Goal: Task Accomplishment & Management: Manage account settings

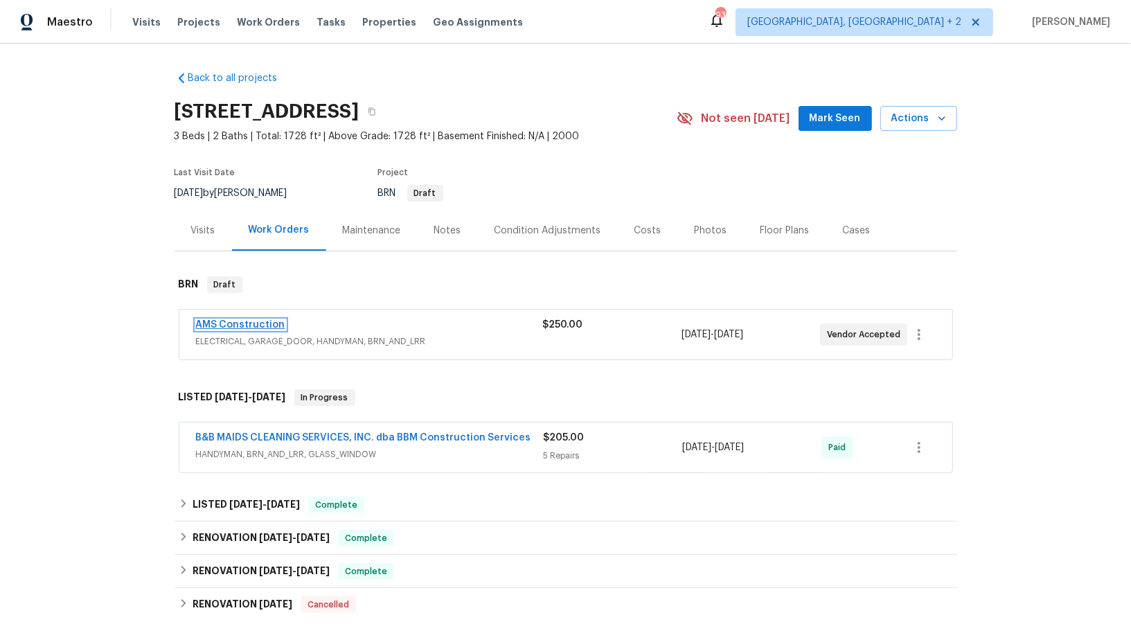
click at [267, 320] on link "AMS Construction" at bounding box center [240, 325] width 89 height 10
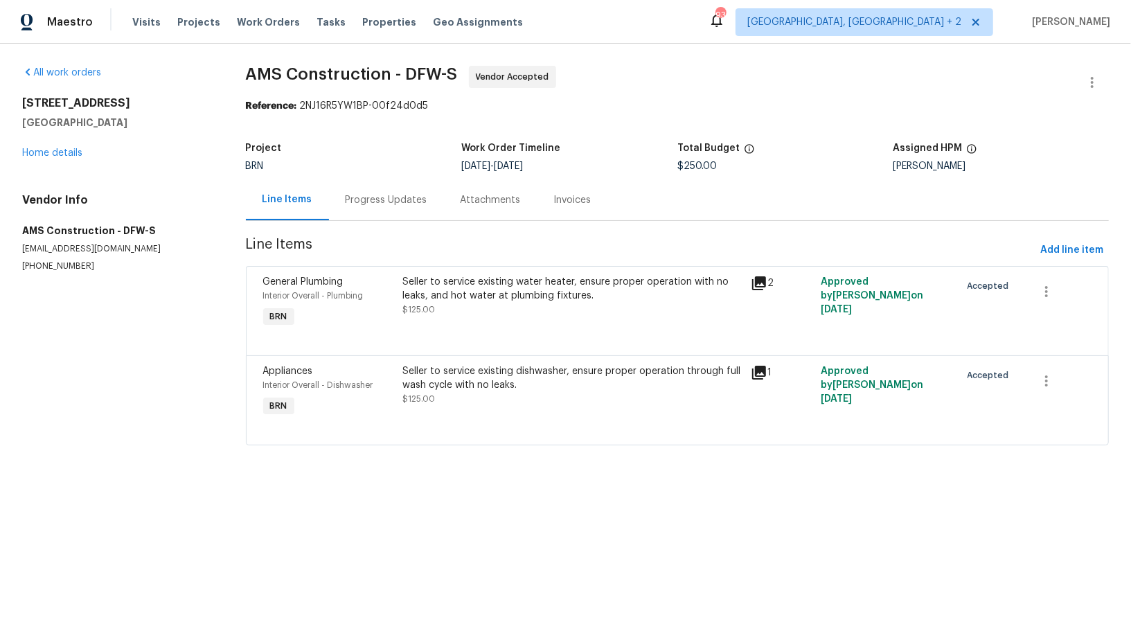
click at [372, 205] on div "Progress Updates" at bounding box center [387, 200] width 82 height 14
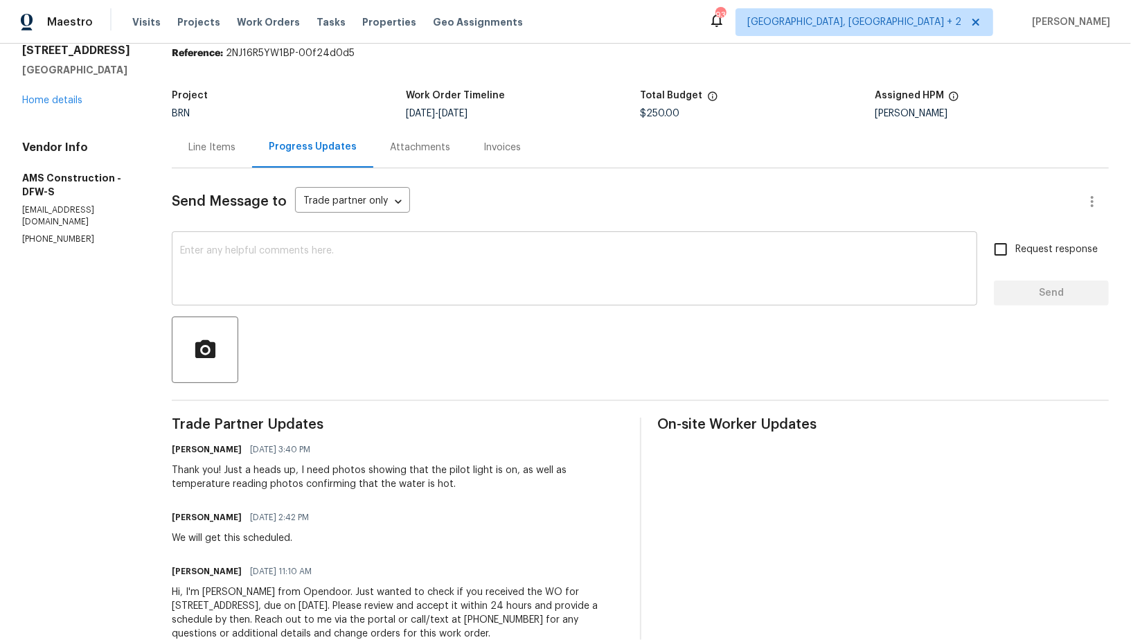
scroll to position [54, 0]
click at [238, 301] on div "x ​" at bounding box center [575, 268] width 806 height 71
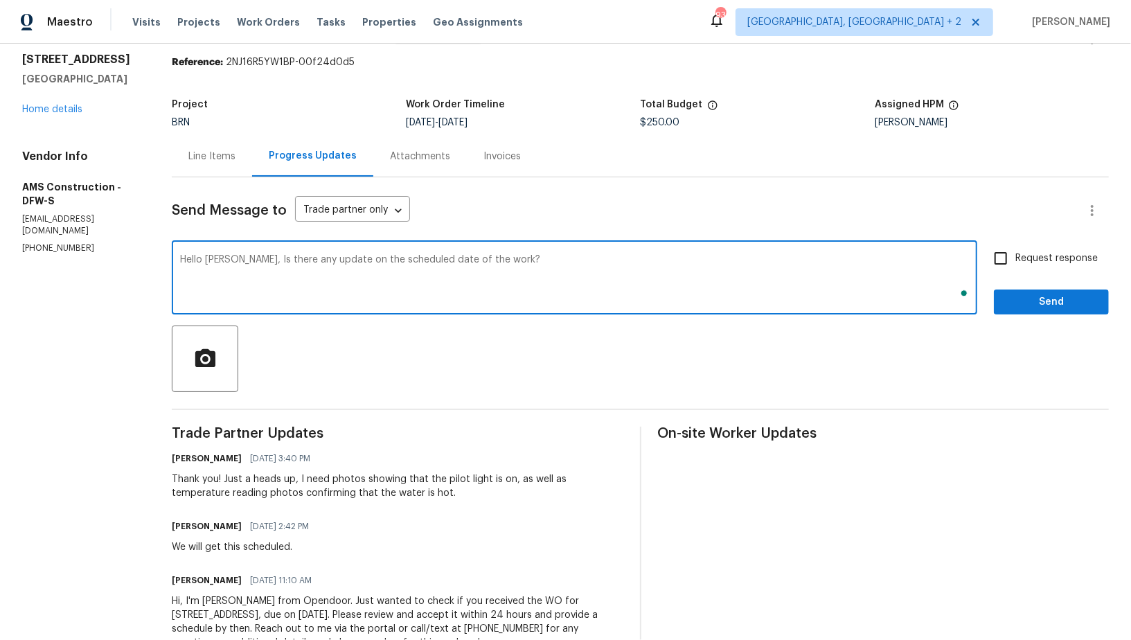
scroll to position [44, 0]
type textarea "Hello Michael, Is there any update on the scheduled date of the work?"
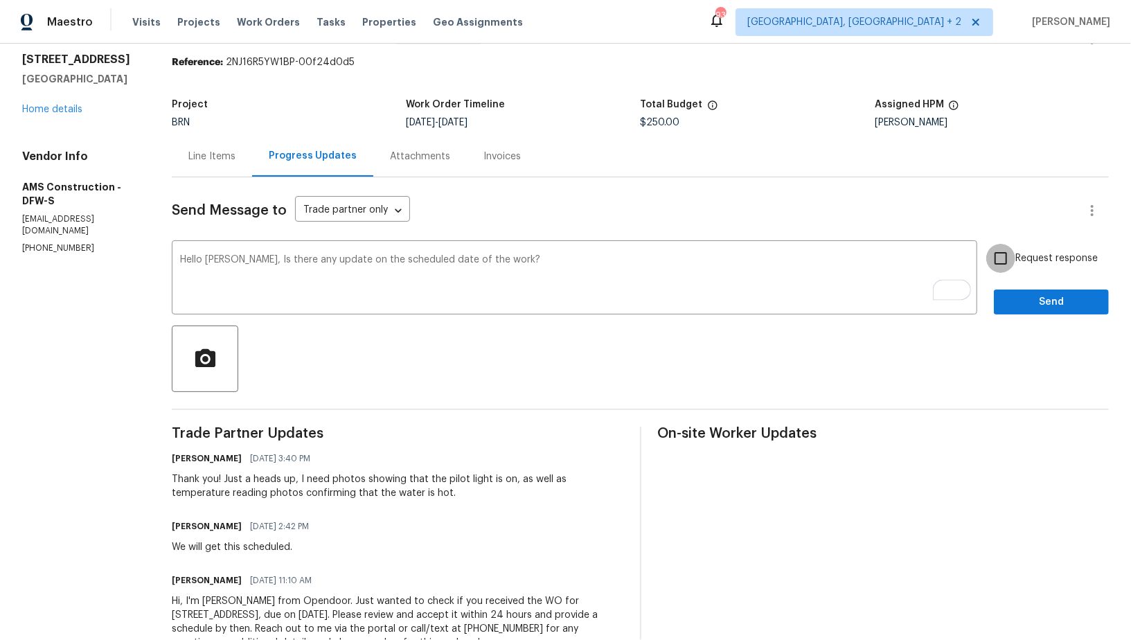
click at [1012, 258] on input "Request response" at bounding box center [1001, 258] width 29 height 29
checkbox input "true"
click at [1027, 294] on span "Send" at bounding box center [1051, 302] width 93 height 17
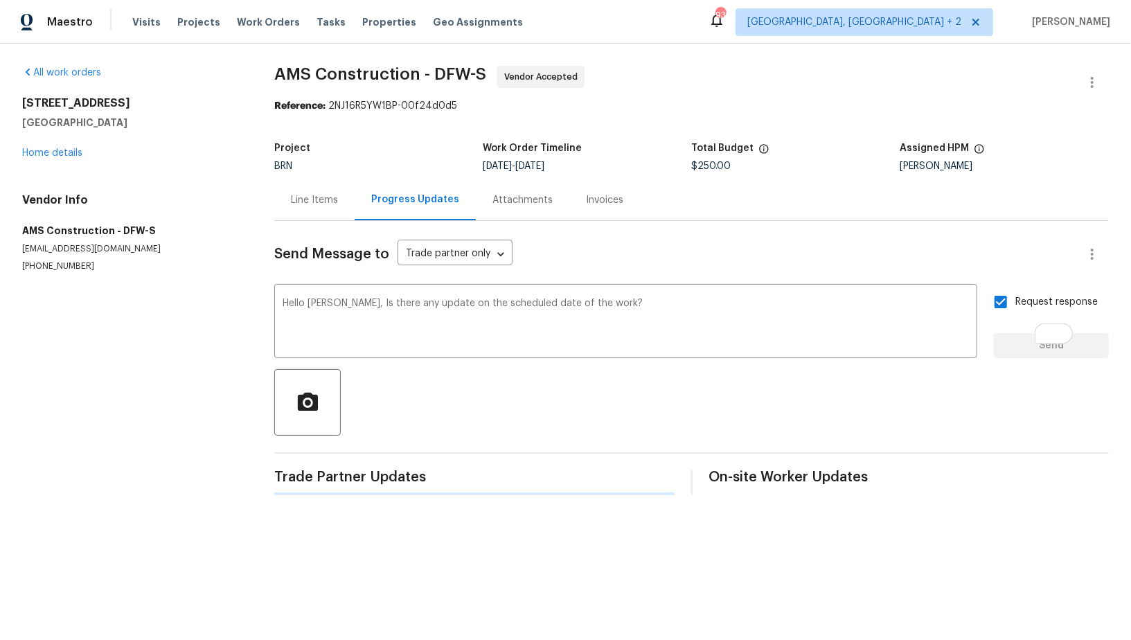
scroll to position [0, 0]
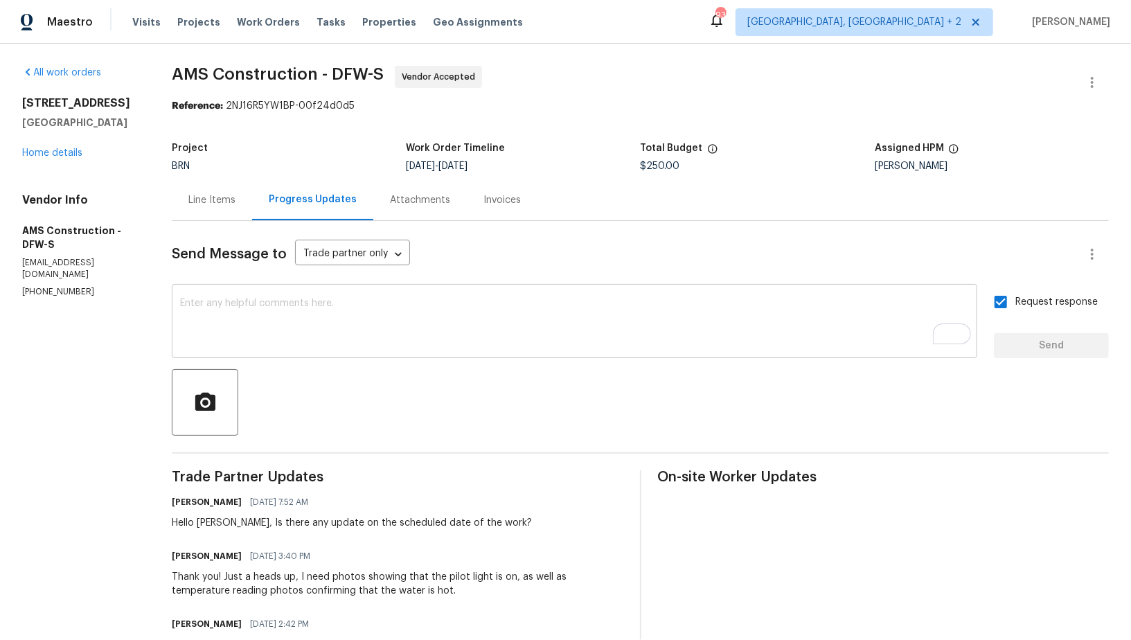
click at [296, 326] on textarea "To enrich screen reader interactions, please activate Accessibility in Grammarl…" at bounding box center [574, 323] width 789 height 48
drag, startPoint x: 24, startPoint y: 233, endPoint x: 105, endPoint y: 235, distance: 81.1
click at [105, 235] on h5 "AMS Construction - DFW-S" at bounding box center [80, 238] width 116 height 28
copy h5 "AMS Construction"
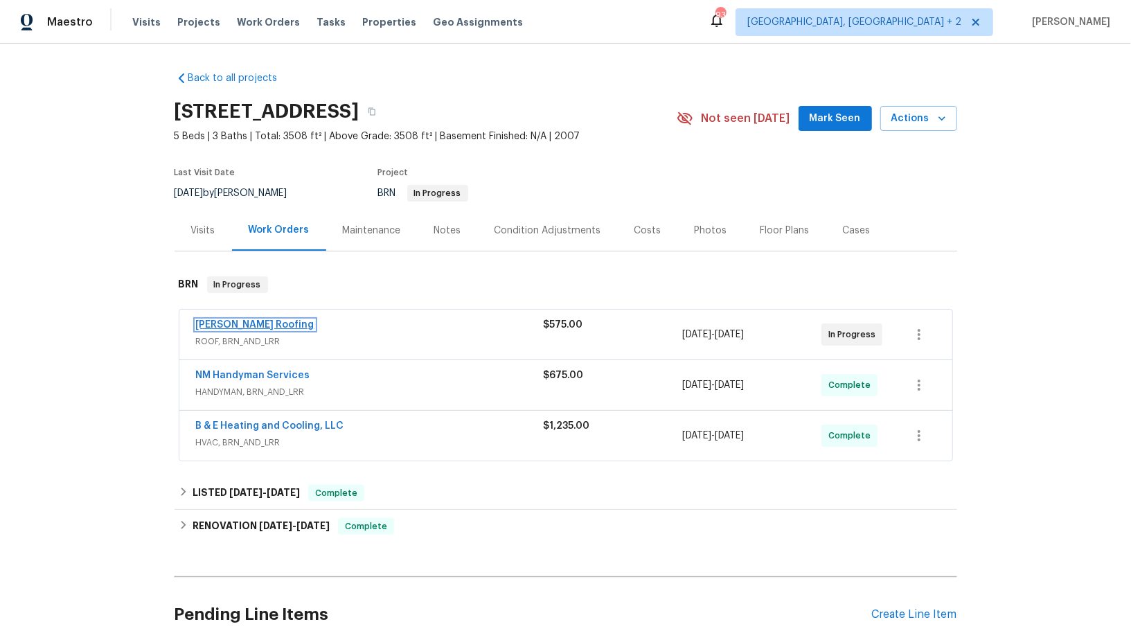
click at [240, 323] on link "Stout Roofing" at bounding box center [255, 325] width 118 height 10
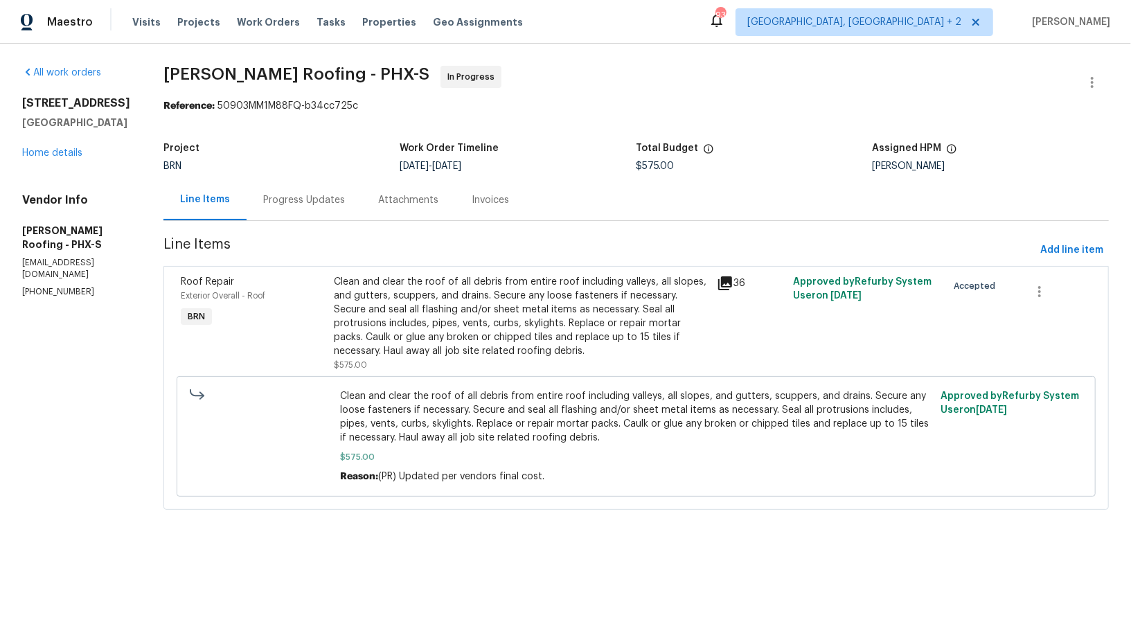
click at [345, 204] on div "Progress Updates" at bounding box center [304, 199] width 115 height 41
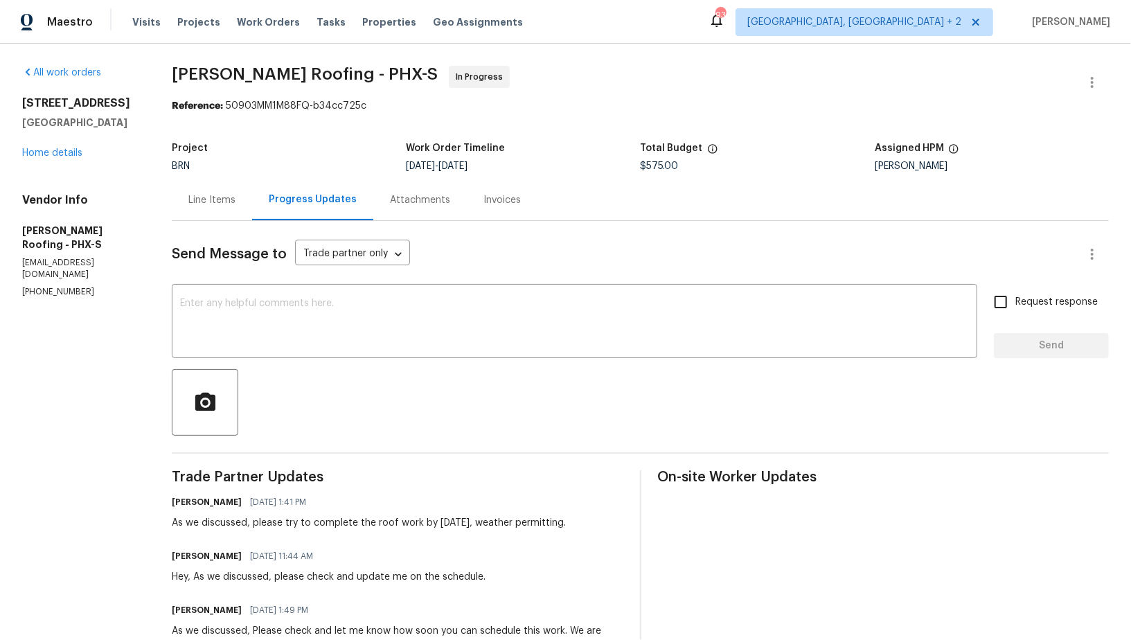
click at [224, 195] on div "Line Items" at bounding box center [211, 200] width 47 height 14
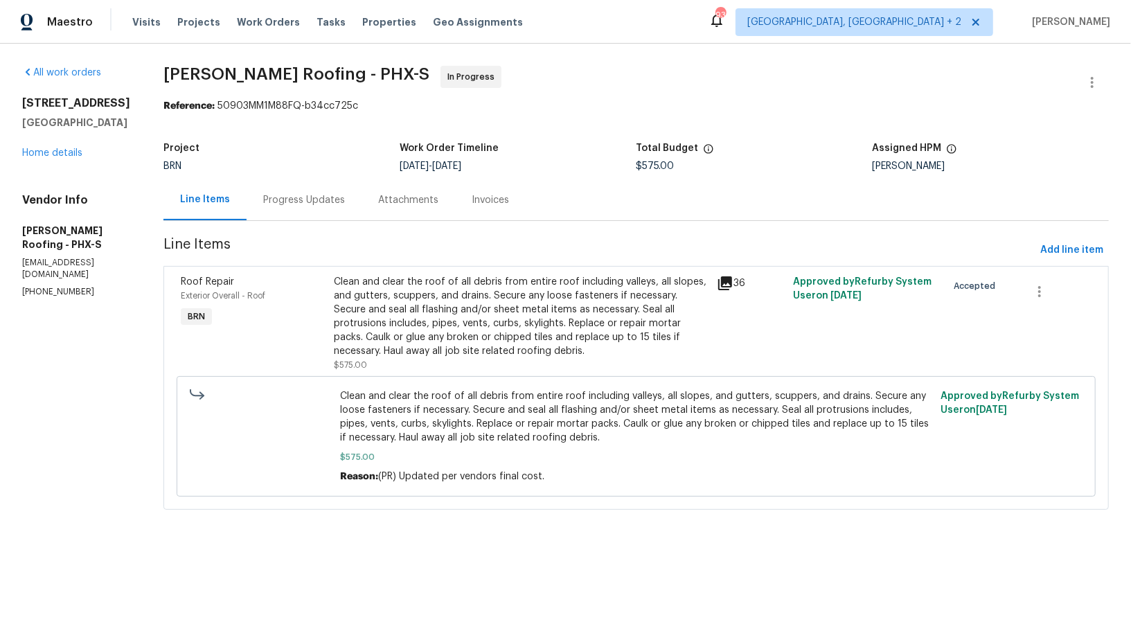
click at [445, 316] on div "Clean and clear the roof of all debris from entire roof including valleys, all …" at bounding box center [521, 316] width 375 height 83
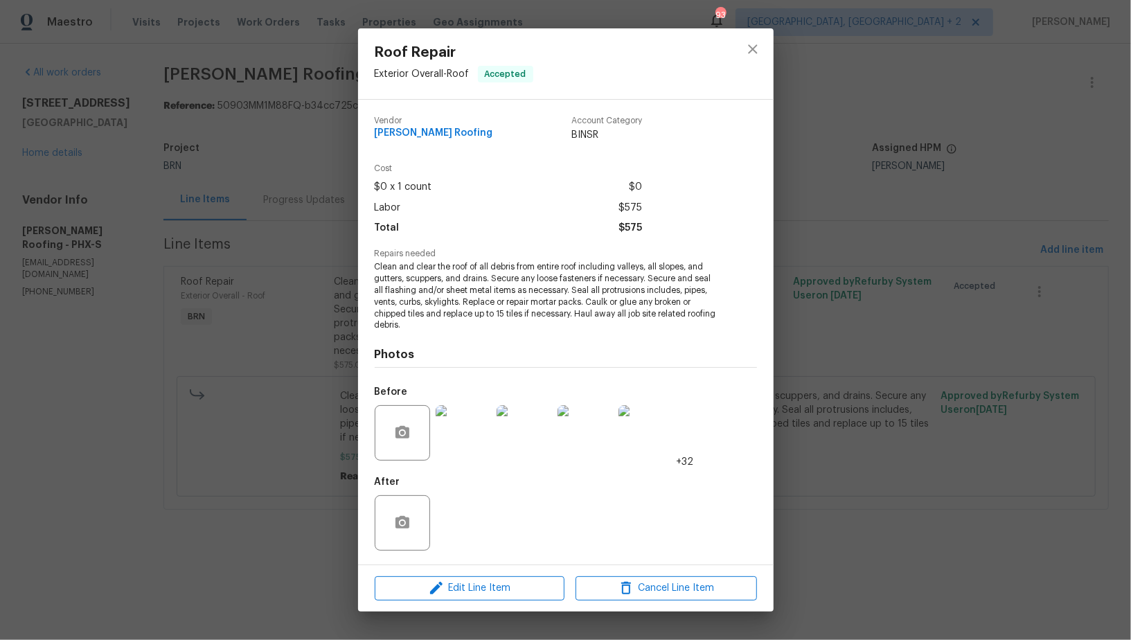
click at [466, 447] on img at bounding box center [463, 432] width 55 height 55
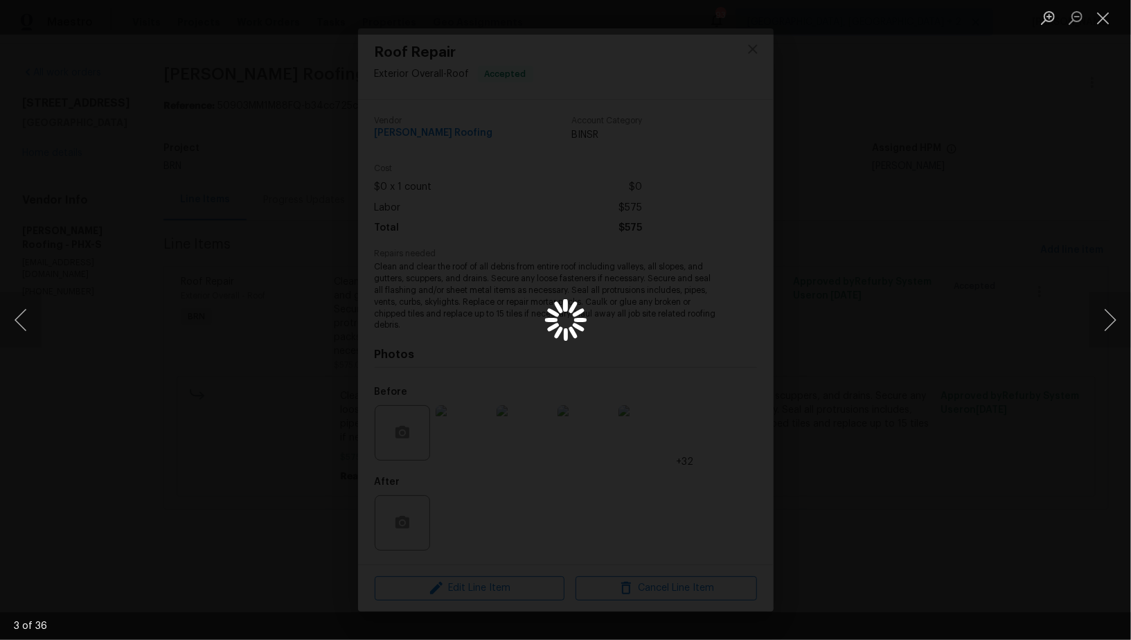
click at [888, 329] on div "Lightbox" at bounding box center [565, 320] width 1131 height 640
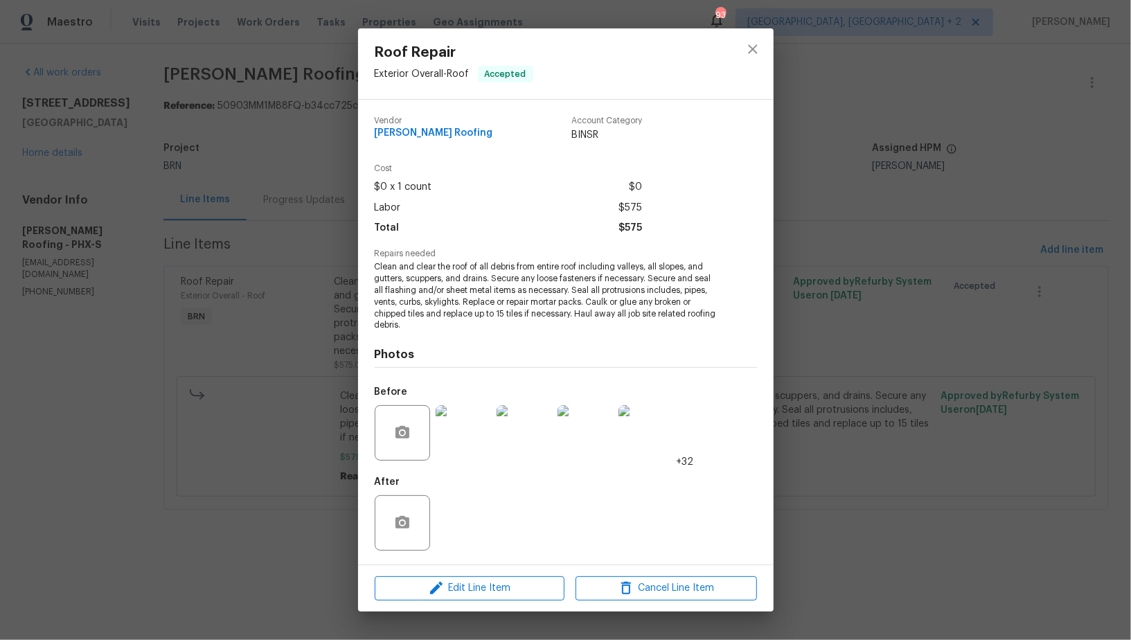
click at [888, 329] on div "Roof Repair Exterior Overall - Roof Accepted Vendor Stout Roofing Account Categ…" at bounding box center [565, 320] width 1131 height 640
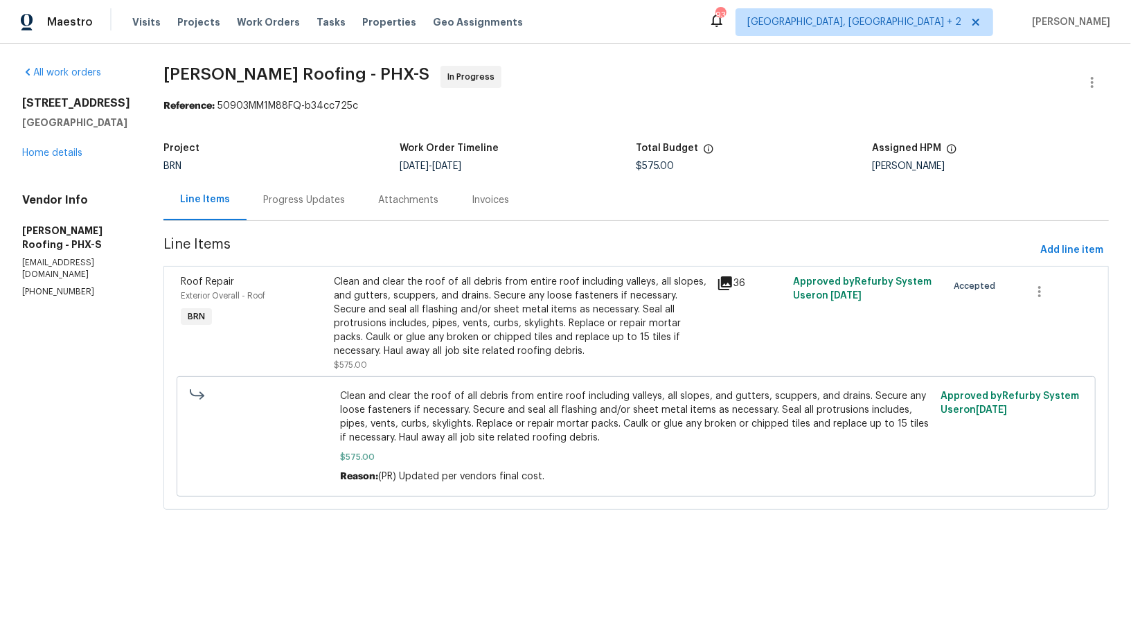
click at [310, 185] on div "Progress Updates" at bounding box center [304, 199] width 115 height 41
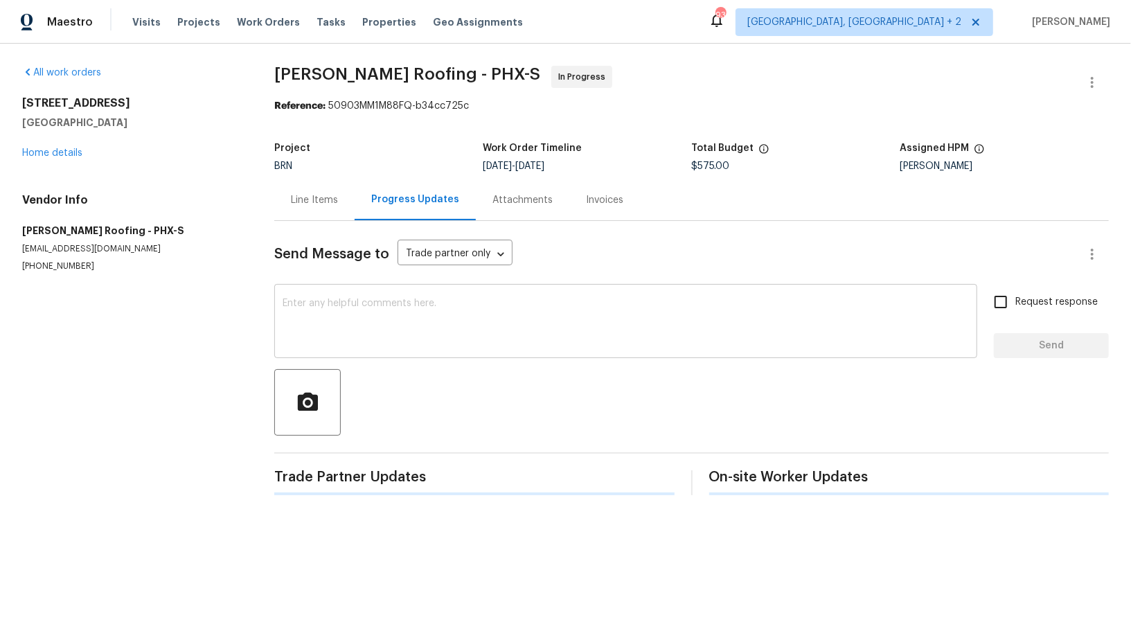
click at [351, 318] on textarea at bounding box center [626, 323] width 687 height 48
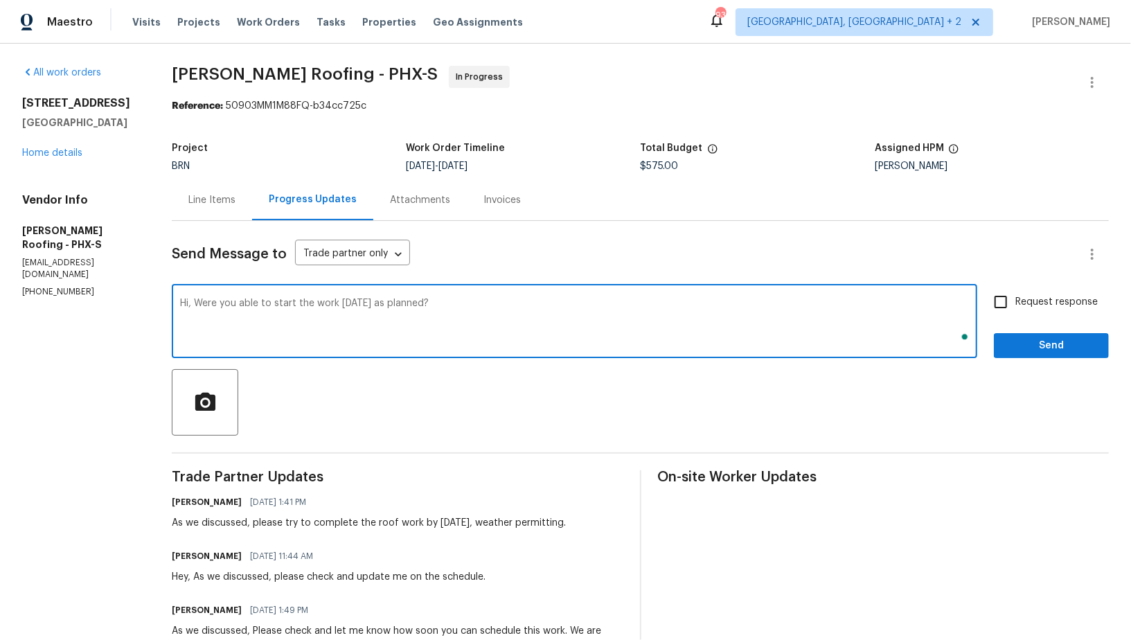
type textarea "Hi, Were you able to start the work today as planned?"
click at [998, 297] on input "Request response" at bounding box center [1001, 301] width 29 height 29
checkbox input "true"
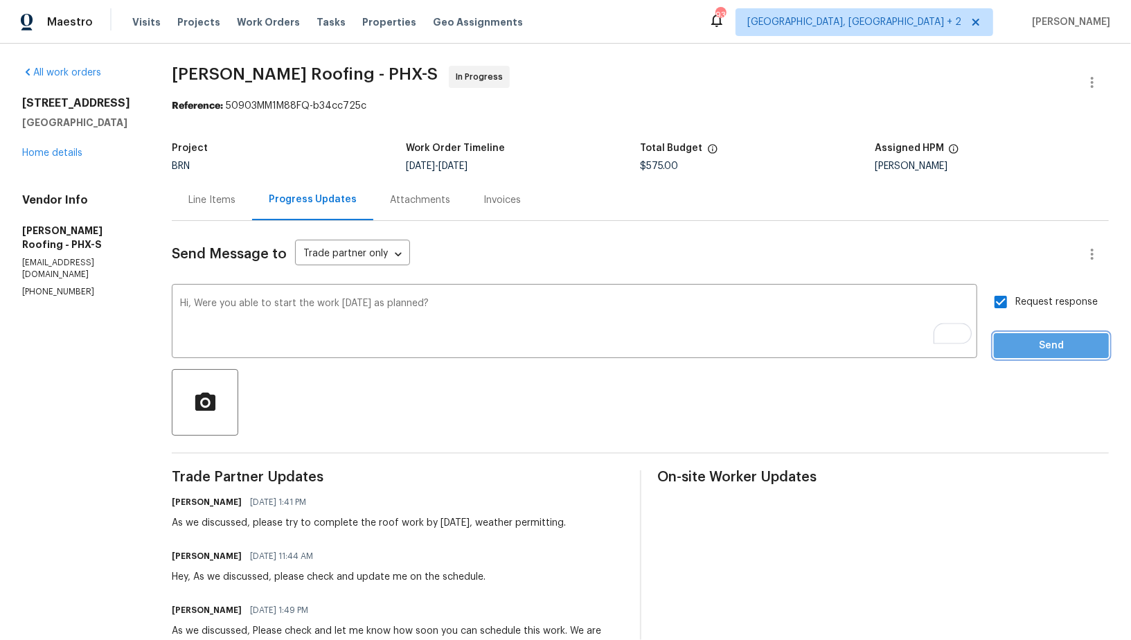
click at [1020, 339] on span "Send" at bounding box center [1051, 345] width 93 height 17
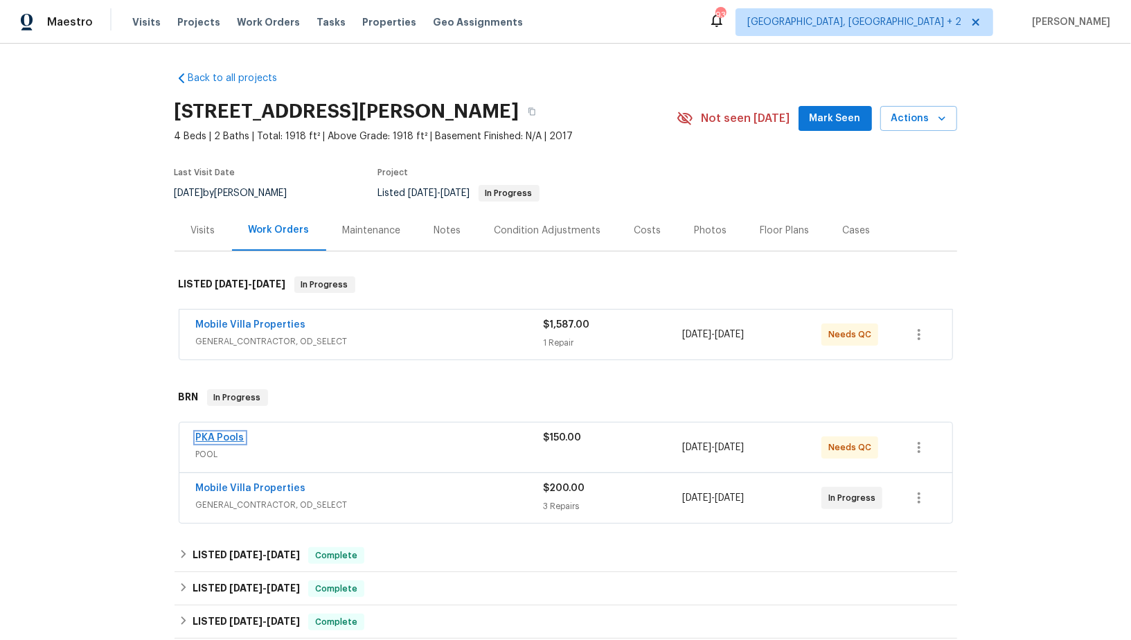
click at [230, 433] on link "PKA Pools" at bounding box center [220, 438] width 48 height 10
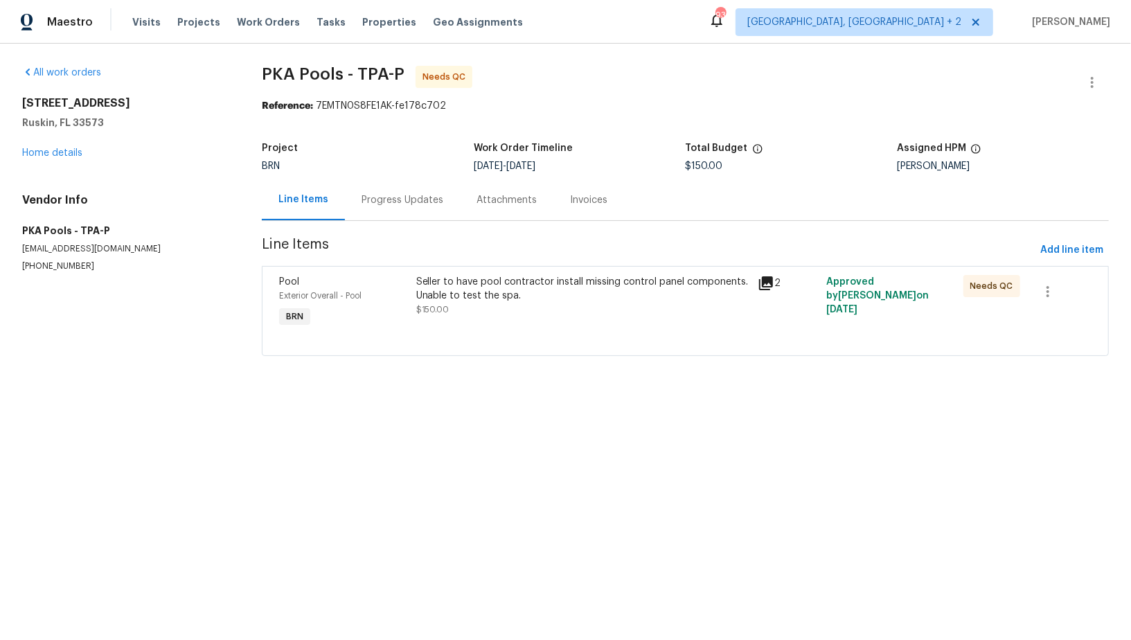
click at [384, 215] on div "Progress Updates" at bounding box center [402, 199] width 115 height 41
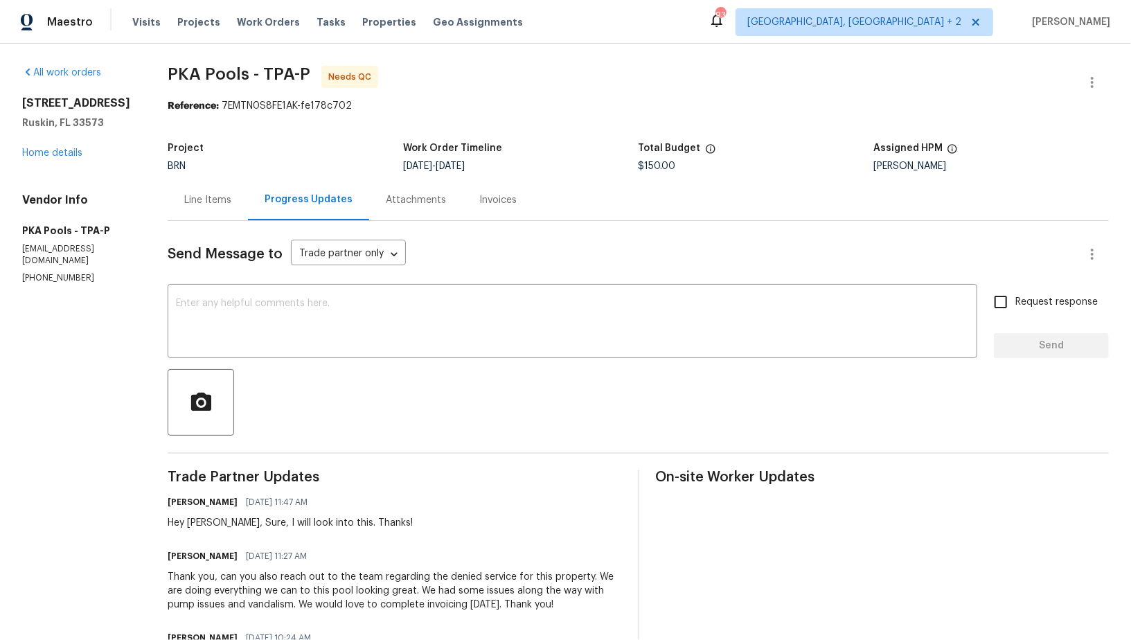
click at [226, 191] on div "Line Items" at bounding box center [208, 199] width 80 height 41
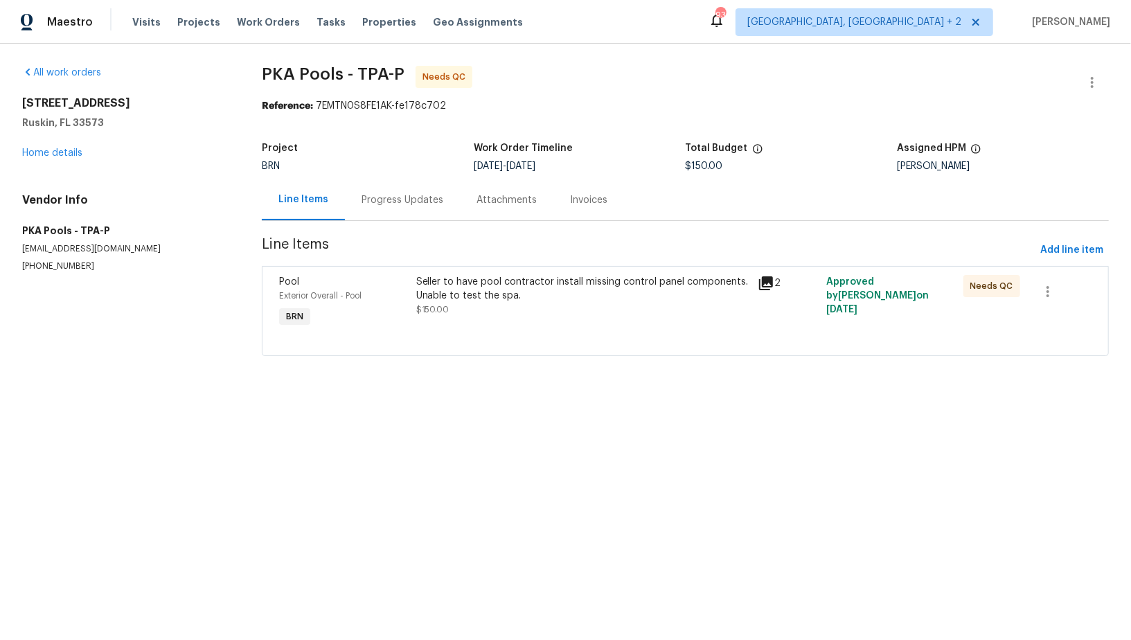
click at [497, 314] on div "Seller to have pool contractor install missing control panel components. Unable…" at bounding box center [583, 296] width 334 height 42
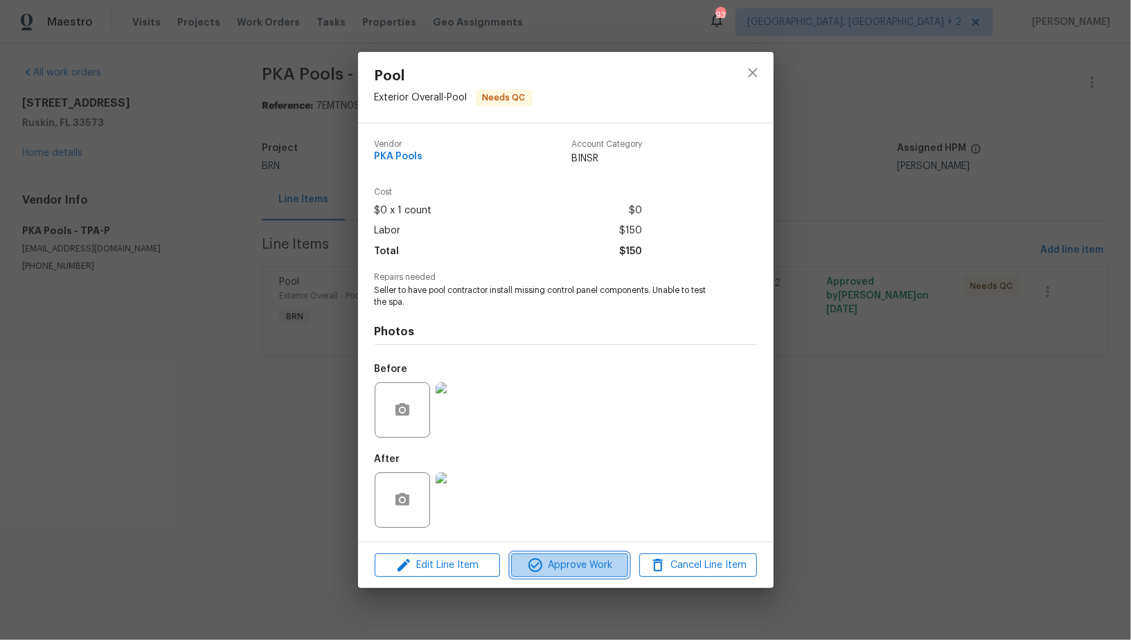
click at [562, 569] on span "Approve Work" at bounding box center [569, 565] width 109 height 17
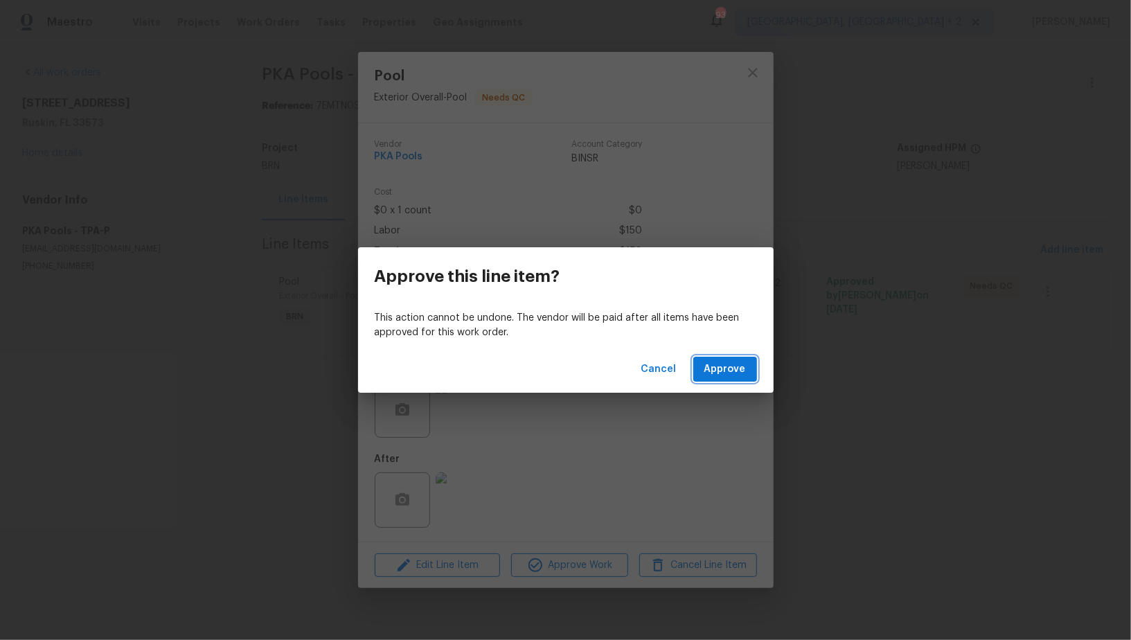
click at [713, 370] on span "Approve" at bounding box center [726, 369] width 42 height 17
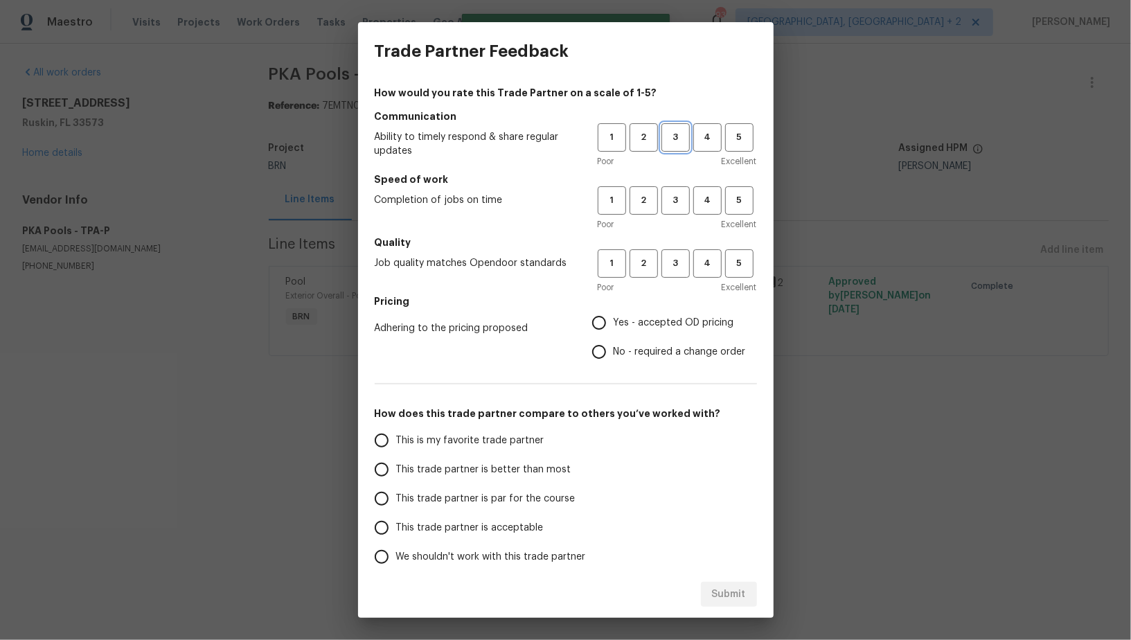
click at [681, 136] on span "3" at bounding box center [676, 138] width 26 height 16
click at [632, 139] on span "2" at bounding box center [644, 138] width 26 height 16
click at [643, 205] on span "2" at bounding box center [644, 201] width 26 height 16
click at [673, 265] on span "3" at bounding box center [676, 264] width 26 height 16
click at [605, 351] on input "No - required a change order" at bounding box center [599, 351] width 29 height 29
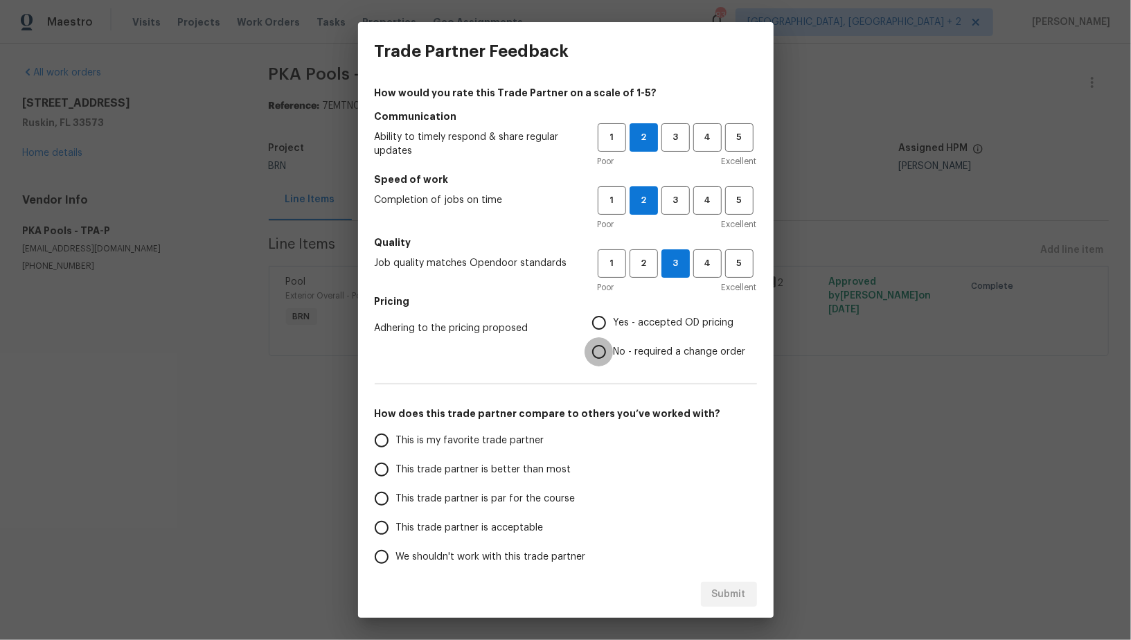
radio input "true"
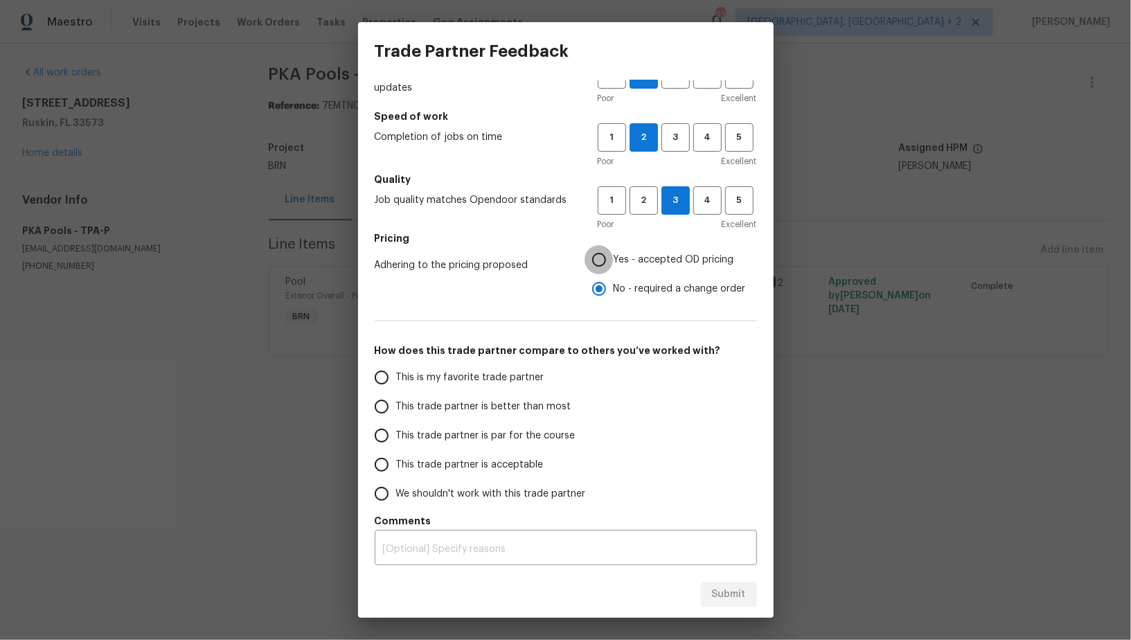
click at [603, 254] on input "Yes - accepted OD pricing" at bounding box center [599, 259] width 29 height 29
radio input "true"
click at [388, 434] on input "This trade partner is par for the course" at bounding box center [381, 435] width 29 height 29
click at [727, 616] on div "Submit" at bounding box center [566, 595] width 416 height 48
click at [727, 613] on div "Submit" at bounding box center [566, 595] width 416 height 48
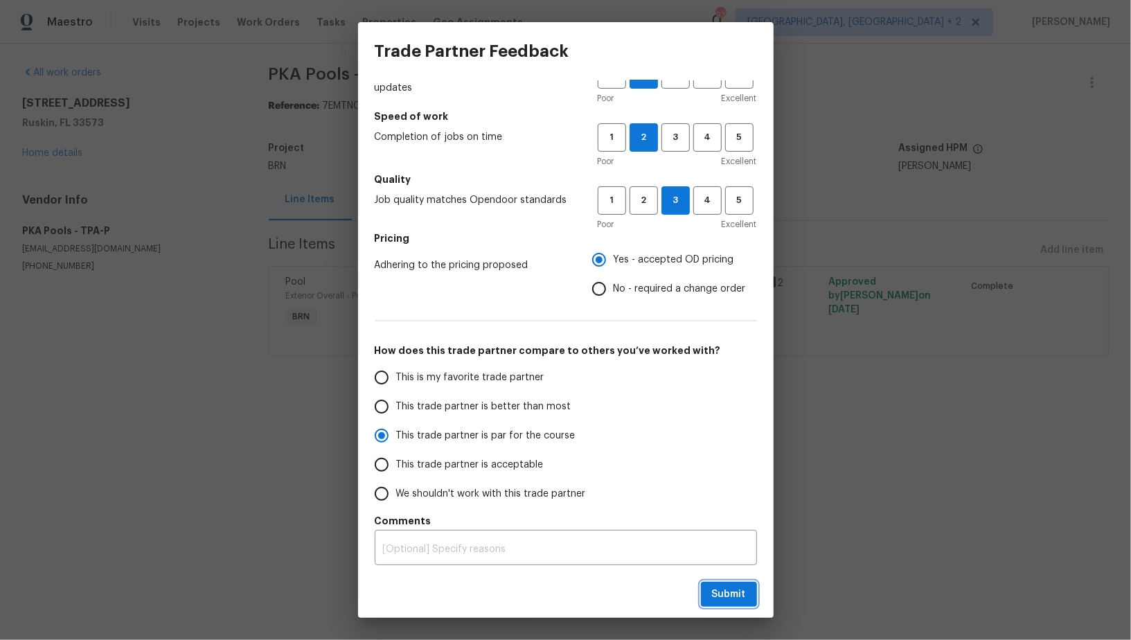
click at [727, 596] on span "Submit" at bounding box center [729, 594] width 34 height 17
radio input "true"
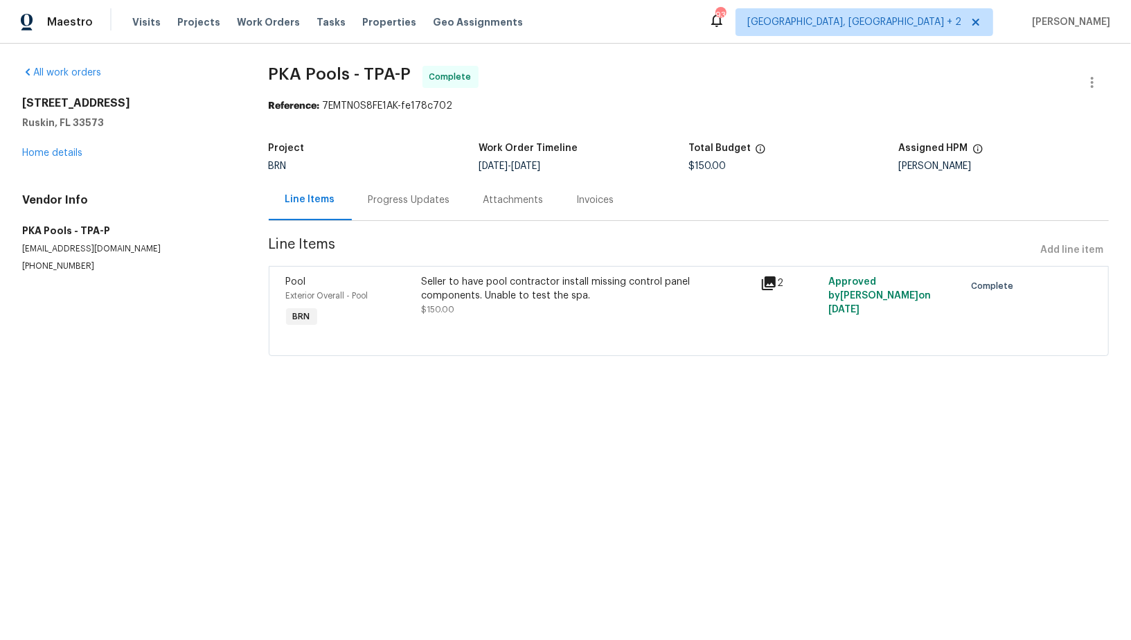
click at [393, 200] on div "Progress Updates" at bounding box center [410, 200] width 82 height 14
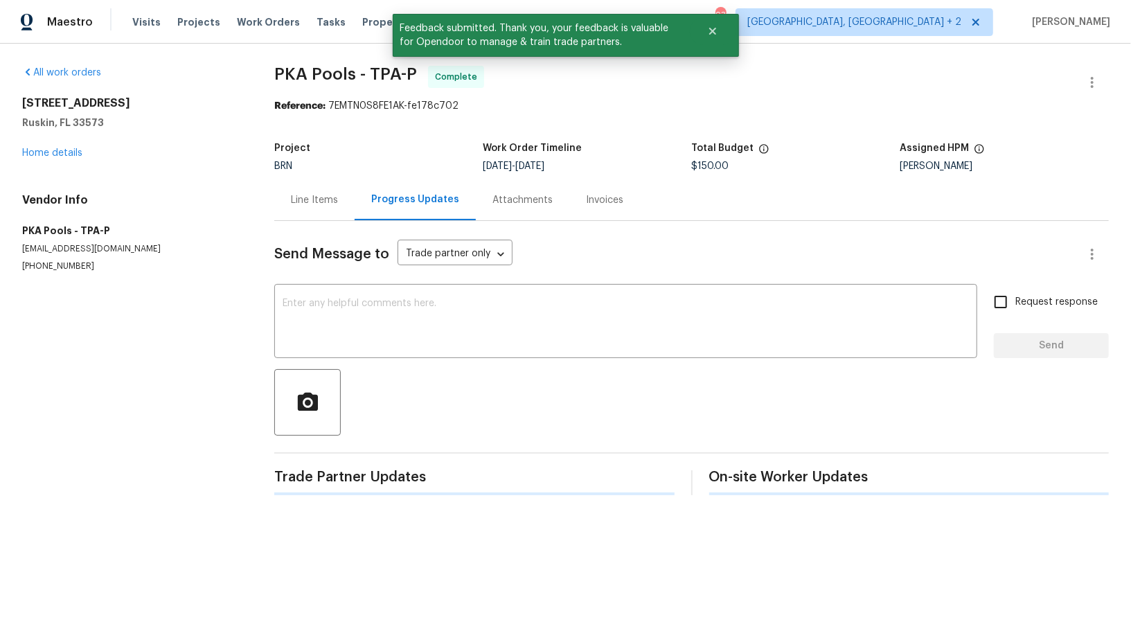
click at [414, 276] on div "Send Message to Trade partner only Trade partner only ​ x ​ Request response Se…" at bounding box center [691, 358] width 835 height 274
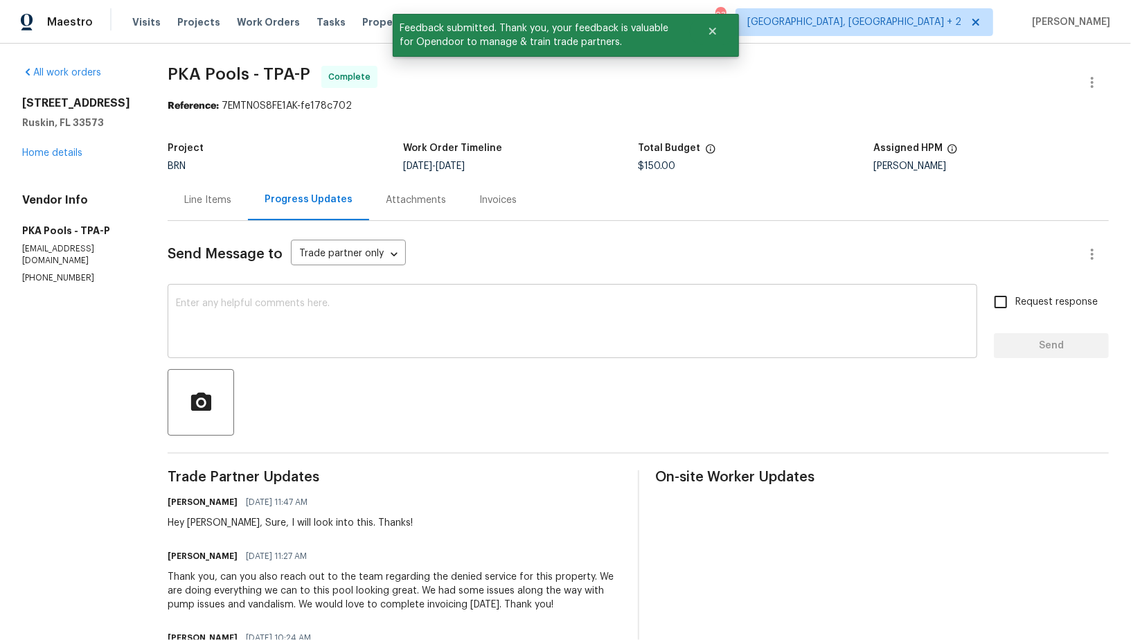
click at [416, 341] on textarea at bounding box center [572, 323] width 793 height 48
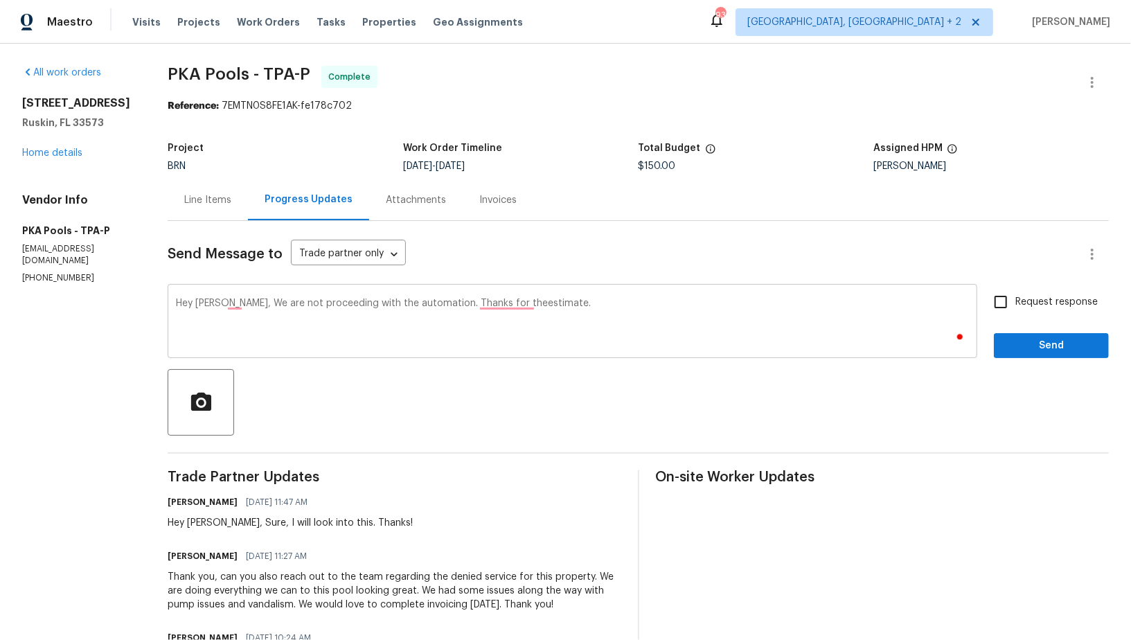
click at [497, 297] on div "Hey Kelley, We are not proceeding with the automation. Thanks for theestimate. …" at bounding box center [573, 322] width 810 height 71
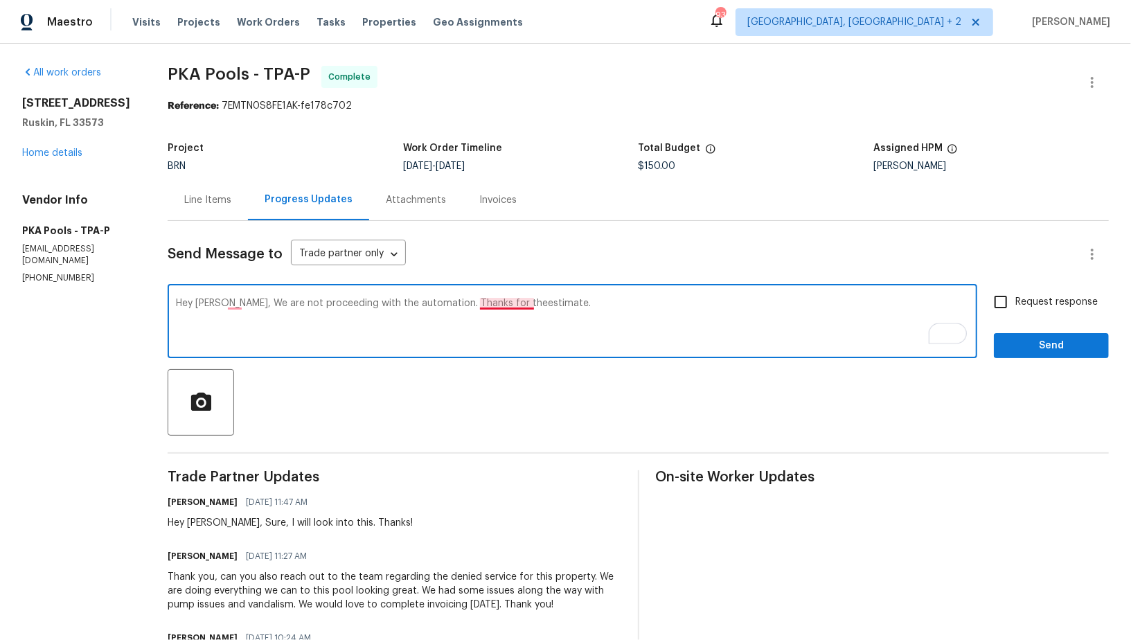
click at [495, 307] on textarea "Hey Kelley, We are not proceeding with the automation. Thanks for theestimate." at bounding box center [572, 323] width 793 height 48
type textarea "Hey Kelley, We are not proceeding with the automation. Thanks for the estimate."
click at [996, 310] on input "Request response" at bounding box center [1001, 301] width 29 height 29
checkbox input "true"
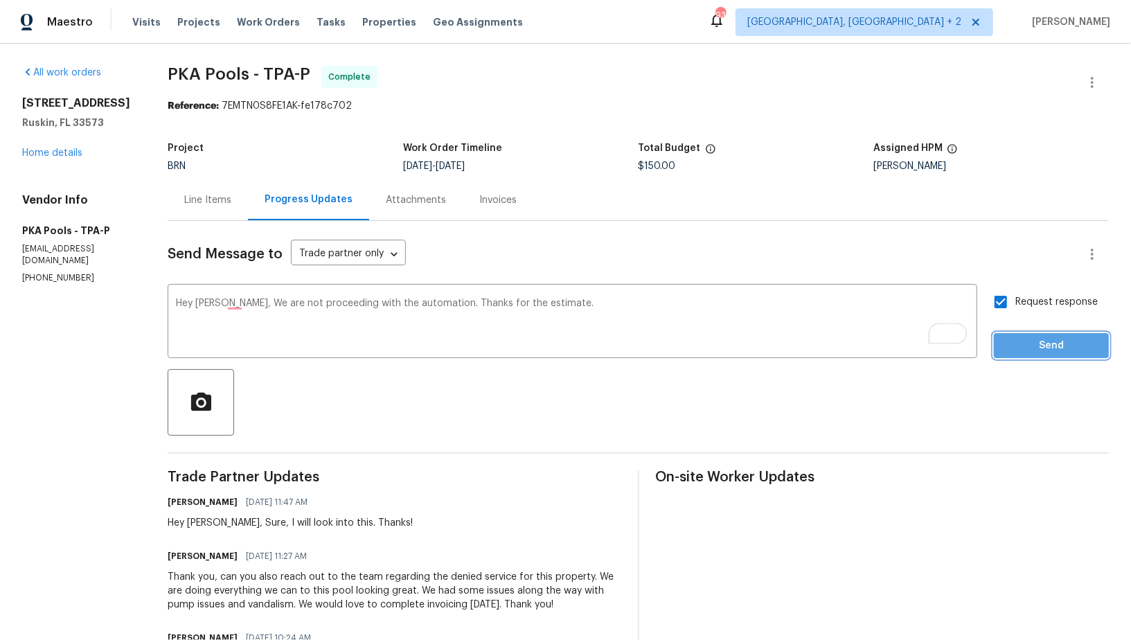
click at [1016, 348] on span "Send" at bounding box center [1051, 345] width 93 height 17
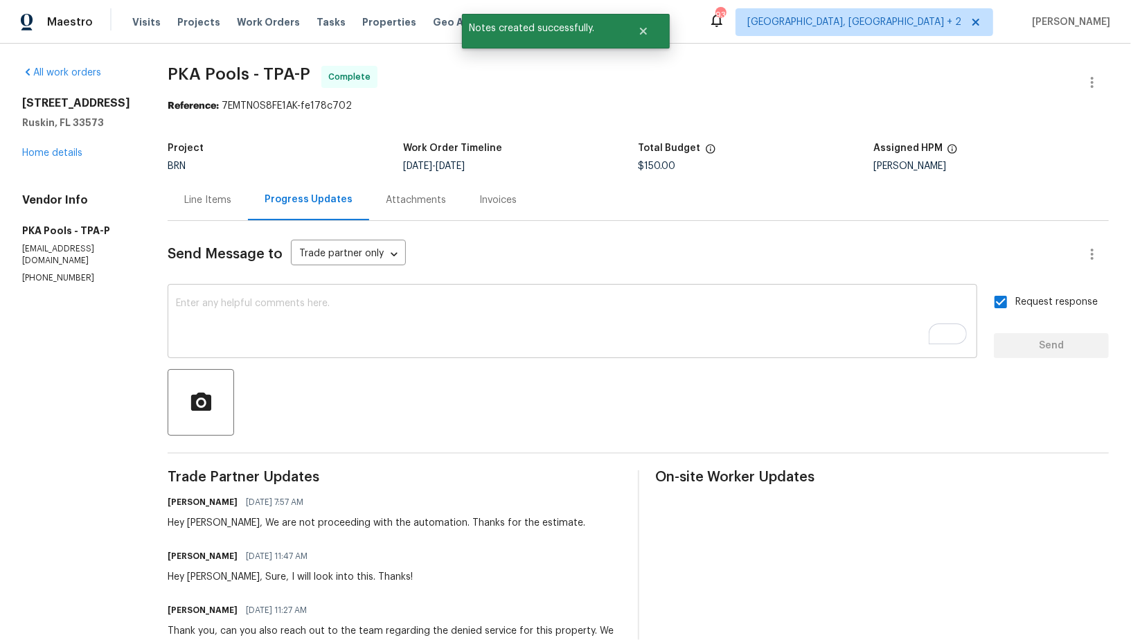
click at [522, 316] on textarea "To enrich screen reader interactions, please activate Accessibility in Grammarl…" at bounding box center [572, 323] width 793 height 48
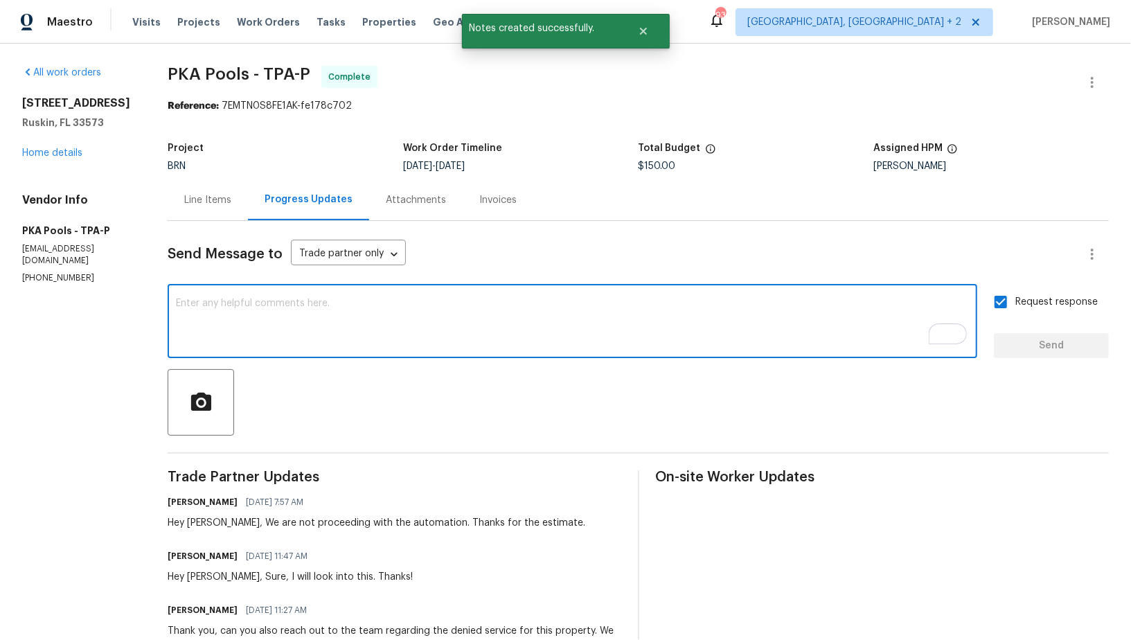
paste textarea "WO is approved, Please upload the invoice under invoice section. Thanks!"
type textarea "WO is approved, Please upload the invoice under invoice section. Thanks!"
click at [1006, 308] on input "Request response" at bounding box center [1001, 301] width 29 height 29
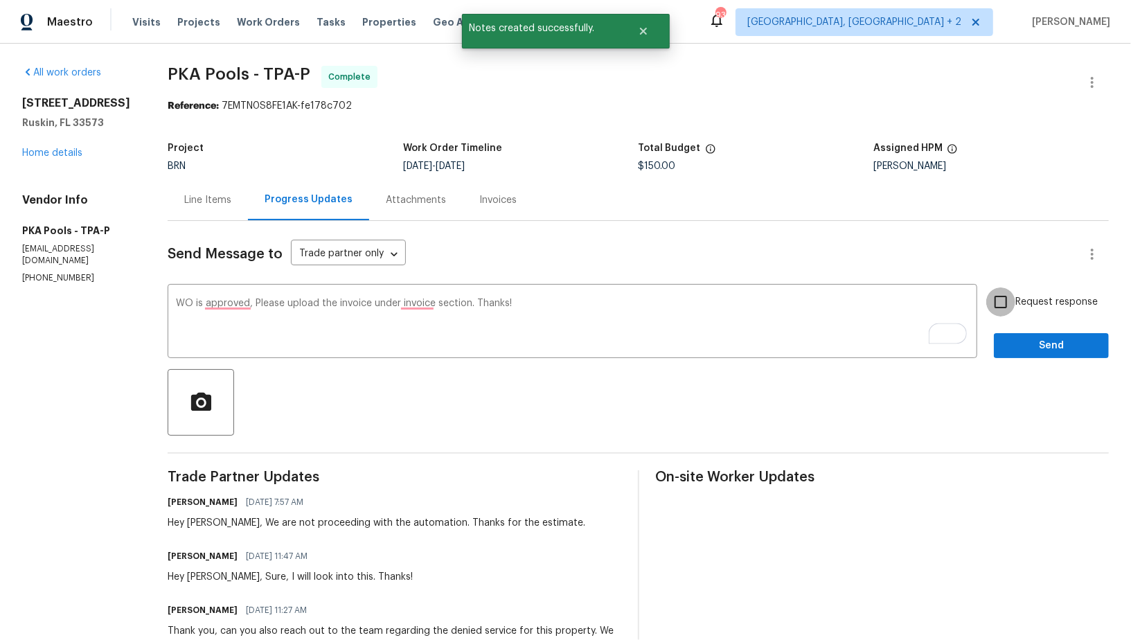
click at [1006, 308] on input "Request response" at bounding box center [1001, 301] width 29 height 29
checkbox input "true"
click at [1015, 336] on button "Send" at bounding box center [1051, 346] width 115 height 26
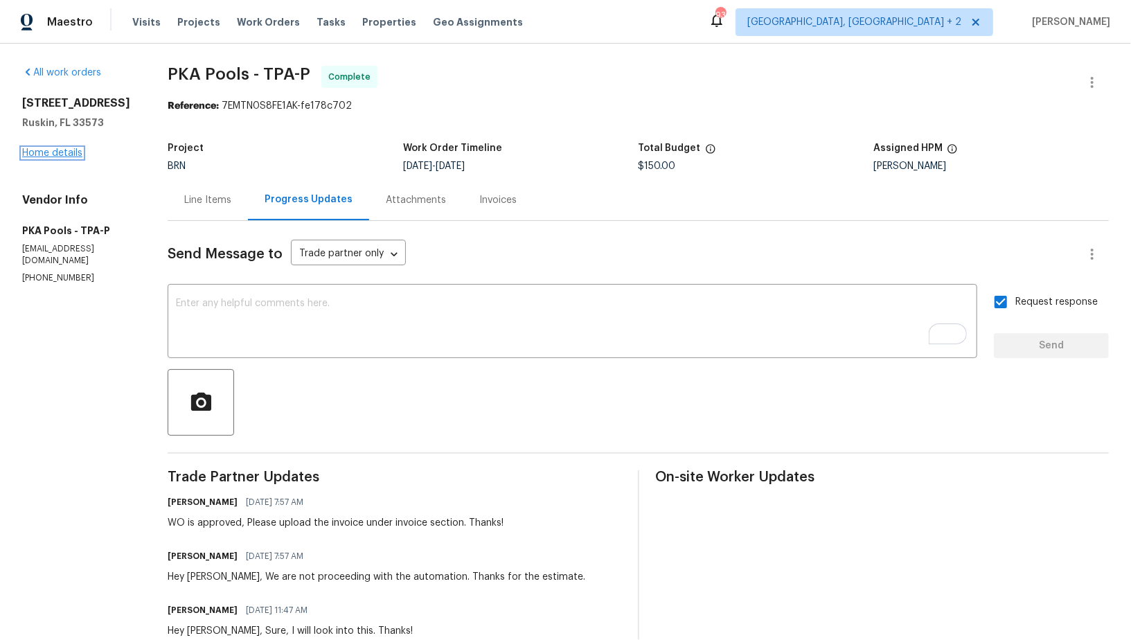
click at [47, 158] on link "Home details" at bounding box center [52, 153] width 60 height 10
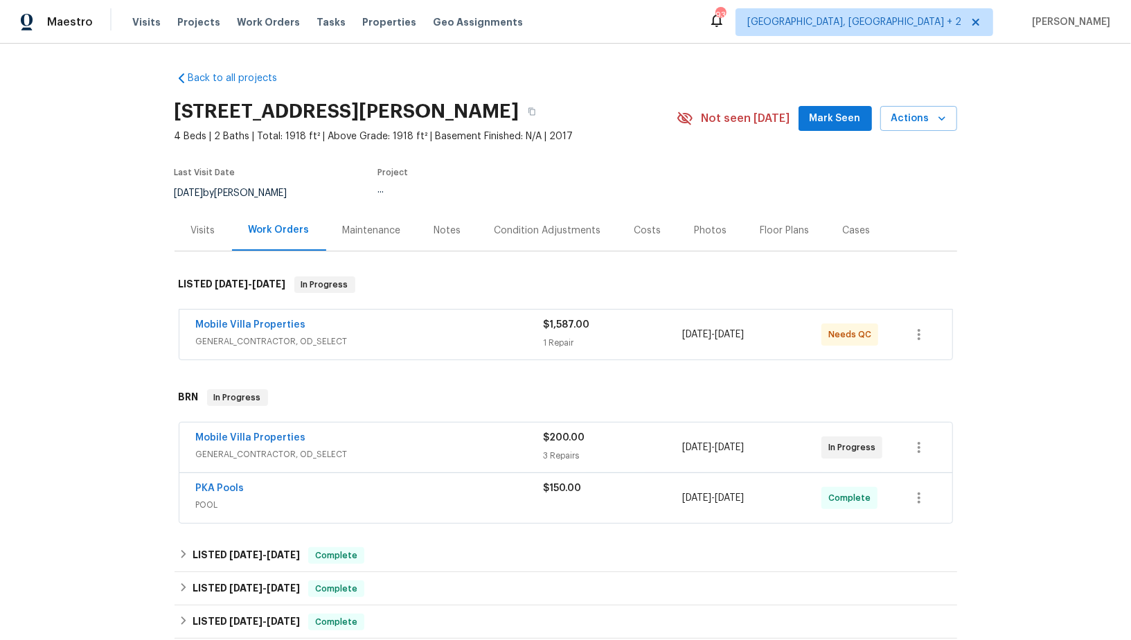
click at [252, 441] on span "Mobile Villa Properties" at bounding box center [251, 438] width 110 height 14
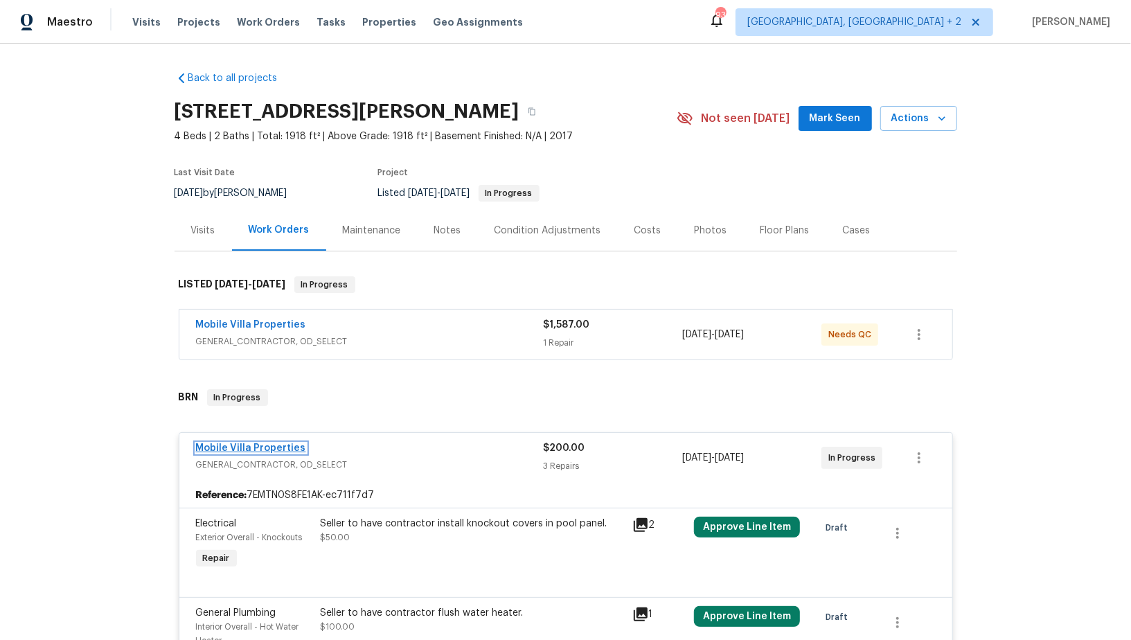
click at [272, 445] on link "Mobile Villa Properties" at bounding box center [251, 448] width 110 height 10
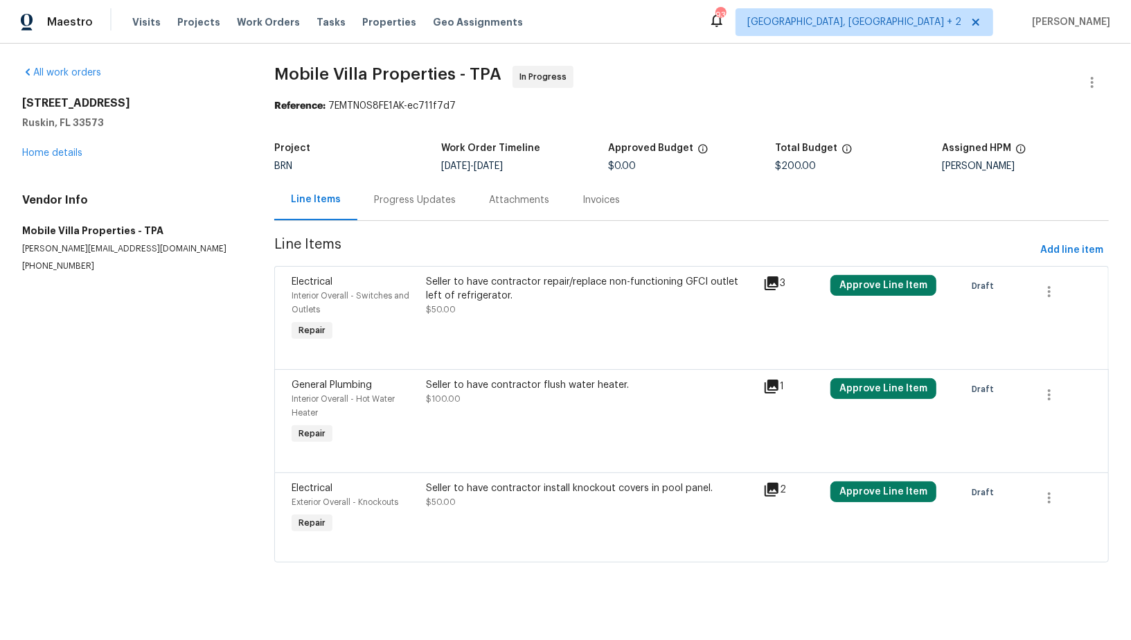
click at [371, 209] on div "Progress Updates" at bounding box center [414, 199] width 115 height 41
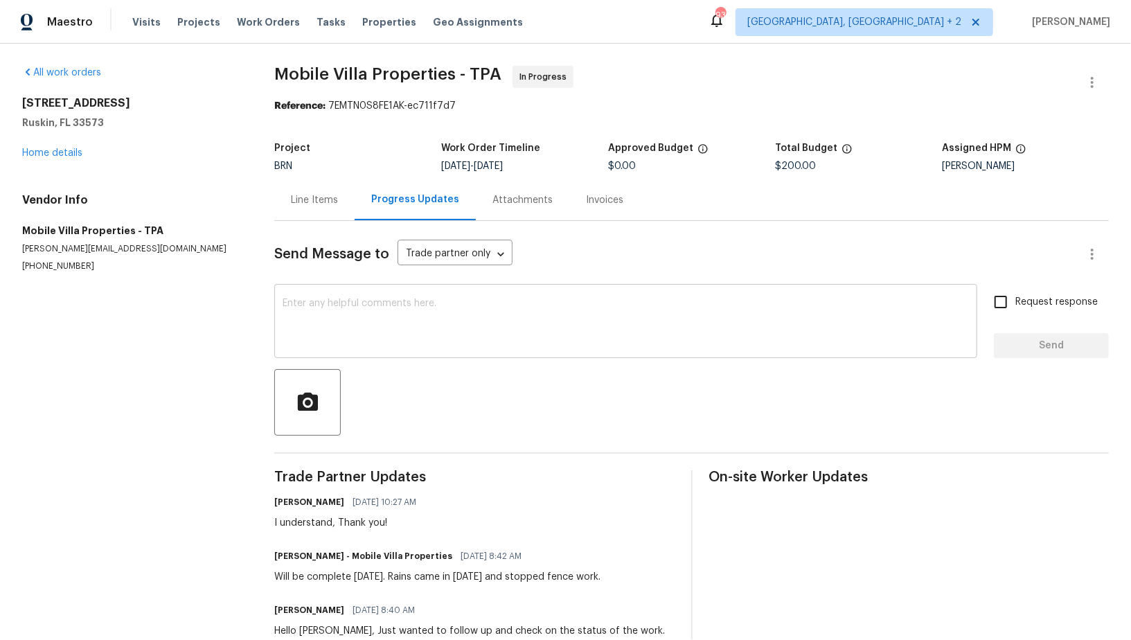
click at [339, 328] on textarea at bounding box center [626, 323] width 687 height 48
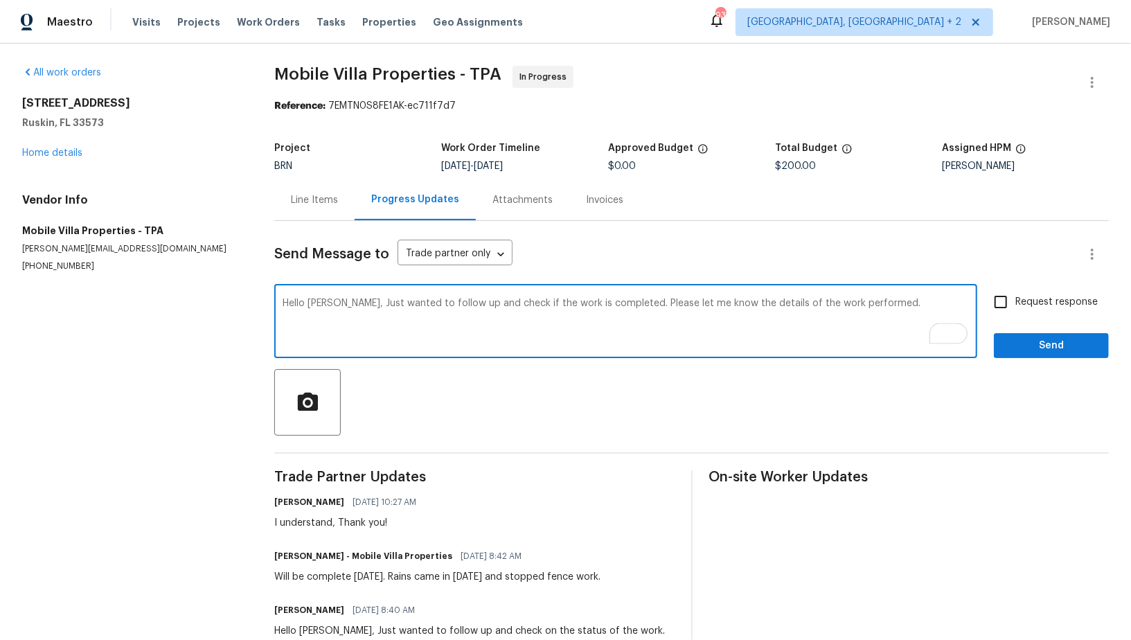
drag, startPoint x: 651, startPoint y: 303, endPoint x: 752, endPoint y: 307, distance: 100.5
click at [754, 307] on textarea "Hello James, Just wanted to follow up and check if the work is completed. Pleas…" at bounding box center [626, 323] width 687 height 48
click at [910, 333] on textarea "Hello James, Just wanted to follow up and check if the work is completed. Pleas…" at bounding box center [626, 323] width 687 height 48
type textarea "Hello James, Just wanted to follow up and check if the work is completed. Pleas…"
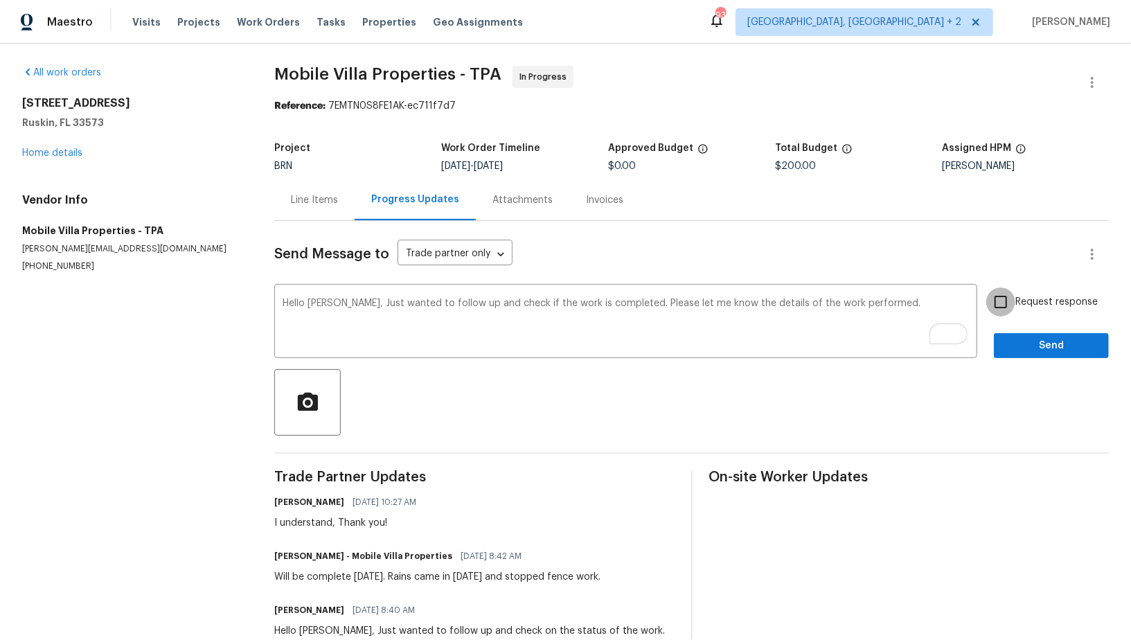
click at [1013, 303] on input "Request response" at bounding box center [1001, 301] width 29 height 29
checkbox input "true"
click at [1025, 350] on span "Send" at bounding box center [1051, 345] width 93 height 17
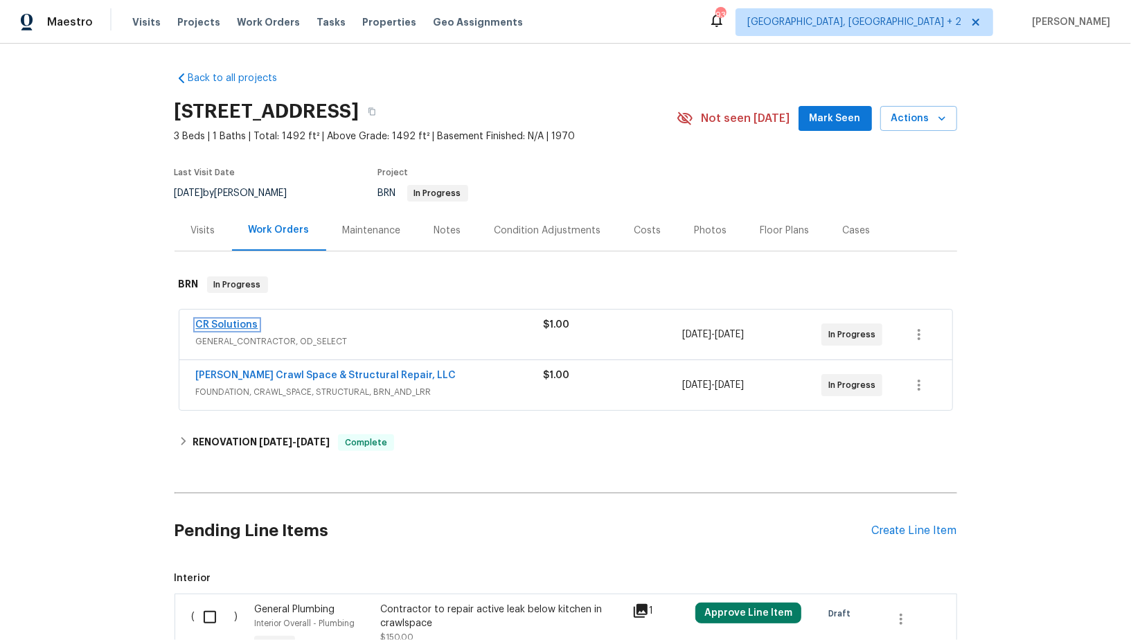
click at [215, 325] on link "CR Solutions" at bounding box center [227, 325] width 62 height 10
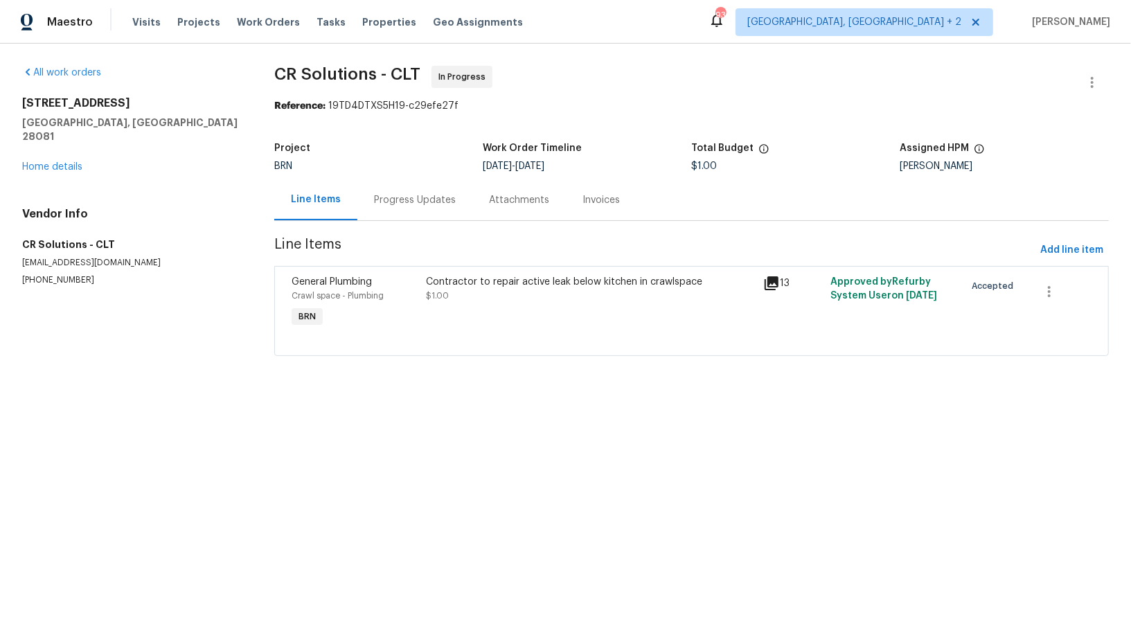
click at [430, 305] on div "Contractor to repair active leak below kitchen in crawlspace $1.00" at bounding box center [591, 303] width 337 height 64
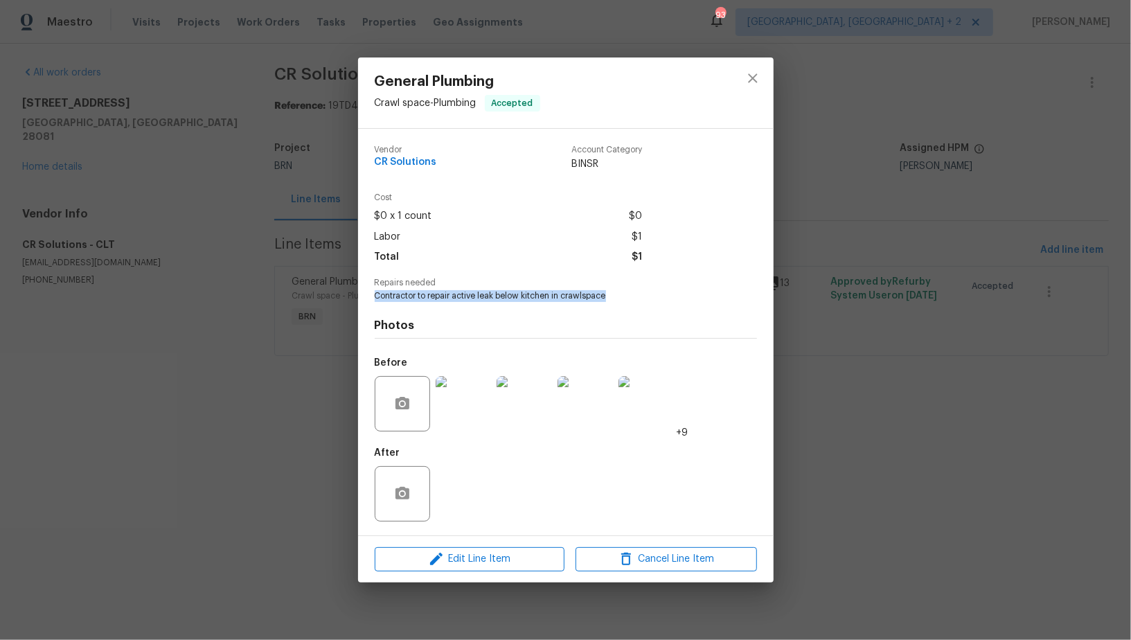
drag, startPoint x: 370, startPoint y: 297, endPoint x: 666, endPoint y: 301, distance: 296.5
click at [666, 301] on div "Vendor CR Solutions Account Category BINSR Cost $0 x 1 count $0 Labor $1 Total …" at bounding box center [566, 332] width 416 height 407
copy span "Contractor to repair active leak below kitchen in crawlspace"
click at [71, 150] on div "General Plumbing Crawl space - Plumbing Accepted Vendor CR Solutions Account Ca…" at bounding box center [565, 320] width 1131 height 640
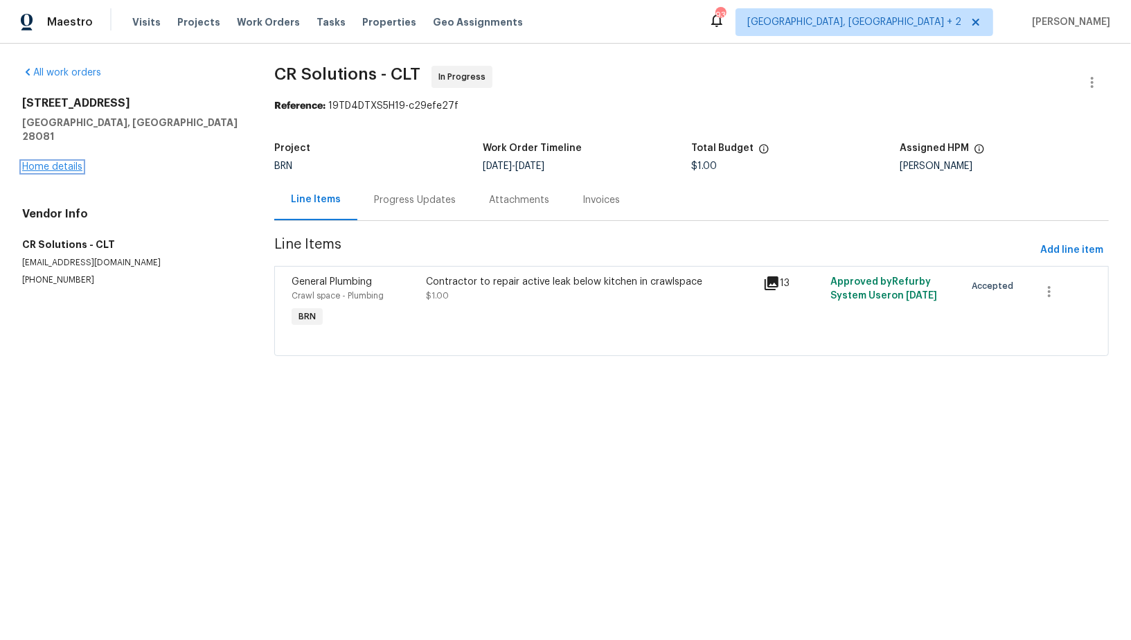
click at [68, 162] on link "Home details" at bounding box center [52, 167] width 60 height 10
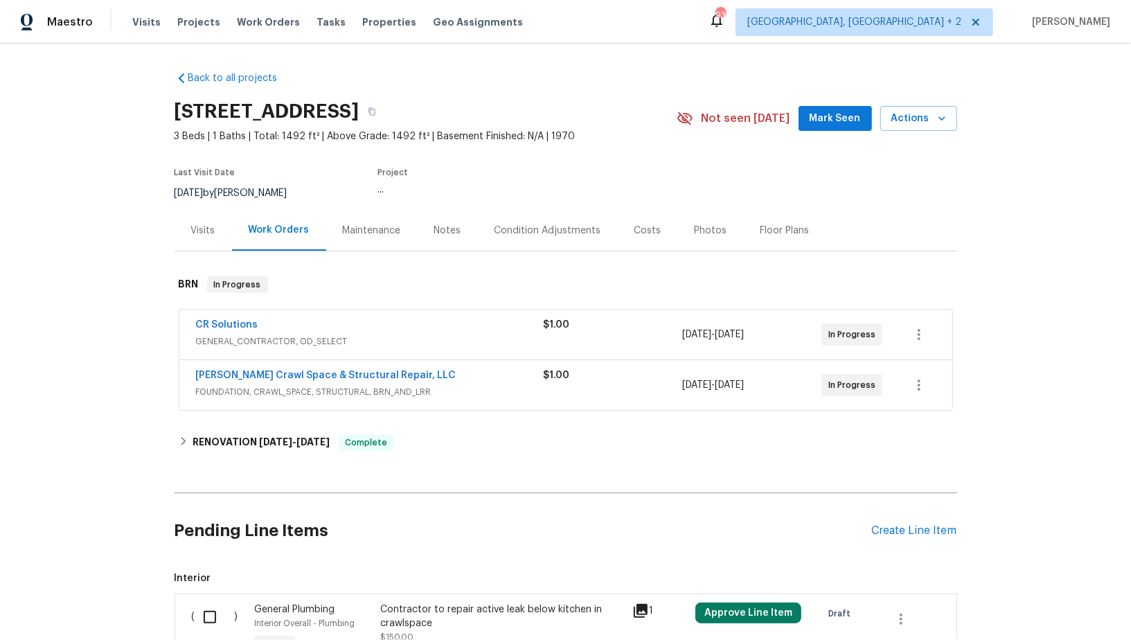
scroll to position [135, 0]
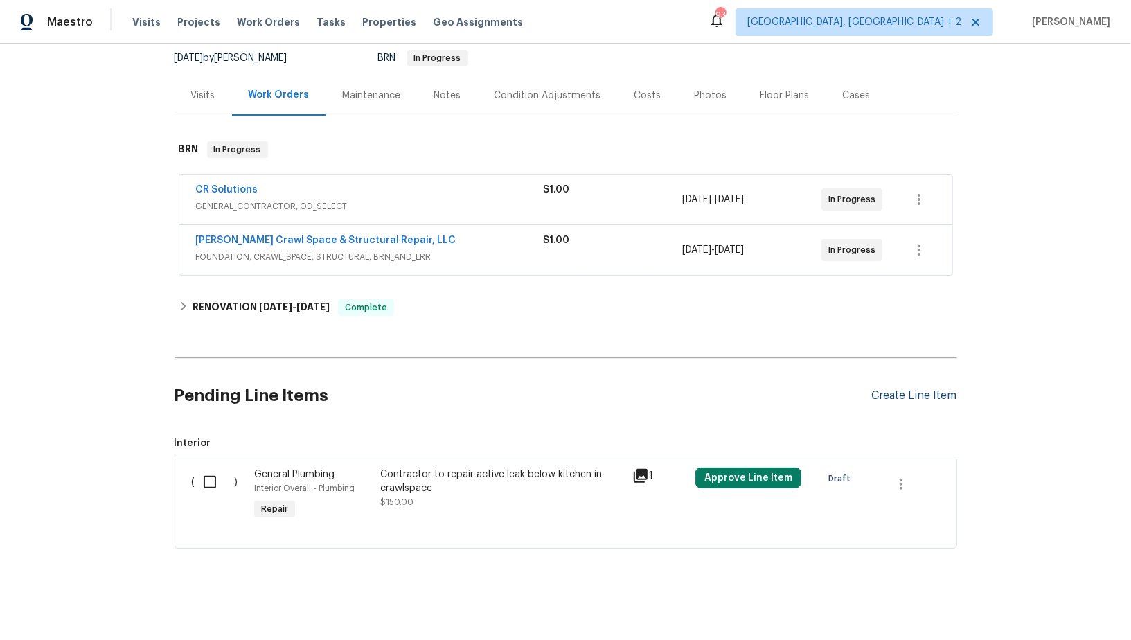
click at [898, 390] on div "Create Line Item" at bounding box center [914, 395] width 85 height 13
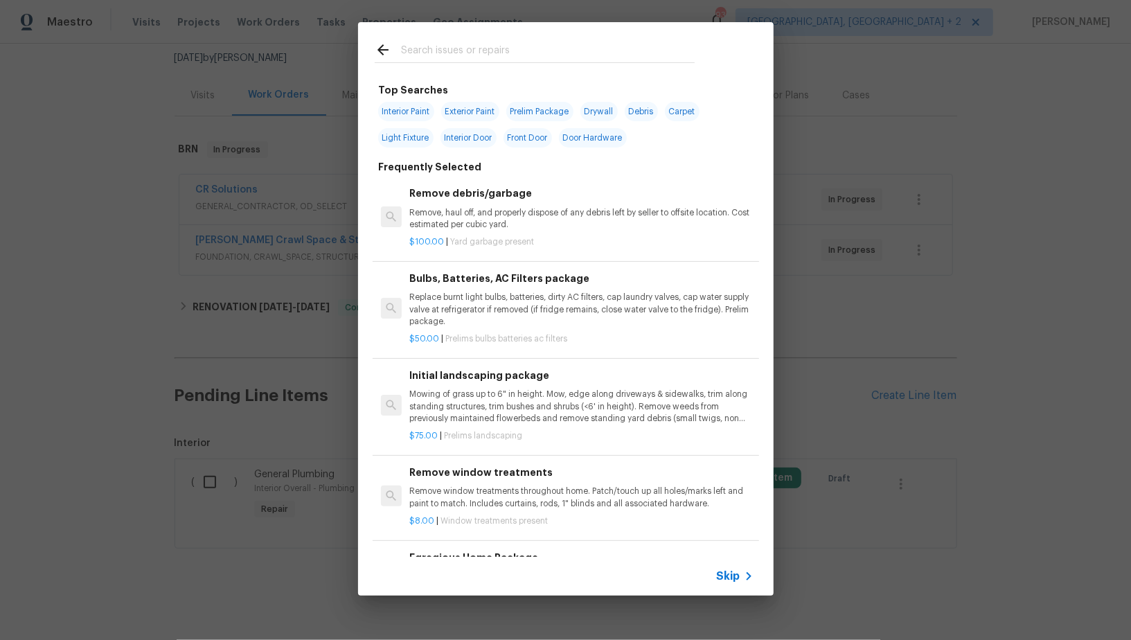
click at [741, 576] on icon at bounding box center [749, 576] width 17 height 17
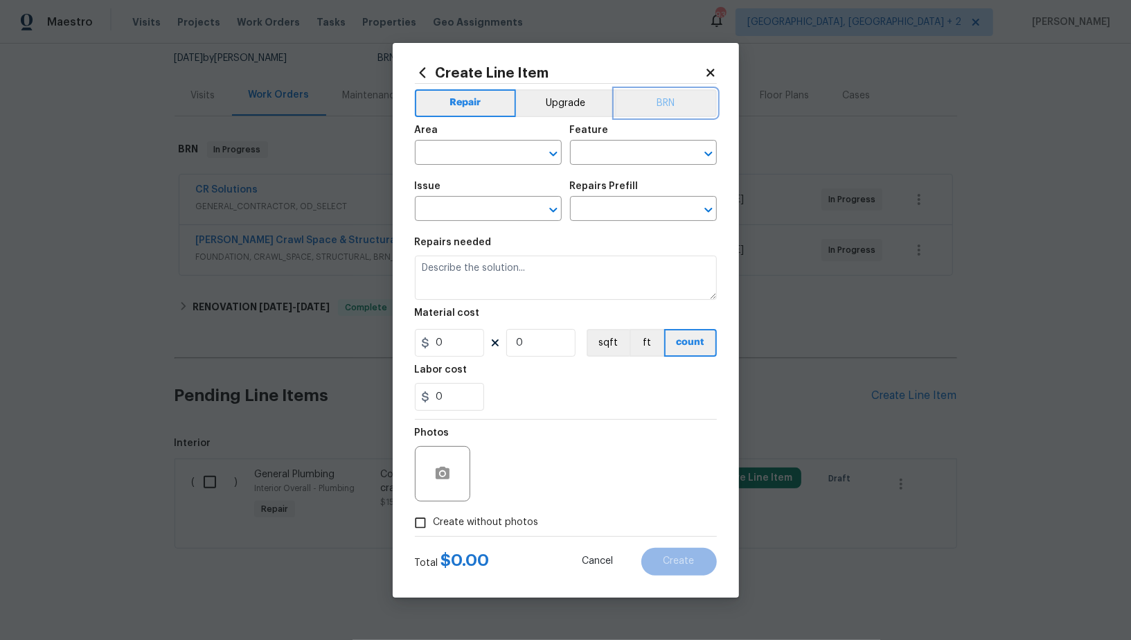
click at [660, 92] on button "BRN" at bounding box center [666, 103] width 102 height 28
click at [509, 136] on div "Area" at bounding box center [488, 134] width 147 height 18
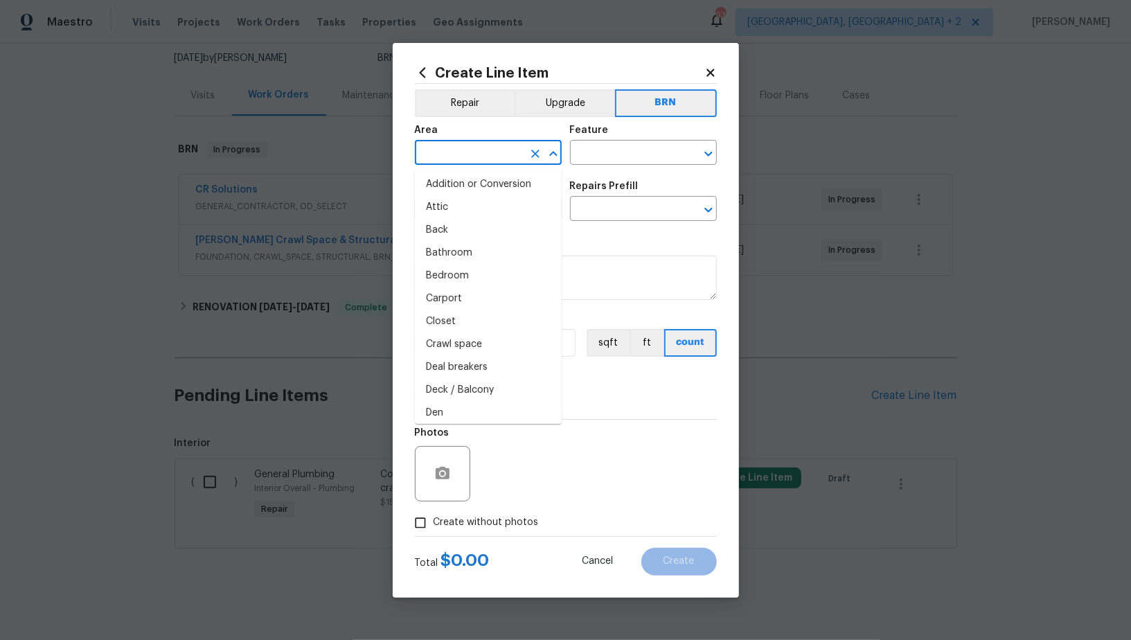
click at [499, 157] on input "text" at bounding box center [469, 153] width 108 height 21
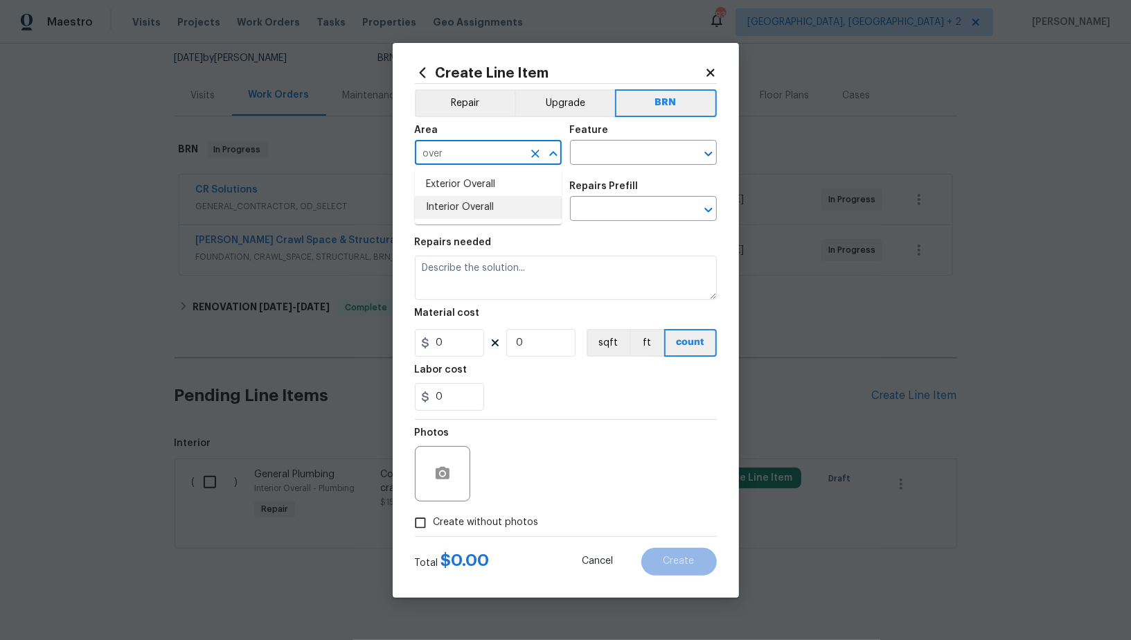
click at [497, 202] on li "Interior Overall" at bounding box center [488, 207] width 147 height 23
type input "Interior Overall"
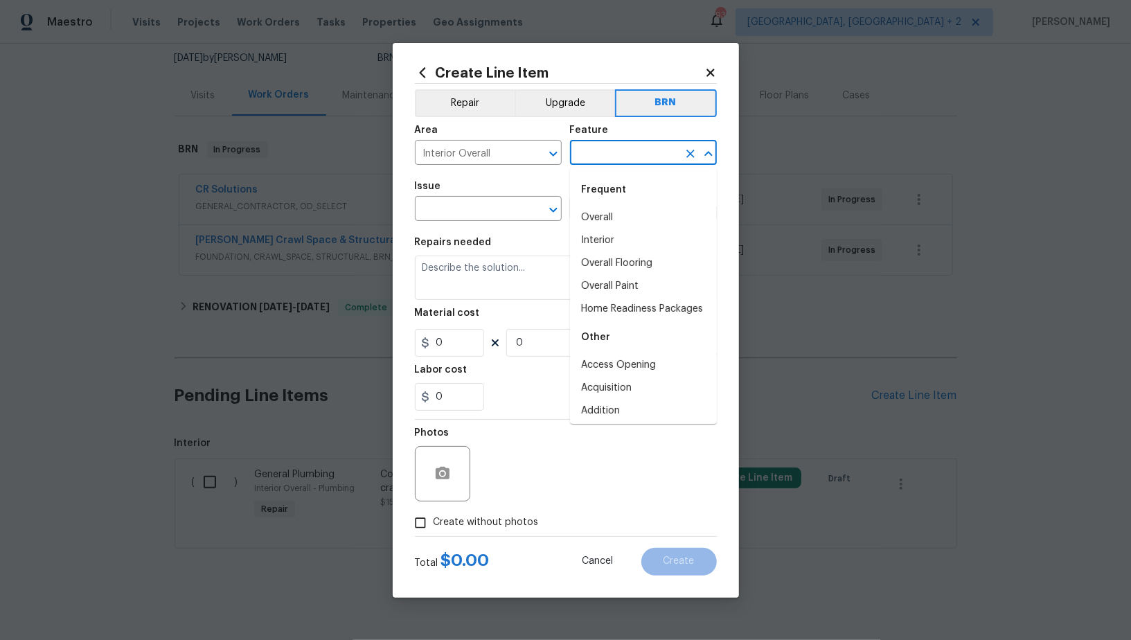
click at [619, 161] on input "text" at bounding box center [624, 153] width 108 height 21
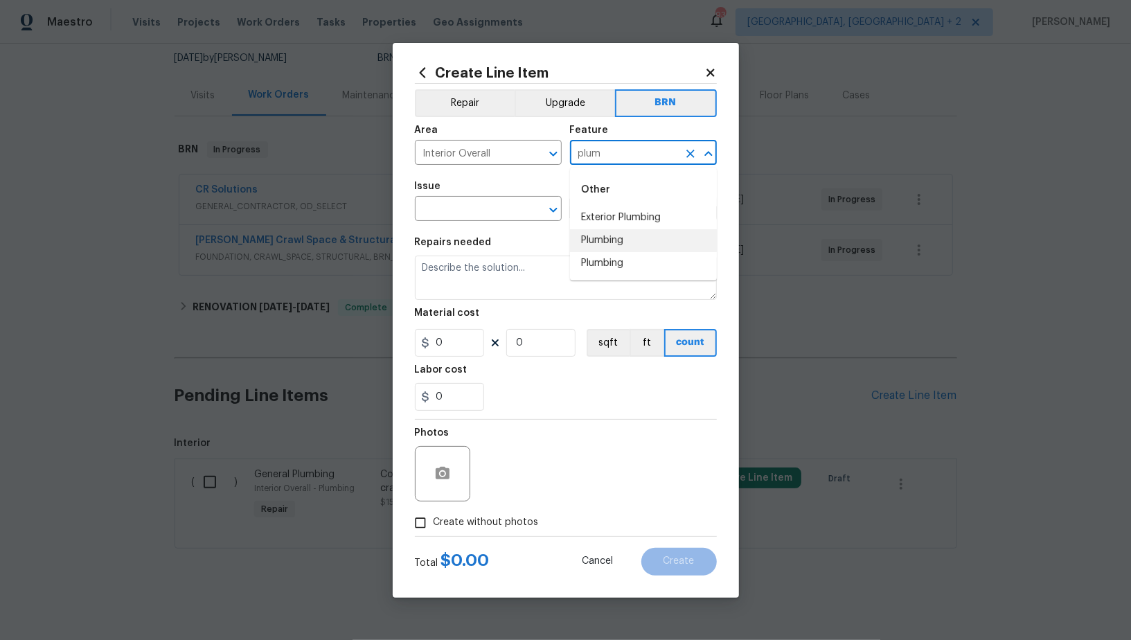
click at [625, 244] on li "Plumbing" at bounding box center [643, 240] width 147 height 23
type input "Plumbing"
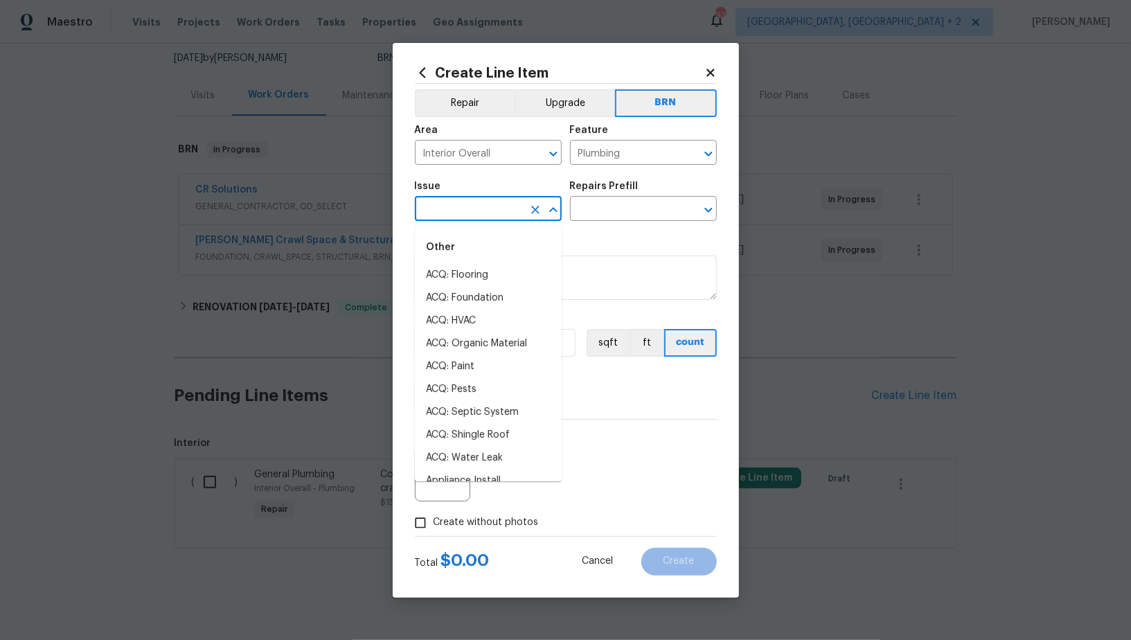
click at [477, 210] on input "text" at bounding box center [469, 210] width 108 height 21
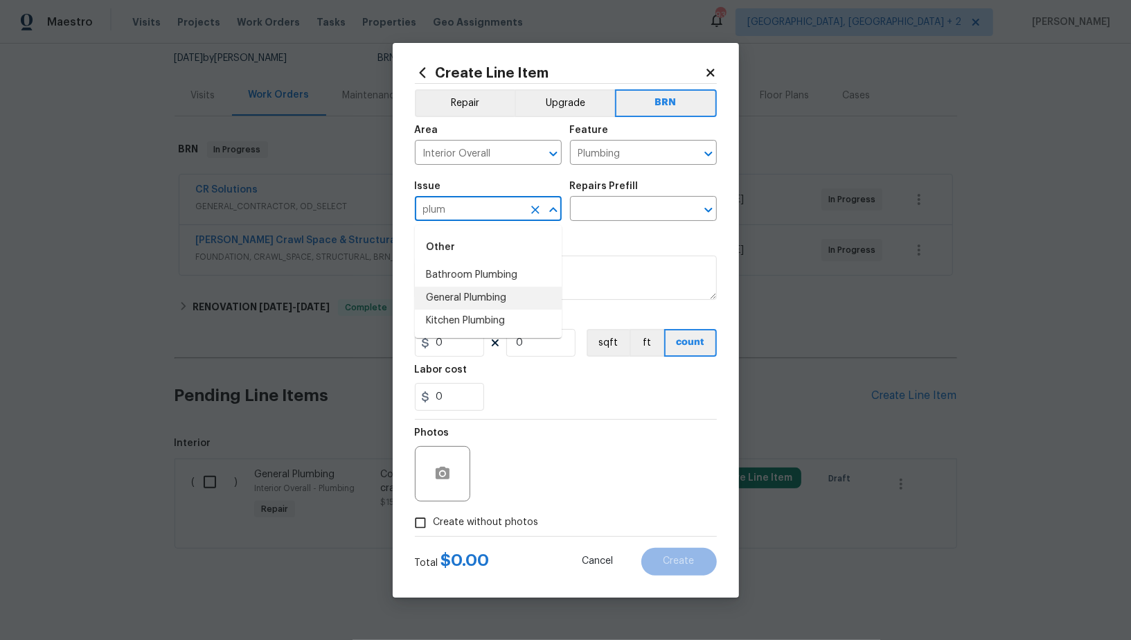
click at [504, 308] on li "General Plumbing" at bounding box center [488, 298] width 147 height 23
type input "General Plumbing"
click at [614, 220] on input "text" at bounding box center [624, 210] width 108 height 21
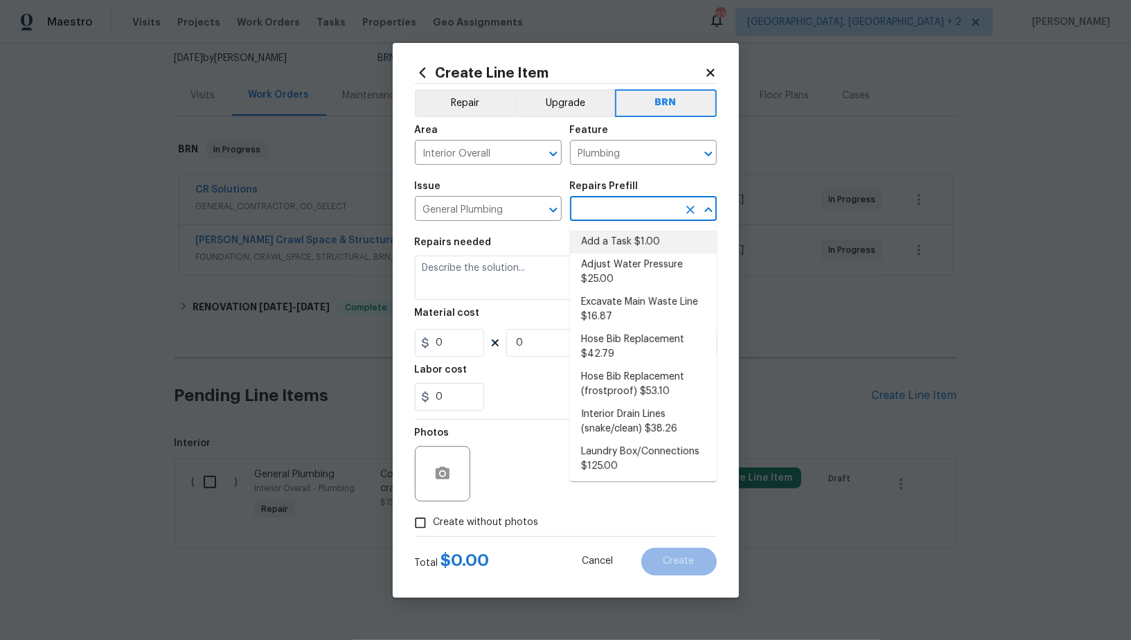
click at [617, 246] on li "Add a Task $1.00" at bounding box center [643, 242] width 147 height 23
type input "Add a Task $1.00"
type textarea "HPM to detail"
type input "1"
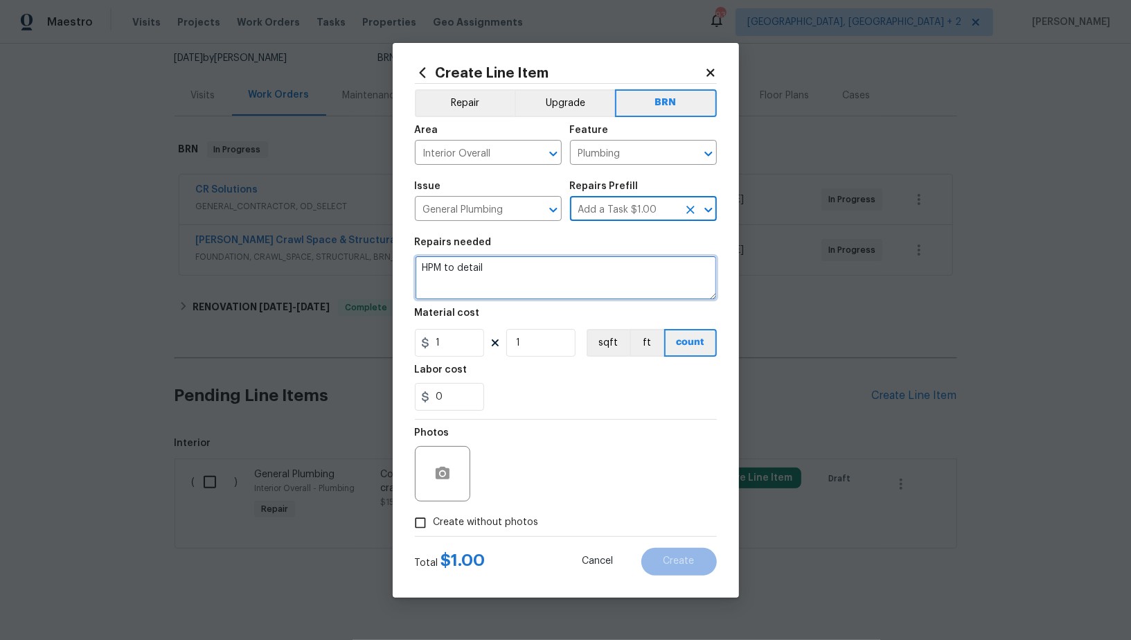
click at [572, 269] on textarea "HPM to detail" at bounding box center [566, 278] width 302 height 44
paste textarea "Contractor to repair active leak below kitchen in crawlspace"
type textarea "Contractor to repair active leak below kitchen in crawlspace"
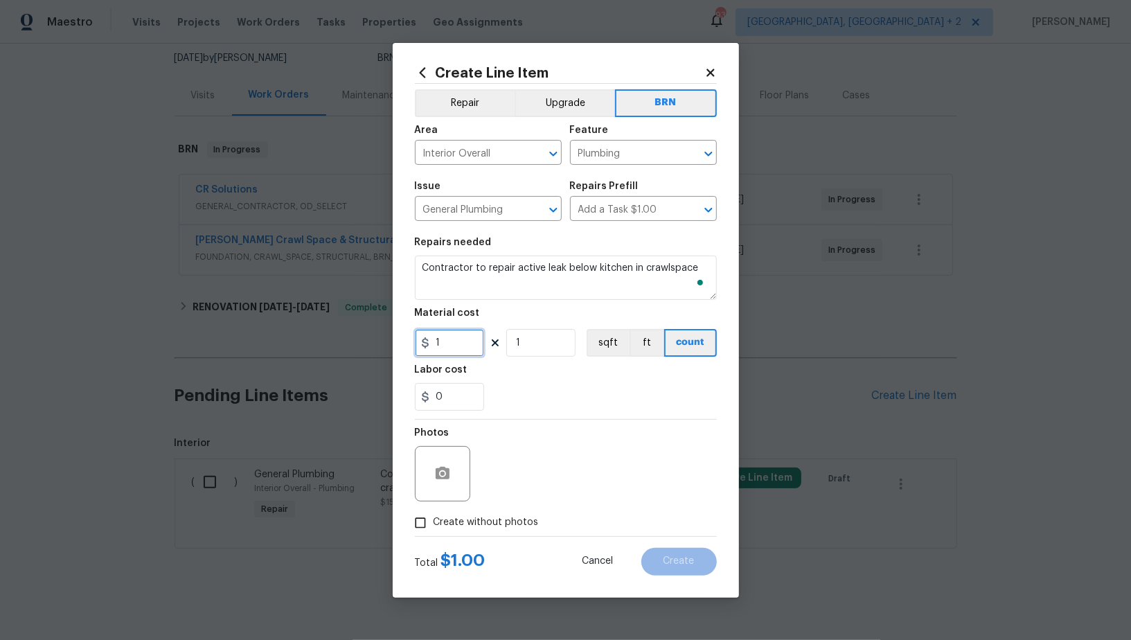
click at [448, 340] on input "1" at bounding box center [449, 343] width 69 height 28
type input "0"
click at [468, 393] on input "0" at bounding box center [449, 397] width 69 height 28
click at [536, 150] on icon "Clear" at bounding box center [536, 154] width 14 height 14
type input "1"
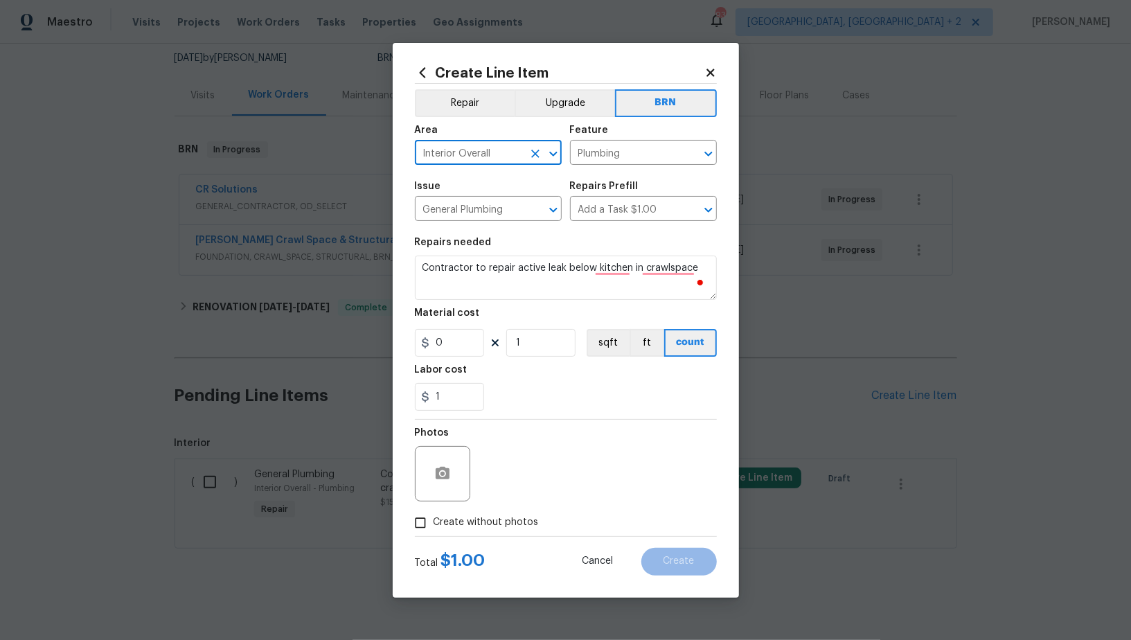
type input "Interior Overallc"
click at [536, 150] on icon "Clear" at bounding box center [536, 154] width 14 height 14
click at [497, 179] on li "Crawl space" at bounding box center [488, 184] width 147 height 23
type input "Crawl space"
click at [434, 530] on span "Create without photos" at bounding box center [486, 522] width 105 height 15
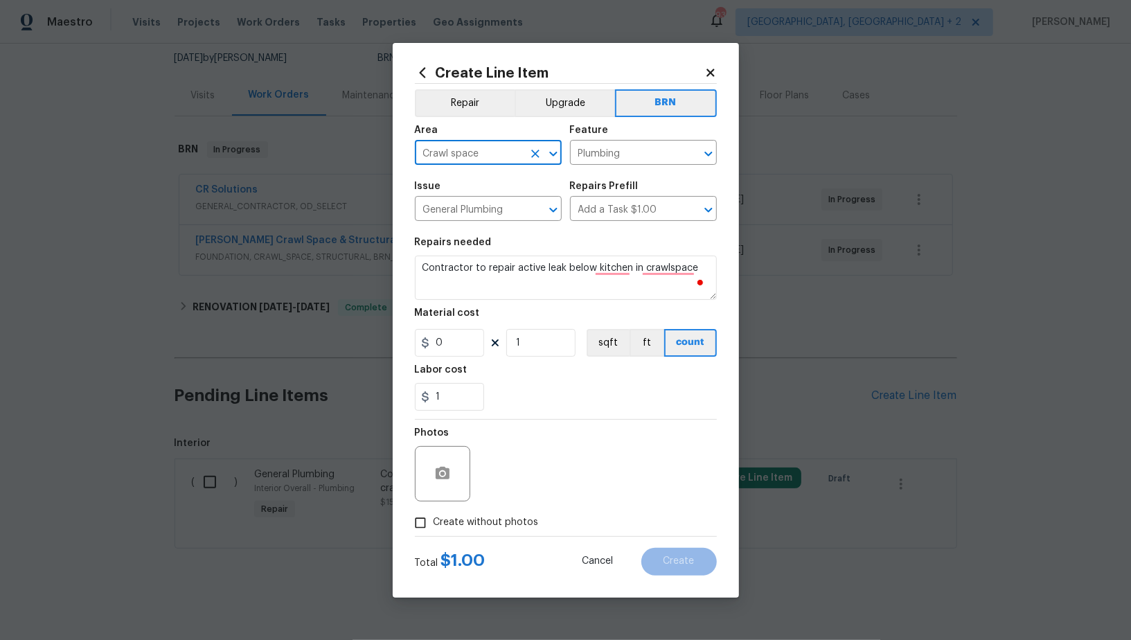
click at [433, 530] on input "Create without photos" at bounding box center [420, 523] width 26 height 26
checkbox input "true"
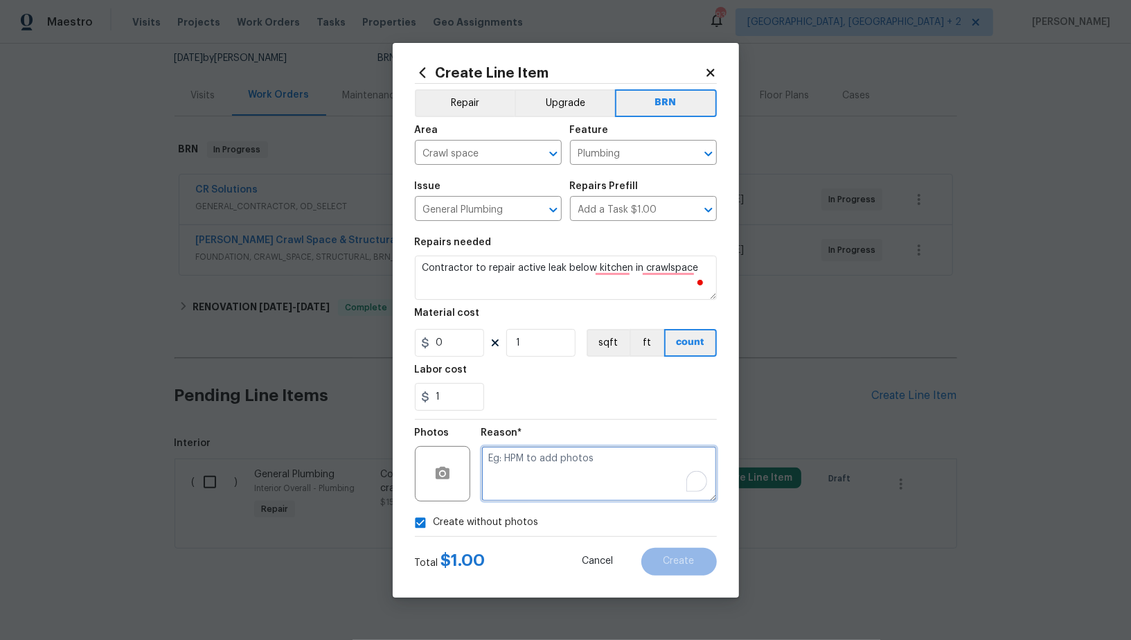
click at [546, 480] on textarea "To enrich screen reader interactions, please activate Accessibility in Grammarl…" at bounding box center [599, 473] width 236 height 55
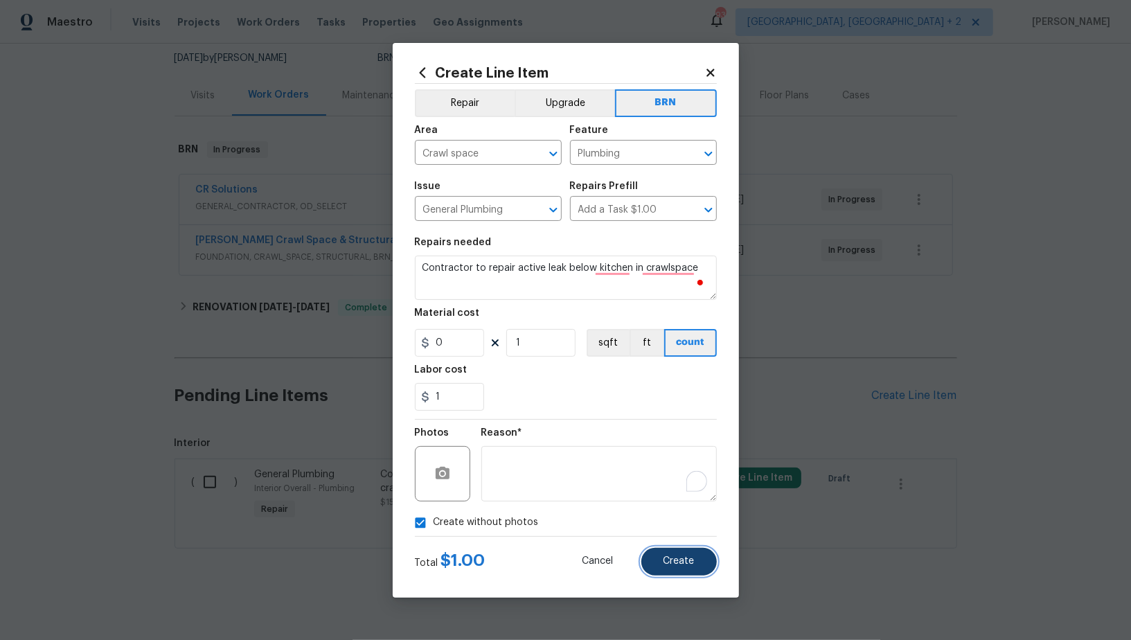
click at [675, 574] on button "Create" at bounding box center [680, 562] width 76 height 28
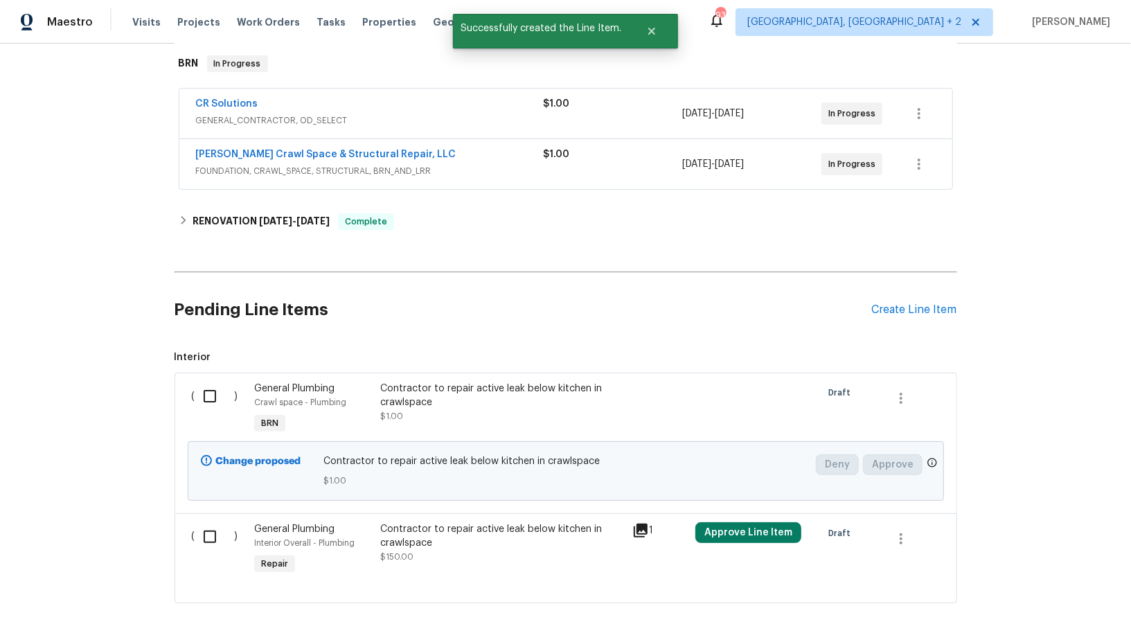
scroll to position [274, 0]
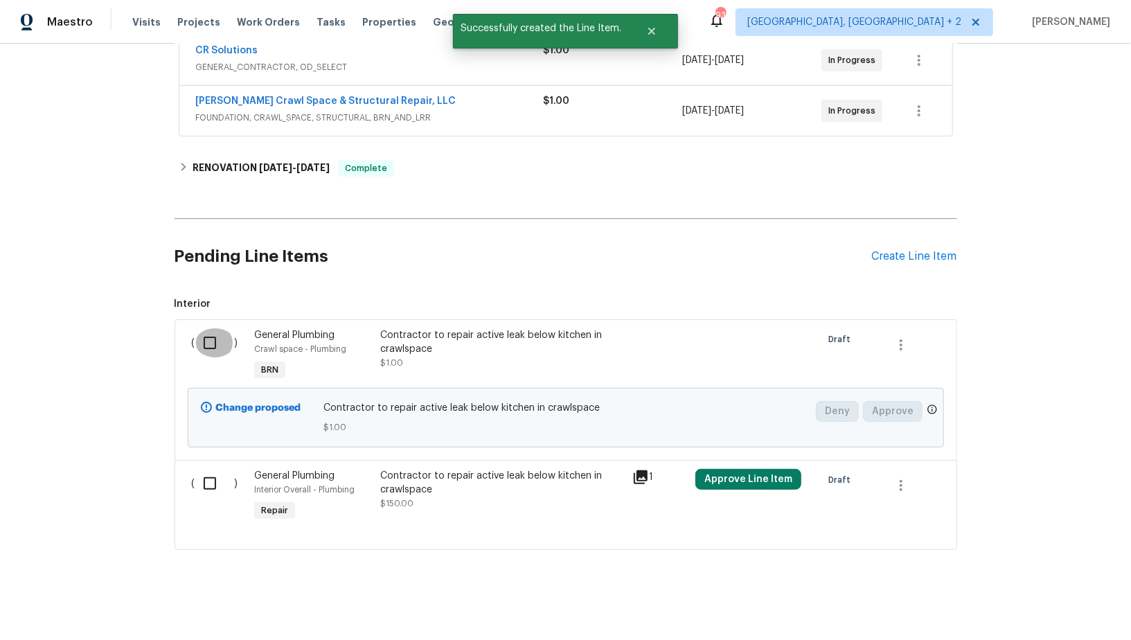
click at [204, 339] on input "checkbox" at bounding box center [214, 342] width 39 height 29
checkbox input "true"
click at [1043, 592] on div "Cancel (1) Item Create Work Order" at bounding box center [565, 605] width 1131 height 71
click at [1050, 605] on span "Create Work Order" at bounding box center [1052, 605] width 92 height 17
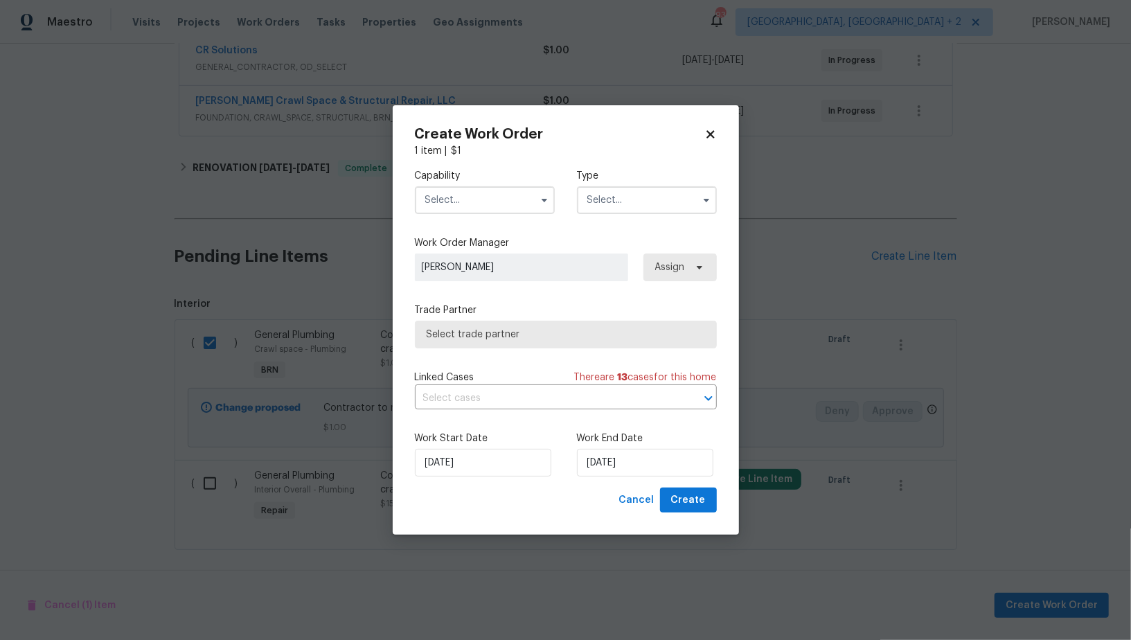
click at [478, 203] on input "text" at bounding box center [485, 200] width 140 height 28
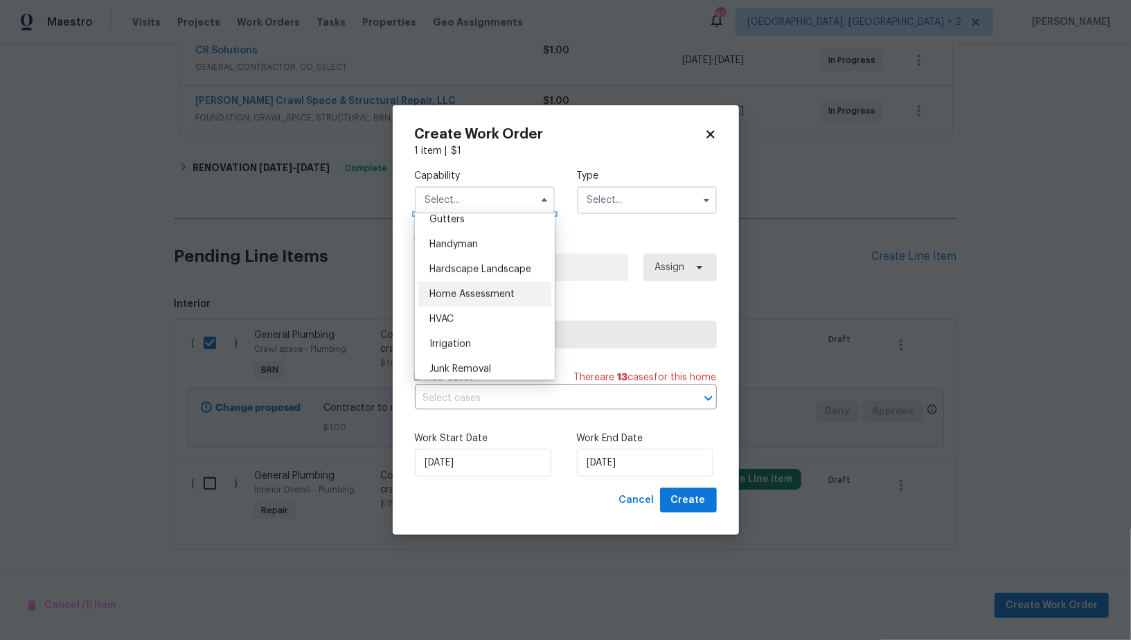
scroll to position [732, 0]
click at [476, 263] on span "Handyman" at bounding box center [454, 260] width 48 height 10
type input "Handyman"
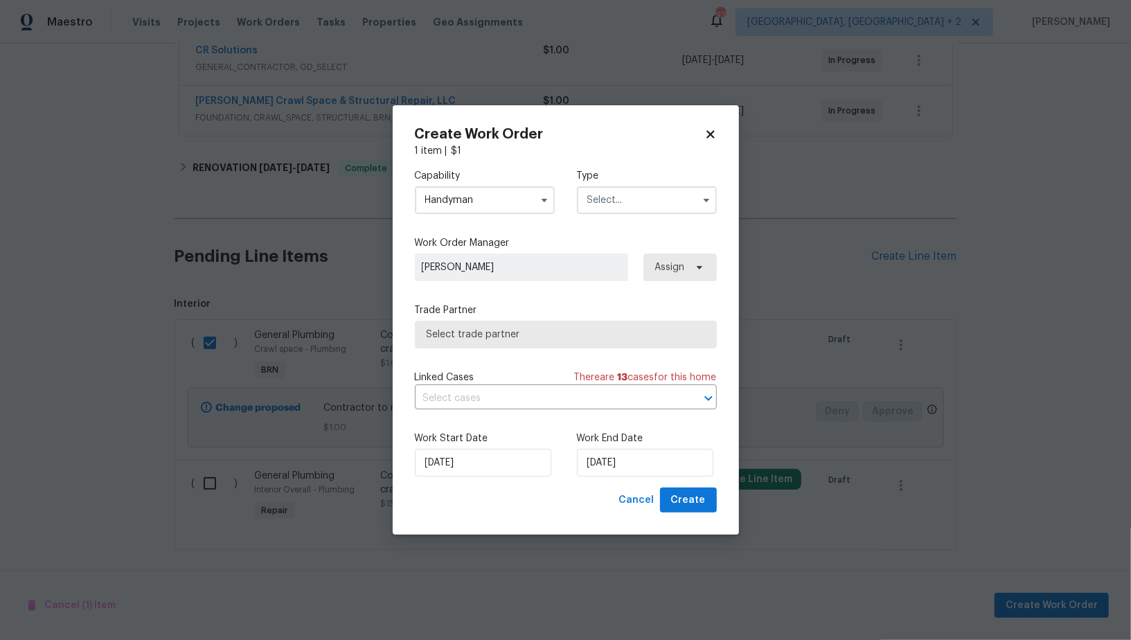
click at [628, 188] on input "text" at bounding box center [647, 200] width 140 height 28
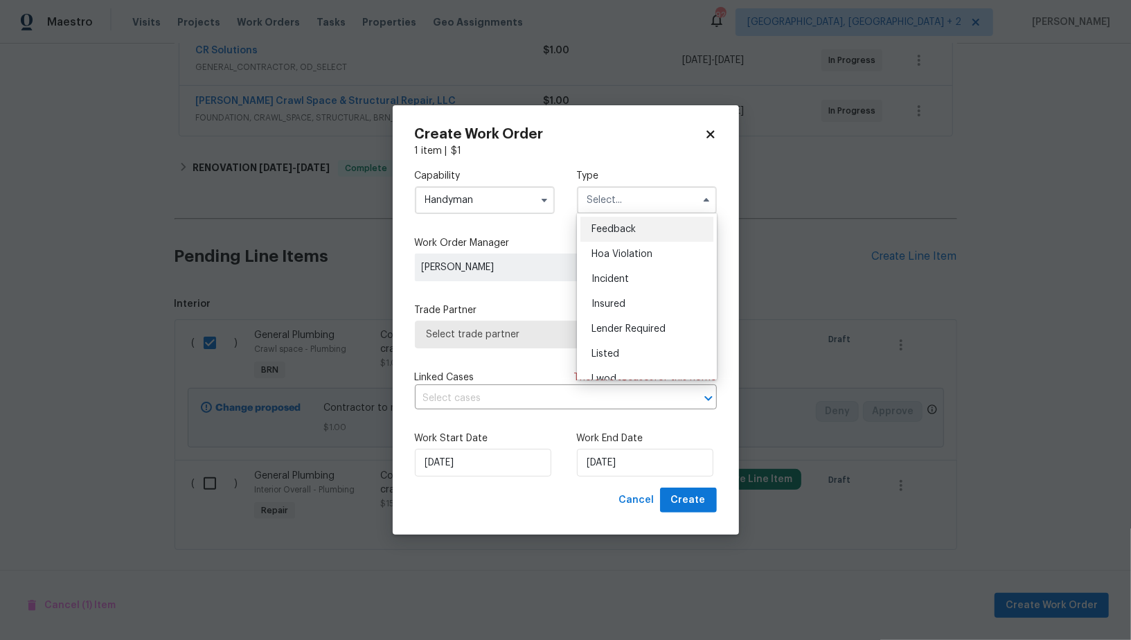
scroll to position [164, 0]
click at [614, 315] on span "Resale" at bounding box center [606, 315] width 29 height 10
type input "Resale"
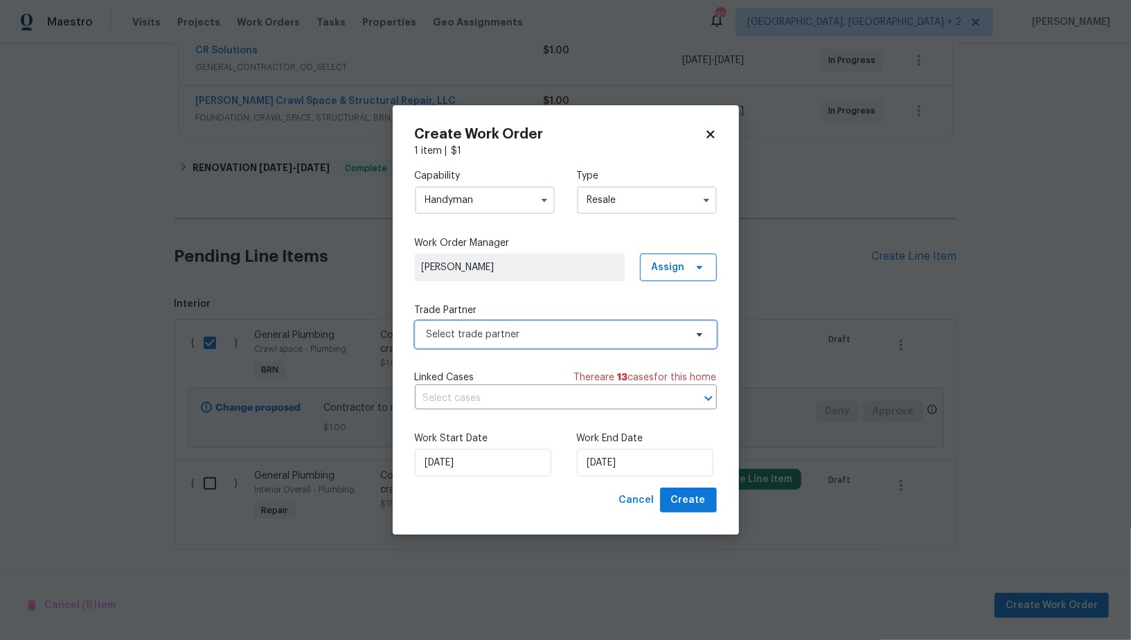
click at [577, 331] on span "Select trade partner" at bounding box center [556, 335] width 258 height 14
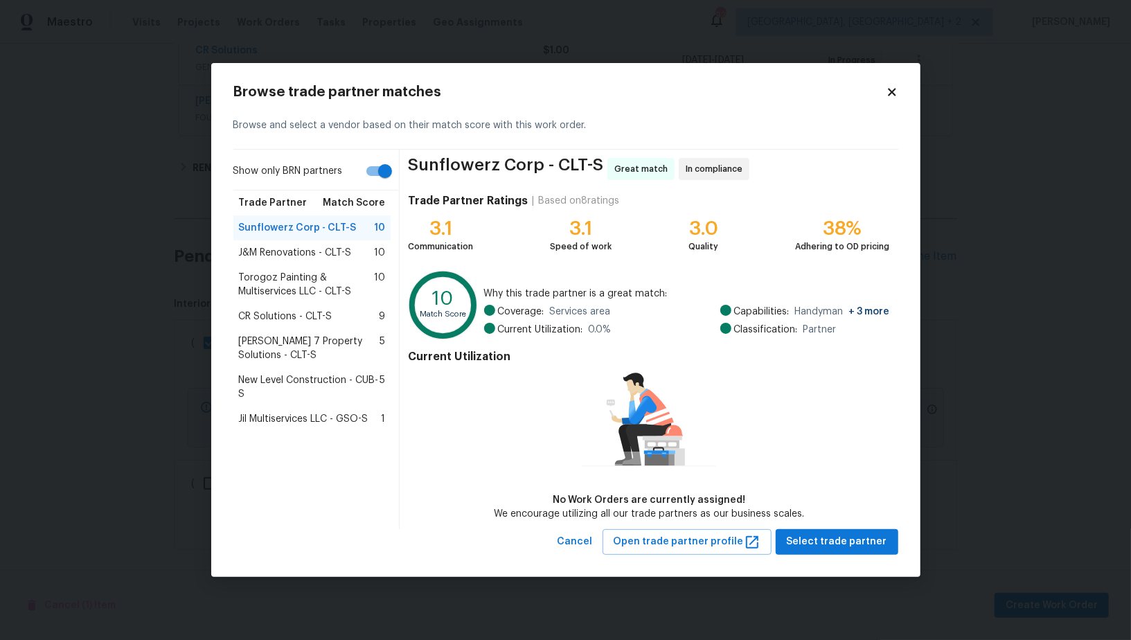
click at [303, 253] on span "J&M Renovations - CLT-S" at bounding box center [295, 253] width 113 height 14
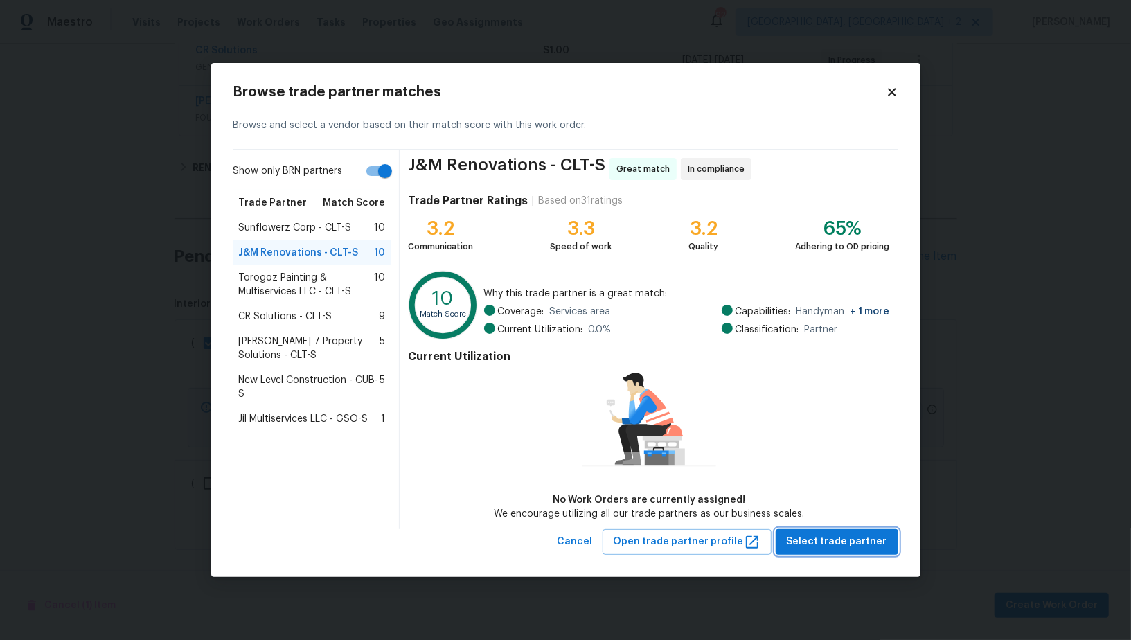
click at [849, 545] on span "Select trade partner" at bounding box center [837, 541] width 100 height 17
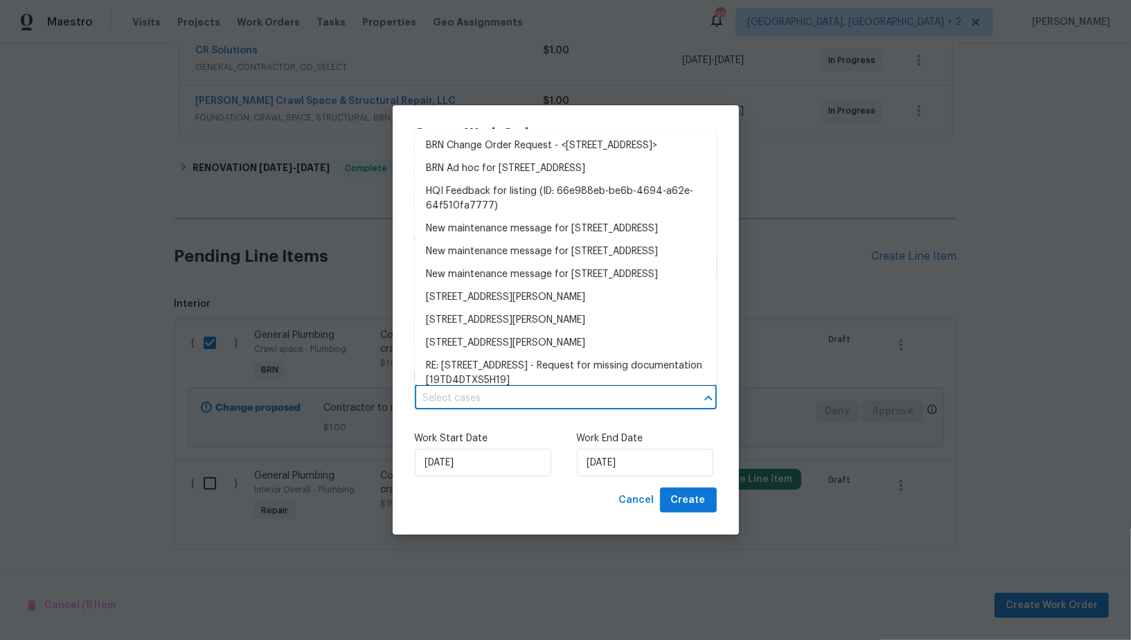
click at [581, 398] on input "text" at bounding box center [546, 398] width 263 height 21
click at [533, 180] on li "BRN Ad hoc for 301 Briarcliff Dr, Kannapolis, NC 28081" at bounding box center [566, 168] width 302 height 23
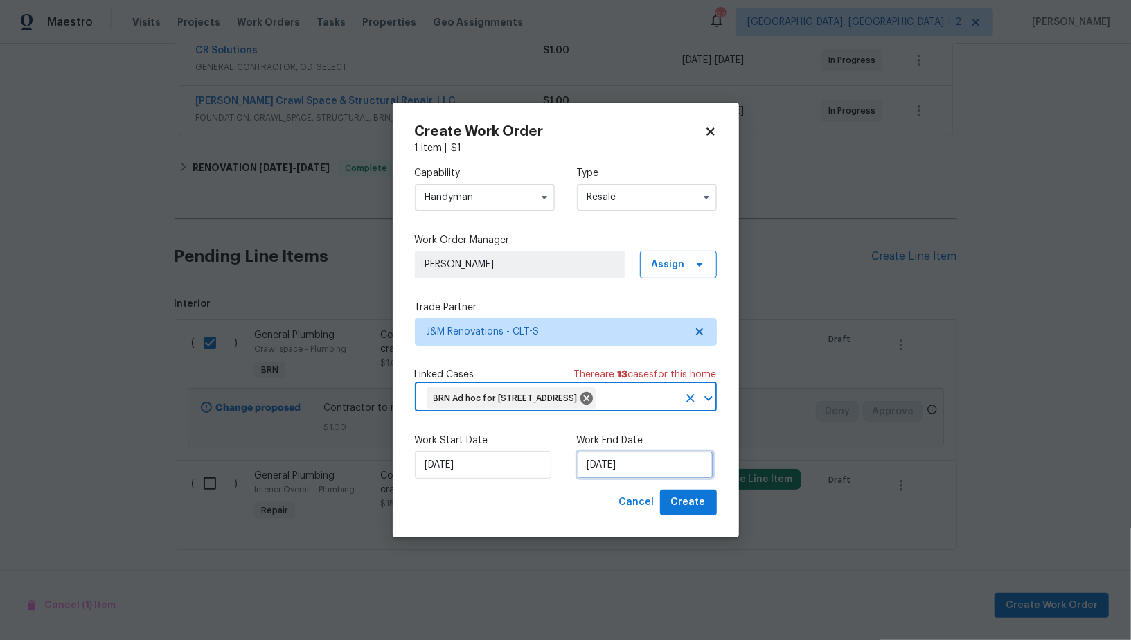
click at [631, 479] on input "09/10/2025" at bounding box center [645, 465] width 136 height 28
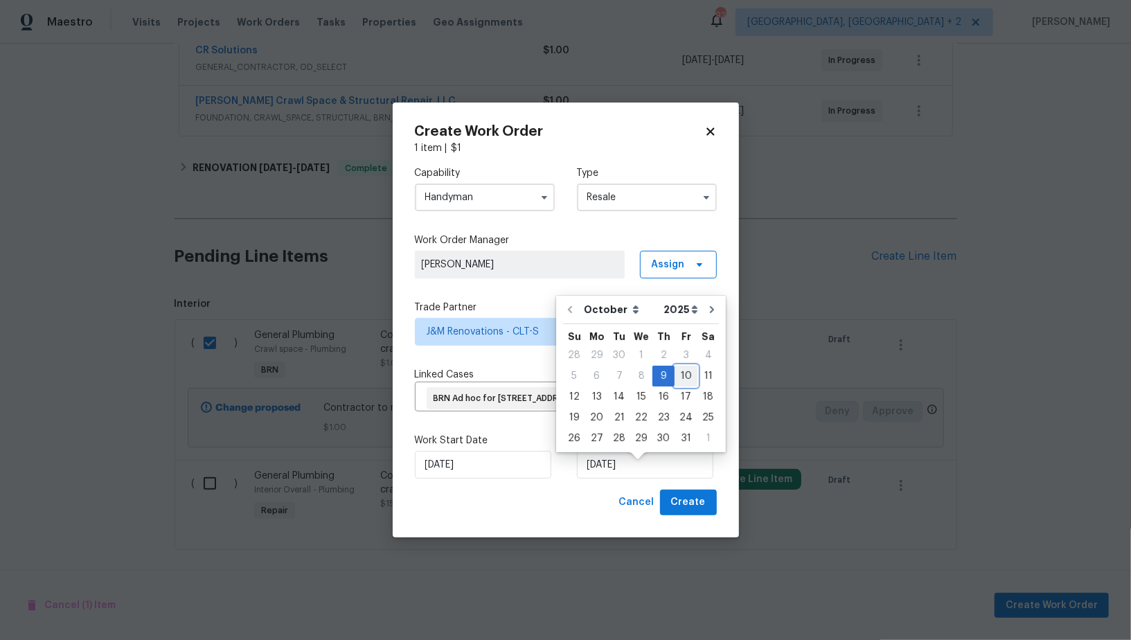
click at [682, 375] on div "10" at bounding box center [686, 375] width 23 height 19
type input "10/10/2025"
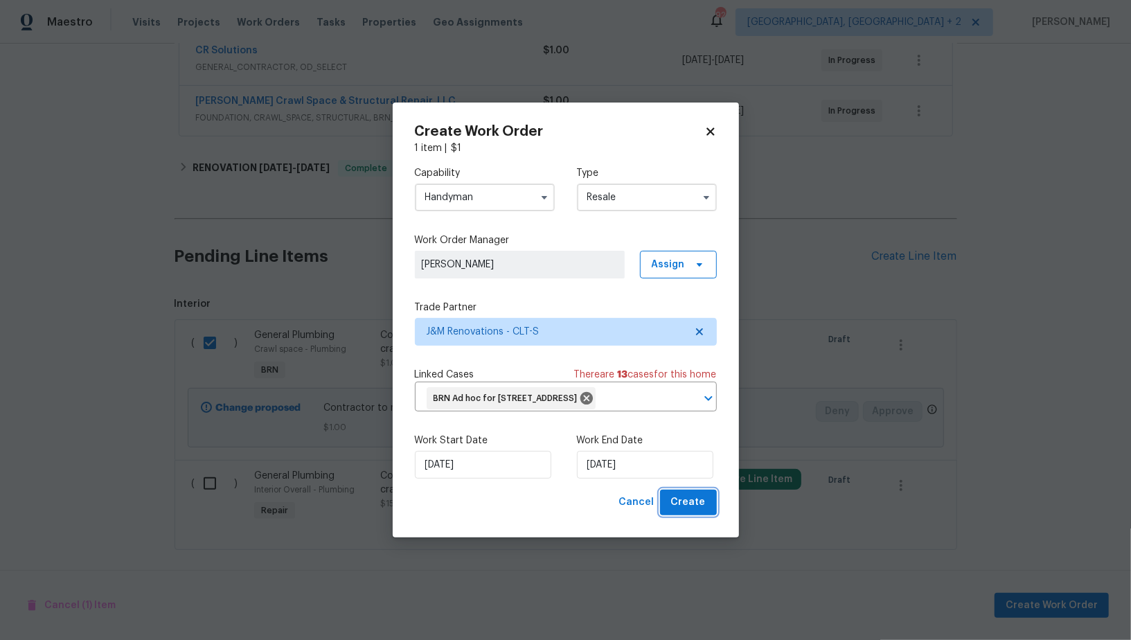
click at [692, 511] on span "Create" at bounding box center [688, 502] width 35 height 17
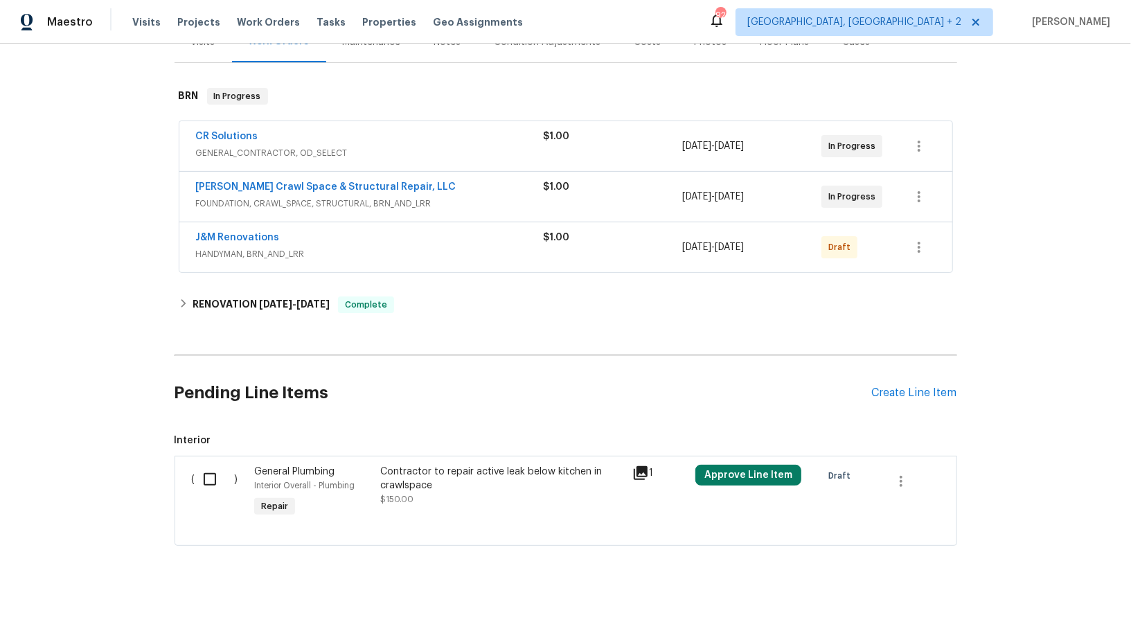
scroll to position [185, 0]
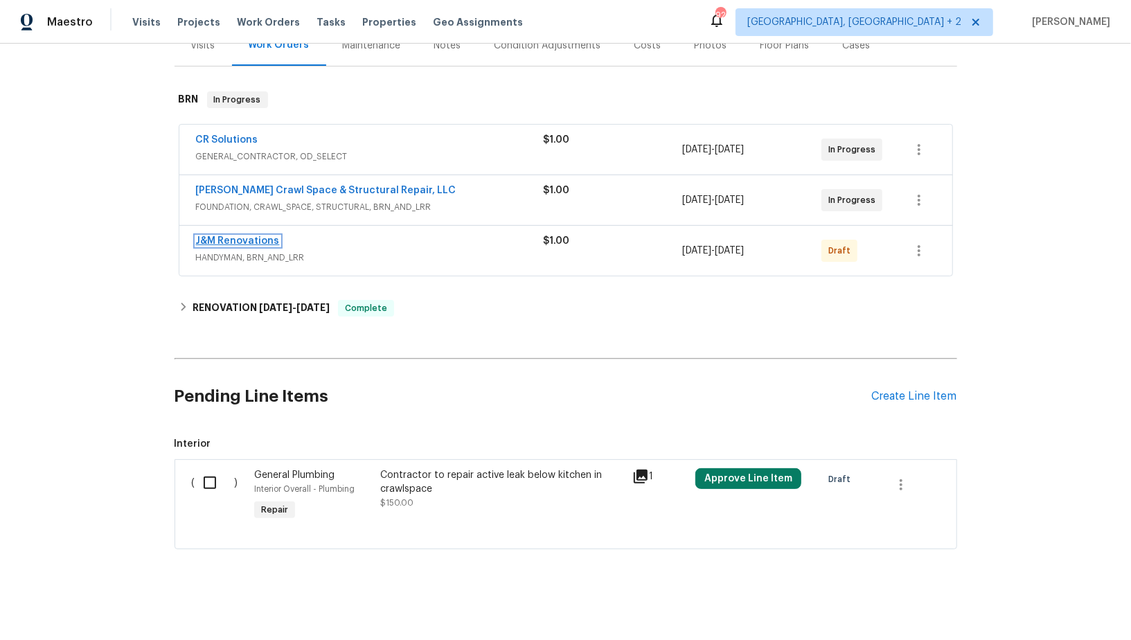
click at [238, 242] on link "J&M Renovations" at bounding box center [238, 241] width 84 height 10
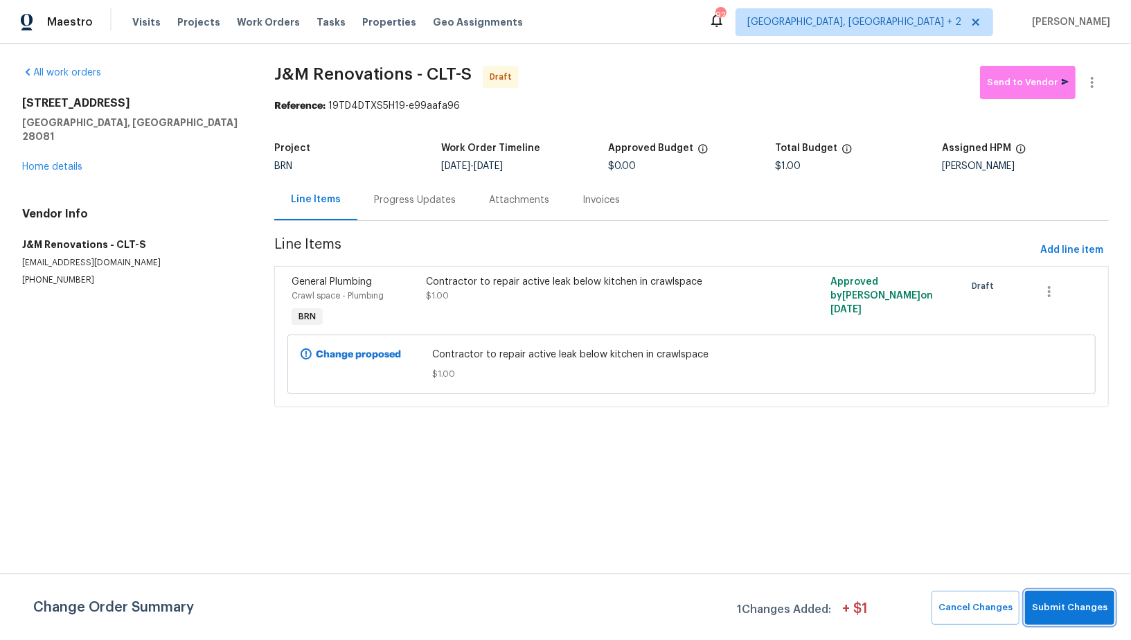
click at [1107, 614] on span "Submit Changes" at bounding box center [1070, 608] width 76 height 16
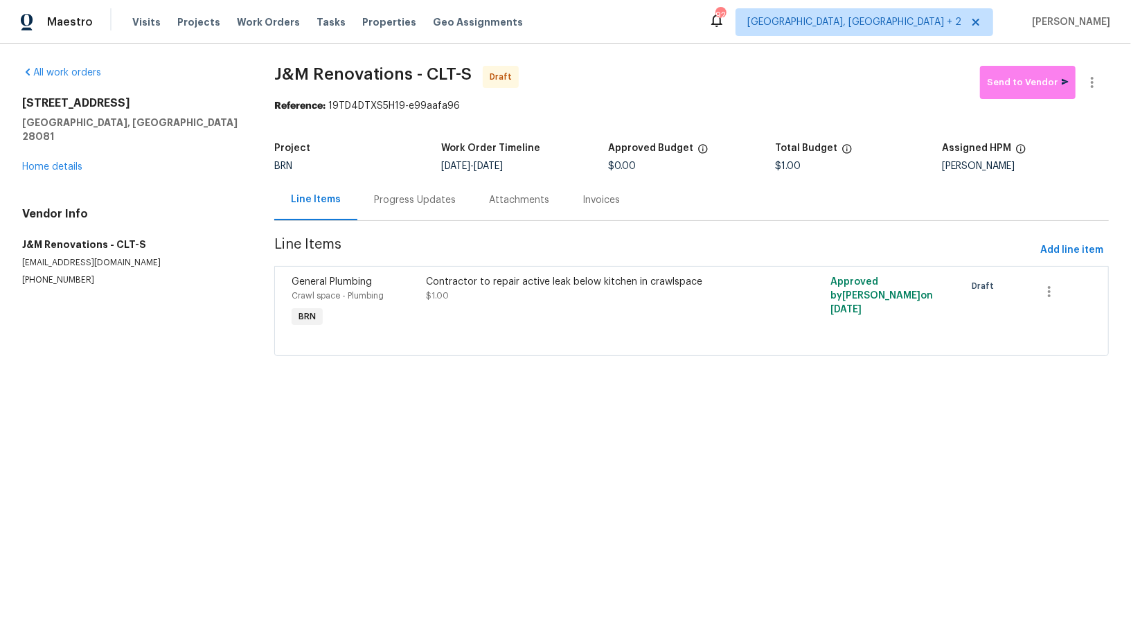
click at [409, 199] on div "Progress Updates" at bounding box center [415, 200] width 82 height 14
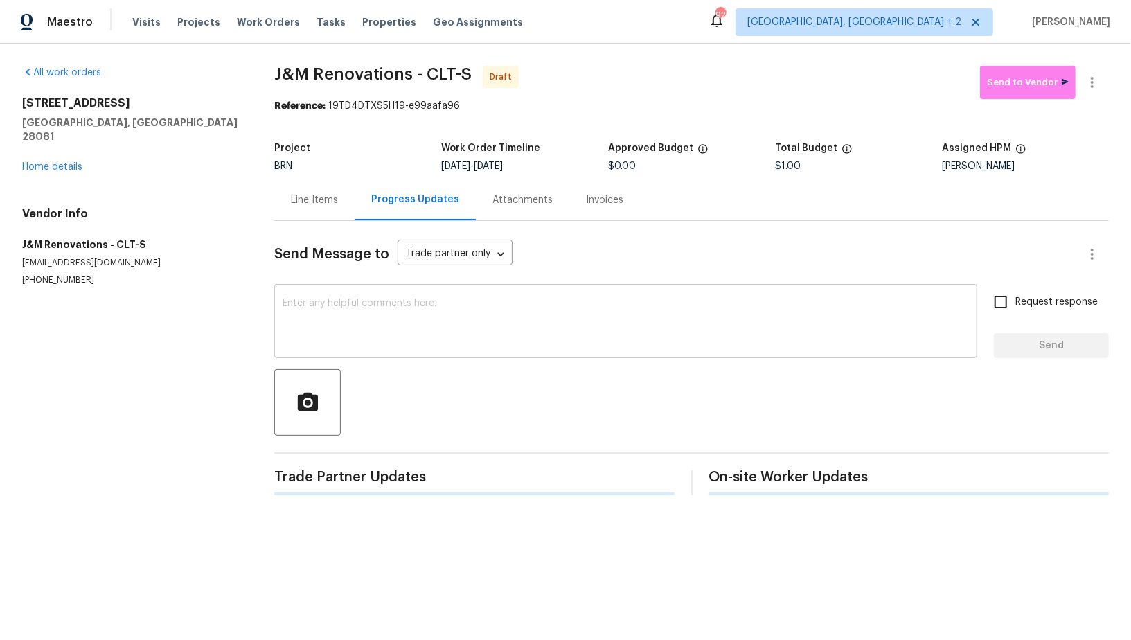
click at [445, 319] on textarea at bounding box center [626, 323] width 687 height 48
click at [434, 300] on textarea "To enrich screen reader interactions, please activate Accessibility in Grammarl…" at bounding box center [626, 323] width 687 height 48
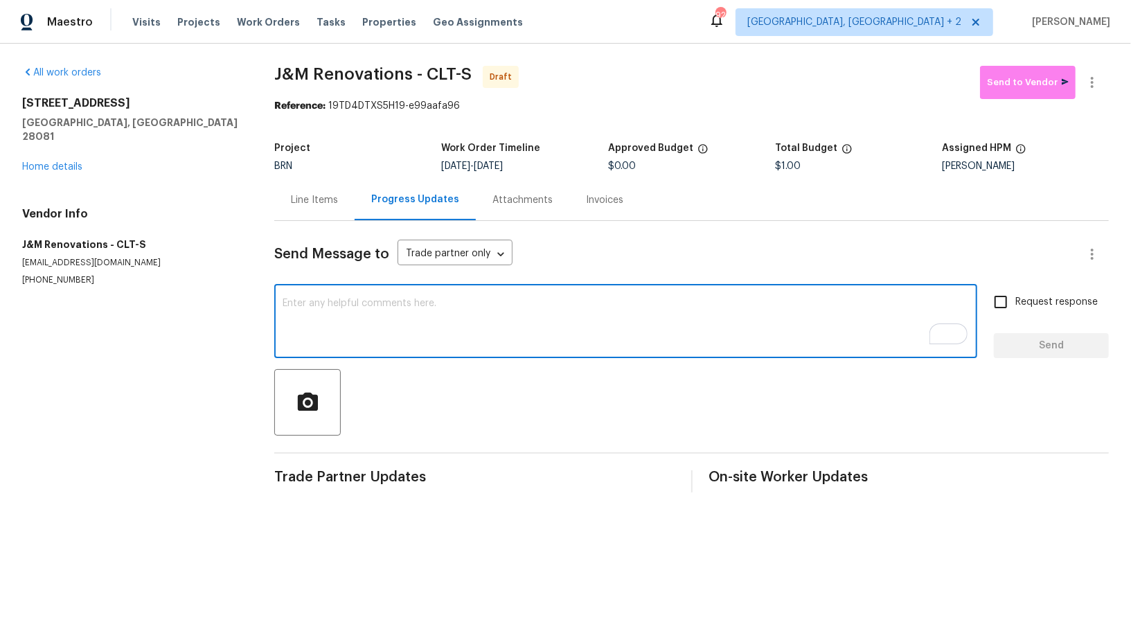
paste textarea "Hi, I'm Padmapriya from Opendoor. Just wanted to check if you received the WO f…"
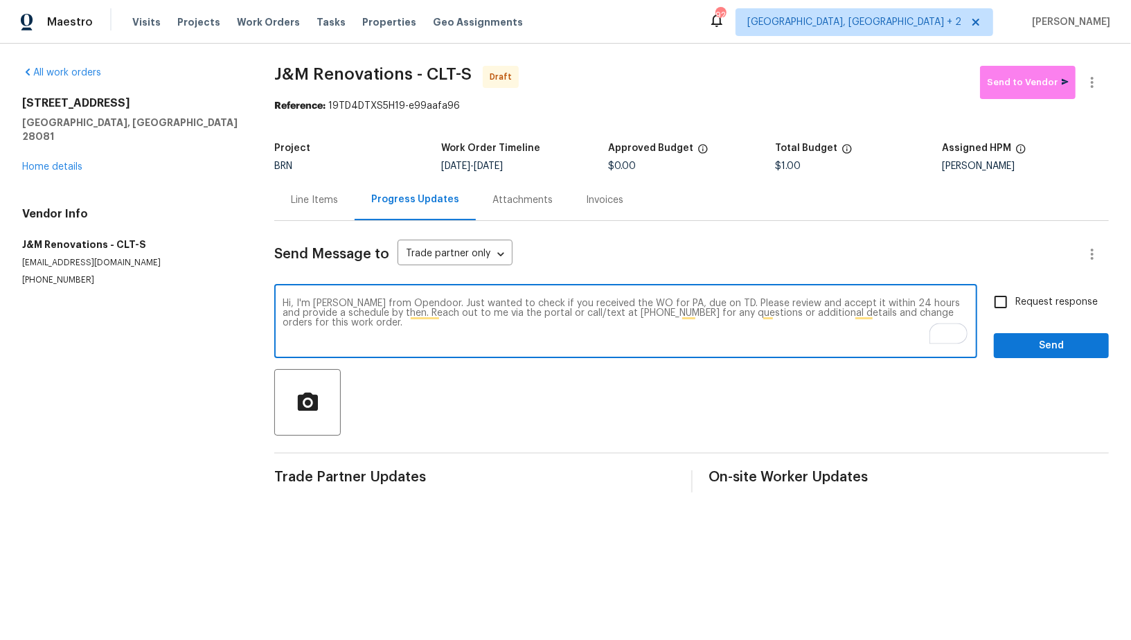
click at [673, 301] on textarea "Hi, I'm Padmapriya from Opendoor. Just wanted to check if you received the WO f…" at bounding box center [626, 323] width 687 height 48
paste textarea "301 Briarcliff Dr, Kannapolis, NC 28081"
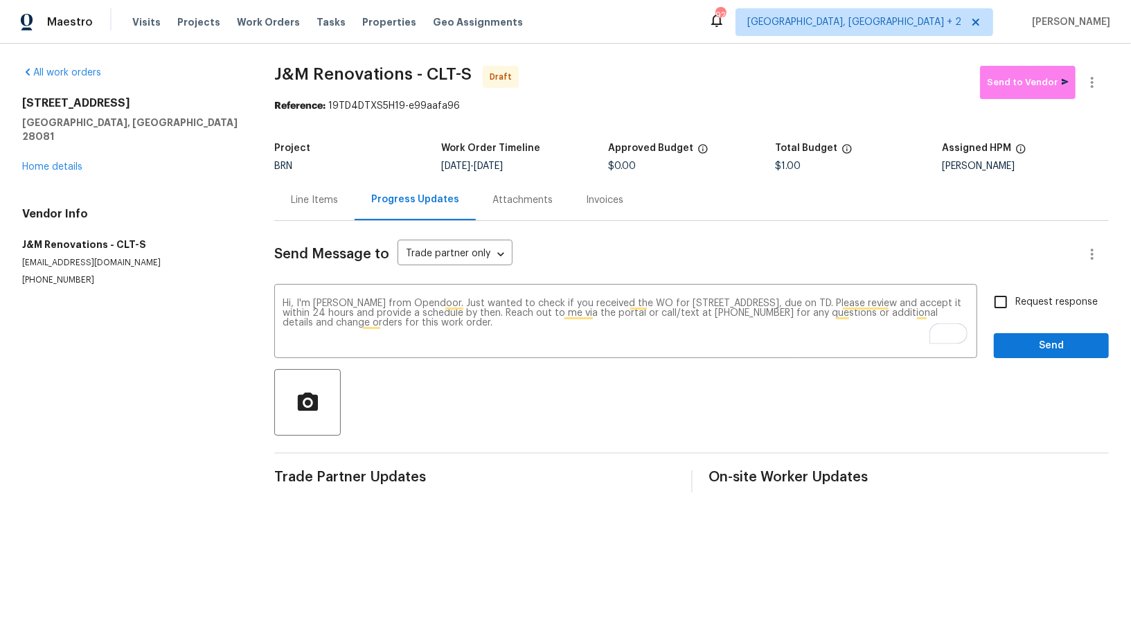
drag, startPoint x: 495, startPoint y: 162, endPoint x: 586, endPoint y: 162, distance: 90.8
click at [586, 162] on div "10/9/2025 - 10/10/2025" at bounding box center [524, 166] width 167 height 10
copy span "10/10/2025"
click at [890, 304] on textarea "Hi, I'm Padmapriya from Opendoor. Just wanted to check if you received the WO f…" at bounding box center [626, 323] width 687 height 48
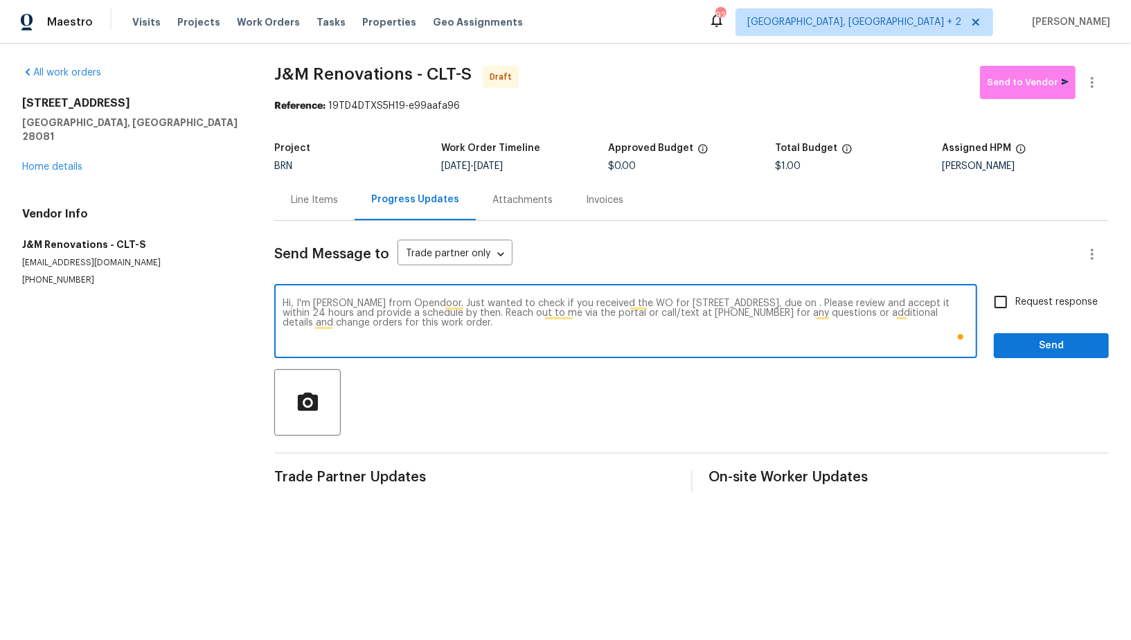
paste textarea "10/10/2025"
type textarea "Hi, I'm Padmapriya from Opendoor. Just wanted to check if you received the WO f…"
click at [1012, 306] on input "Request response" at bounding box center [1001, 301] width 29 height 29
checkbox input "true"
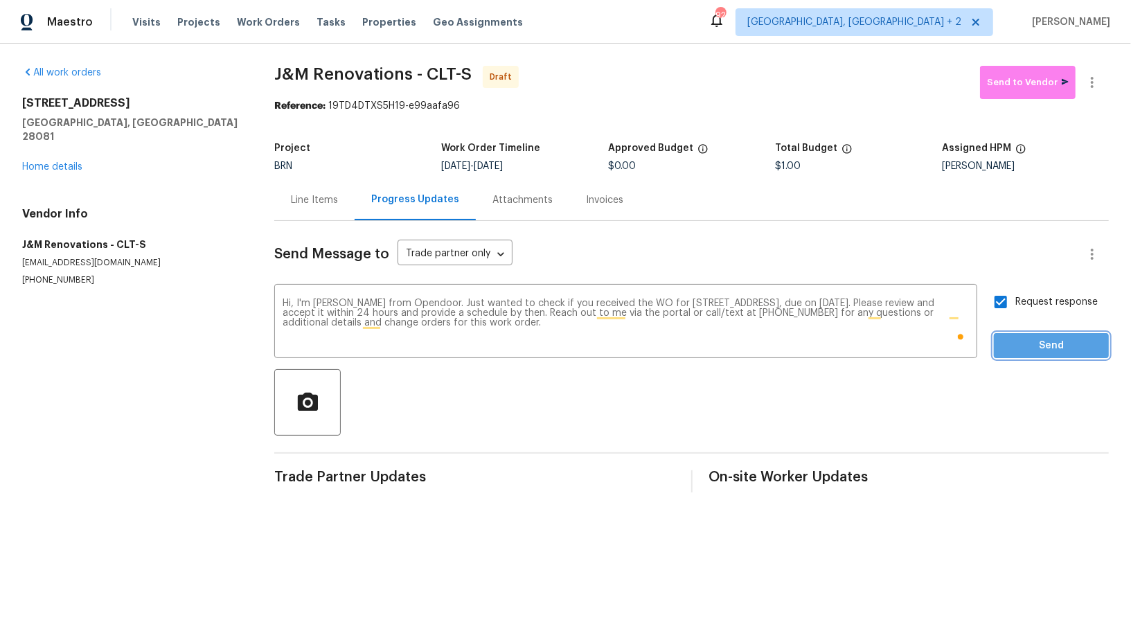
click at [1029, 353] on span "Send" at bounding box center [1051, 345] width 93 height 17
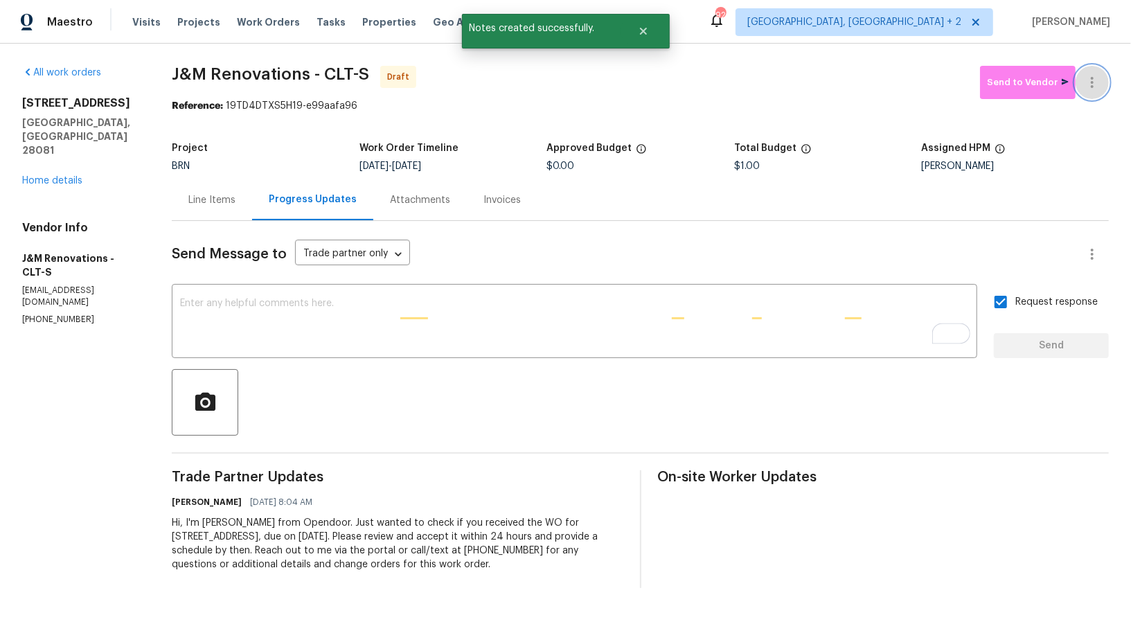
click at [1098, 80] on icon "button" at bounding box center [1092, 82] width 17 height 17
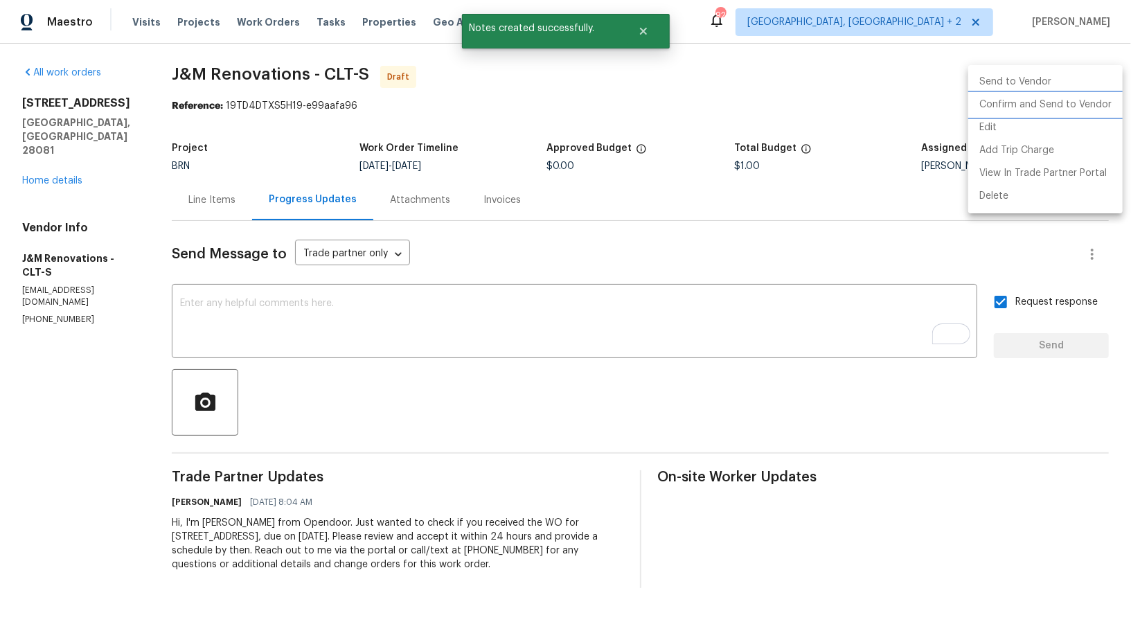
click at [1059, 112] on li "Confirm and Send to Vendor" at bounding box center [1045, 105] width 154 height 23
click at [315, 321] on div at bounding box center [565, 320] width 1131 height 640
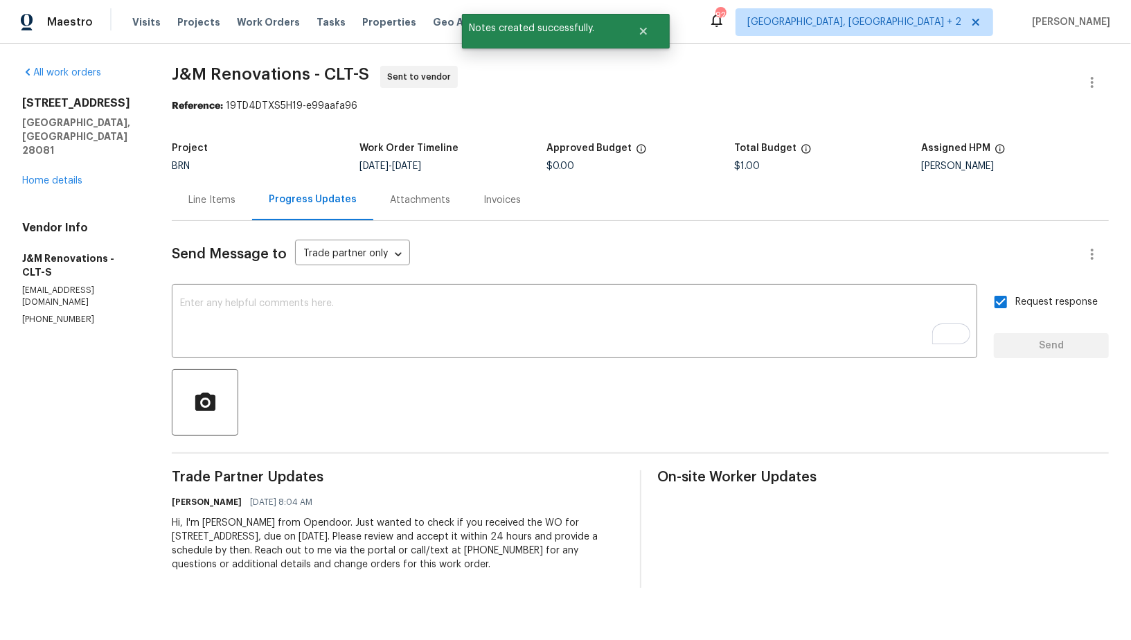
click at [315, 321] on textarea "To enrich screen reader interactions, please activate Accessibility in Grammarl…" at bounding box center [574, 323] width 789 height 48
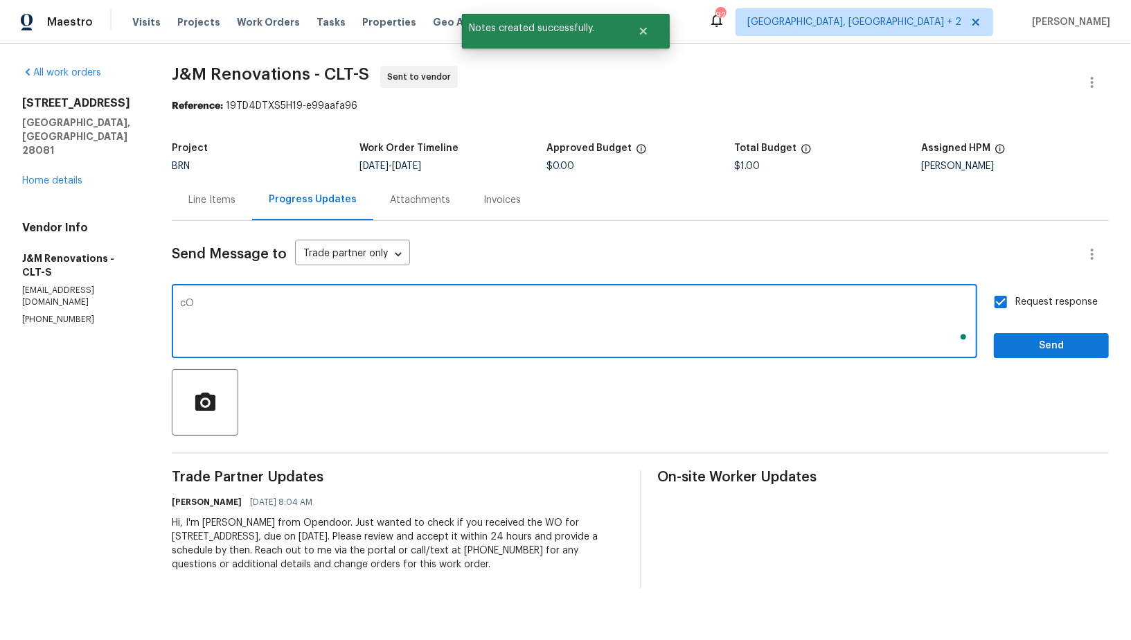
type textarea "c"
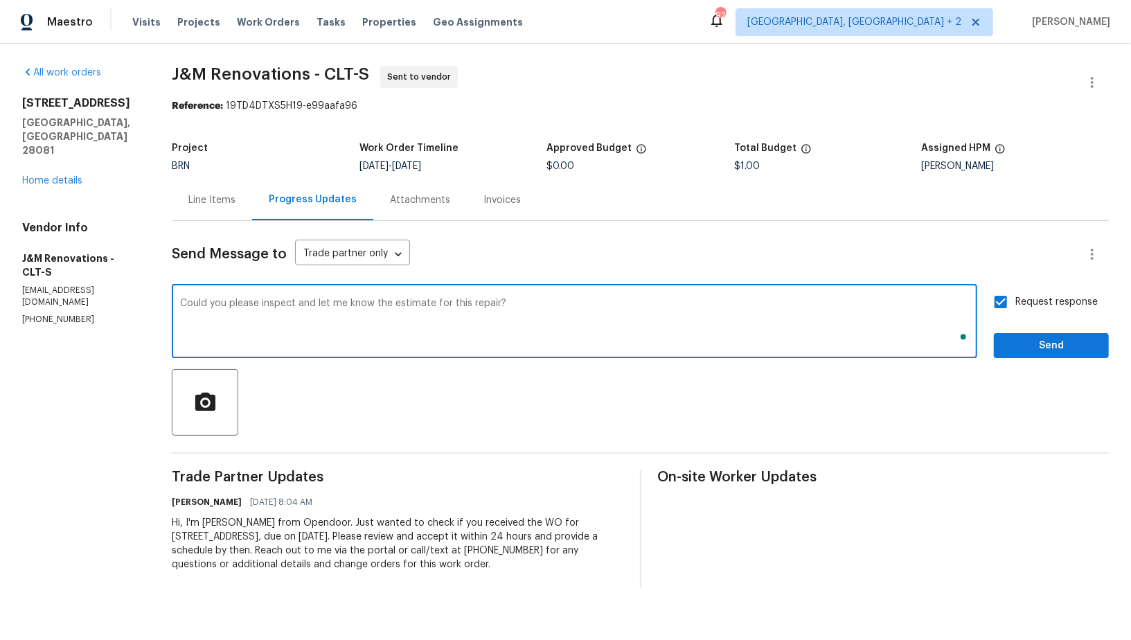
type textarea "Could you please inspect and let me know the estimate for this repair?"
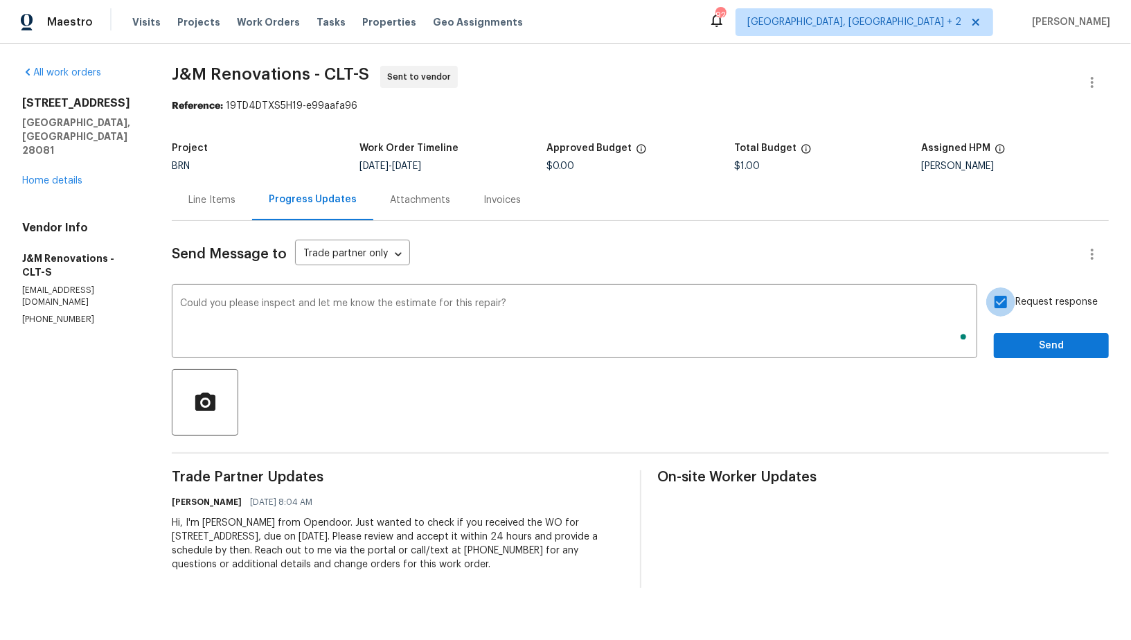
click at [1016, 301] on input "Request response" at bounding box center [1001, 301] width 29 height 29
click at [1011, 301] on input "Request response" at bounding box center [1001, 301] width 29 height 29
checkbox input "true"
click at [1024, 342] on span "Send" at bounding box center [1051, 345] width 93 height 17
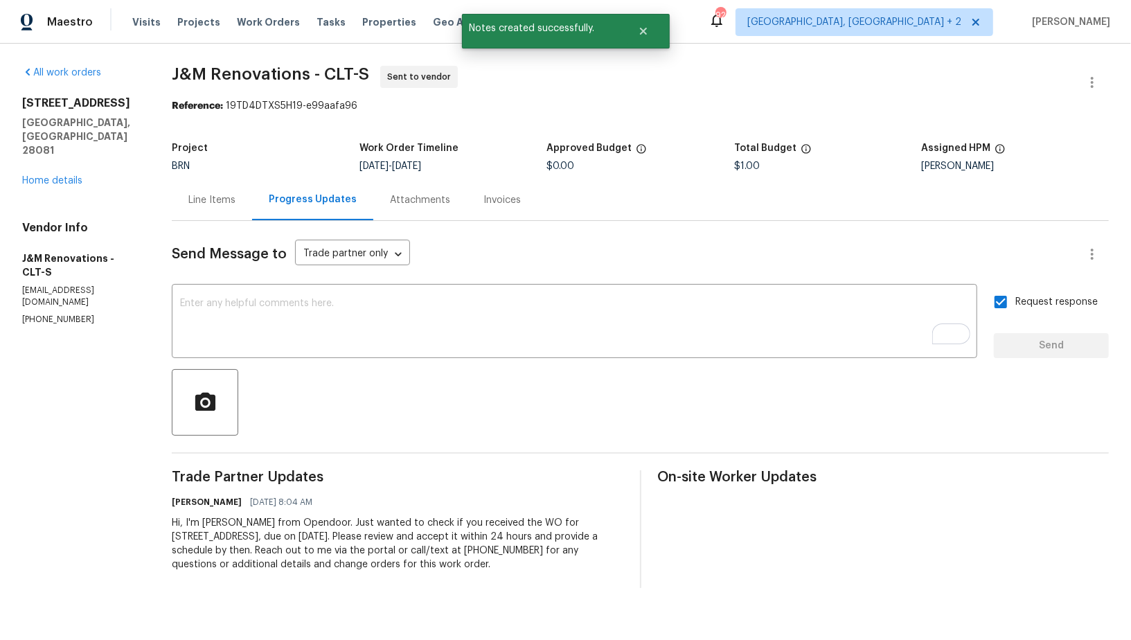
click at [222, 200] on div "Line Items" at bounding box center [211, 200] width 47 height 14
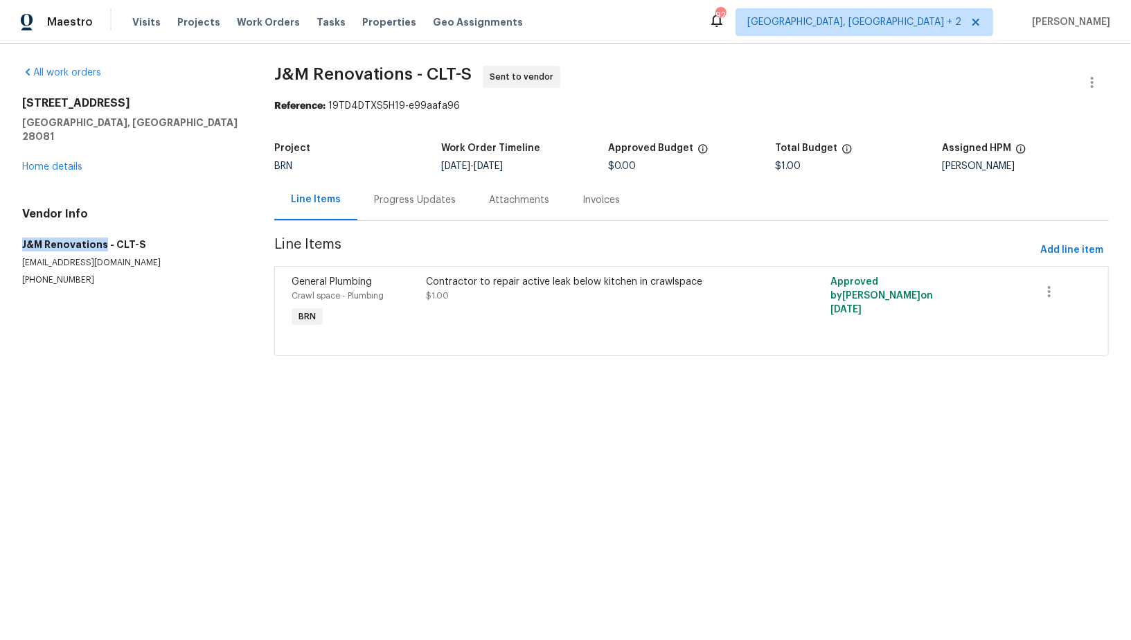
drag, startPoint x: 100, startPoint y: 231, endPoint x: 0, endPoint y: 231, distance: 100.5
click at [0, 231] on div "All work orders 301 Briarcliff Dr Kannapolis, NC 28081 Home details Vendor Info…" at bounding box center [565, 219] width 1131 height 351
copy h5 "J&M Renovations"
click at [15, 216] on div "All work orders 301 Briarcliff Dr Kannapolis, NC 28081 Home details Vendor Info…" at bounding box center [565, 219] width 1131 height 351
drag, startPoint x: 14, startPoint y: 221, endPoint x: 105, endPoint y: 221, distance: 91.4
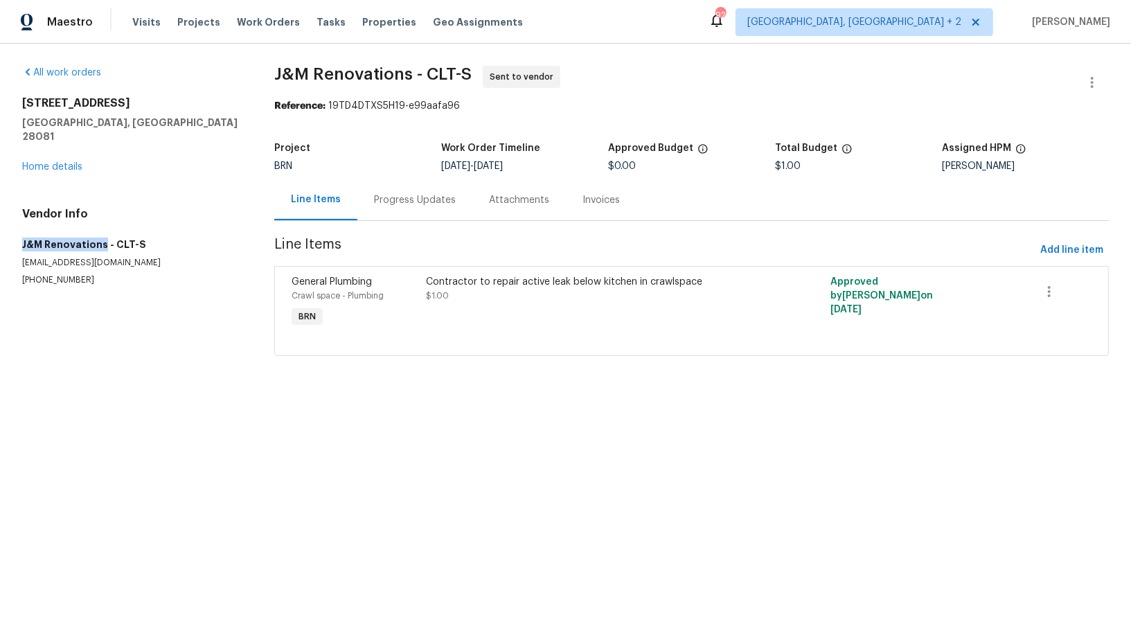
click at [103, 233] on div "All work orders 301 Briarcliff Dr Kannapolis, NC 28081 Home details Vendor Info…" at bounding box center [565, 219] width 1131 height 351
copy h5 "J&M Renovations"
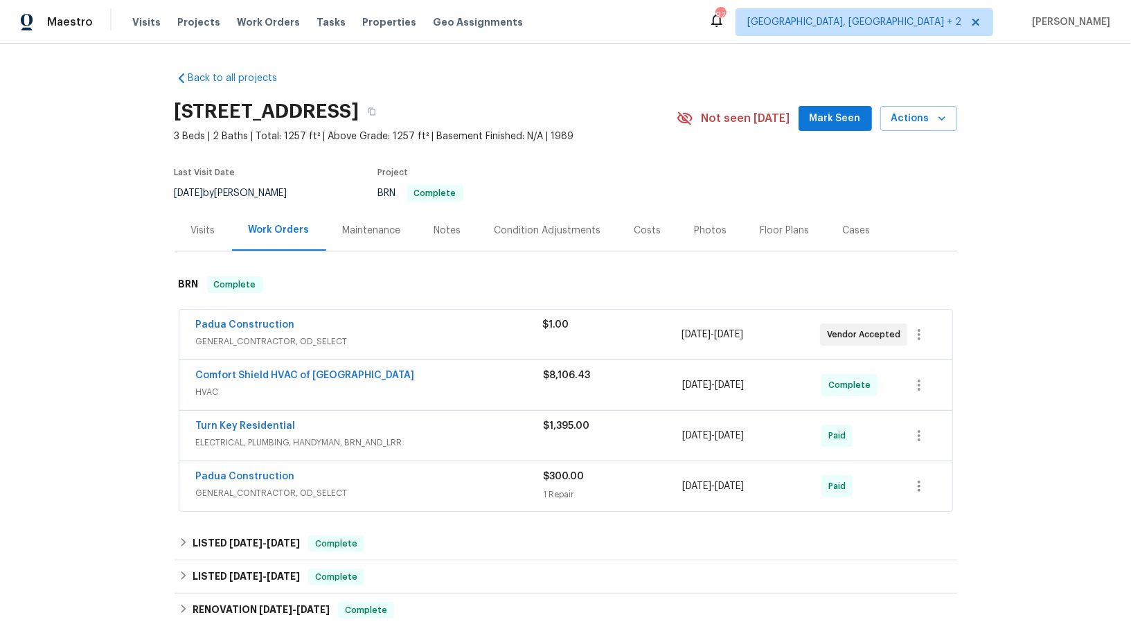
click at [206, 330] on span "Padua Construction" at bounding box center [245, 325] width 99 height 14
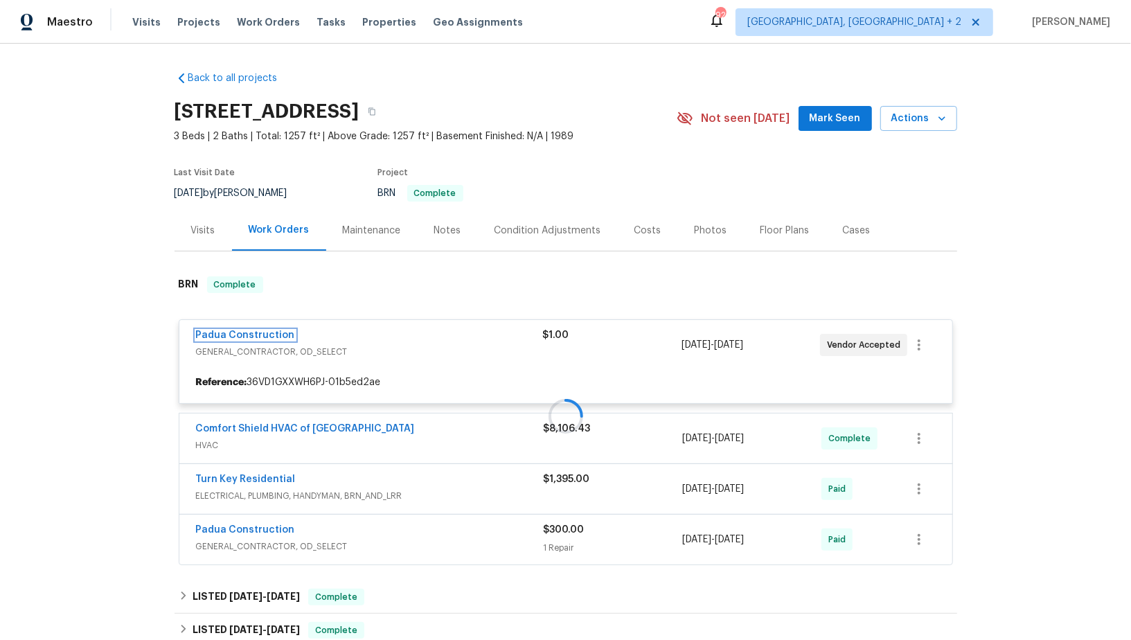
click at [223, 335] on link "Padua Construction" at bounding box center [245, 335] width 99 height 10
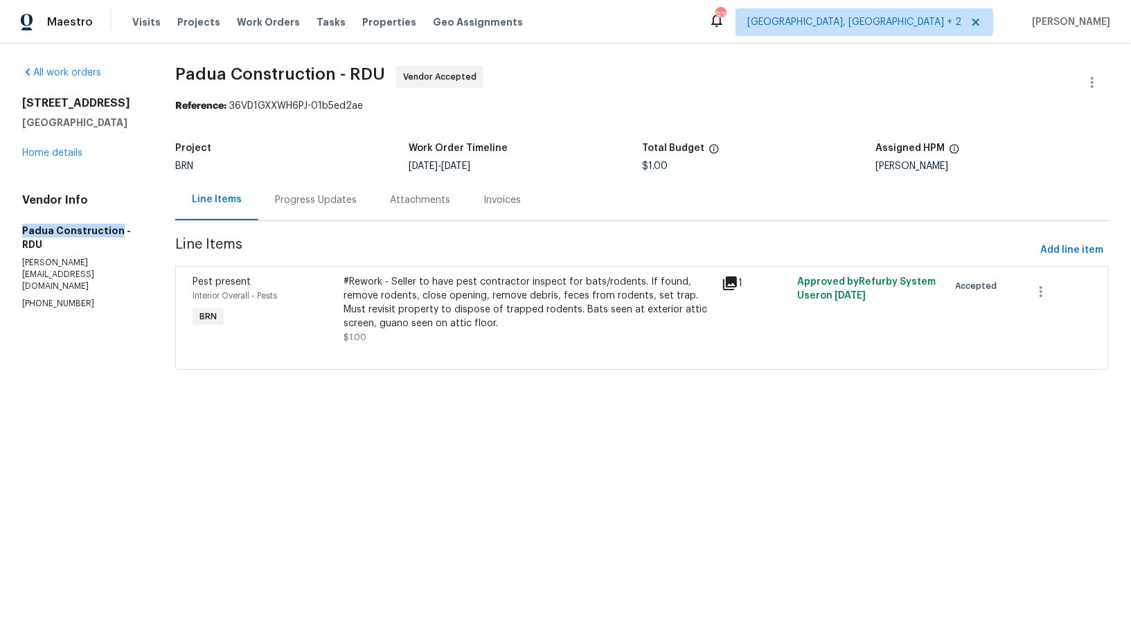
drag, startPoint x: 15, startPoint y: 233, endPoint x: 113, endPoint y: 231, distance: 98.4
click at [113, 231] on div "All work orders 2705 Ramblegate Ln Durham, NC 27705 Home details Vendor Info Pa…" at bounding box center [565, 226] width 1131 height 365
copy h5 "Padua Construction"
click at [405, 287] on div "#Rework - Seller to have pest contractor inspect for bats/rodents. If found, re…" at bounding box center [529, 302] width 370 height 55
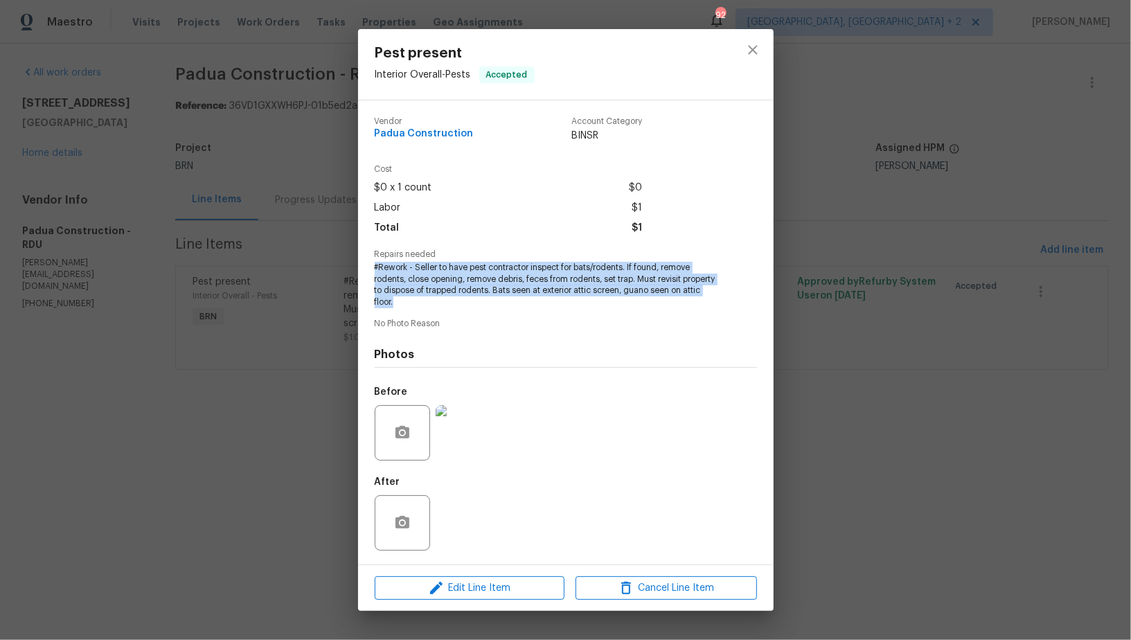
drag, startPoint x: 368, startPoint y: 267, endPoint x: 493, endPoint y: 308, distance: 131.2
click at [493, 308] on div "Vendor Padua Construction Account Category BINSR Cost $0 x 1 count $0 Labor $1 …" at bounding box center [566, 332] width 416 height 464
copy span "#Rework - Seller to have pest contractor inspect for bats/rodents. If found, re…"
click at [283, 301] on div "Pest present Interior Overall - Pests Accepted Vendor Padua Construction Accoun…" at bounding box center [565, 320] width 1131 height 640
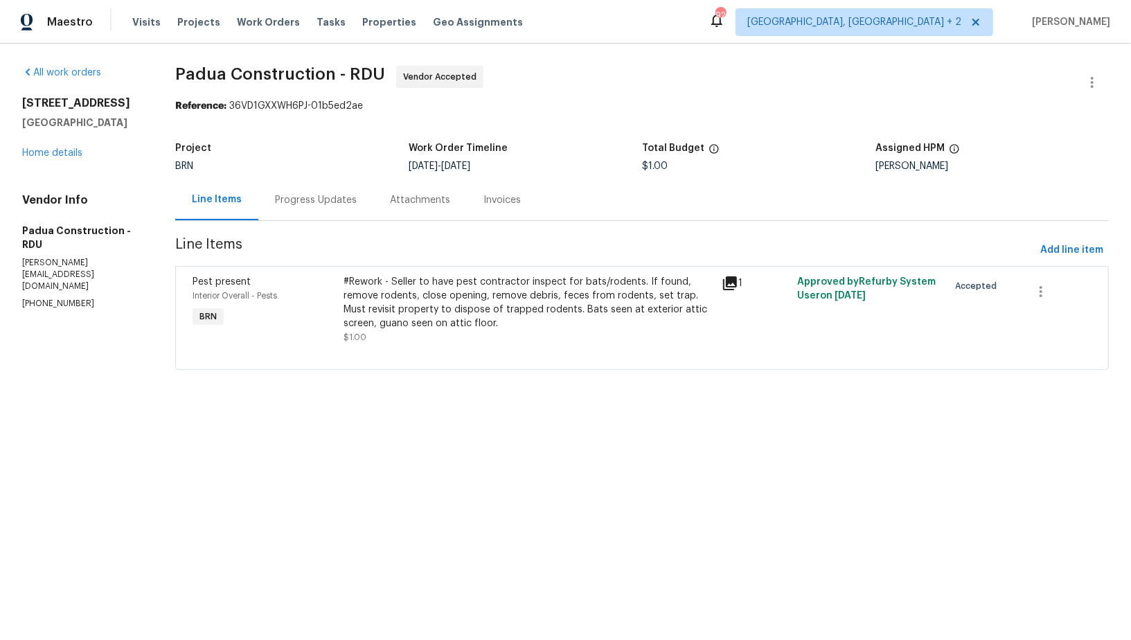
click at [342, 180] on div "Progress Updates" at bounding box center [315, 199] width 115 height 41
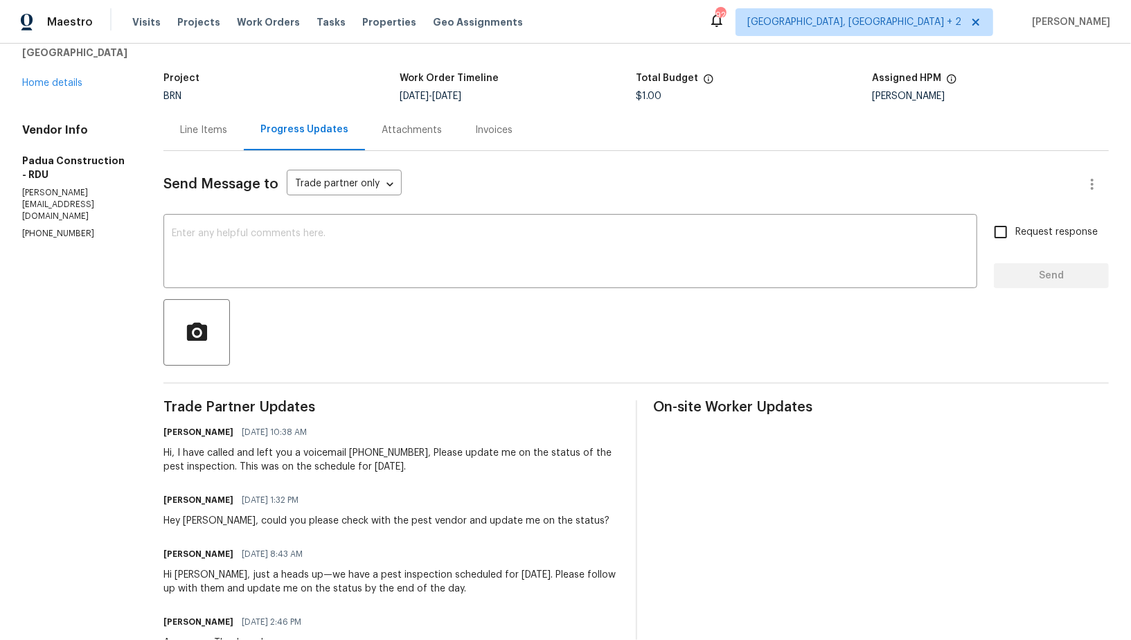
scroll to position [78, 0]
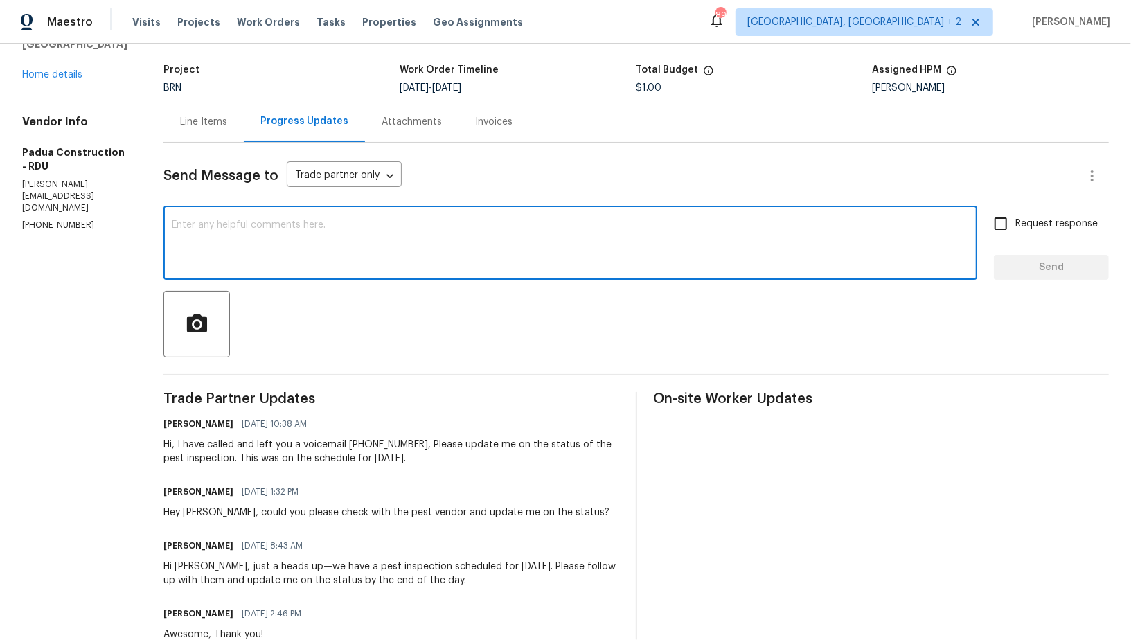
click at [327, 256] on textarea at bounding box center [570, 244] width 797 height 48
type textarea "hELLO juAN,"
type textarea "J"
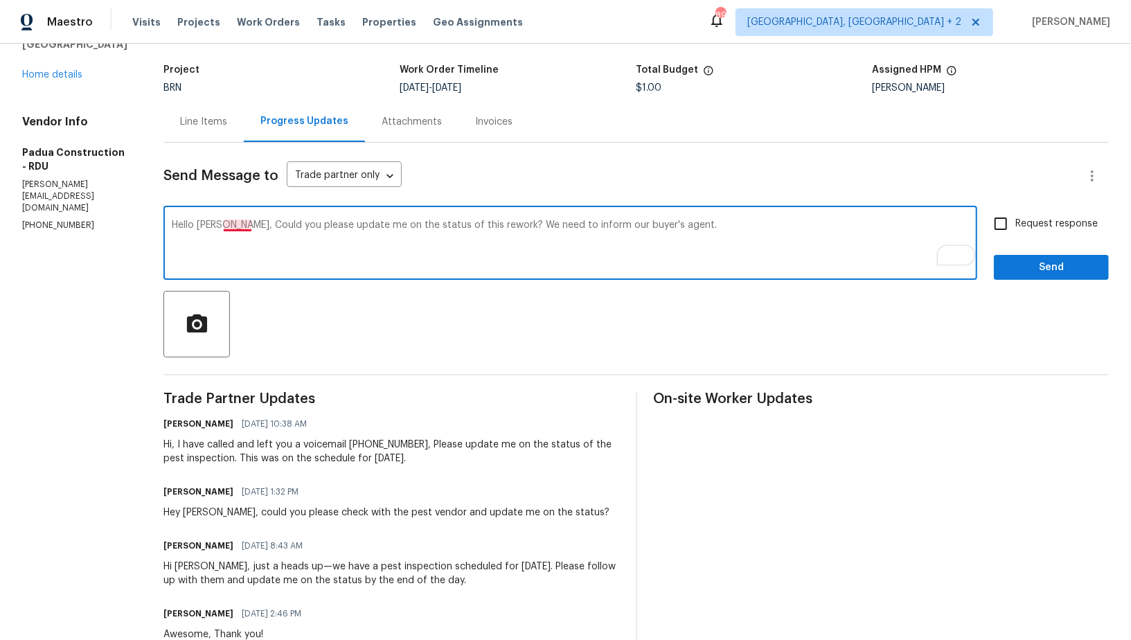
click at [230, 227] on textarea "Hello Juan, Could you please update me on the status of this rework? We need to…" at bounding box center [570, 244] width 797 height 48
click at [670, 235] on textarea "Hello Juan, could you please update me on the status of this rework? We need to…" at bounding box center [570, 244] width 797 height 48
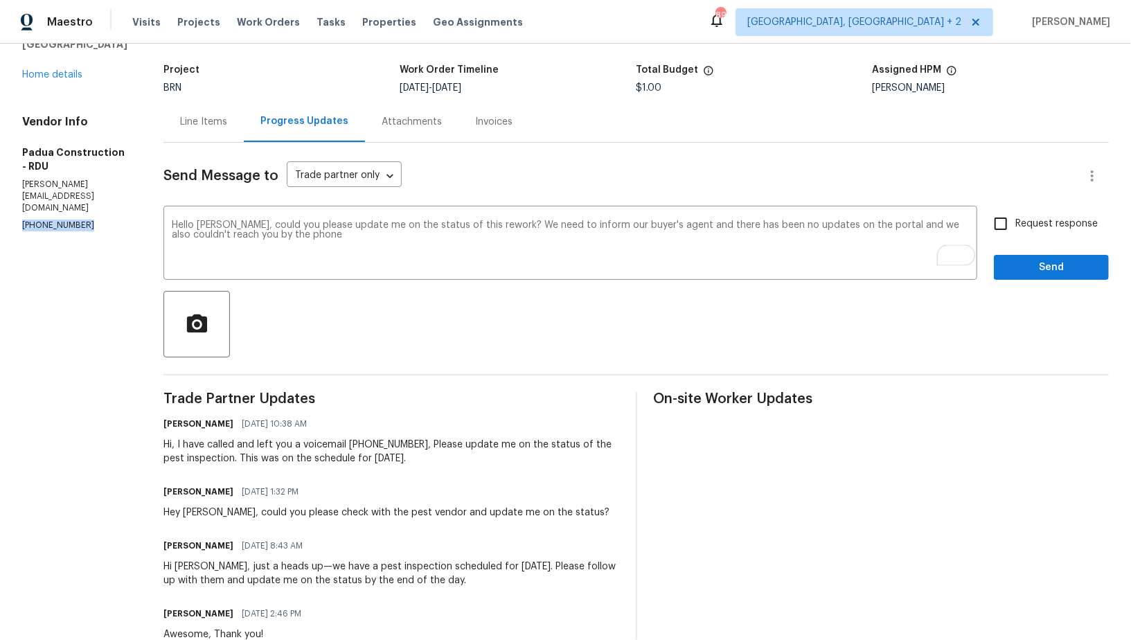
drag, startPoint x: 89, startPoint y: 215, endPoint x: 0, endPoint y: 215, distance: 88.7
copy p "(305) 319-1110"
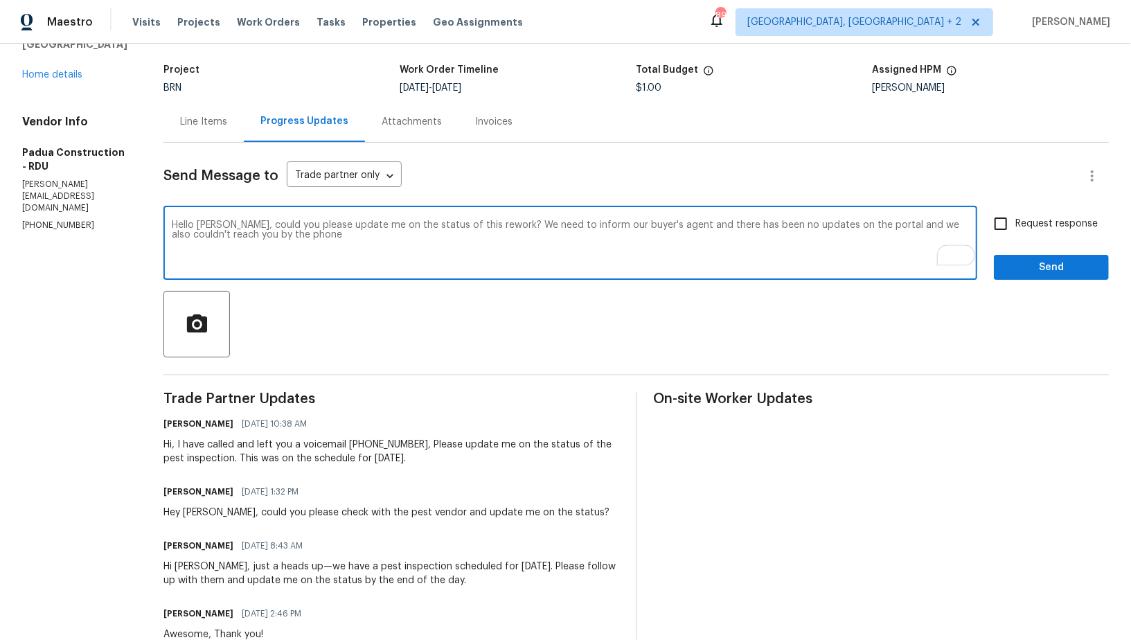
click at [312, 240] on textarea "Hello Juan, could you please update me on the status of this rework? We need to…" at bounding box center [570, 244] width 797 height 48
paste textarea "(305) 319-1110"
drag, startPoint x: 477, startPoint y: 227, endPoint x: 518, endPoint y: 247, distance: 46.5
click at [518, 247] on textarea "Hello Juan, could you please update me on the status of this rework? We need to…" at bounding box center [570, 244] width 797 height 48
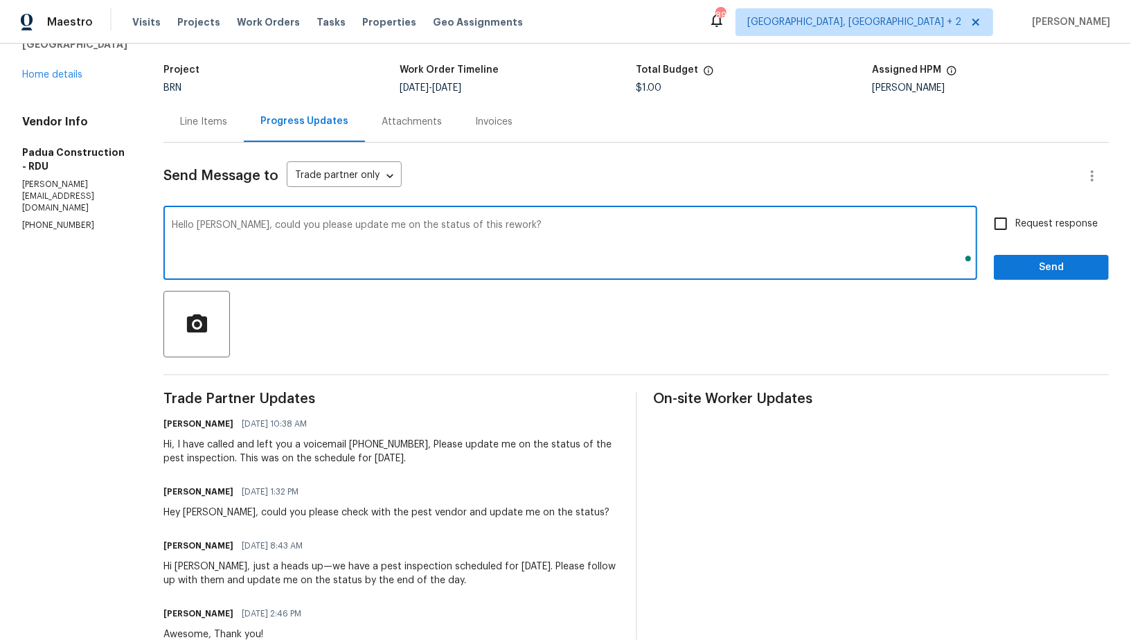
paste textarea "We need to inform our buyer's agent, but there have been no updates on the port…"
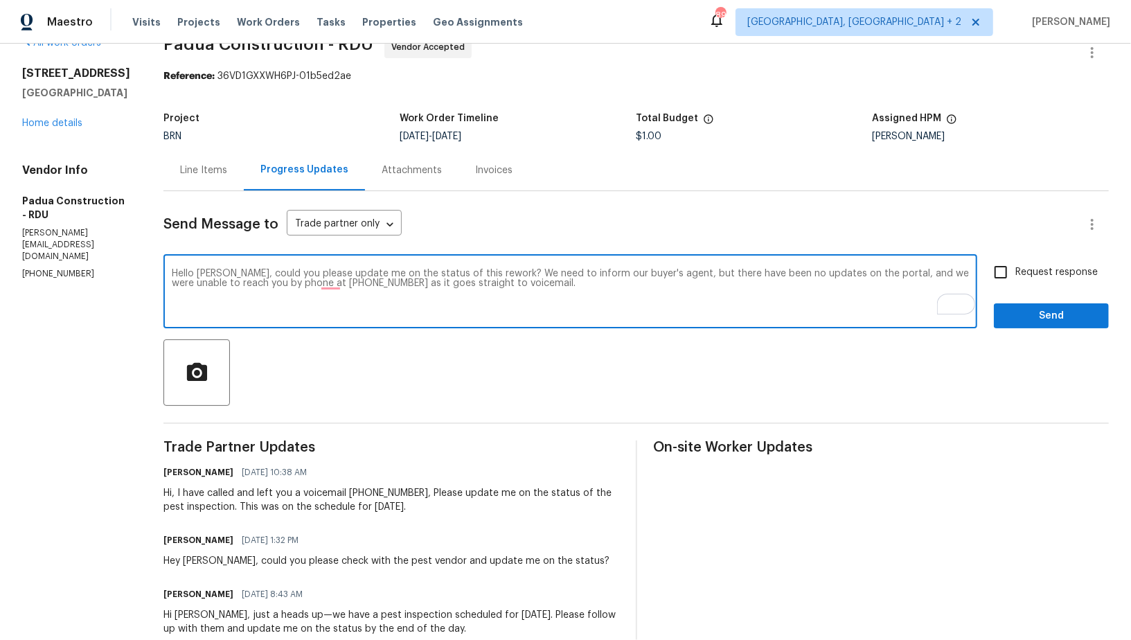
scroll to position [8, 0]
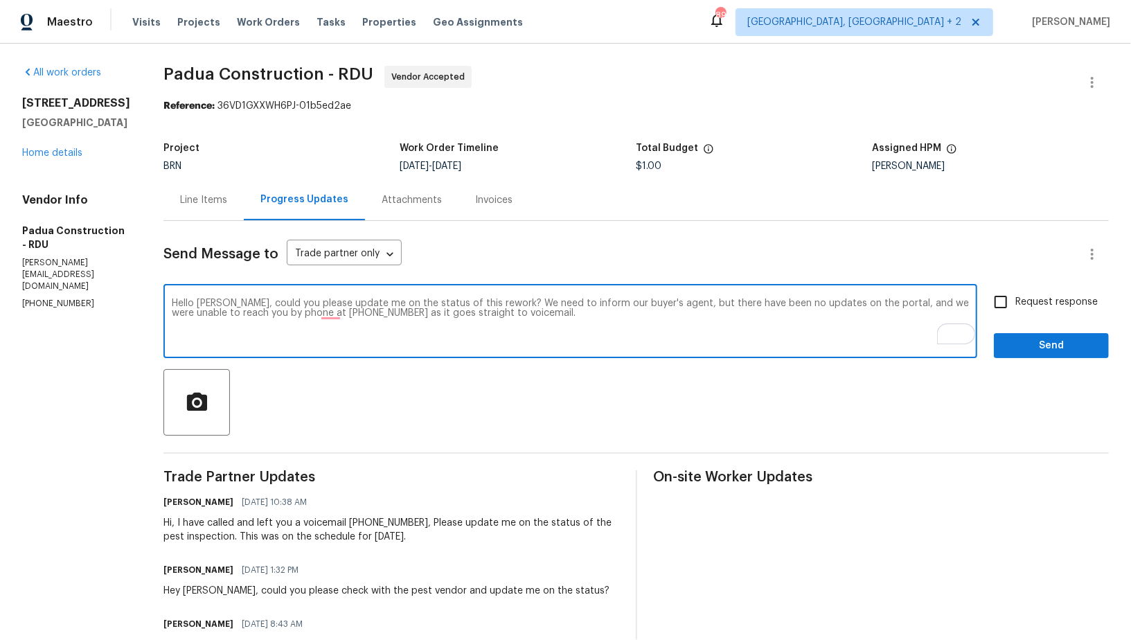
click at [493, 321] on textarea "Hello Juan, could you please update me on the status of this rework? We need to…" at bounding box center [570, 323] width 797 height 48
click at [504, 316] on textarea "Hello Juan, could you please update me on the status of this rework? We need to…" at bounding box center [570, 323] width 797 height 48
type textarea "Hello Juan, could you please update me on the status of this rework? We need to…"
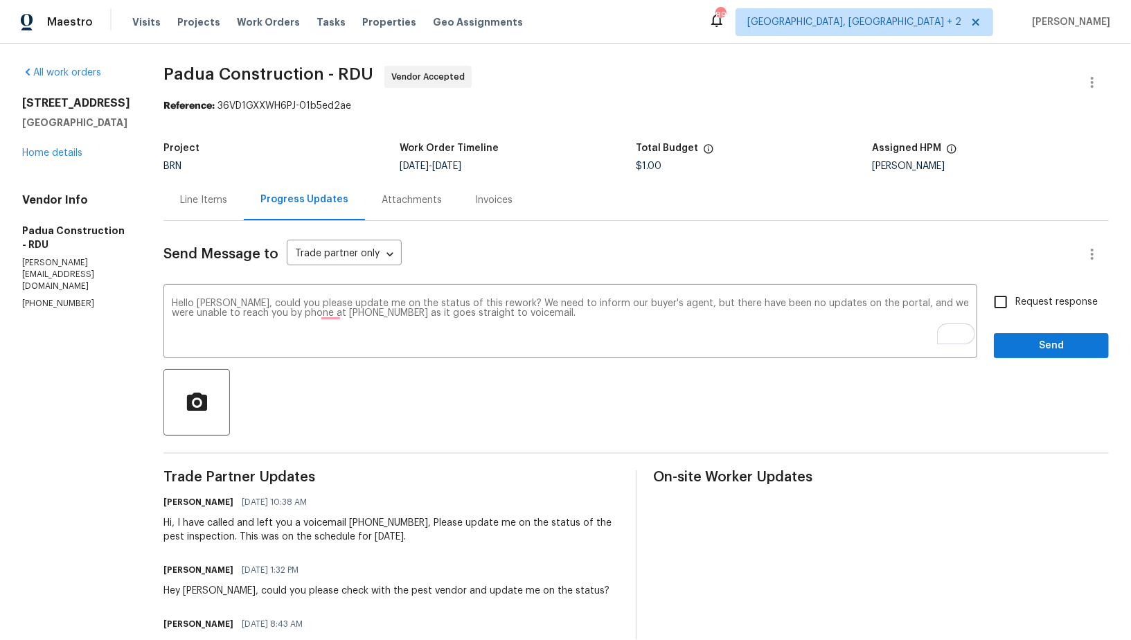
click at [1021, 287] on label "Request response" at bounding box center [1043, 301] width 112 height 29
click at [1016, 287] on input "Request response" at bounding box center [1001, 301] width 29 height 29
checkbox input "true"
click at [1022, 342] on span "Send" at bounding box center [1051, 345] width 93 height 17
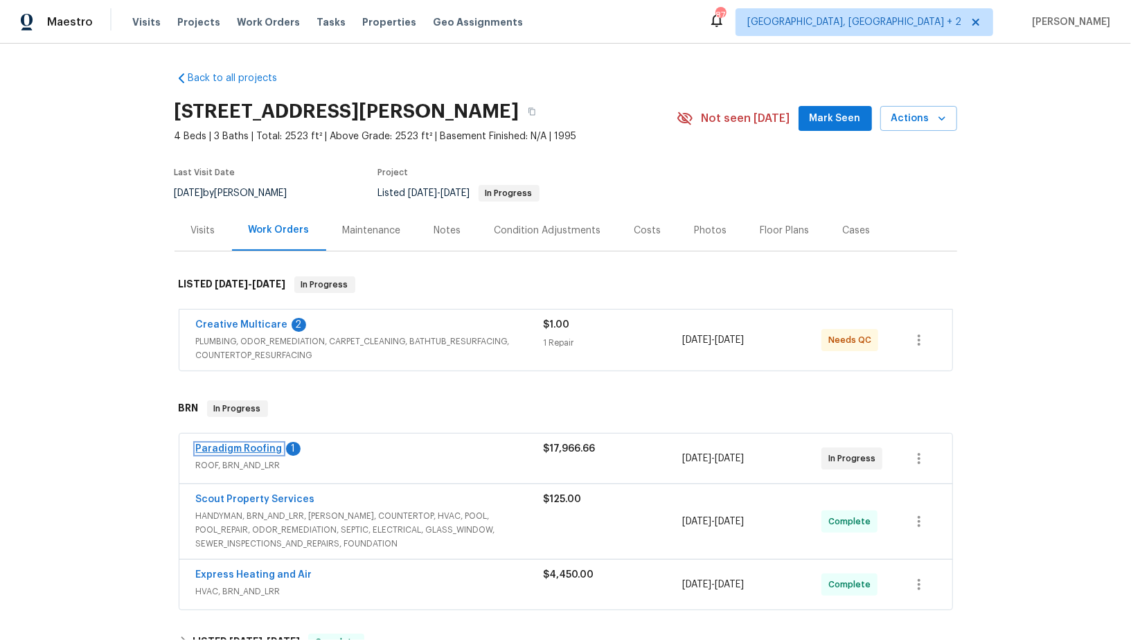
click at [238, 448] on link "Paradigm Roofing" at bounding box center [239, 449] width 87 height 10
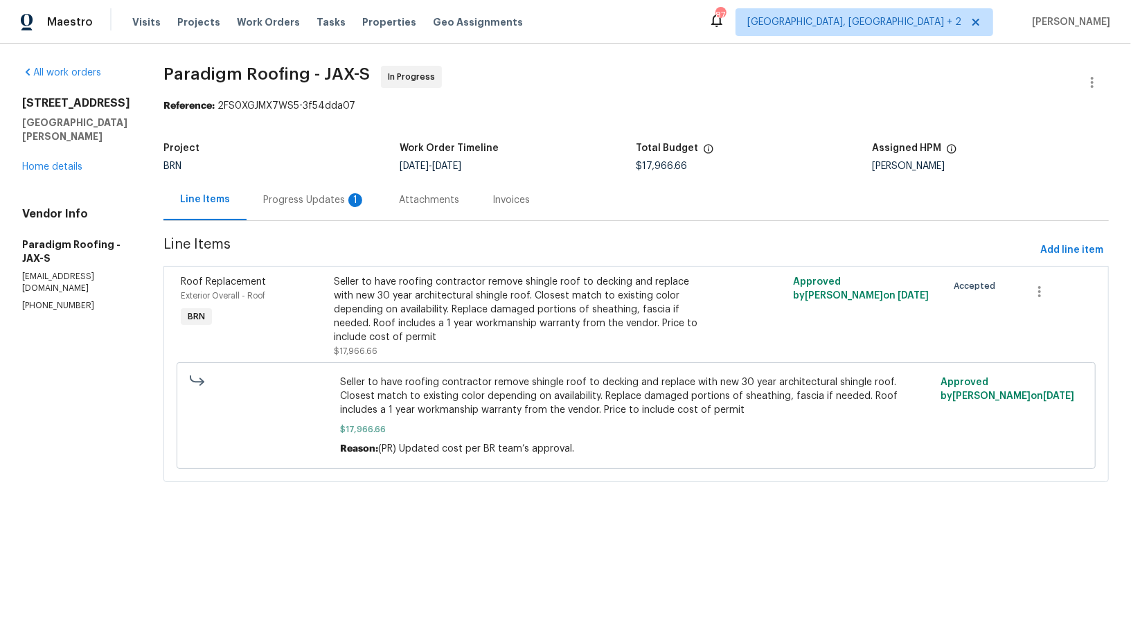
click at [355, 202] on div "1" at bounding box center [355, 200] width 14 height 14
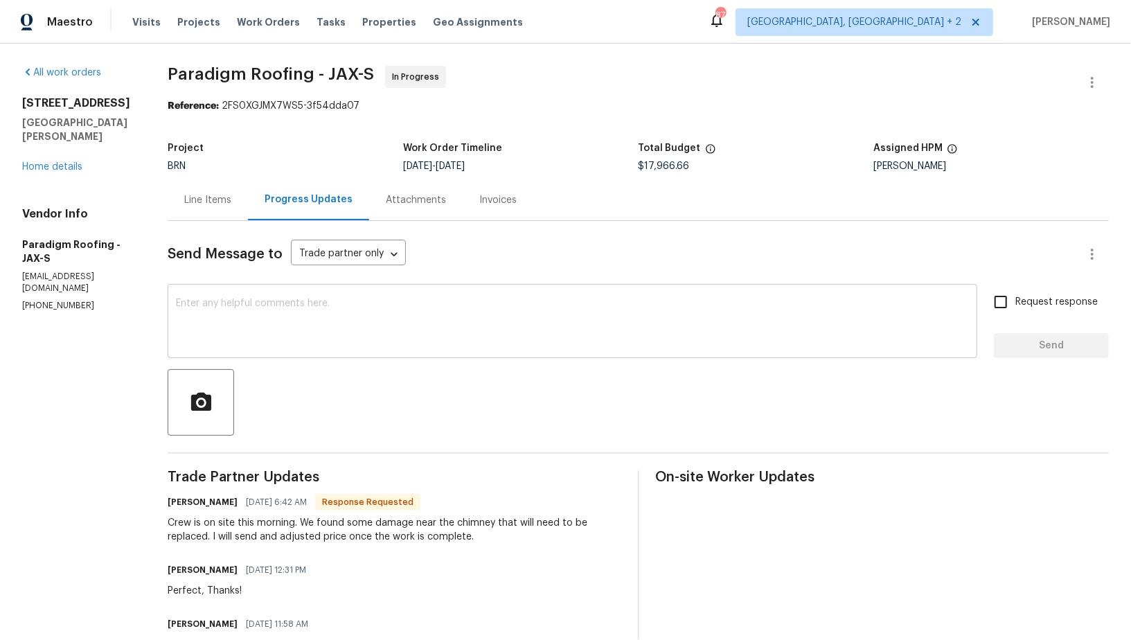
scroll to position [19, 0]
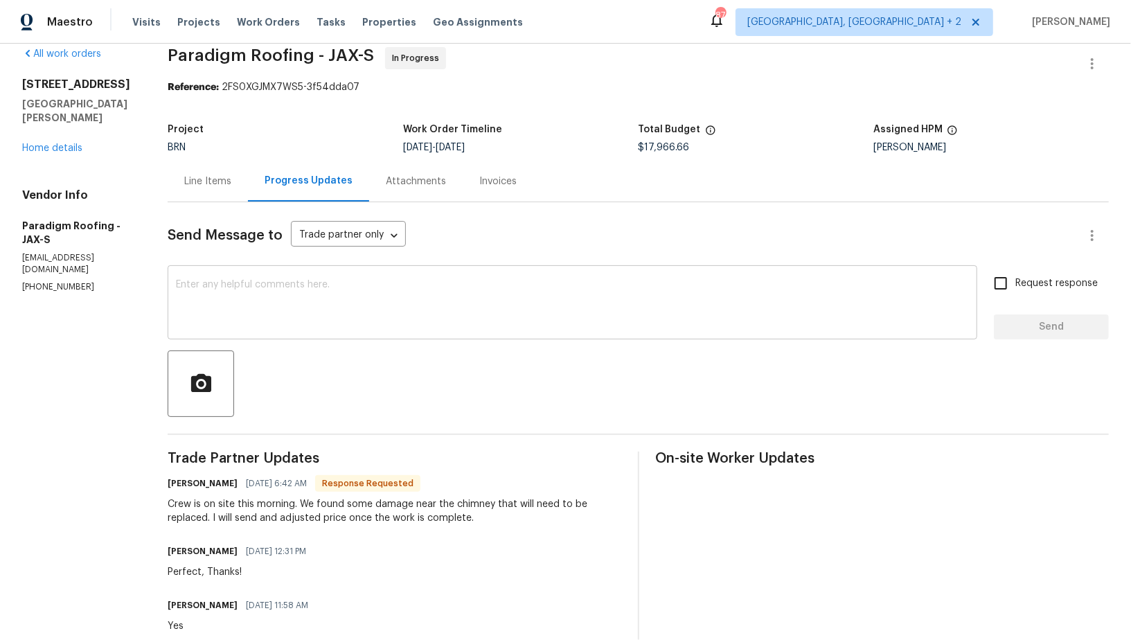
click at [328, 324] on textarea at bounding box center [572, 304] width 793 height 48
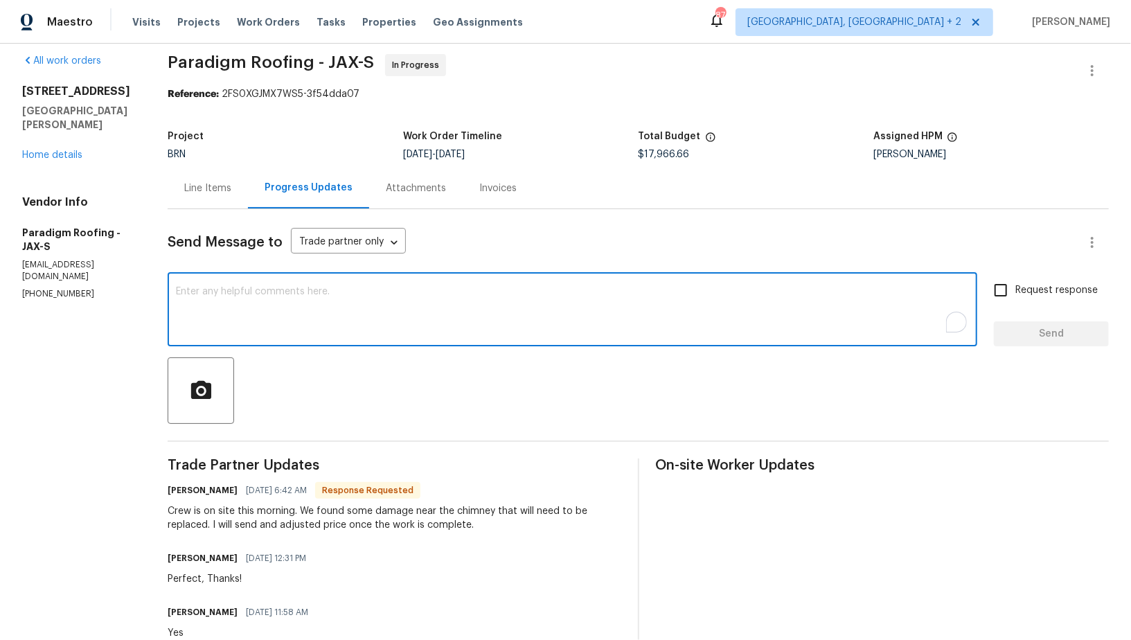
scroll to position [0, 0]
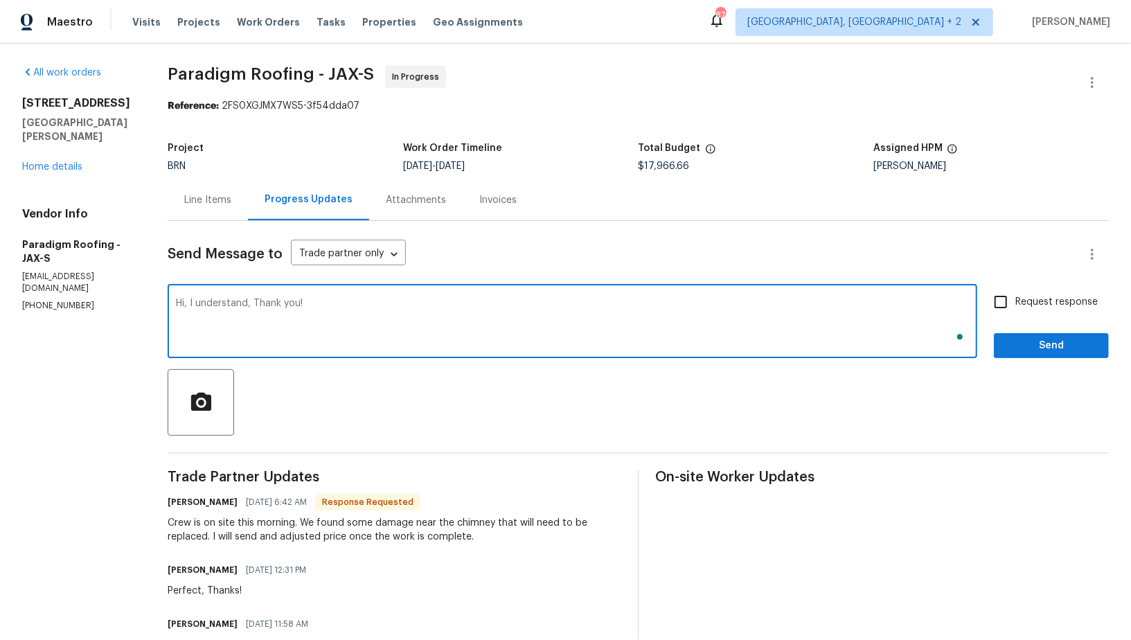
type textarea "Hi, I understand, Thank you!"
click at [996, 313] on input "Request response" at bounding box center [1001, 301] width 29 height 29
checkbox input "true"
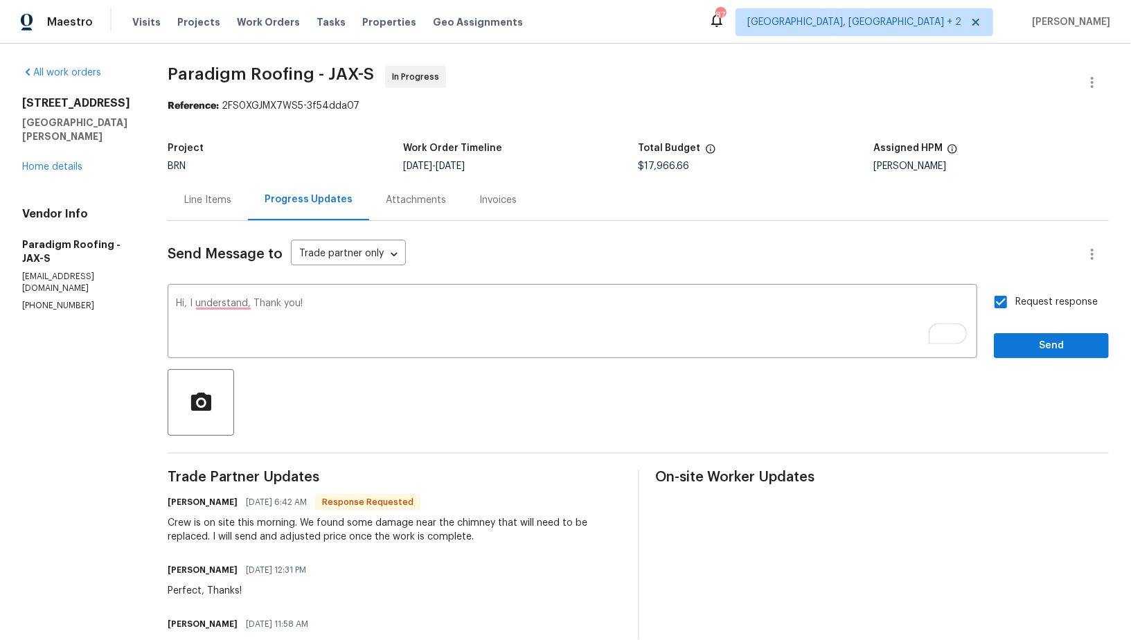
click at [1016, 329] on div "Request response Send" at bounding box center [1051, 322] width 115 height 71
click at [1016, 334] on button "Send" at bounding box center [1051, 346] width 115 height 26
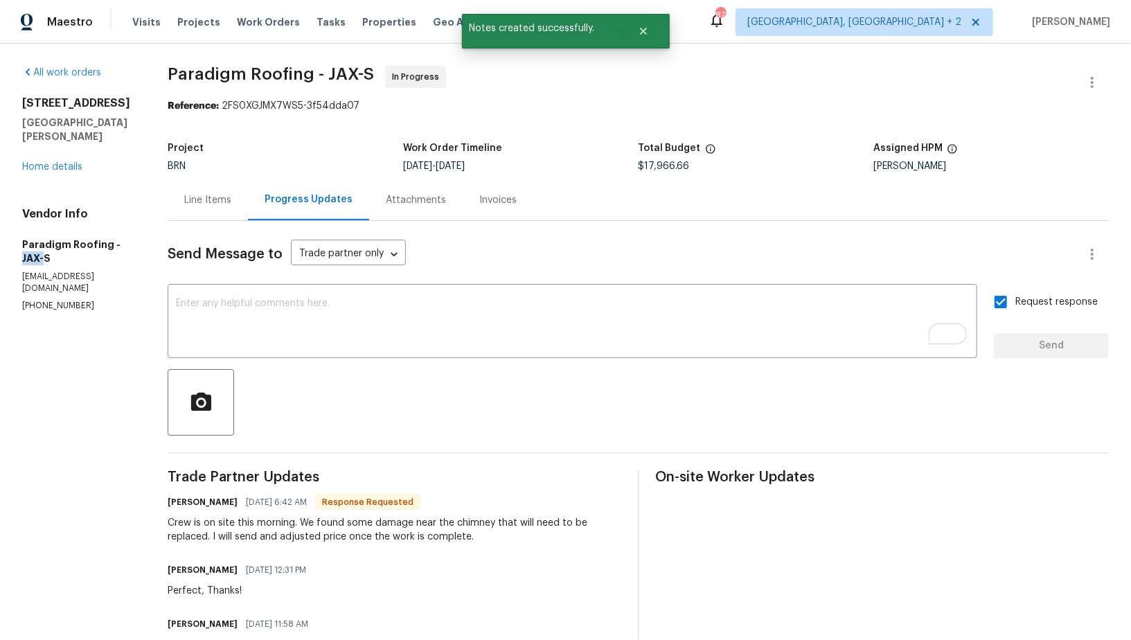
drag, startPoint x: 0, startPoint y: 240, endPoint x: 113, endPoint y: 236, distance: 113.0
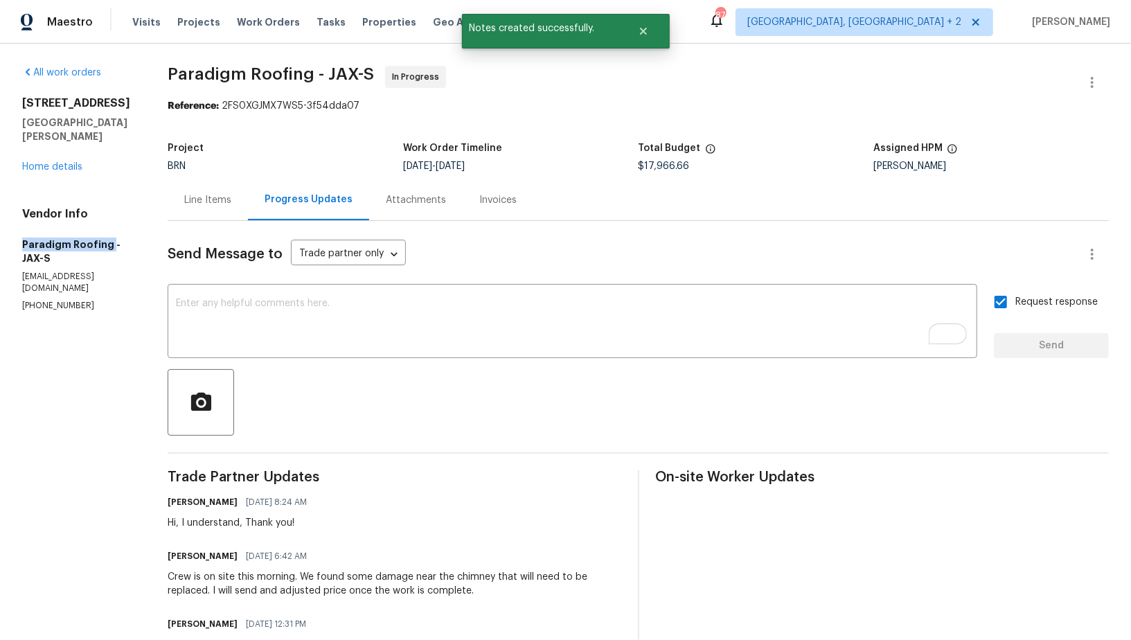
drag, startPoint x: 107, startPoint y: 231, endPoint x: 0, endPoint y: 230, distance: 107.4
copy h5 "Paradigm Roofing"
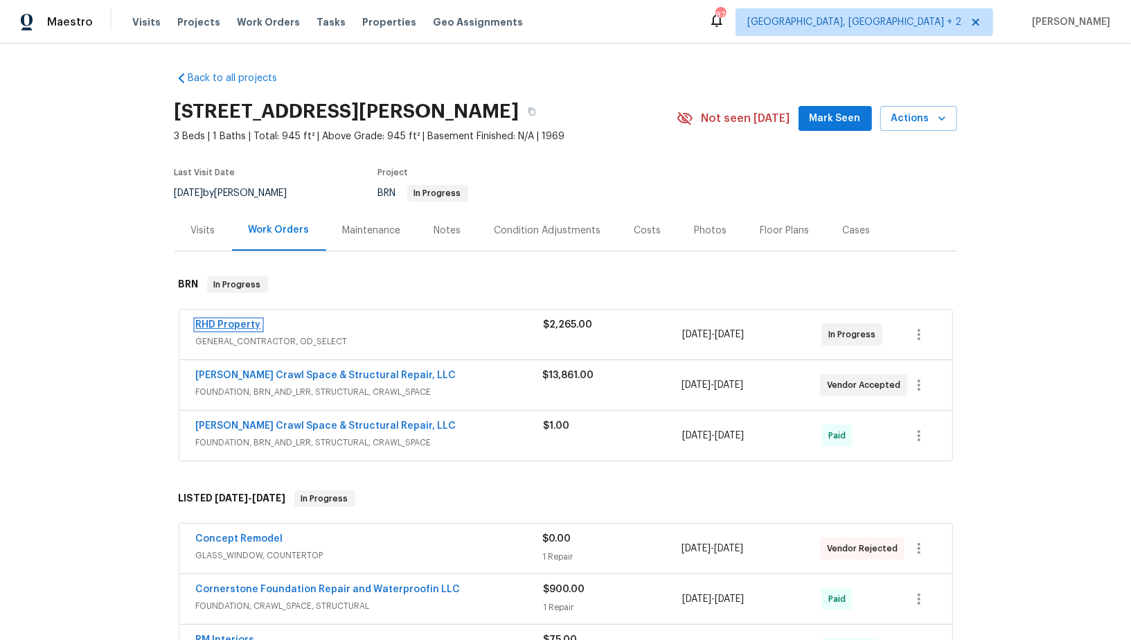
click at [233, 328] on link "RHD Property" at bounding box center [228, 325] width 65 height 10
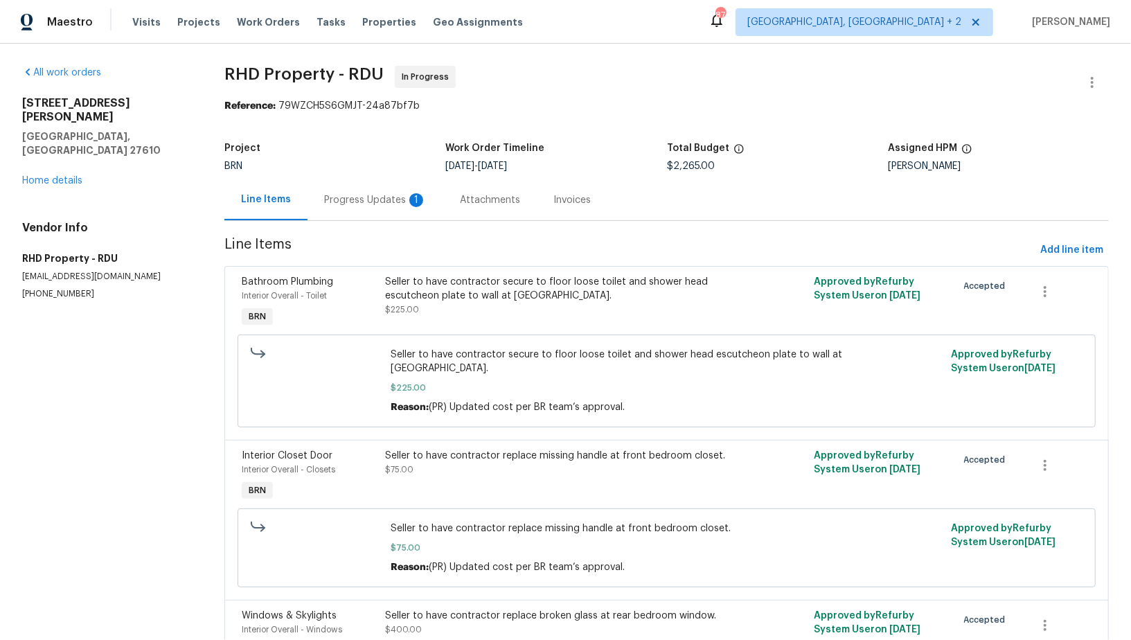
click at [389, 202] on div "Progress Updates 1" at bounding box center [375, 200] width 103 height 14
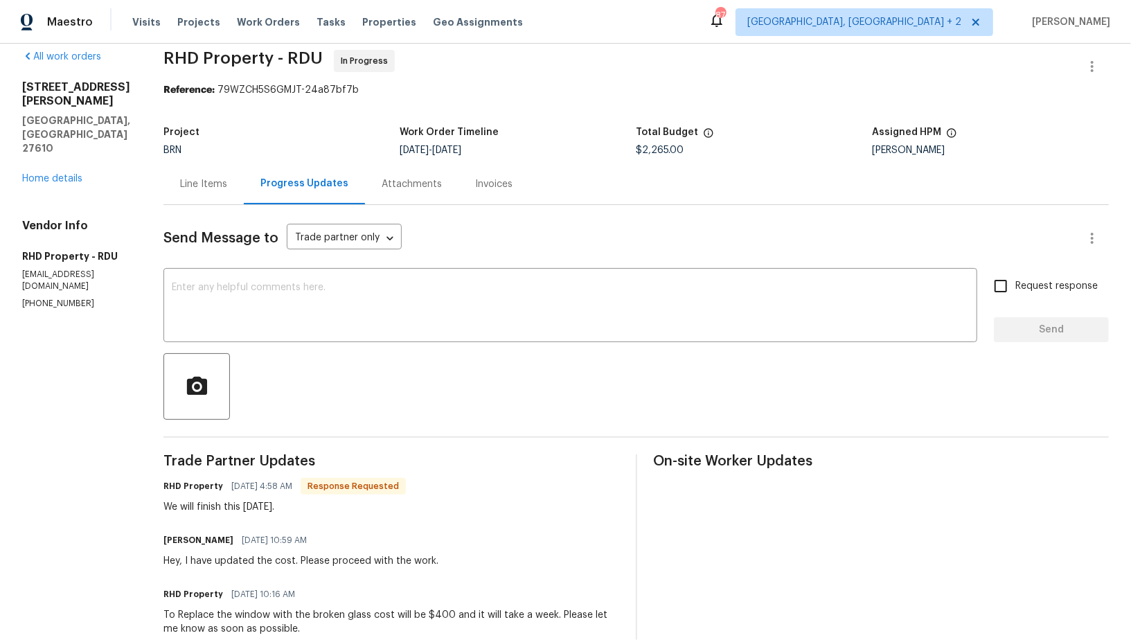
scroll to position [22, 0]
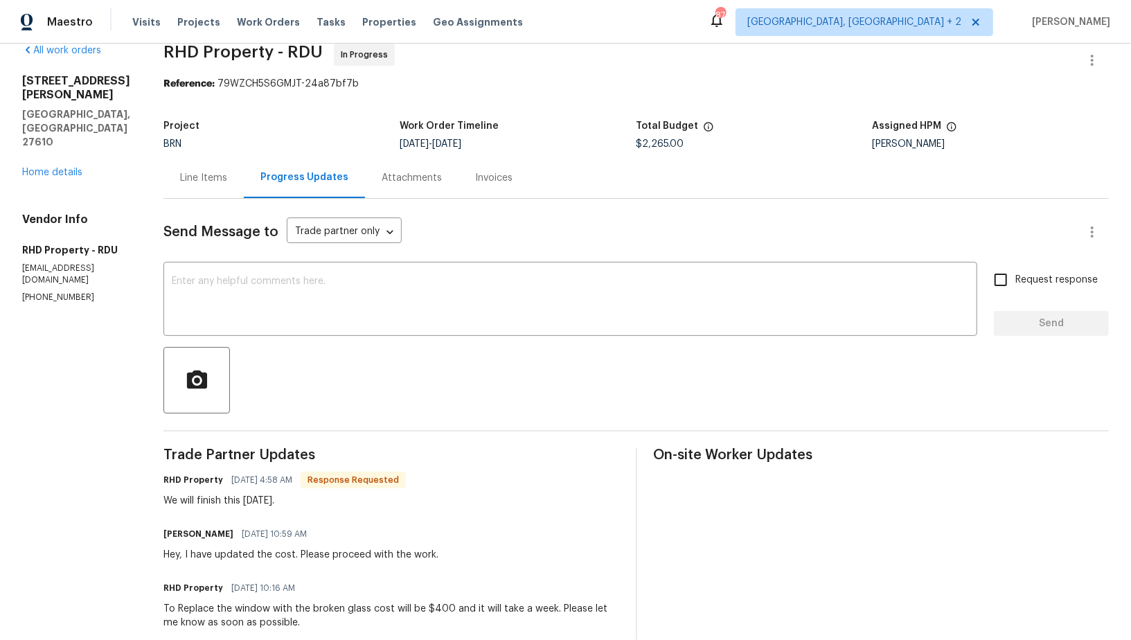
click at [234, 187] on div "Line Items" at bounding box center [203, 177] width 80 height 41
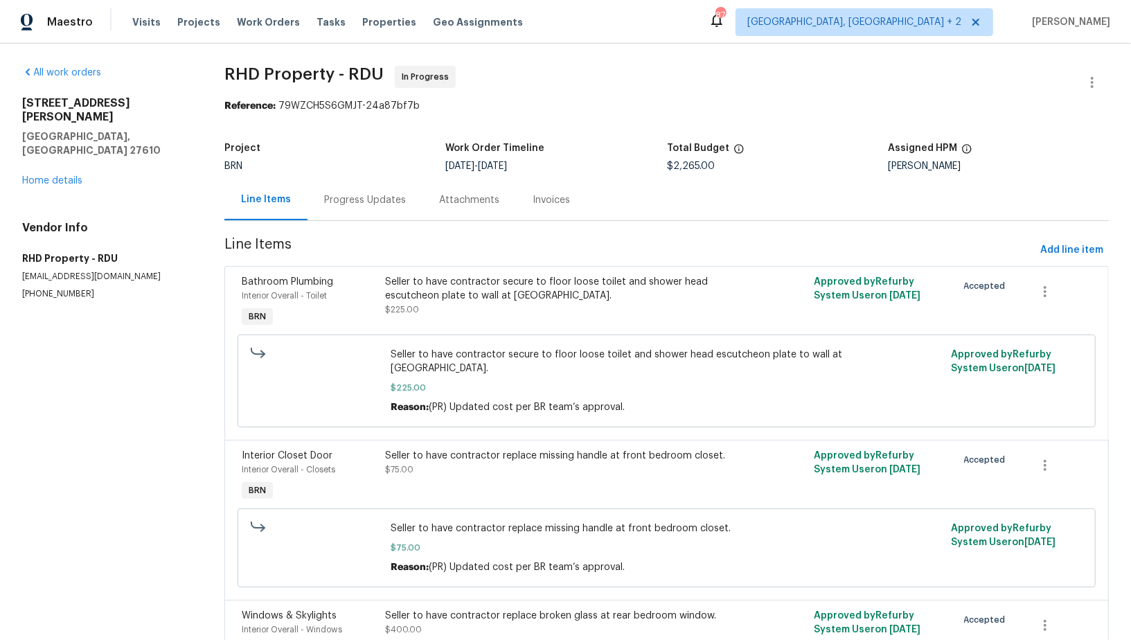
click at [340, 199] on div "Progress Updates" at bounding box center [365, 200] width 82 height 14
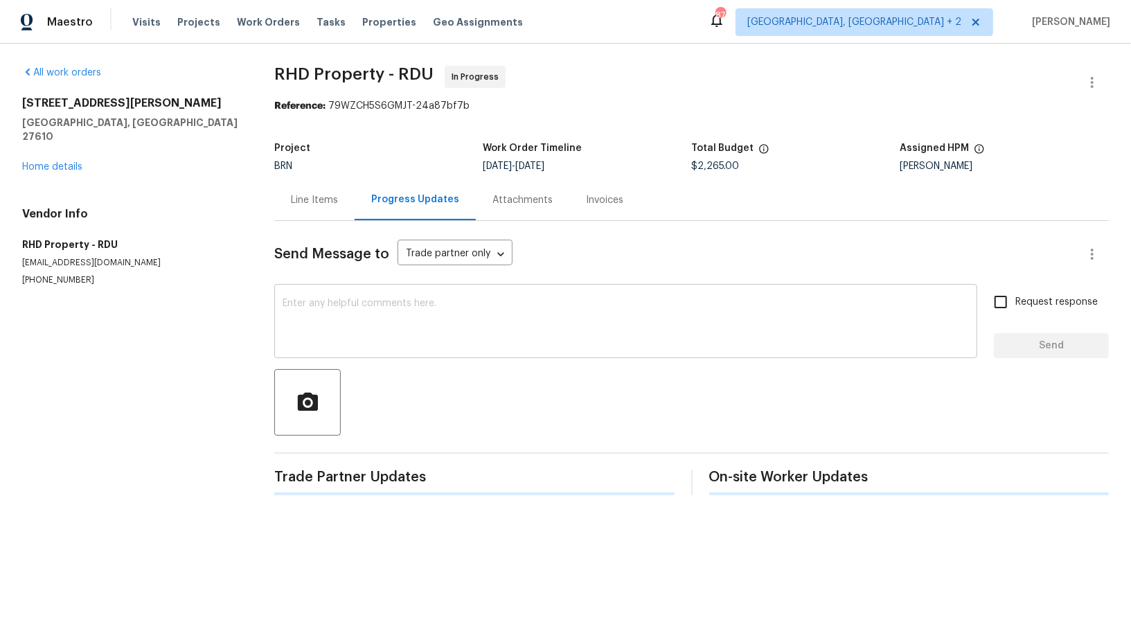
click at [329, 306] on textarea at bounding box center [626, 323] width 687 height 48
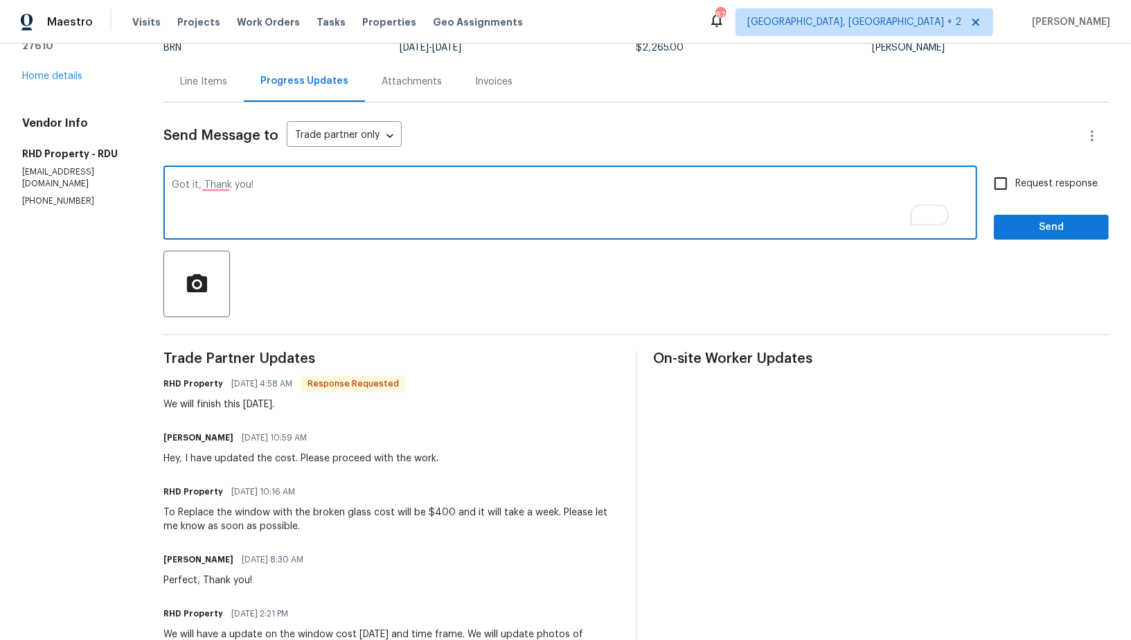
scroll to position [123, 0]
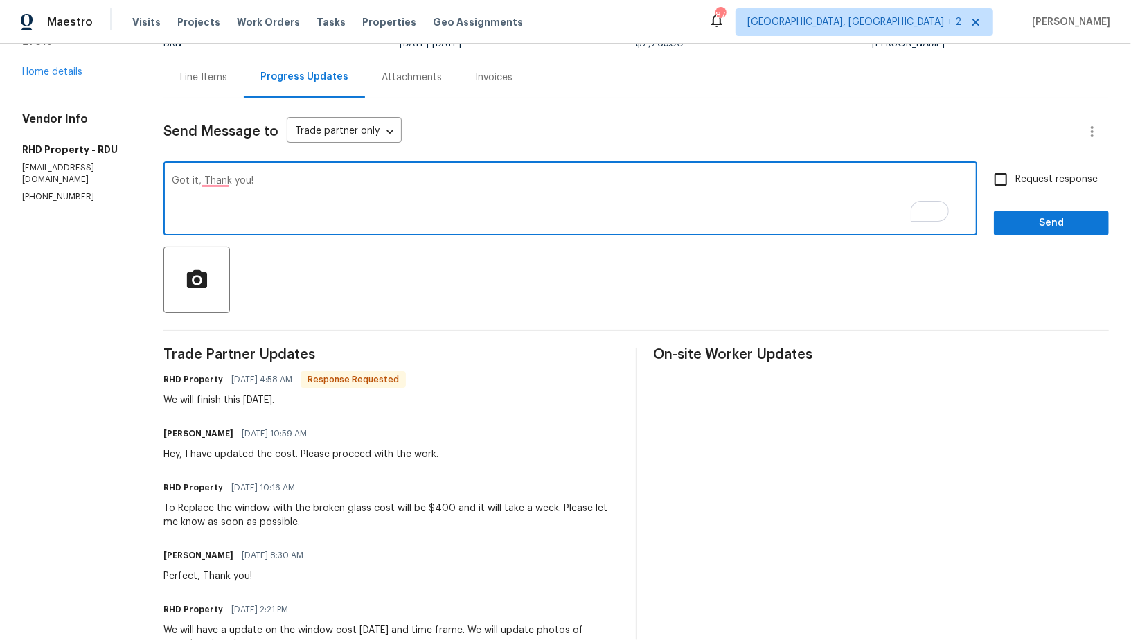
type textarea "Got it, Thank you!"
click at [996, 175] on input "Request response" at bounding box center [1001, 179] width 29 height 29
checkbox input "true"
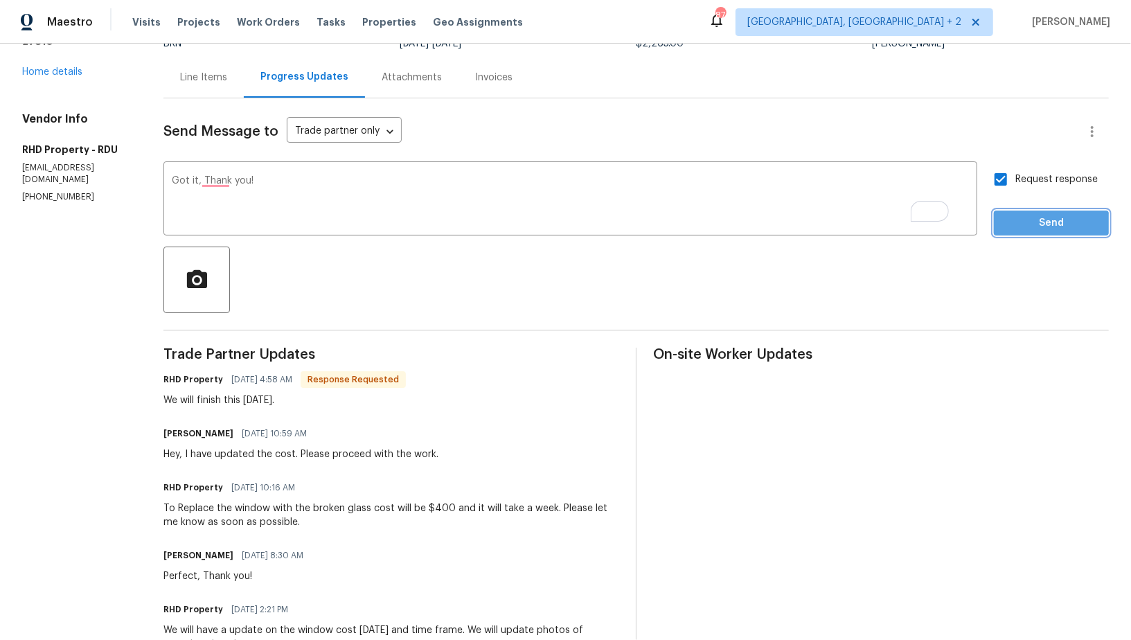
click at [1022, 233] on button "Send" at bounding box center [1051, 224] width 115 height 26
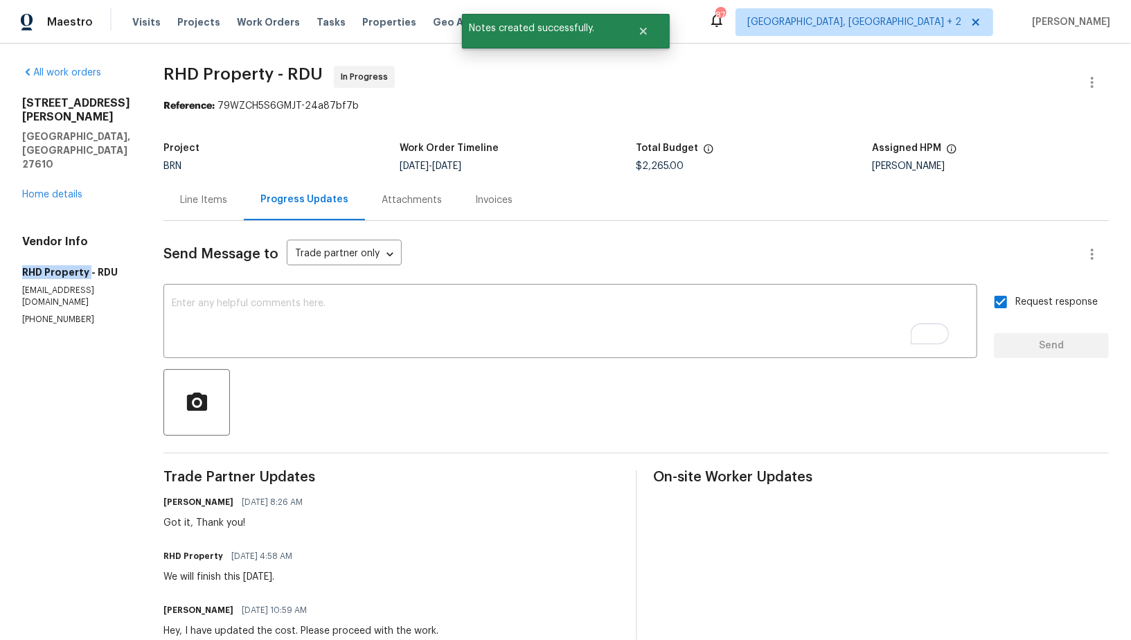
drag, startPoint x: 0, startPoint y: 233, endPoint x: 89, endPoint y: 231, distance: 88.7
copy h5 "RHD Property"
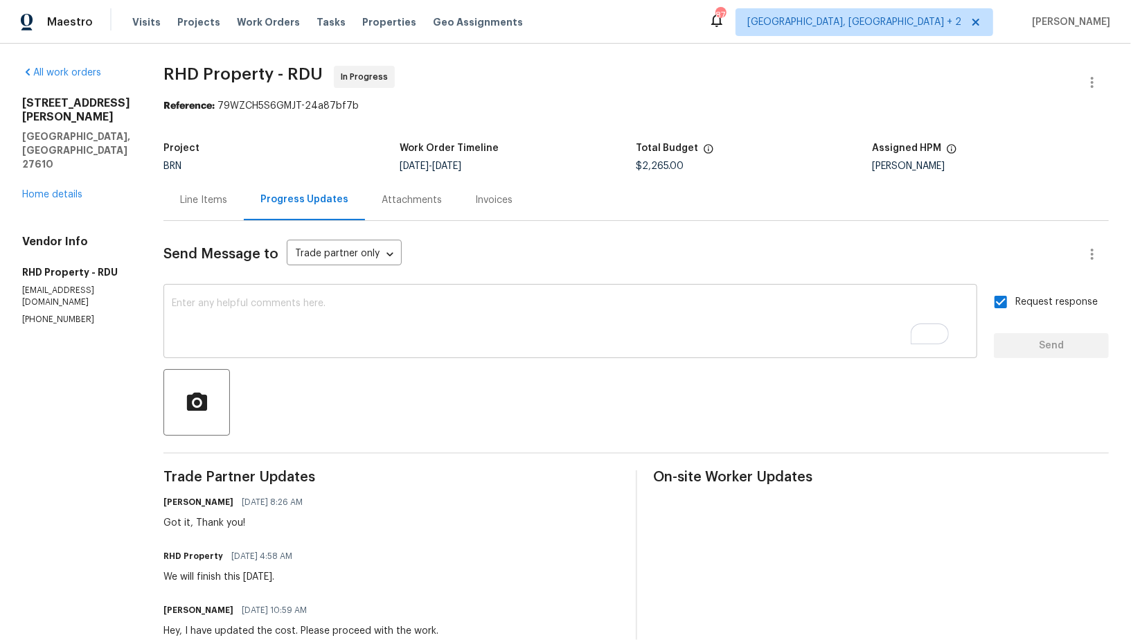
click at [273, 299] on textarea "To enrich screen reader interactions, please activate Accessibility in Grammarl…" at bounding box center [570, 323] width 797 height 48
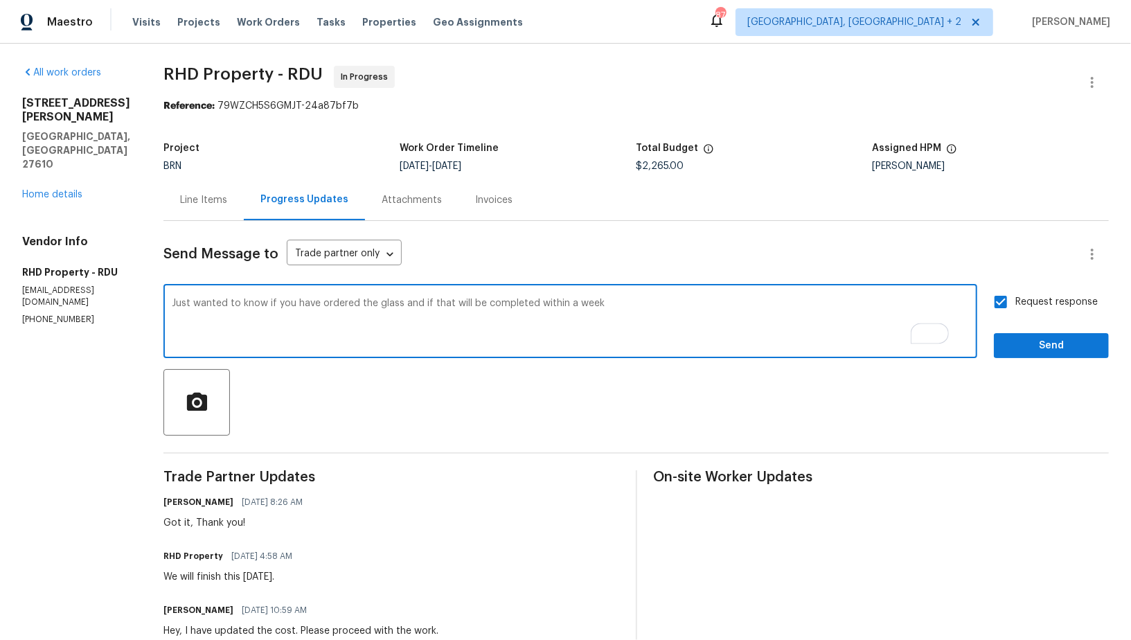
type textarea "Just wanted to know if you have ordered the glass and if that will be completed…"
paste textarea "I just wanted to check if the glass has been ordered and whether the replacemen…"
type textarea "I just wanted to check if the glass has been ordered and whether the replacemen…"
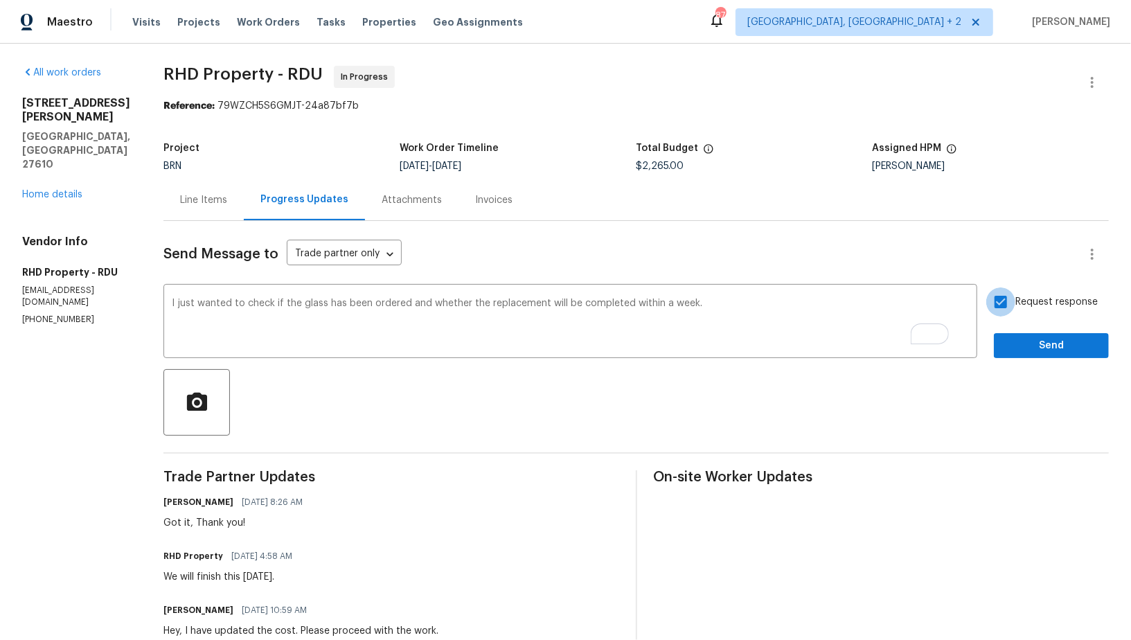
click at [1006, 306] on input "Request response" at bounding box center [1001, 301] width 29 height 29
checkbox input "true"
click at [1026, 353] on span "Send" at bounding box center [1051, 345] width 93 height 17
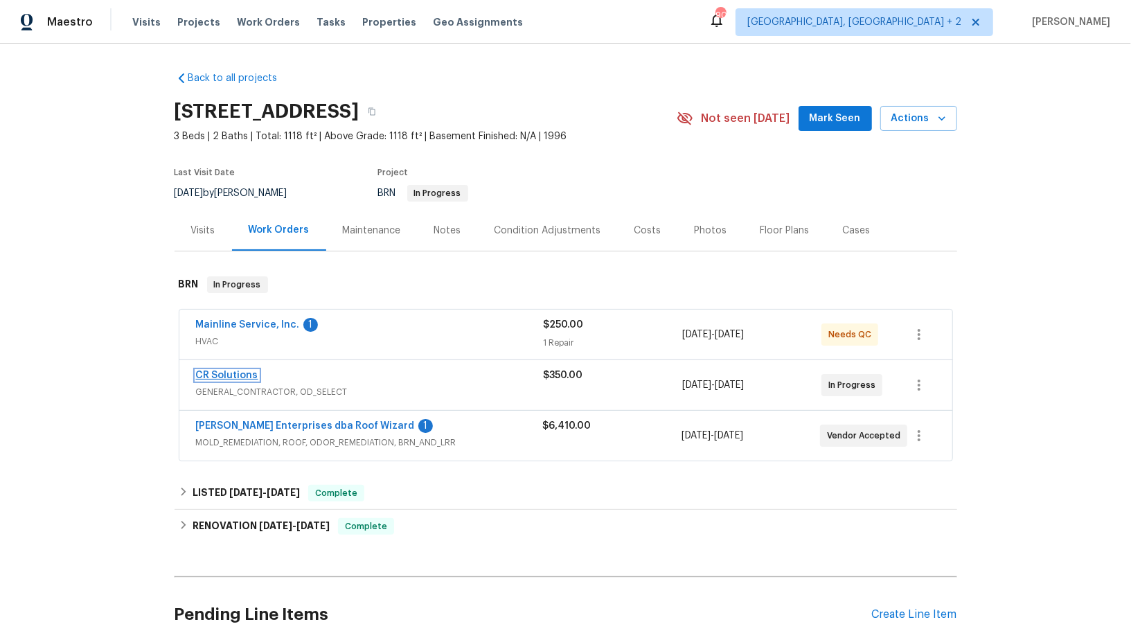
click at [240, 374] on link "CR Solutions" at bounding box center [227, 376] width 62 height 10
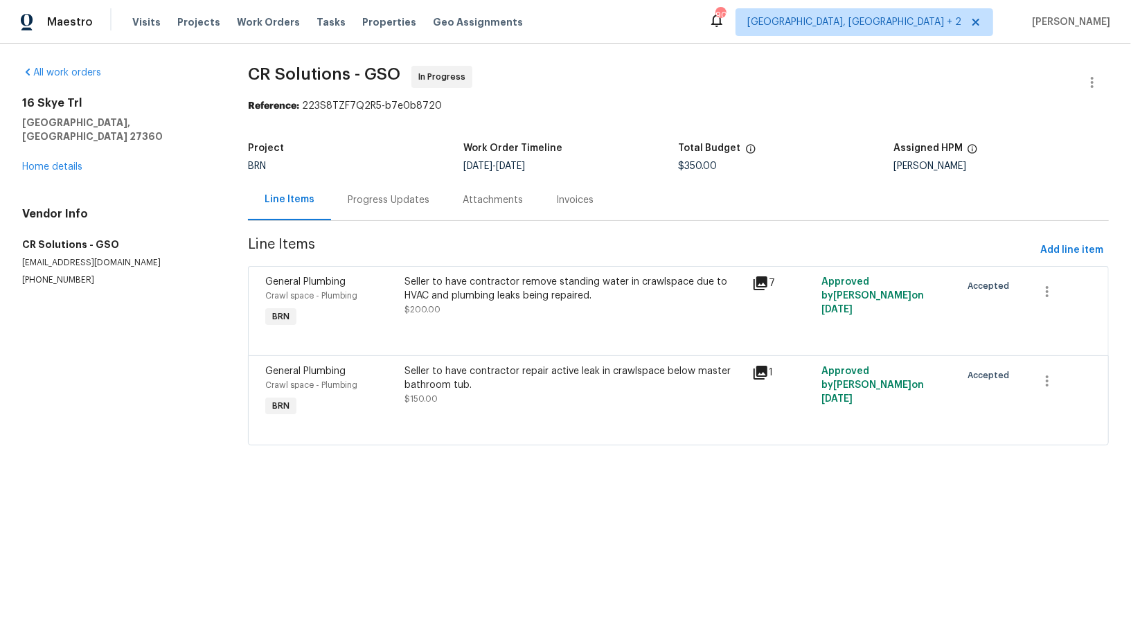
click at [378, 206] on div "Progress Updates" at bounding box center [389, 200] width 82 height 14
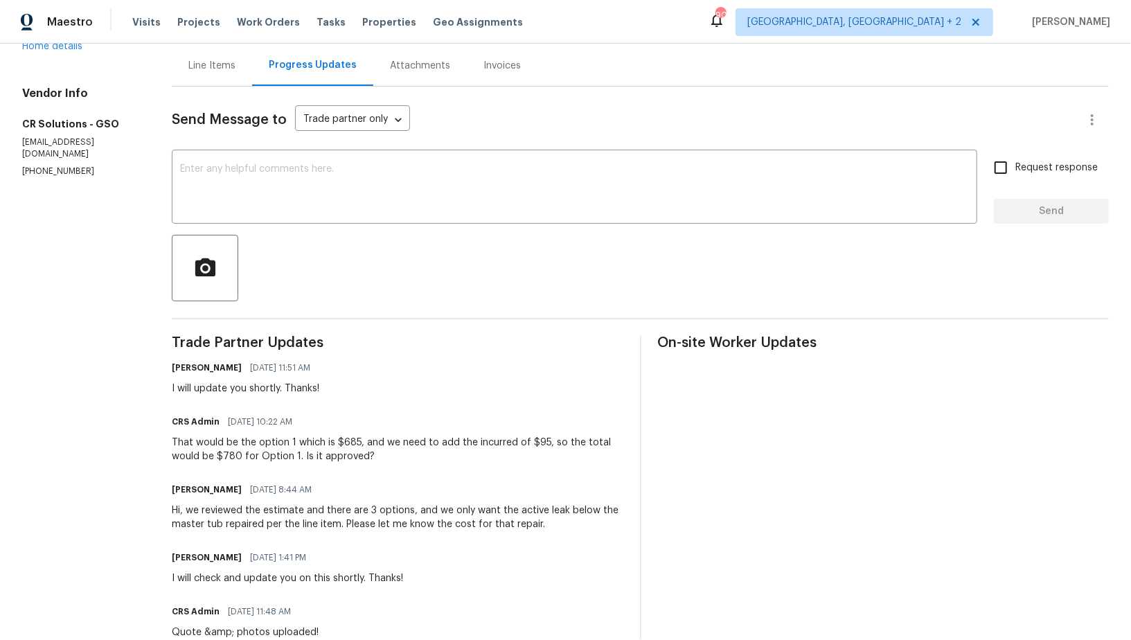
click at [395, 385] on div "Padmapriya R 10/08/2025 11:51 AM I will update you shortly. Thanks!" at bounding box center [397, 376] width 451 height 37
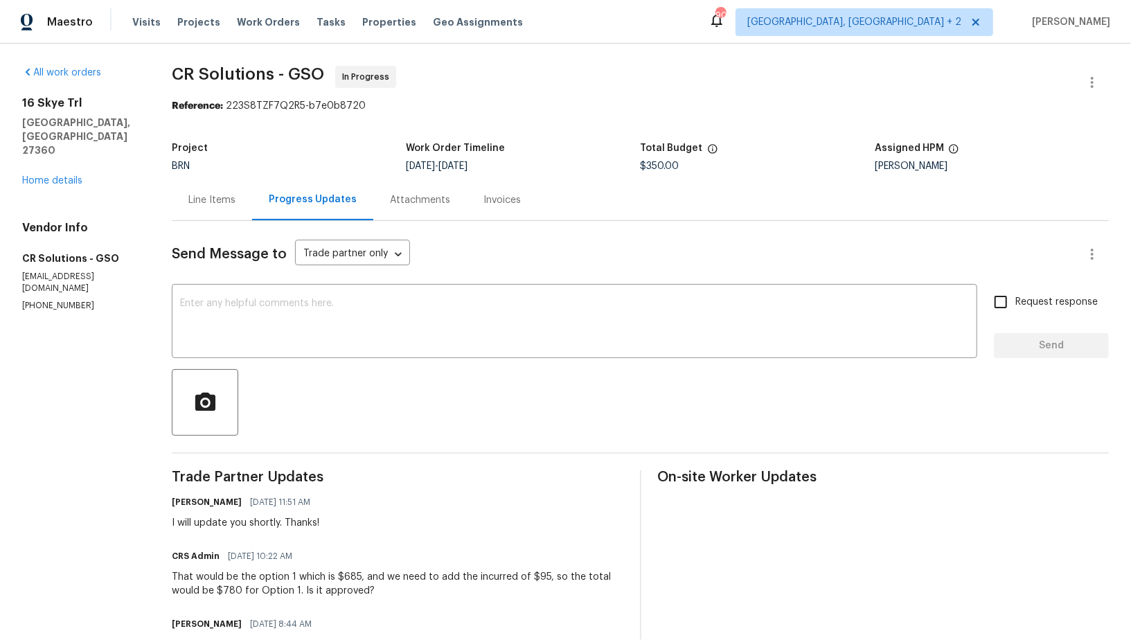
click at [225, 204] on div "Line Items" at bounding box center [211, 200] width 47 height 14
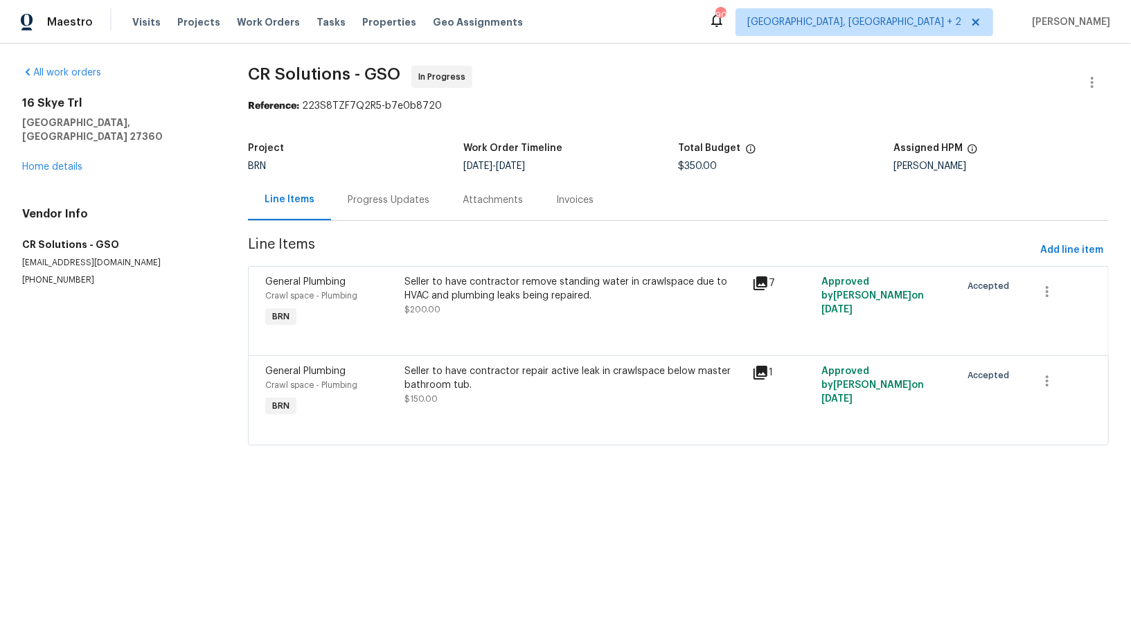
click at [493, 376] on div "Seller to have contractor repair active leak in crawlspace below master bathroo…" at bounding box center [574, 378] width 339 height 28
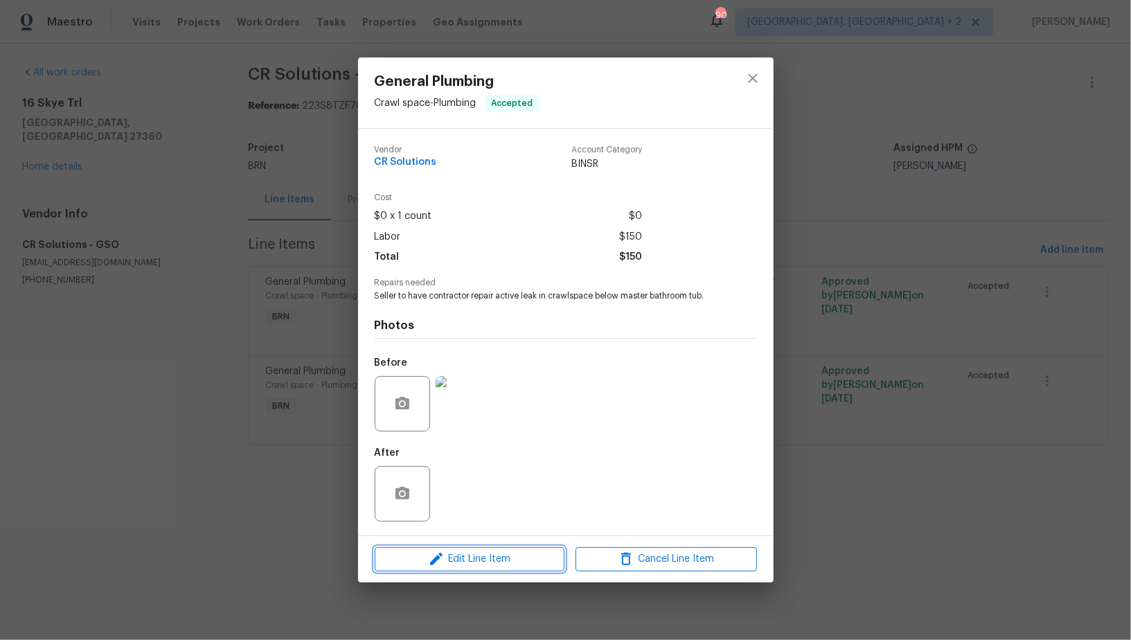
click at [466, 565] on span "Edit Line Item" at bounding box center [470, 559] width 182 height 17
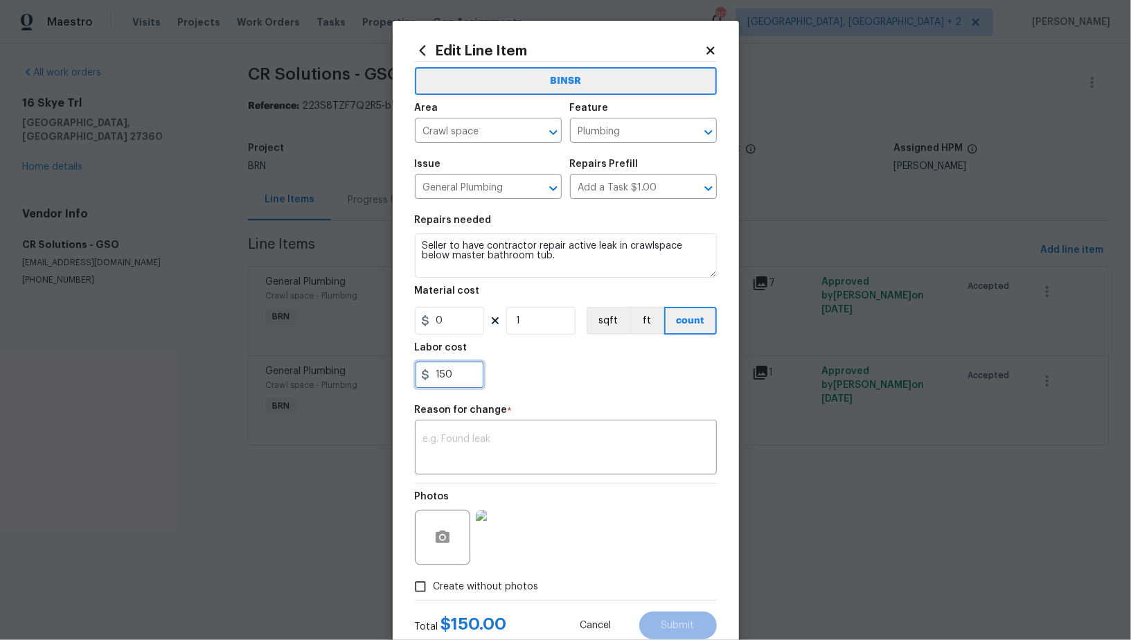
click at [459, 382] on input "150" at bounding box center [449, 375] width 69 height 28
paste input "780"
type input "780"
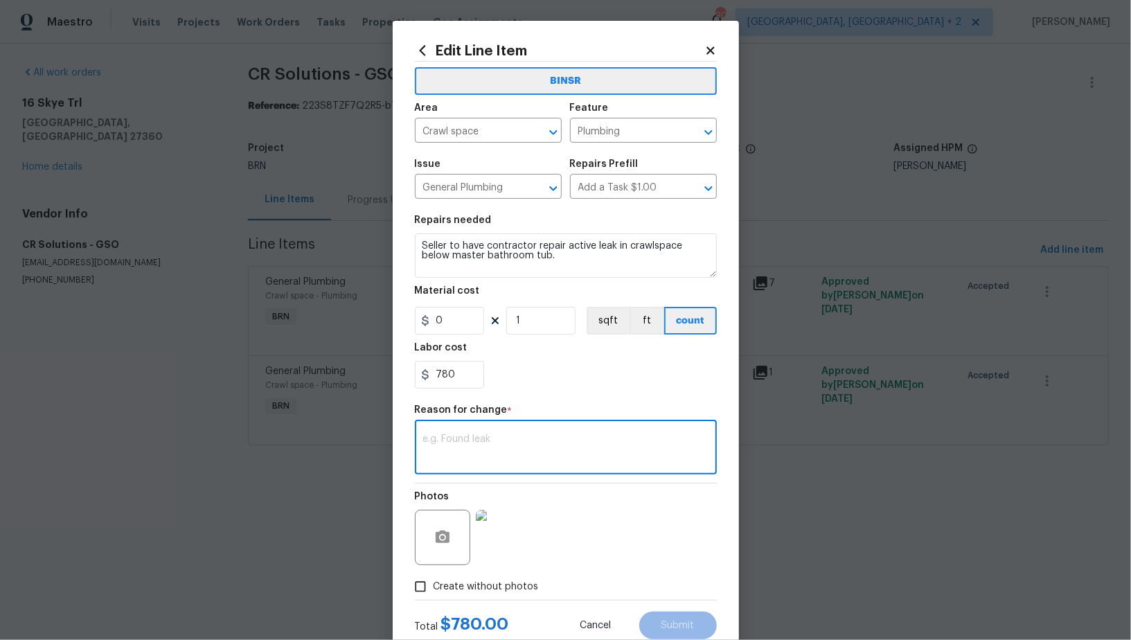
click at [503, 461] on textarea at bounding box center [565, 448] width 285 height 29
click at [525, 456] on textarea "To enrich screen reader interactions, please activate Accessibility in Grammarl…" at bounding box center [565, 448] width 285 height 29
paste textarea "(PR) Updated cost per BR team’s approval."
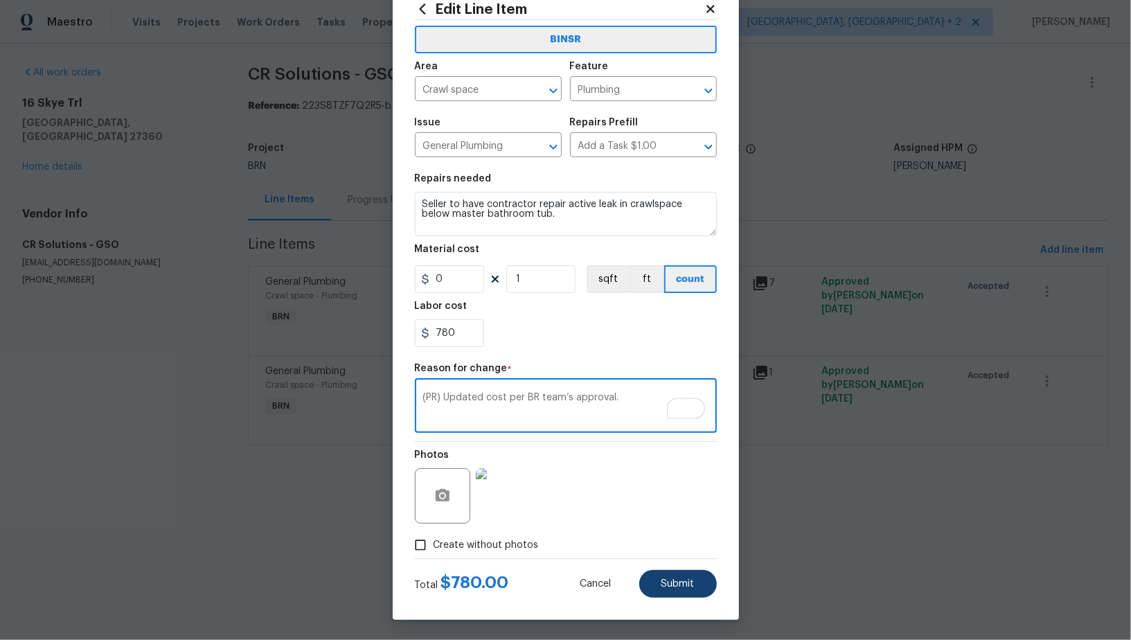
type textarea "(PR) Updated cost per BR team’s approval."
click at [681, 583] on span "Submit" at bounding box center [678, 584] width 33 height 10
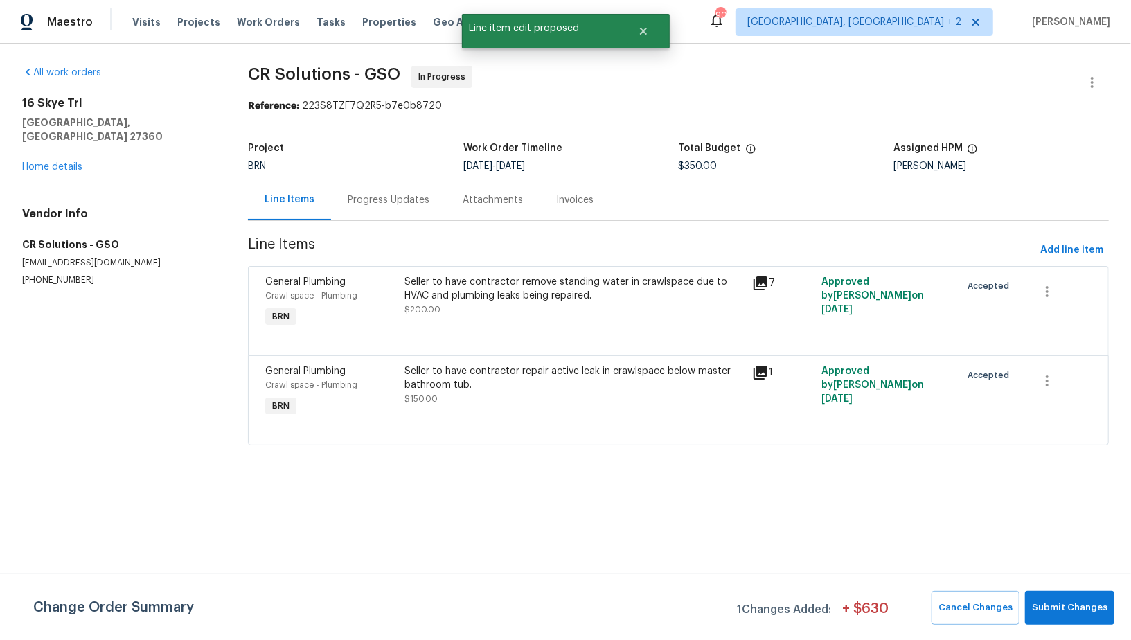
scroll to position [0, 0]
click at [1067, 604] on span "Submit Changes" at bounding box center [1070, 608] width 76 height 16
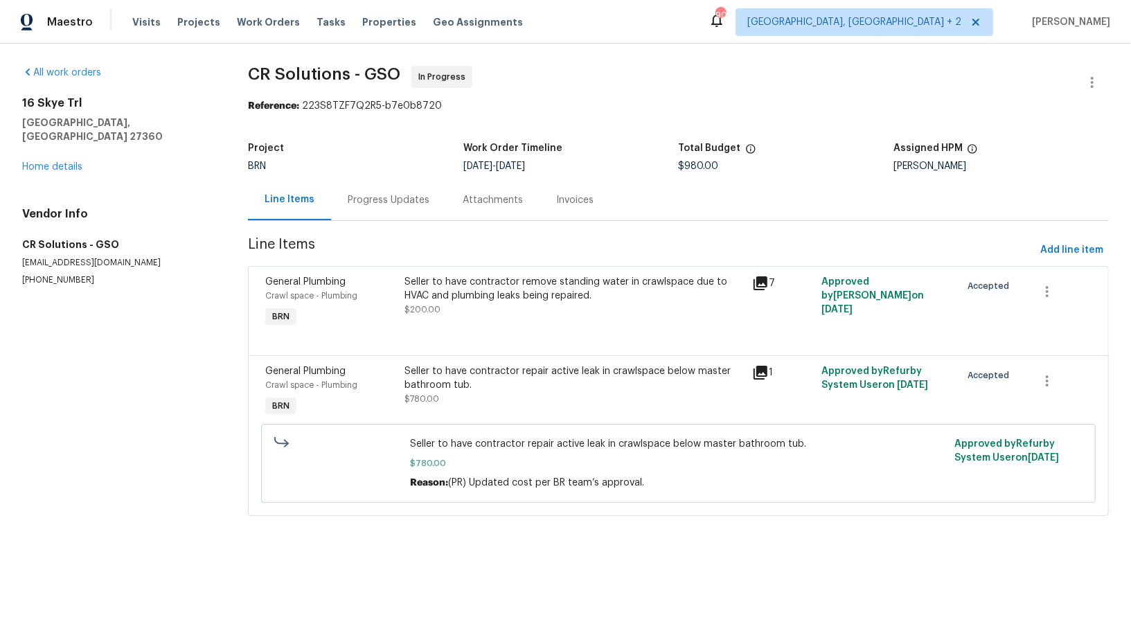
click at [372, 202] on div "Progress Updates" at bounding box center [389, 200] width 82 height 14
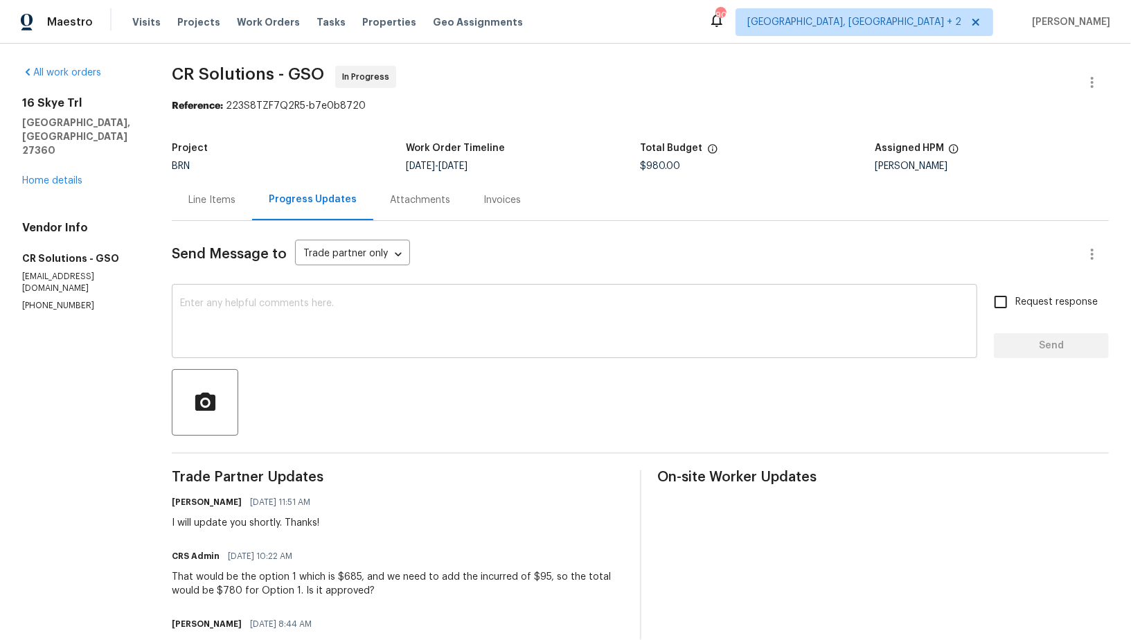
click at [360, 332] on textarea at bounding box center [574, 323] width 789 height 48
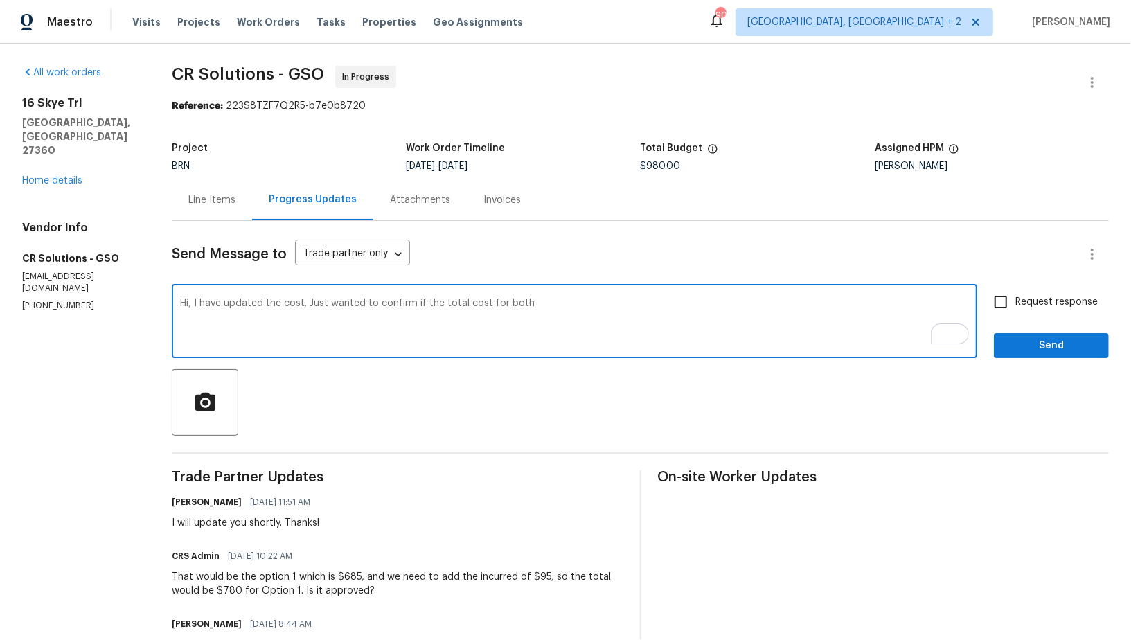
paste textarea "remove standing water in crawlspace"
click at [481, 304] on textarea "Hi, I have updated the cost. Just wanted to confirm if the total cost for both …" at bounding box center [574, 323] width 789 height 48
click at [601, 303] on textarea "Hi, I have updated the cost. Just wanted to confirm if the total cost of $780 i…" at bounding box center [574, 323] width 789 height 48
click at [605, 308] on textarea "Hi, I have updated the cost. Just wanted to confirm if the total cost of $780 i…" at bounding box center [574, 323] width 789 height 48
click at [739, 303] on textarea "Hi, I have updated the cost. Just wanted to confirm if the total cost of $780 i…" at bounding box center [574, 323] width 789 height 48
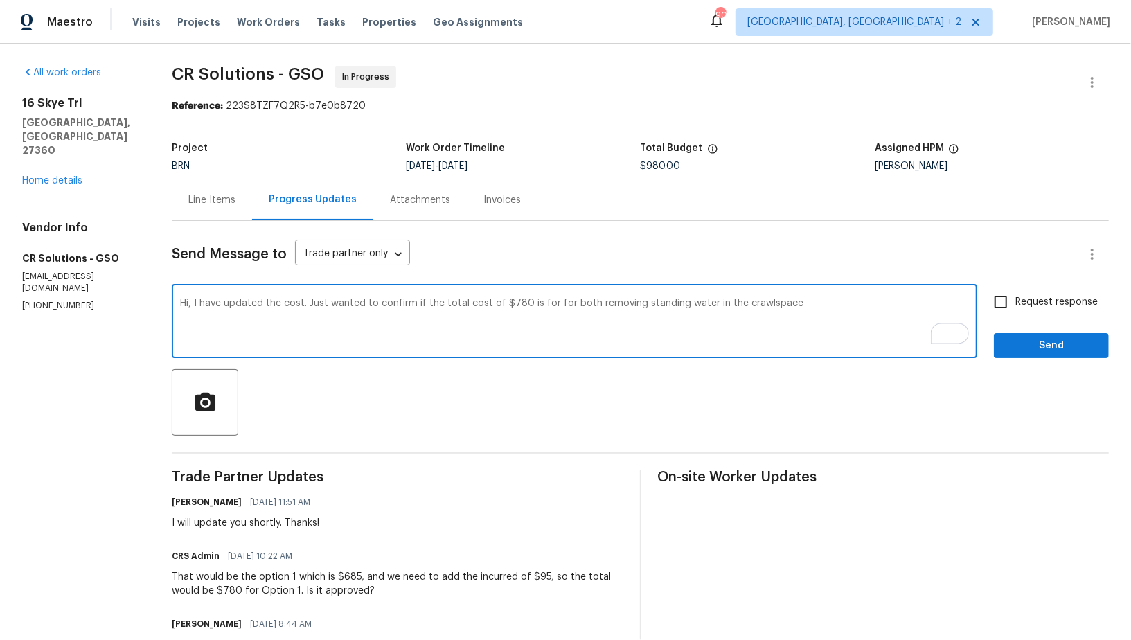
click at [784, 306] on textarea "Hi, I have updated the cost. Just wanted to confirm if the total cost of $780 i…" at bounding box center [574, 323] width 789 height 48
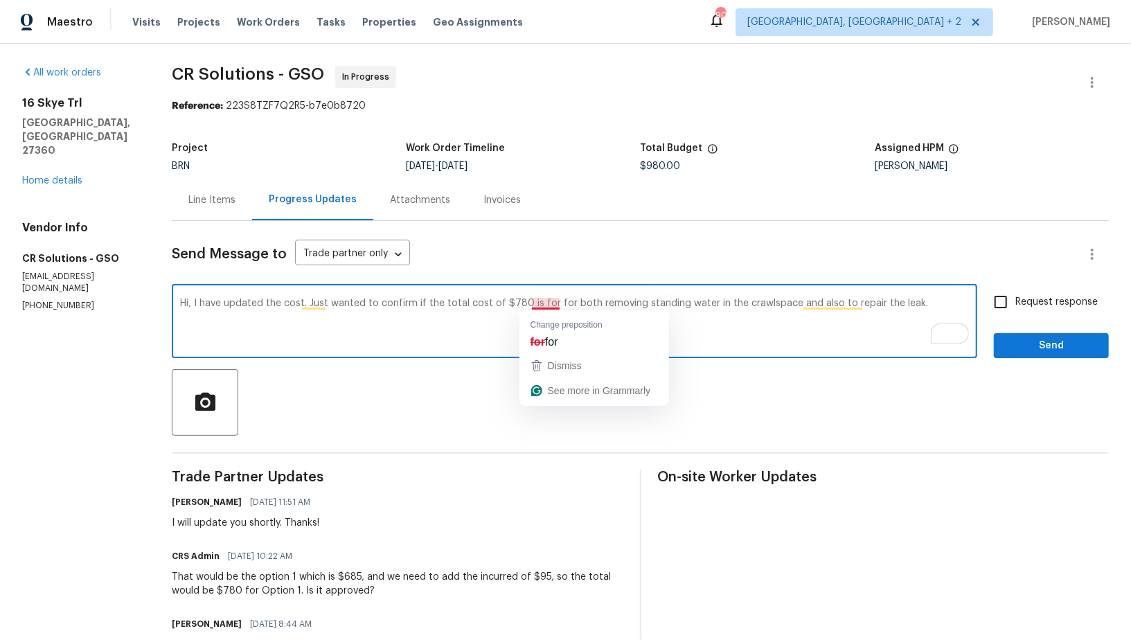
click at [546, 302] on textarea "Hi, I have updated the cost. Just wanted to confirm if the total cost of $780 i…" at bounding box center [574, 323] width 789 height 48
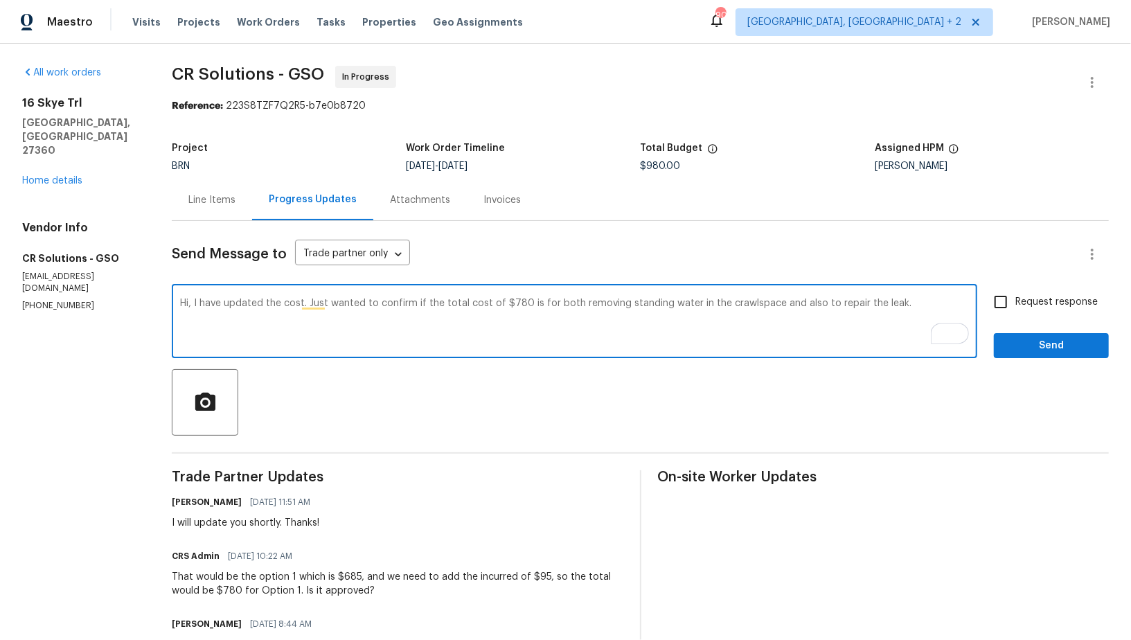
click at [911, 307] on textarea "Hi, I have updated the cost. Just wanted to confirm if the total cost of $780 i…" at bounding box center [574, 323] width 789 height 48
type textarea "Hi, I have updated the cost. Just wanted to confirm if the total cost of $780 i…"
click at [1002, 304] on input "Request response" at bounding box center [1001, 301] width 29 height 29
checkbox input "true"
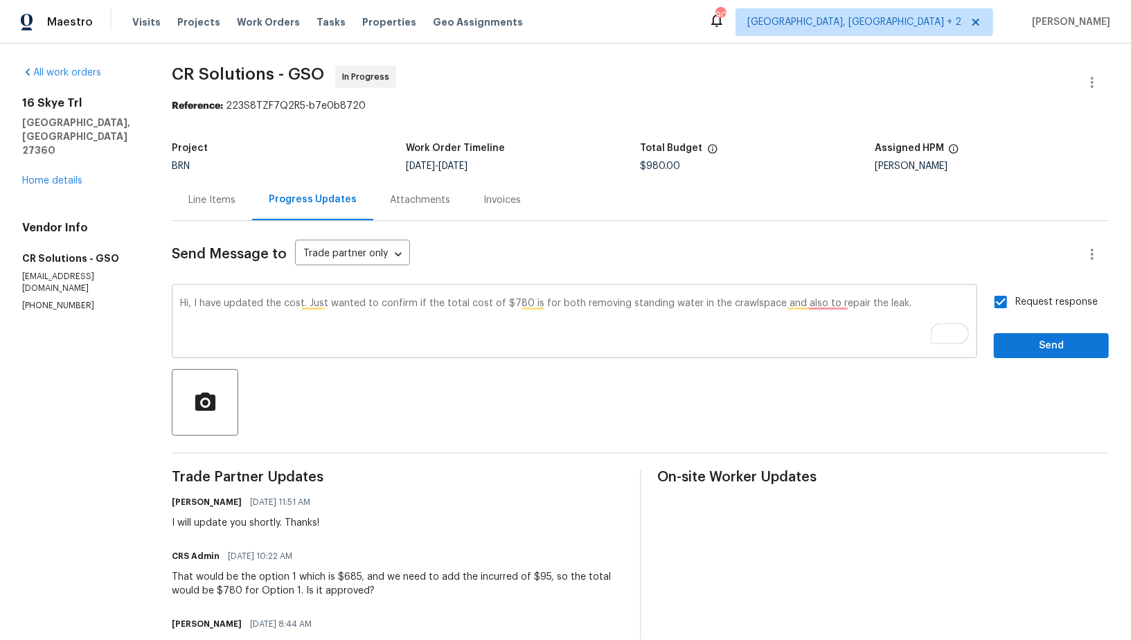
click at [840, 306] on textarea "Hi, I have updated the cost. Just wanted to confirm if the total cost of $780 i…" at bounding box center [574, 323] width 789 height 48
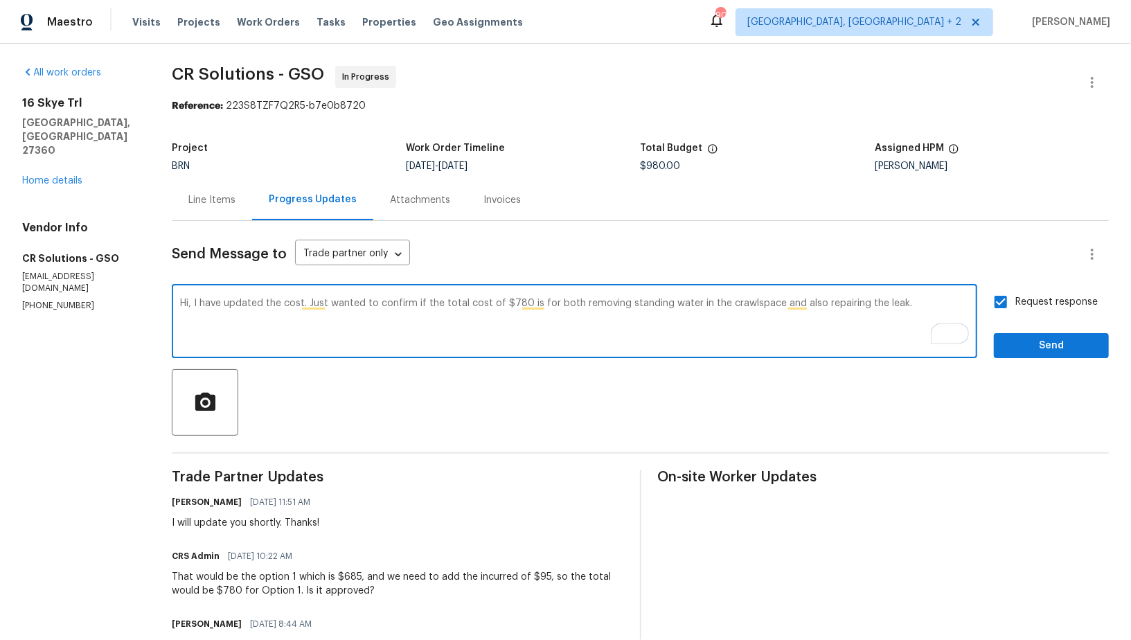
type textarea "Hi, I have updated the cost. Just wanted to confirm if the total cost of $780 i…"
click at [1026, 336] on button "Send" at bounding box center [1051, 346] width 115 height 26
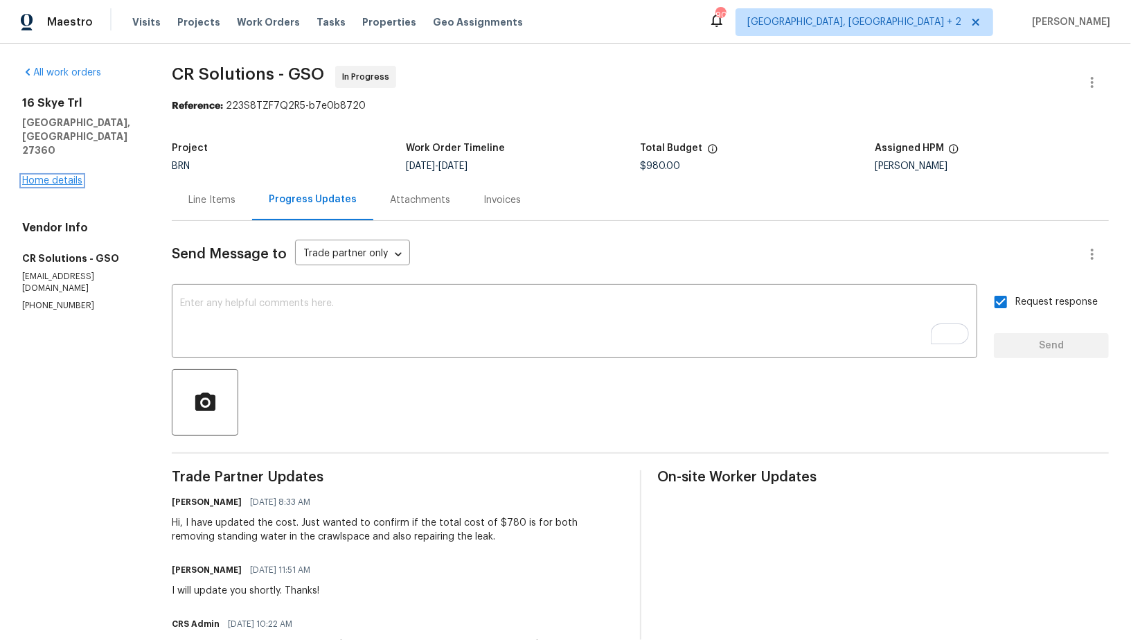
click at [53, 176] on link "Home details" at bounding box center [52, 181] width 60 height 10
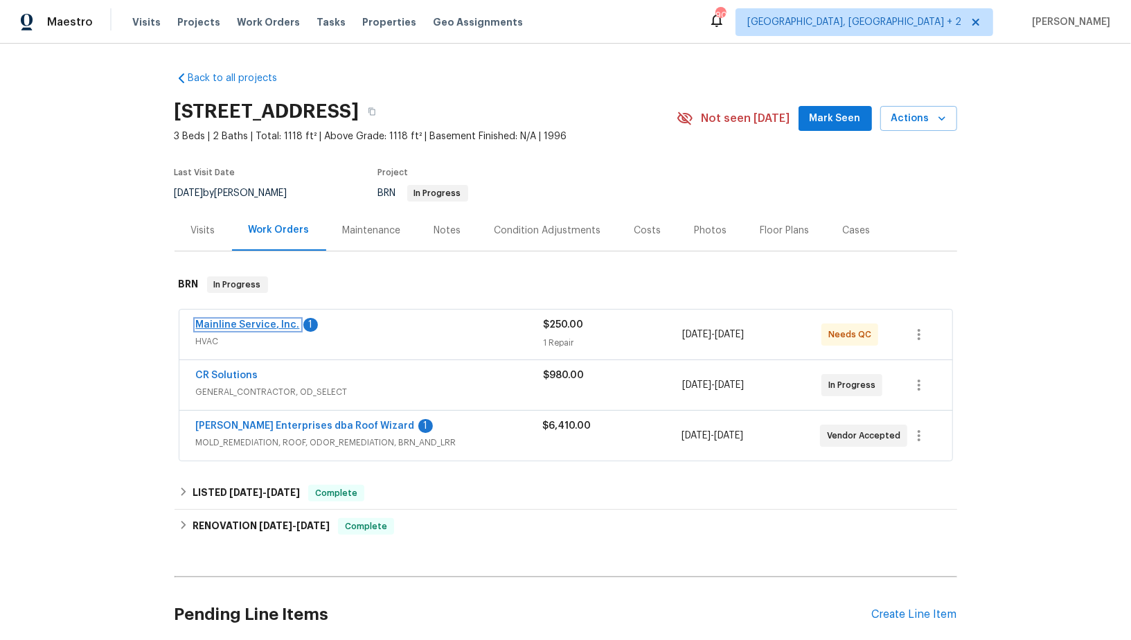
click at [258, 325] on link "Mainline Service, Inc." at bounding box center [248, 325] width 104 height 10
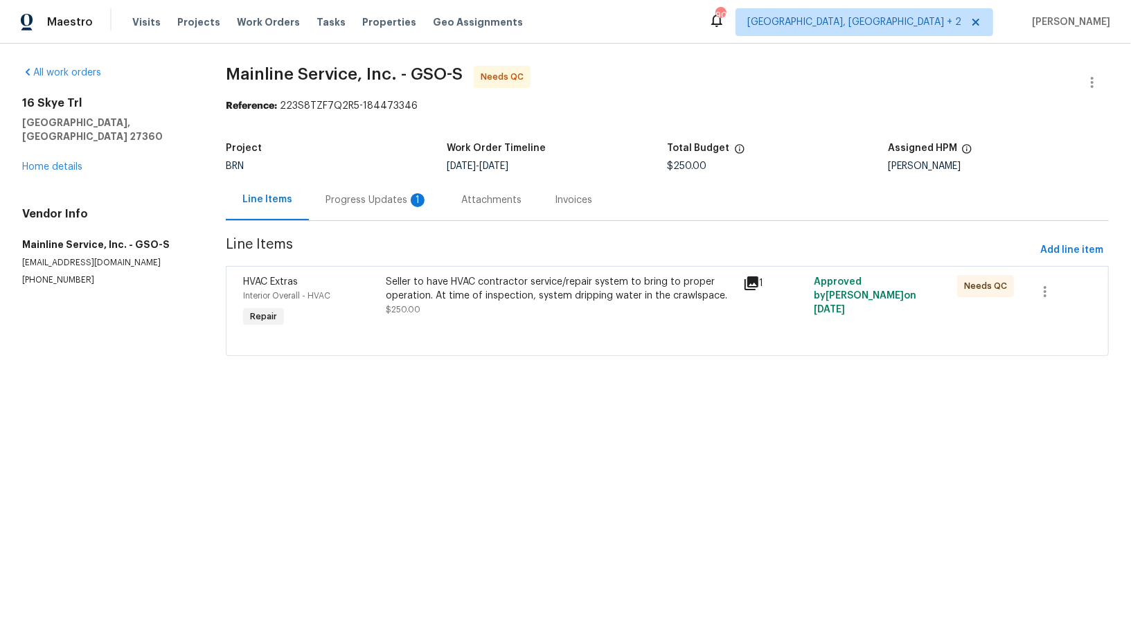
click at [373, 224] on section "Mainline Service, Inc. - GSO-S Needs QC Reference: 223S8TZF7Q2R5-184473346 Proj…" at bounding box center [667, 219] width 883 height 307
click at [375, 209] on div "Progress Updates 1" at bounding box center [377, 199] width 136 height 41
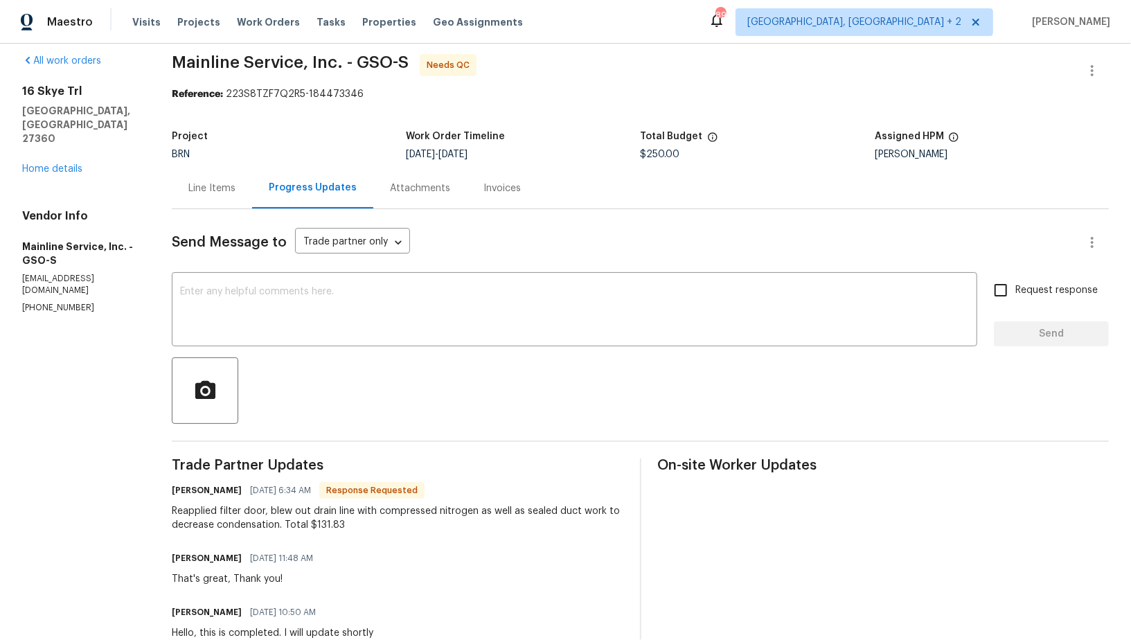
scroll to position [45, 0]
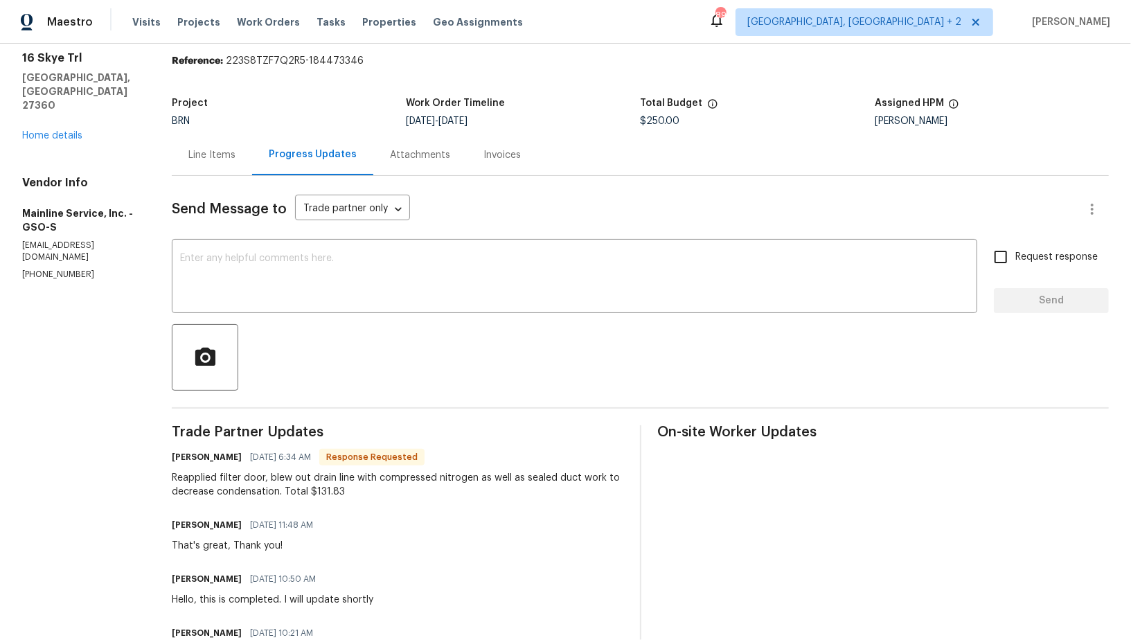
click at [215, 159] on div "Line Items" at bounding box center [211, 155] width 47 height 14
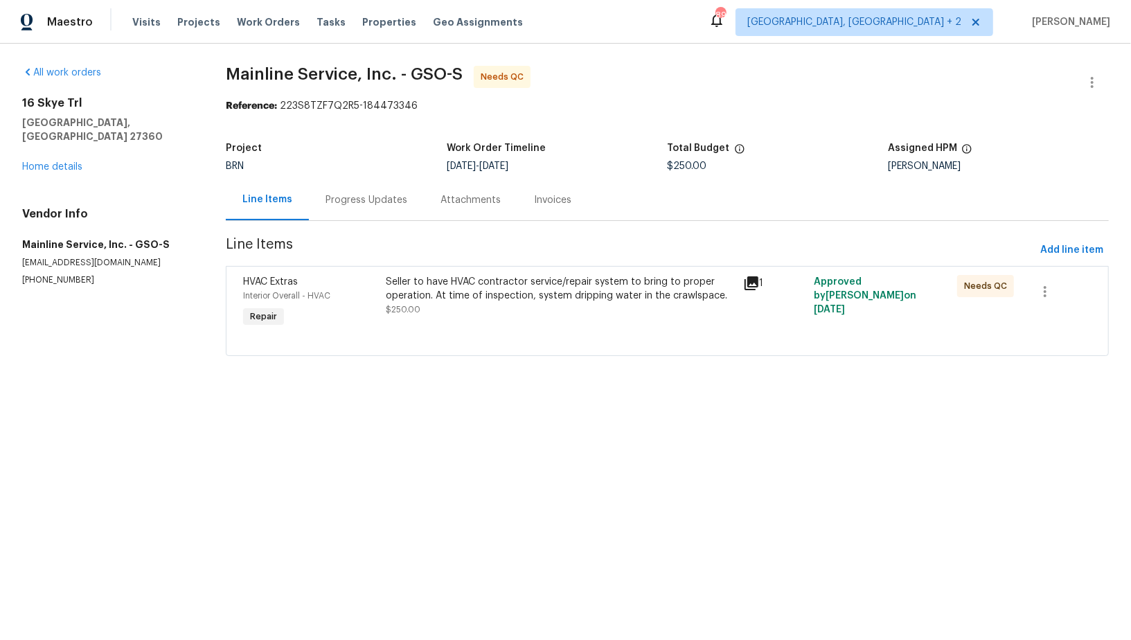
click at [437, 305] on div "Seller to have HVAC contractor service/repair system to bring to proper operati…" at bounding box center [560, 296] width 348 height 42
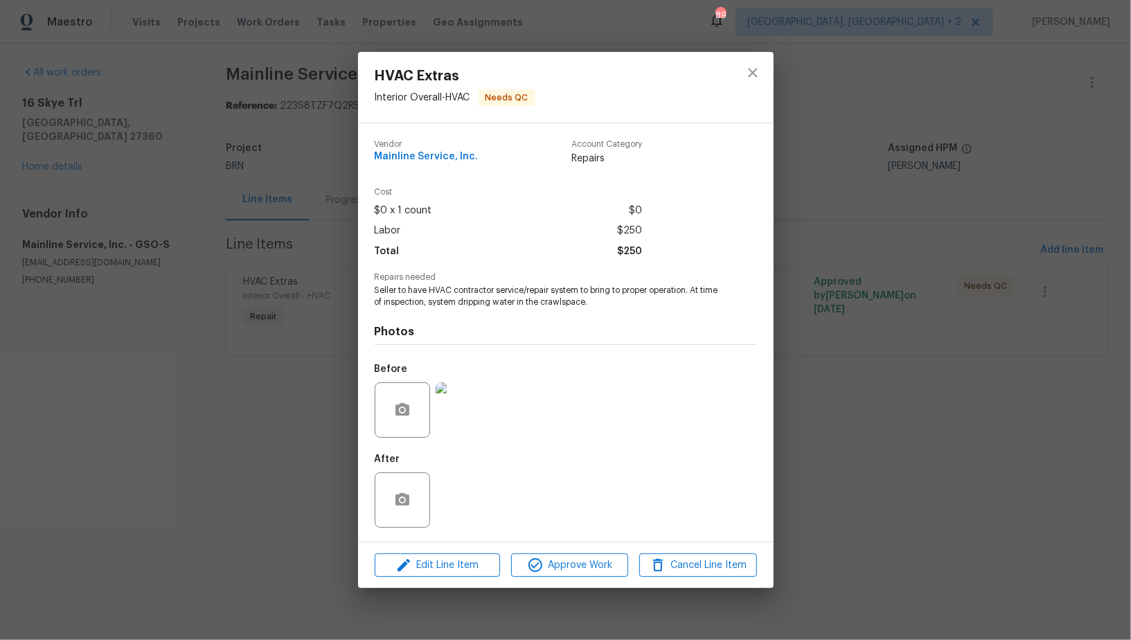
click at [297, 422] on div "HVAC Extras Interior Overall - HVAC Needs QC Vendor Mainline Service, Inc. Acco…" at bounding box center [565, 320] width 1131 height 640
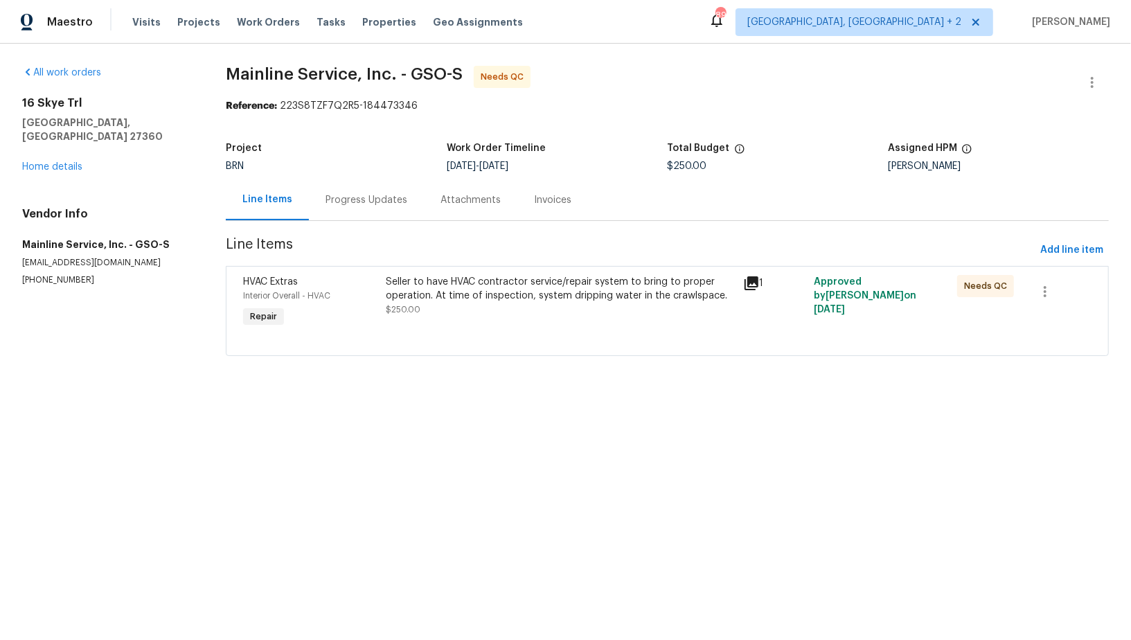
click at [358, 200] on div "Progress Updates" at bounding box center [367, 200] width 82 height 14
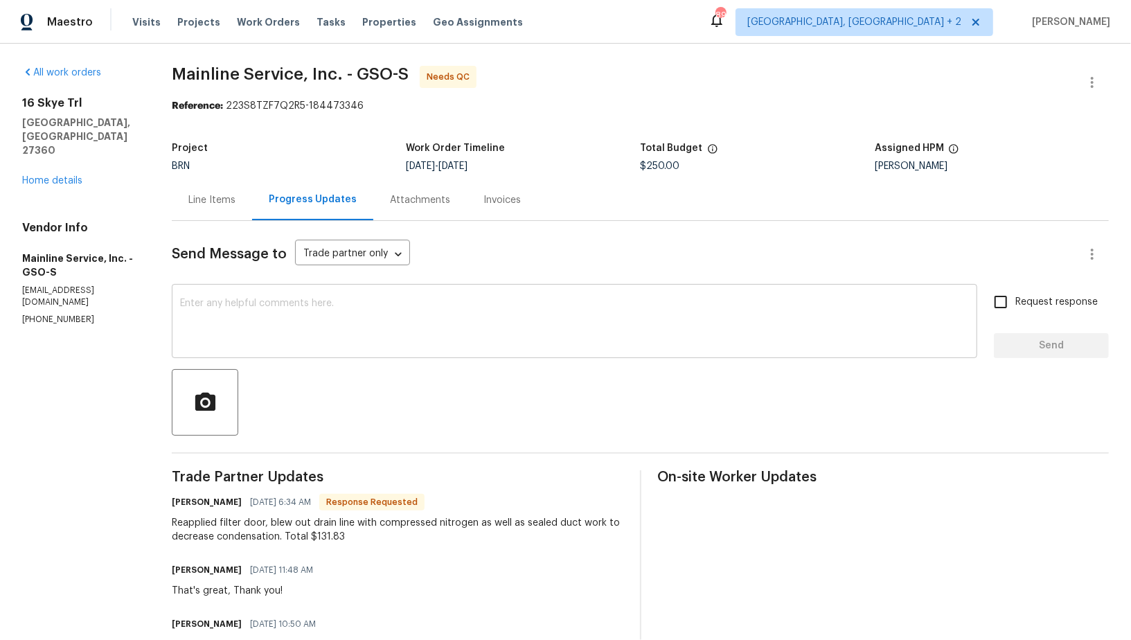
scroll to position [26, 0]
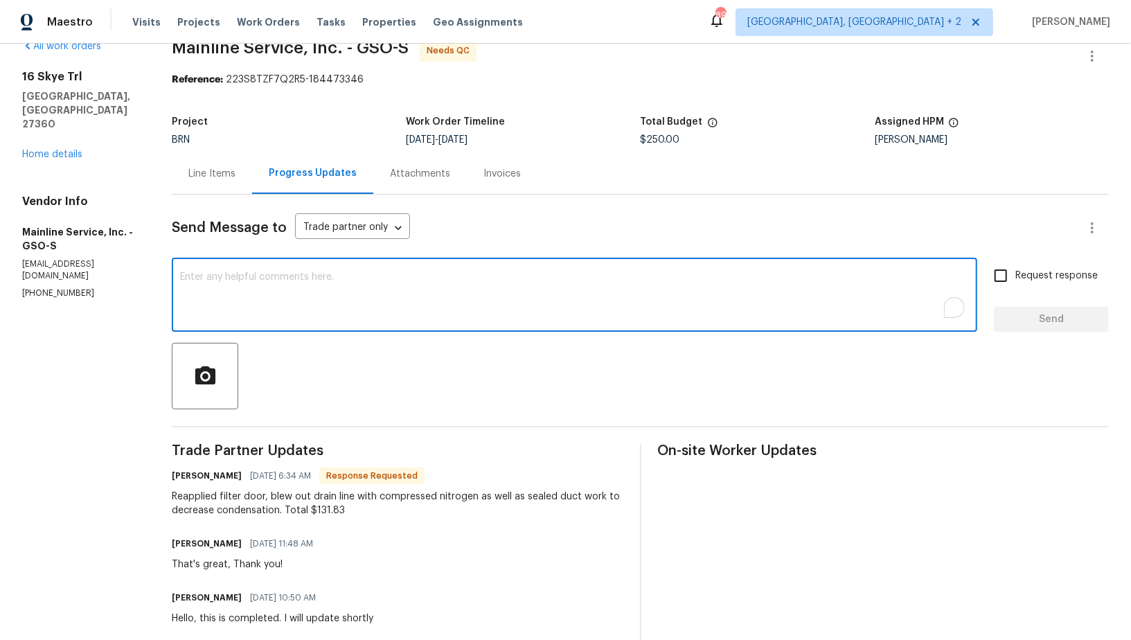
click at [299, 310] on textarea "To enrich screen reader interactions, please activate Accessibility in Grammarl…" at bounding box center [574, 296] width 789 height 48
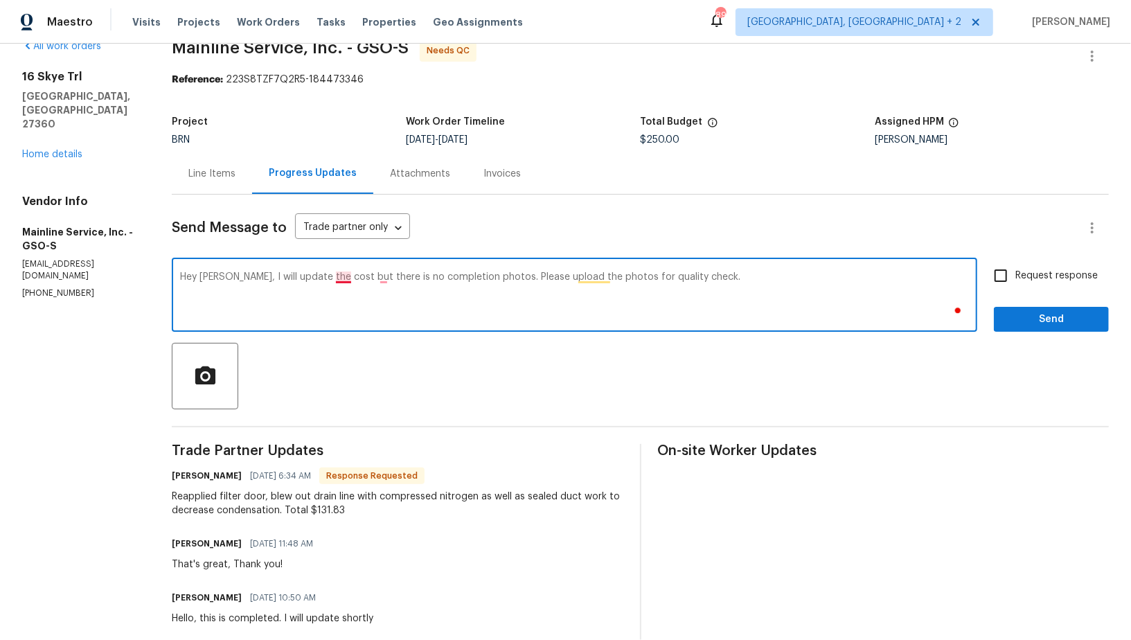
click at [346, 269] on div "Hey Melissa, I will update the cost but there is no completion photos. Please u…" at bounding box center [575, 296] width 806 height 71
click at [346, 278] on textarea "Hey Melissa, I will update the cost but there is no completion photos. Please u…" at bounding box center [574, 296] width 789 height 48
click at [389, 278] on textarea "Hey Melissa, I will update the cost, but there is no completion photos. Please …" at bounding box center [574, 296] width 789 height 48
click at [387, 274] on textarea "Hey Melissa, I will update the cost, but there is no completion photos. Please …" at bounding box center [574, 296] width 789 height 48
click at [709, 282] on textarea "Hey Melissa, I will update the cost, but there are no completion photos. Please…" at bounding box center [574, 296] width 789 height 48
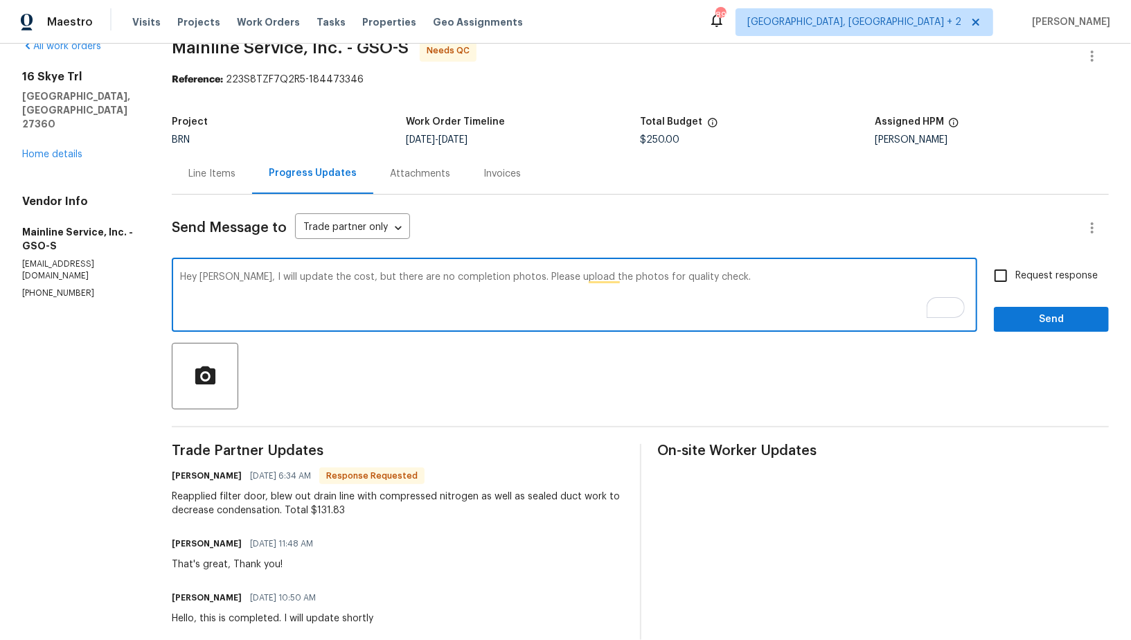
type textarea "Hey Melissa, I will update the cost, but there are no completion photos. Please…"
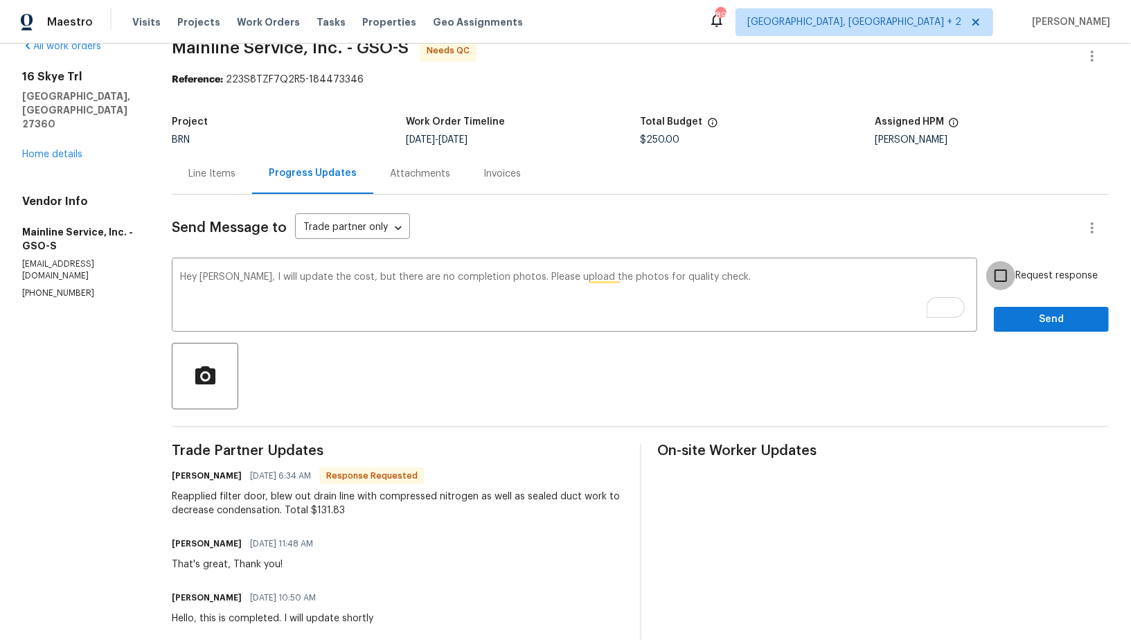
click at [1005, 276] on input "Request response" at bounding box center [1001, 275] width 29 height 29
checkbox input "true"
click at [1023, 323] on span "Send" at bounding box center [1051, 319] width 93 height 17
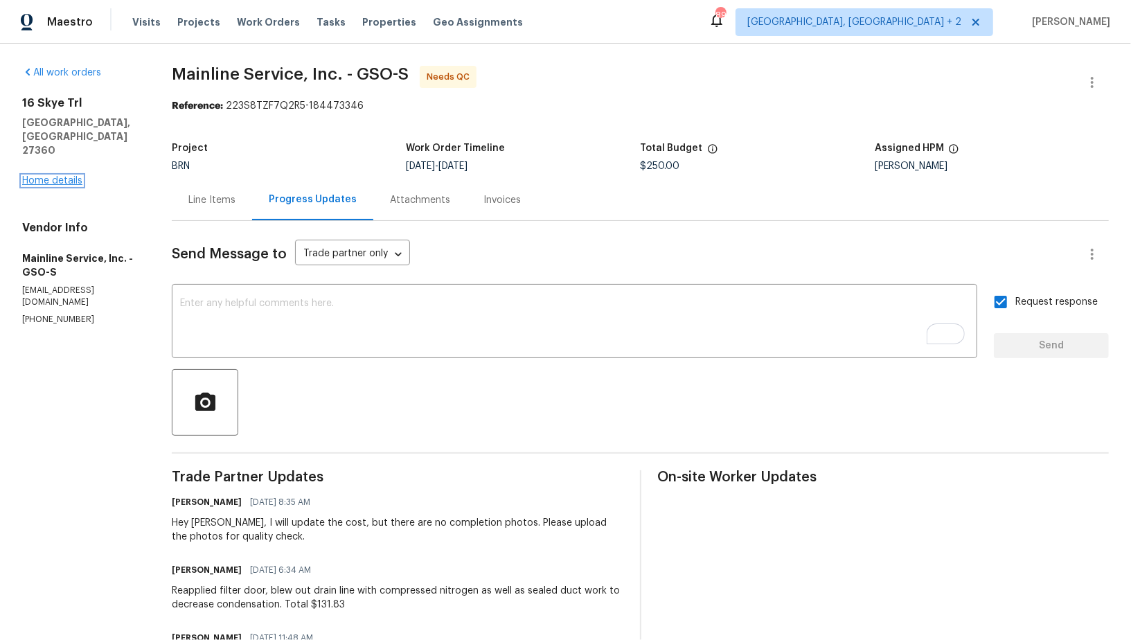
click at [69, 176] on link "Home details" at bounding box center [52, 181] width 60 height 10
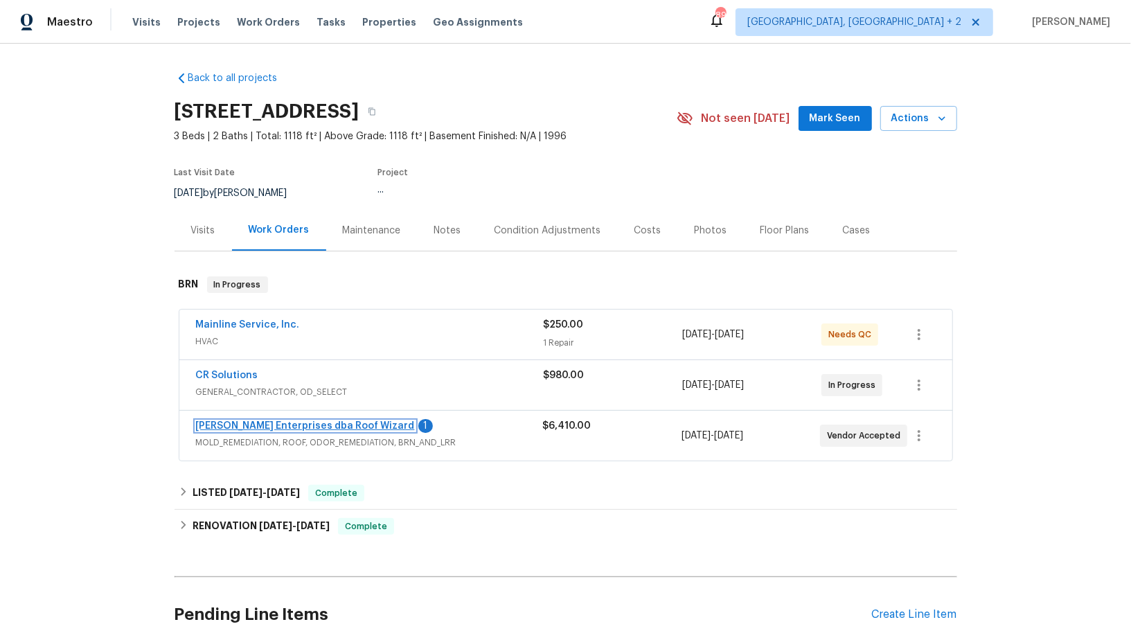
click at [329, 423] on link "Nordman Enterprises dba Roof Wizard" at bounding box center [305, 426] width 219 height 10
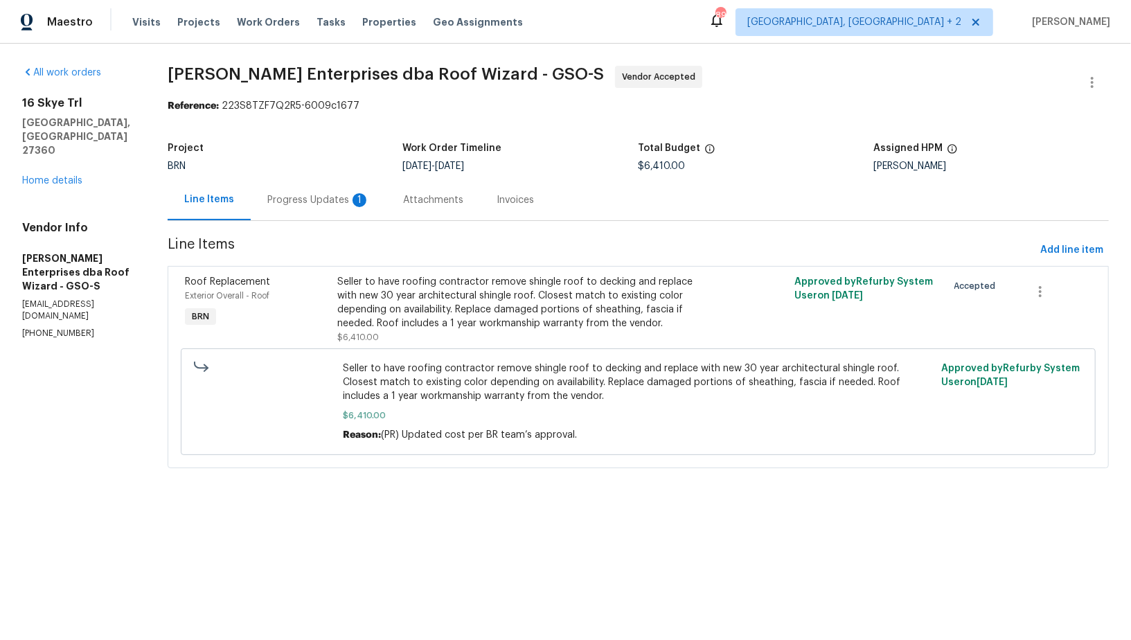
click at [342, 197] on div "Progress Updates 1" at bounding box center [318, 200] width 103 height 14
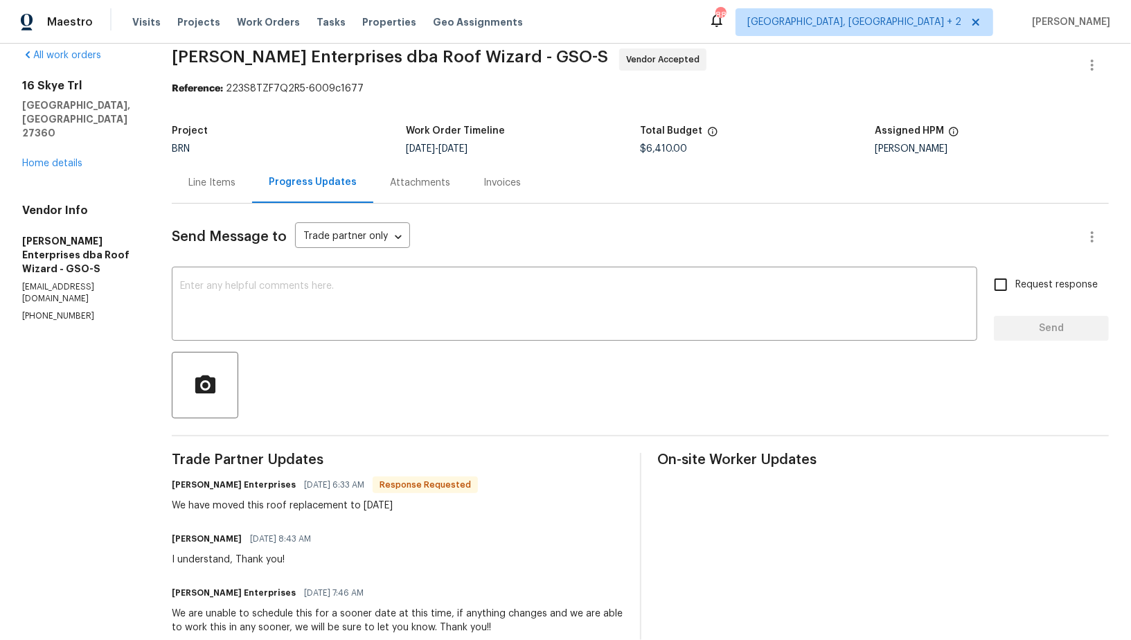
scroll to position [28, 0]
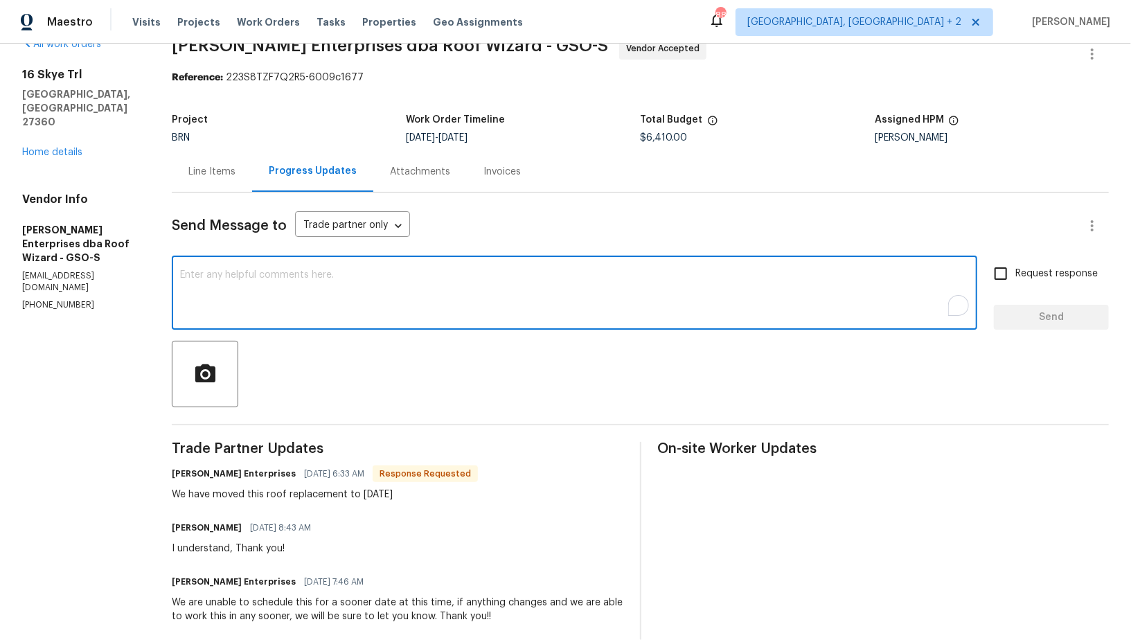
click at [359, 279] on textarea "To enrich screen reader interactions, please activate Accessibility in Grammarl…" at bounding box center [574, 294] width 789 height 48
type textarea "That's great, Thanks!"
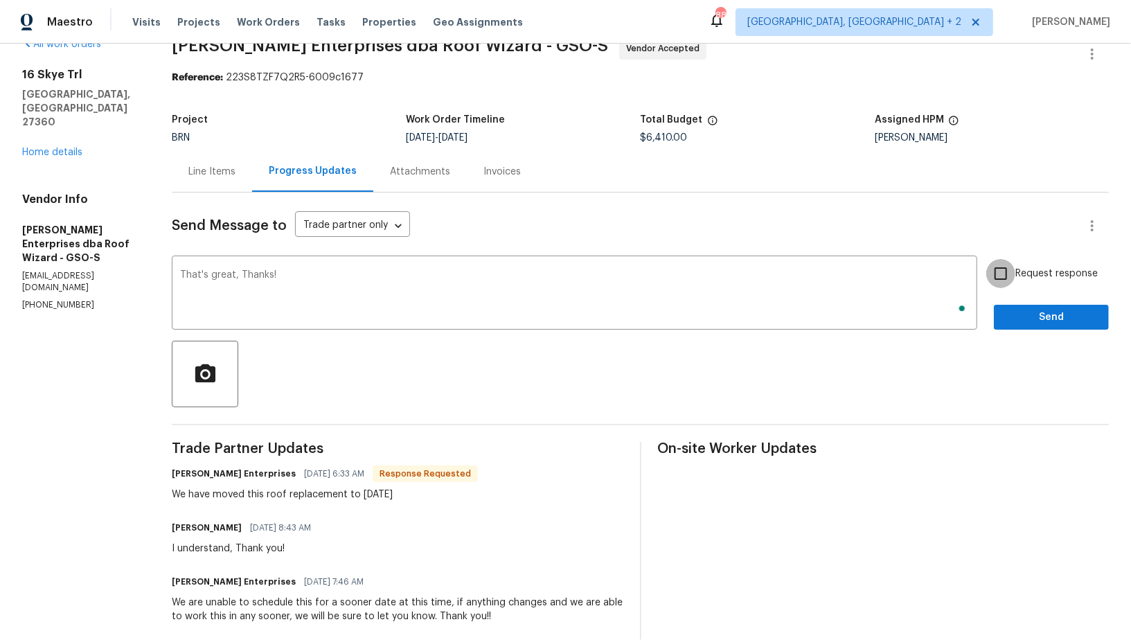
click at [1000, 274] on input "Request response" at bounding box center [1001, 273] width 29 height 29
checkbox input "true"
click at [1025, 319] on span "Send" at bounding box center [1051, 317] width 93 height 17
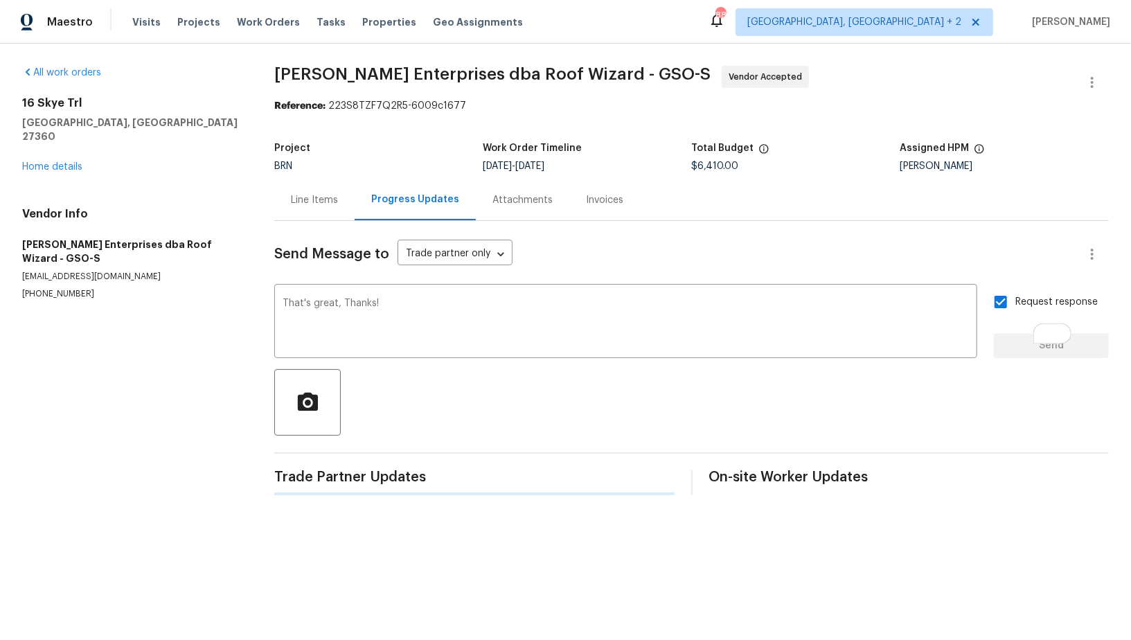
scroll to position [0, 0]
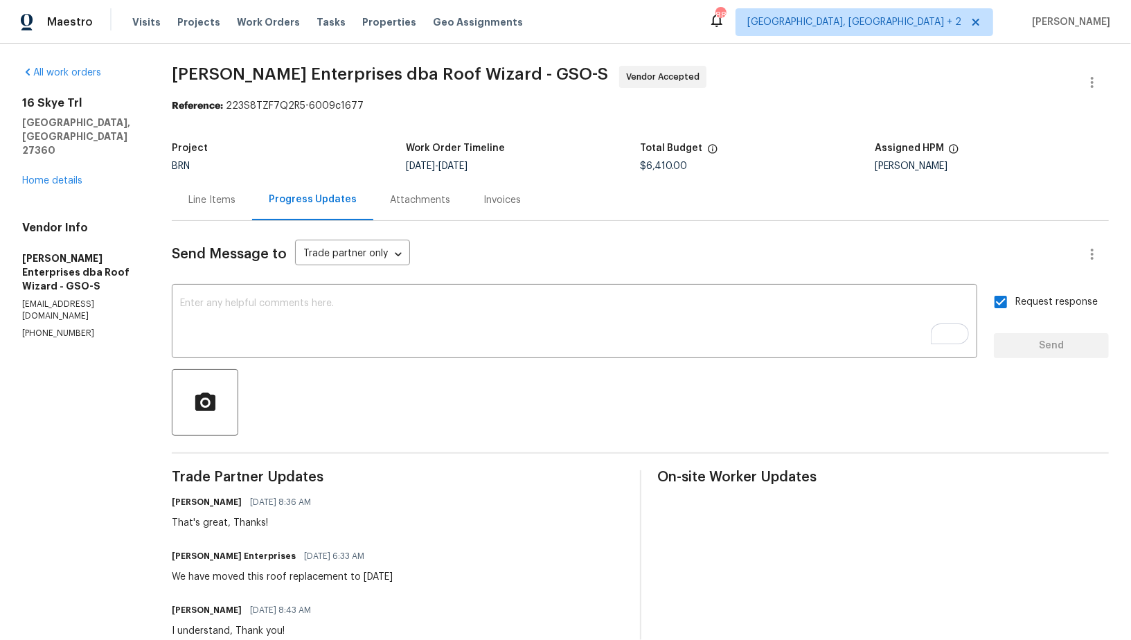
click at [67, 159] on div "[STREET_ADDRESS] Home details" at bounding box center [80, 141] width 116 height 91
click at [51, 176] on link "Home details" at bounding box center [52, 181] width 60 height 10
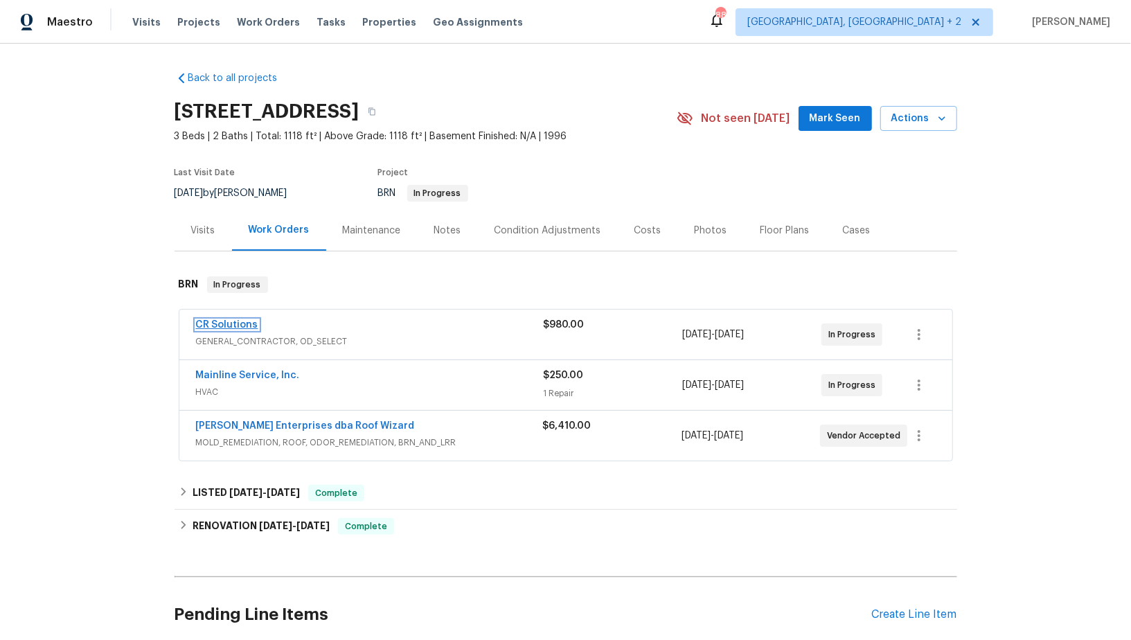
click at [232, 327] on link "CR Solutions" at bounding box center [227, 325] width 62 height 10
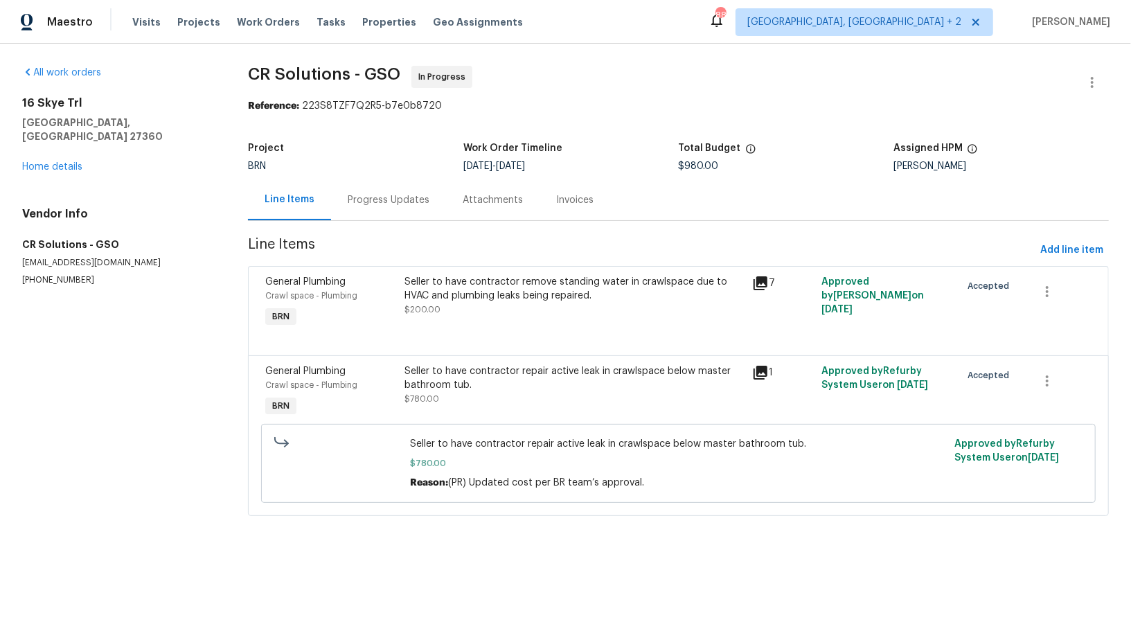
click at [373, 218] on div "Progress Updates" at bounding box center [388, 199] width 115 height 41
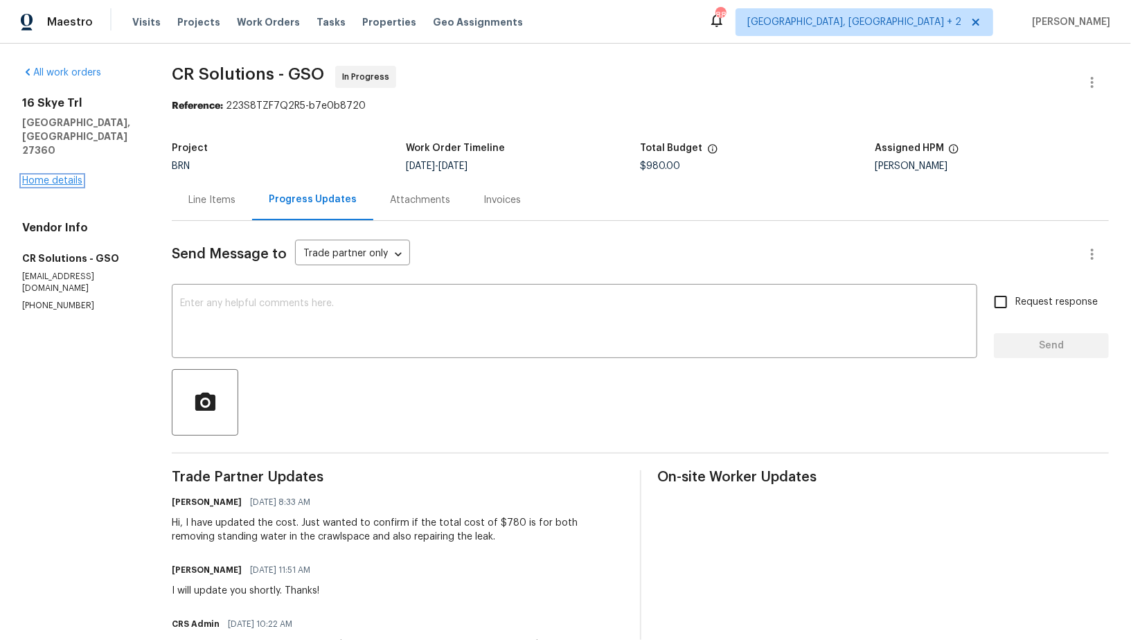
click at [62, 176] on link "Home details" at bounding box center [52, 181] width 60 height 10
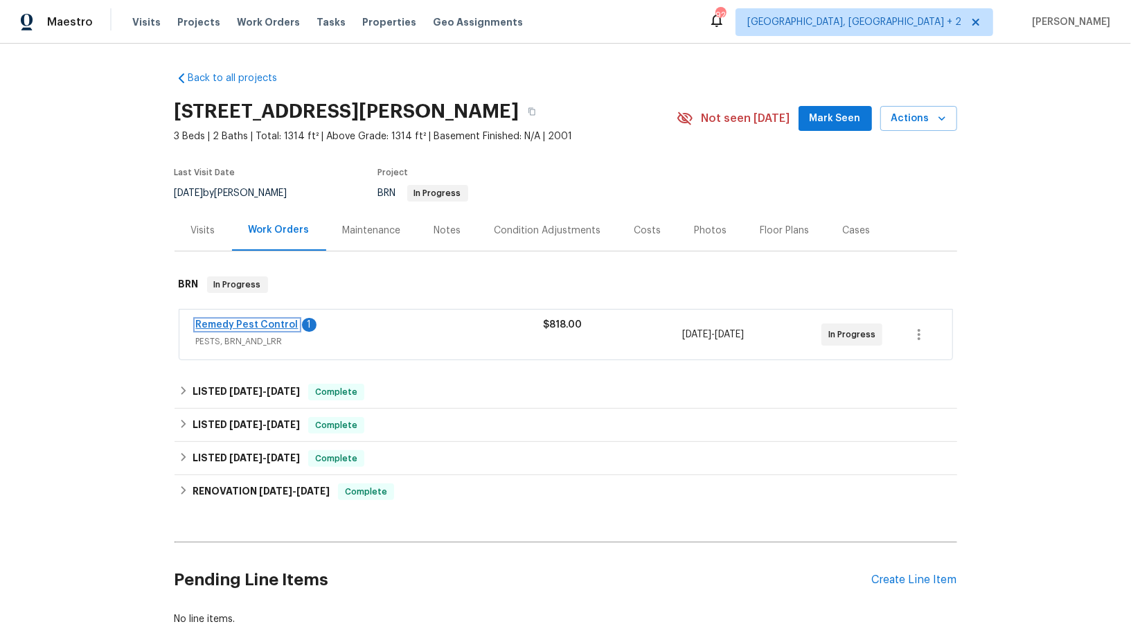
click at [222, 324] on link "Remedy Pest Control" at bounding box center [247, 325] width 103 height 10
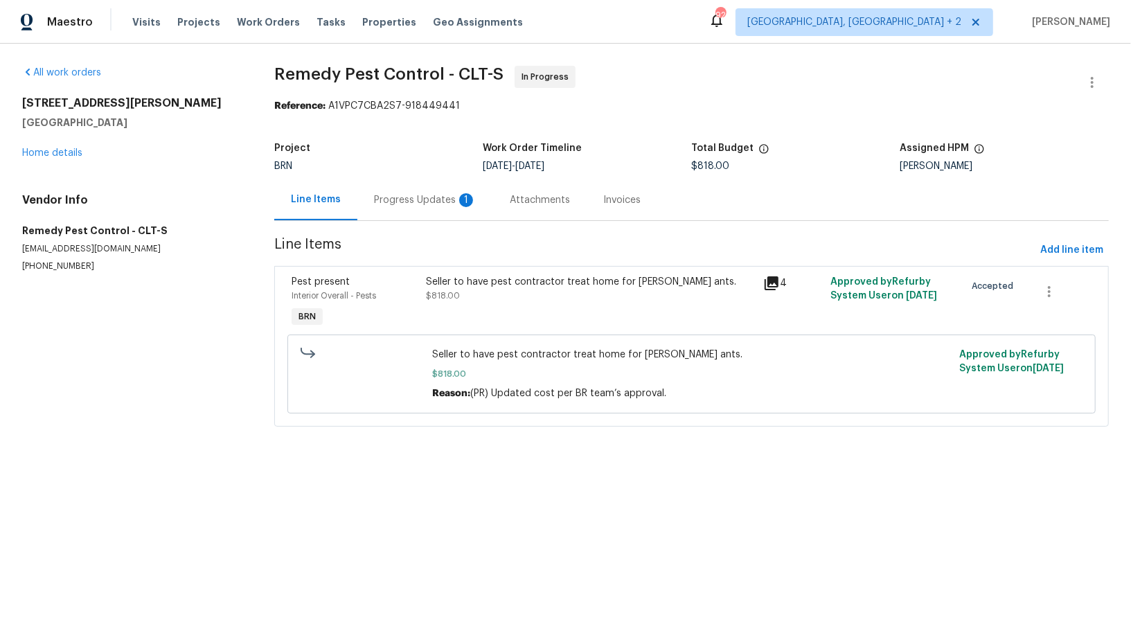
click at [407, 211] on div "Progress Updates 1" at bounding box center [425, 199] width 136 height 41
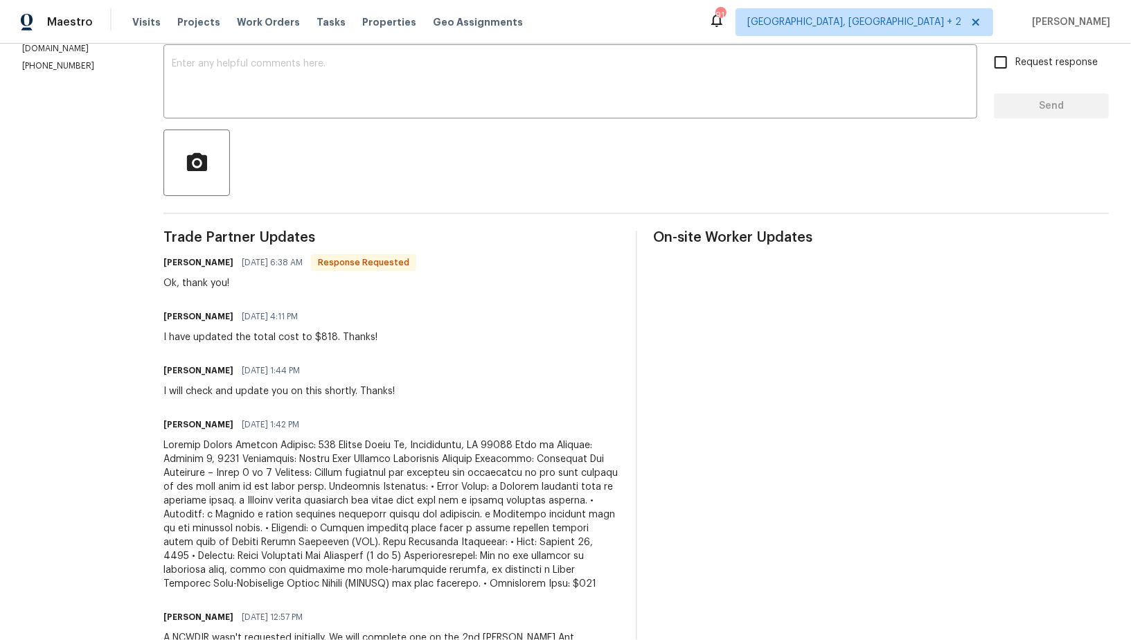
click at [362, 287] on div "Ok, thank you!" at bounding box center [289, 283] width 253 height 14
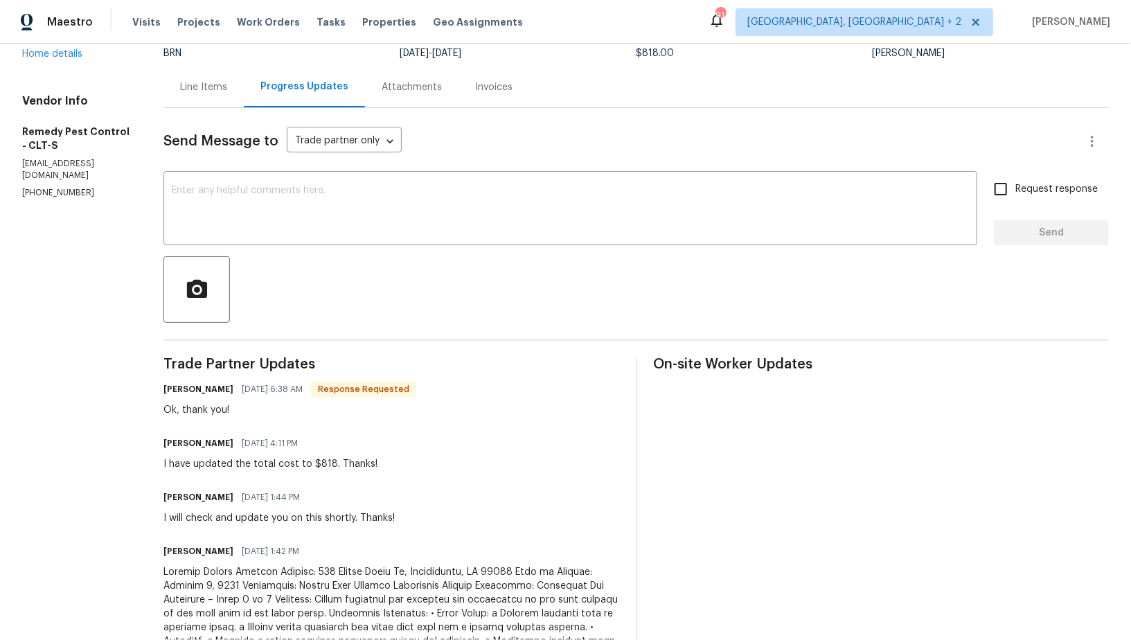
scroll to position [53, 0]
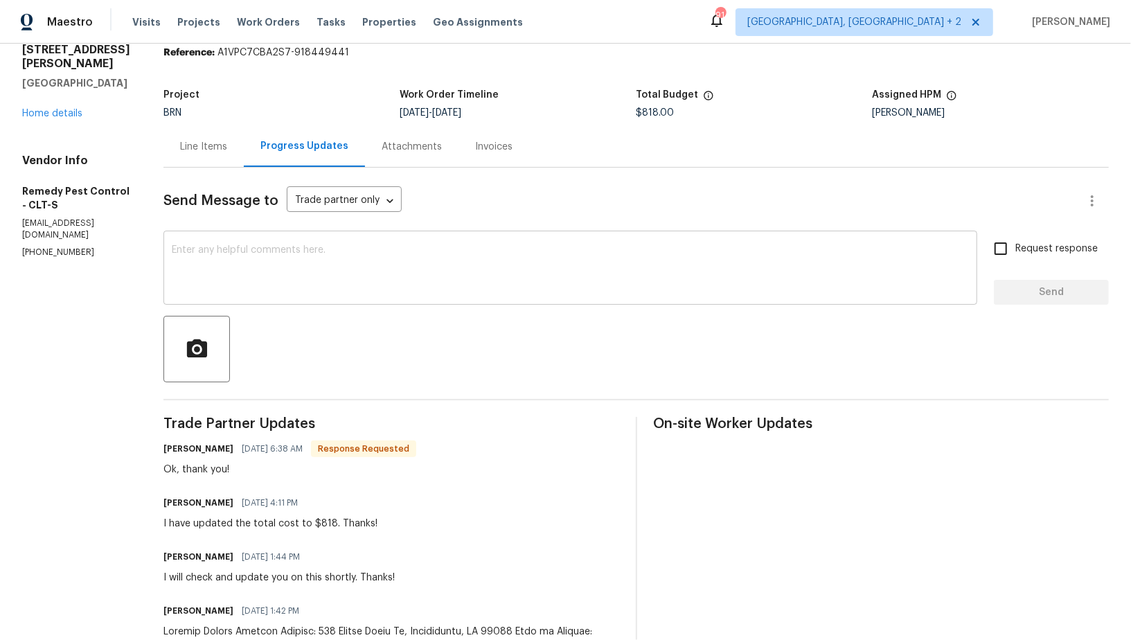
click at [249, 267] on textarea at bounding box center [570, 269] width 797 height 48
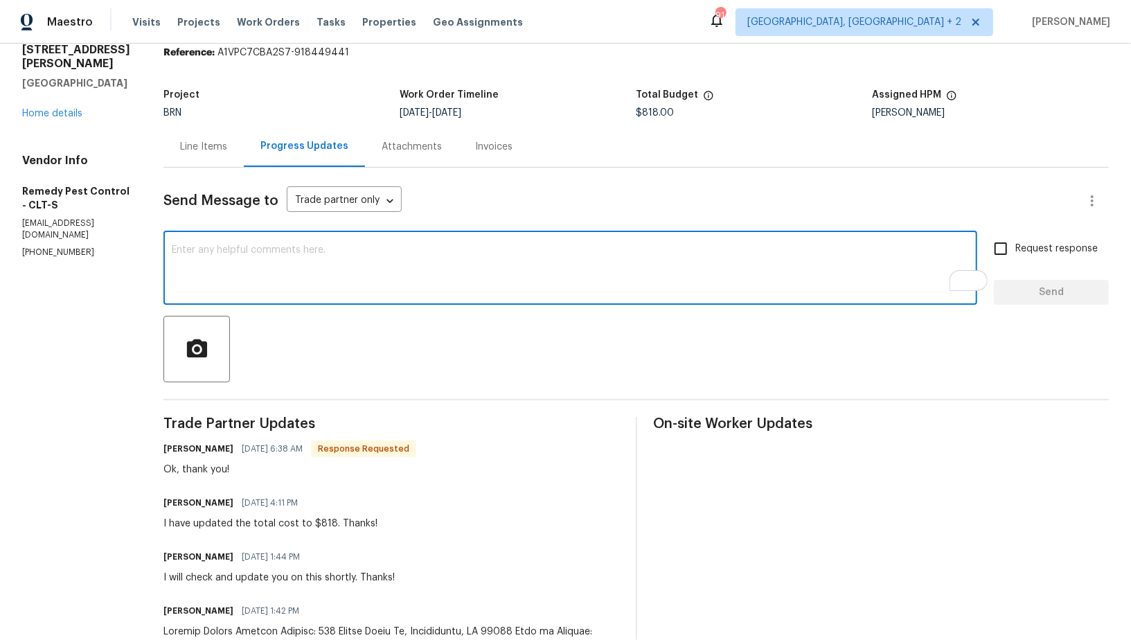
click at [197, 151] on div "Line Items" at bounding box center [203, 147] width 47 height 14
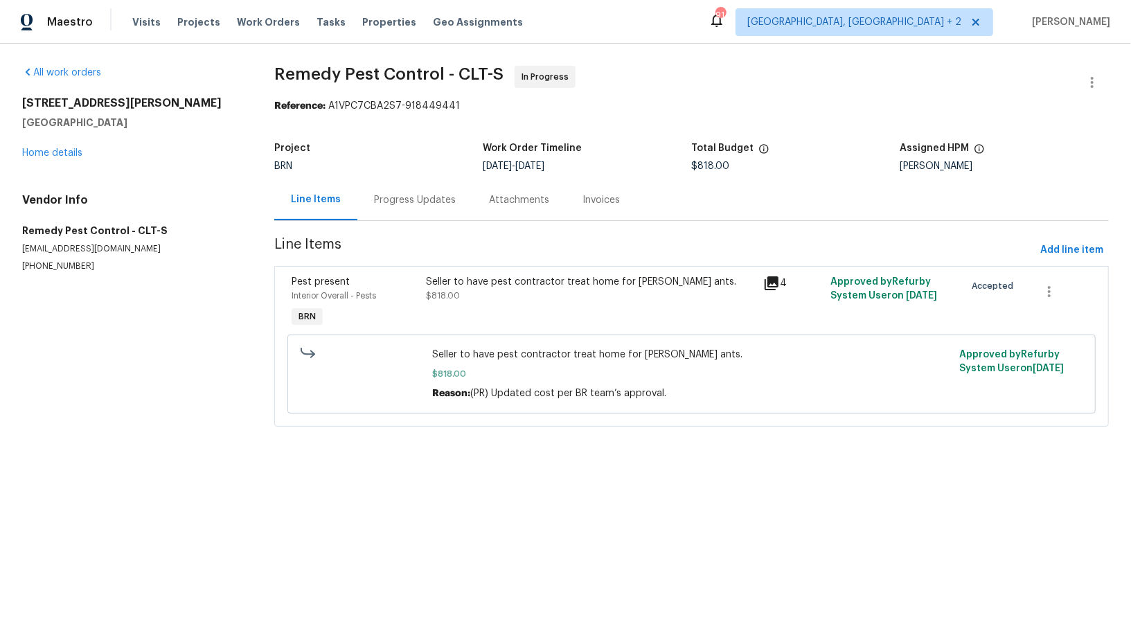
click at [417, 210] on div "Progress Updates" at bounding box center [414, 199] width 115 height 41
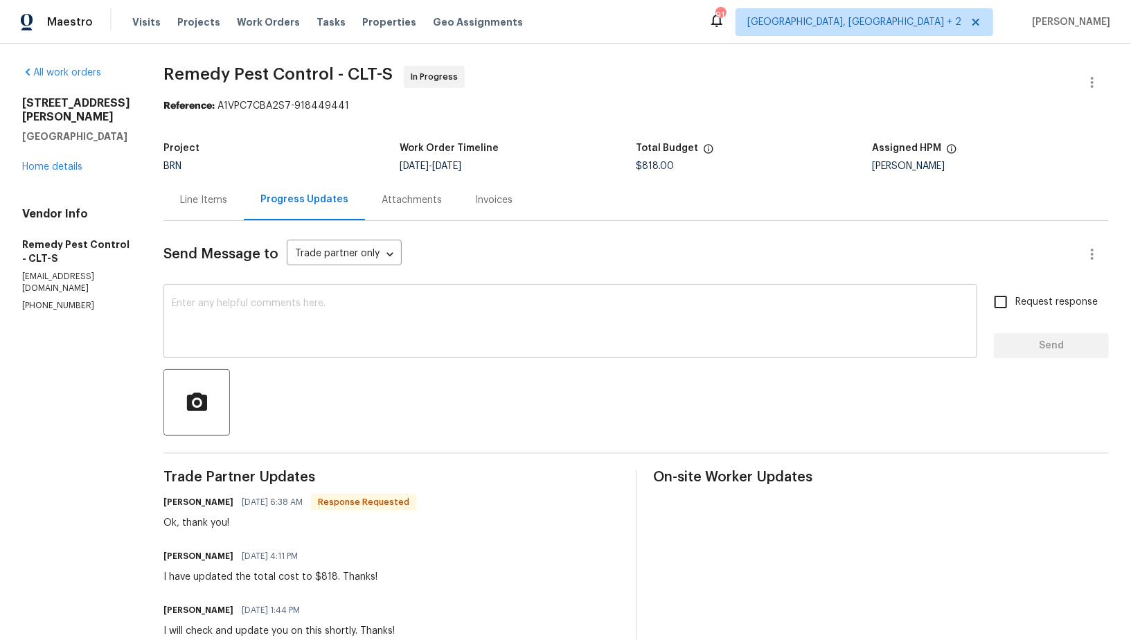
click at [300, 338] on textarea at bounding box center [570, 323] width 797 height 48
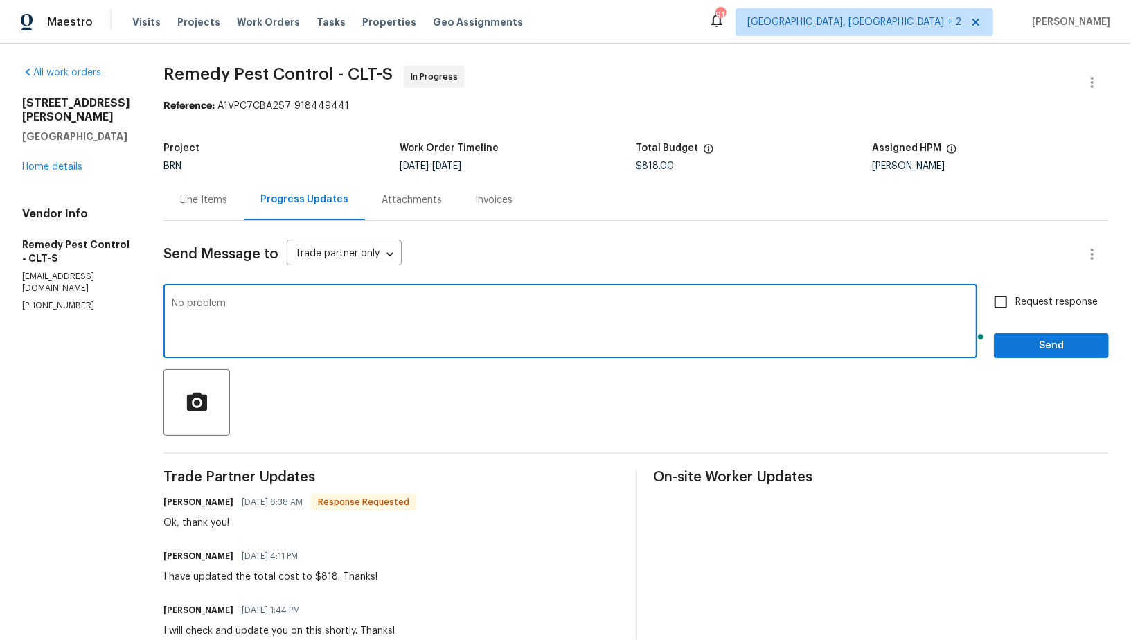
type textarea "No problem"
click at [1025, 337] on span "Send" at bounding box center [1051, 345] width 93 height 17
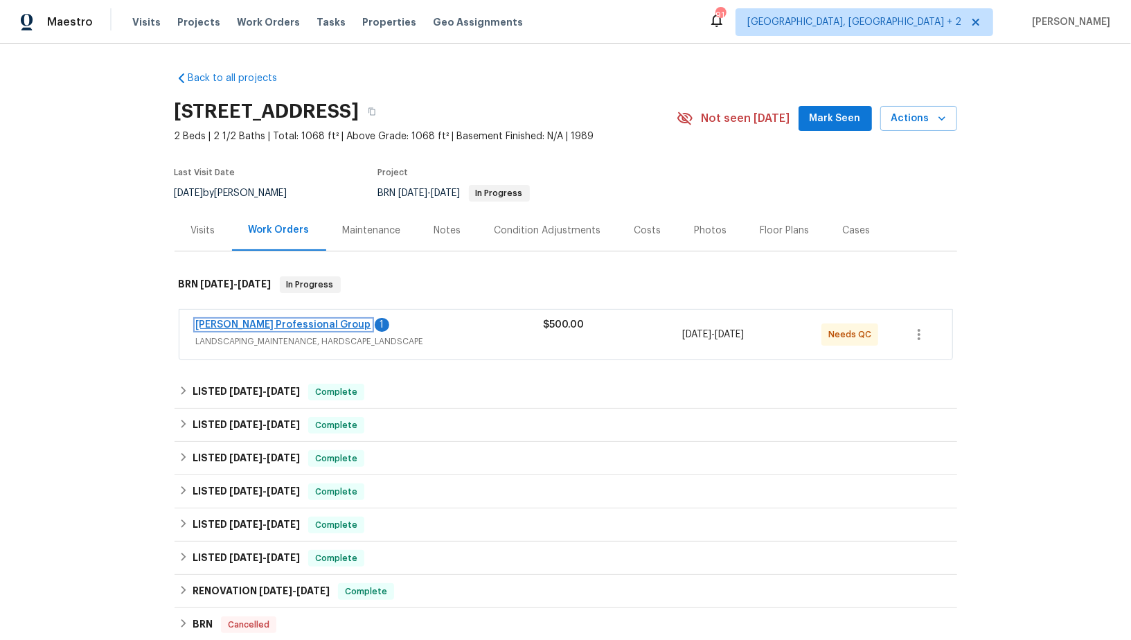
click at [275, 323] on link "Ramsey's Professional Group" at bounding box center [283, 325] width 175 height 10
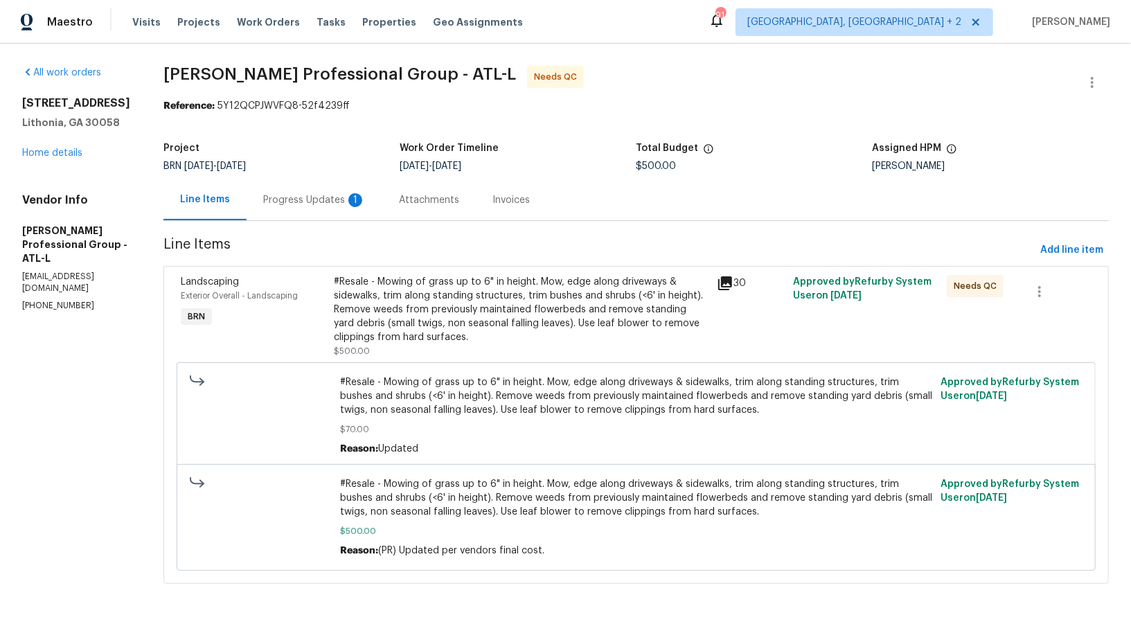
click at [483, 303] on div "#Resale - Mowing of grass up to 6" in height. Mow, edge along driveways & sidew…" at bounding box center [521, 309] width 375 height 69
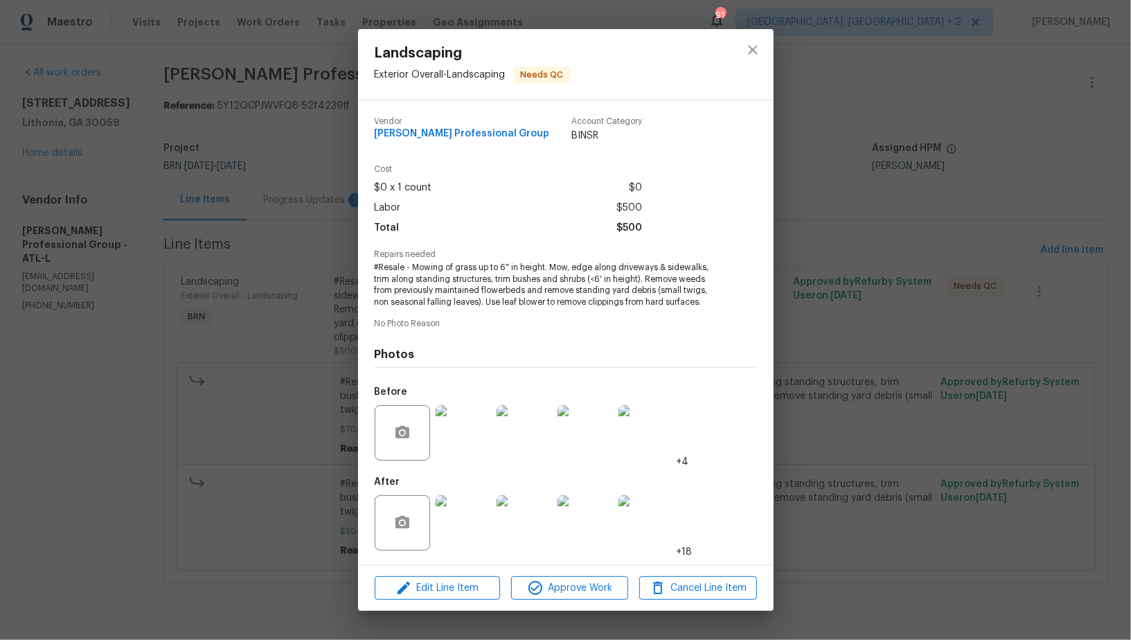
click at [455, 535] on img at bounding box center [463, 522] width 55 height 55
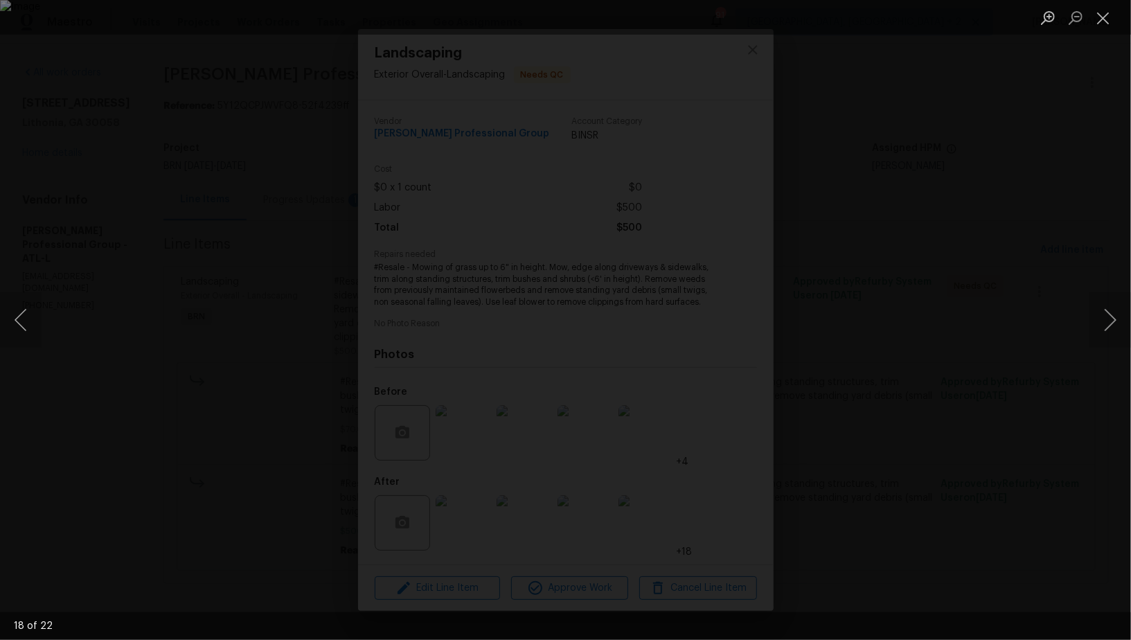
click at [565, 375] on img "Lightbox" at bounding box center [565, 320] width 1131 height 640
click at [949, 338] on div "Lightbox" at bounding box center [565, 320] width 1131 height 640
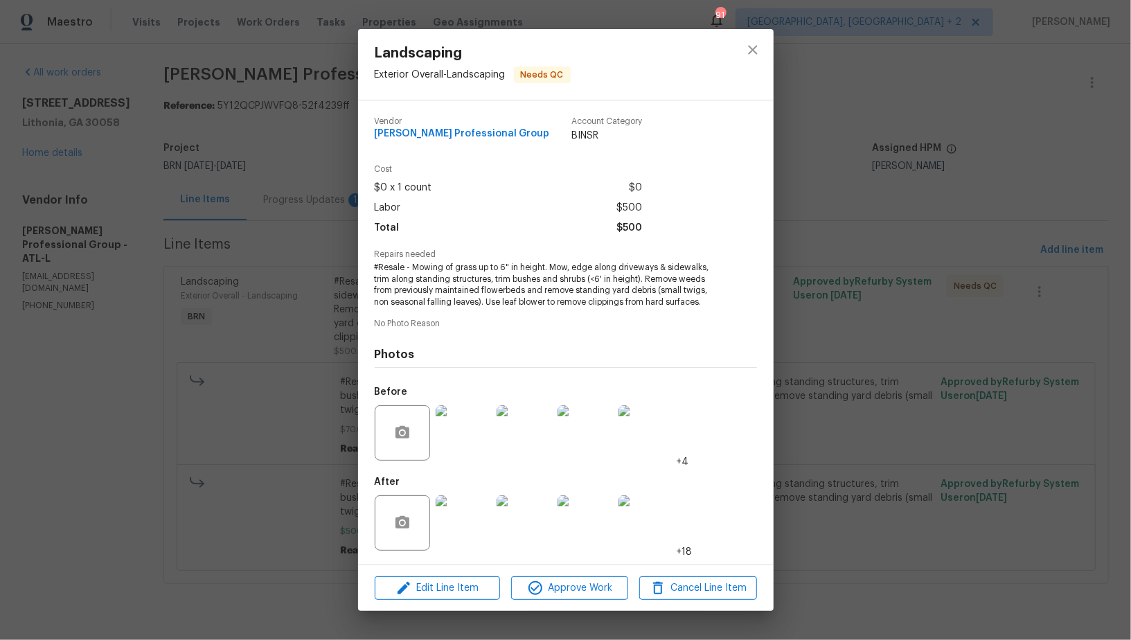
click at [878, 260] on div "Landscaping Exterior Overall - Landscaping Needs QC Vendor Ramsey's Professiona…" at bounding box center [565, 320] width 1131 height 640
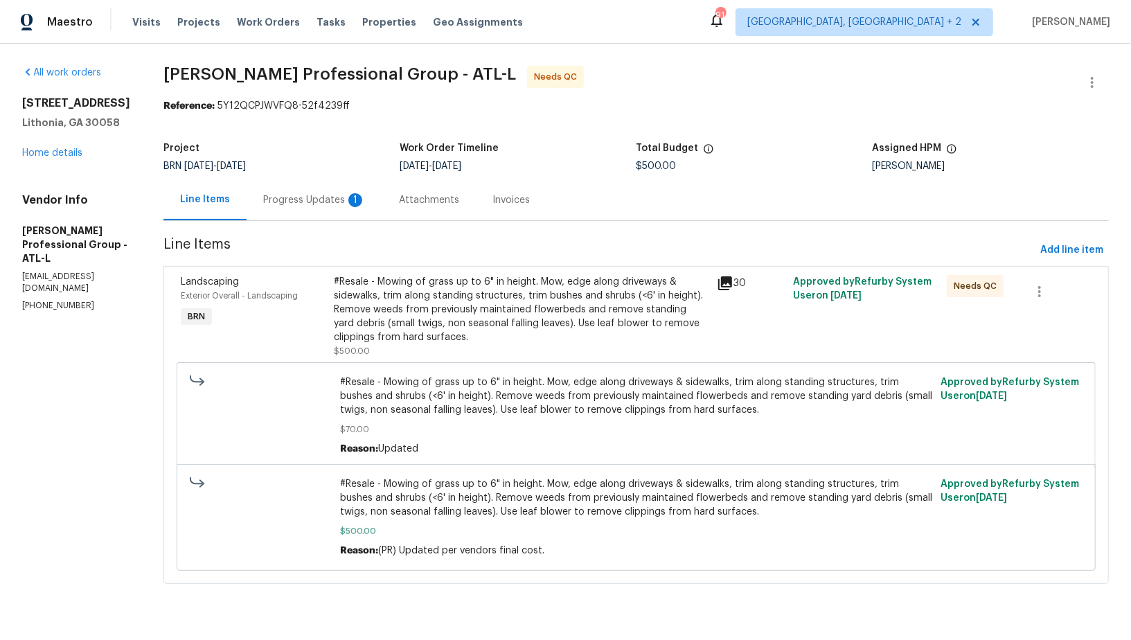
click at [325, 192] on div "Progress Updates 1" at bounding box center [315, 199] width 136 height 41
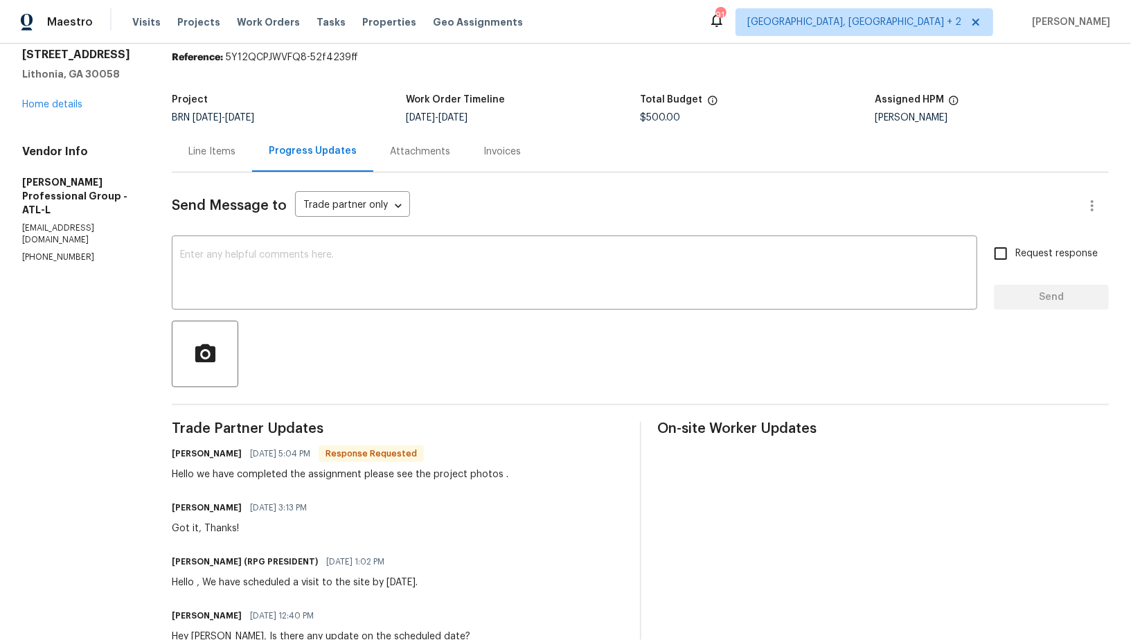
scroll to position [52, 0]
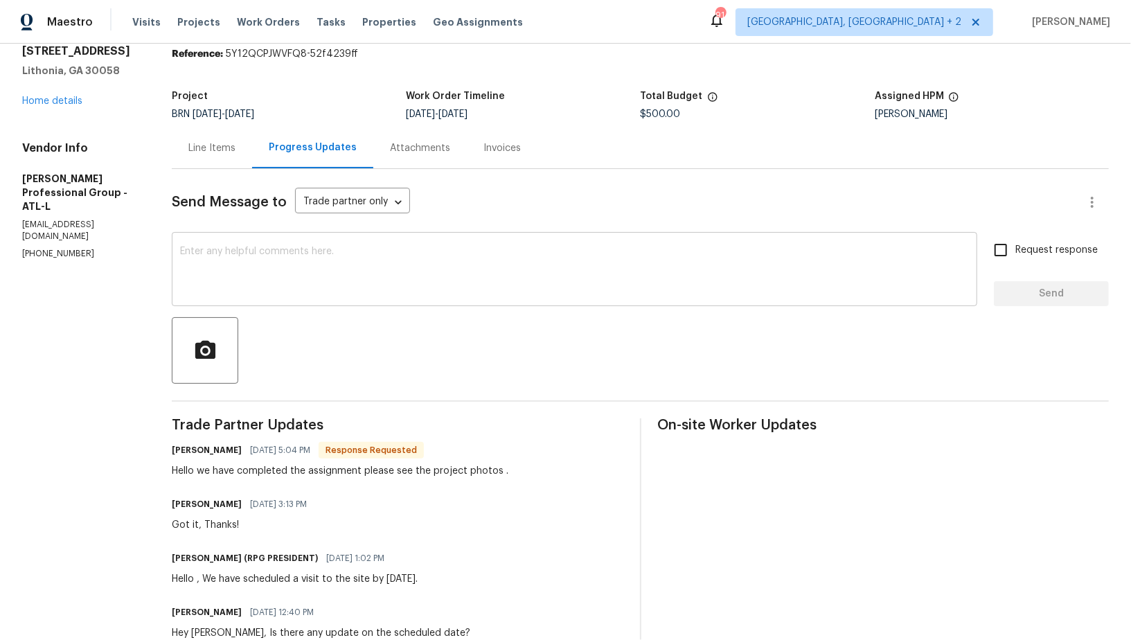
click at [280, 285] on textarea at bounding box center [574, 271] width 789 height 48
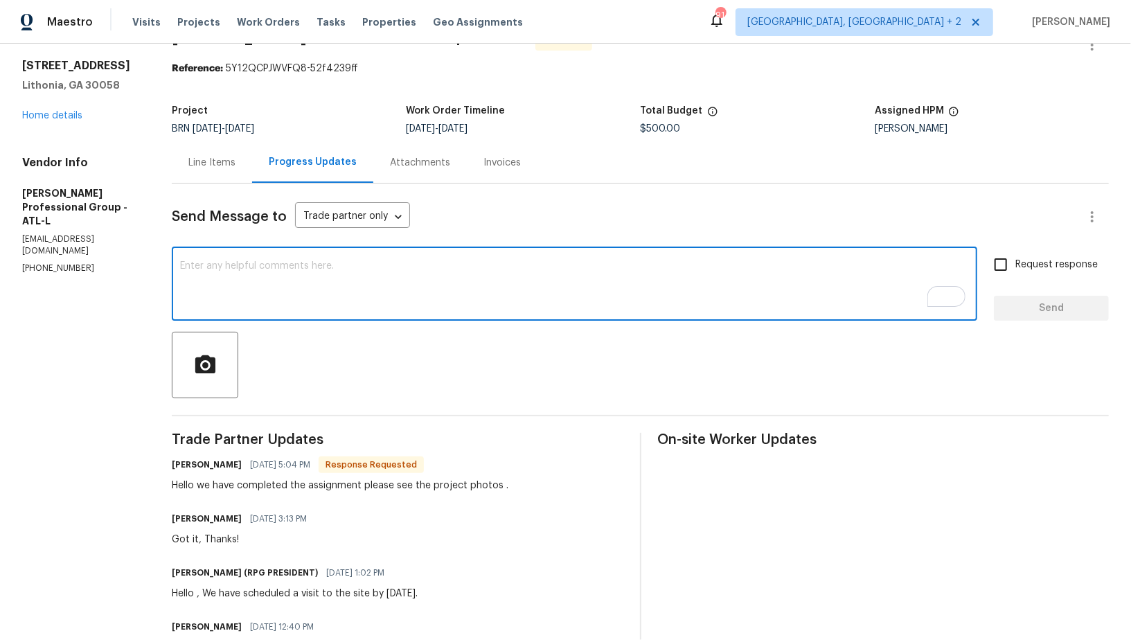
scroll to position [37, 0]
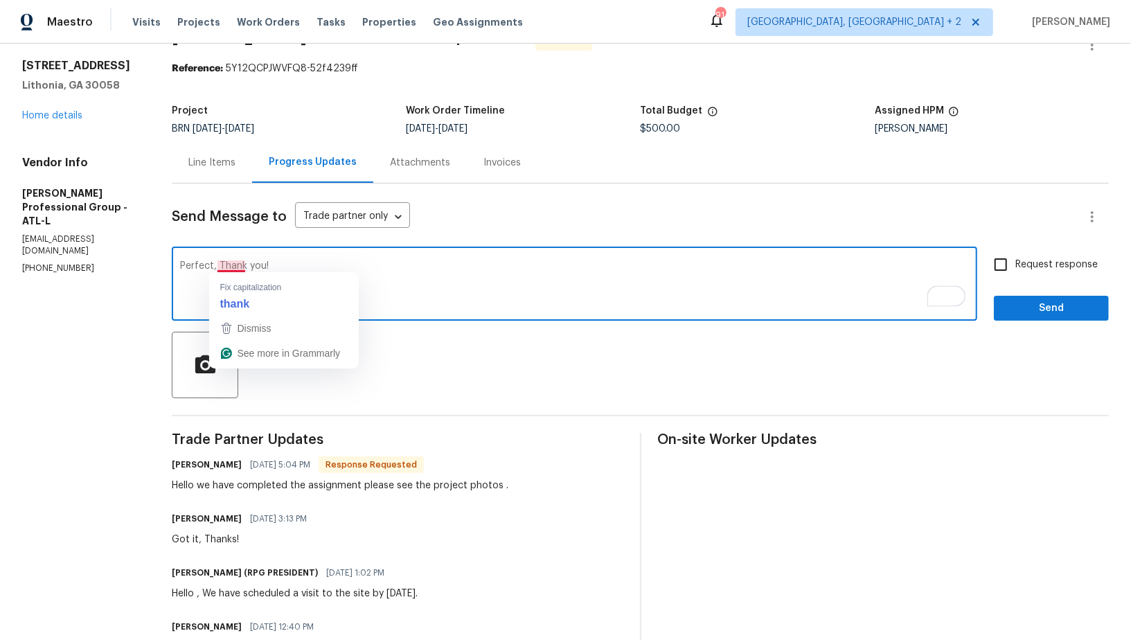
drag, startPoint x: 223, startPoint y: 265, endPoint x: 515, endPoint y: 266, distance: 292.4
click at [515, 266] on textarea "Perfect, Thank you!" at bounding box center [574, 285] width 789 height 48
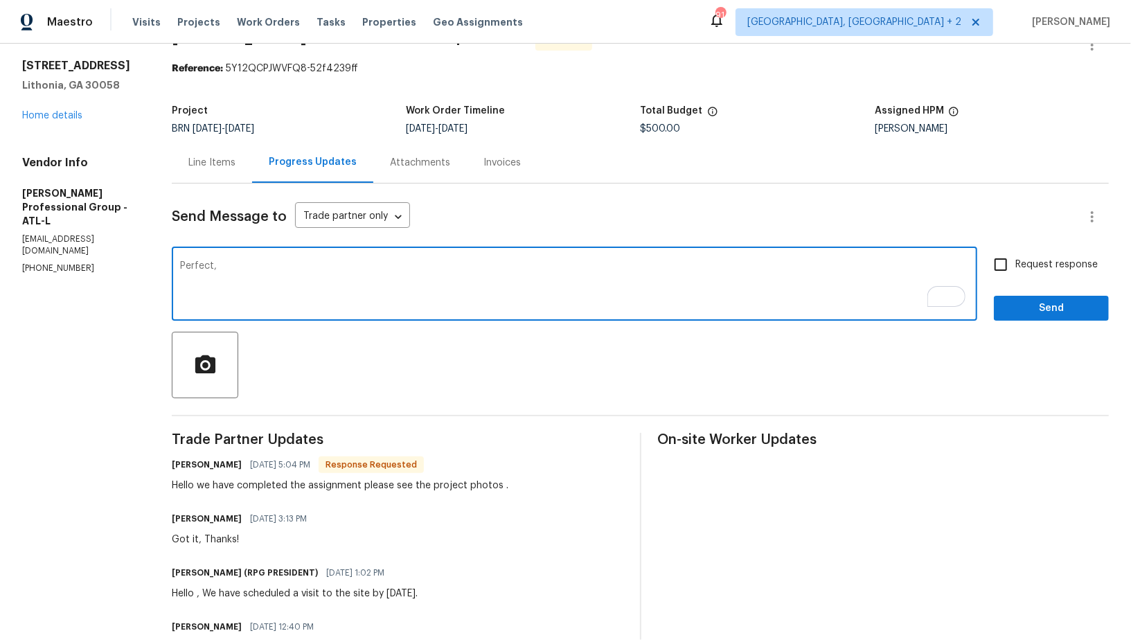
paste textarea "WO is approved, Please upload the invoice under invoice section. Thanks!"
type textarea "Perfect, WO is approved, Please upload the invoice under invoice section. Thank…"
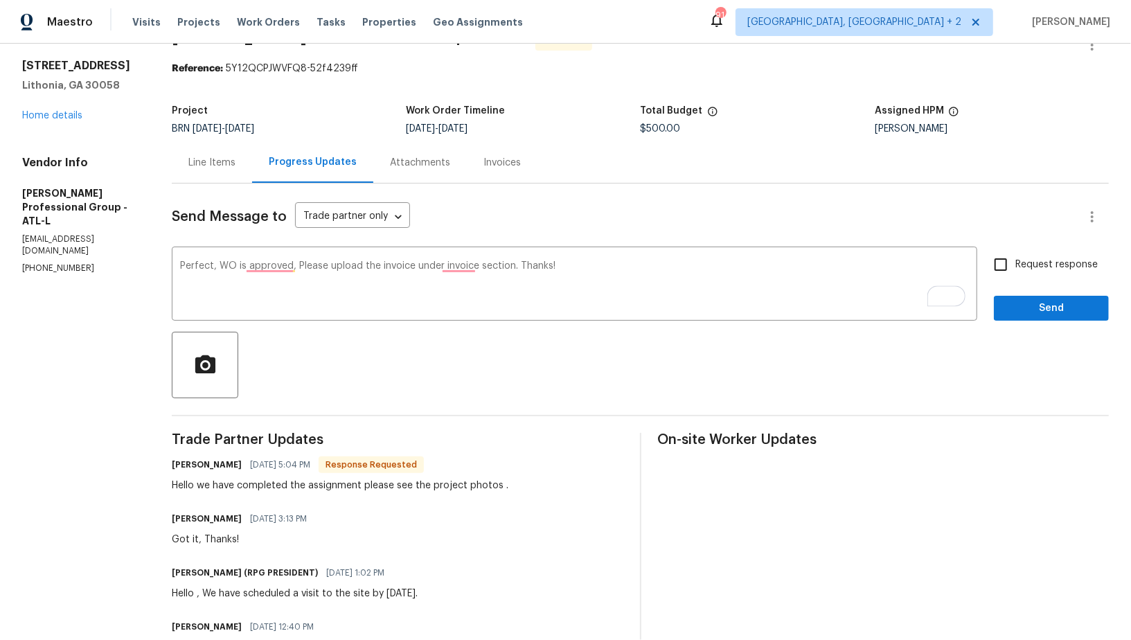
click at [1020, 260] on span "Request response" at bounding box center [1057, 265] width 82 height 15
click at [1016, 260] on input "Request response" at bounding box center [1001, 264] width 29 height 29
checkbox input "true"
click at [1032, 315] on span "Send" at bounding box center [1051, 308] width 93 height 17
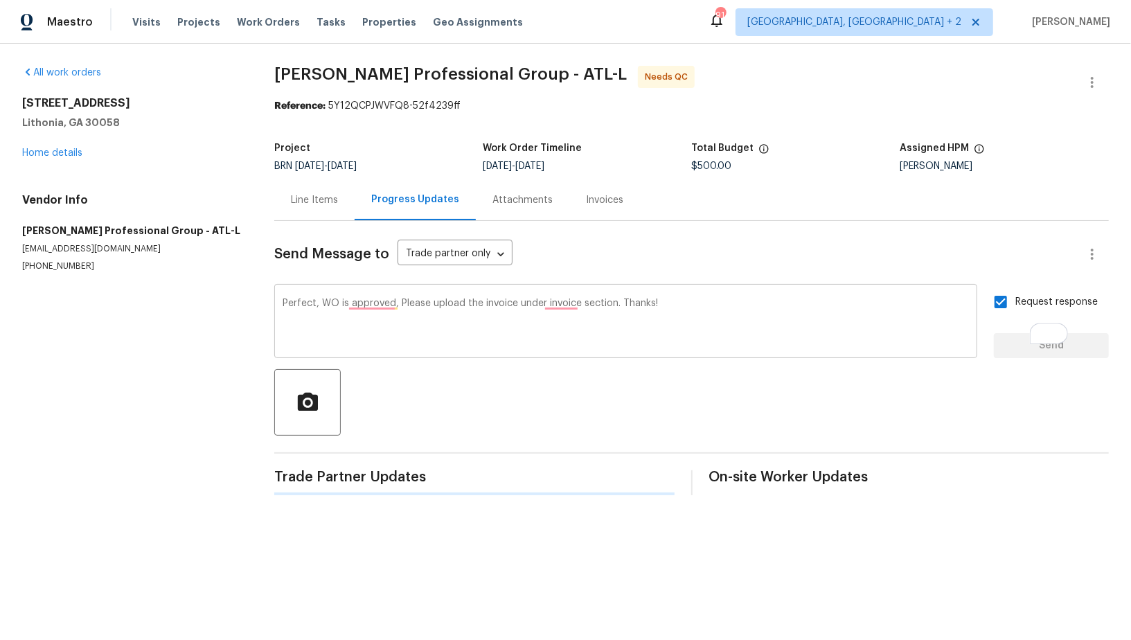
scroll to position [0, 0]
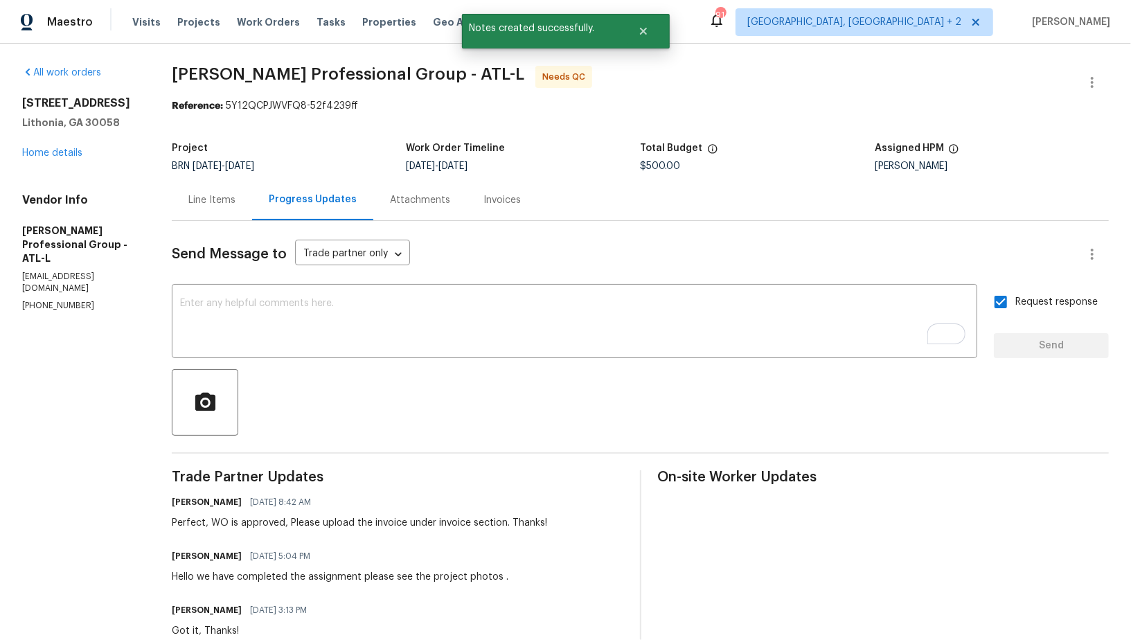
click at [200, 211] on div "Line Items" at bounding box center [212, 199] width 80 height 41
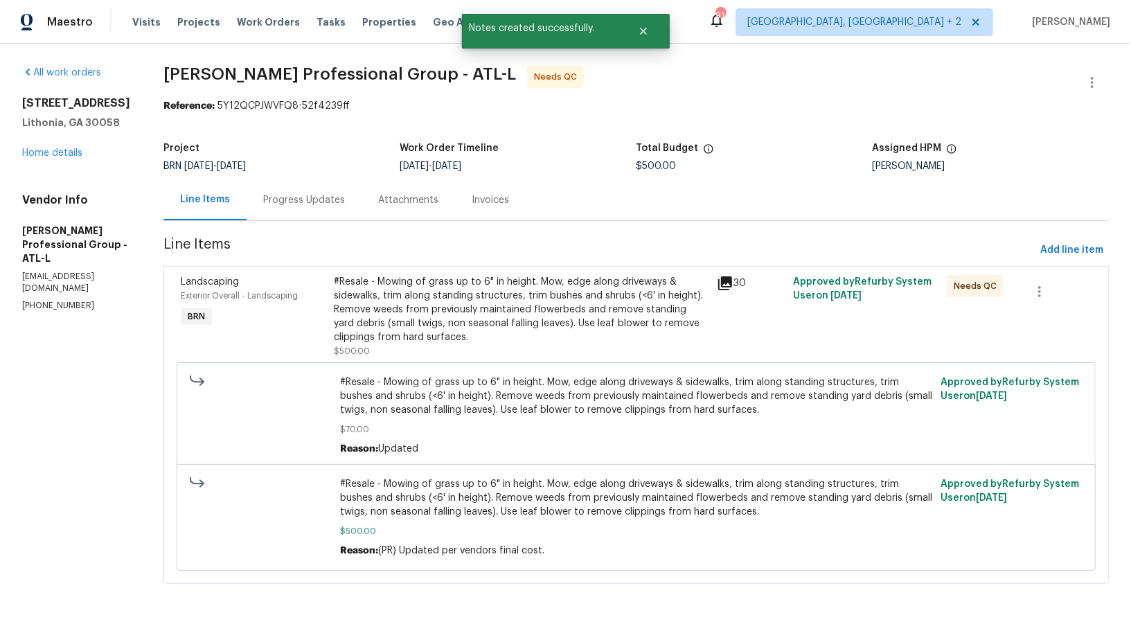
click at [439, 298] on div "#Resale - Mowing of grass up to 6" in height. Mow, edge along driveways & sidew…" at bounding box center [521, 309] width 375 height 69
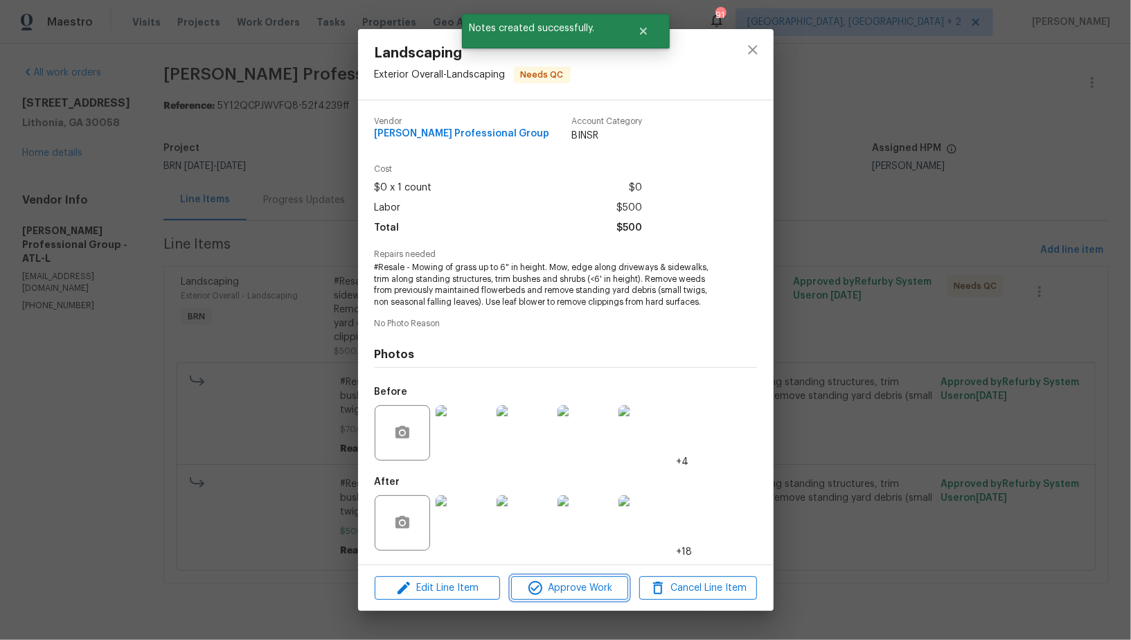
click at [578, 592] on span "Approve Work" at bounding box center [569, 588] width 109 height 17
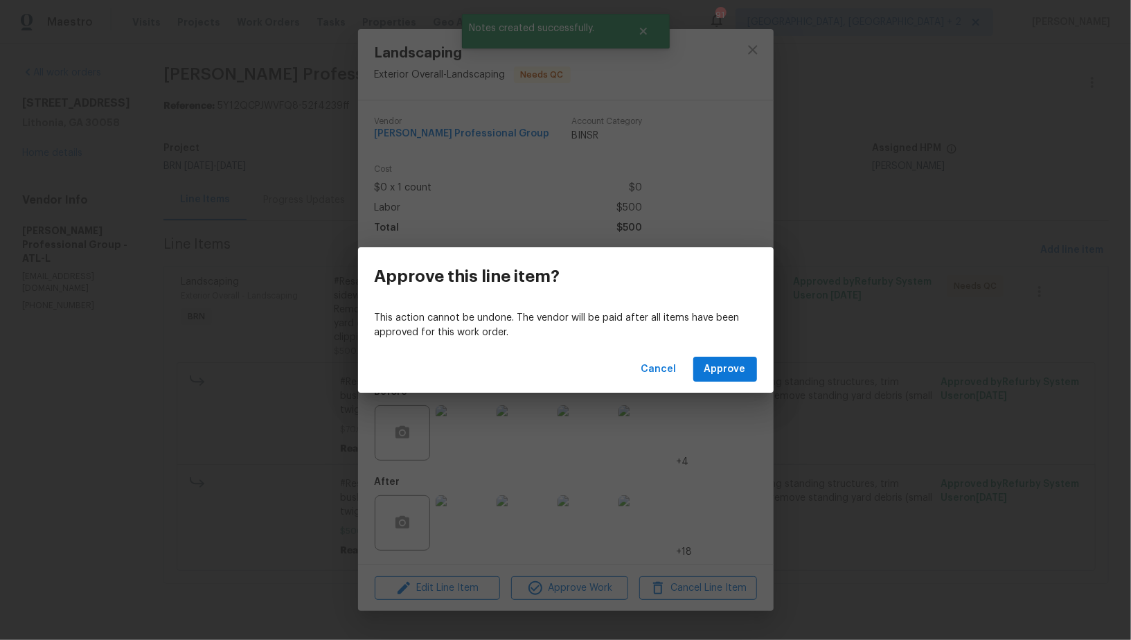
click at [711, 389] on div "Cancel Approve" at bounding box center [566, 370] width 416 height 48
click at [711, 377] on span "Approve" at bounding box center [726, 369] width 42 height 17
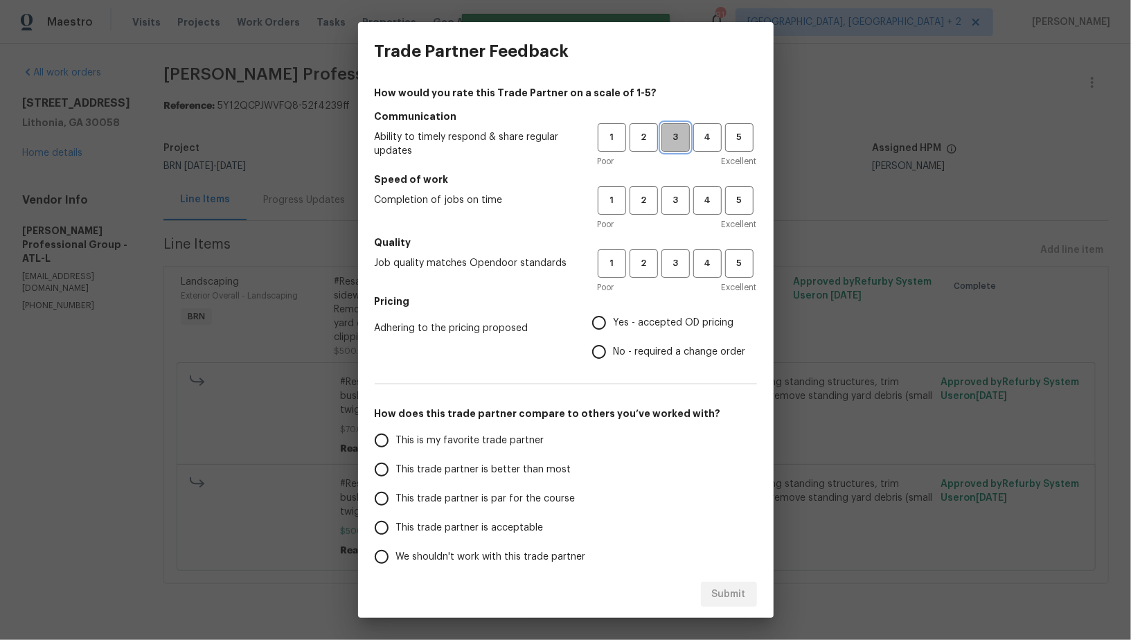
click at [678, 141] on span "3" at bounding box center [676, 138] width 26 height 16
click at [707, 153] on div "1 2 3 4 5 Poor Excellent" at bounding box center [677, 145] width 159 height 45
click at [707, 144] on span "4" at bounding box center [708, 138] width 26 height 16
click at [708, 200] on span "4" at bounding box center [708, 201] width 26 height 16
click at [707, 264] on span "4" at bounding box center [708, 264] width 26 height 16
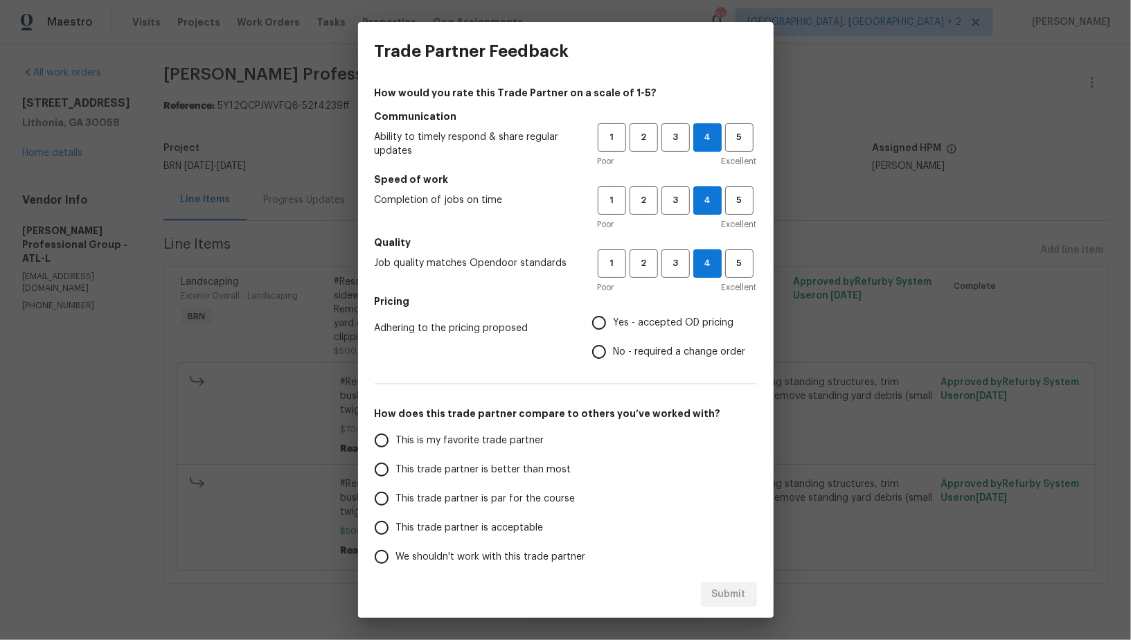
click at [599, 344] on input "No - required a change order" at bounding box center [599, 351] width 29 height 29
radio input "true"
click at [362, 473] on div "How would you rate this Trade Partner on a scale of 1-5? Communication Ability …" at bounding box center [566, 325] width 416 height 490
click at [384, 465] on input "This trade partner is better than most" at bounding box center [381, 469] width 29 height 29
click at [738, 576] on div "Submit" at bounding box center [566, 595] width 416 height 48
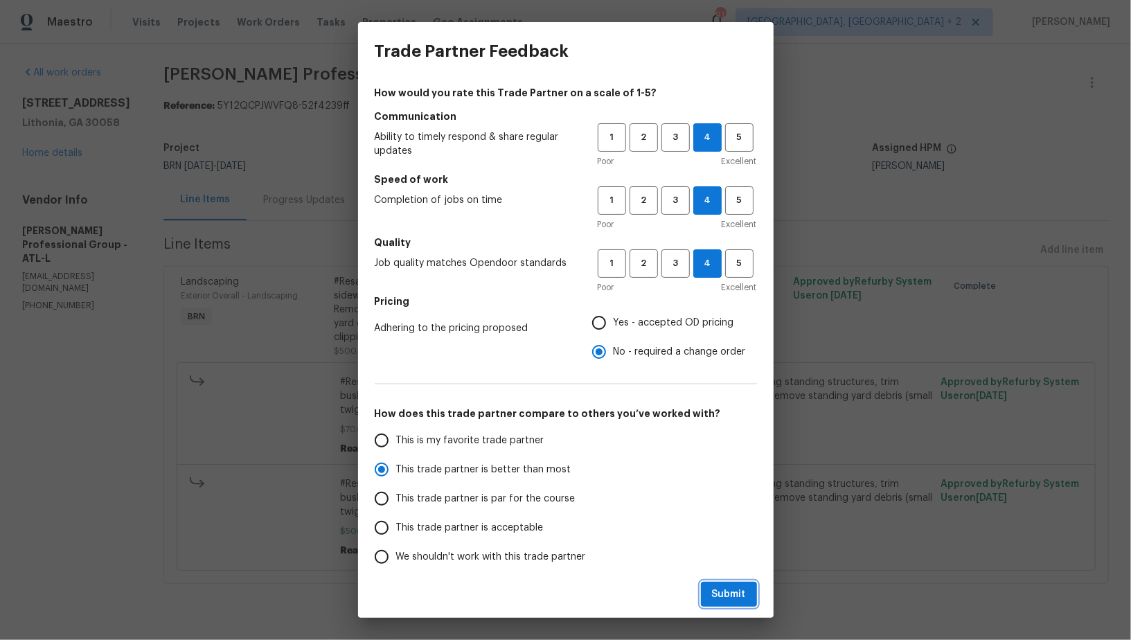
click at [734, 587] on span "Submit" at bounding box center [729, 594] width 34 height 17
radio input "true"
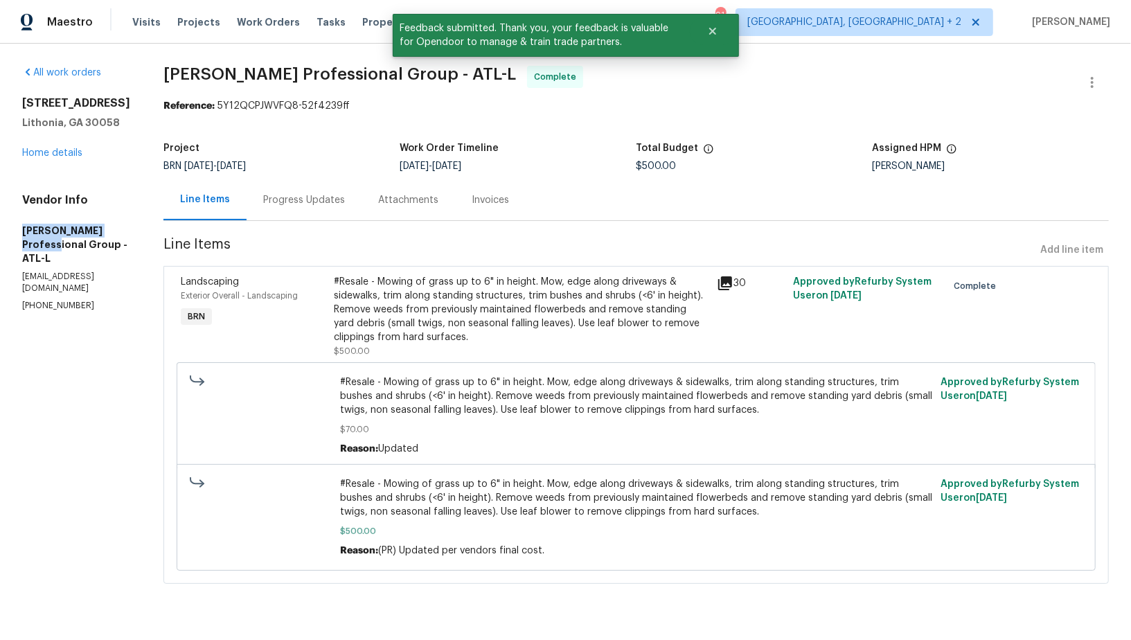
drag, startPoint x: 3, startPoint y: 222, endPoint x: 128, endPoint y: 230, distance: 124.9
click at [128, 230] on div "All work orders 2190 Wellington Cir Lithonia, GA 30058 Home details Vendor Info…" at bounding box center [565, 333] width 1131 height 579
copy h5 "Ramsey's Professional"
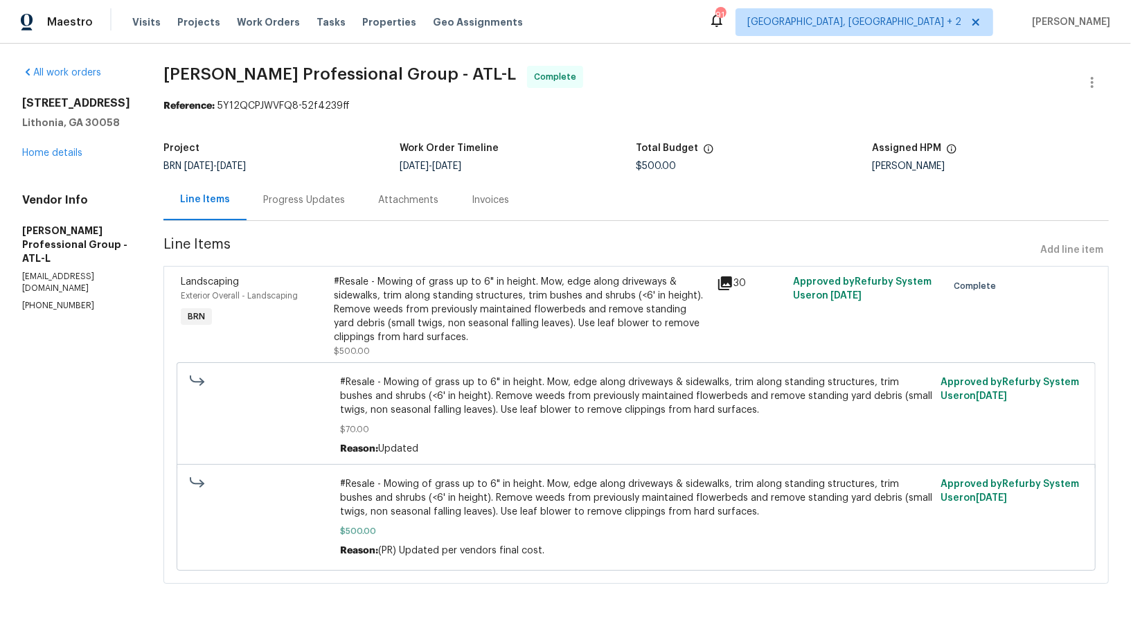
click at [51, 159] on div "2190 Wellington Cir Lithonia, GA 30058 Home details" at bounding box center [76, 128] width 108 height 64
click at [51, 157] on link "Home details" at bounding box center [52, 153] width 60 height 10
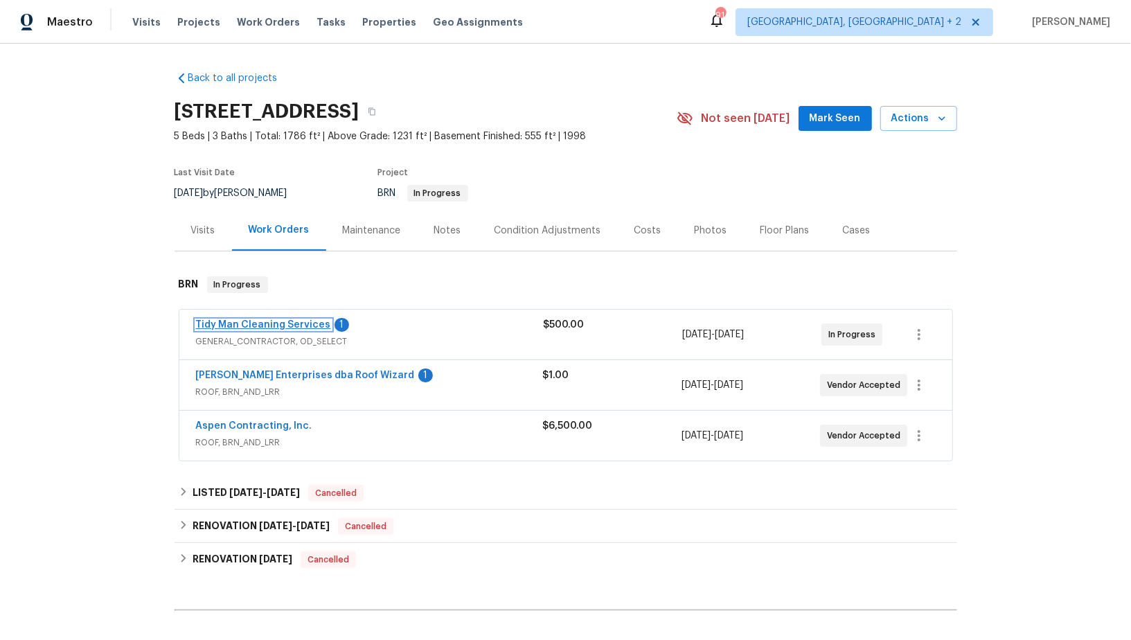
click at [280, 325] on link "Tidy Man Cleaning Services" at bounding box center [263, 325] width 135 height 10
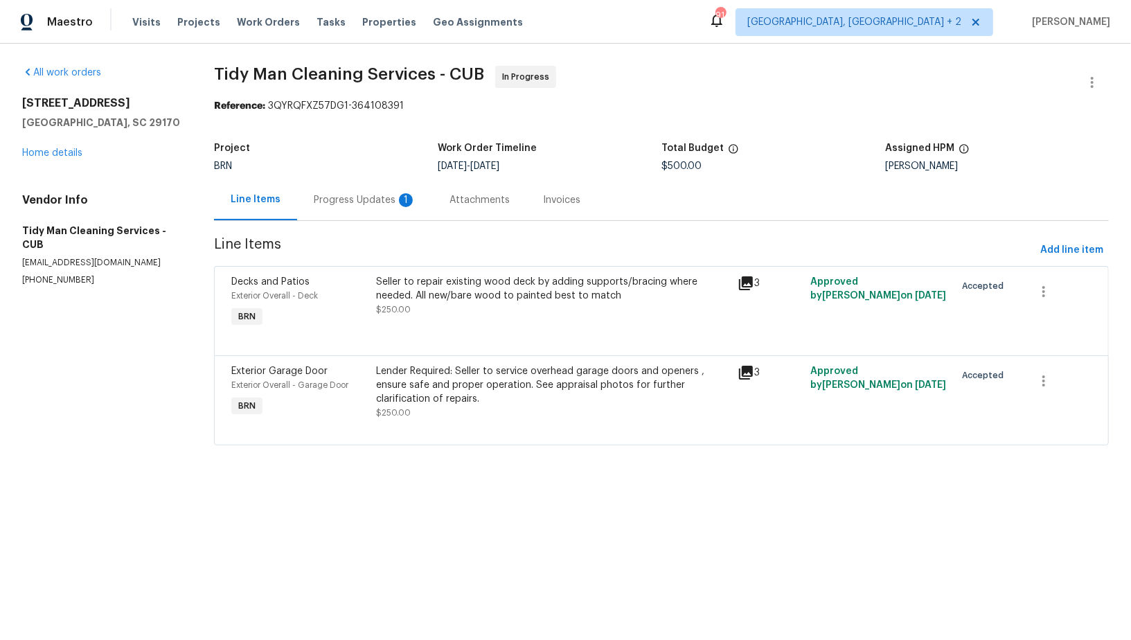
click at [366, 208] on div "Progress Updates 1" at bounding box center [365, 199] width 136 height 41
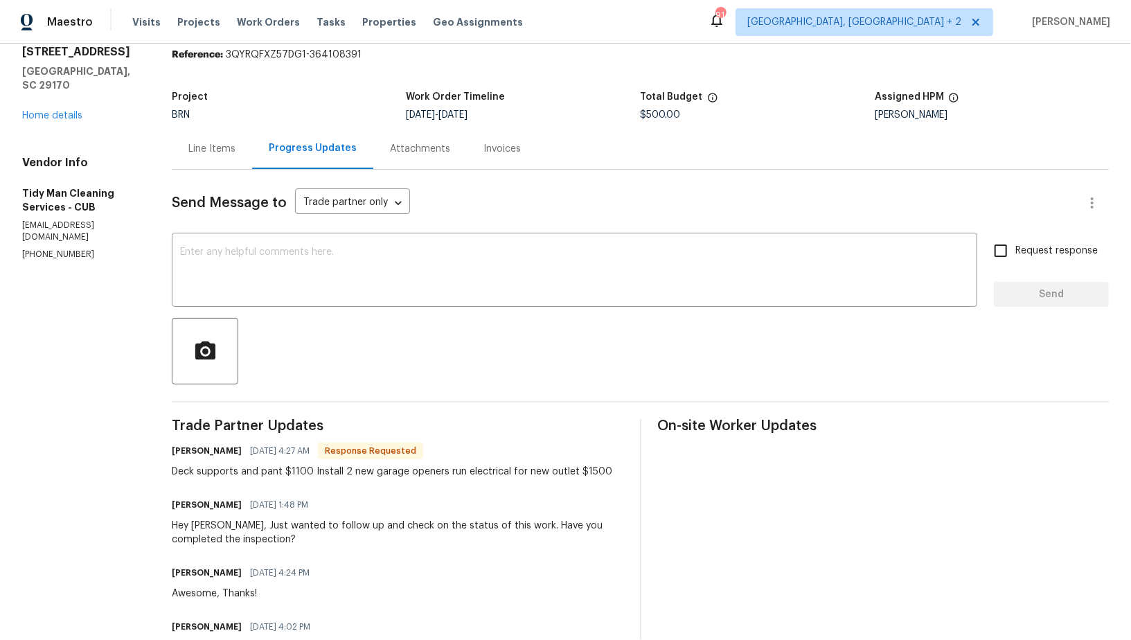
scroll to position [55, 0]
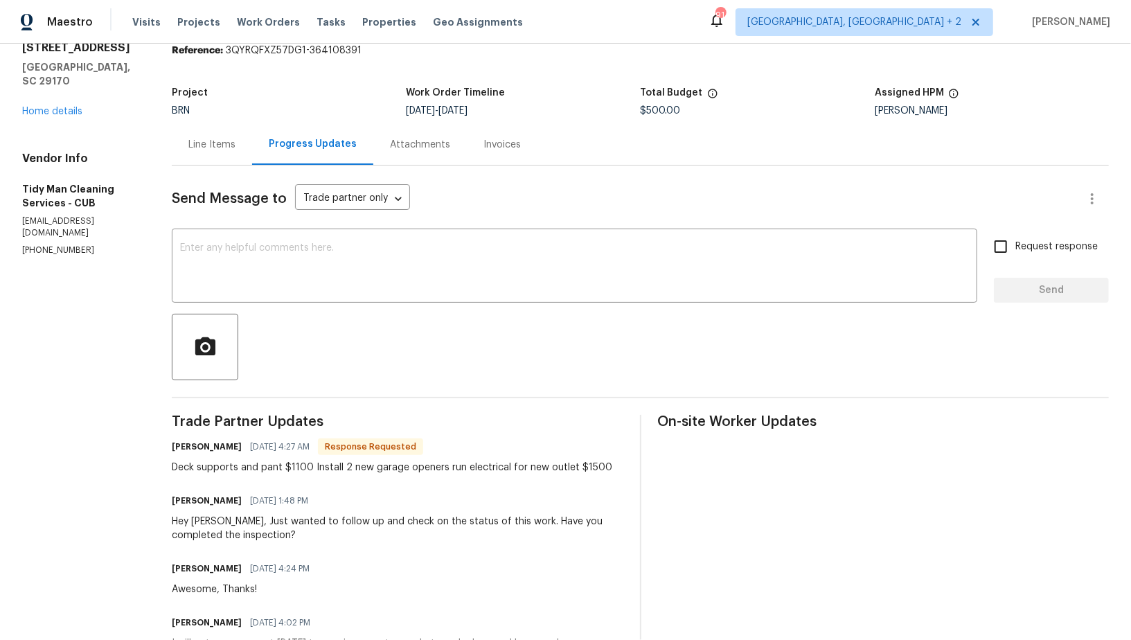
click at [195, 141] on div "Line Items" at bounding box center [211, 145] width 47 height 14
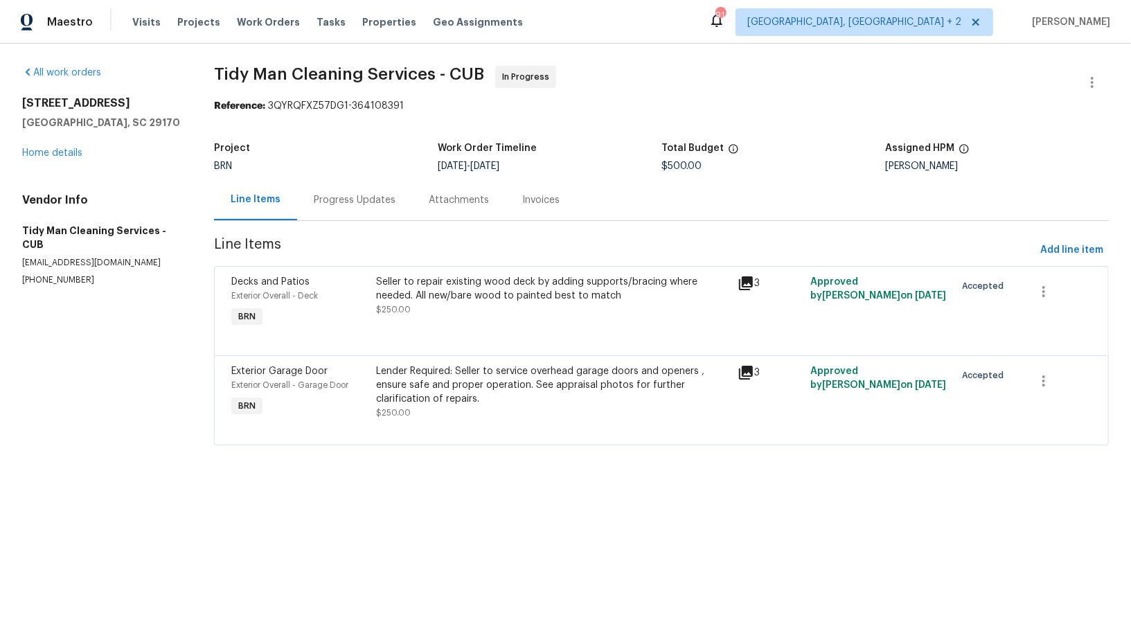
click at [445, 391] on div "Lender Required: Seller to service overhead garage doors and openers , ensure s…" at bounding box center [553, 385] width 354 height 42
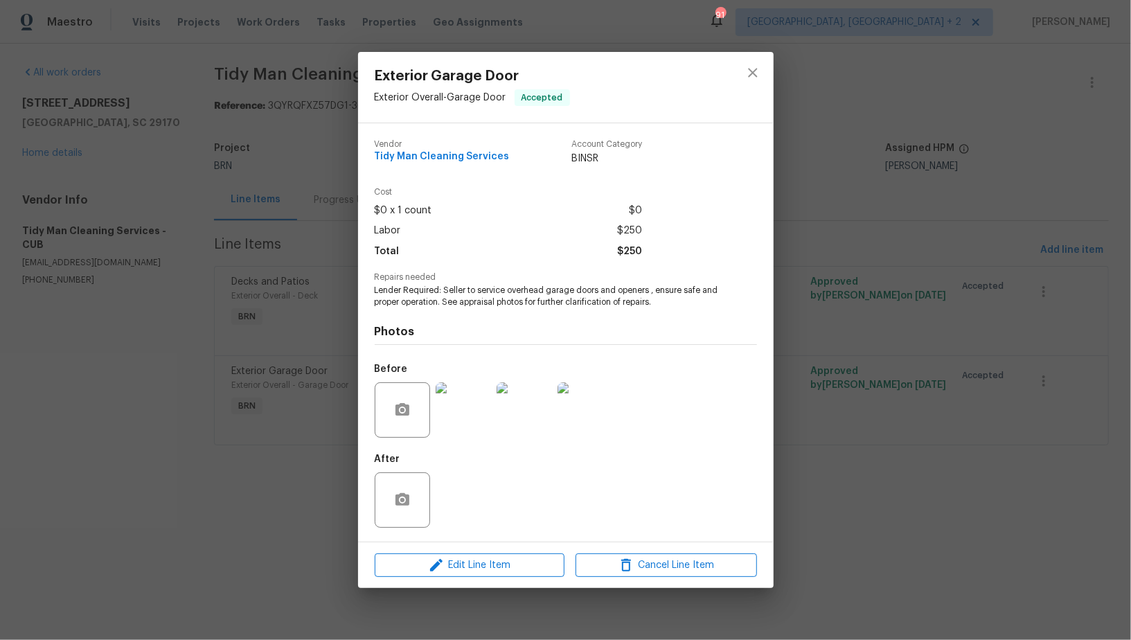
click at [481, 427] on img at bounding box center [463, 409] width 55 height 55
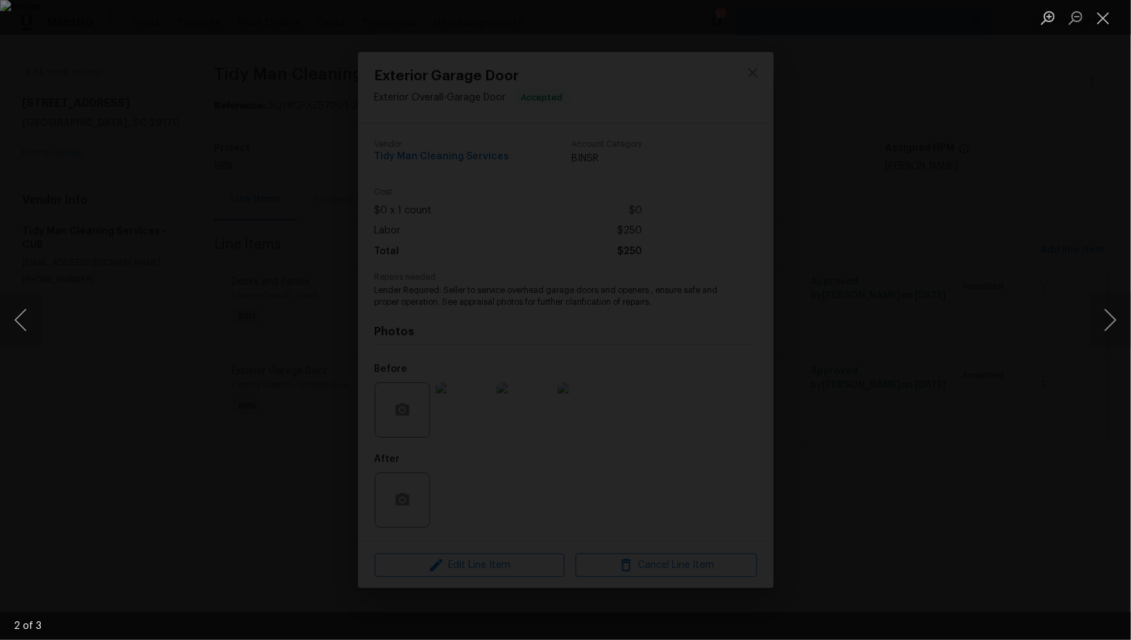
click at [1016, 455] on div "Lightbox" at bounding box center [565, 320] width 1131 height 640
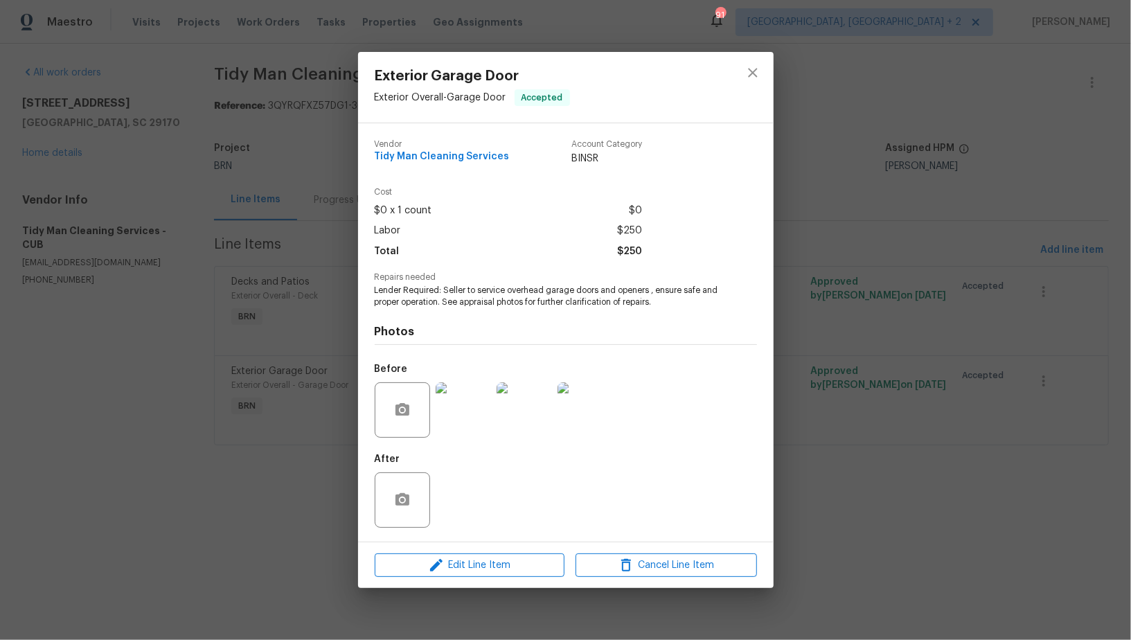
click at [1016, 455] on div "Exterior Garage Door Exterior Overall - Garage Door Accepted Vendor Tidy Man Cl…" at bounding box center [565, 320] width 1131 height 640
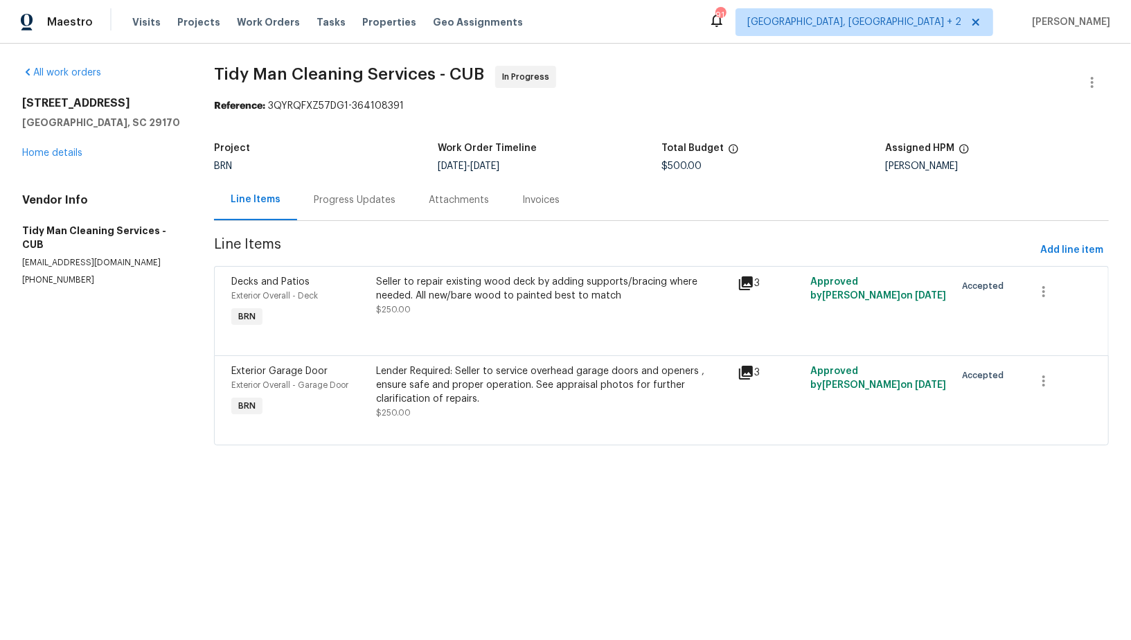
click at [412, 290] on div "Seller to repair existing wood deck by adding supports/bracing where needed. Al…" at bounding box center [553, 289] width 354 height 28
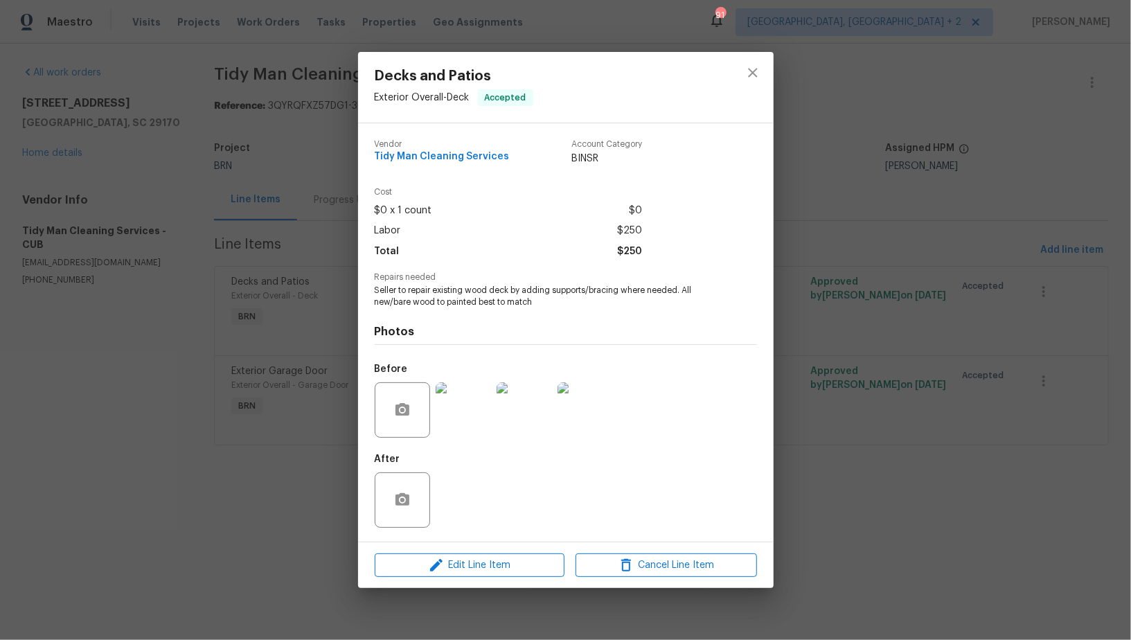
click at [450, 414] on img at bounding box center [463, 409] width 55 height 55
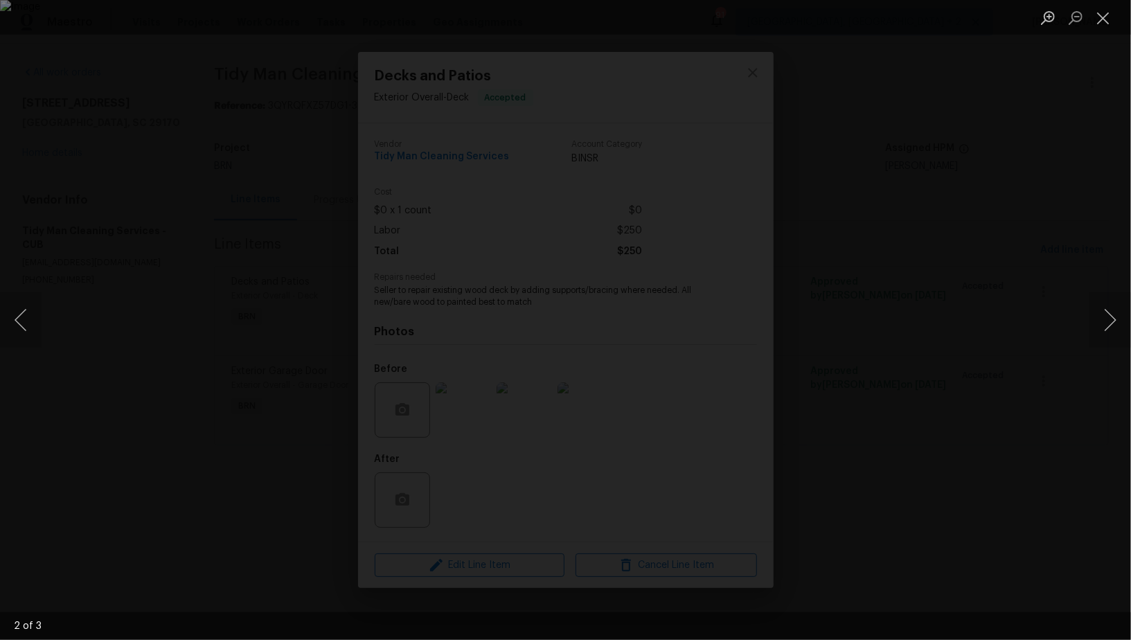
click at [950, 470] on div "Lightbox" at bounding box center [565, 320] width 1131 height 640
click at [949, 470] on div "Lightbox" at bounding box center [565, 320] width 1131 height 640
click at [1102, 24] on button "Close lightbox" at bounding box center [1104, 18] width 28 height 24
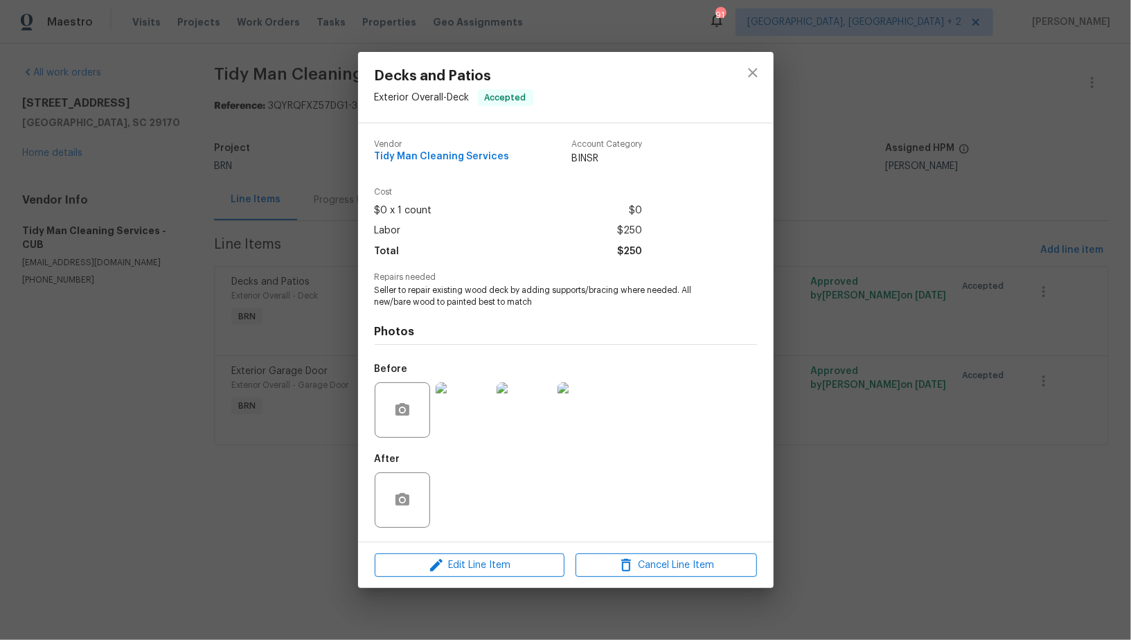
click at [1102, 24] on div "Decks and Patios Exterior Overall - Deck Accepted Vendor Tidy Man Cleaning Serv…" at bounding box center [565, 320] width 1131 height 640
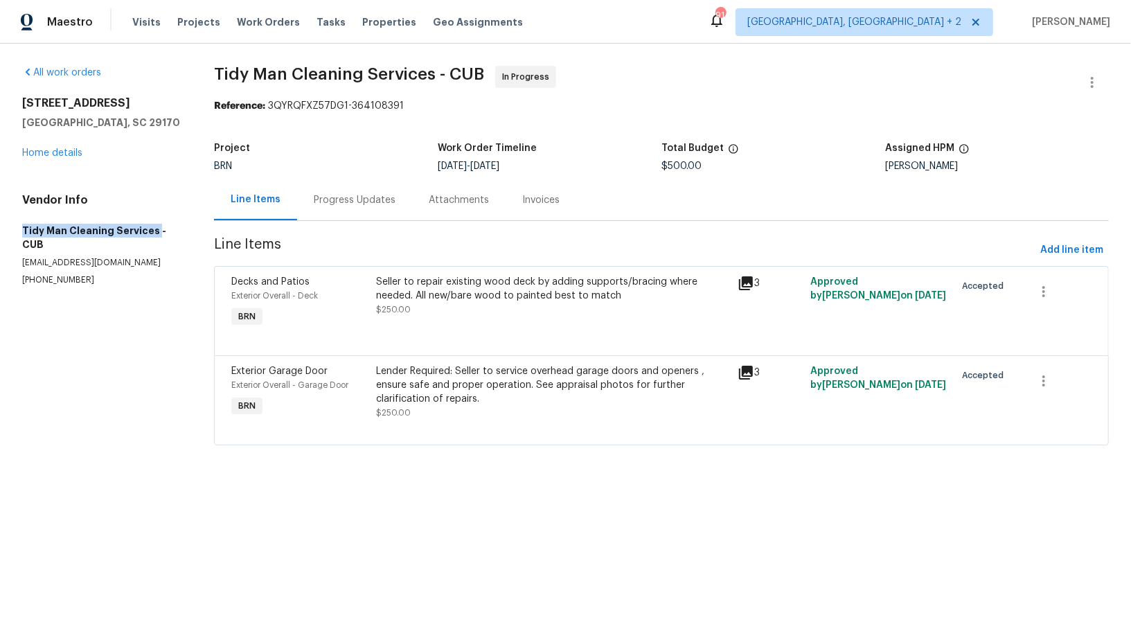
drag, startPoint x: 12, startPoint y: 226, endPoint x: 153, endPoint y: 230, distance: 141.4
click at [153, 230] on div "All work orders [STREET_ADDRESS] Home details Vendor Info Tidy Man Cleaning Ser…" at bounding box center [565, 264] width 1131 height 441
copy h5 "Tidy Man Cleaning Services"
click at [404, 308] on span "$250.00" at bounding box center [393, 310] width 35 height 8
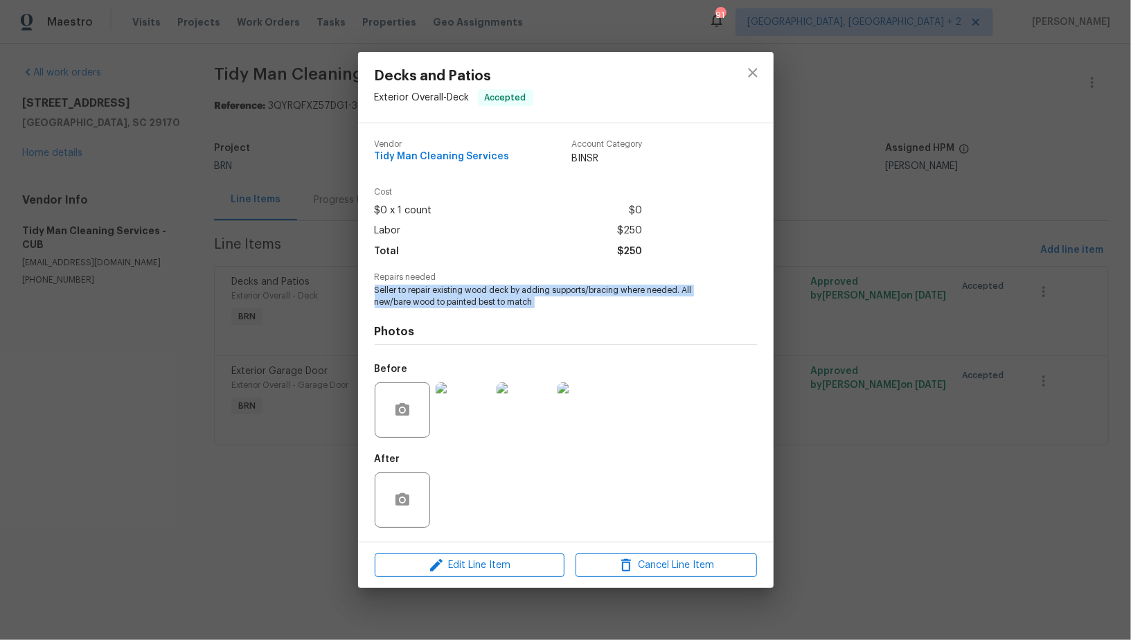
drag, startPoint x: 369, startPoint y: 285, endPoint x: 576, endPoint y: 315, distance: 209.3
click at [576, 315] on div "Vendor Tidy Man Cleaning Services Account Category BINSR Cost $0 x 1 count $0 L…" at bounding box center [566, 332] width 416 height 418
copy span "Seller to repair existing wood deck by adding supports/bracing where needed. Al…"
click at [251, 414] on div "Decks and Patios Exterior Overall - Deck Accepted Vendor Tidy Man Cleaning Serv…" at bounding box center [565, 320] width 1131 height 640
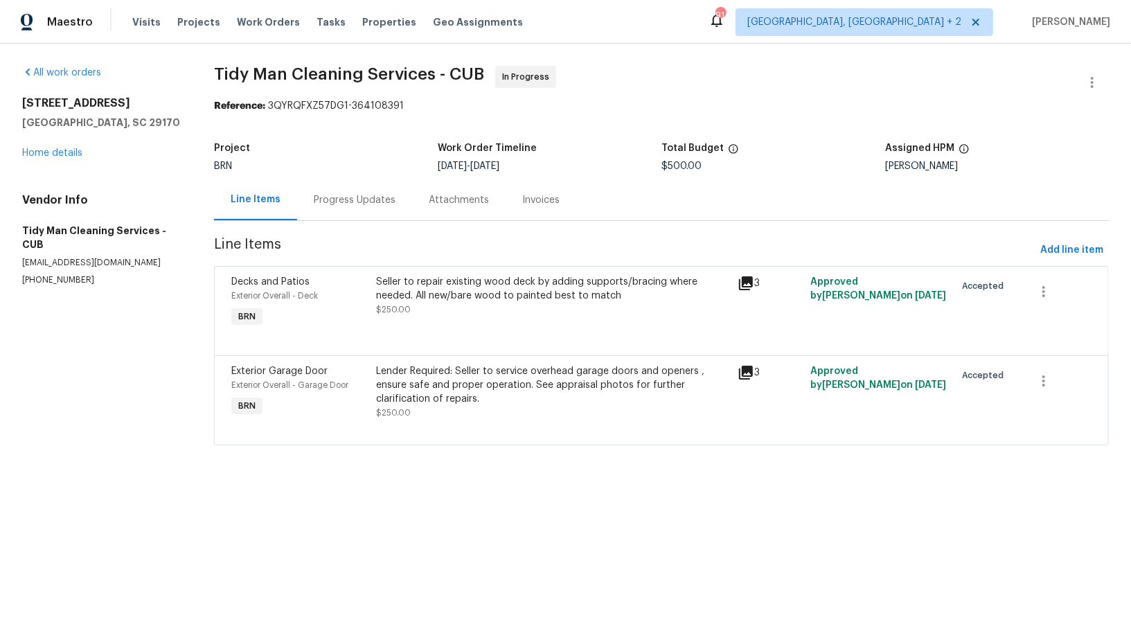
click at [445, 391] on div "Lender Required: Seller to service overhead garage doors and openers , ensure s…" at bounding box center [553, 385] width 354 height 42
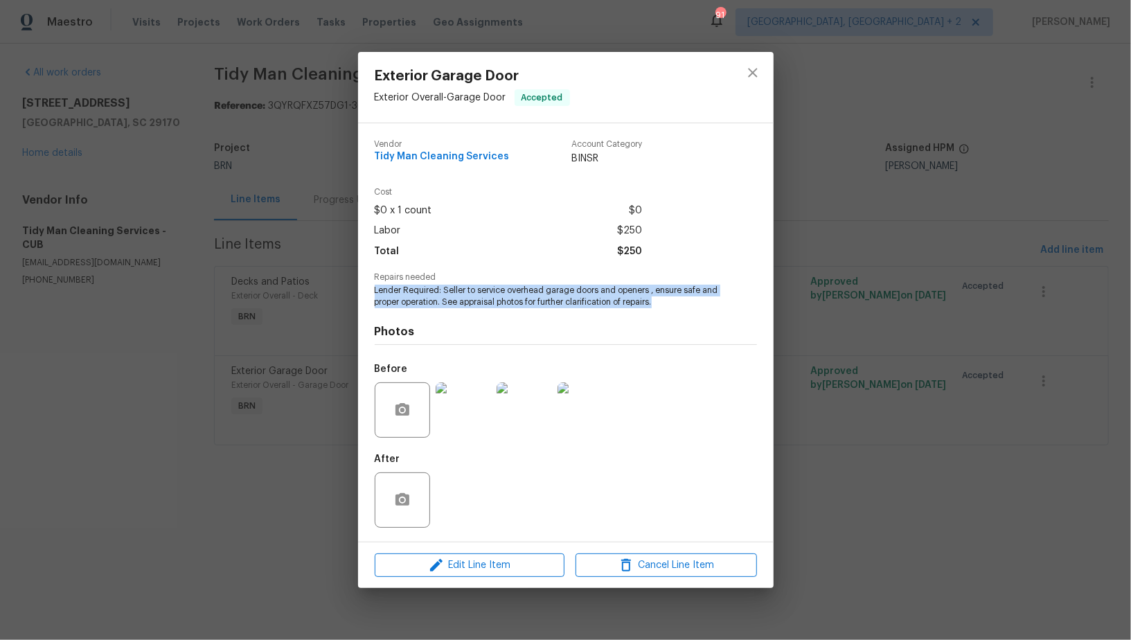
drag, startPoint x: 375, startPoint y: 288, endPoint x: 693, endPoint y: 305, distance: 318.4
click at [693, 305] on span "Lender Required: Seller to service overhead garage doors and openers , ensure s…" at bounding box center [547, 297] width 344 height 24
copy span "Lender Required: Seller to service overhead garage doors and openers , ensure s…"
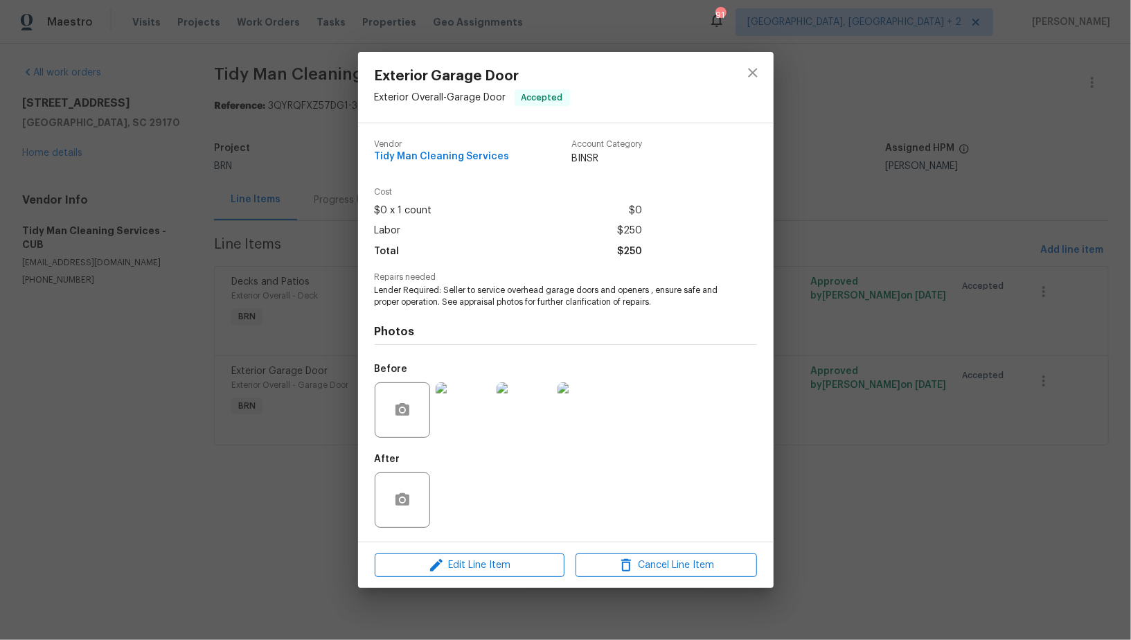
click at [289, 196] on div "Exterior Garage Door Exterior Overall - Garage Door Accepted Vendor Tidy Man Cl…" at bounding box center [565, 320] width 1131 height 640
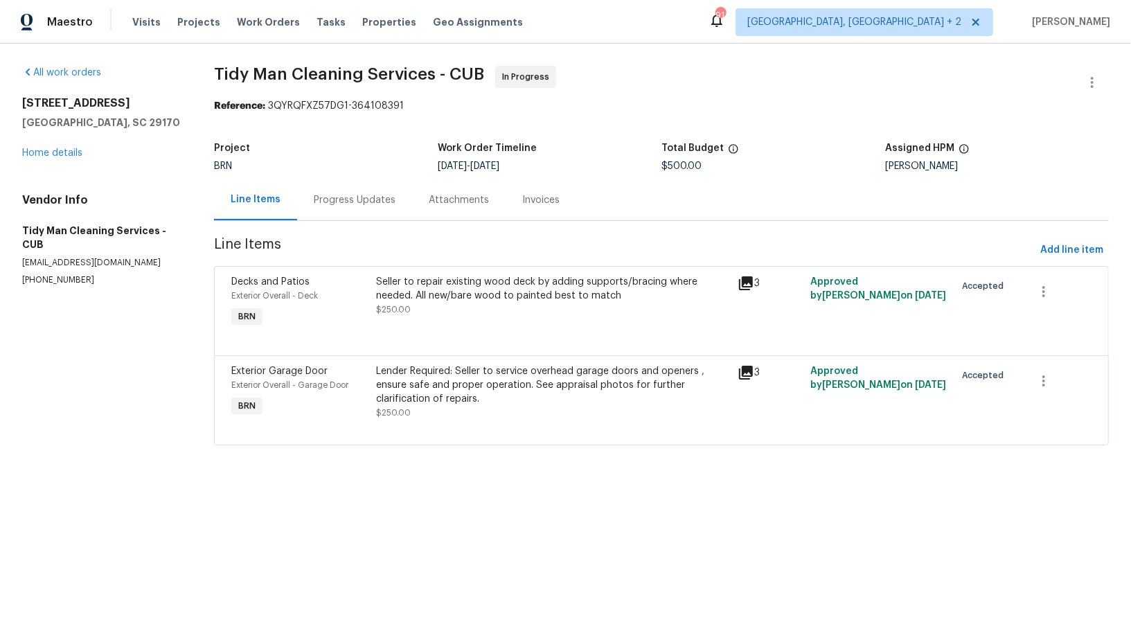
click at [324, 197] on div "Progress Updates" at bounding box center [355, 200] width 82 height 14
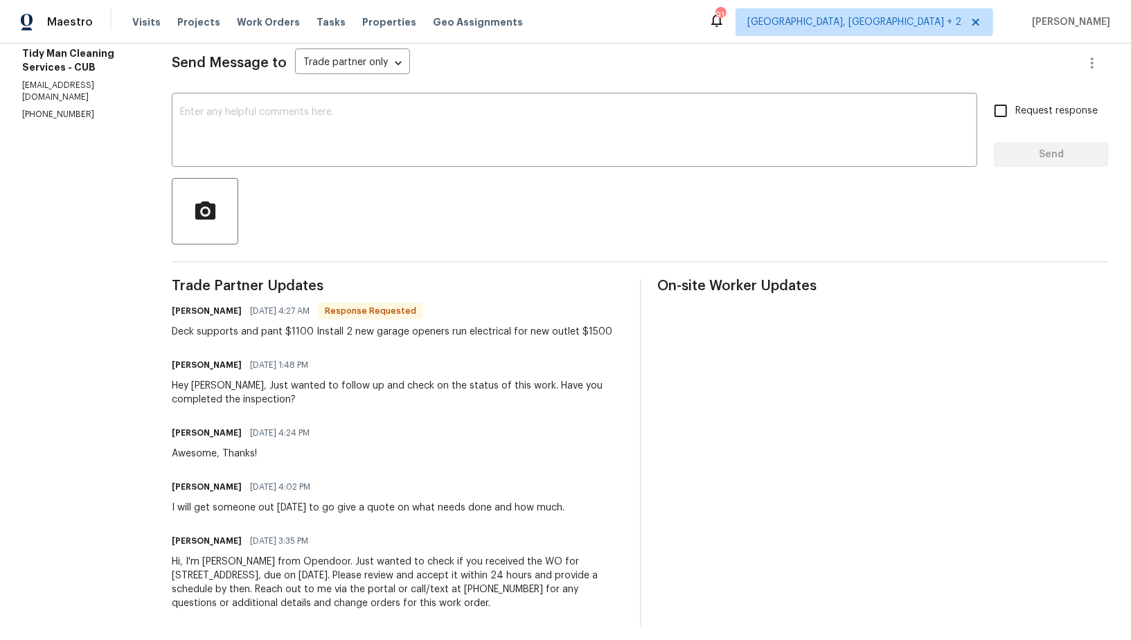
scroll to position [200, 0]
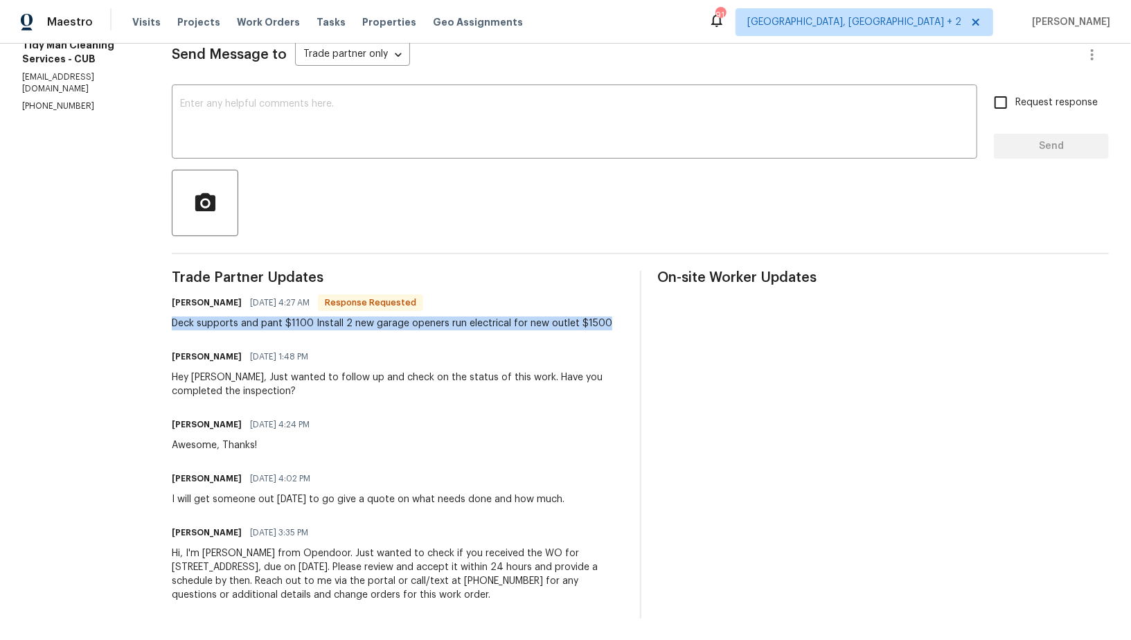
drag, startPoint x: 167, startPoint y: 322, endPoint x: 619, endPoint y: 321, distance: 452.4
click at [620, 321] on div "[PERSON_NAME] [DATE] 4:27 AM Response Requested Deck supports and pant $1100 In…" at bounding box center [397, 311] width 451 height 37
copy div "Deck supports and pant $1100 Install 2 new garage openers run electrical for ne…"
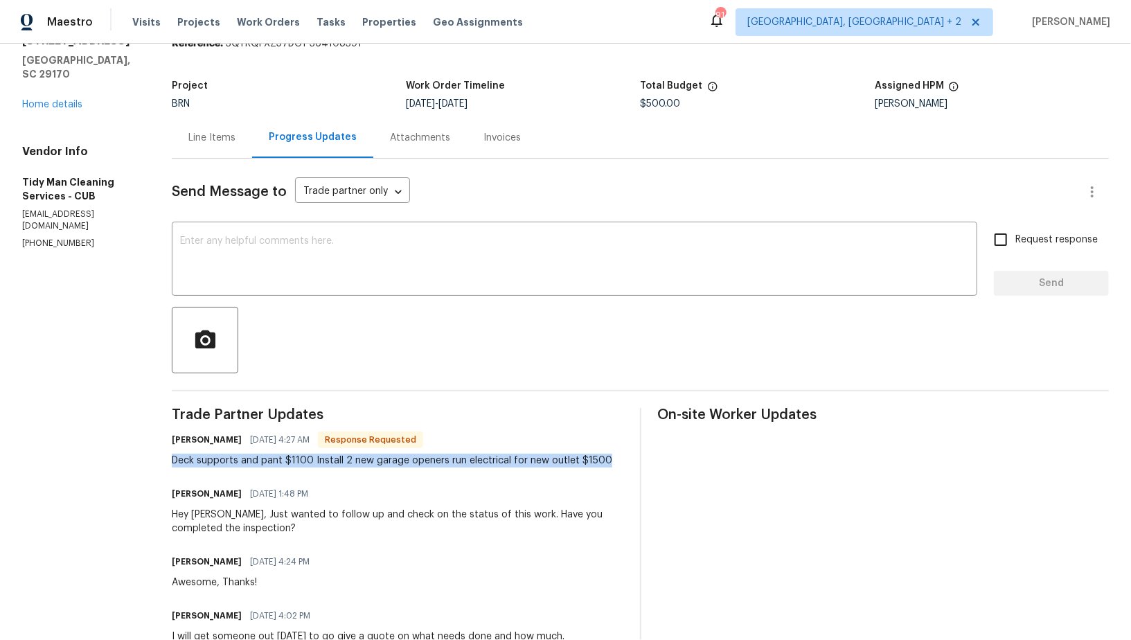
scroll to position [0, 0]
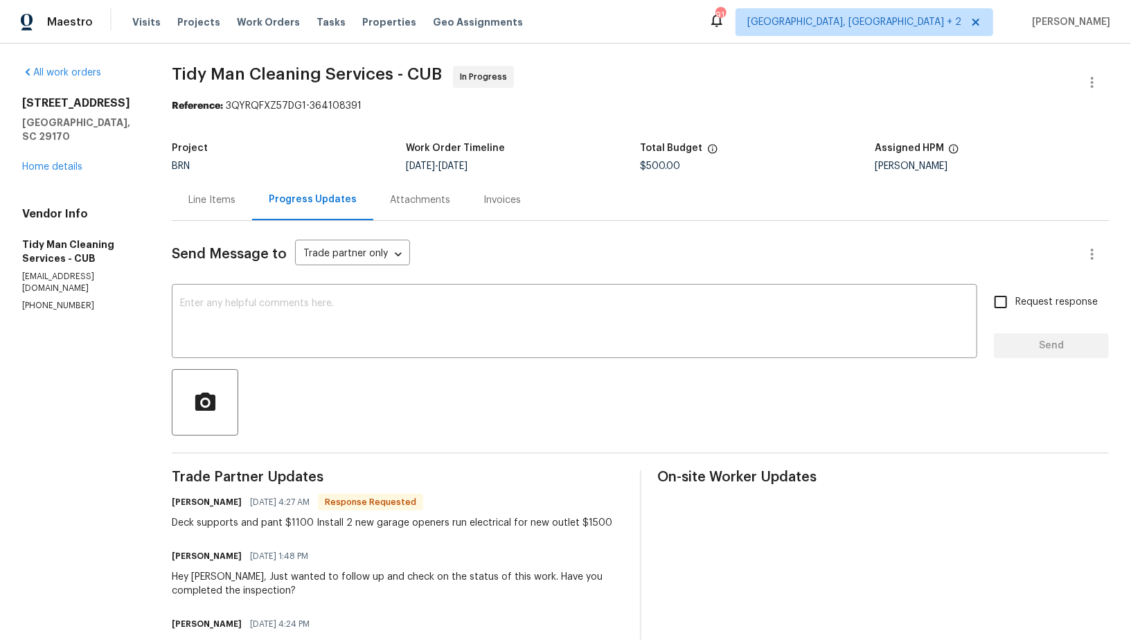
click at [206, 203] on div "Line Items" at bounding box center [211, 200] width 47 height 14
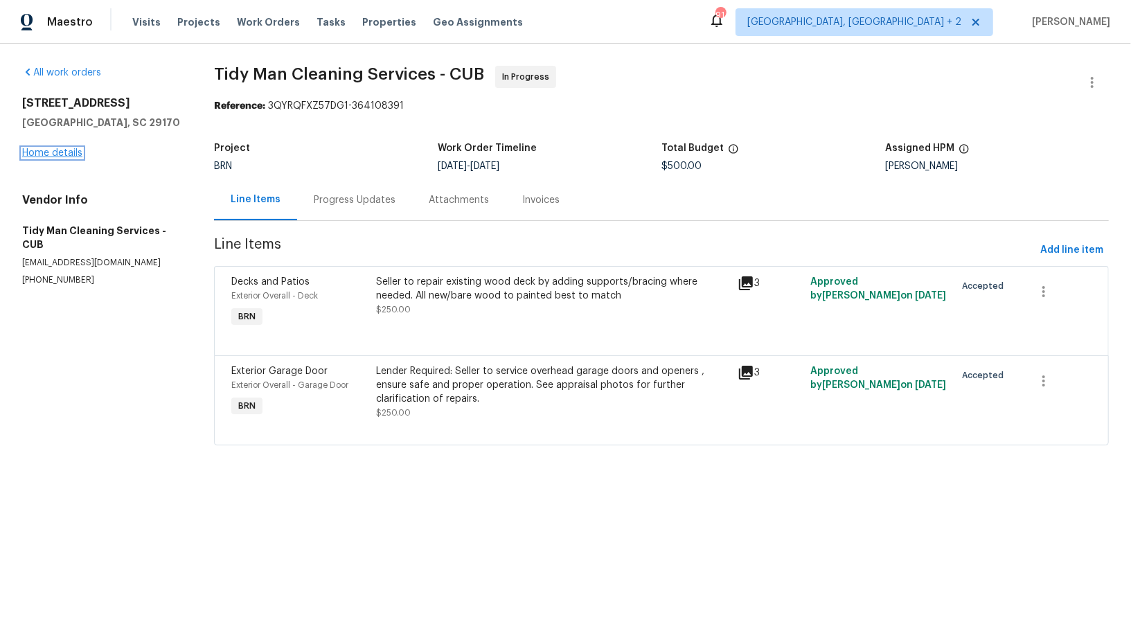
click at [70, 157] on link "Home details" at bounding box center [52, 153] width 60 height 10
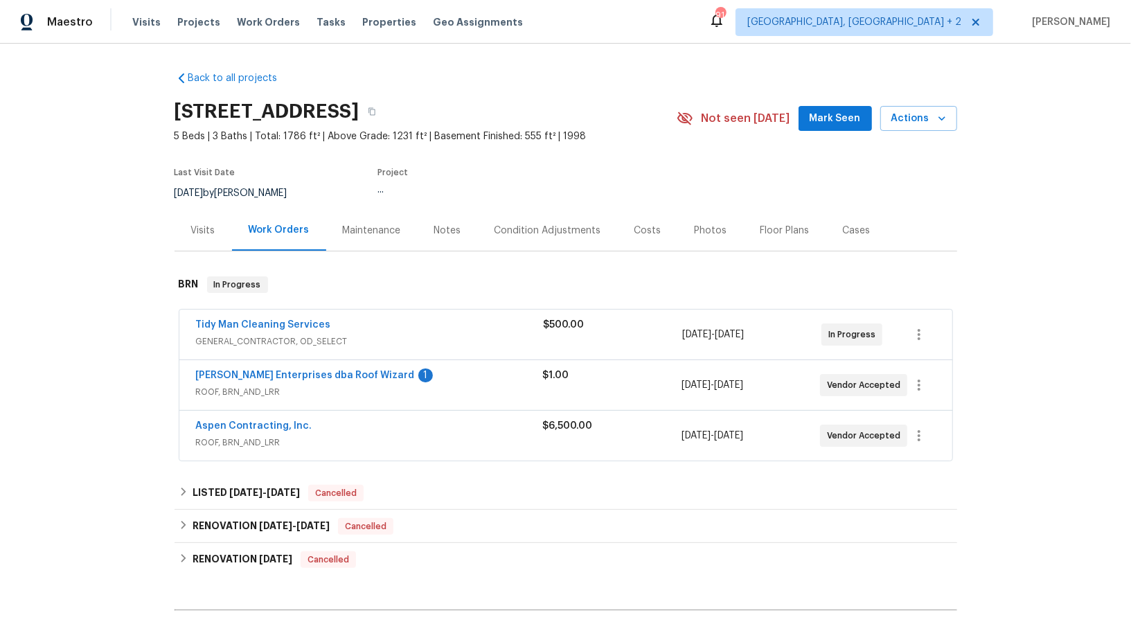
click at [326, 369] on span "[PERSON_NAME] Enterprises dba Roof Wizard" at bounding box center [305, 376] width 219 height 14
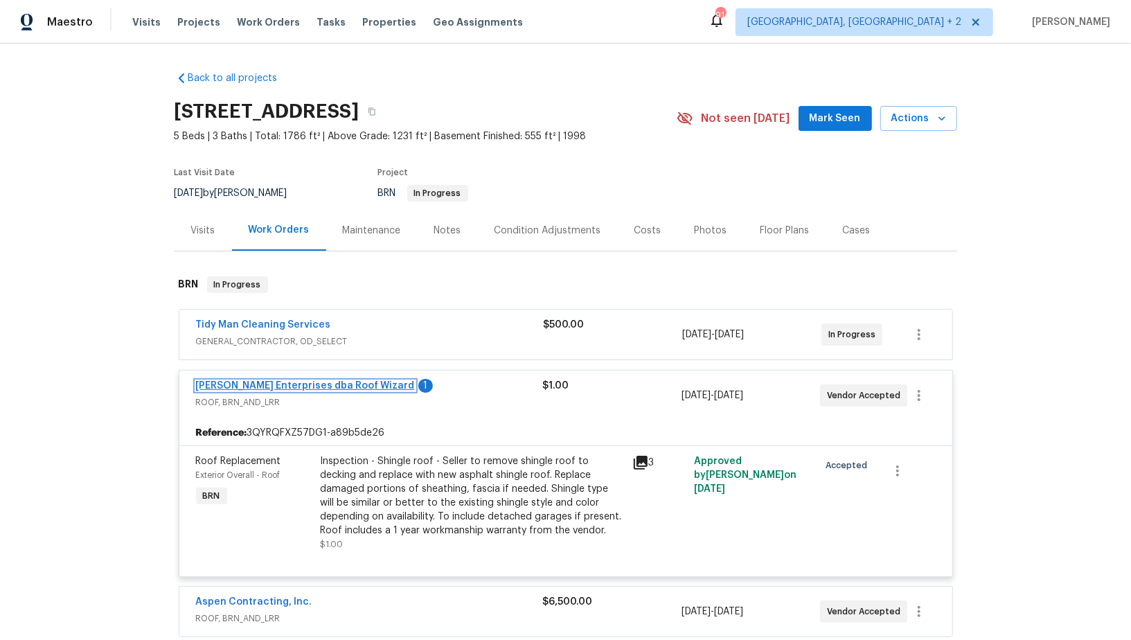
click at [302, 382] on link "Nordman Enterprises dba Roof Wizard" at bounding box center [305, 386] width 219 height 10
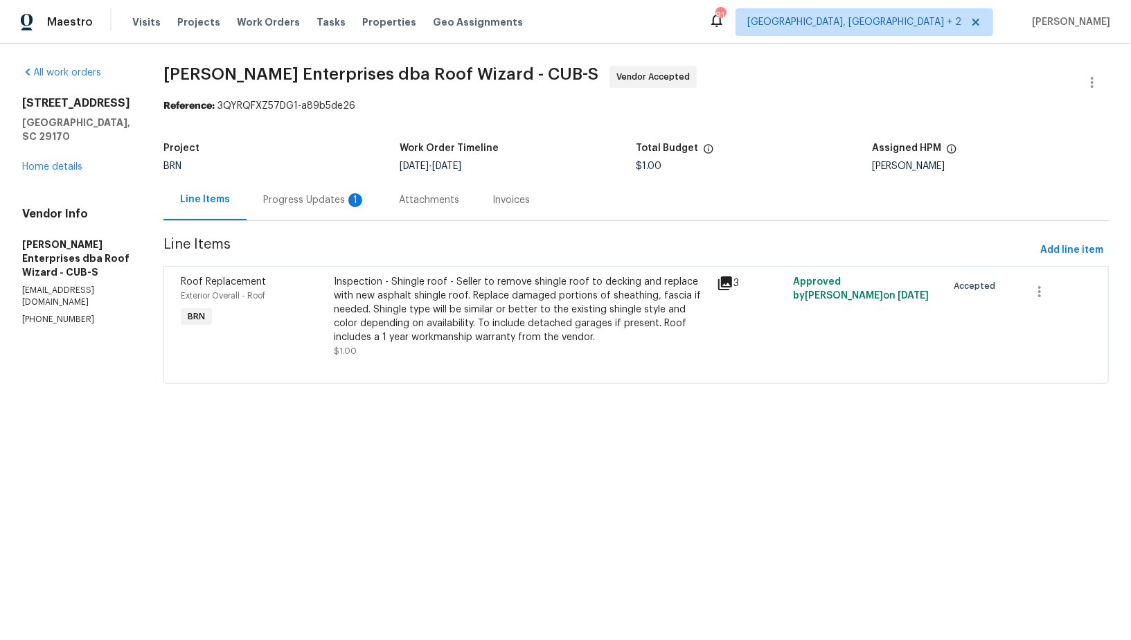
click at [322, 208] on div "Progress Updates 1" at bounding box center [315, 199] width 136 height 41
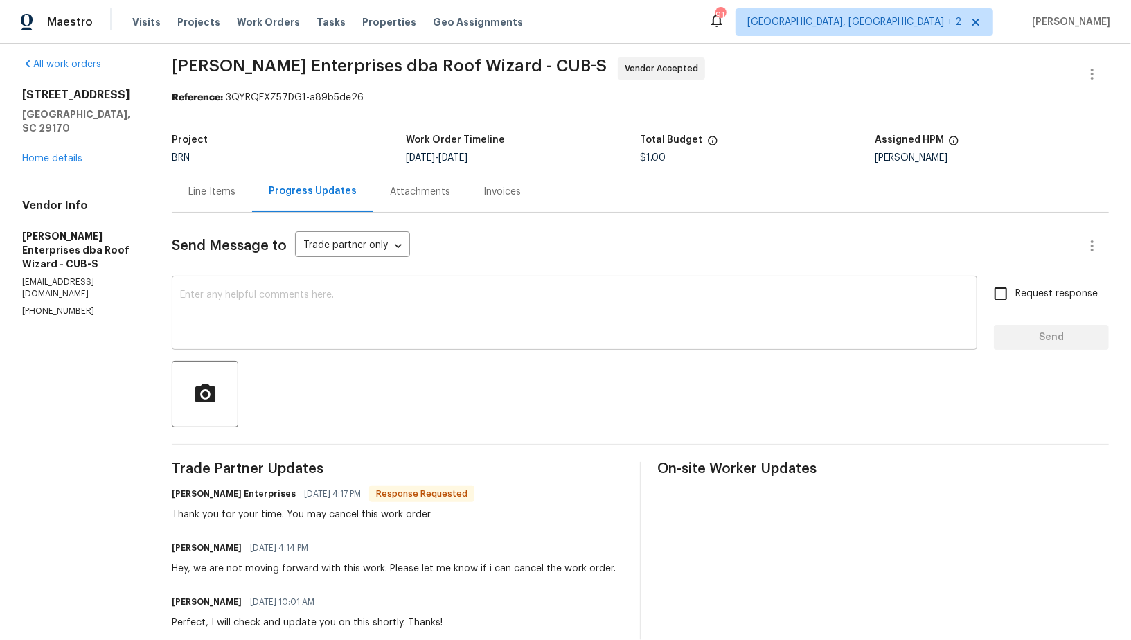
scroll to position [15, 0]
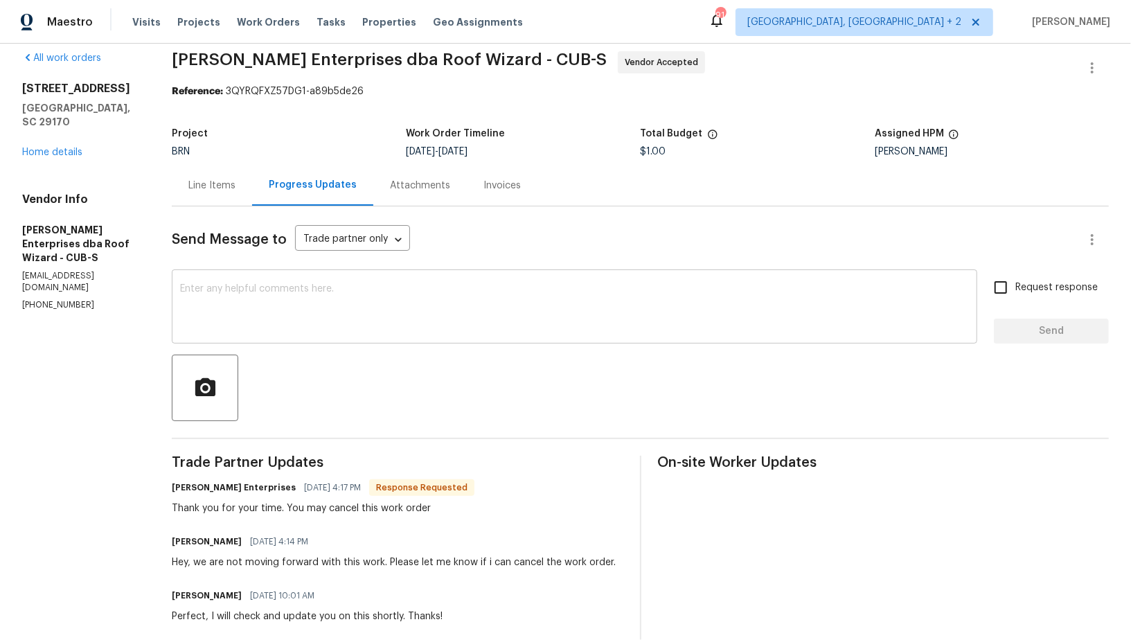
click at [299, 308] on textarea at bounding box center [574, 308] width 789 height 48
click at [193, 188] on div "Line Items" at bounding box center [211, 186] width 47 height 14
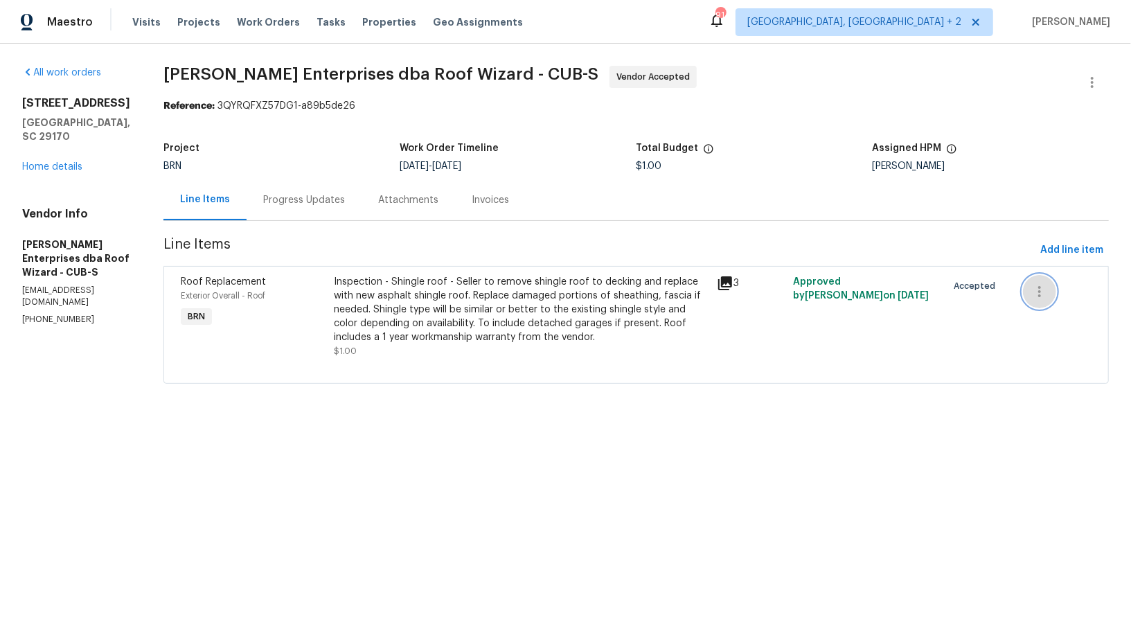
click at [1040, 295] on icon "button" at bounding box center [1039, 291] width 3 height 11
click at [1040, 295] on li "Cancel" at bounding box center [1049, 291] width 53 height 23
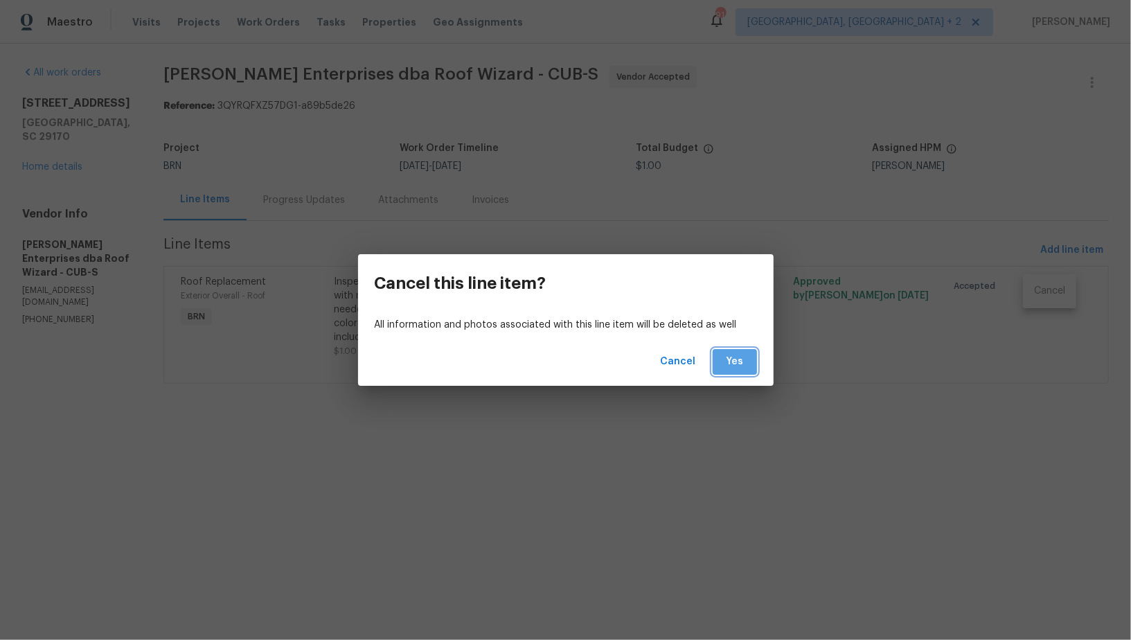
click at [725, 349] on button "Yes" at bounding box center [735, 362] width 44 height 26
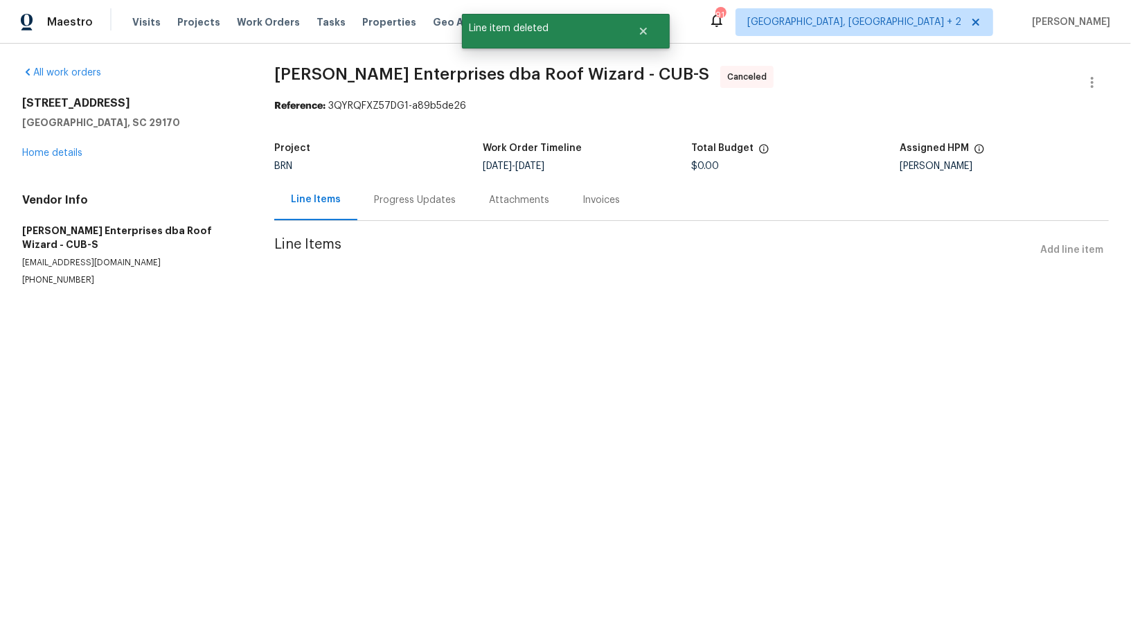
click at [369, 214] on div "Progress Updates" at bounding box center [414, 199] width 115 height 41
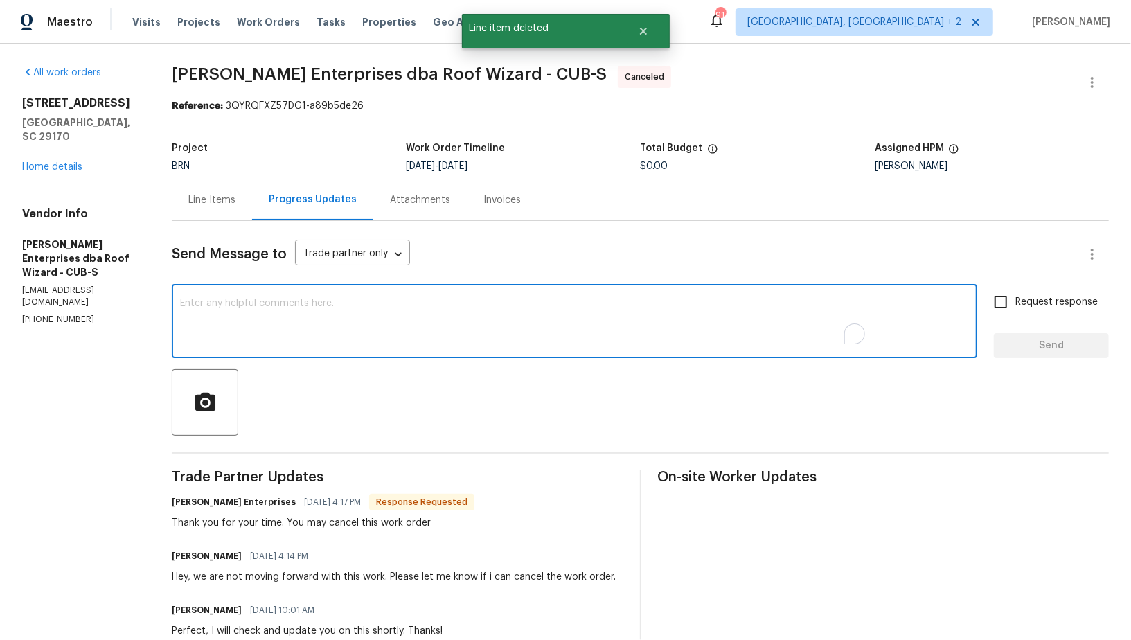
click at [357, 326] on textarea "To enrich screen reader interactions, please activate Accessibility in Grammarl…" at bounding box center [574, 323] width 789 height 48
type textarea "Thank you"
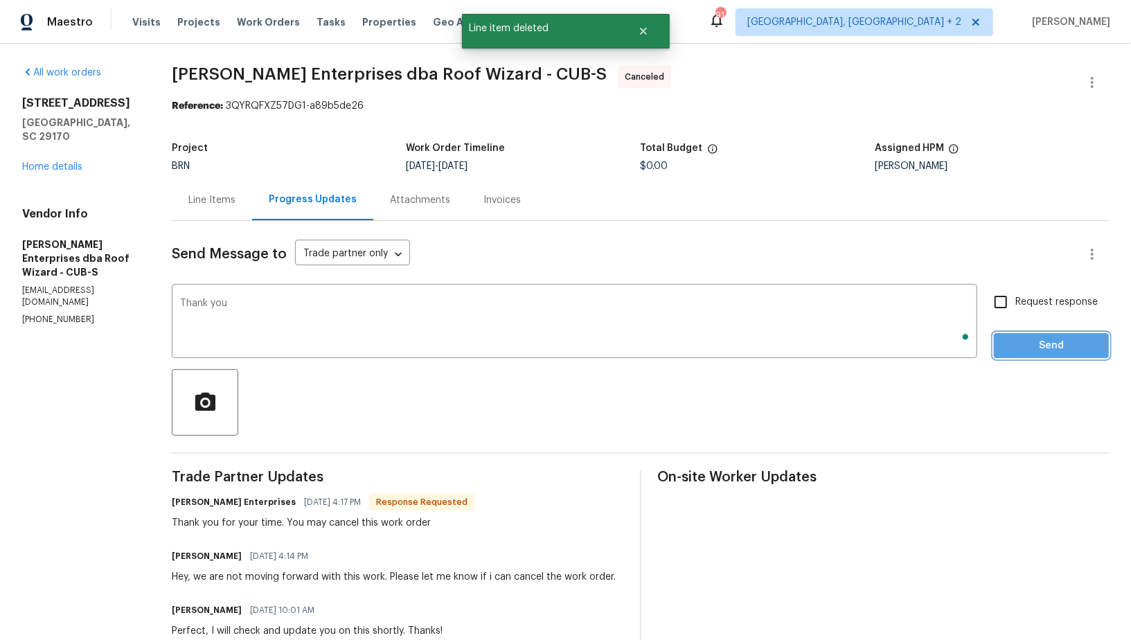
click at [1004, 348] on button "Send" at bounding box center [1051, 346] width 115 height 26
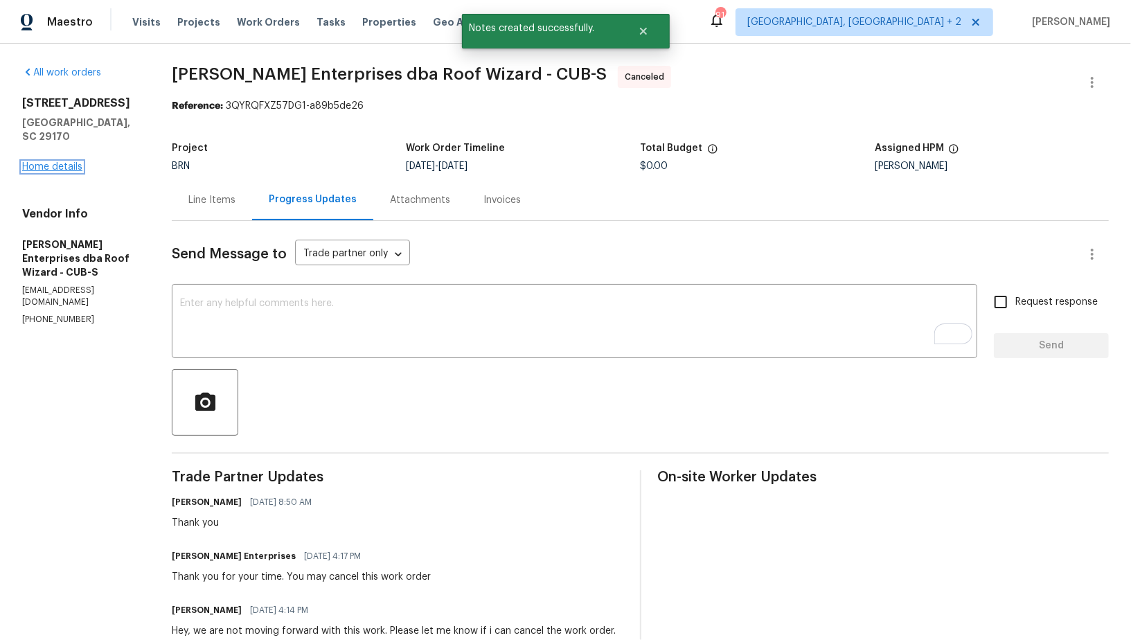
click at [63, 162] on link "Home details" at bounding box center [52, 167] width 60 height 10
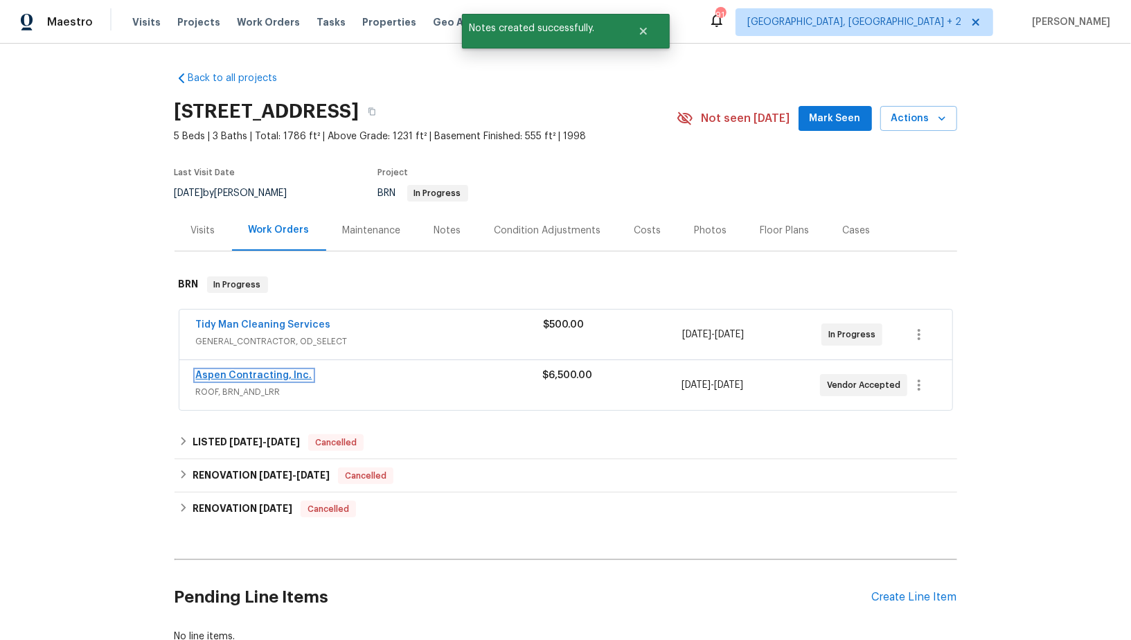
click at [241, 374] on link "Aspen Contracting, Inc." at bounding box center [254, 376] width 116 height 10
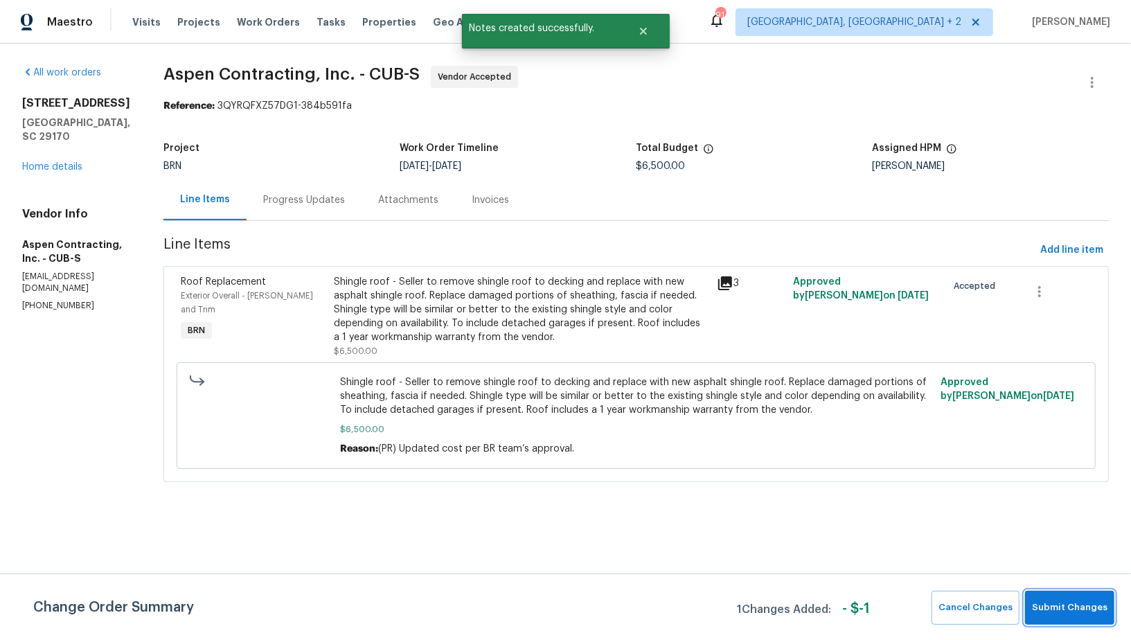
click at [1056, 612] on span "Submit Changes" at bounding box center [1070, 608] width 76 height 16
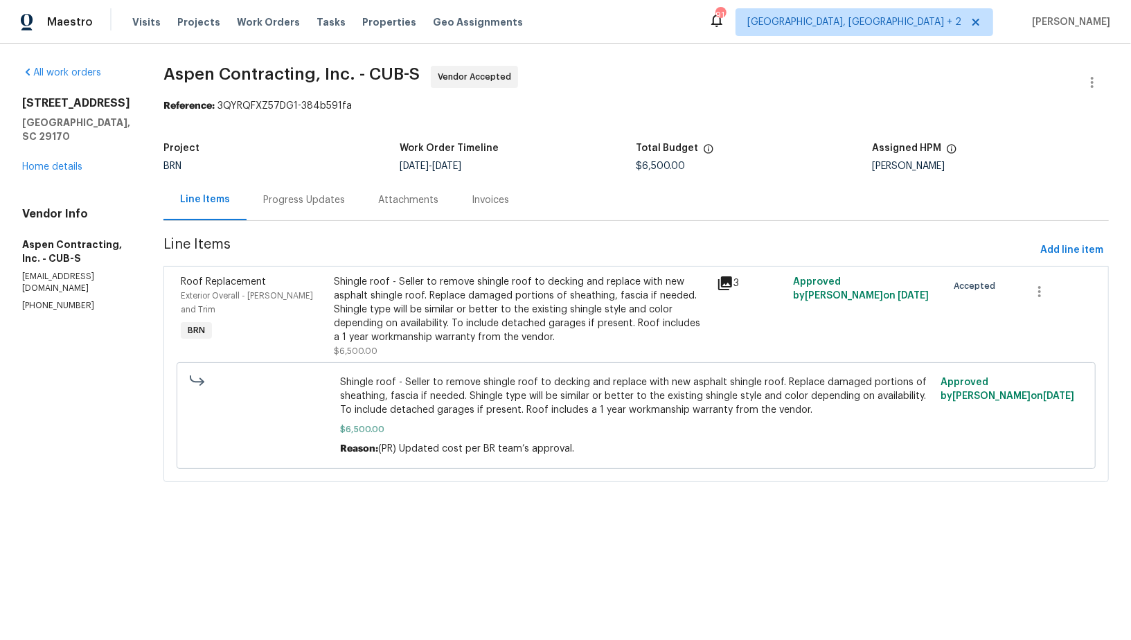
click at [306, 206] on div "Progress Updates" at bounding box center [304, 200] width 82 height 14
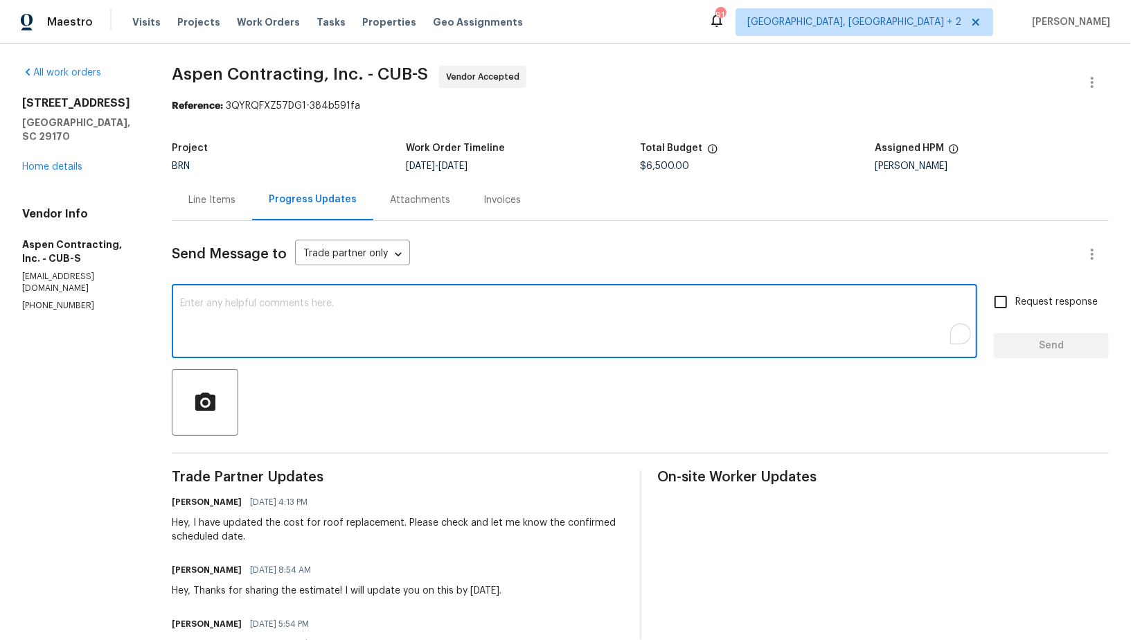
click at [323, 342] on textarea "To enrich screen reader interactions, please activate Accessibility in Grammarl…" at bounding box center [574, 323] width 789 height 48
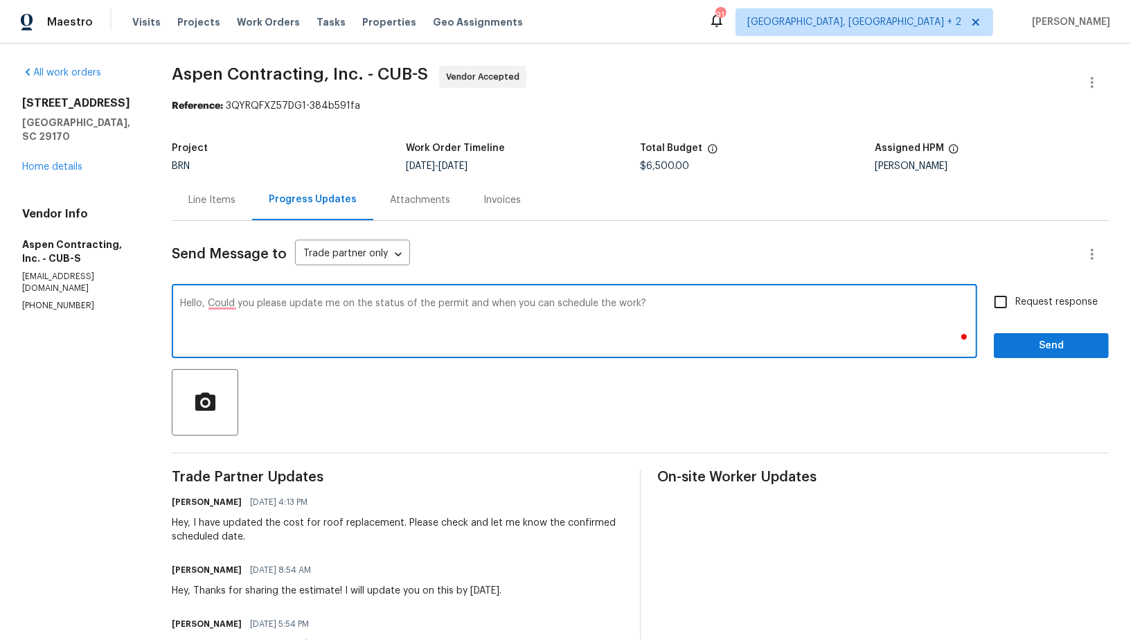
type textarea "Hello, Could you please update me on the status of the permit and when you can …"
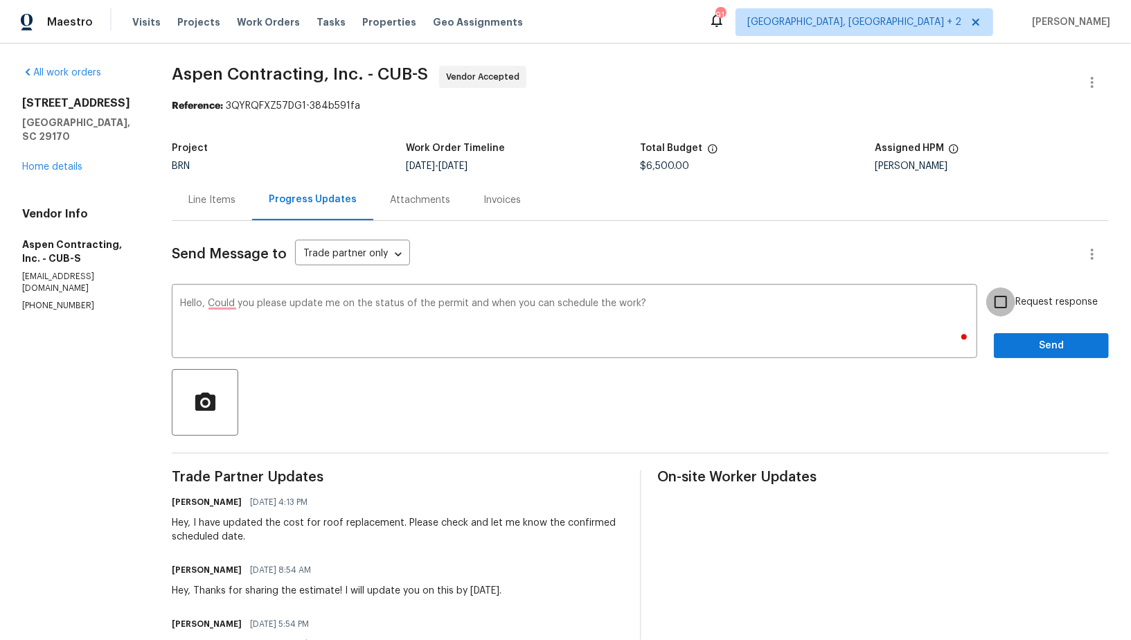
click at [999, 309] on input "Request response" at bounding box center [1001, 301] width 29 height 29
checkbox input "true"
click at [1022, 347] on span "Send" at bounding box center [1051, 345] width 93 height 17
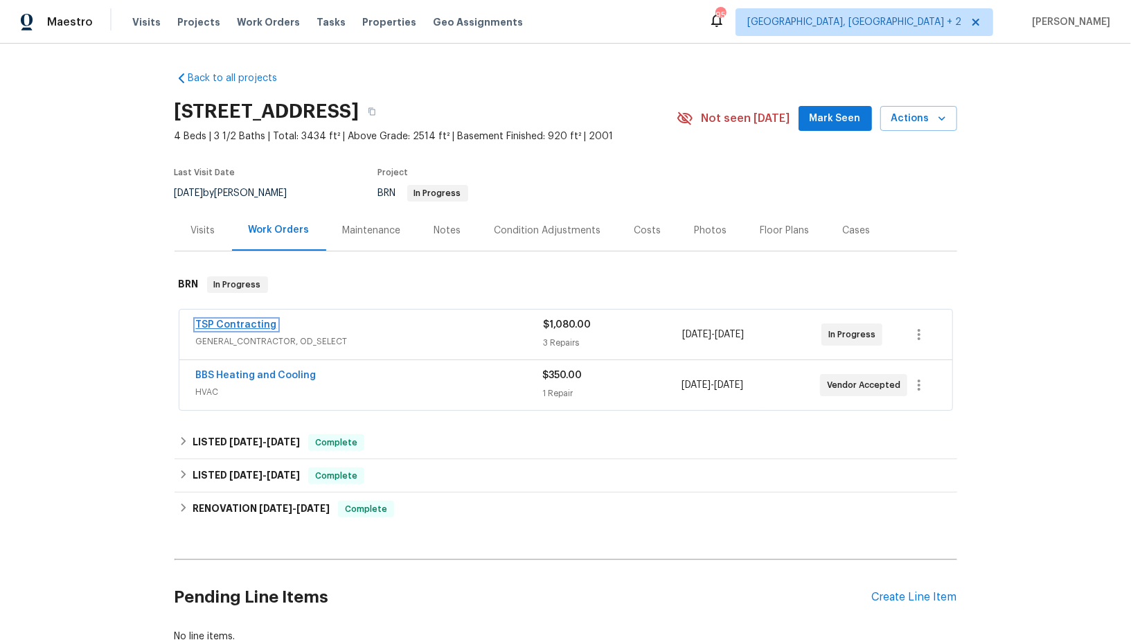
click at [242, 323] on link "TSP Contracting" at bounding box center [236, 325] width 81 height 10
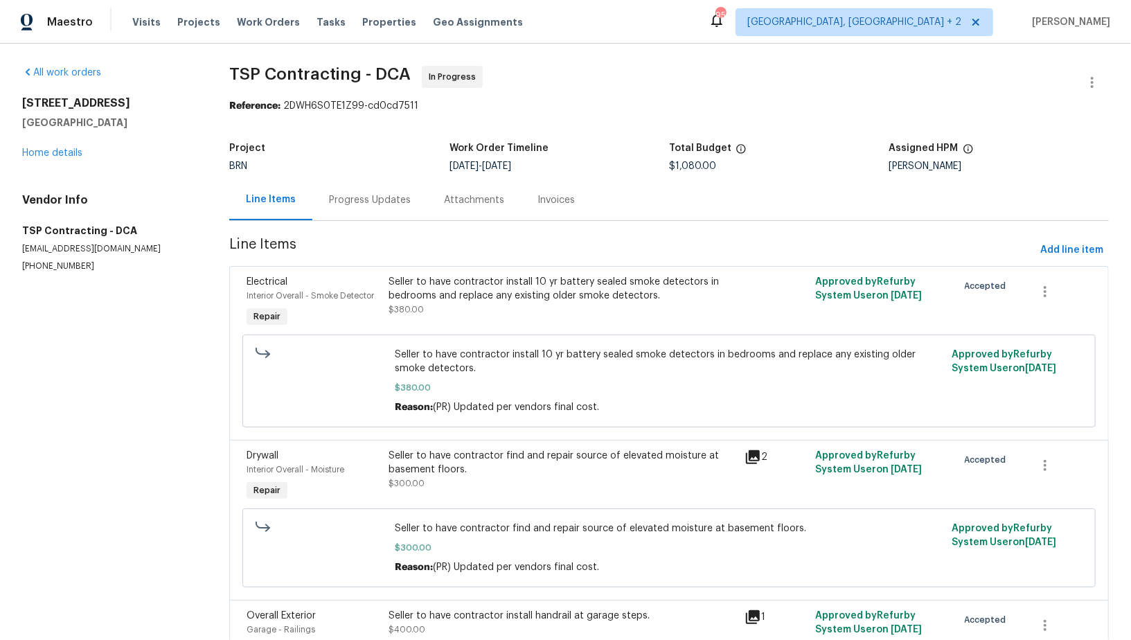
scroll to position [157, 0]
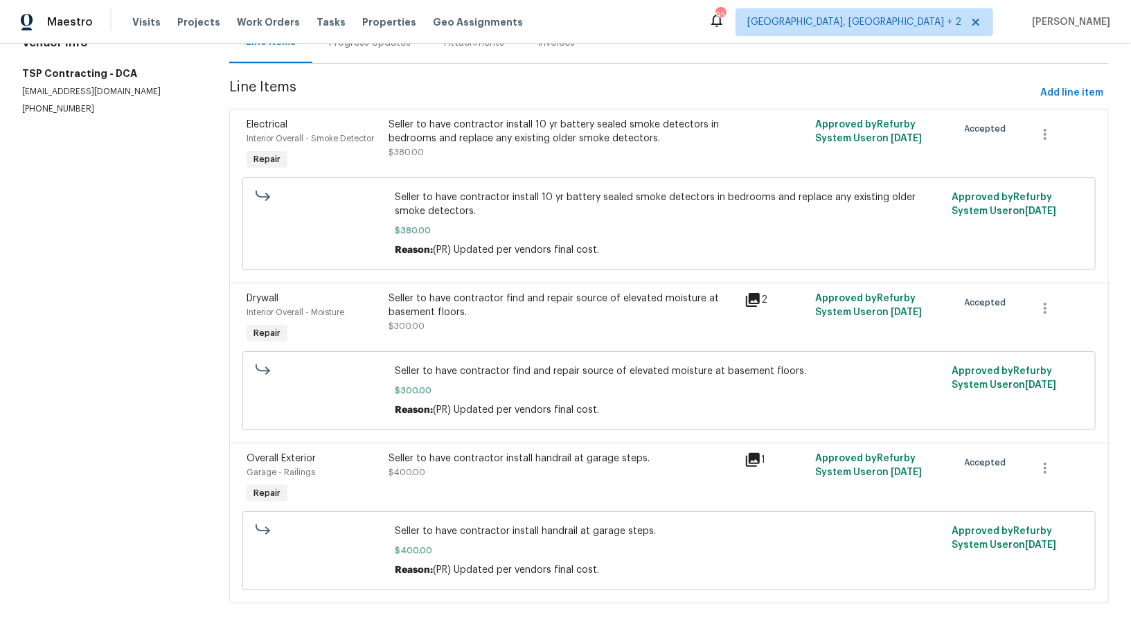
click at [470, 330] on div "Seller to have contractor find and repair source of elevated moisture at baseme…" at bounding box center [562, 313] width 347 height 42
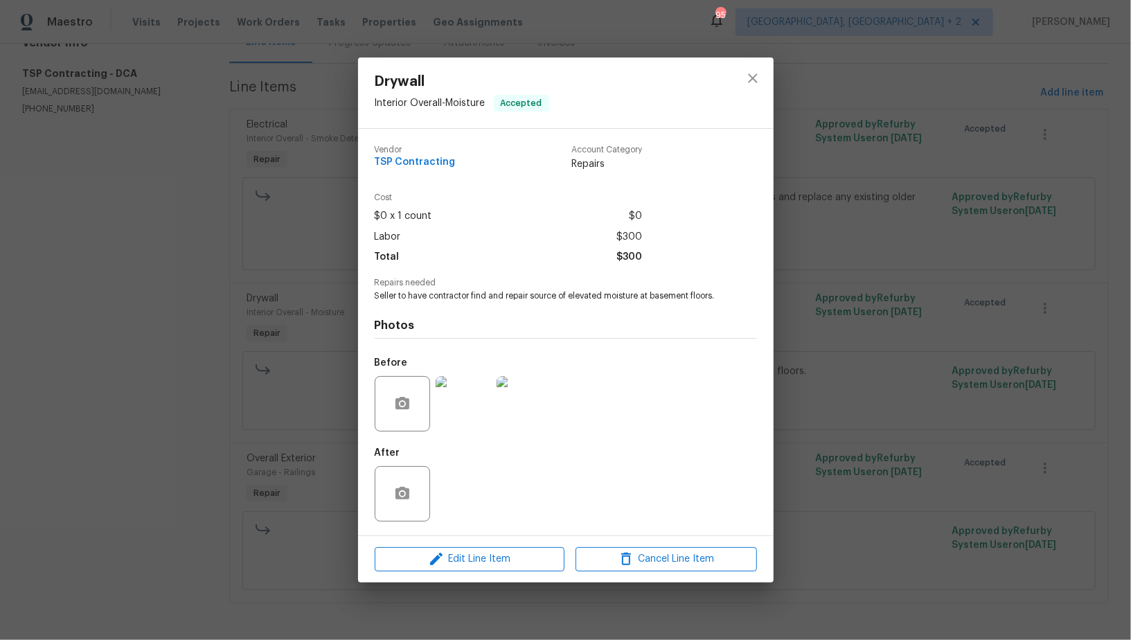
click at [466, 407] on img at bounding box center [463, 403] width 55 height 55
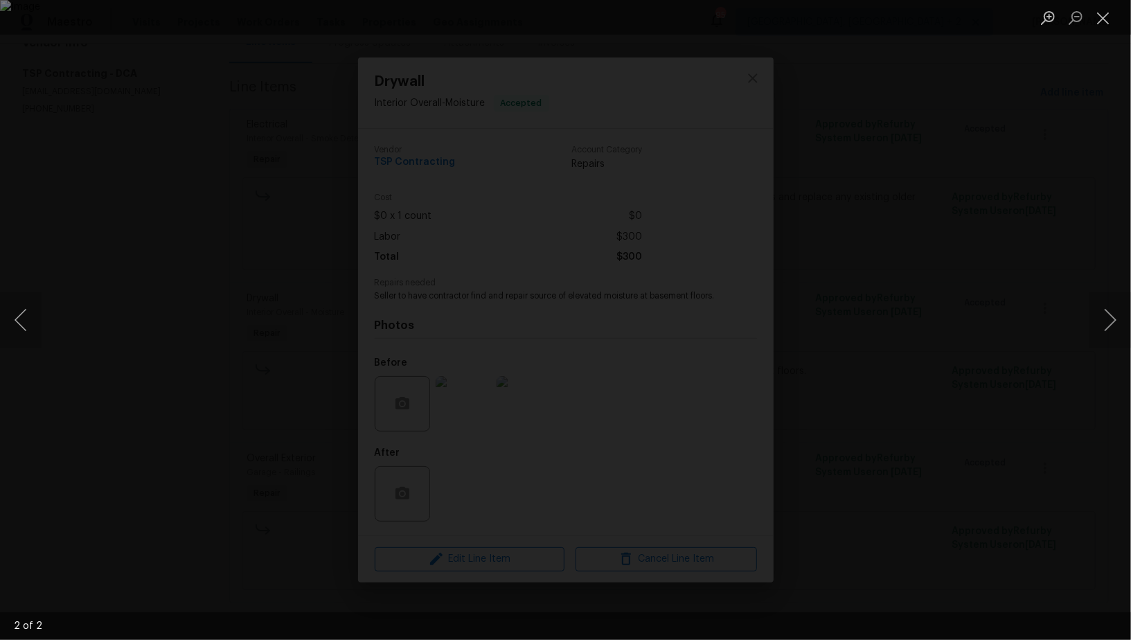
click at [950, 411] on div "Lightbox" at bounding box center [565, 320] width 1131 height 640
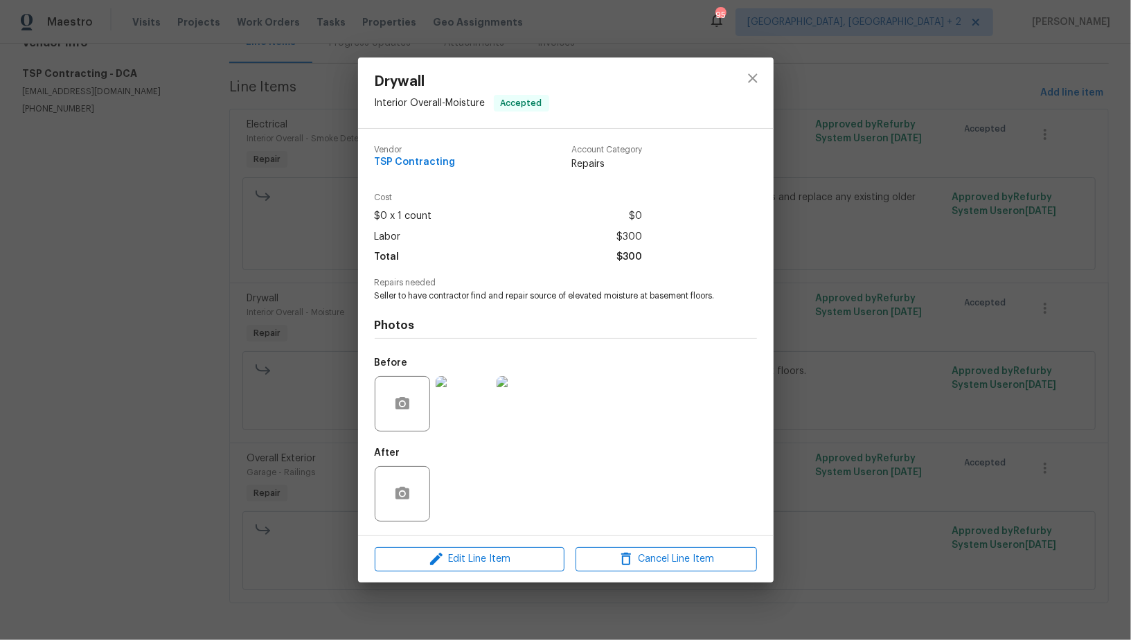
click at [950, 411] on div "Lightbox" at bounding box center [565, 320] width 1131 height 640
click at [881, 436] on div "Drywall Interior Overall - Moisture Accepted Vendor TSP Contracting Account Cat…" at bounding box center [565, 320] width 1131 height 640
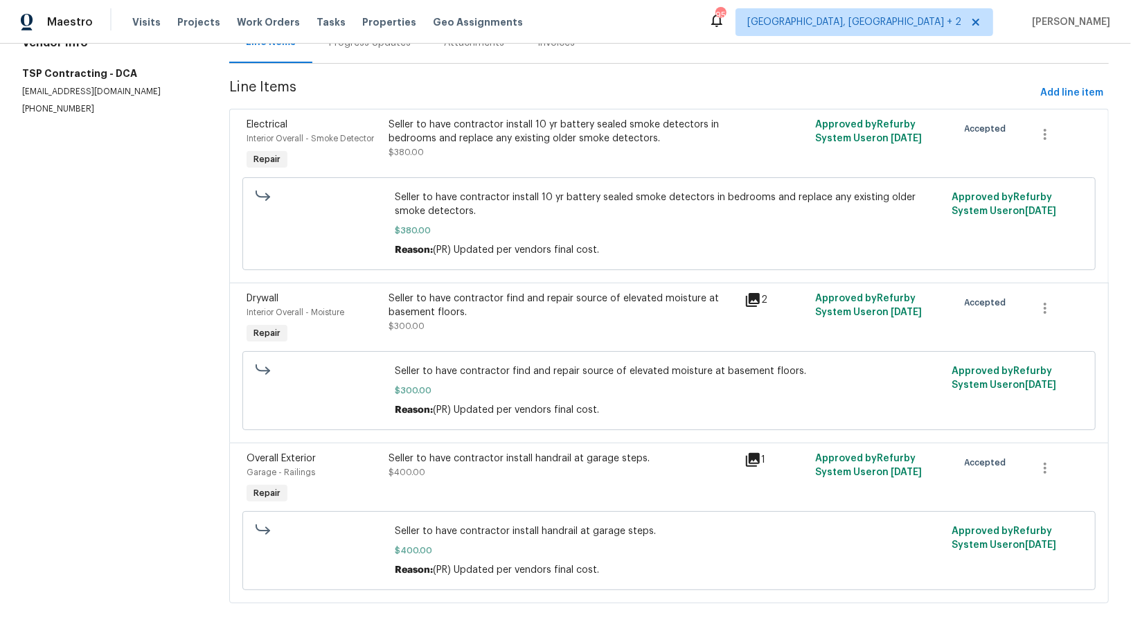
click at [543, 487] on div "Seller to have contractor install handrail at garage steps. $400.00" at bounding box center [562, 480] width 355 height 64
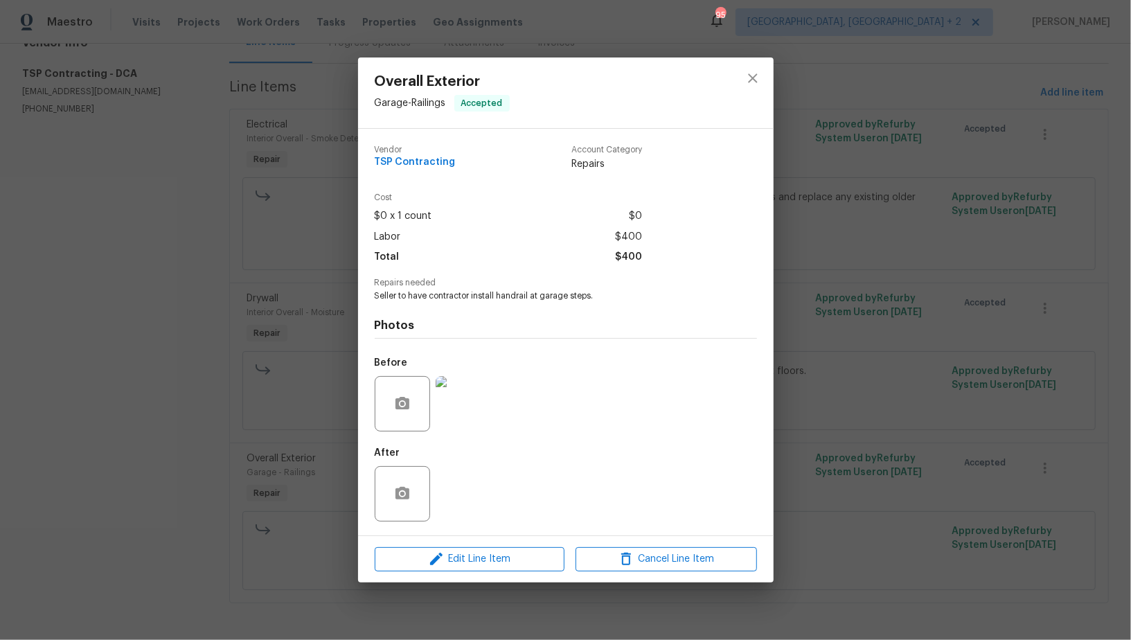
click at [268, 493] on div "Overall Exterior Garage - Railings Accepted Vendor TSP Contracting Account Cate…" at bounding box center [565, 320] width 1131 height 640
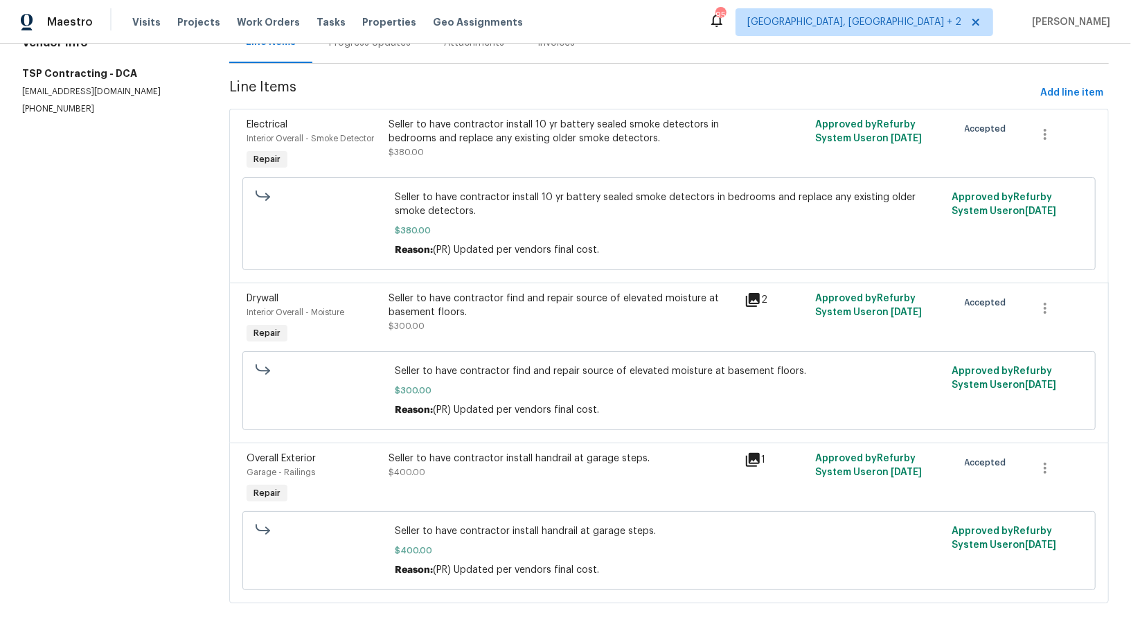
scroll to position [0, 0]
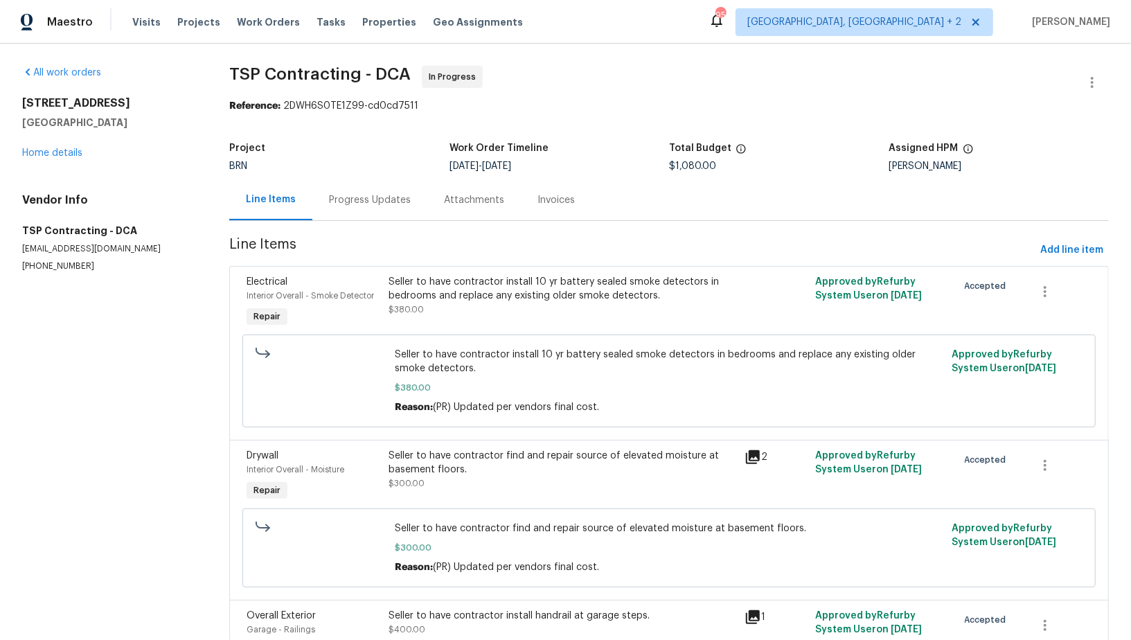
click at [361, 200] on div "Progress Updates" at bounding box center [370, 200] width 82 height 14
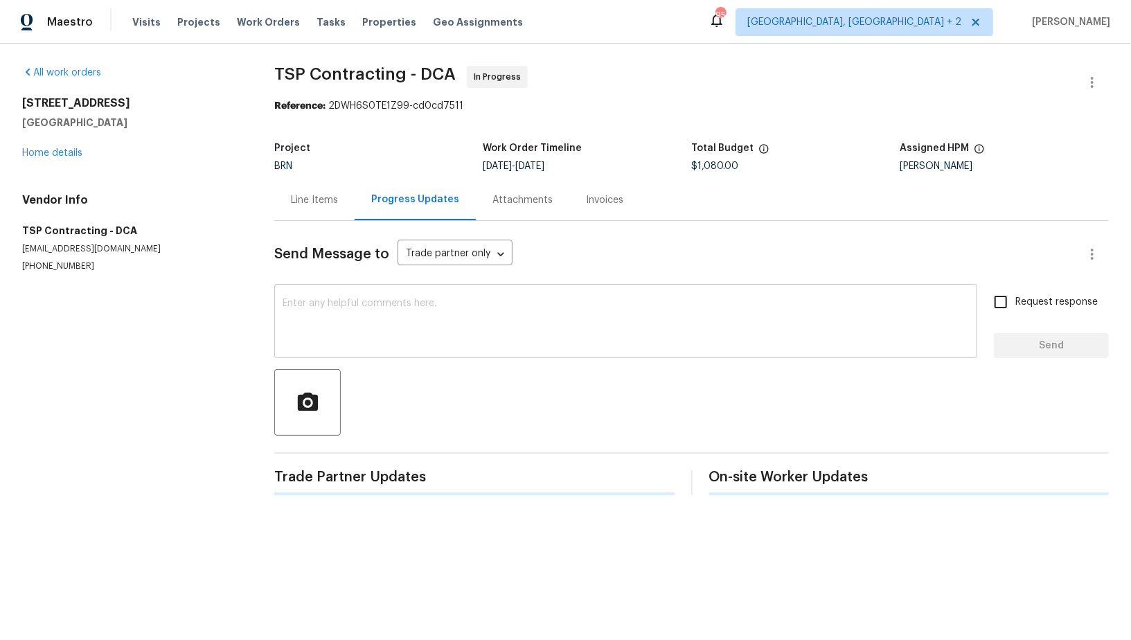
click at [384, 337] on textarea at bounding box center [626, 323] width 687 height 48
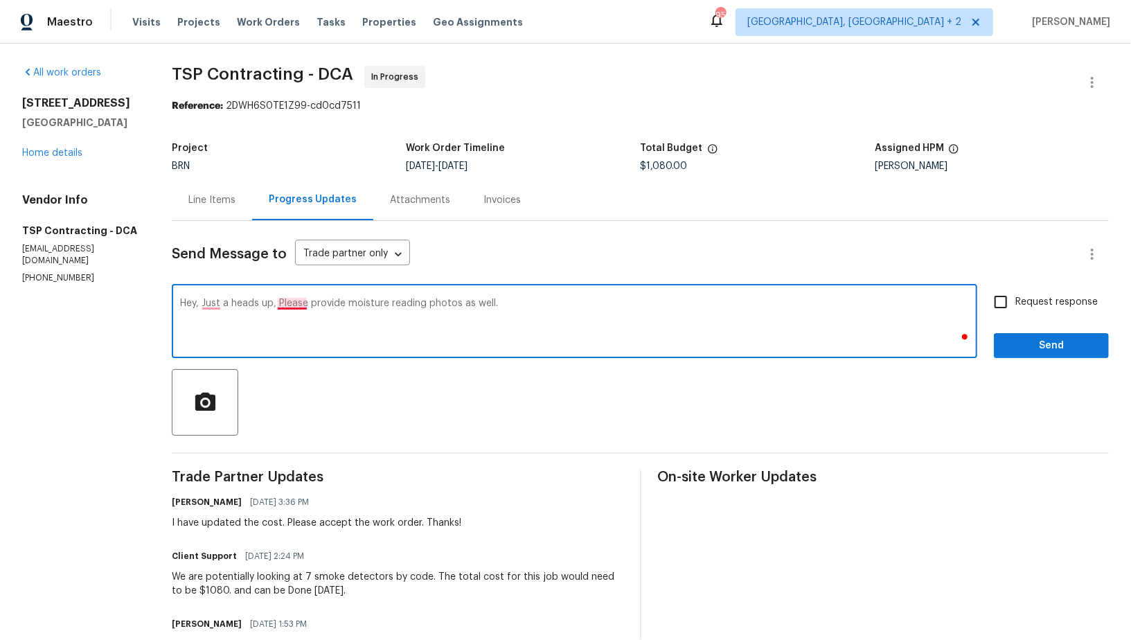
click at [295, 300] on textarea "Hey, Just a heads up, Please provide moisture reading photos as well." at bounding box center [574, 323] width 789 height 48
type textarea "Hey, Just a heads up, please provide moisture reading photos as well."
click at [1008, 303] on input "Request response" at bounding box center [1001, 301] width 29 height 29
checkbox input "true"
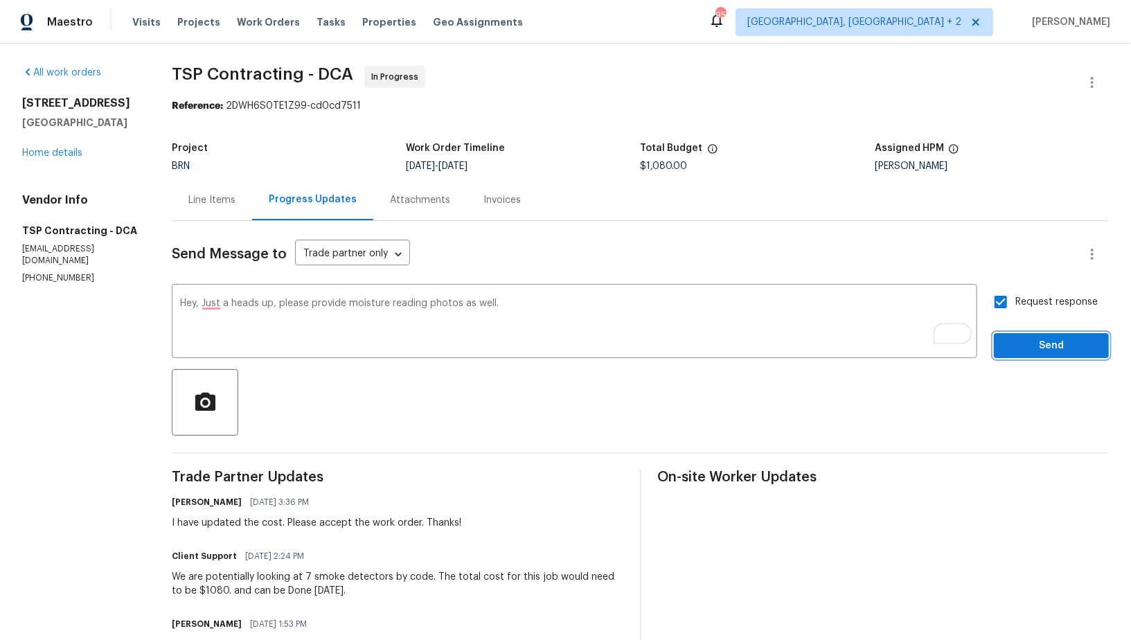
click at [1038, 355] on button "Send" at bounding box center [1051, 346] width 115 height 26
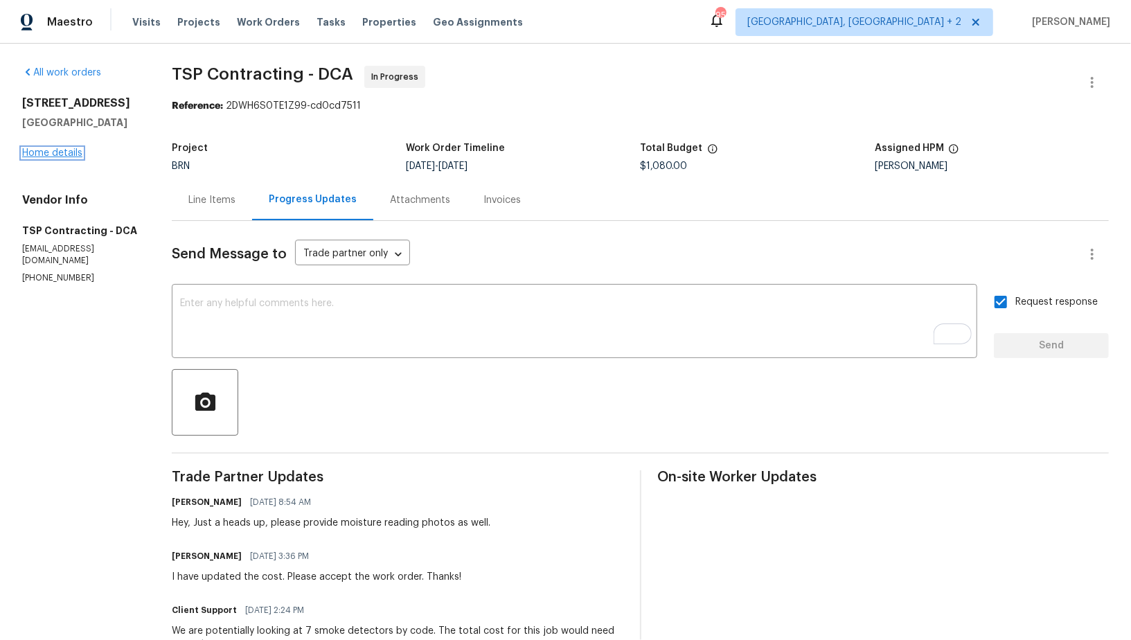
click at [51, 152] on link "Home details" at bounding box center [52, 153] width 60 height 10
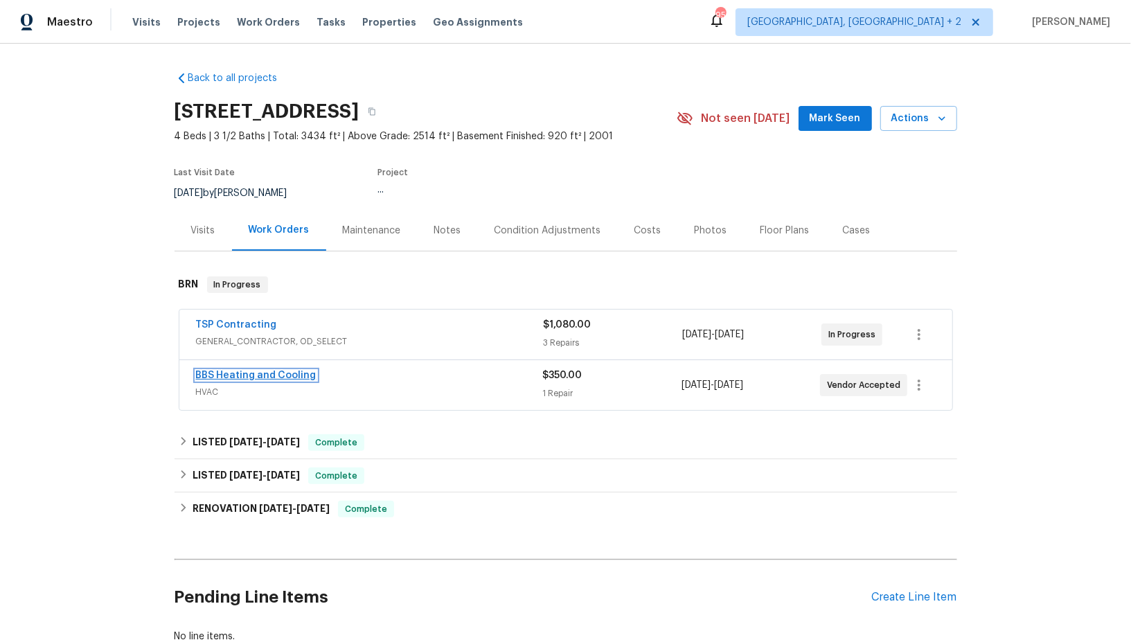
click at [278, 372] on link "BBS Heating and Cooling" at bounding box center [256, 376] width 121 height 10
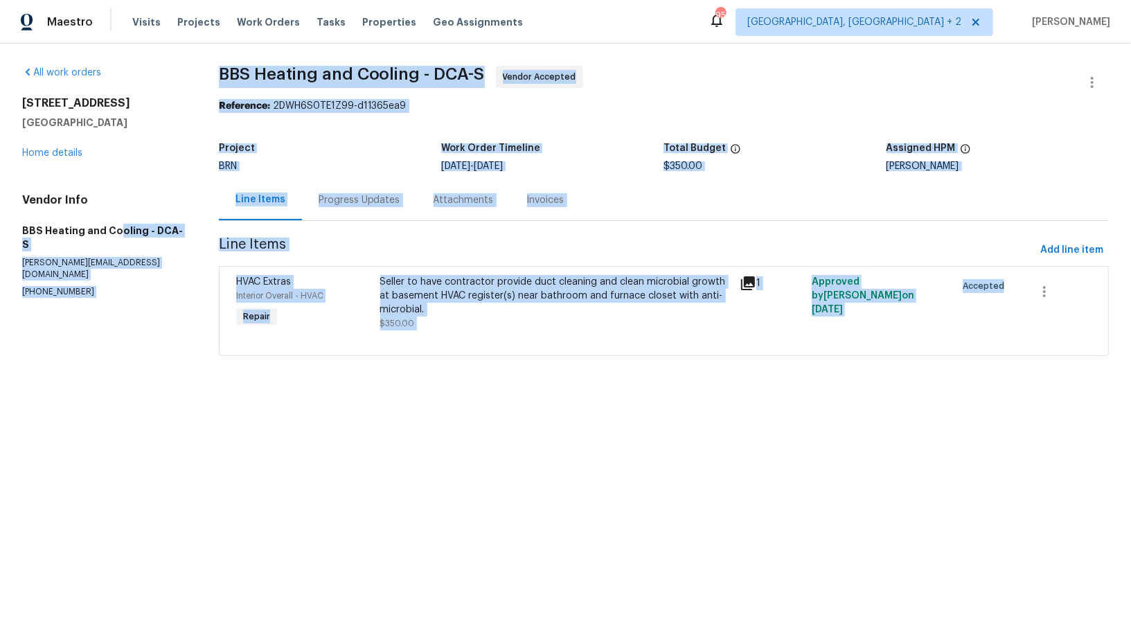
drag, startPoint x: 0, startPoint y: 226, endPoint x: 117, endPoint y: 227, distance: 117.1
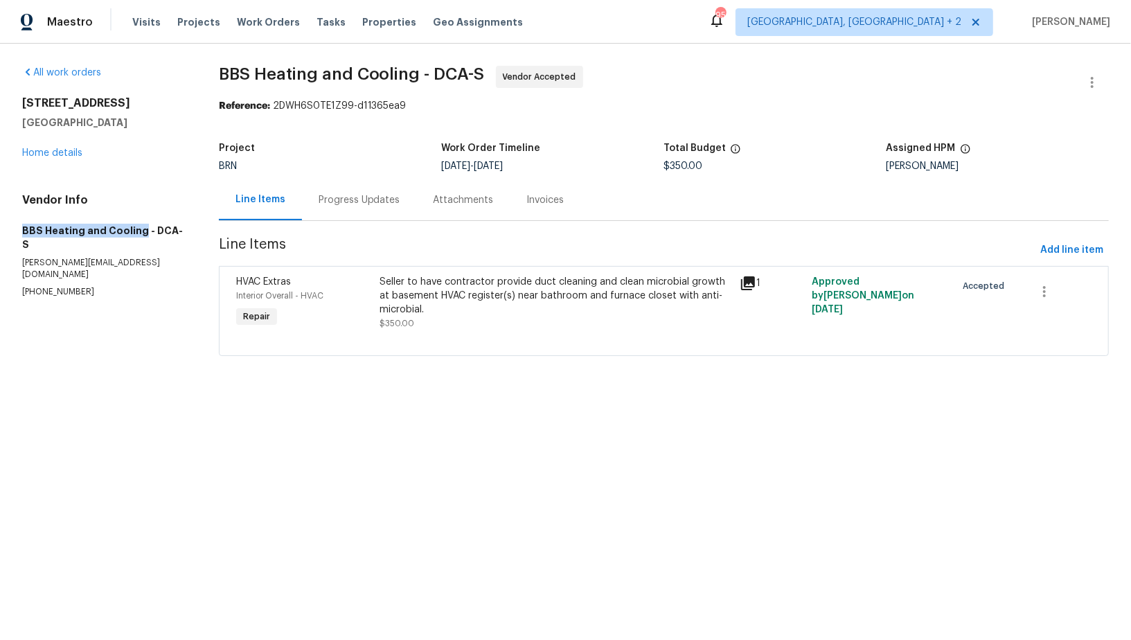
drag, startPoint x: 8, startPoint y: 227, endPoint x: 138, endPoint y: 229, distance: 129.6
click at [138, 229] on div "All work orders [STREET_ADDRESS] Home details Vendor Info BBS Heating and Cooli…" at bounding box center [565, 219] width 1131 height 351
copy h5 "BBS Heating and Cooling"
click at [328, 206] on div "Progress Updates" at bounding box center [360, 200] width 82 height 14
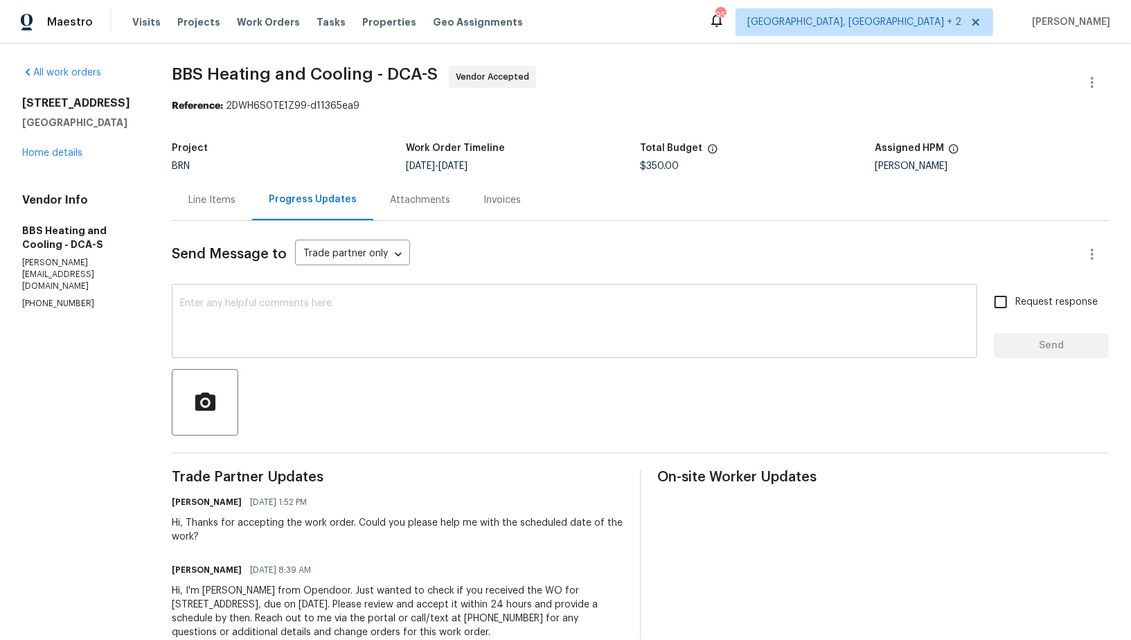
click at [272, 331] on textarea at bounding box center [574, 323] width 789 height 48
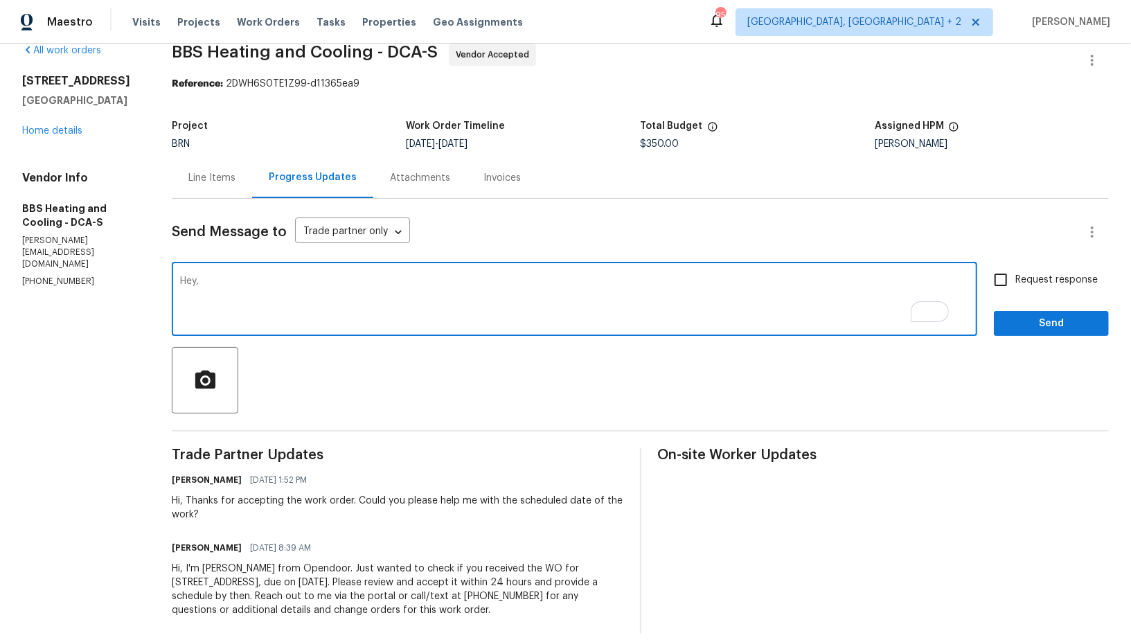
scroll to position [24, 0]
type textarea "Hello, Please update me on the scheduled date of this work."
click at [993, 271] on input "Request response" at bounding box center [1001, 278] width 29 height 29
checkbox input "true"
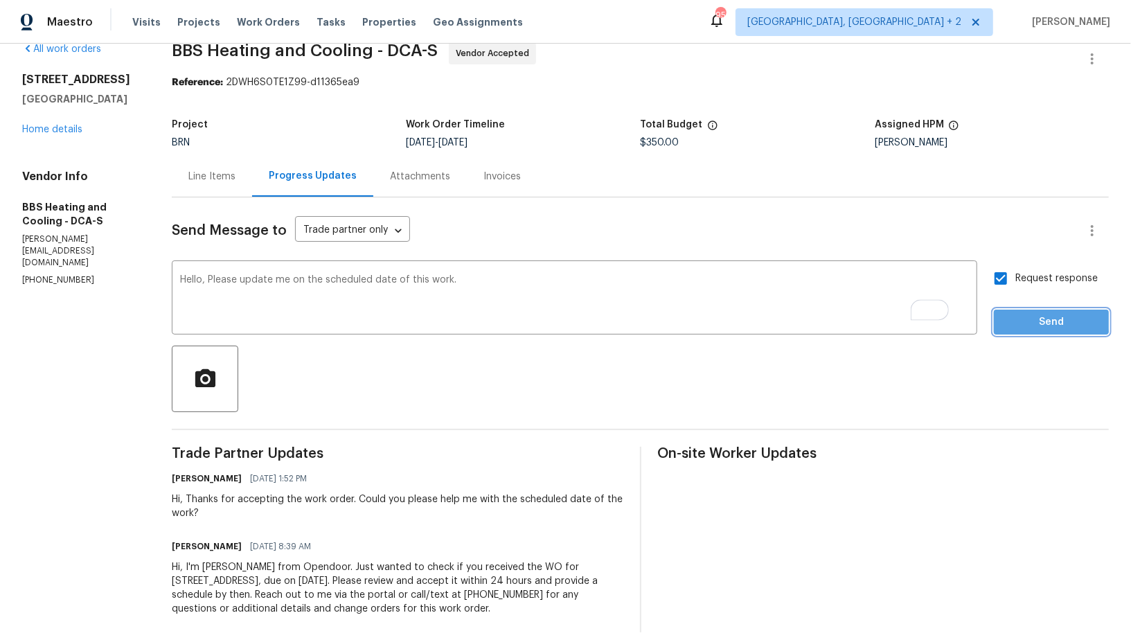
click at [1024, 319] on span "Send" at bounding box center [1051, 322] width 93 height 17
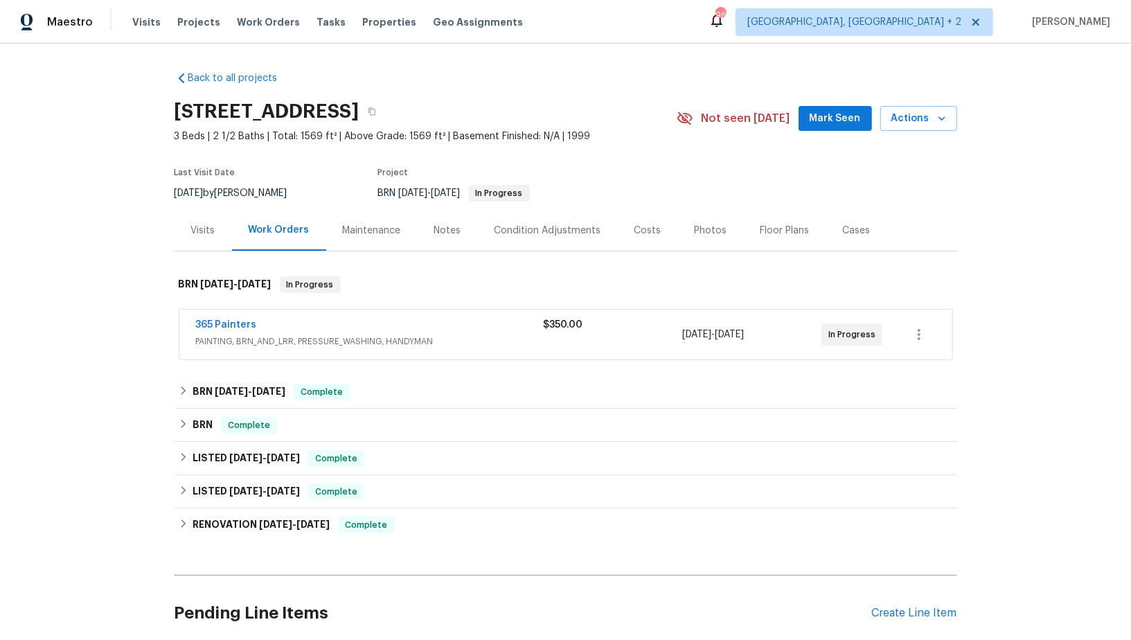
click at [223, 330] on span "365 Painters" at bounding box center [226, 325] width 61 height 14
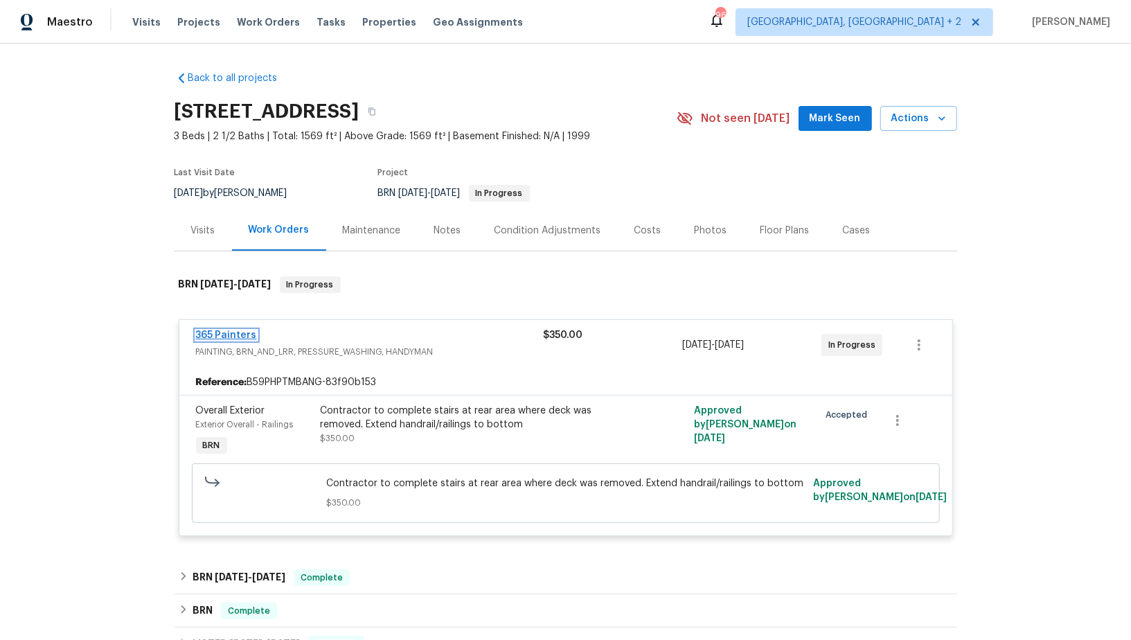
click at [202, 332] on link "365 Painters" at bounding box center [226, 335] width 61 height 10
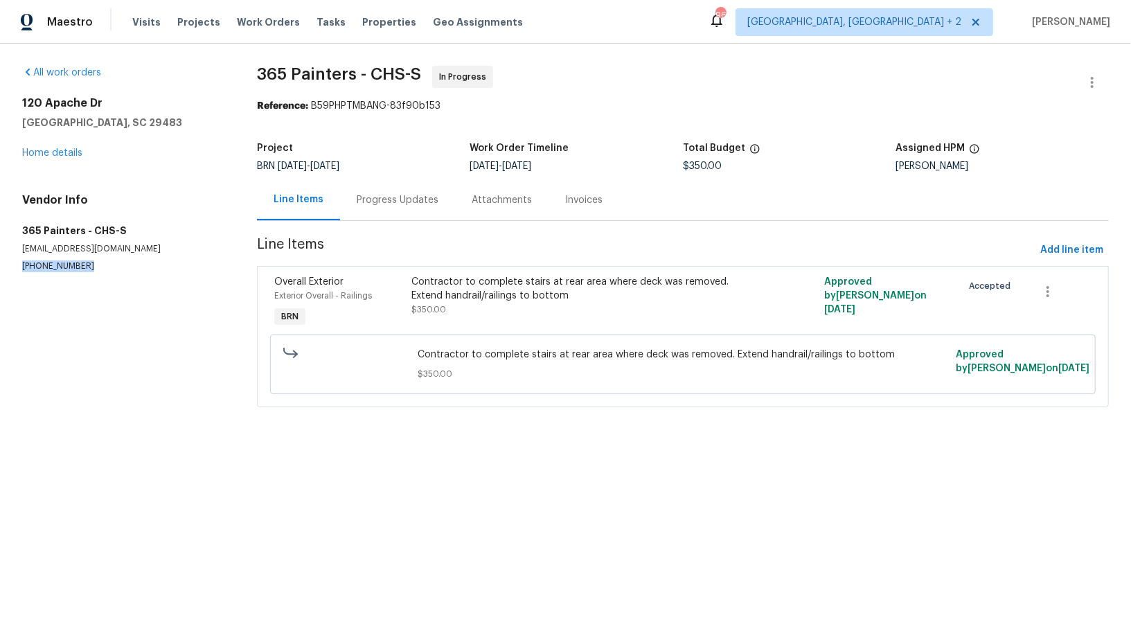
drag, startPoint x: 88, startPoint y: 265, endPoint x: 0, endPoint y: 265, distance: 88.0
click at [0, 265] on div "All work orders [STREET_ADDRESS][PERSON_NAME] Home details Vendor Info 365 Pain…" at bounding box center [565, 245] width 1131 height 402
copy p "[PHONE_NUMBER]"
click at [382, 185] on div "Progress Updates" at bounding box center [397, 199] width 115 height 41
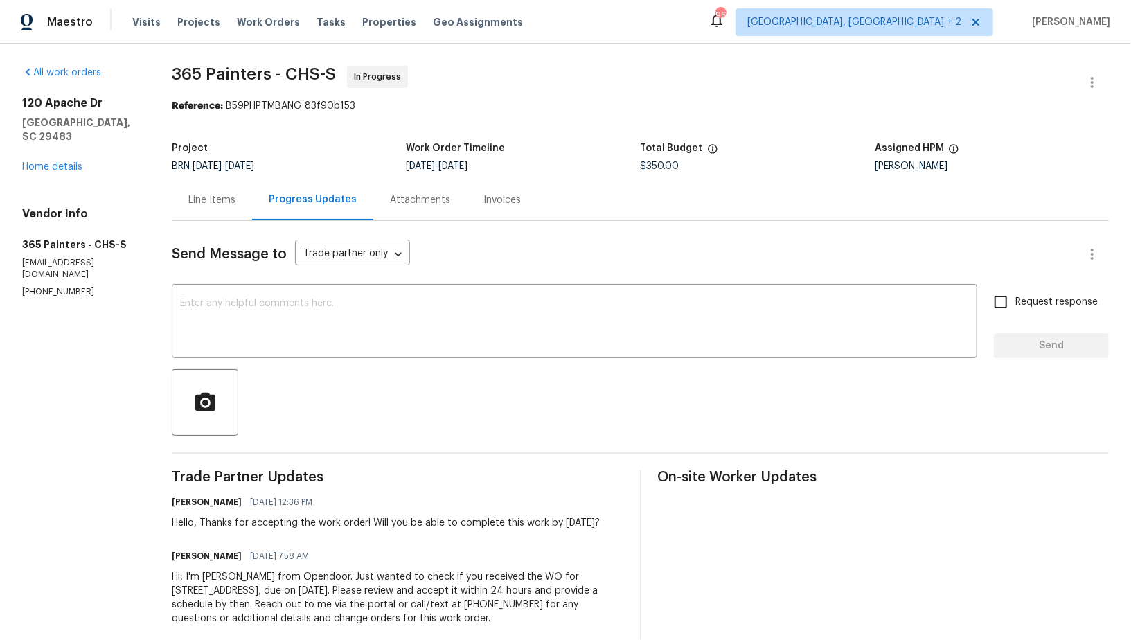
scroll to position [24, 0]
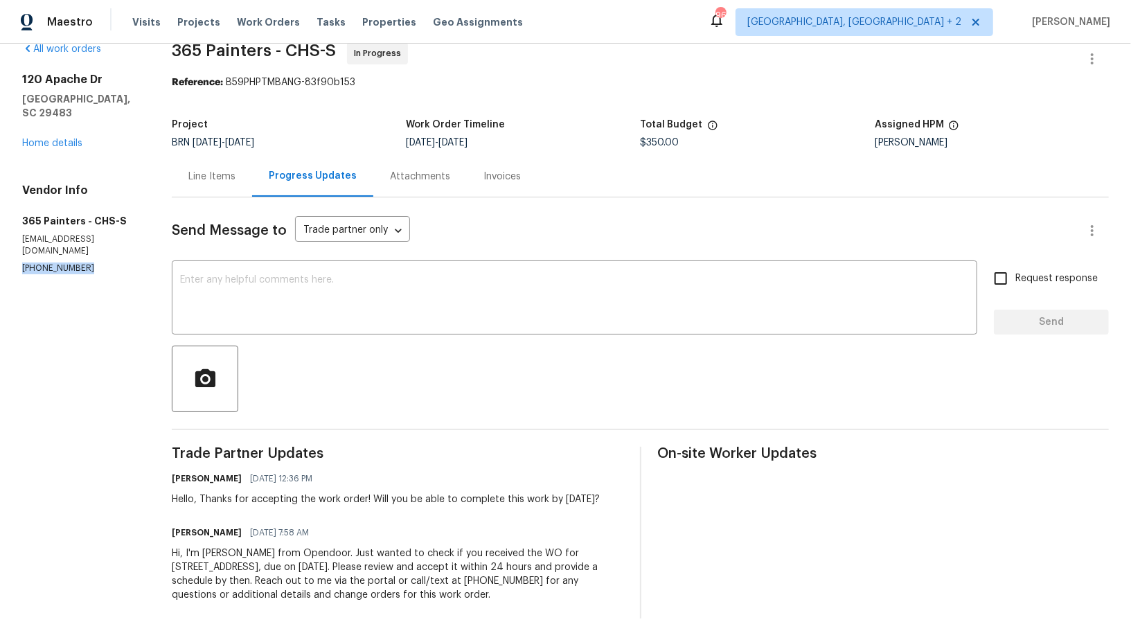
drag, startPoint x: 80, startPoint y: 243, endPoint x: 0, endPoint y: 243, distance: 80.4
click at [0, 243] on div "All work orders 120 Apache Dr Summerville, SC 29483 Home details Vendor Info 36…" at bounding box center [565, 330] width 1131 height 621
copy p "(931) 981-4846"
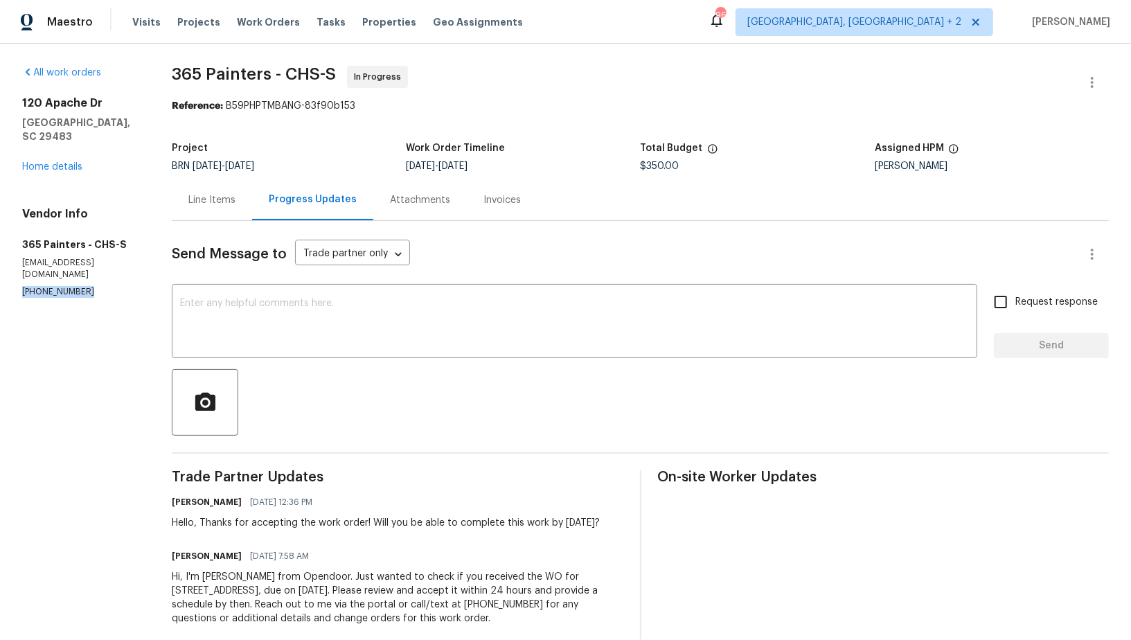
click at [224, 183] on div "Line Items" at bounding box center [212, 199] width 80 height 41
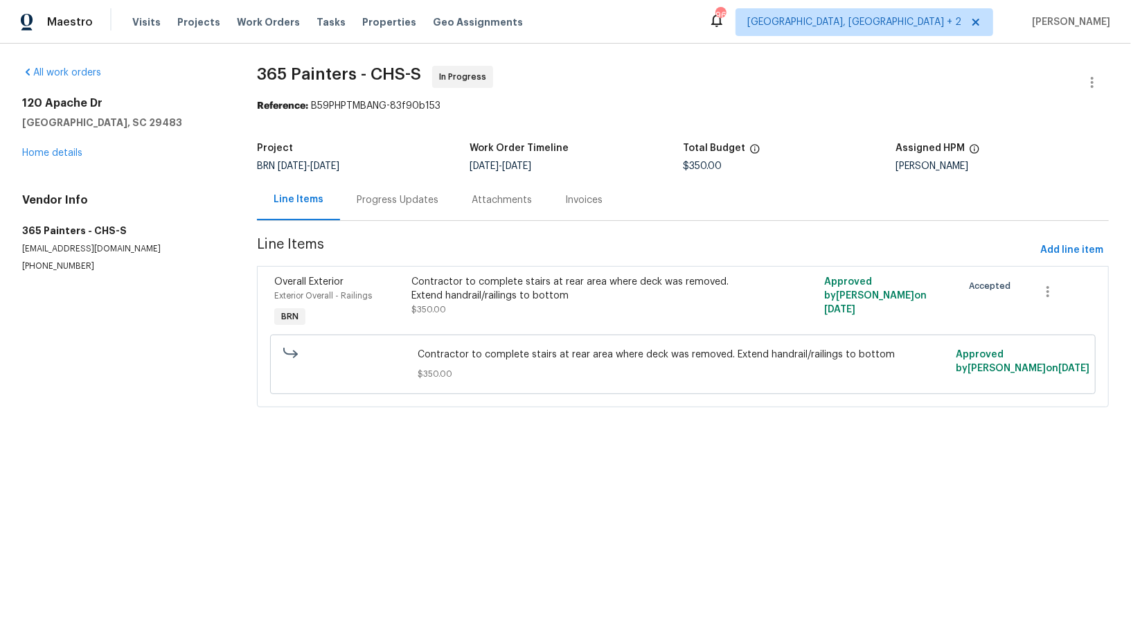
click at [393, 206] on div "Progress Updates" at bounding box center [398, 200] width 82 height 14
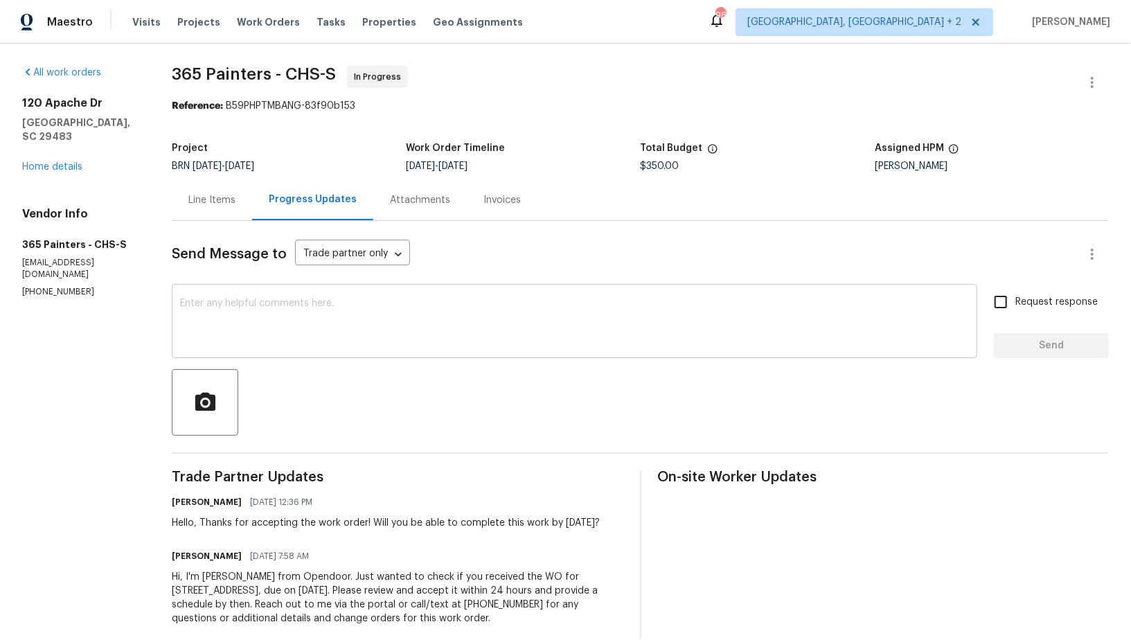
scroll to position [24, 0]
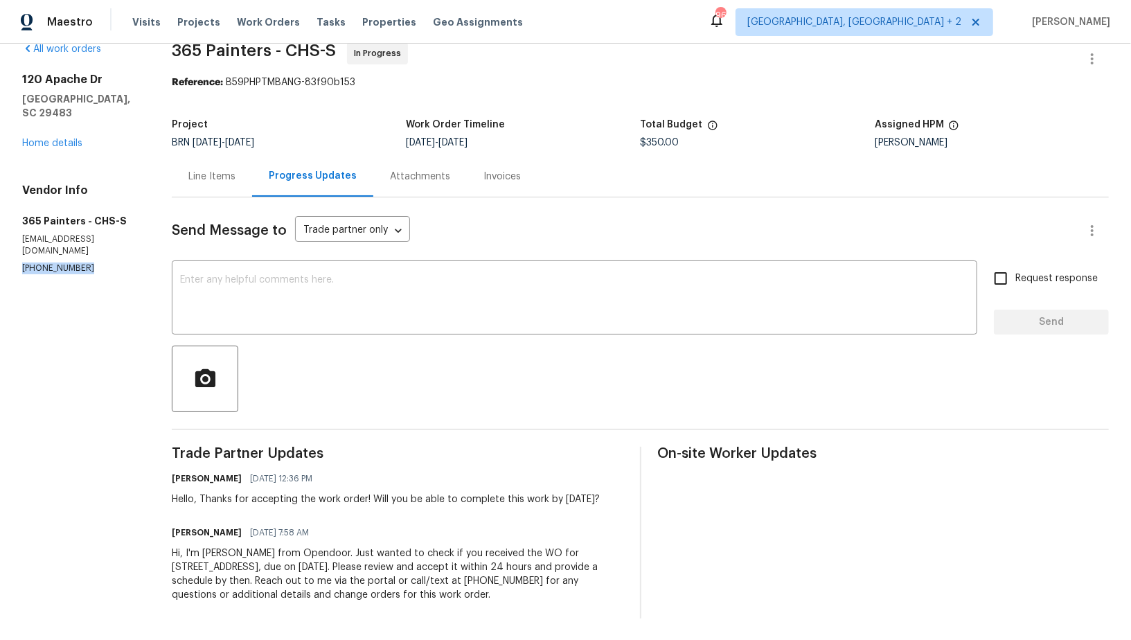
drag, startPoint x: 93, startPoint y: 242, endPoint x: 0, endPoint y: 242, distance: 92.8
click at [0, 242] on div "All work orders 120 Apache Dr Summerville, SC 29483 Home details Vendor Info 36…" at bounding box center [565, 330] width 1131 height 621
copy p "(931) 981-4846"
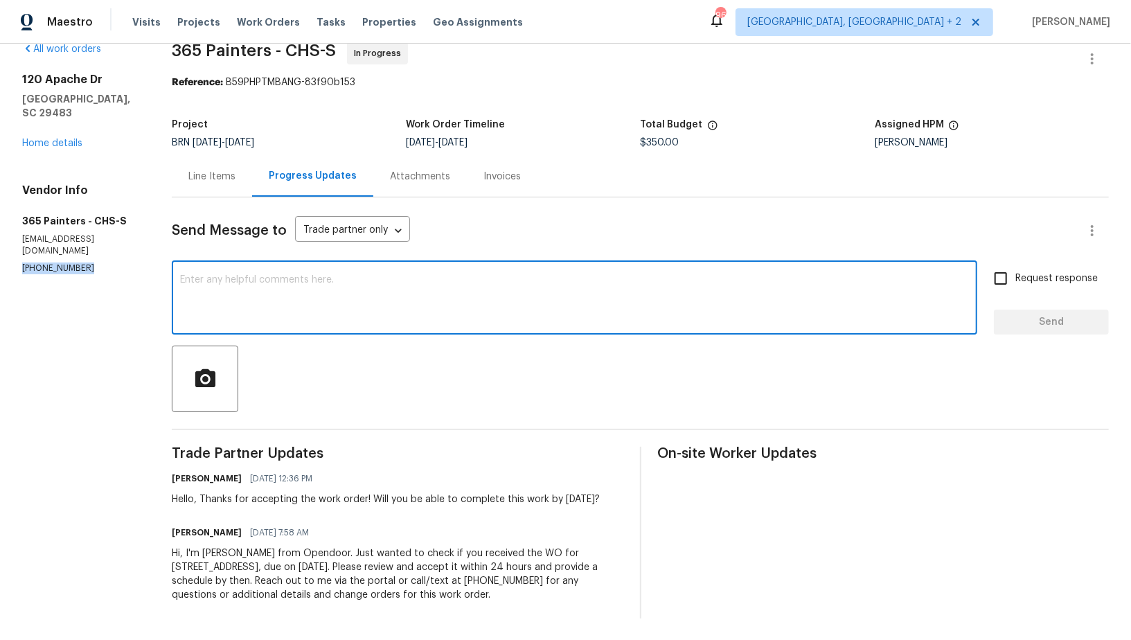
click at [287, 312] on textarea at bounding box center [574, 299] width 789 height 48
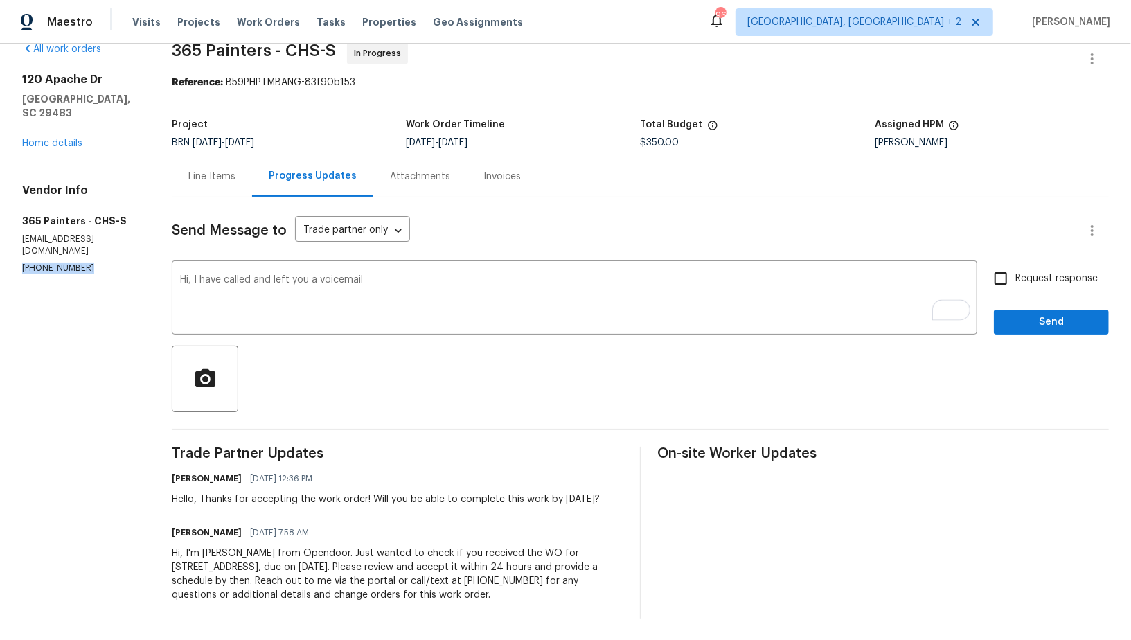
drag, startPoint x: 96, startPoint y: 246, endPoint x: 0, endPoint y: 246, distance: 95.6
click at [0, 246] on div "All work orders 120 Apache Dr Summerville, SC 29483 Home details Vendor Info 36…" at bounding box center [565, 330] width 1131 height 621
copy p "(931) 981-4846"
click at [383, 292] on textarea "Hi, I have called and left you a voicemail" at bounding box center [574, 299] width 789 height 48
paste textarea "(931) 981-4846"
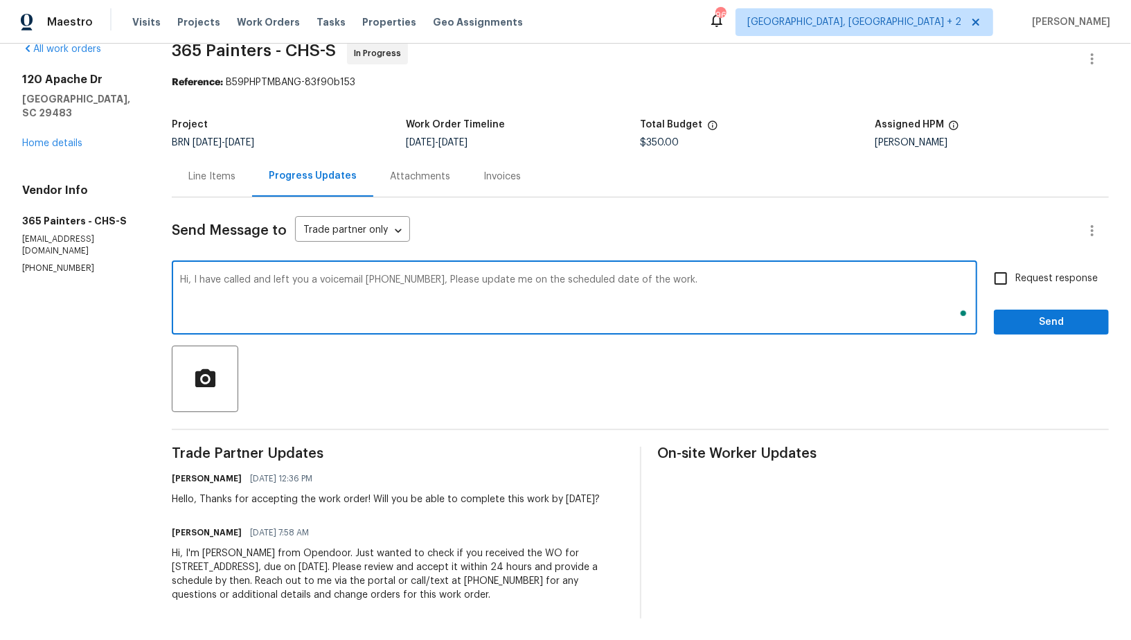
type textarea "Hi, I have called and left you a voicemail (931) 981-4846, Please update me on …"
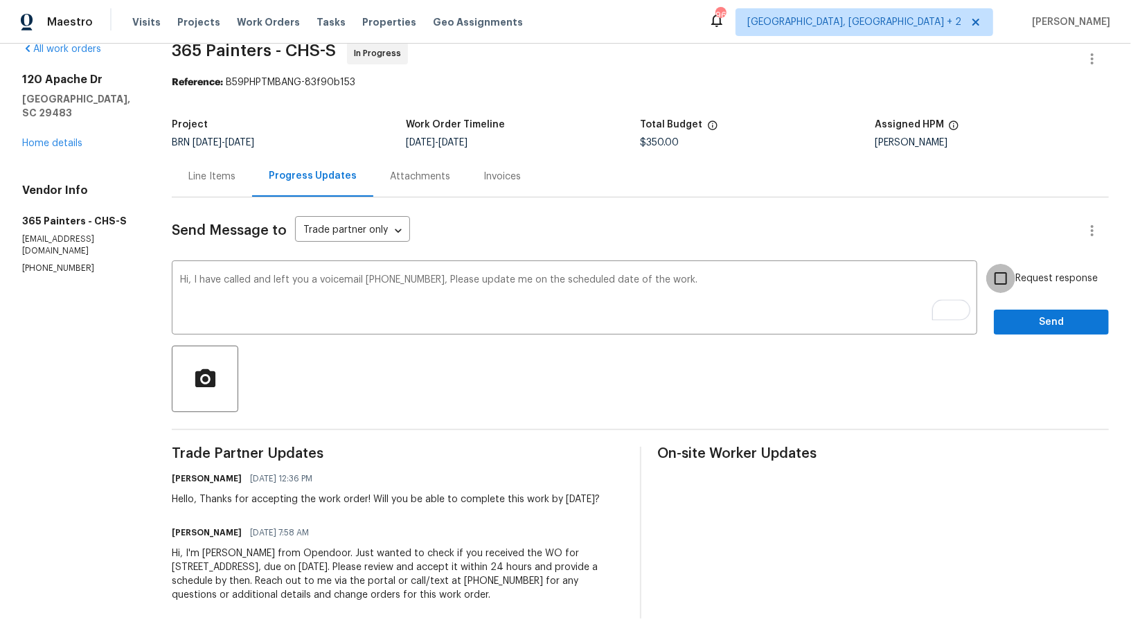
click at [989, 287] on input "Request response" at bounding box center [1001, 278] width 29 height 29
checkbox input "true"
click at [1039, 330] on button "Send" at bounding box center [1051, 323] width 115 height 26
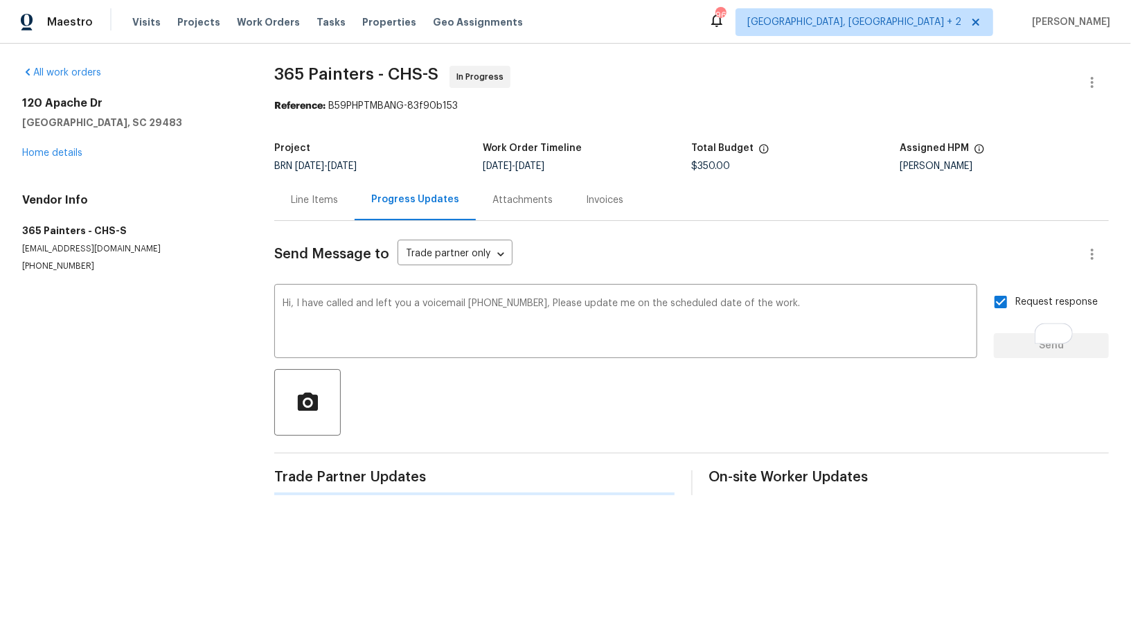
scroll to position [0, 0]
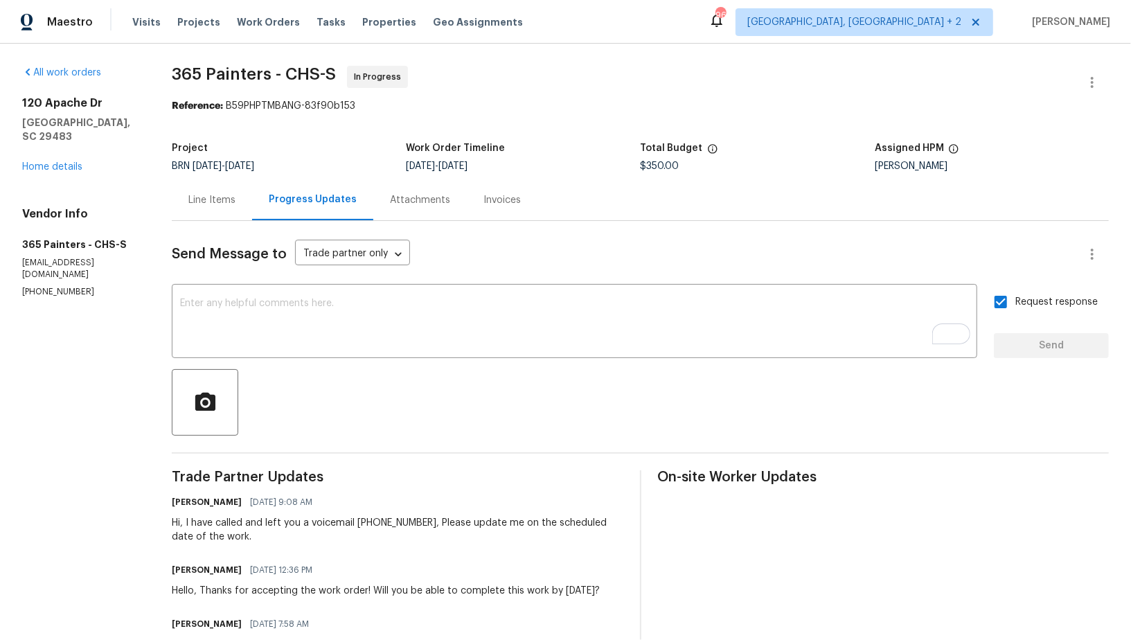
click at [39, 158] on div "120 Apache Dr Summerville, SC 29483 Home details" at bounding box center [80, 135] width 116 height 78
click at [47, 145] on div "120 Apache Dr Summerville, SC 29483 Home details" at bounding box center [80, 135] width 116 height 78
click at [48, 162] on link "Home details" at bounding box center [52, 167] width 60 height 10
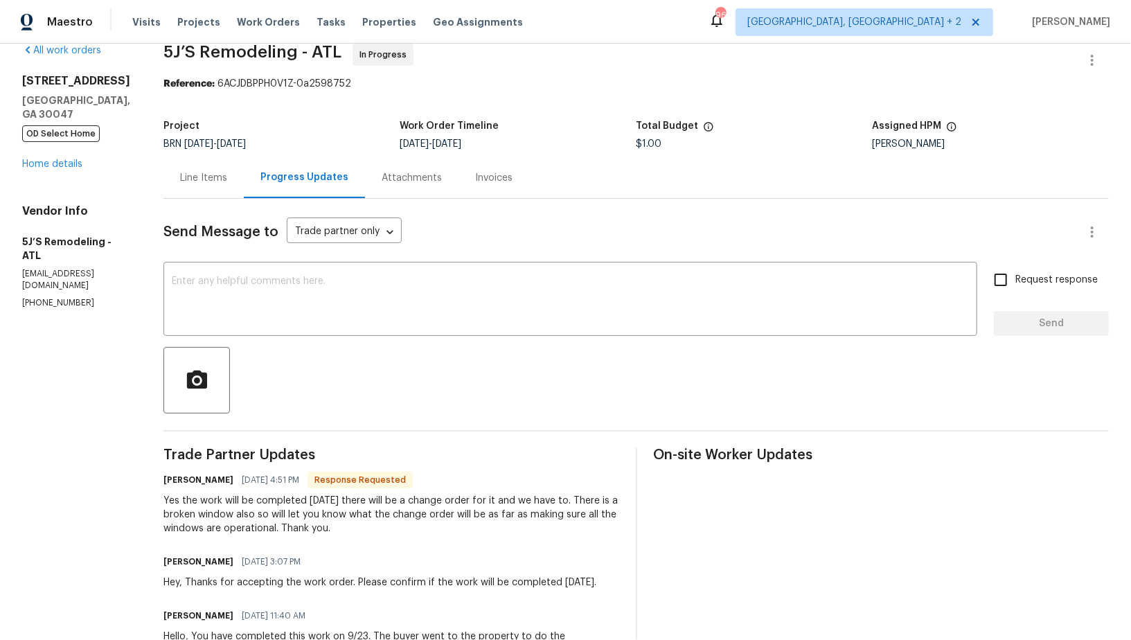
scroll to position [3, 0]
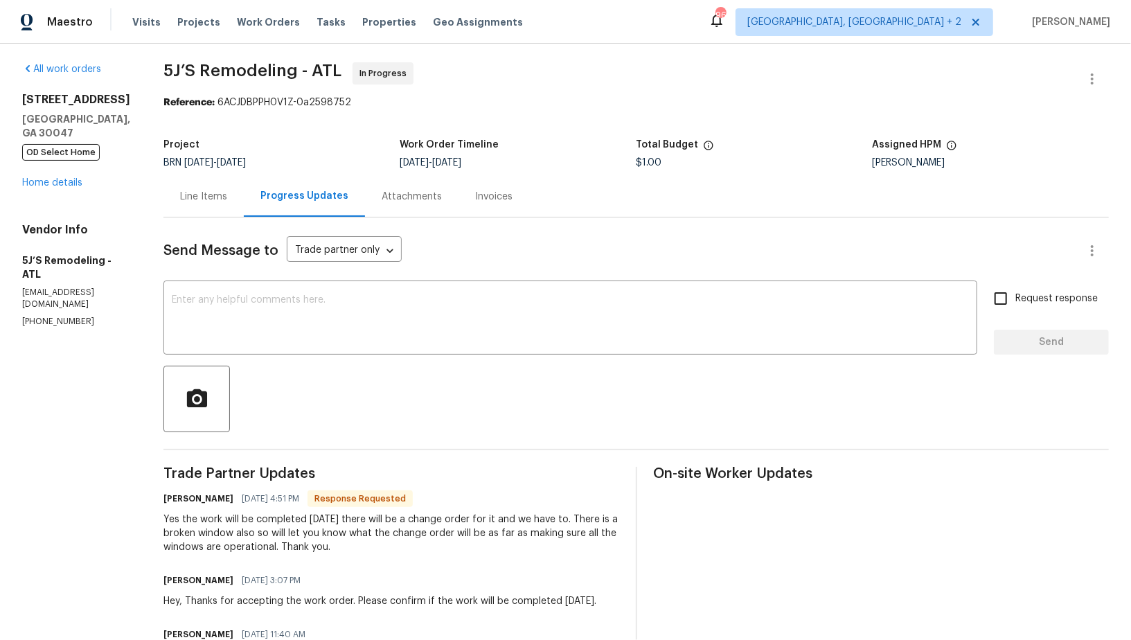
click at [200, 208] on div "Line Items" at bounding box center [203, 196] width 80 height 41
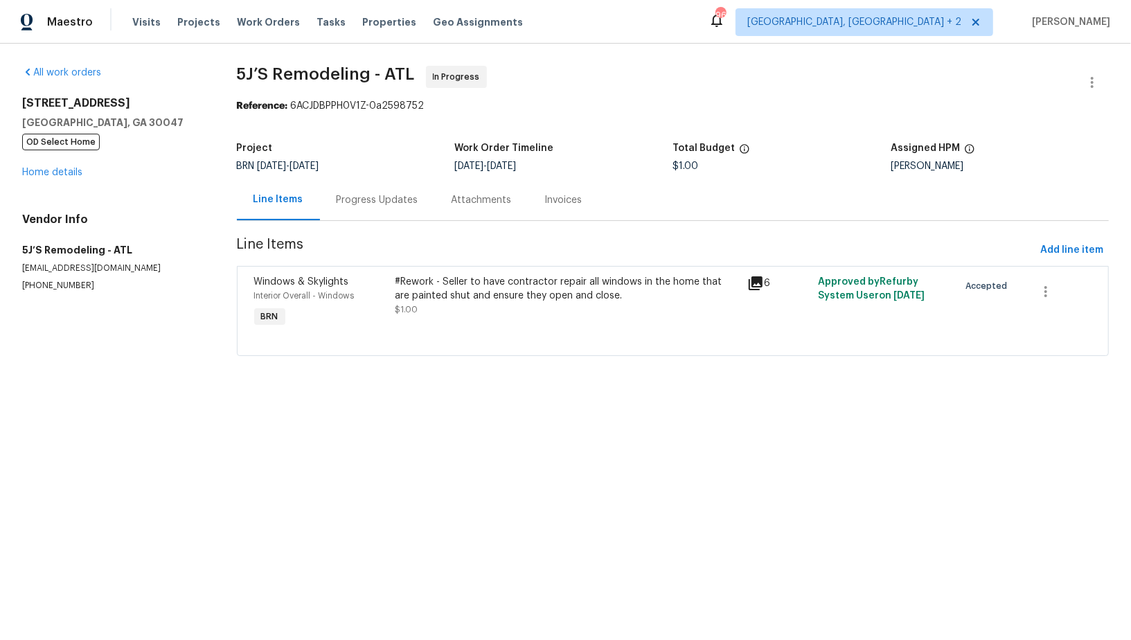
click at [462, 264] on section "5J’S Remodeling - ATL In Progress Reference: 6ACJDBPPH0V1Z-0a2598752 Project BR…" at bounding box center [673, 219] width 873 height 307
click at [462, 297] on div "#Rework - Seller to have contractor repair all windows in the home that are pai…" at bounding box center [567, 289] width 344 height 28
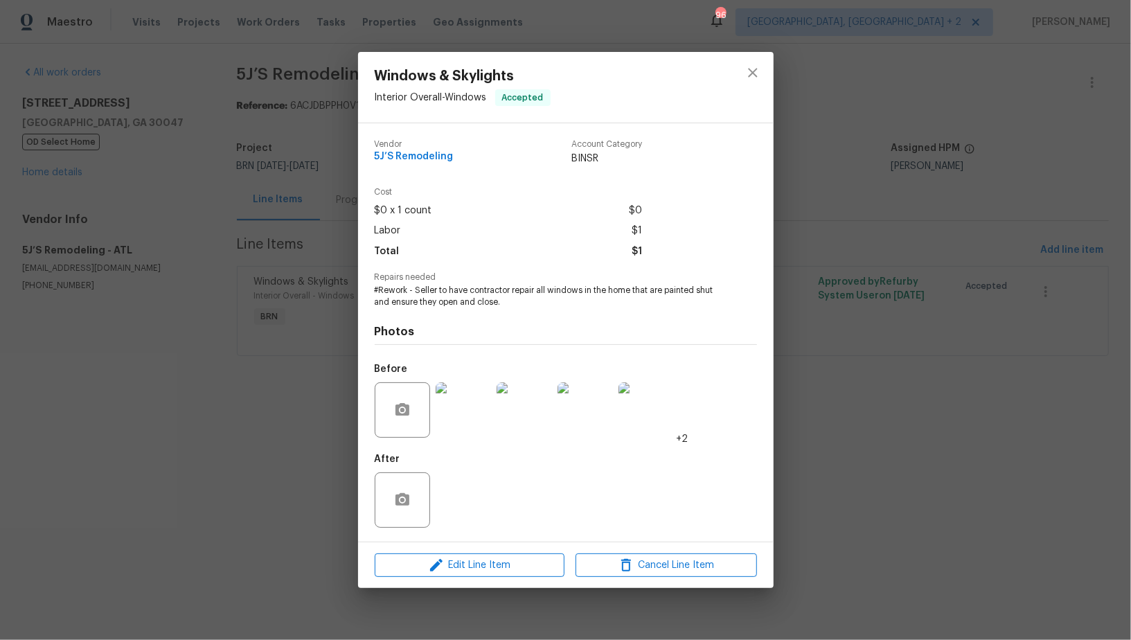
click at [474, 429] on img at bounding box center [463, 409] width 55 height 55
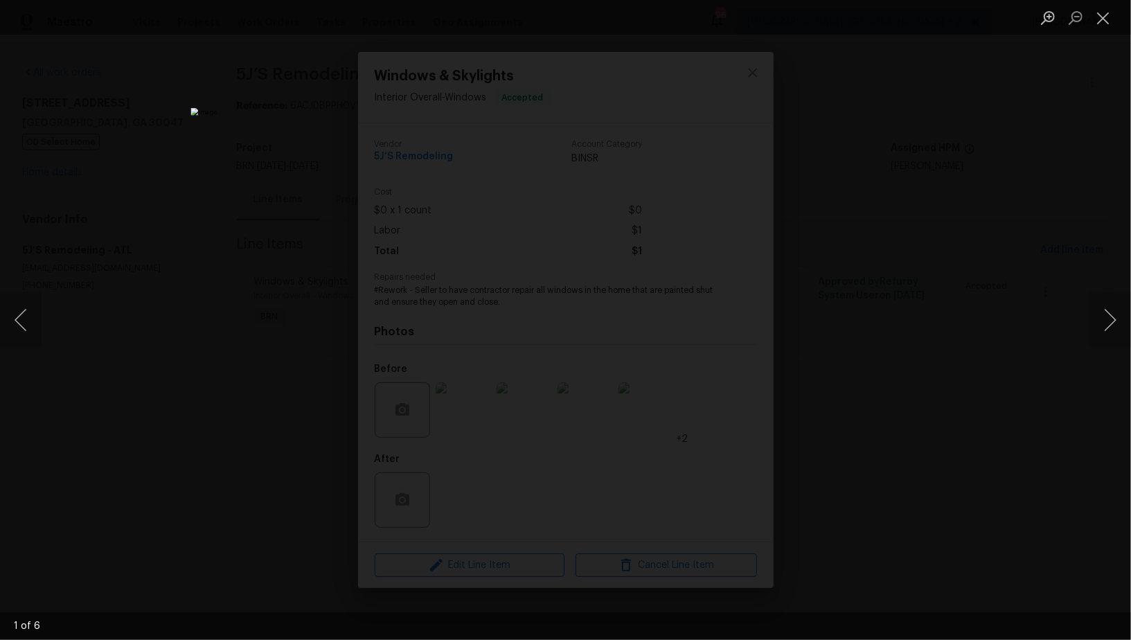
click at [853, 384] on div "Lightbox" at bounding box center [565, 320] width 1131 height 640
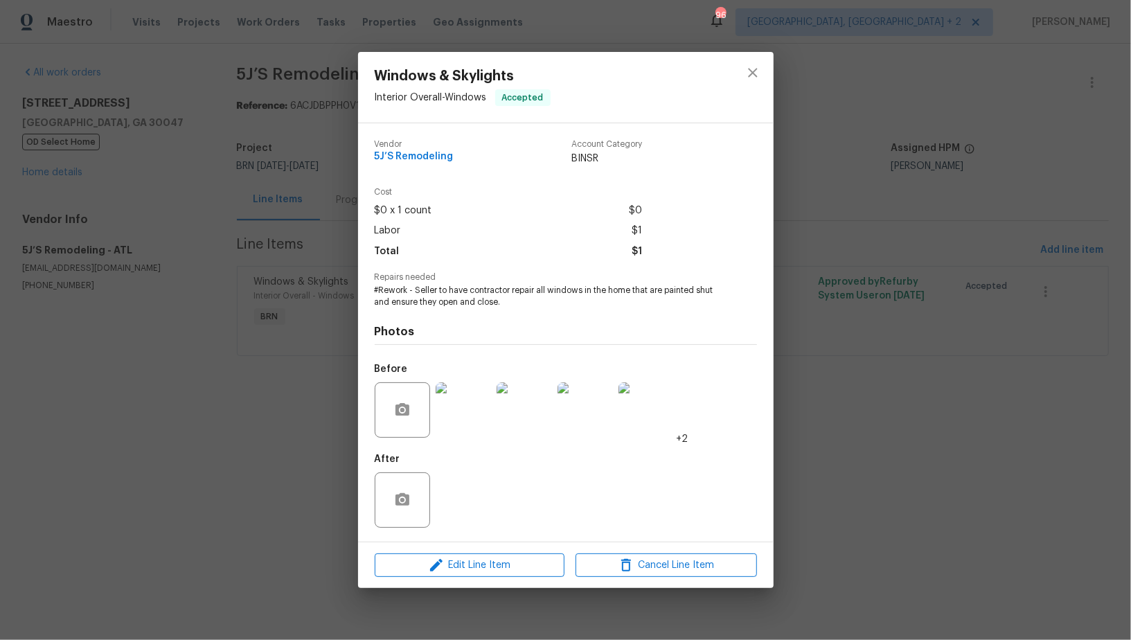
click at [853, 384] on div "Windows & Skylights Interior Overall - Windows Accepted Vendor 5J’S Remodeling …" at bounding box center [565, 320] width 1131 height 640
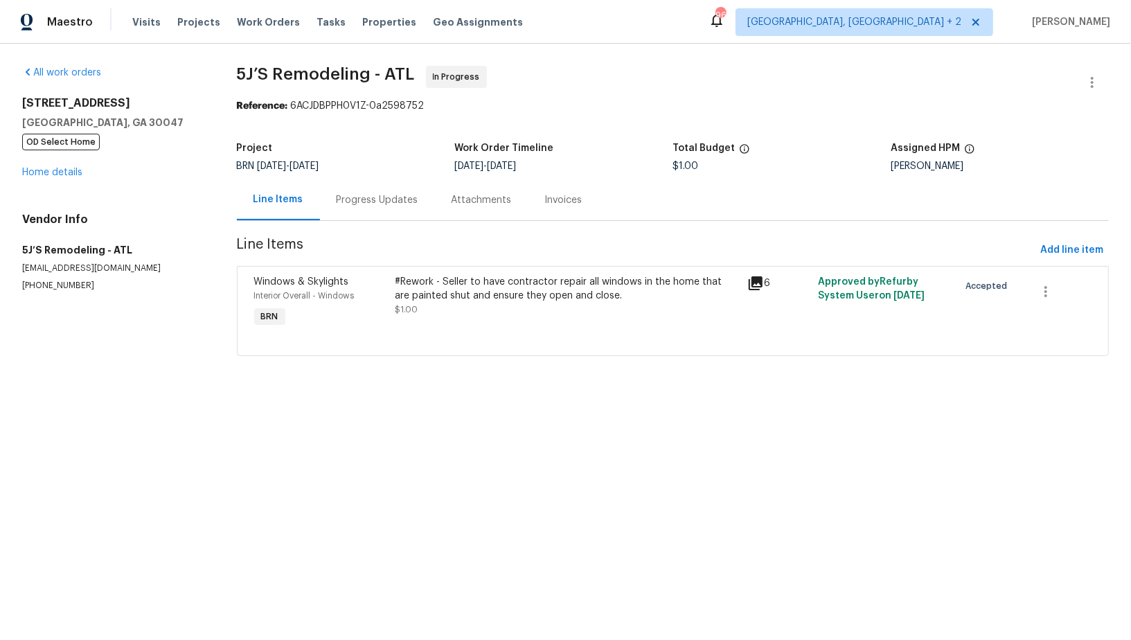
click at [371, 202] on div "Progress Updates" at bounding box center [378, 200] width 82 height 14
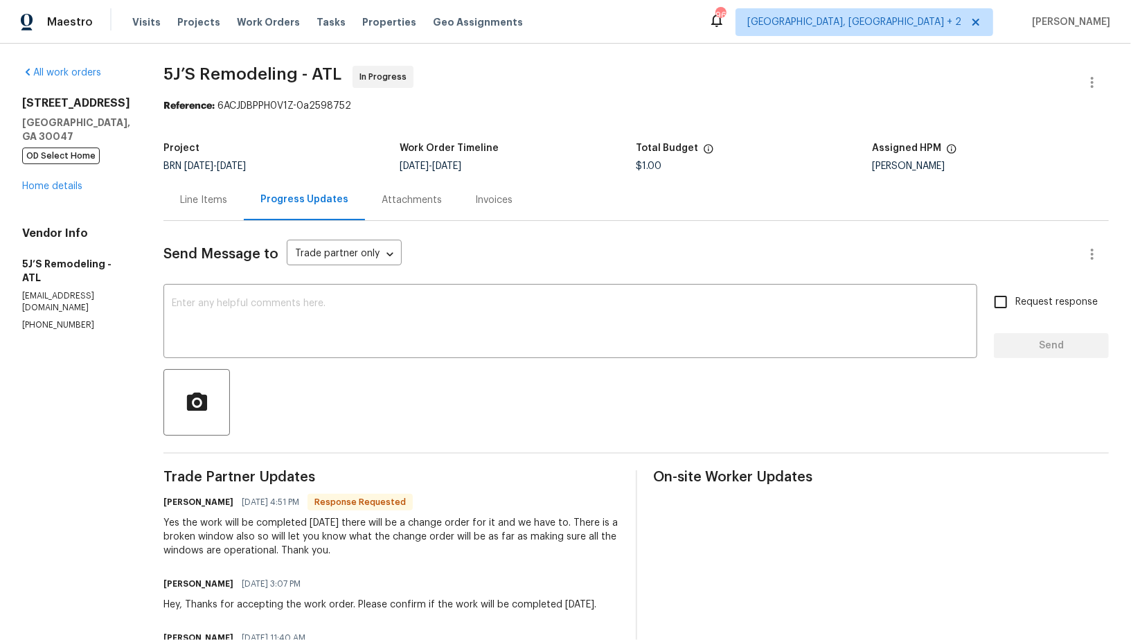
click at [213, 215] on div "Line Items" at bounding box center [203, 199] width 80 height 41
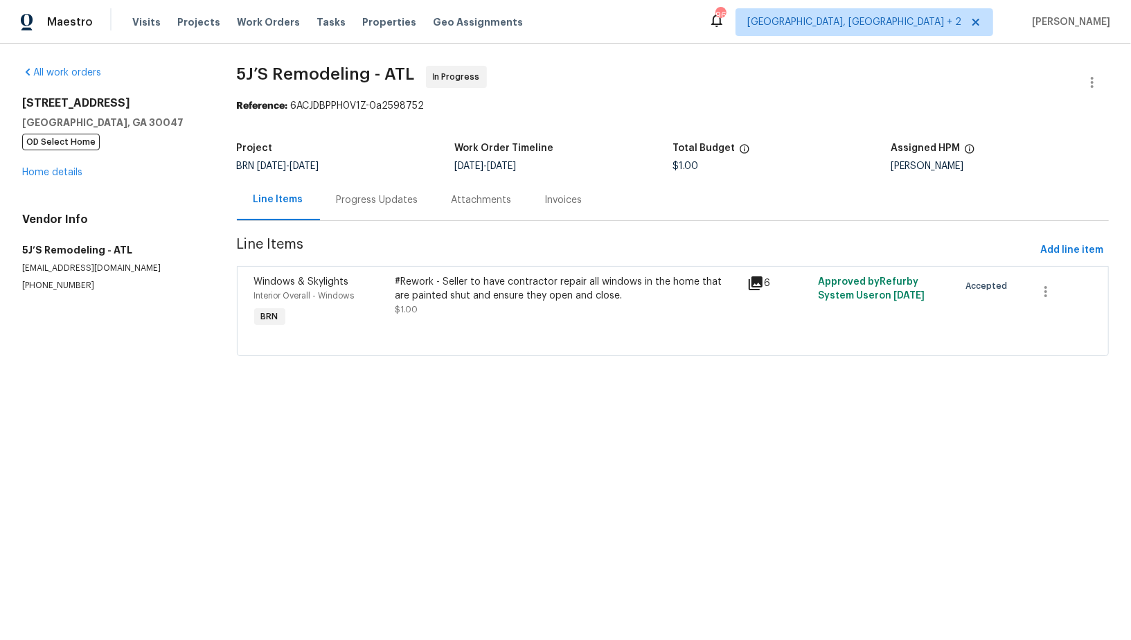
click at [510, 334] on div at bounding box center [673, 338] width 838 height 17
click at [480, 306] on div "#Rework - Seller to have contractor repair all windows in the home that are pai…" at bounding box center [567, 296] width 344 height 42
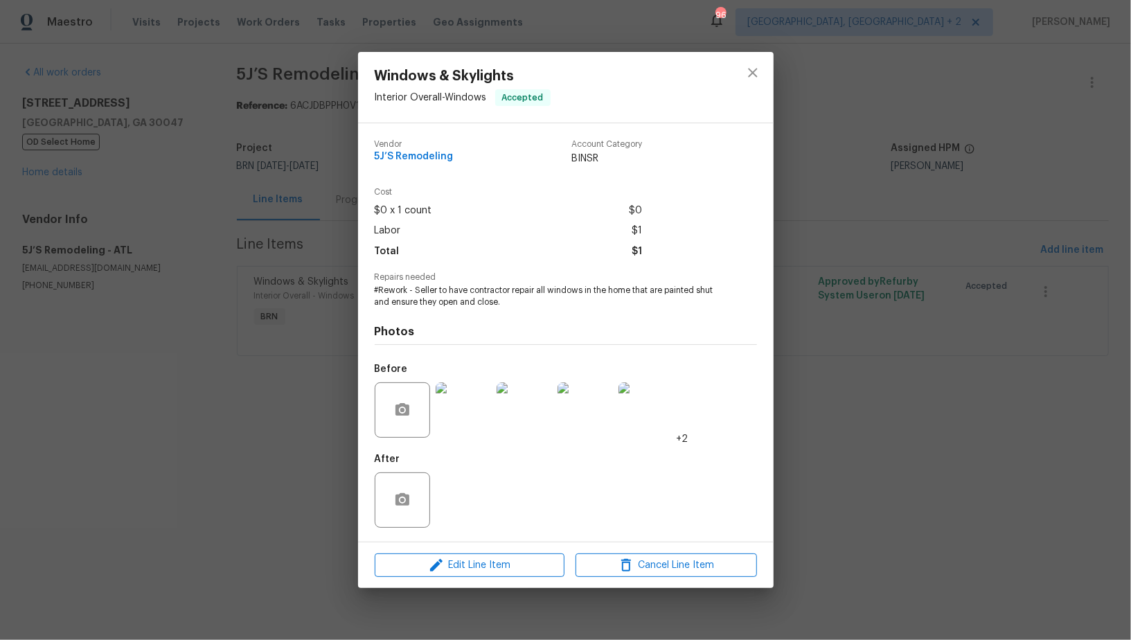
click at [467, 434] on img at bounding box center [463, 409] width 55 height 55
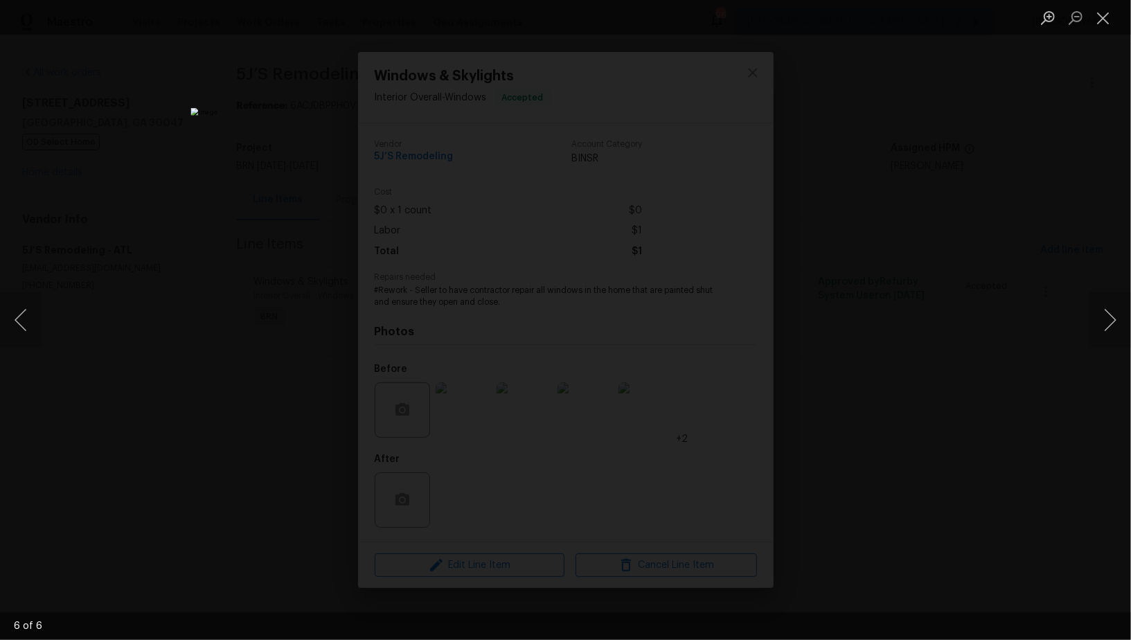
click at [953, 330] on div "Lightbox" at bounding box center [565, 320] width 1131 height 640
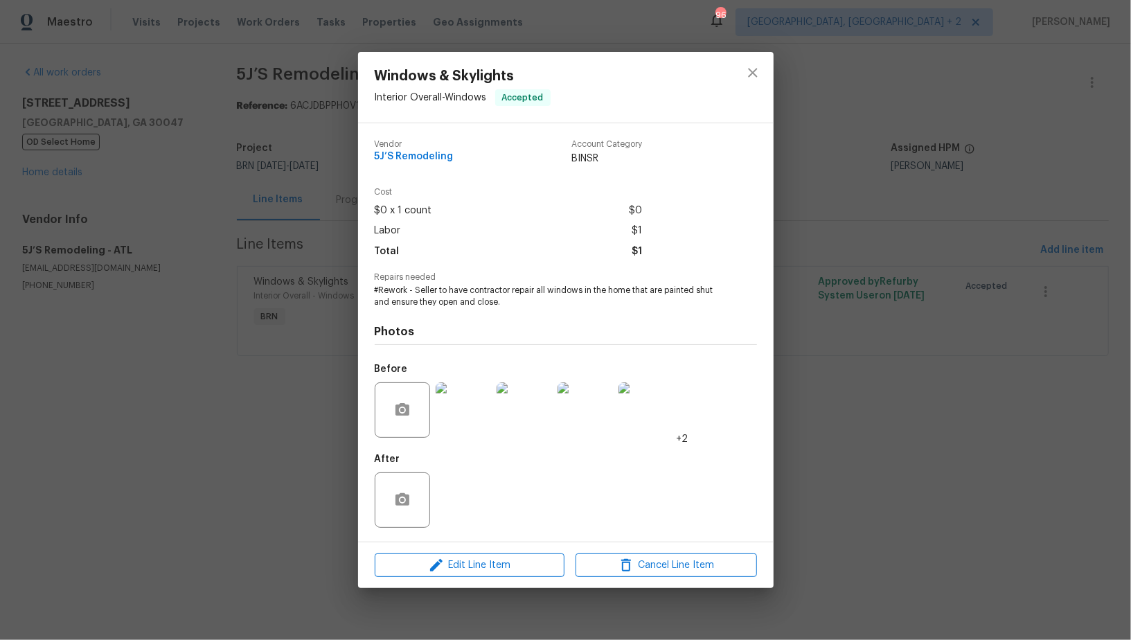
click at [953, 330] on div "Windows & Skylights Interior Overall - Windows Accepted Vendor 5J’S Remodeling …" at bounding box center [565, 320] width 1131 height 640
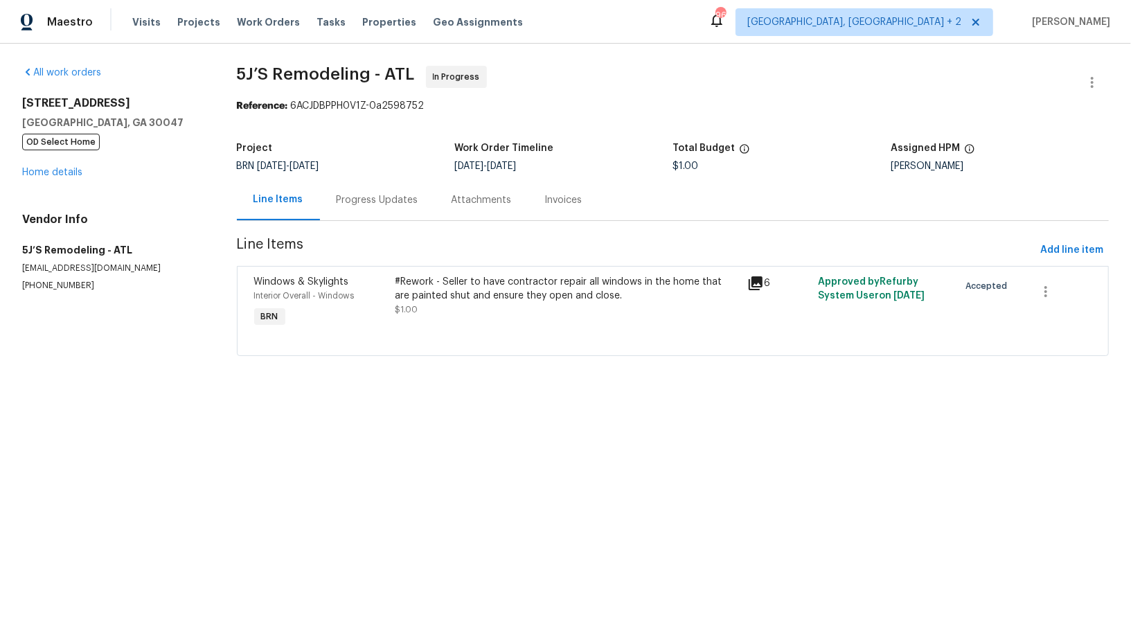
click at [371, 189] on div "Progress Updates" at bounding box center [377, 199] width 115 height 41
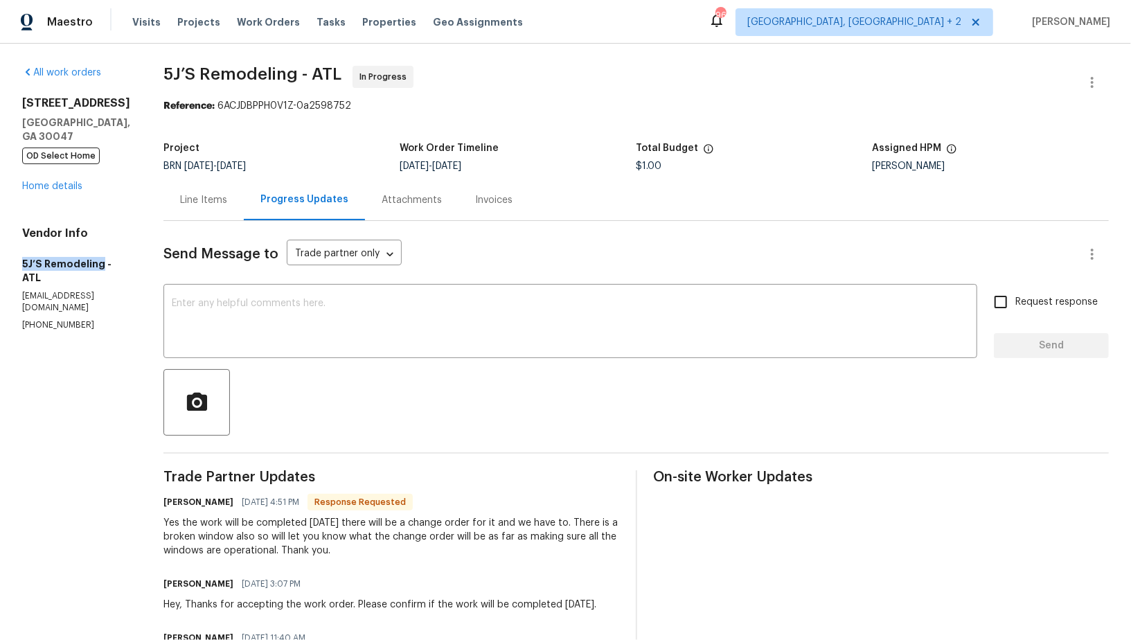
drag, startPoint x: 0, startPoint y: 258, endPoint x: 99, endPoint y: 260, distance: 99.1
click at [99, 260] on div "All work orders 935 Brookwood Run Dr SW Lilburn, GA 30047 OD Select Home Home d…" at bounding box center [565, 402] width 1131 height 716
copy h5 "5J’S Remodeling"
click at [203, 204] on div "Line Items" at bounding box center [203, 200] width 47 height 14
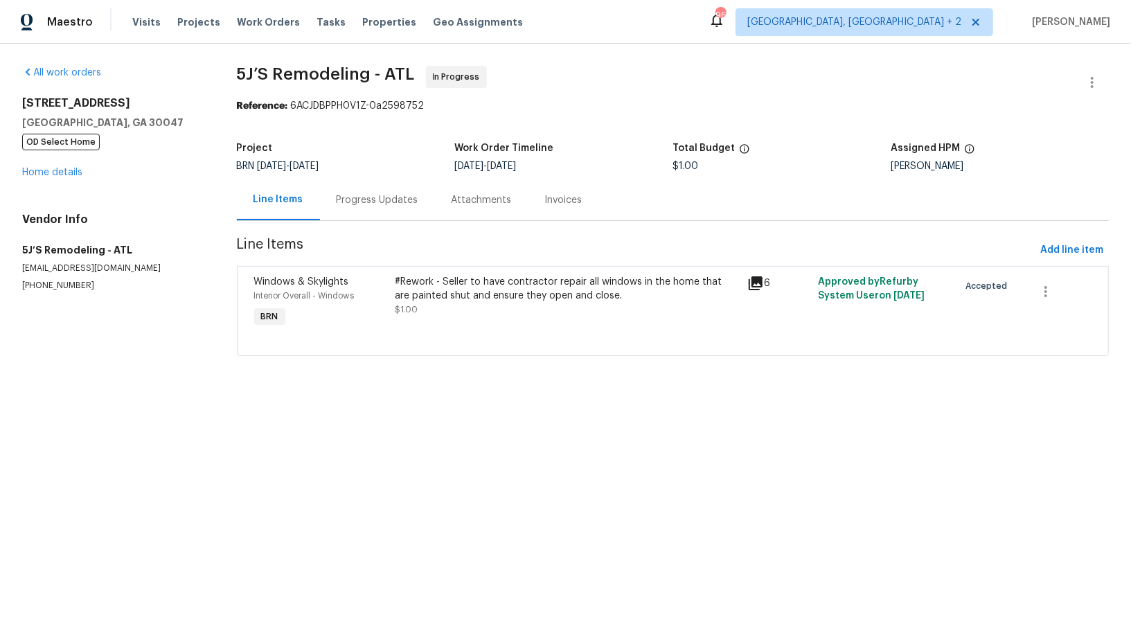
click at [461, 280] on div "#Rework - Seller to have contractor repair all windows in the home that are pai…" at bounding box center [567, 289] width 344 height 28
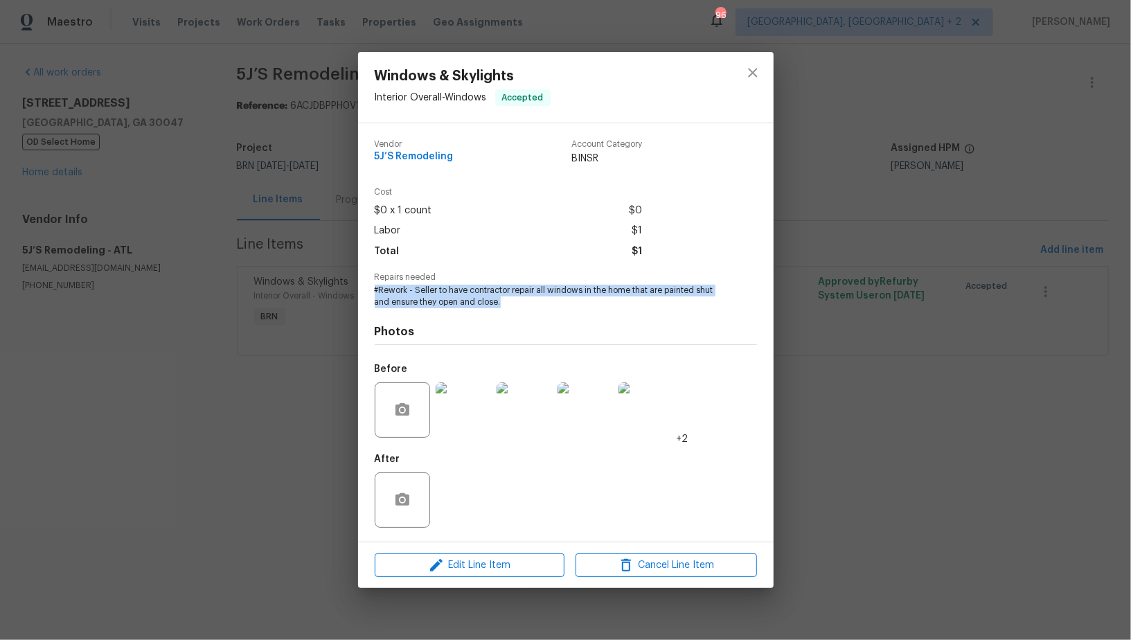
drag, startPoint x: 364, startPoint y: 287, endPoint x: 515, endPoint y: 303, distance: 151.8
click at [515, 303] on div "Vendor 5J’S Remodeling Account Category BINSR Cost $0 x 1 count $0 Labor $1 Tot…" at bounding box center [566, 332] width 416 height 418
copy span "#Rework - Seller to have contractor repair all windows in the home that are pai…"
click at [333, 224] on div "Windows & Skylights Interior Overall - Windows Accepted Vendor 5J’S Remodeling …" at bounding box center [565, 320] width 1131 height 640
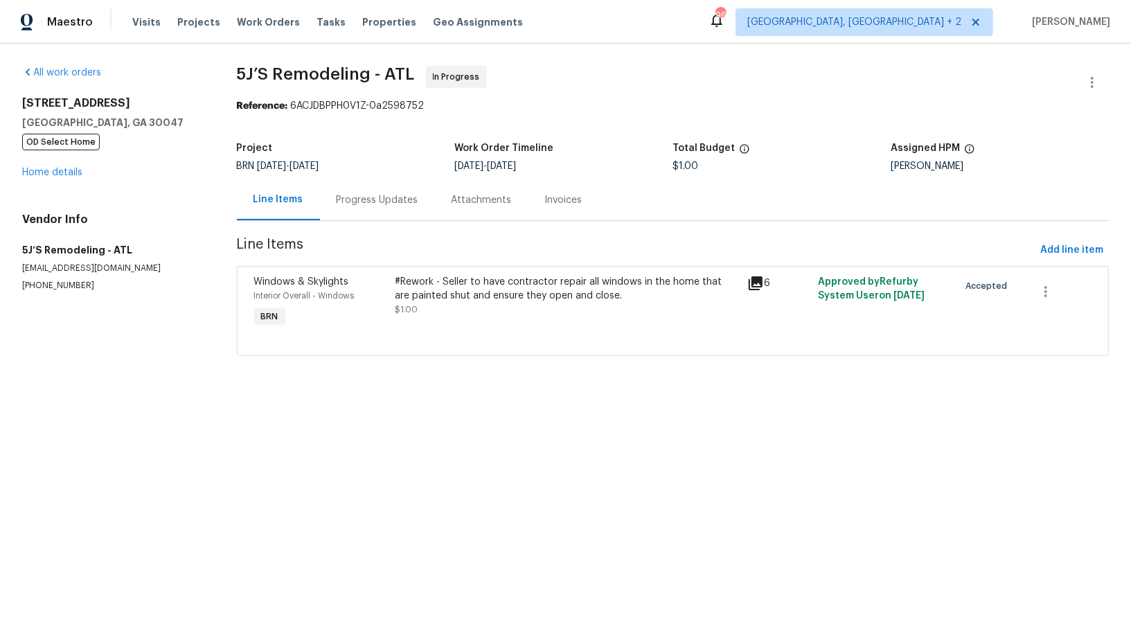
click at [351, 195] on div "Progress Updates" at bounding box center [378, 200] width 82 height 14
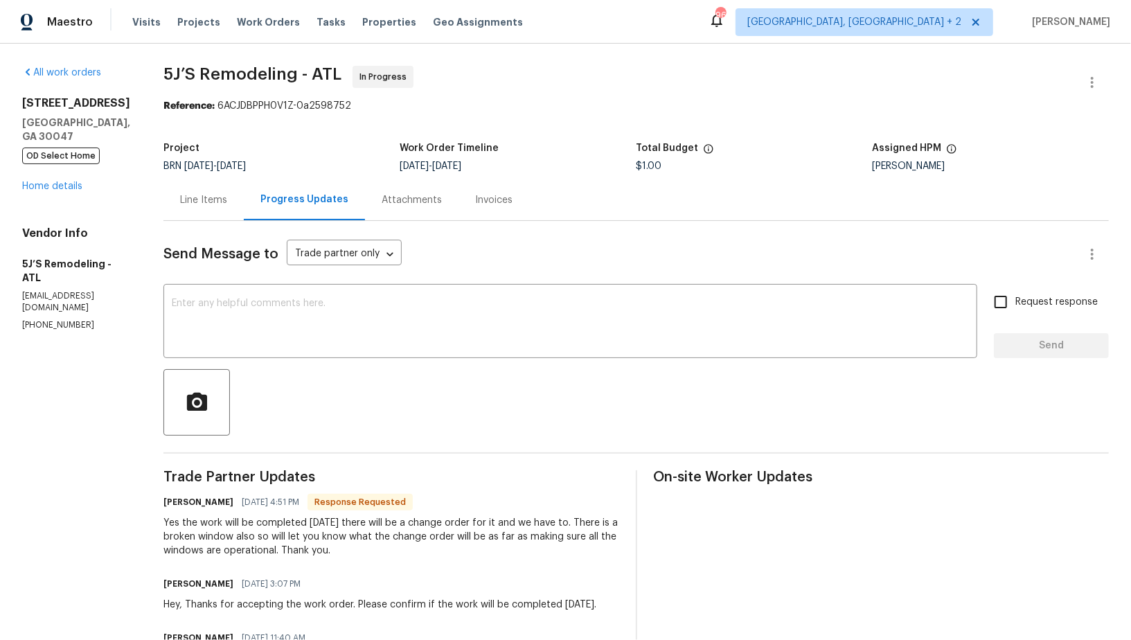
scroll to position [119, 0]
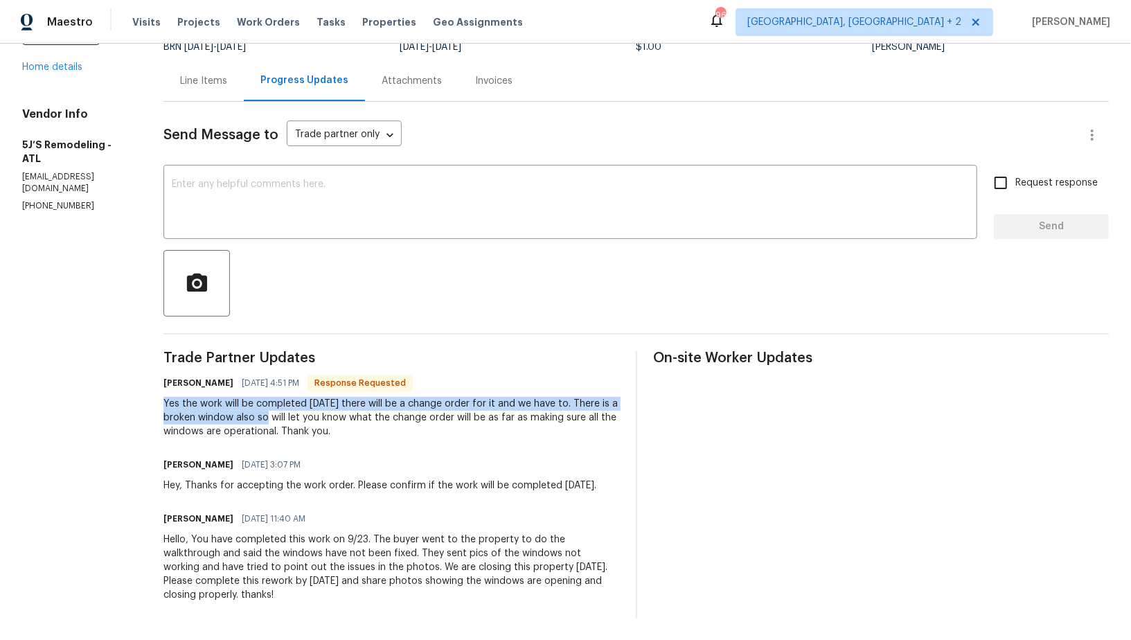
drag, startPoint x: 151, startPoint y: 406, endPoint x: 264, endPoint y: 416, distance: 113.4
click at [264, 417] on div "All work orders 935 Brookwood Run Dr SW Lilburn, GA 30047 OD Select Home Home d…" at bounding box center [565, 282] width 1131 height 716
copy div "Yes the work will be completed tomorrow there will be a change order for it and…"
click at [378, 195] on textarea at bounding box center [570, 203] width 797 height 48
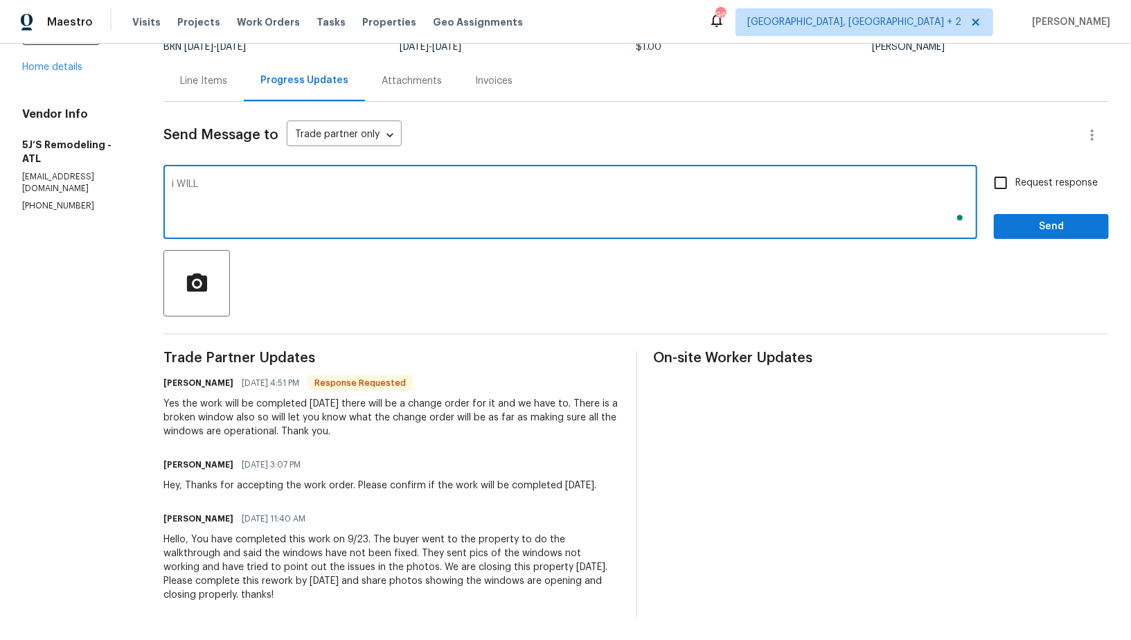
type textarea "i WILL"
type textarea "I will check"
type textarea "I"
type textarea "As we discussed, I will check and update you on the cost shortly. Thanks!"
click at [1010, 193] on input "Request response" at bounding box center [1001, 182] width 29 height 29
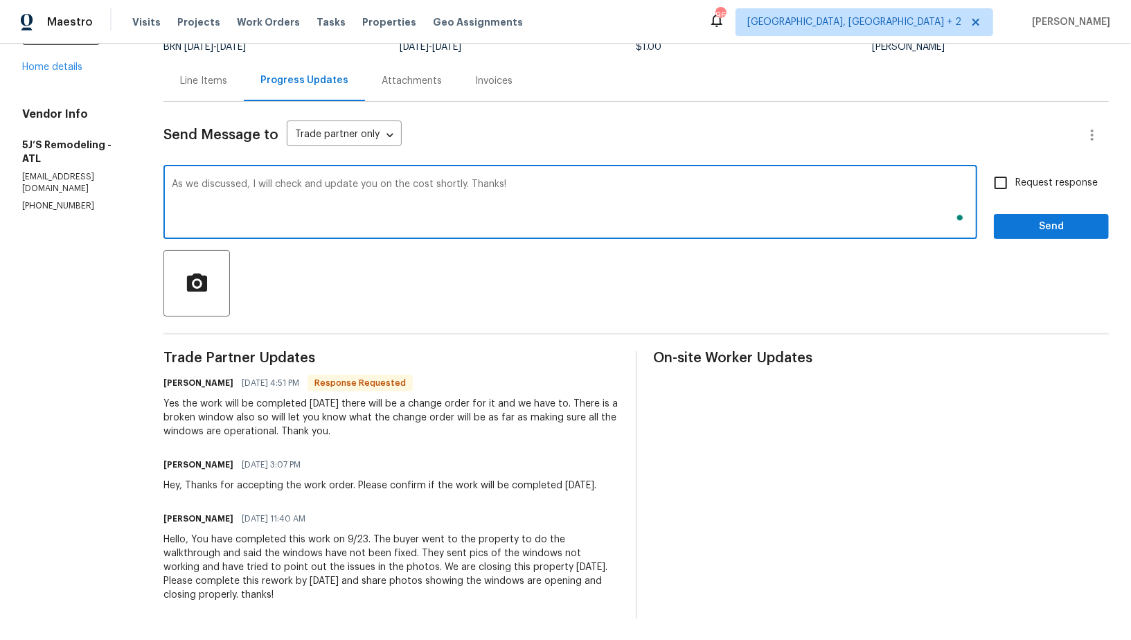
checkbox input "true"
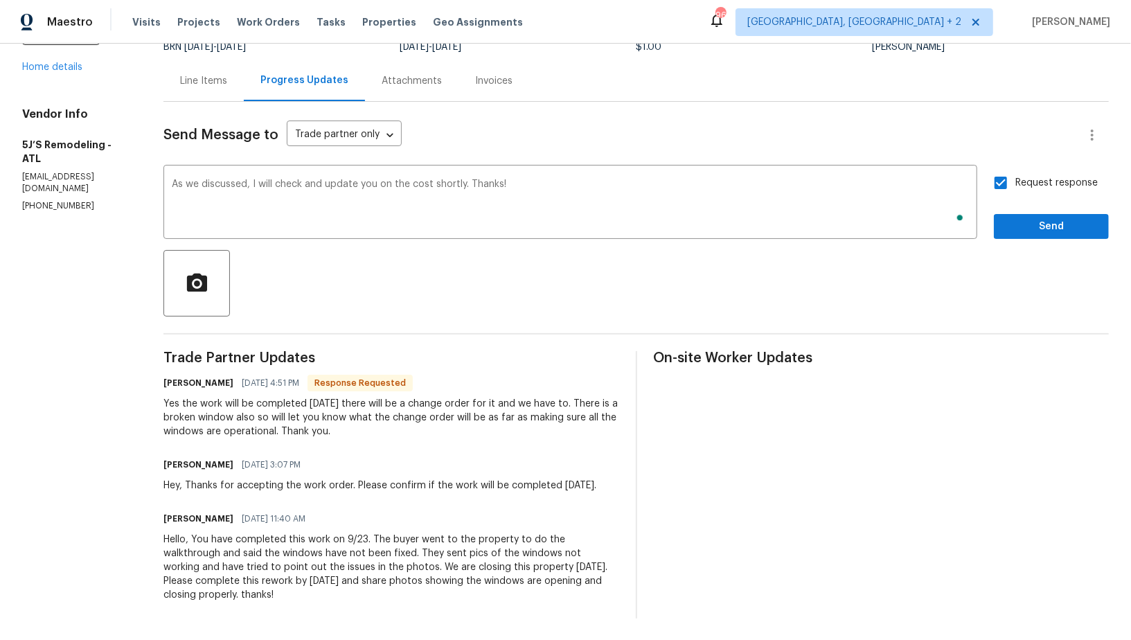
click at [1036, 238] on div "Send Message to Trade partner only Trade partner only ​ As we discussed, I will…" at bounding box center [636, 360] width 946 height 517
click at [1030, 230] on span "Send" at bounding box center [1051, 226] width 93 height 17
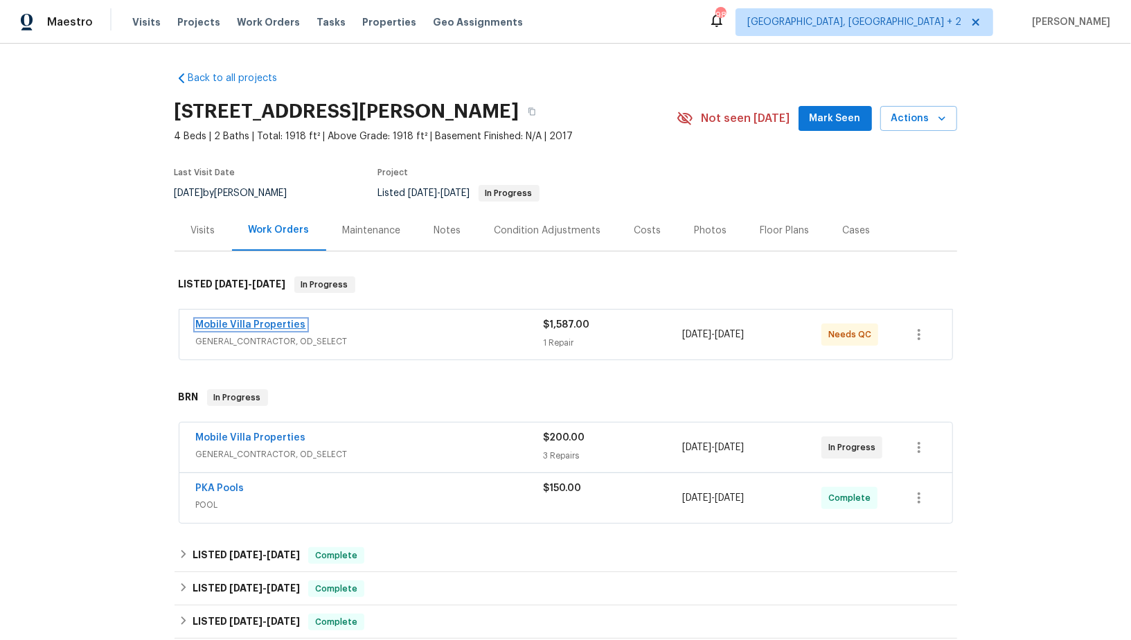
click at [241, 321] on link "Mobile Villa Properties" at bounding box center [251, 325] width 110 height 10
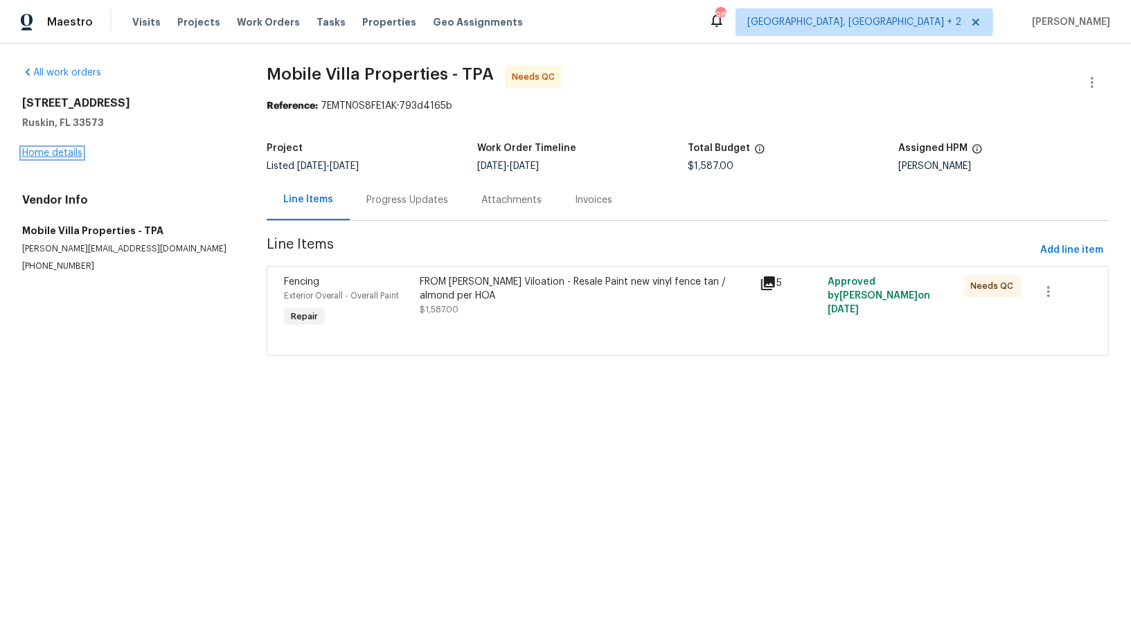
click at [53, 155] on link "Home details" at bounding box center [52, 153] width 60 height 10
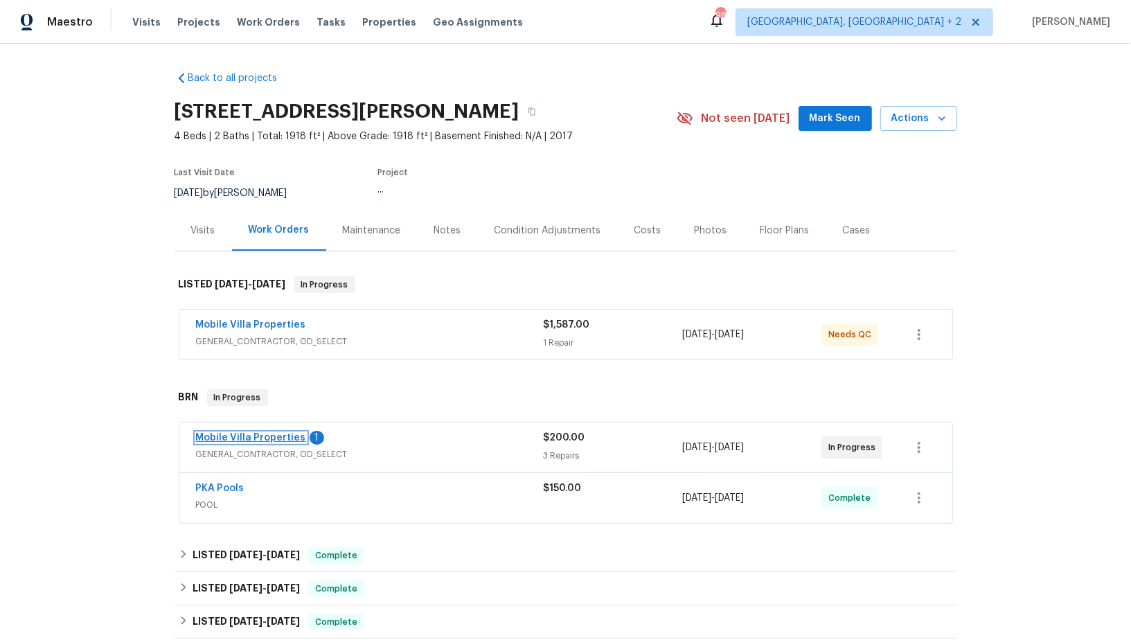
click at [246, 436] on link "Mobile Villa Properties" at bounding box center [251, 438] width 110 height 10
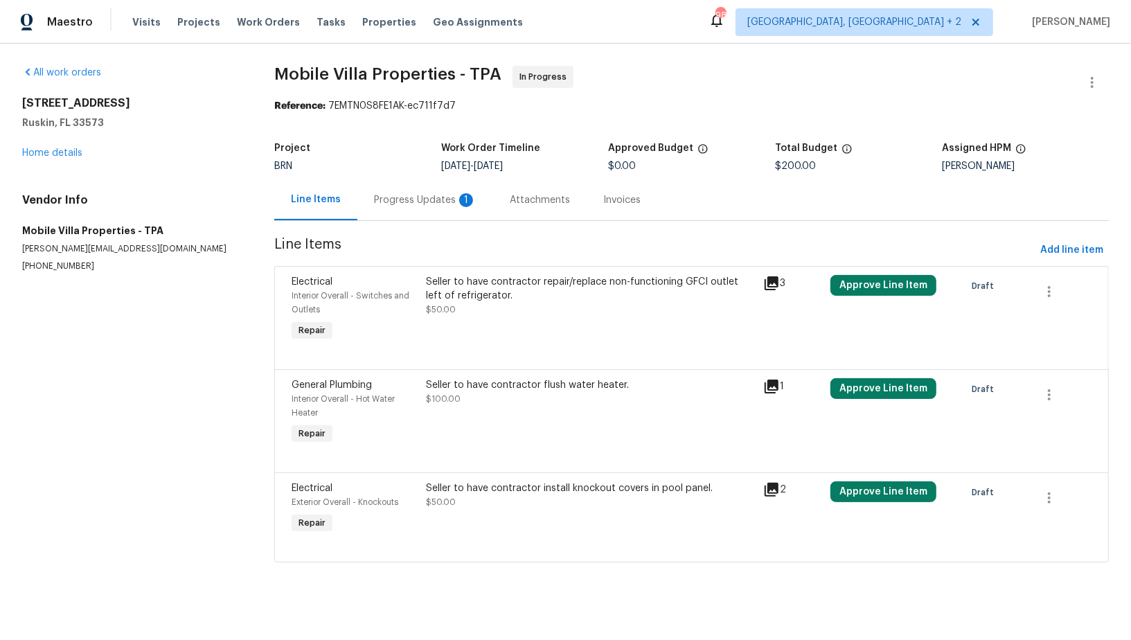
click at [372, 212] on div "Progress Updates 1" at bounding box center [425, 199] width 136 height 41
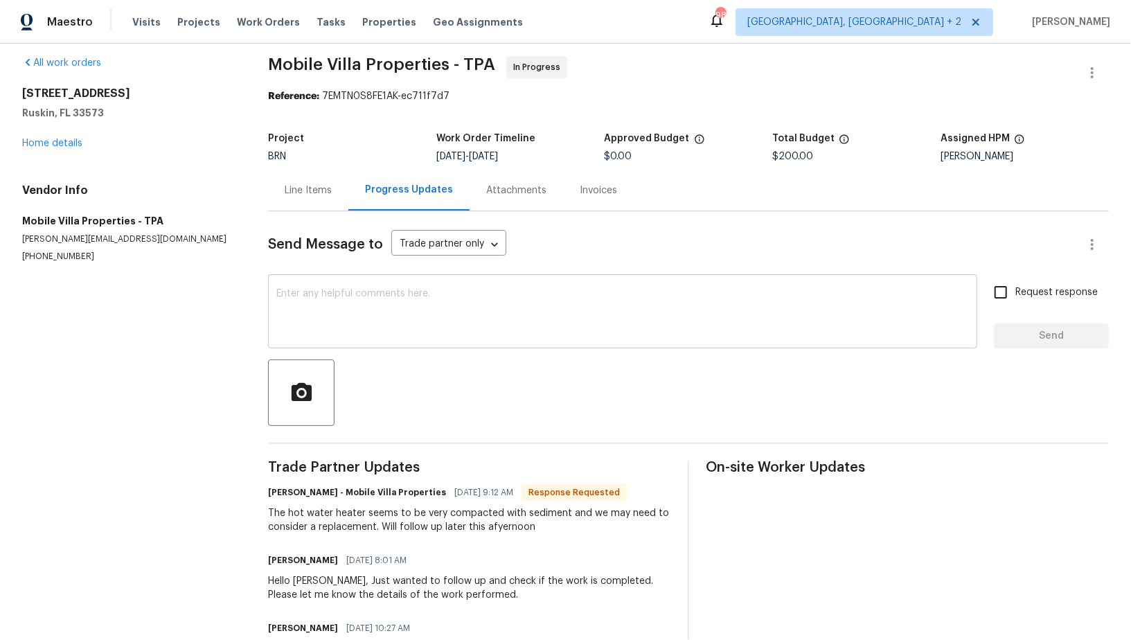
scroll to position [22, 0]
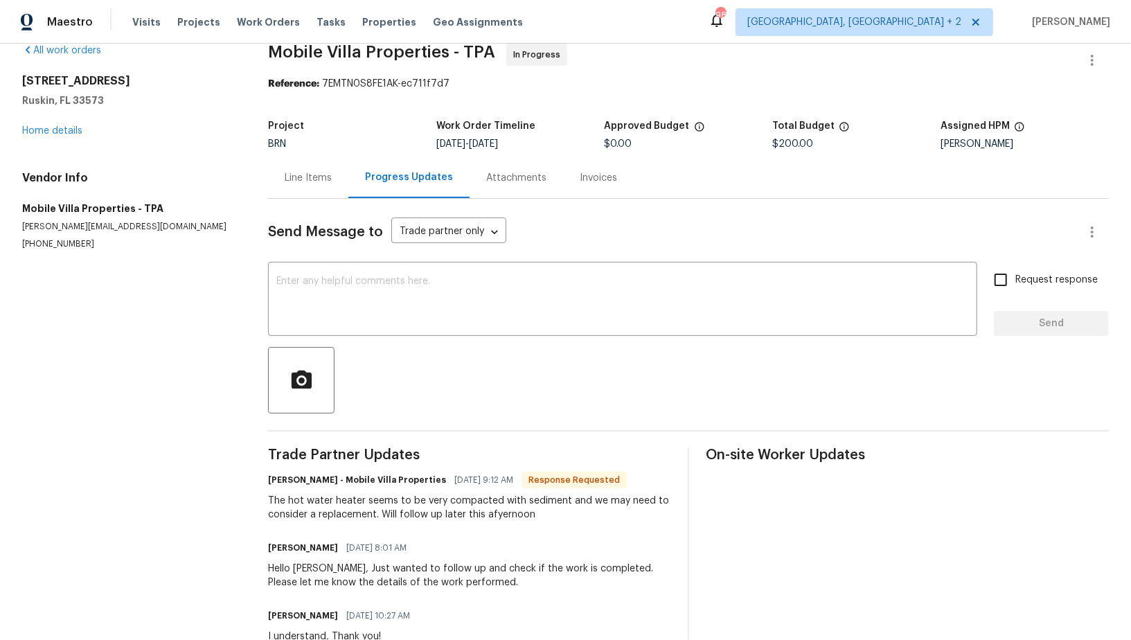
click at [307, 183] on div "Line Items" at bounding box center [308, 178] width 47 height 14
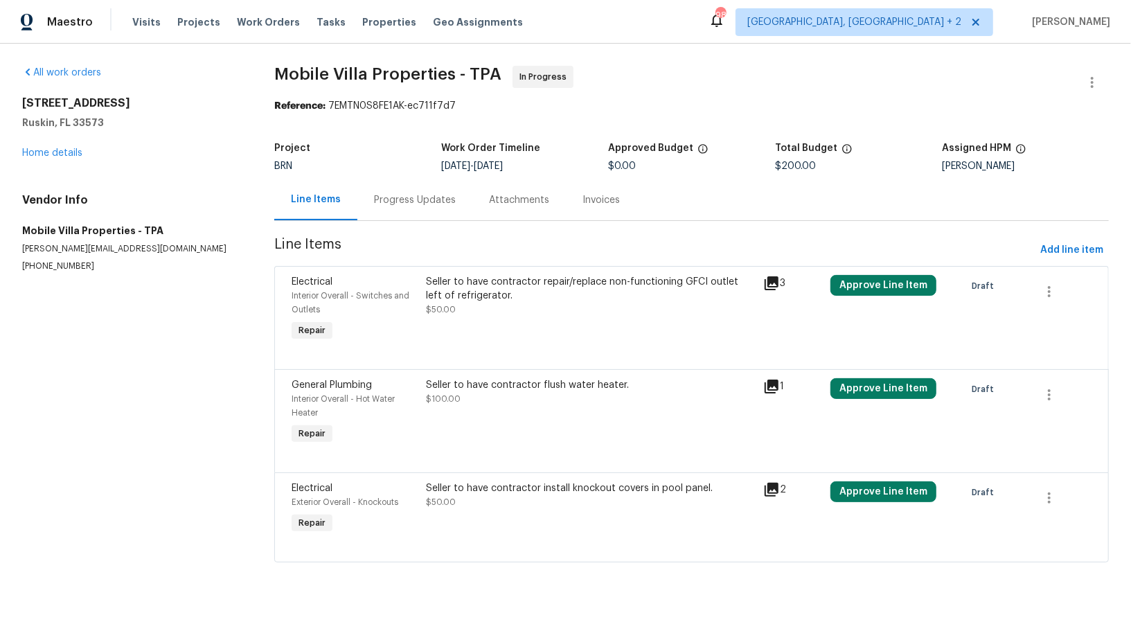
click at [511, 395] on div "Seller to have contractor flush water heater. $100.00" at bounding box center [591, 392] width 328 height 28
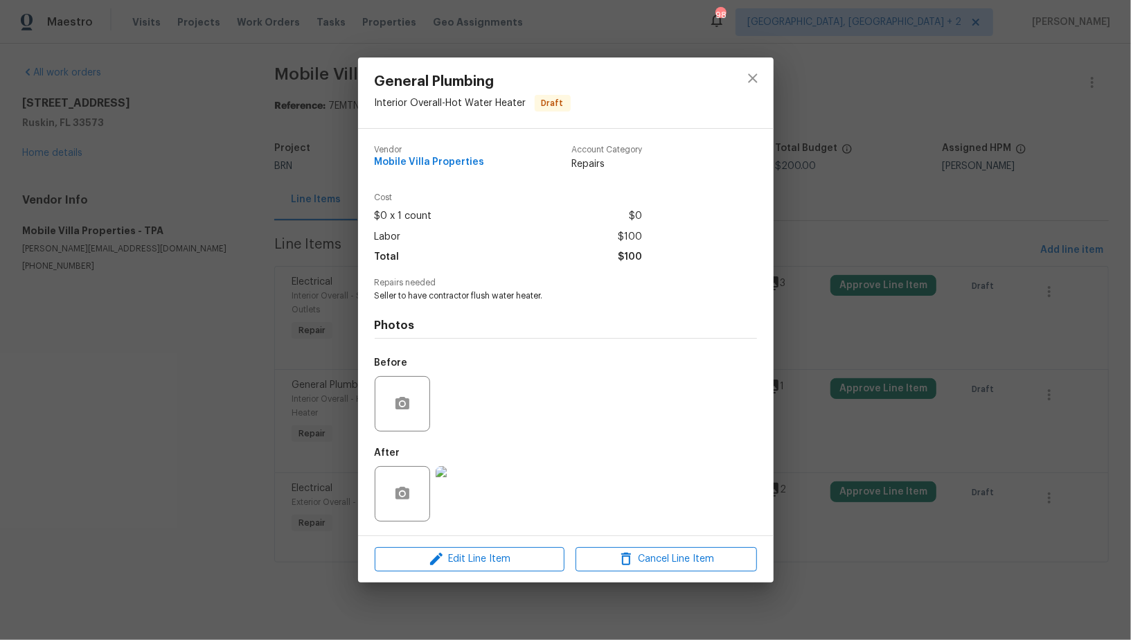
click at [282, 470] on div "General Plumbing Interior Overall - Hot Water Heater Draft Vendor Mobile Villa …" at bounding box center [565, 320] width 1131 height 640
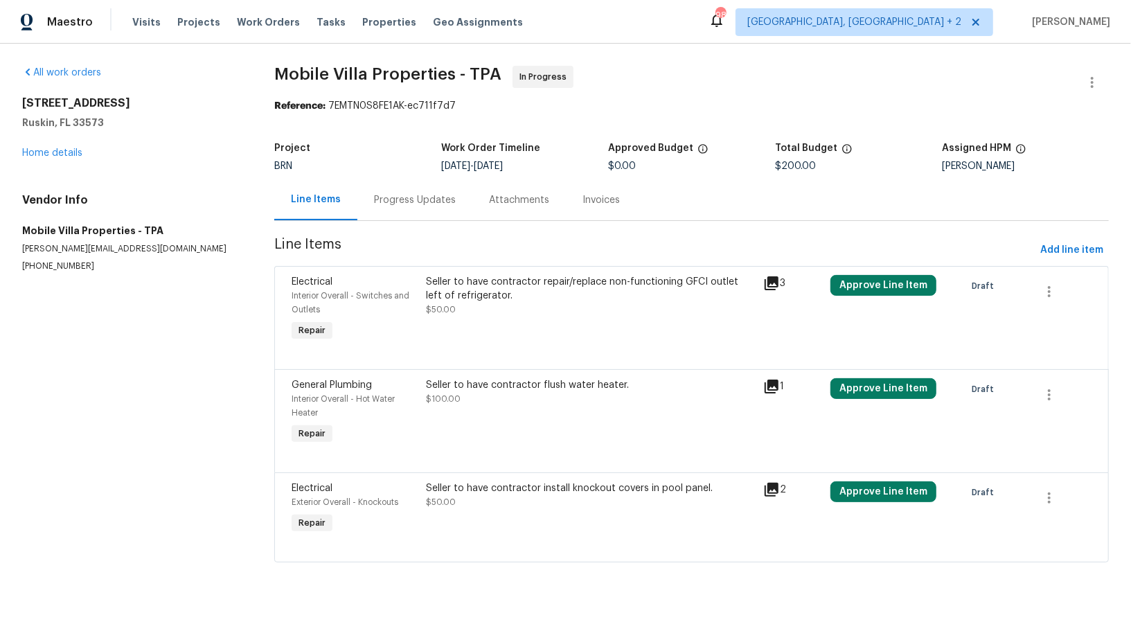
click at [592, 513] on div "Seller to have contractor install knockout covers in pool panel. $50.00" at bounding box center [591, 509] width 337 height 64
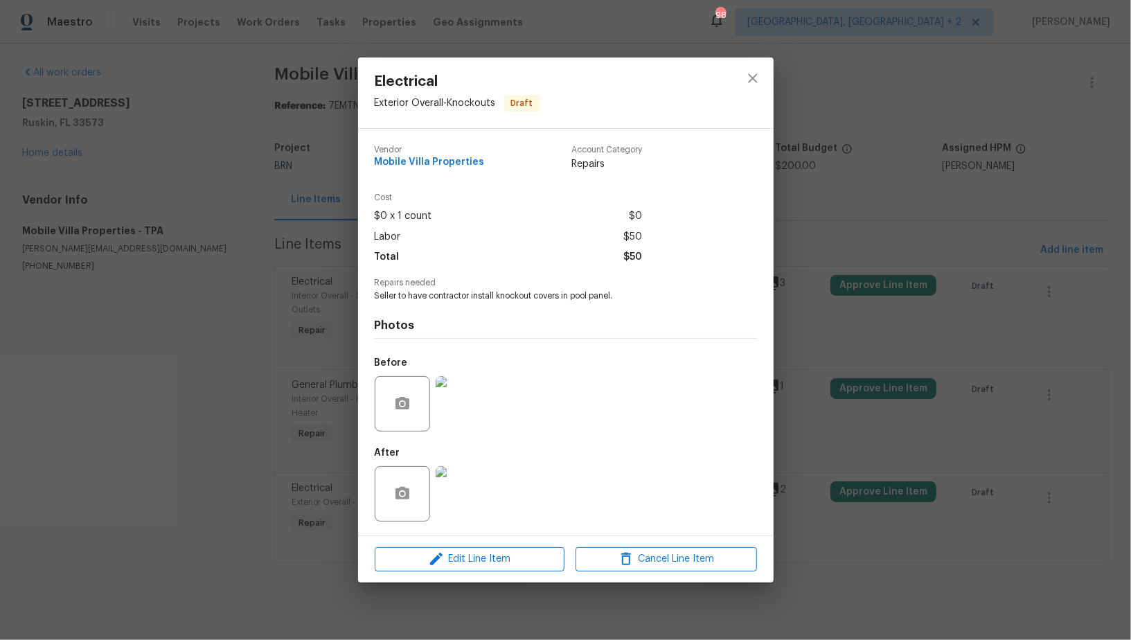
click at [263, 486] on div "Electrical Exterior Overall - Knockouts Draft Vendor Mobile Villa Properties Ac…" at bounding box center [565, 320] width 1131 height 640
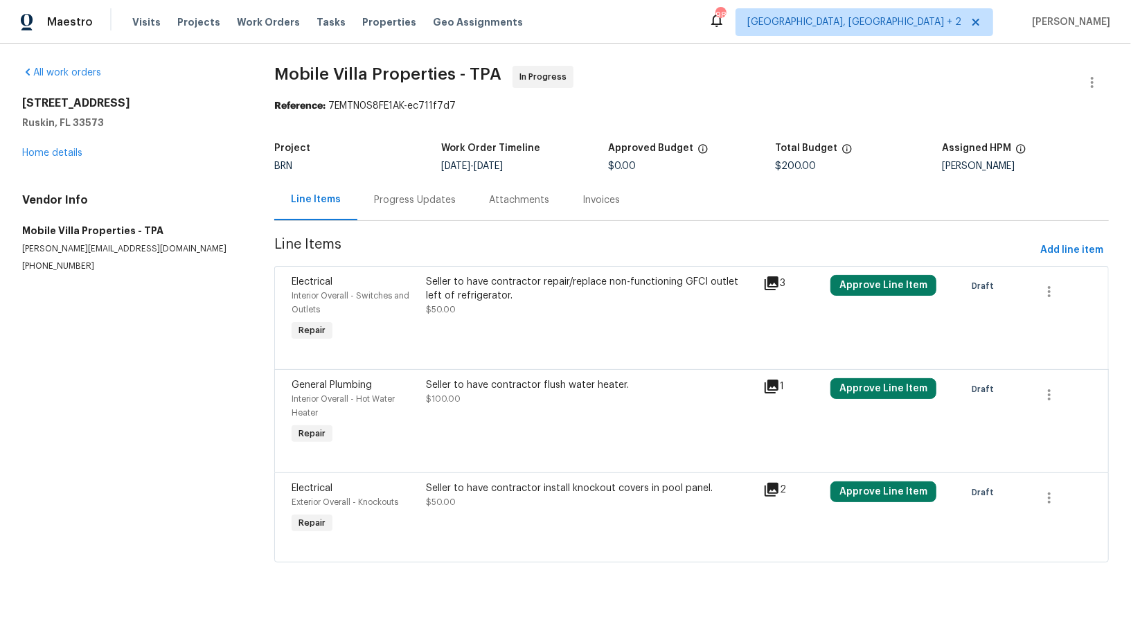
click at [452, 383] on div "Seller to have contractor flush water heater." at bounding box center [591, 385] width 328 height 14
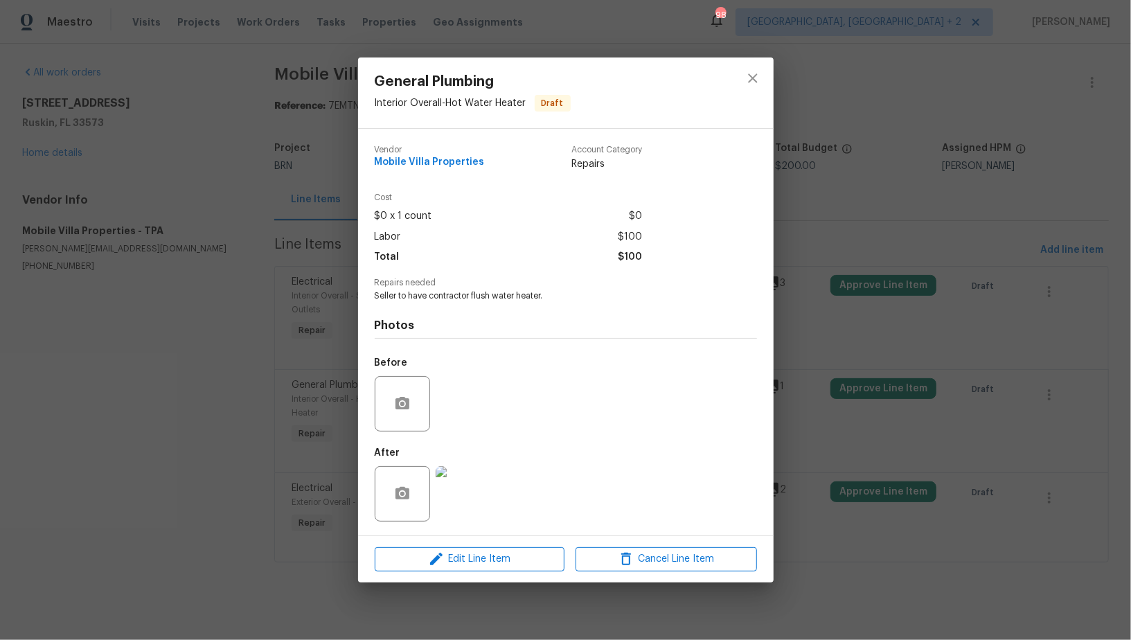
click at [253, 478] on div "General Plumbing Interior Overall - Hot Water Heater Draft Vendor Mobile Villa …" at bounding box center [565, 320] width 1131 height 640
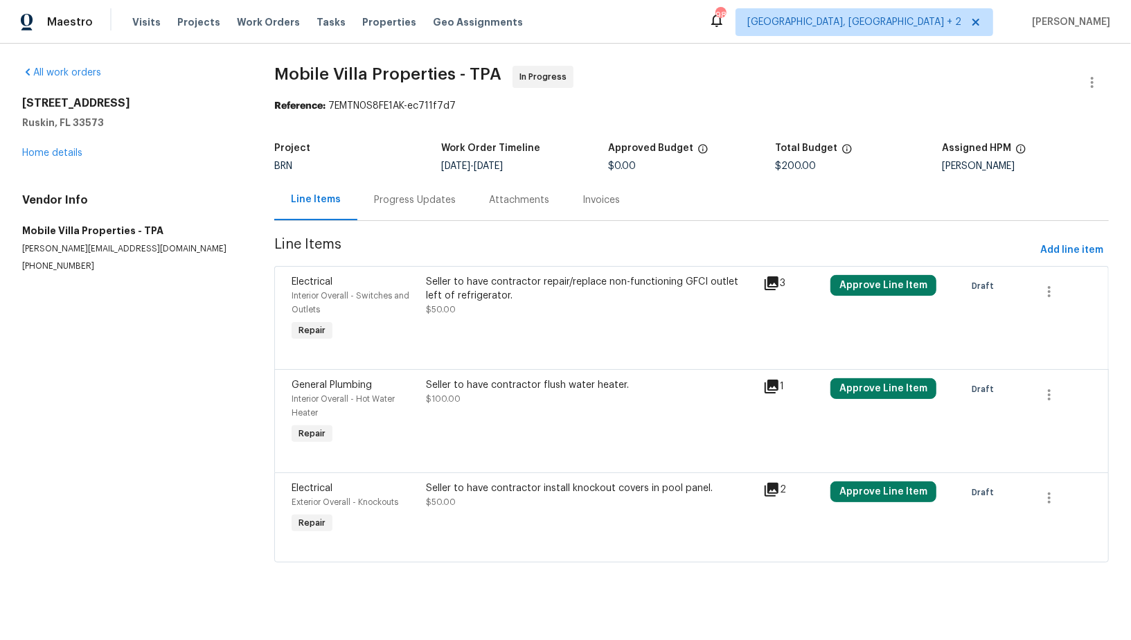
click at [409, 200] on div "Progress Updates" at bounding box center [415, 200] width 82 height 14
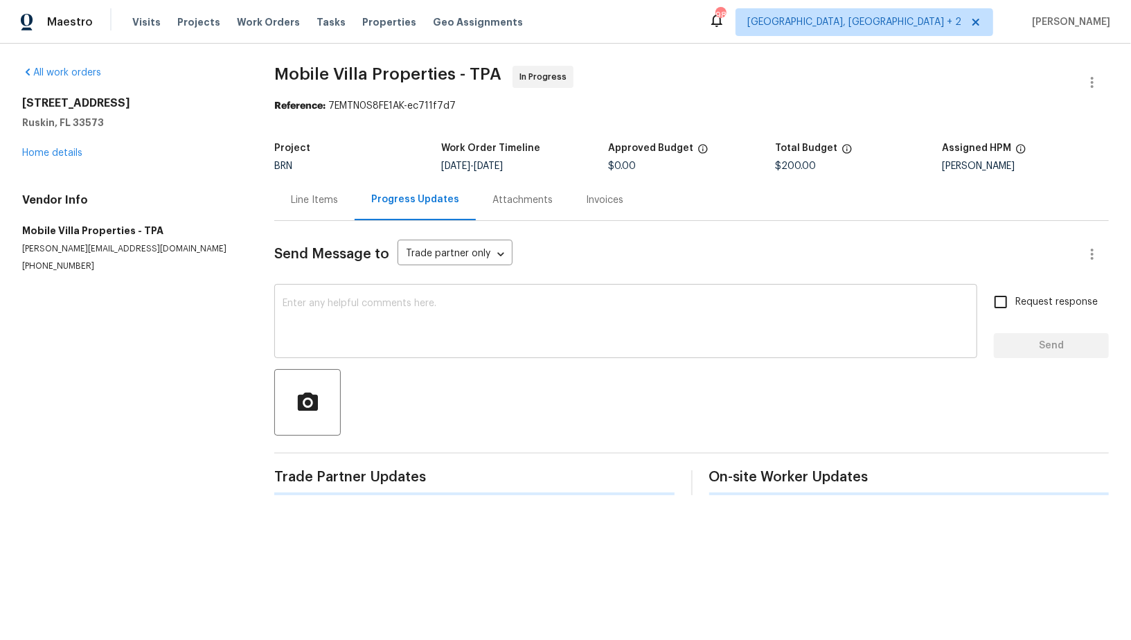
click at [391, 341] on textarea at bounding box center [626, 323] width 687 height 48
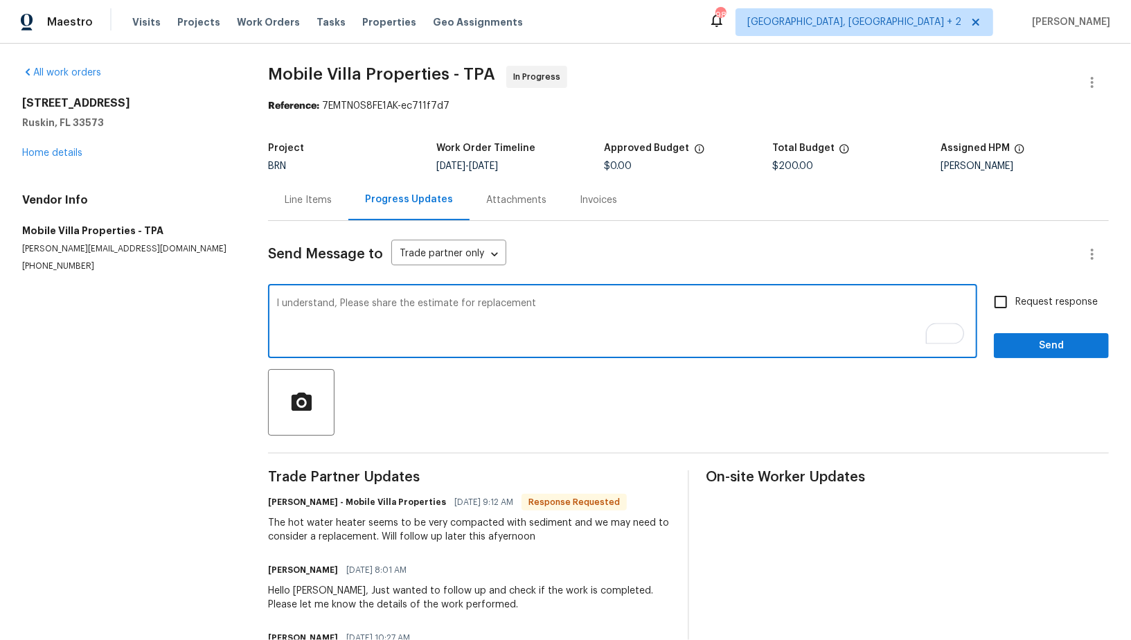
click at [343, 305] on textarea "I understand, Please share the estimate for replacement" at bounding box center [622, 323] width 693 height 48
click at [606, 305] on textarea "I understand, If it needs be replaced, Please share the estimate for replacement" at bounding box center [622, 323] width 693 height 48
click at [686, 303] on textarea "I understand, If it needs be replaced, Please sthe hare the estimate for replac…" at bounding box center [622, 323] width 693 height 48
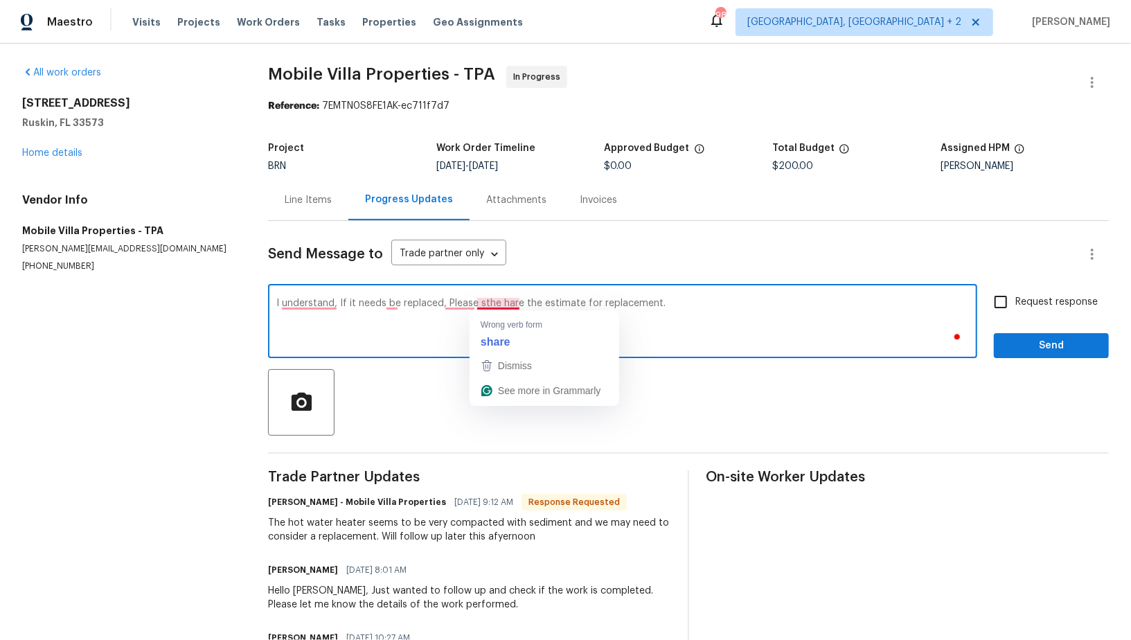
click at [482, 304] on textarea "I understand, If it needs be replaced, Please sthe hare the estimate for replac…" at bounding box center [622, 323] width 693 height 48
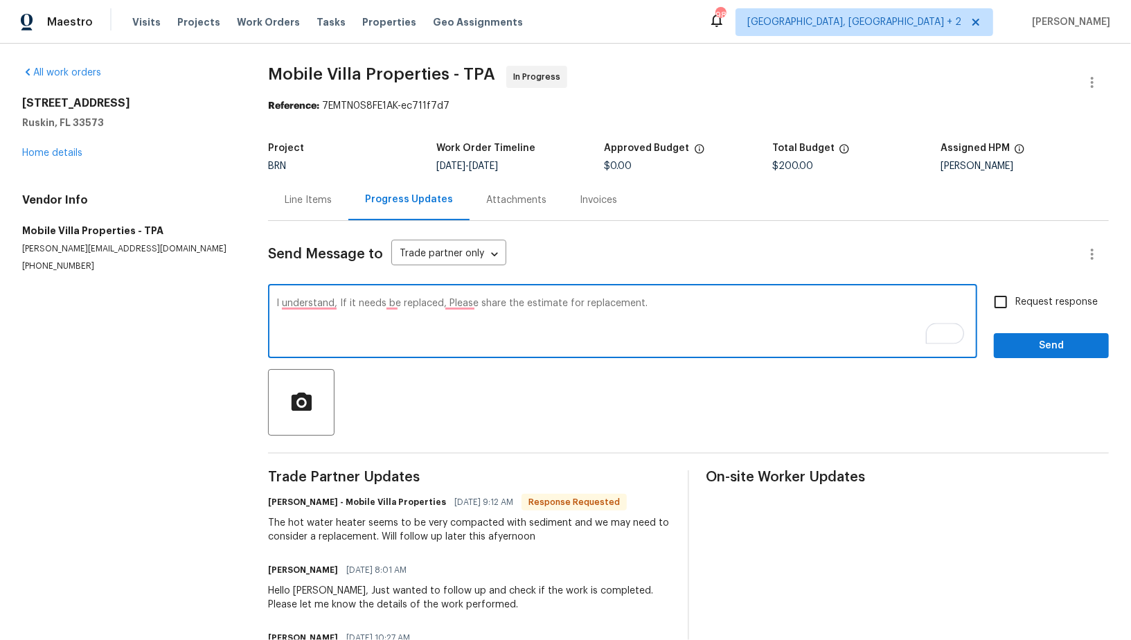
click at [459, 304] on textarea "I understand, If it needs be replaced, Please share the estimate for replacemen…" at bounding box center [622, 323] width 693 height 48
click at [391, 306] on textarea "I understand, If it needs be replaced, please share the estimate for replacemen…" at bounding box center [622, 323] width 693 height 48
click at [739, 301] on textarea "I understand, If it needs to be replaced, please share the estimate for replace…" at bounding box center [622, 323] width 693 height 48
type textarea "I understand, If it needs to be replaced, please share the estimate for replace…"
click at [998, 311] on input "Request response" at bounding box center [1001, 301] width 29 height 29
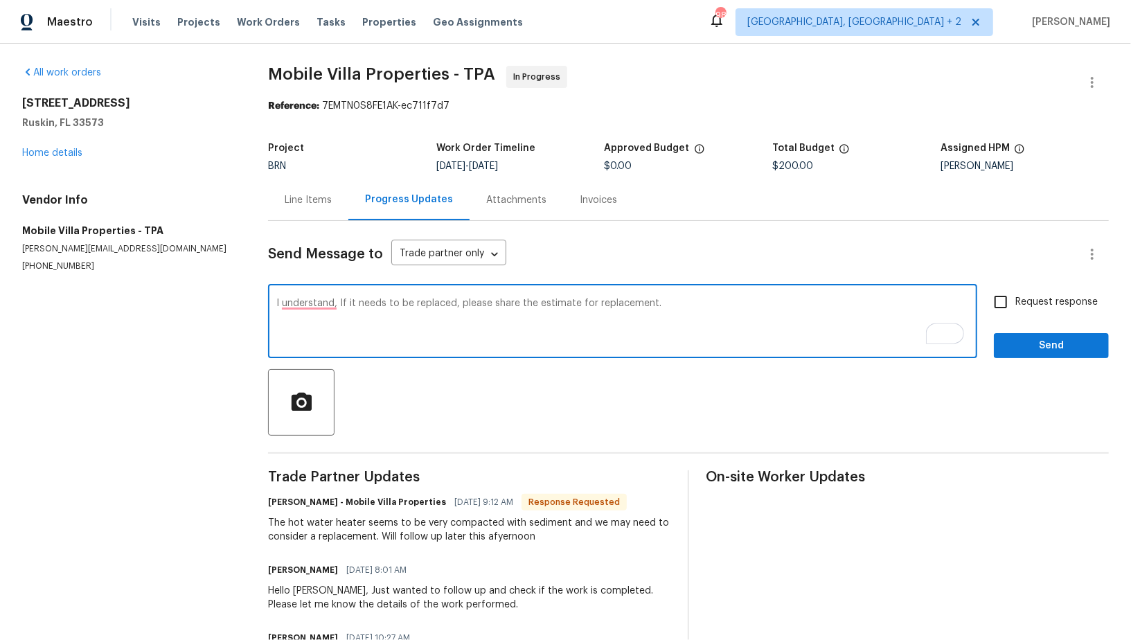
checkbox input "true"
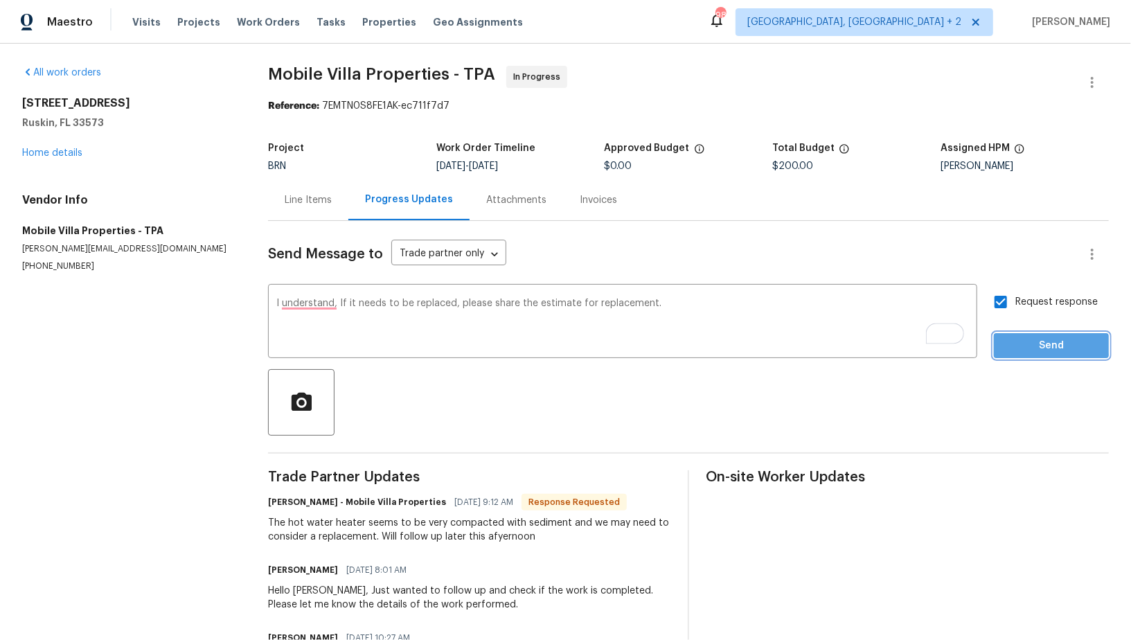
click at [1023, 344] on span "Send" at bounding box center [1051, 345] width 93 height 17
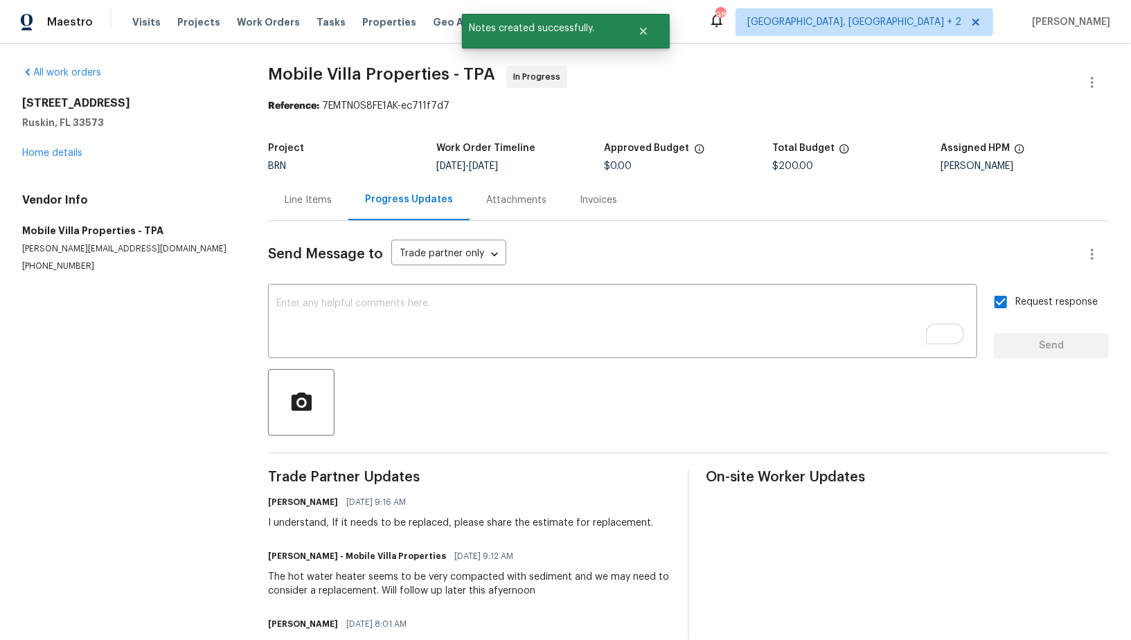
click at [307, 195] on div "Line Items" at bounding box center [308, 200] width 47 height 14
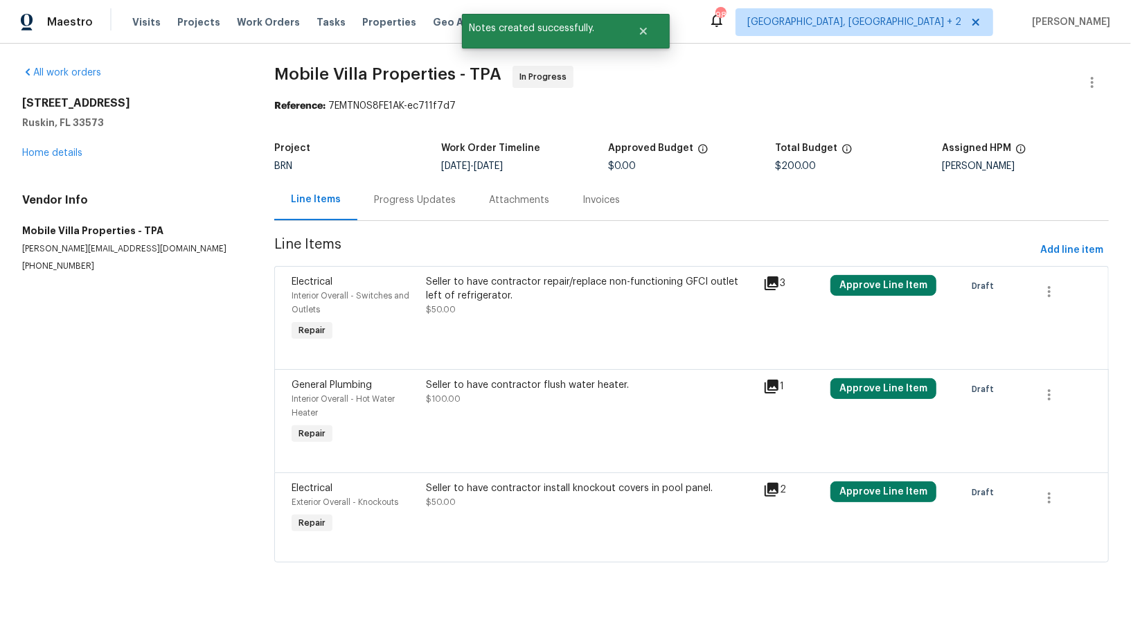
click at [494, 281] on div "Seller to have contractor repair/replace non-functioning GFCI outlet left of re…" at bounding box center [591, 289] width 328 height 28
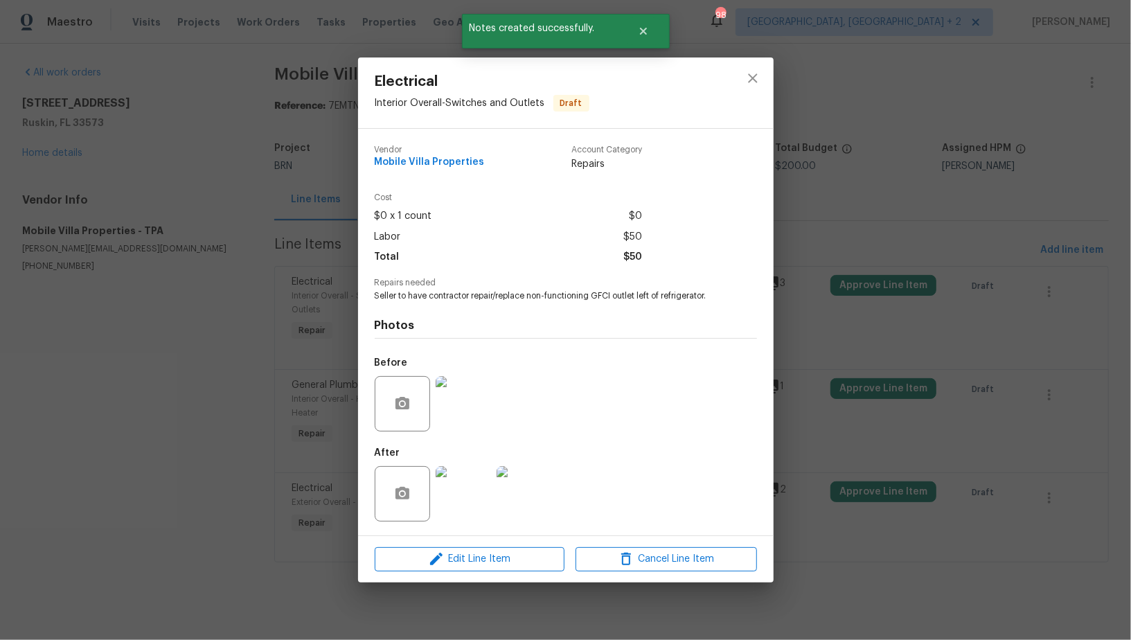
click at [479, 485] on img at bounding box center [463, 493] width 55 height 55
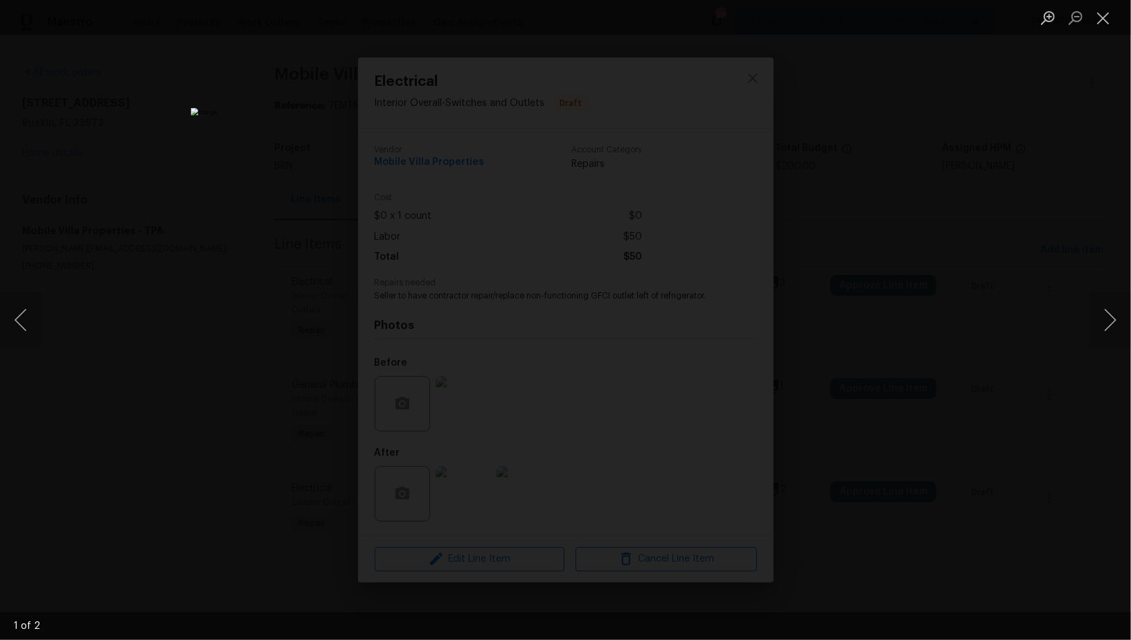
click at [904, 400] on div "Lightbox" at bounding box center [565, 320] width 1131 height 640
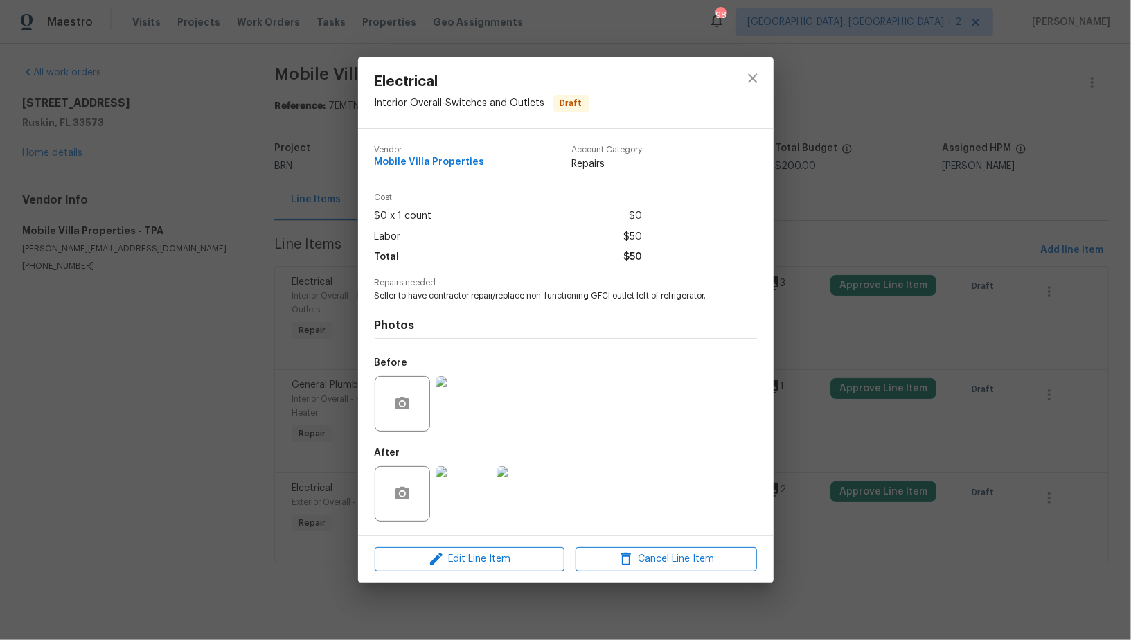
click at [904, 400] on div "Electrical Interior Overall - Switches and Outlets Draft Vendor Mobile Villa Pr…" at bounding box center [565, 320] width 1131 height 640
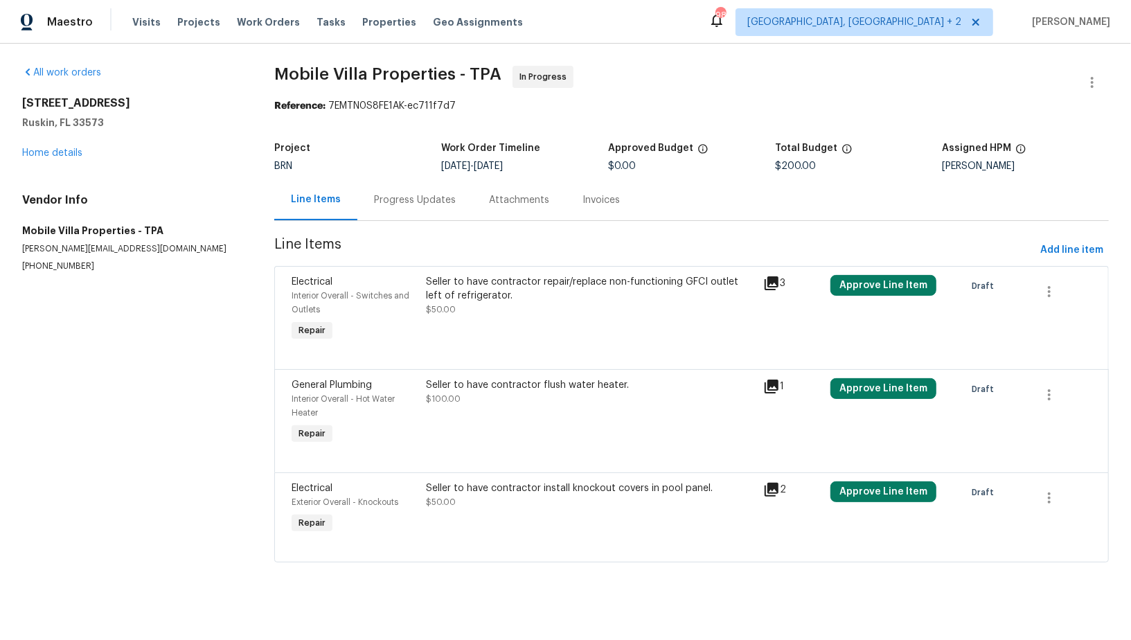
click at [390, 209] on div "Progress Updates" at bounding box center [414, 199] width 115 height 41
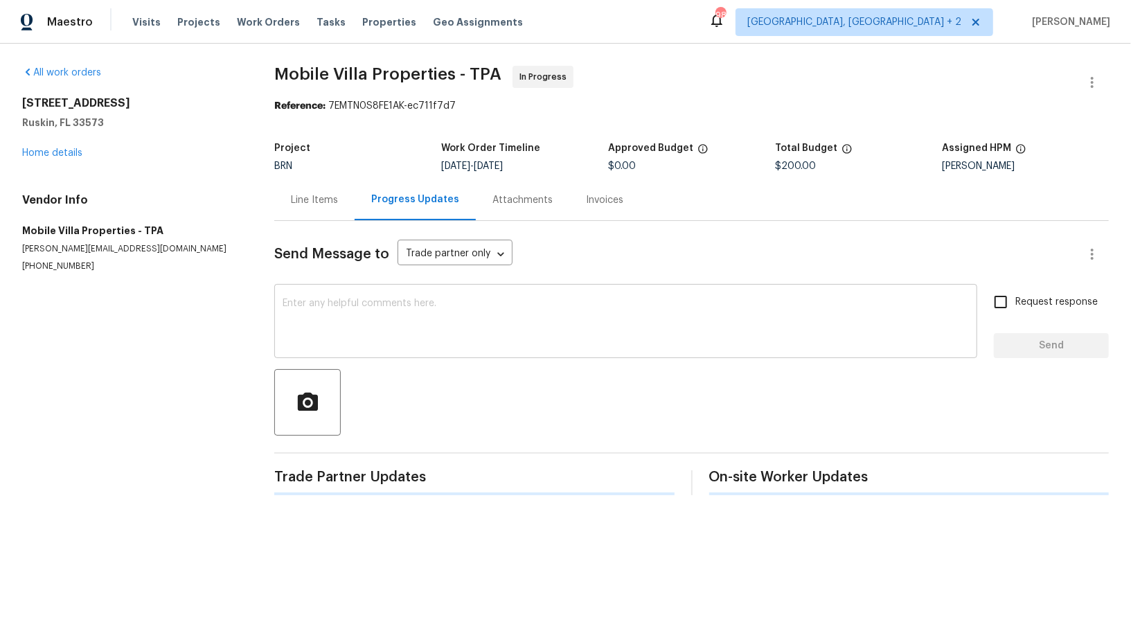
click at [405, 320] on textarea at bounding box center [626, 323] width 687 height 48
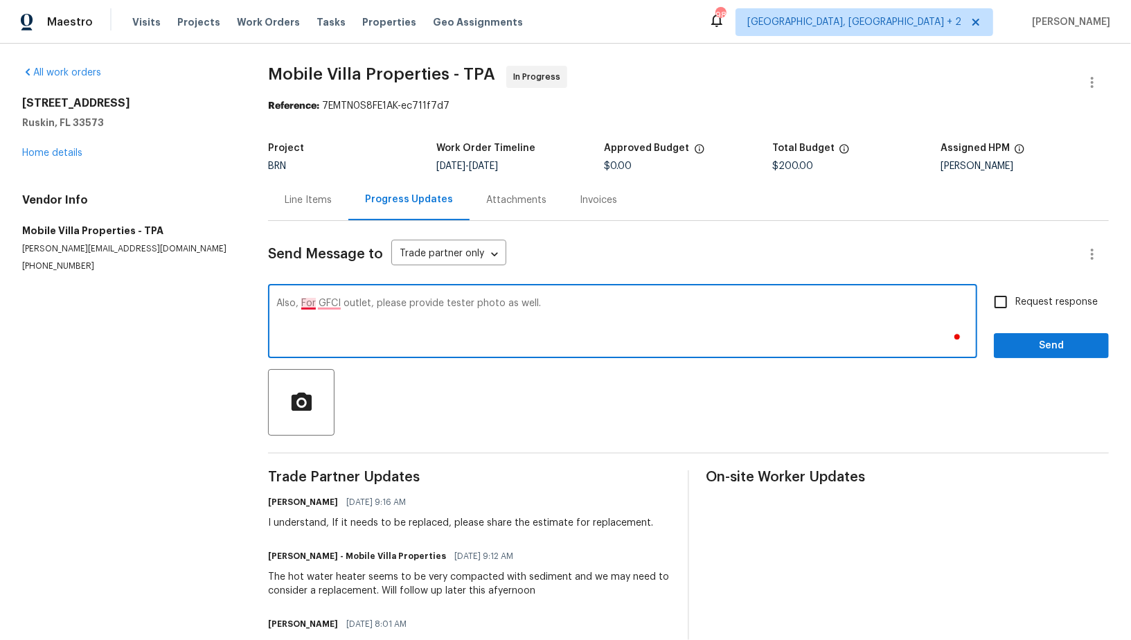
click at [310, 302] on textarea "Also, For GFCI outlet, please provide tester photo as well." at bounding box center [622, 323] width 693 height 48
click at [333, 304] on textarea "Also, for GFCI outlet, please provide tester photo as well." at bounding box center [622, 323] width 693 height 48
click at [385, 303] on textarea "Also, for the GFCI outlet, please provide tester photo as well." at bounding box center [622, 323] width 693 height 48
click at [504, 302] on textarea "Also, for the GFCI outlet repair, please provide tester photo as well." at bounding box center [622, 323] width 693 height 48
type textarea "Also, for the GFCI outlet repair, please provide a tester photo as well."
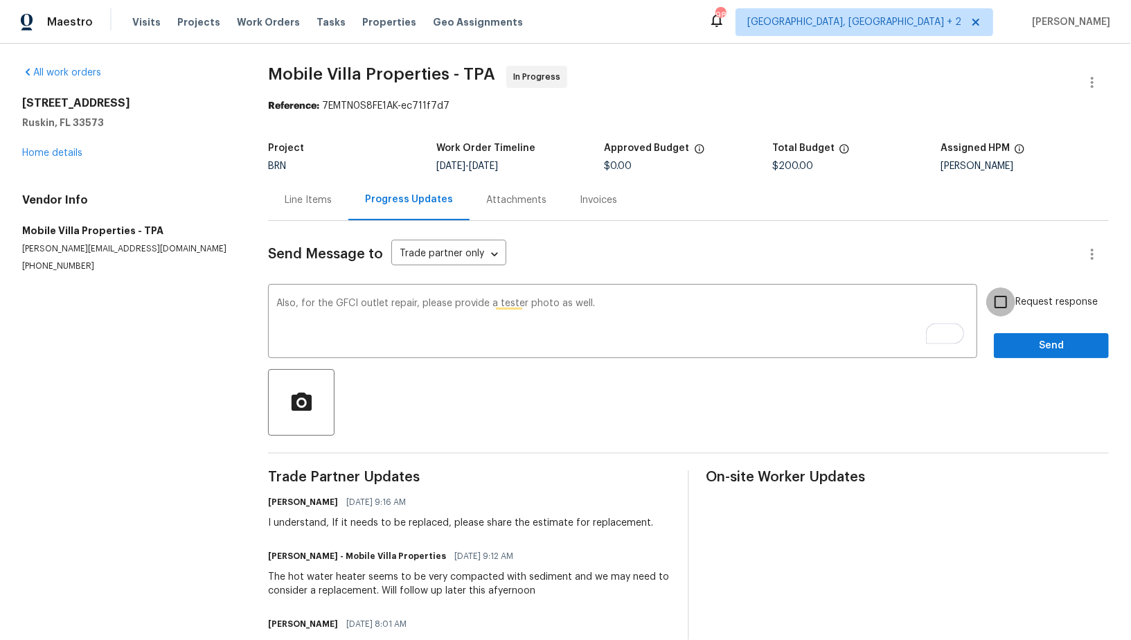
click at [1004, 299] on input "Request response" at bounding box center [1001, 301] width 29 height 29
checkbox input "true"
click at [1026, 342] on span "Send" at bounding box center [1051, 345] width 93 height 17
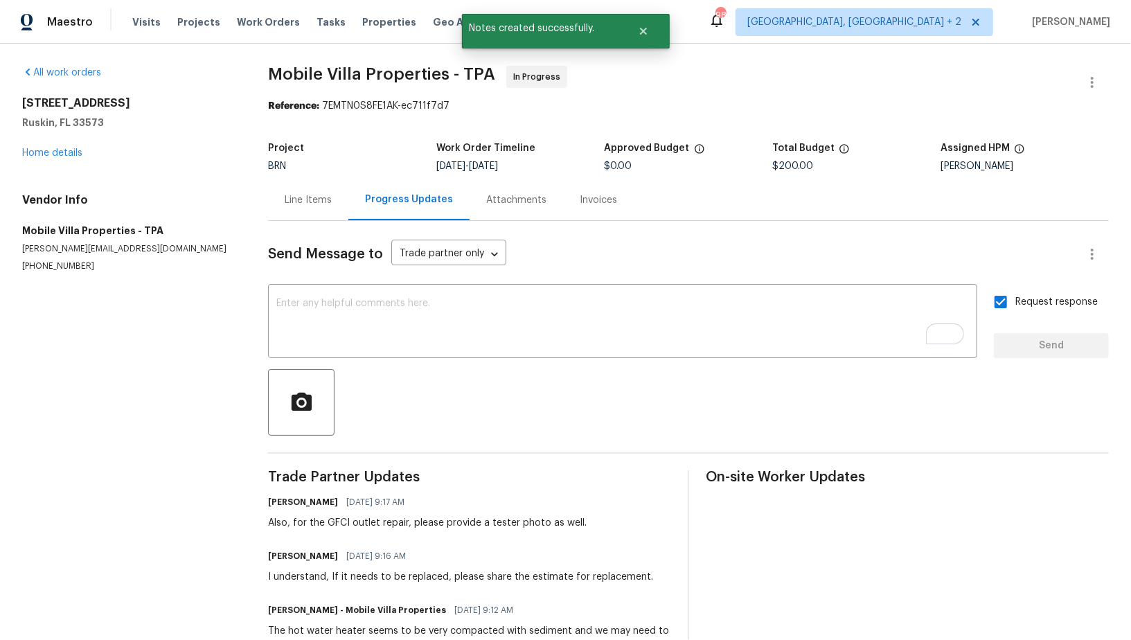
drag, startPoint x: 5, startPoint y: 239, endPoint x: 126, endPoint y: 239, distance: 121.2
click at [125, 239] on div "All work orders 7231 Somerset Pond Dr Ruskin, FL 33573 Home details Vendor Info…" at bounding box center [565, 597] width 1131 height 1107
drag, startPoint x: 127, startPoint y: 230, endPoint x: 0, endPoint y: 229, distance: 126.8
click at [0, 229] on div "All work orders 7231 Somerset Pond Dr Ruskin, FL 33573 Home details Vendor Info…" at bounding box center [565, 597] width 1131 height 1107
copy h5 "Mobile Villa Properties"
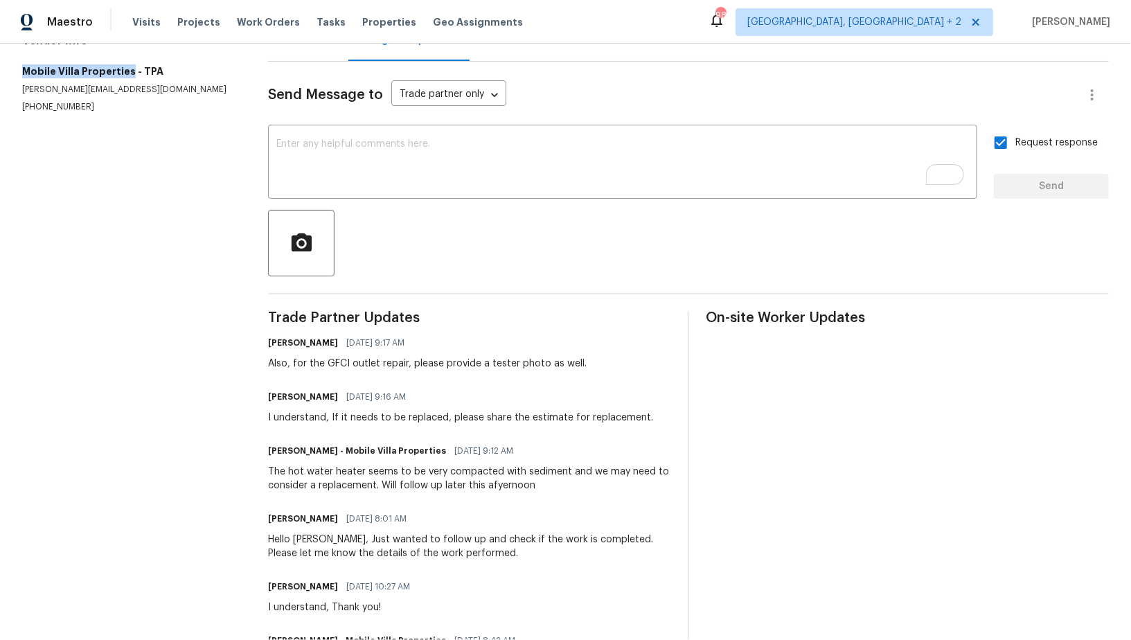
scroll to position [167, 0]
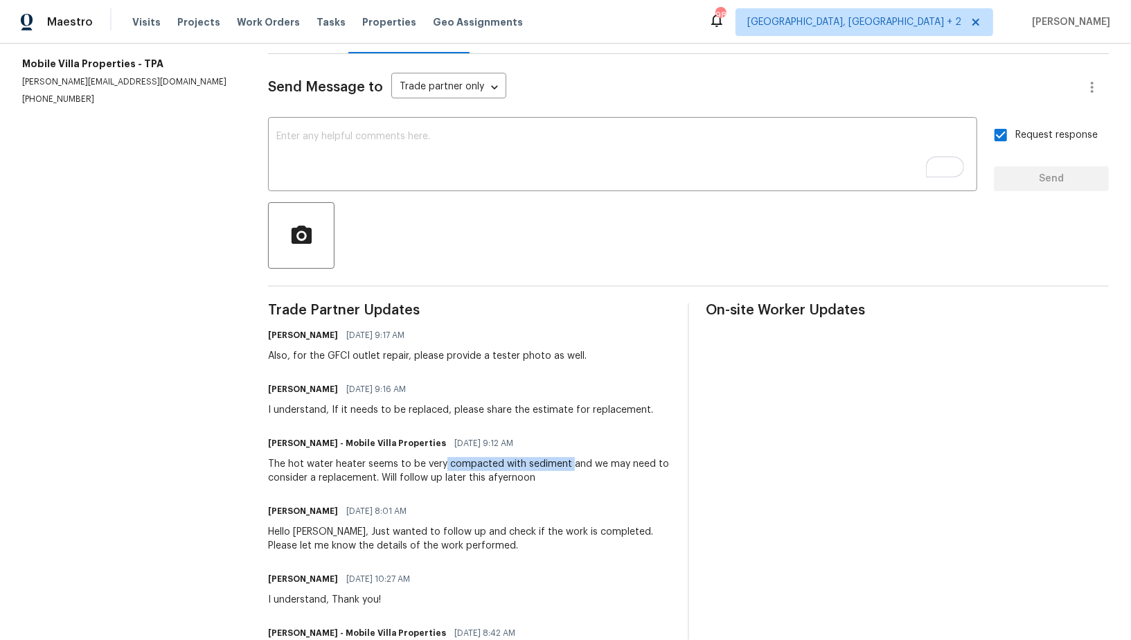
drag, startPoint x: 445, startPoint y: 463, endPoint x: 569, endPoint y: 466, distance: 123.4
click at [569, 466] on div "The hot water heater seems to be very compacted with sediment and we may need t…" at bounding box center [469, 471] width 403 height 28
copy div "compacted with sediment"
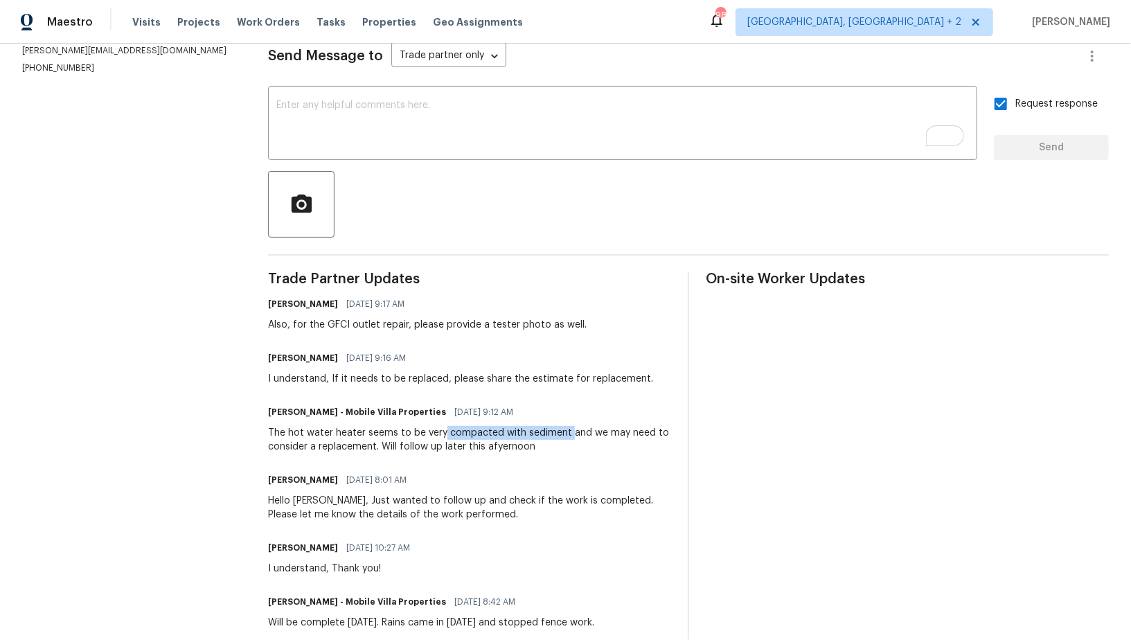
copy div "compacted with sediment"
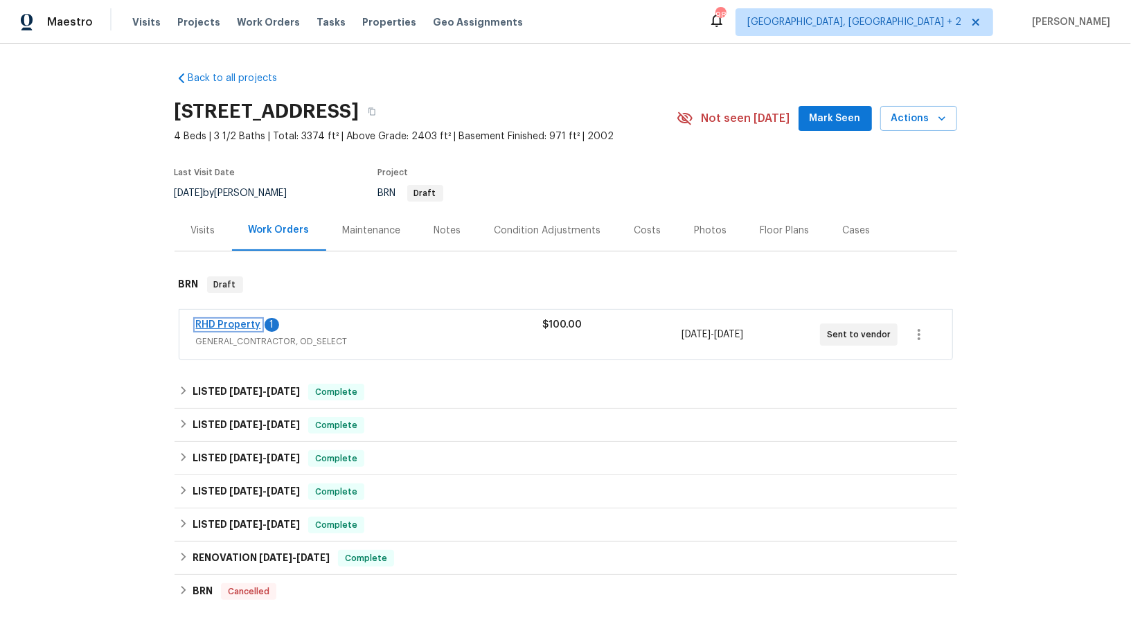
click at [229, 320] on link "RHD Property" at bounding box center [228, 325] width 65 height 10
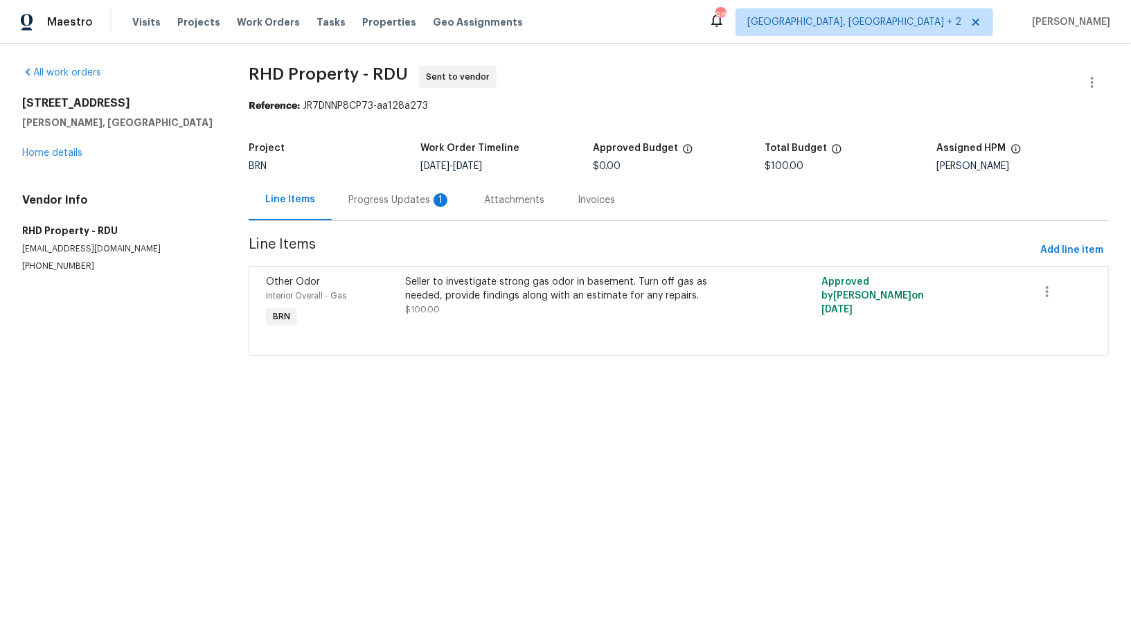
click at [389, 211] on div "Progress Updates 1" at bounding box center [400, 199] width 136 height 41
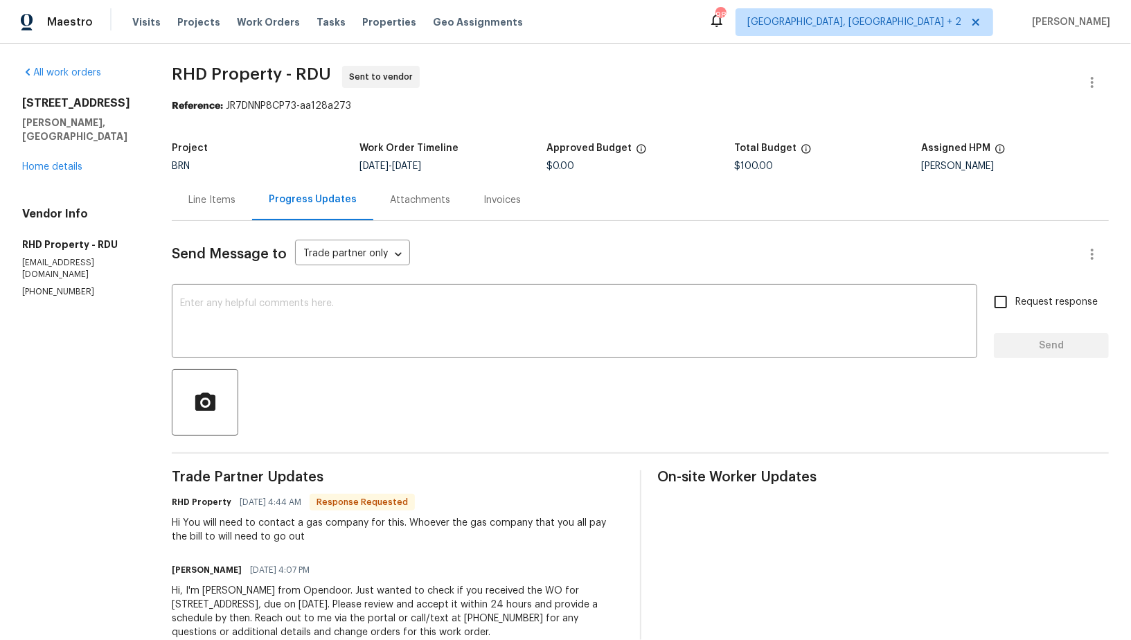
click at [214, 207] on div "Line Items" at bounding box center [212, 199] width 80 height 41
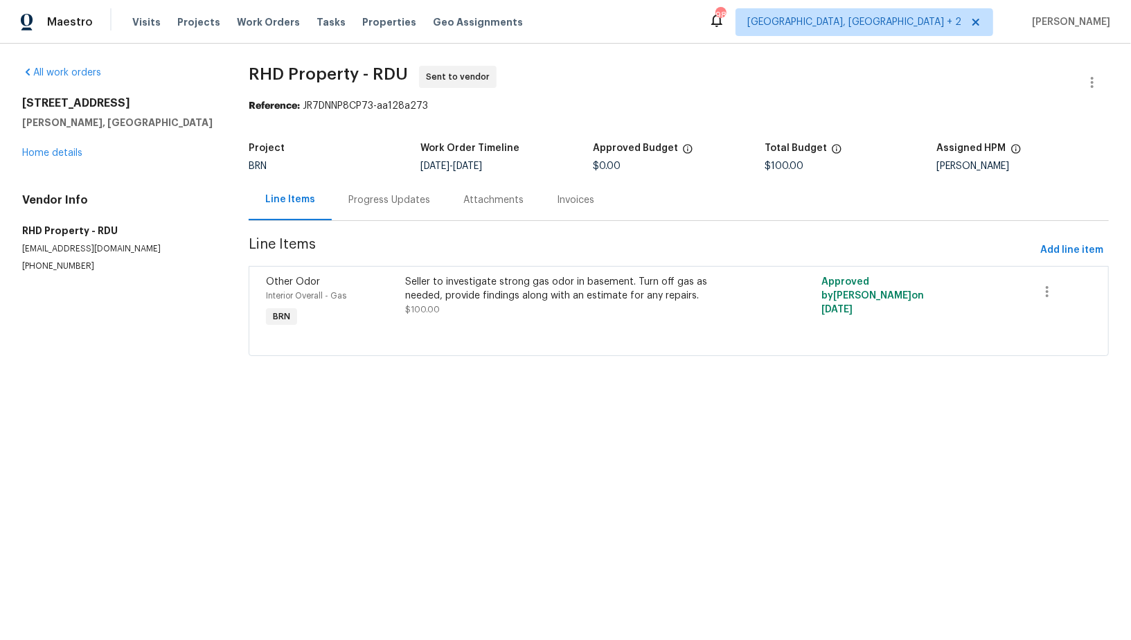
click at [383, 204] on div "Progress Updates" at bounding box center [389, 200] width 82 height 14
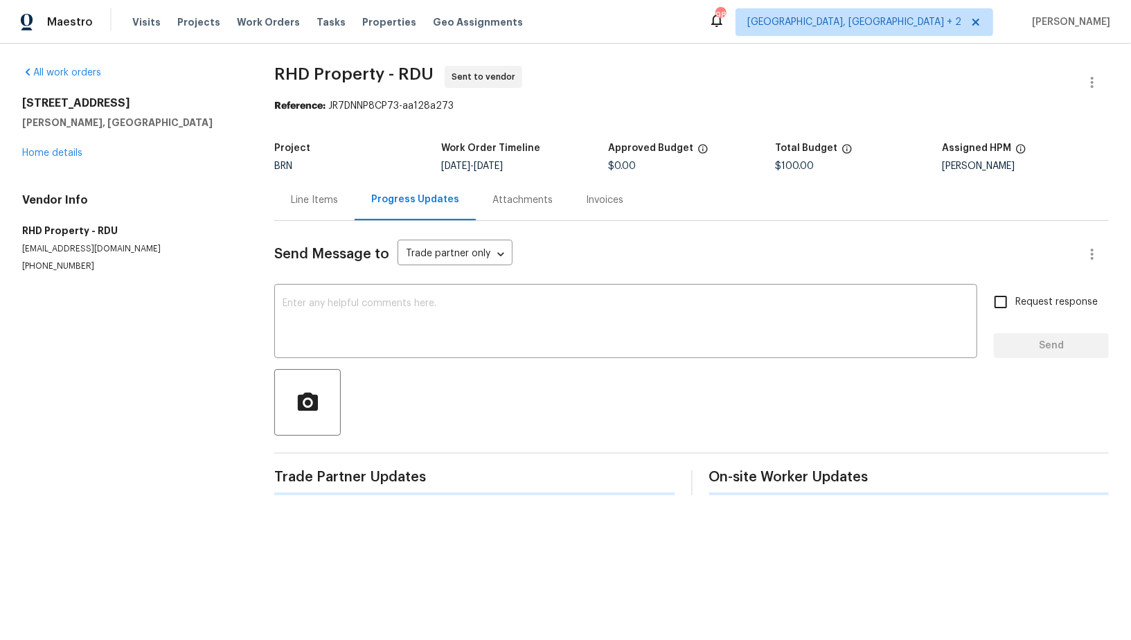
scroll to position [37, 0]
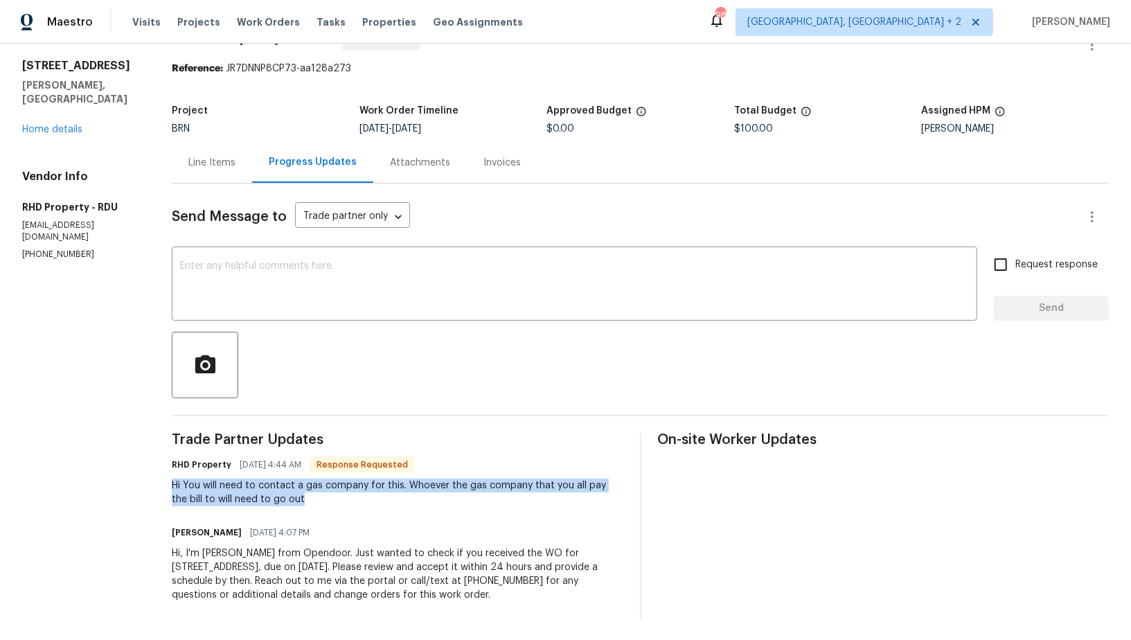
drag, startPoint x: 205, startPoint y: 477, endPoint x: 388, endPoint y: 508, distance: 185.5
click at [388, 508] on div "Trade Partner Updates RHD Property 10/09/2025 4:44 AM Response Requested Hi You…" at bounding box center [397, 526] width 451 height 186
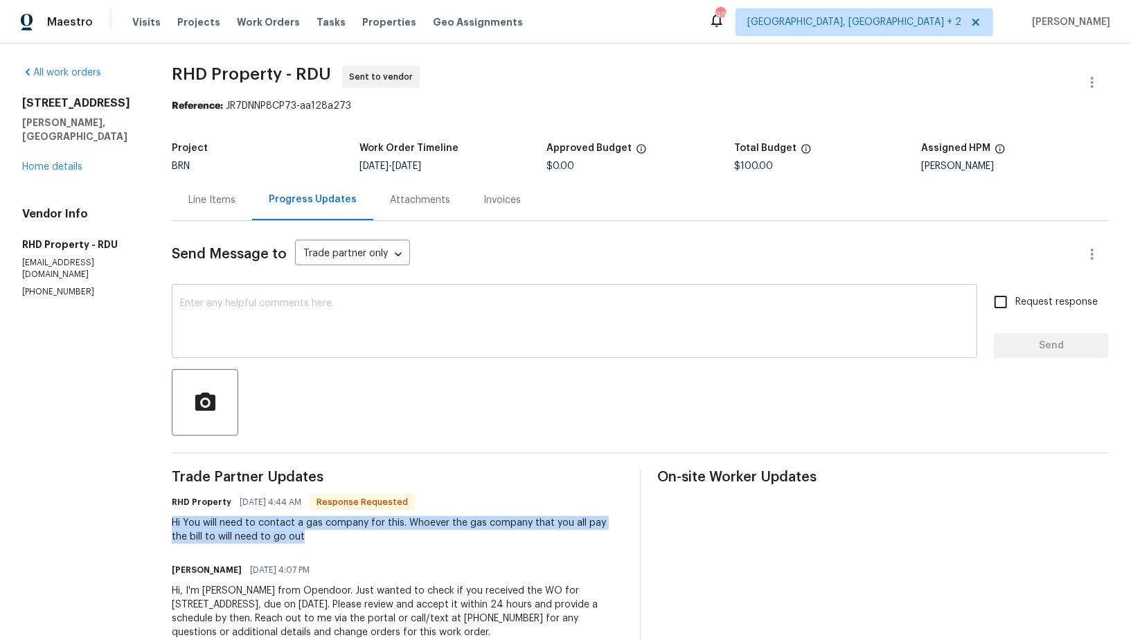
click at [231, 323] on textarea at bounding box center [574, 323] width 789 height 48
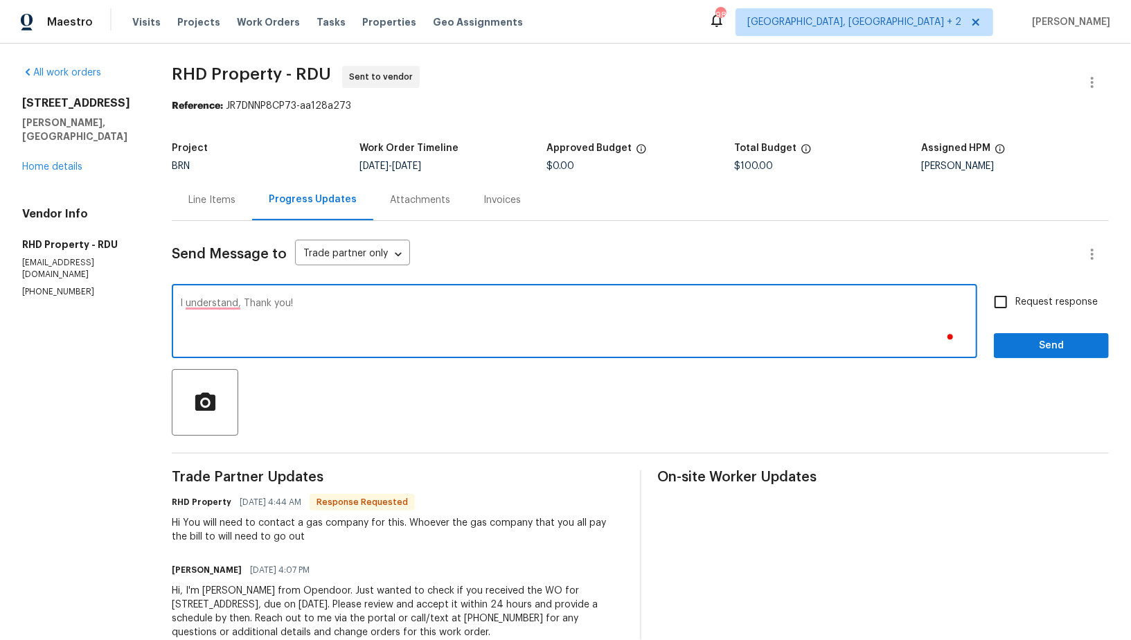
type textarea "I understand, Thank you!"
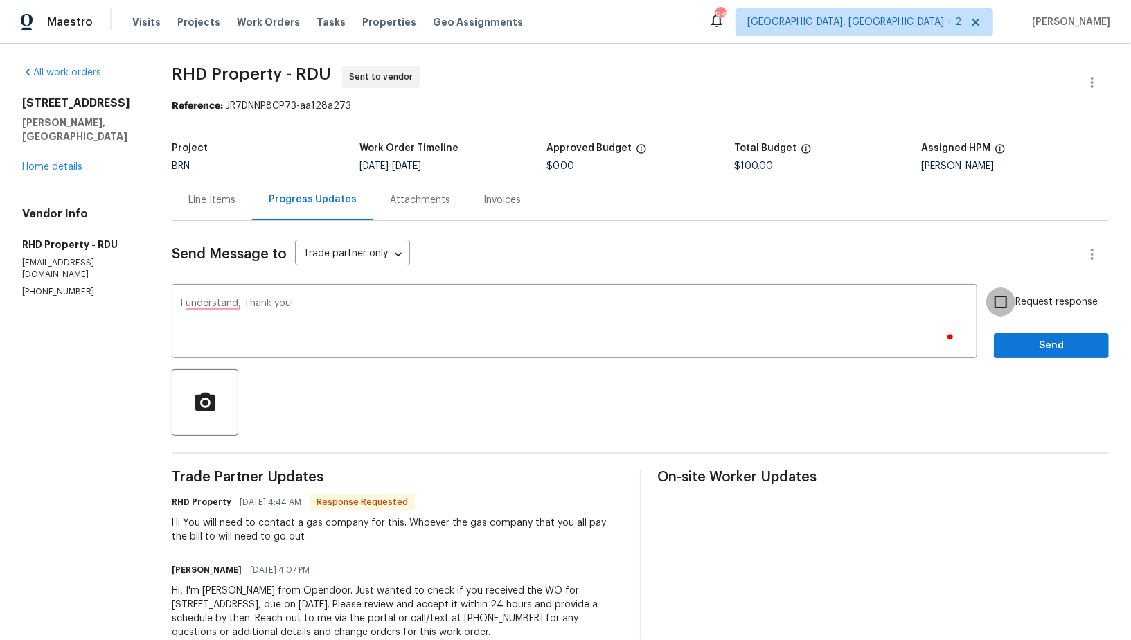
click at [1006, 302] on input "Request response" at bounding box center [1001, 301] width 29 height 29
checkbox input "true"
click at [1021, 342] on span "Send" at bounding box center [1051, 345] width 93 height 17
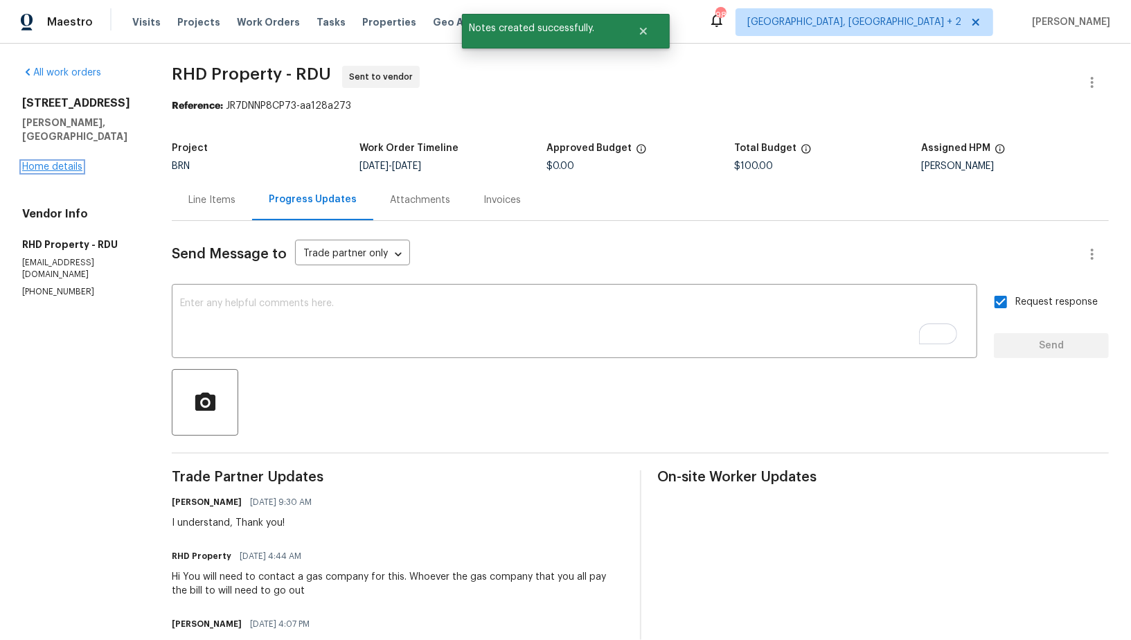
click at [64, 162] on link "Home details" at bounding box center [52, 167] width 60 height 10
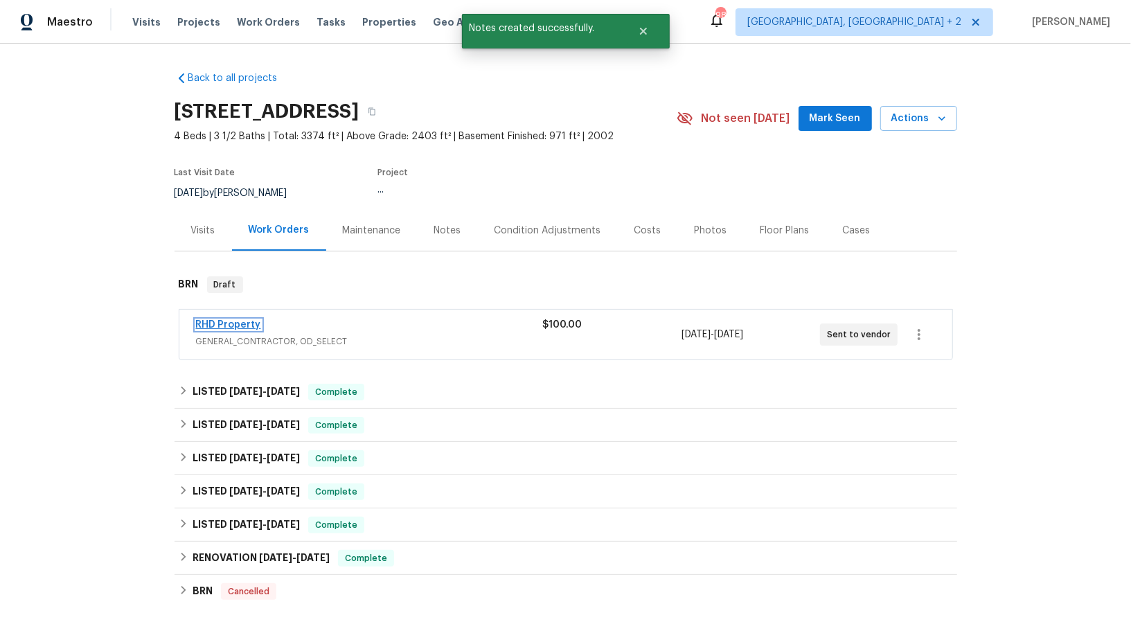
click at [229, 326] on link "RHD Property" at bounding box center [228, 325] width 65 height 10
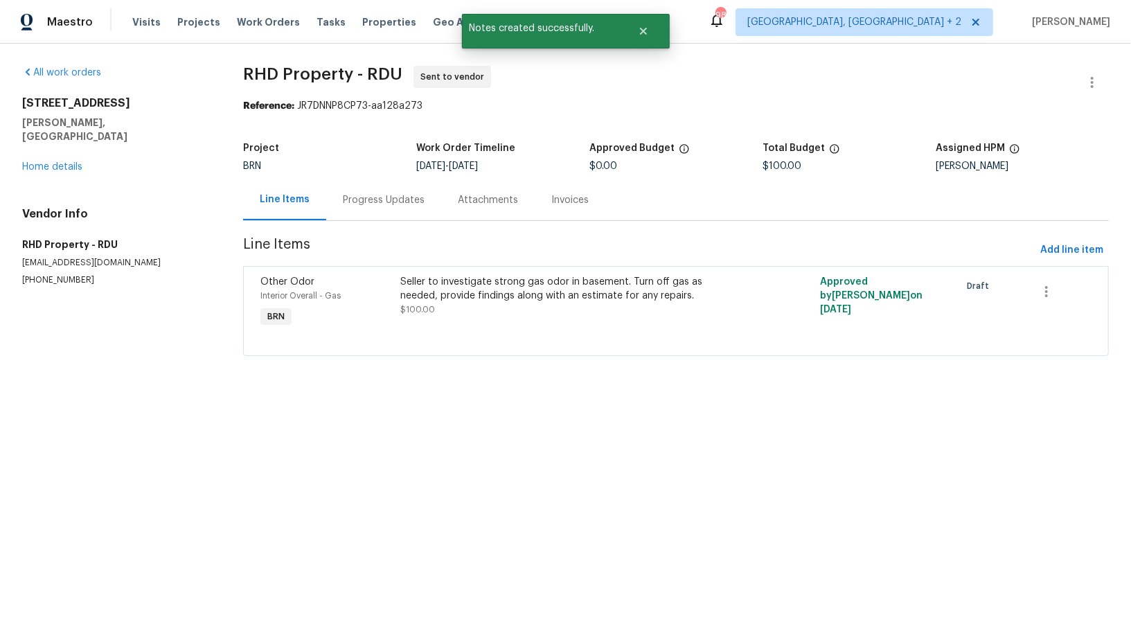
click at [1110, 78] on div "All work orders 4700 Linaria Ln Fuquay Varina, NC 27526 Home details Vendor Inf…" at bounding box center [565, 219] width 1131 height 351
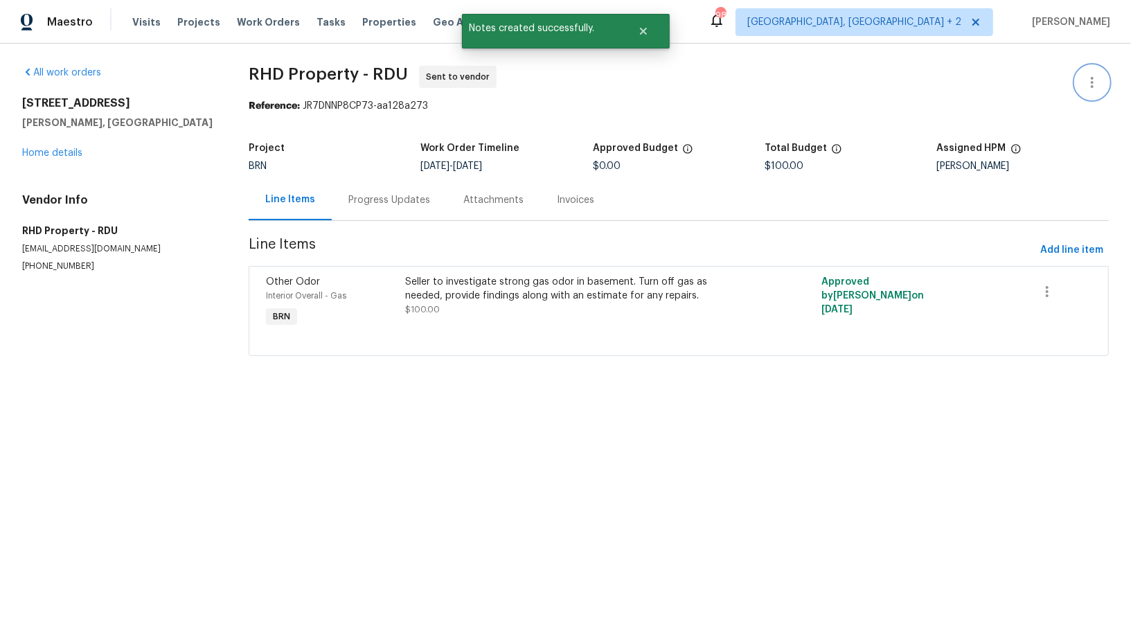
click at [1080, 82] on button "button" at bounding box center [1092, 82] width 33 height 33
click at [996, 85] on li "Edit" at bounding box center [1048, 82] width 150 height 23
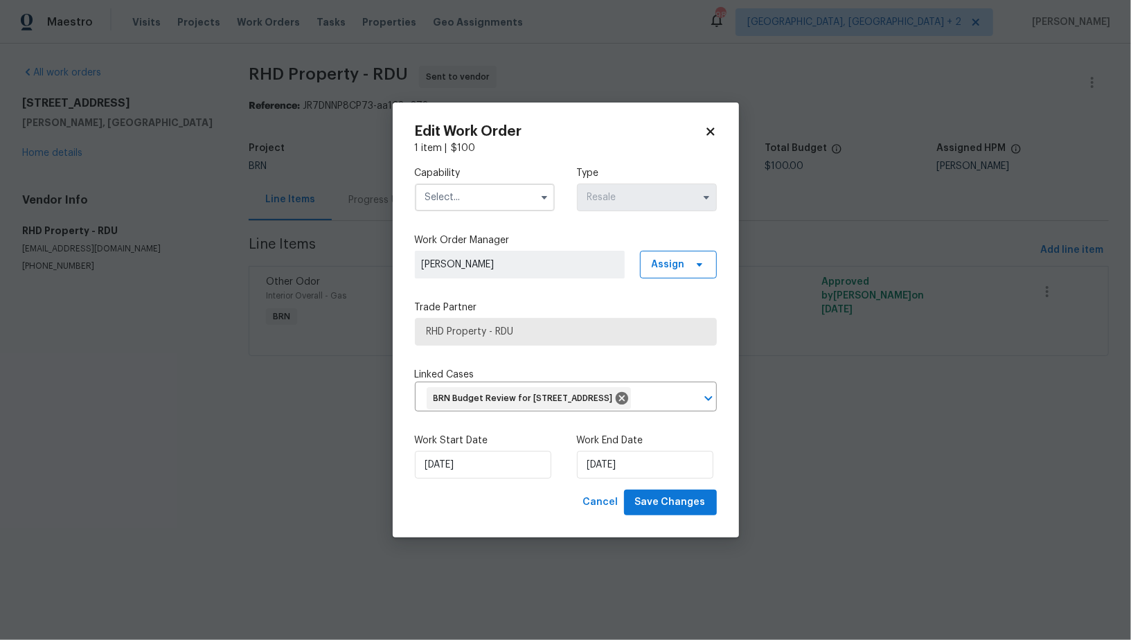
click at [479, 188] on input "text" at bounding box center [485, 198] width 140 height 28
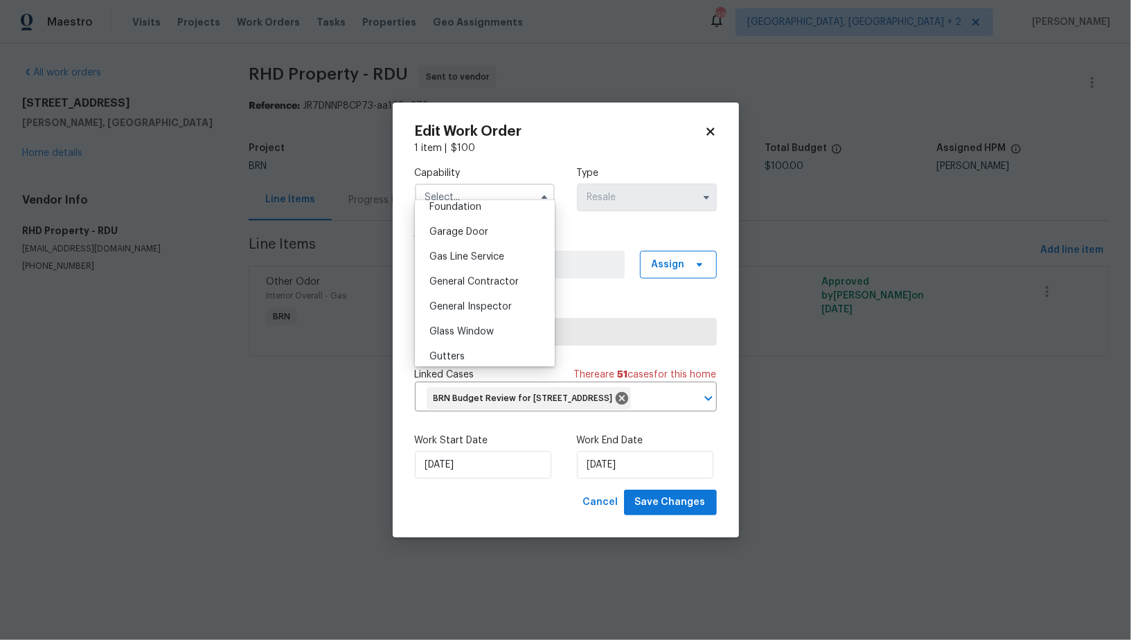
scroll to position [580, 0]
click at [456, 277] on span "Gas Line Service" at bounding box center [467, 274] width 75 height 10
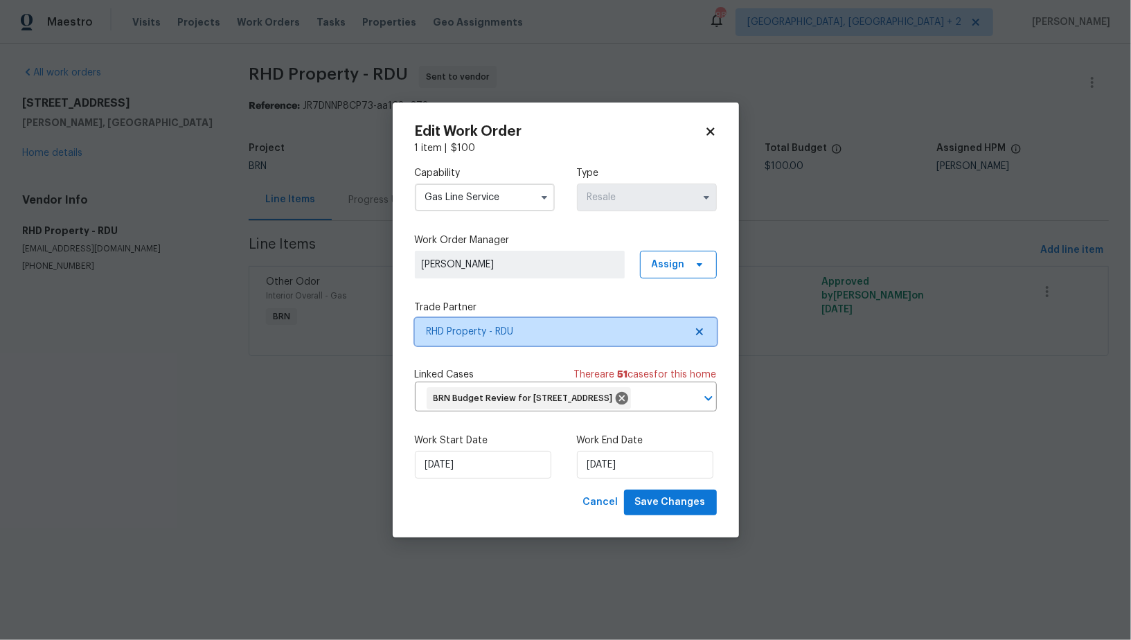
click at [699, 318] on span "RHD Property - RDU" at bounding box center [566, 332] width 302 height 28
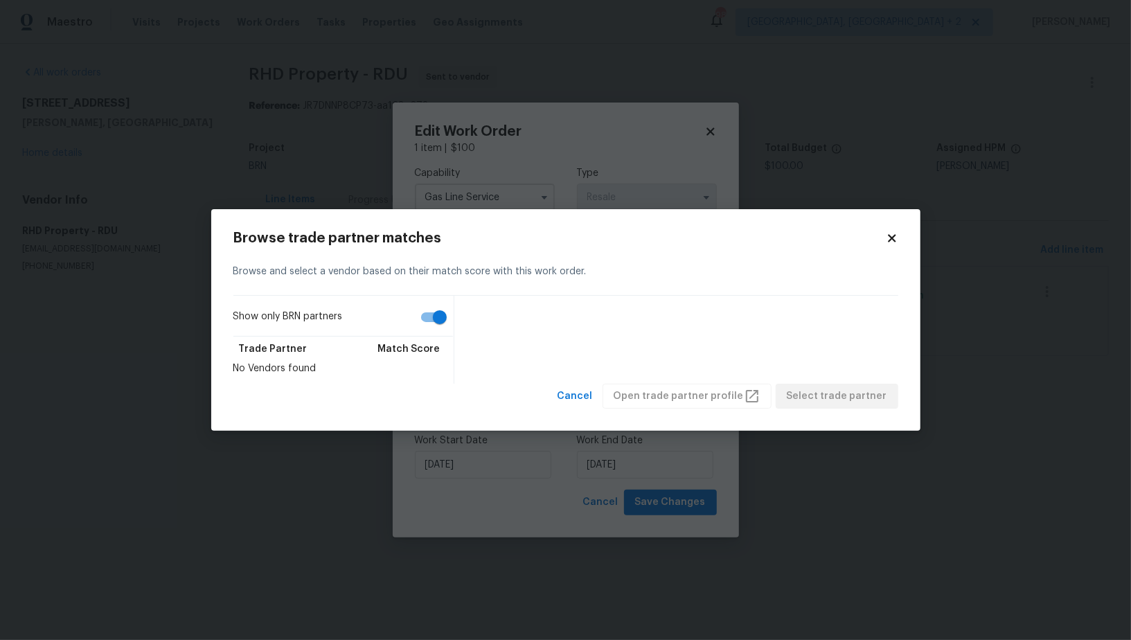
click at [631, 318] on div "Show only BRN partners Trade Partner Match Score No Vendors found" at bounding box center [565, 340] width 665 height 88
click at [883, 238] on h2 "Browse trade partner matches" at bounding box center [559, 238] width 653 height 14
click at [599, 405] on button "Cancel" at bounding box center [575, 397] width 46 height 26
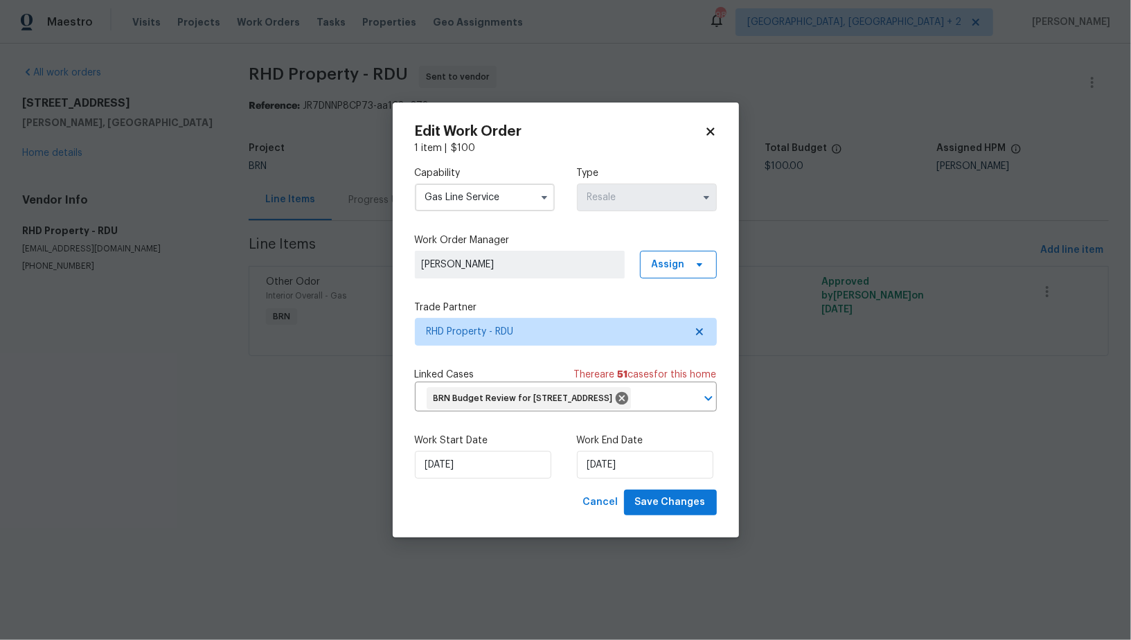
click at [489, 198] on input "Gas Line Service" at bounding box center [485, 198] width 140 height 28
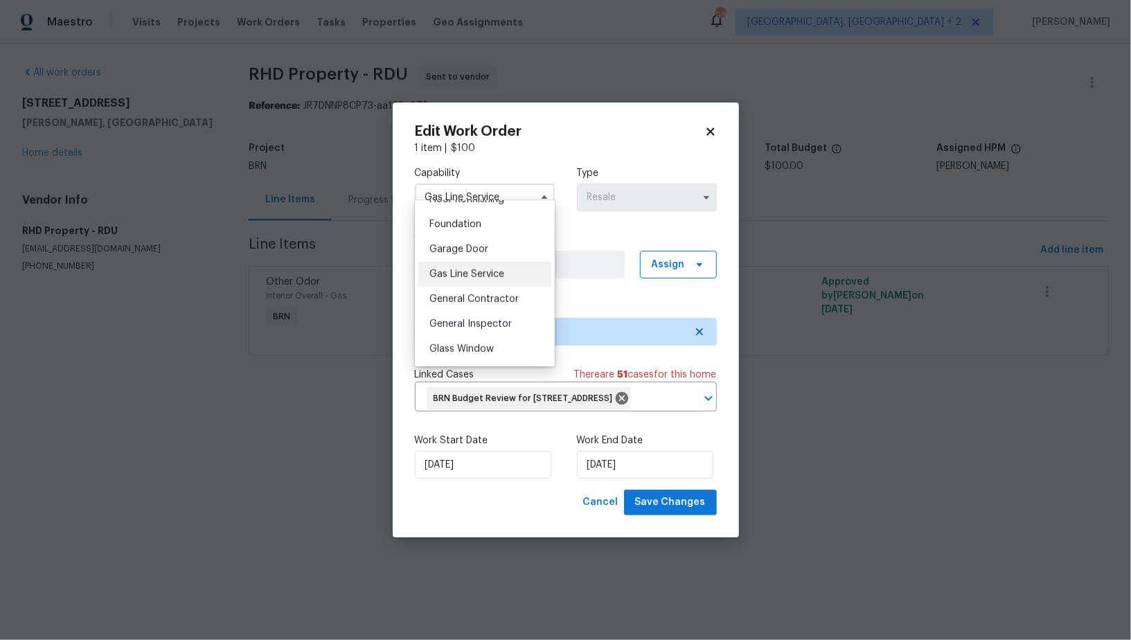
scroll to position [586, 0]
click at [479, 287] on span "General Contractor" at bounding box center [474, 292] width 89 height 10
type input "General Contractor"
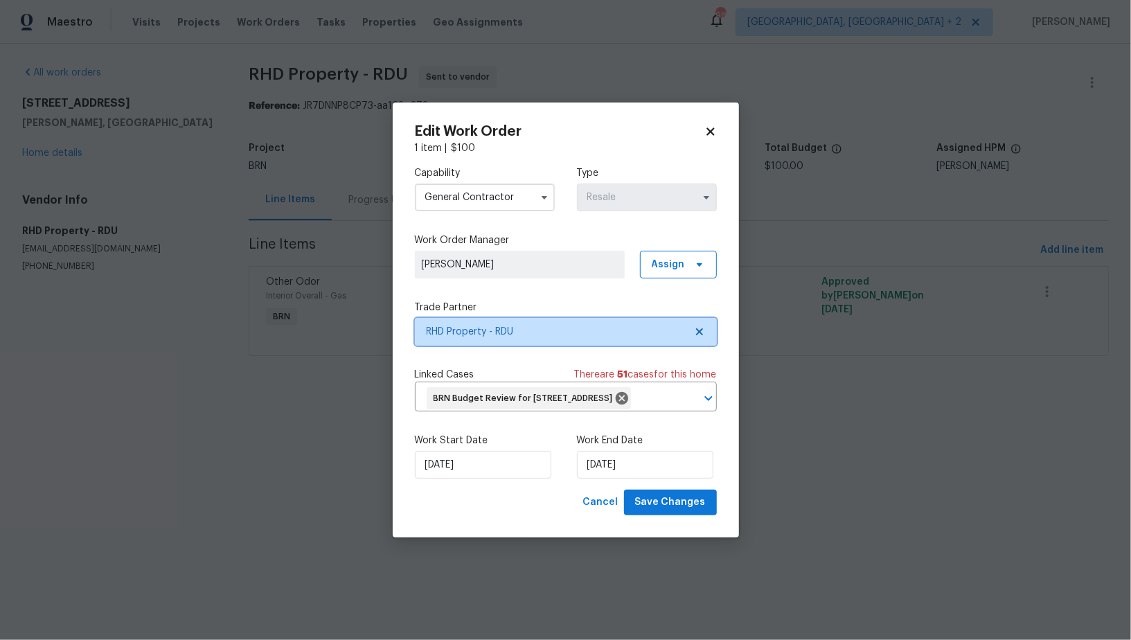
click at [697, 328] on icon at bounding box center [699, 331] width 7 height 7
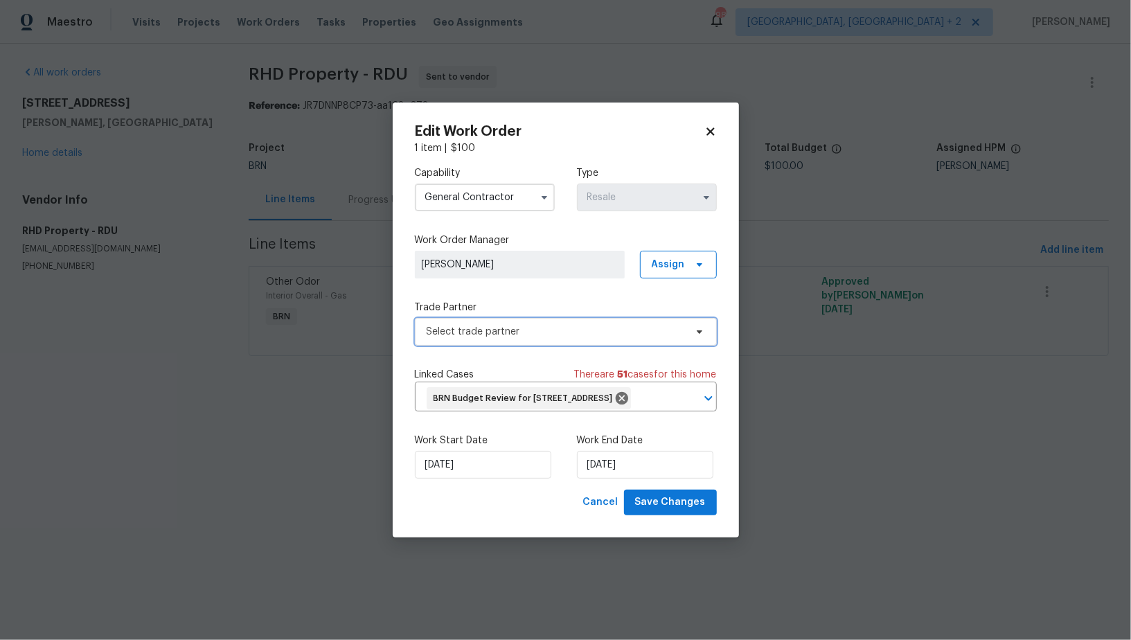
click at [660, 325] on span "Select trade partner" at bounding box center [556, 332] width 258 height 14
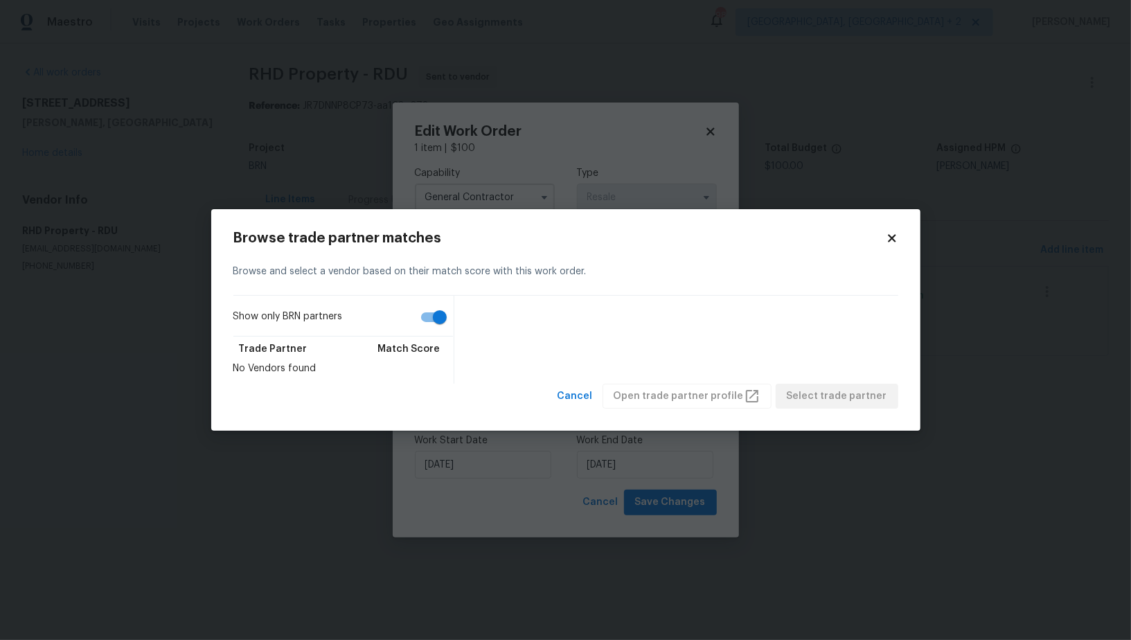
click at [433, 321] on input "Show only BRN partners" at bounding box center [439, 317] width 79 height 26
checkbox input "false"
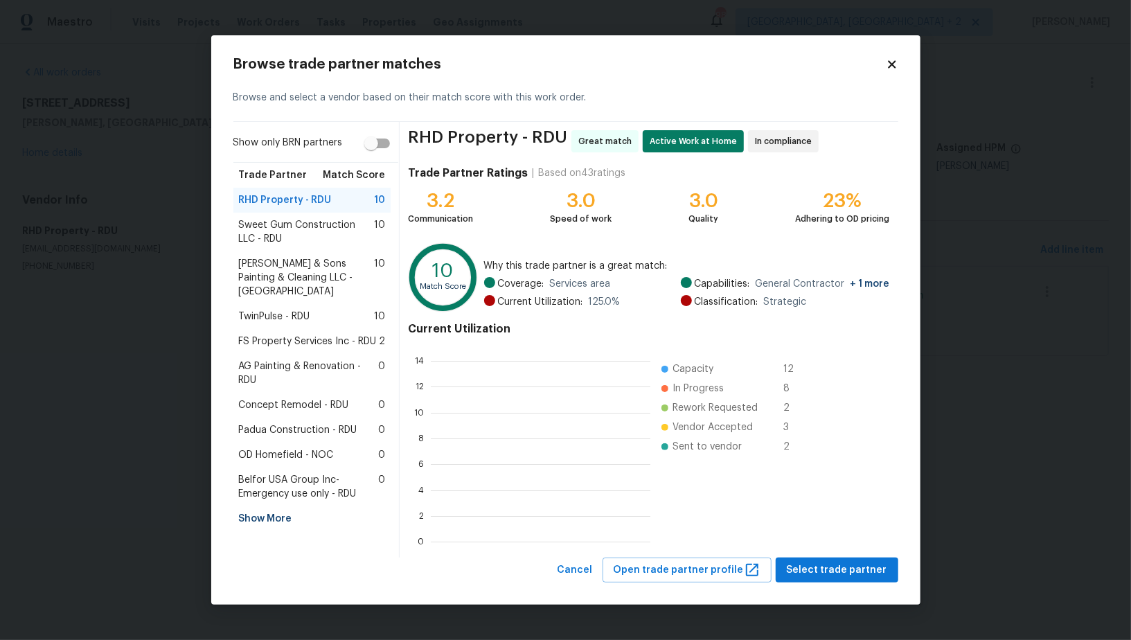
scroll to position [1, 1]
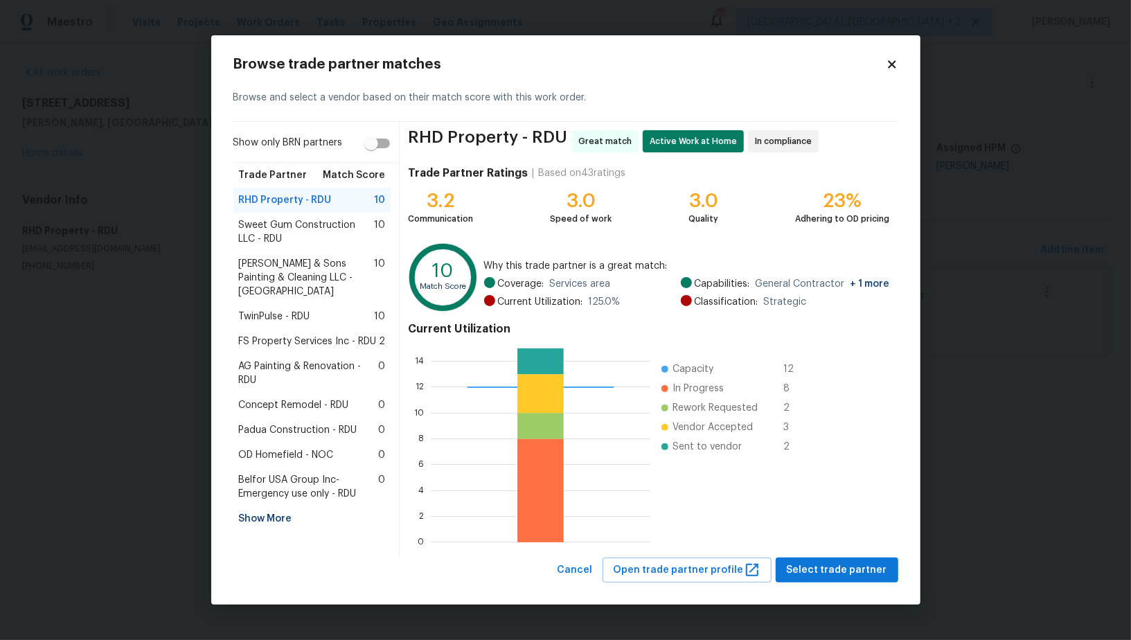
click at [294, 335] on div "FS Property Services Inc - RDU 2" at bounding box center [312, 341] width 158 height 25
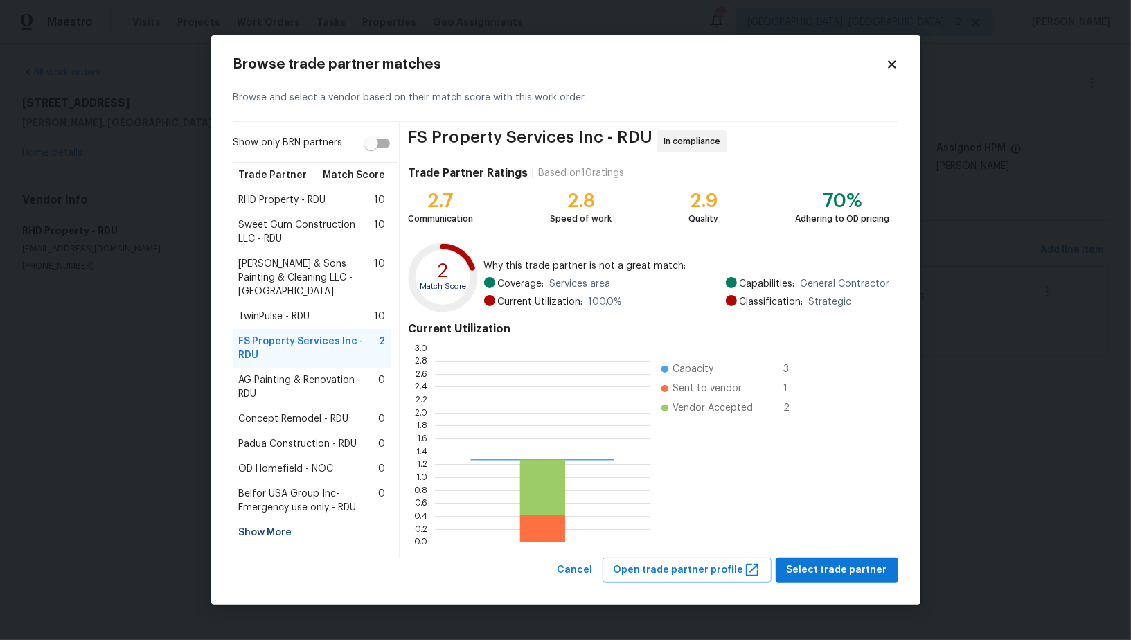
scroll to position [194, 215]
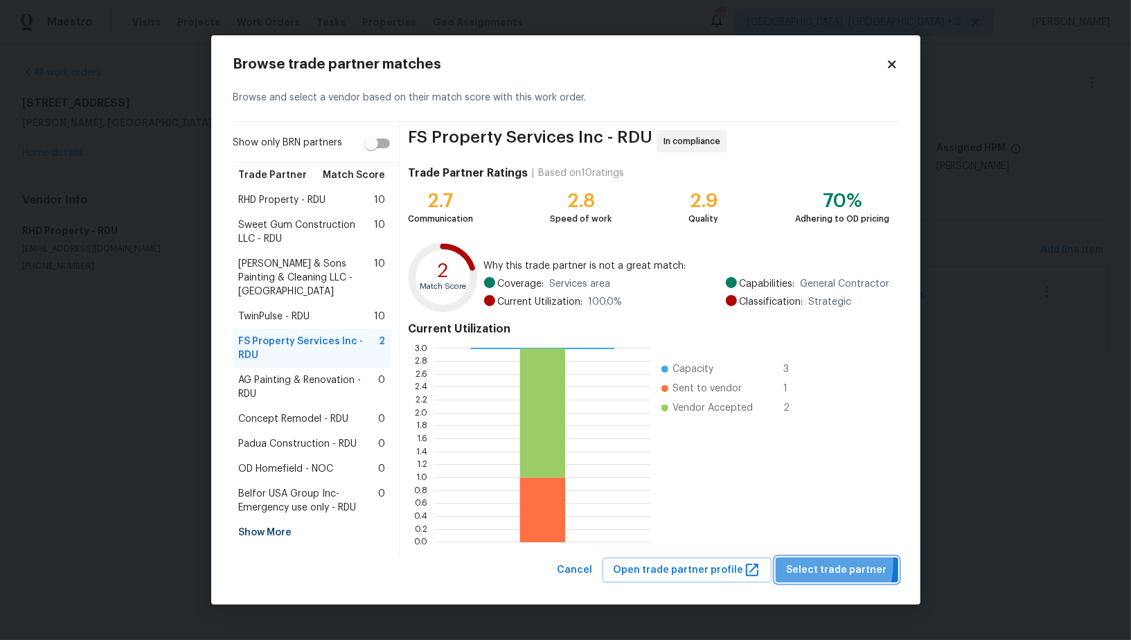
click at [803, 563] on span "Select trade partner" at bounding box center [837, 570] width 100 height 17
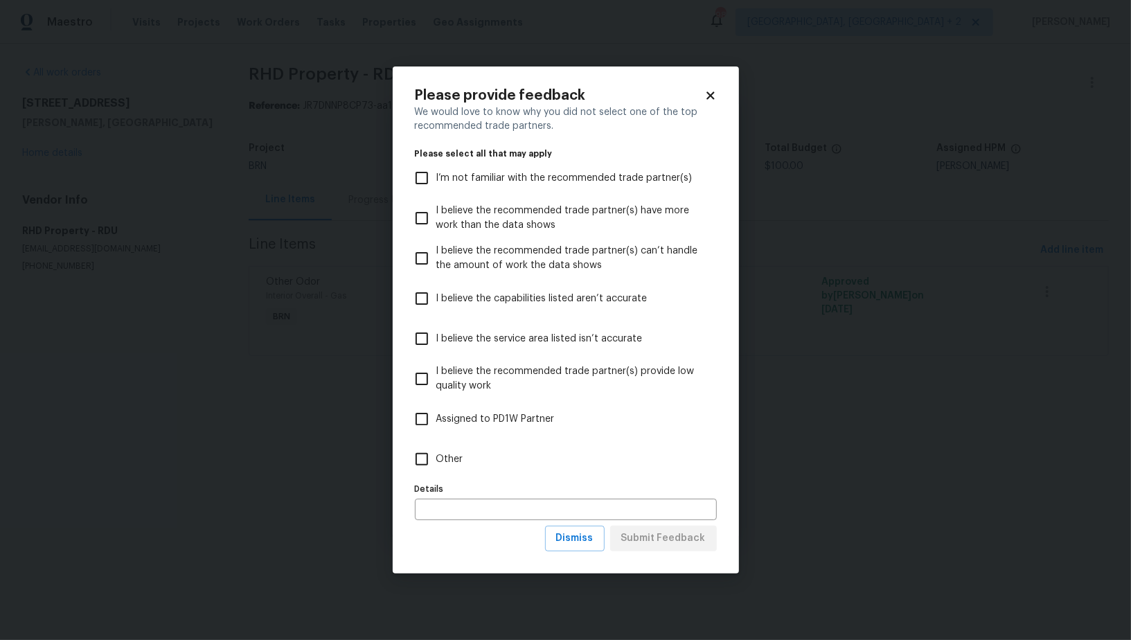
click at [433, 463] on input "Other" at bounding box center [421, 459] width 29 height 29
checkbox input "true"
click at [651, 536] on span "Submit Feedback" at bounding box center [663, 538] width 85 height 17
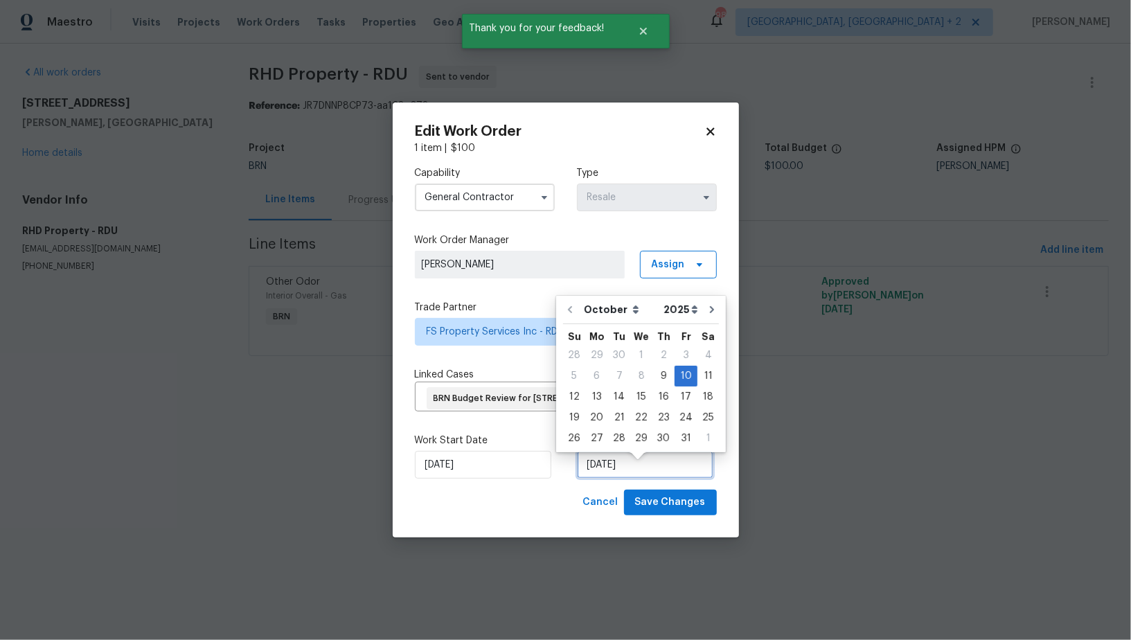
click at [623, 478] on input "10/10/2025" at bounding box center [645, 465] width 136 height 28
click at [592, 396] on div "13" at bounding box center [596, 396] width 23 height 19
type input "13/10/2025"
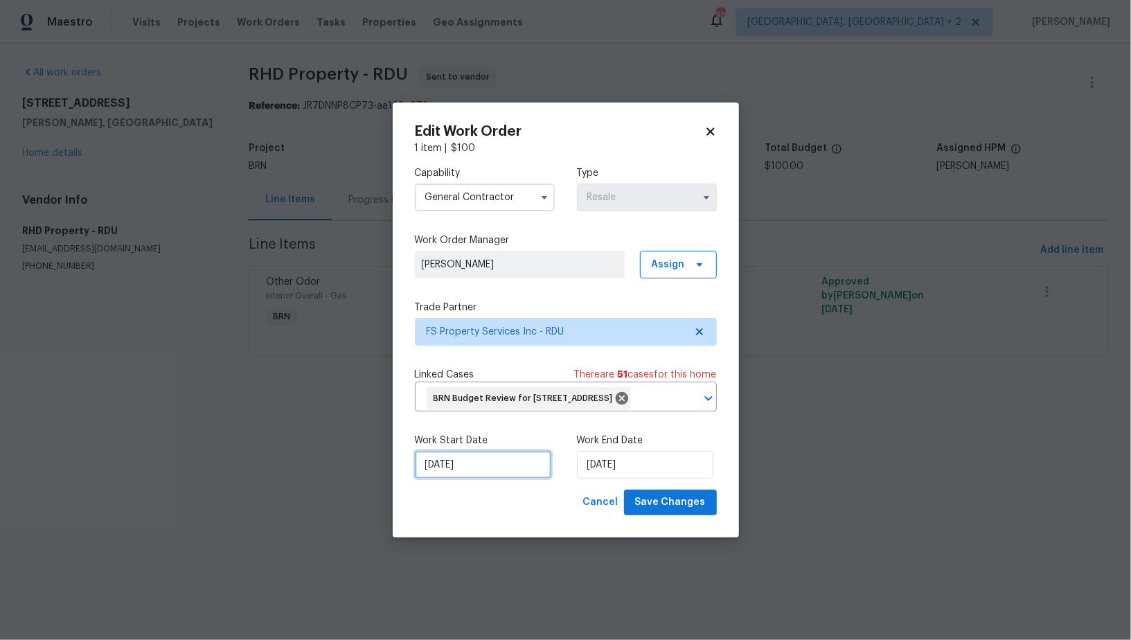
click at [467, 479] on input "09/10/2025" at bounding box center [483, 465] width 136 height 28
click at [646, 510] on span "Save Changes" at bounding box center [670, 502] width 71 height 17
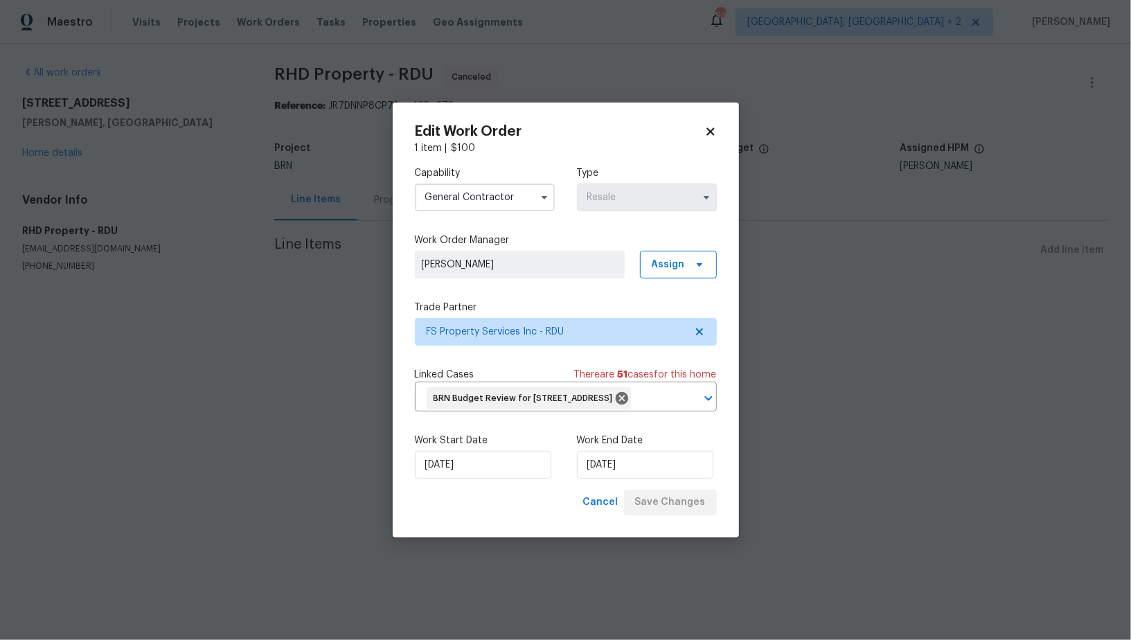
click at [367, 201] on body "Maestro Visits Projects Work Orders Tasks Properties Geo Assignments 98 Albuque…" at bounding box center [565, 164] width 1131 height 328
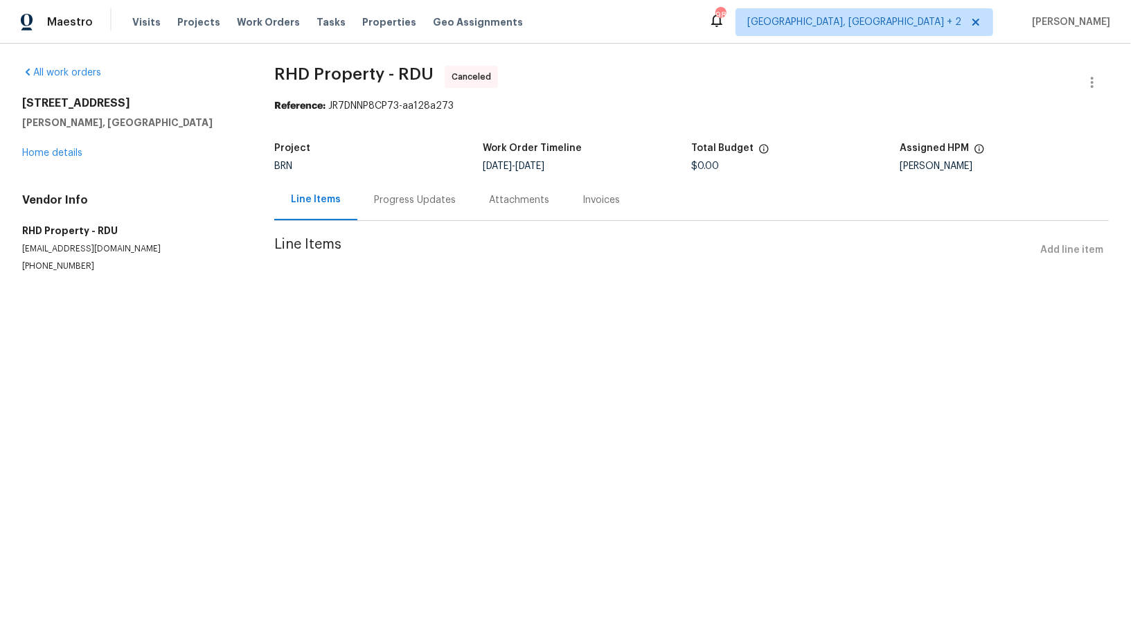
click at [367, 201] on div "Progress Updates" at bounding box center [414, 199] width 115 height 41
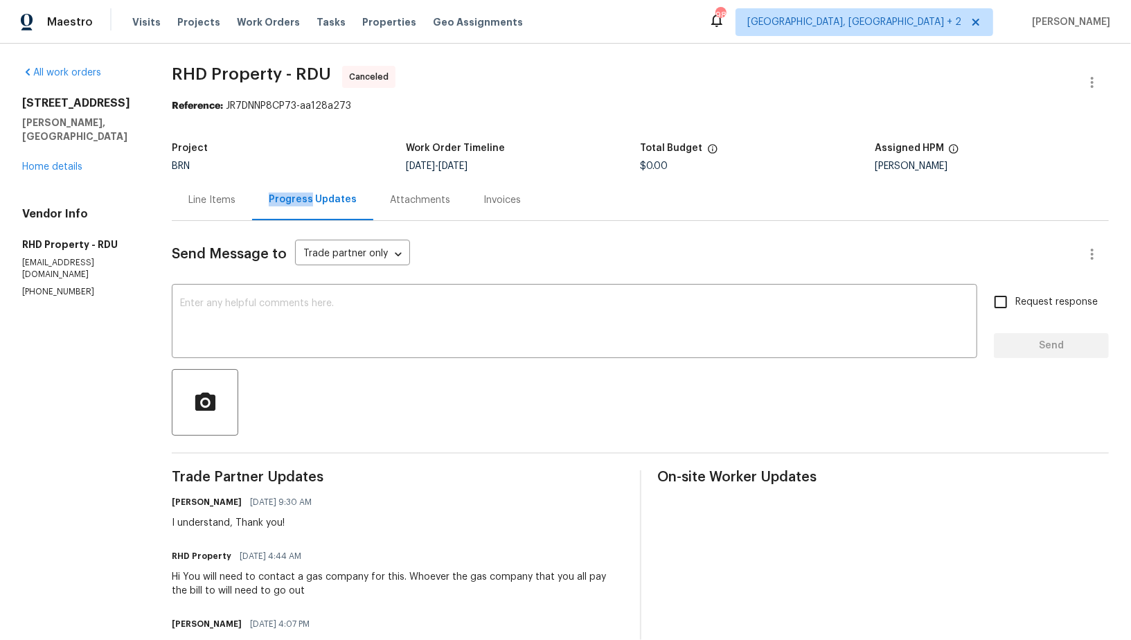
scroll to position [91, 0]
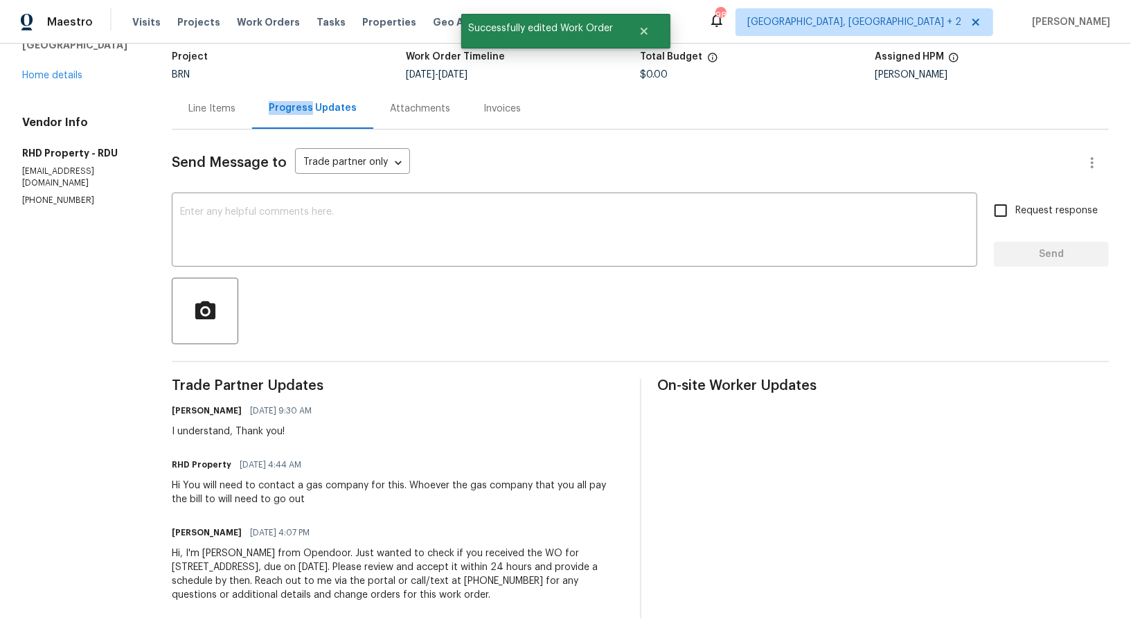
drag, startPoint x: 172, startPoint y: 550, endPoint x: 566, endPoint y: 617, distance: 399.1
click at [566, 617] on div "All work orders 4700 Linaria Ln Fuquay Varina, NC 27526 Home details Vendor Inf…" at bounding box center [565, 296] width 1131 height 689
copy div "Hi, I'm Padmapriya from Opendoor. Just wanted to check if you received the WO f…"
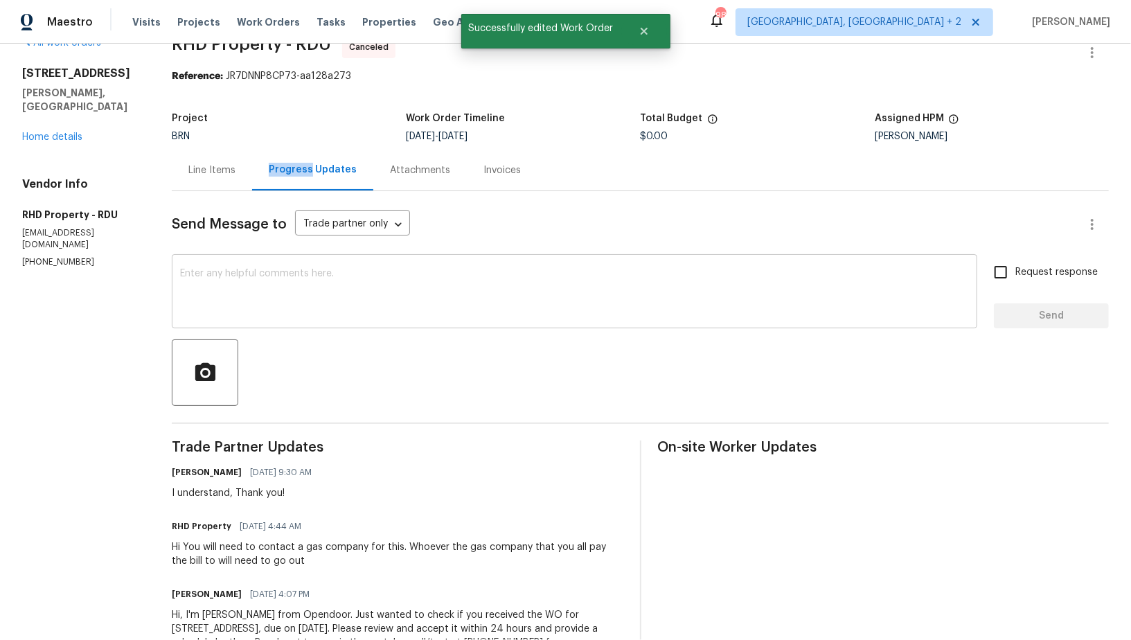
scroll to position [0, 0]
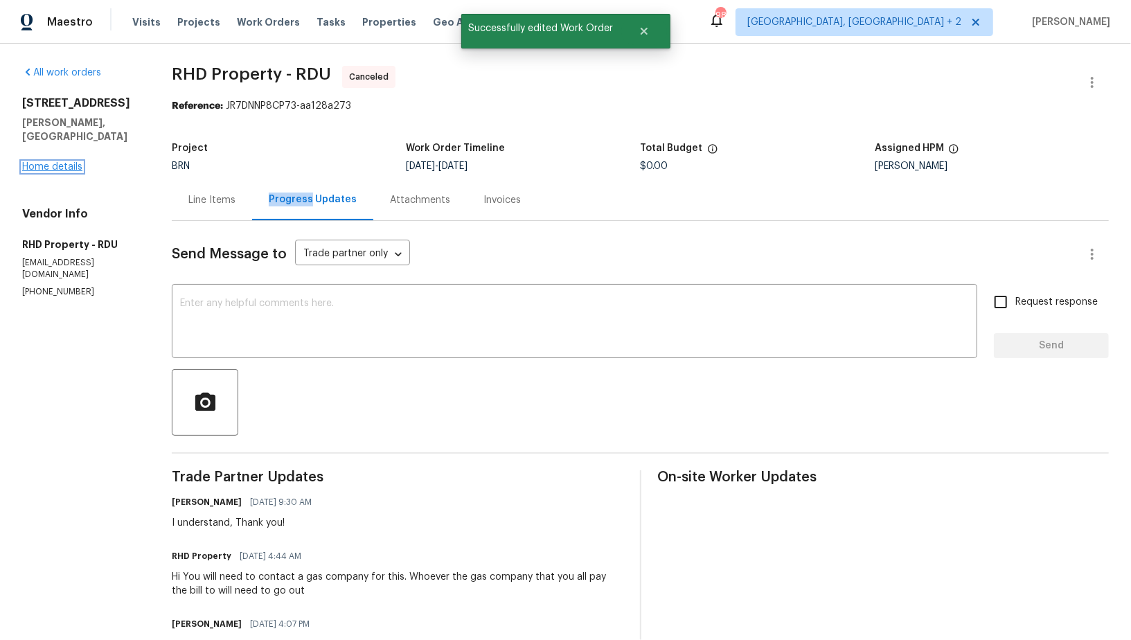
click at [64, 162] on link "Home details" at bounding box center [52, 167] width 60 height 10
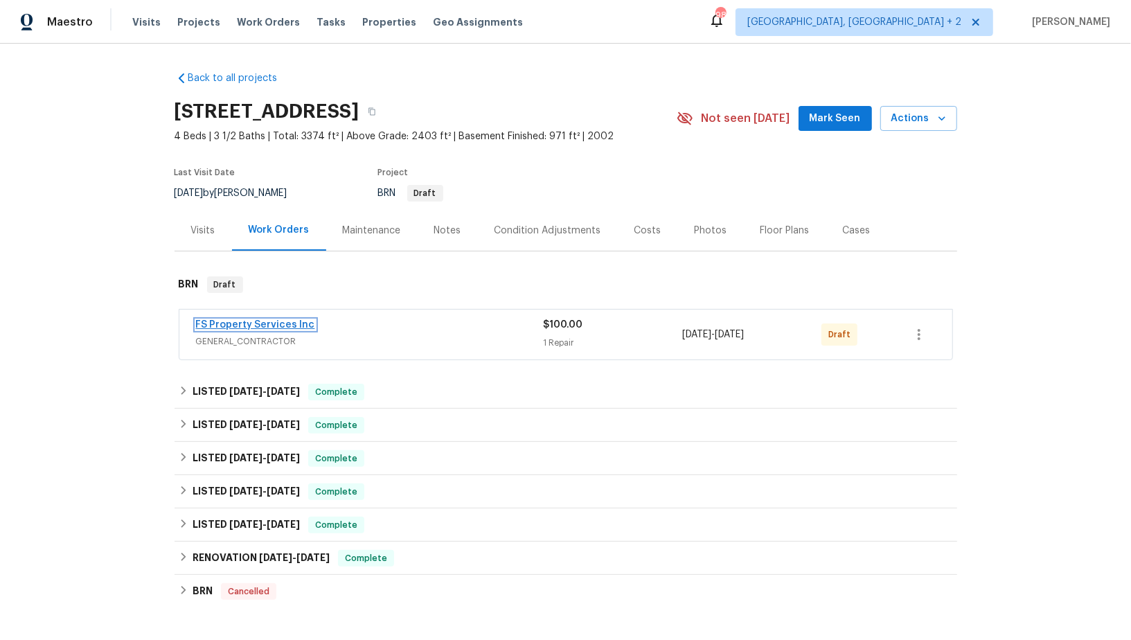
click at [236, 321] on link "FS Property Services Inc" at bounding box center [255, 325] width 119 height 10
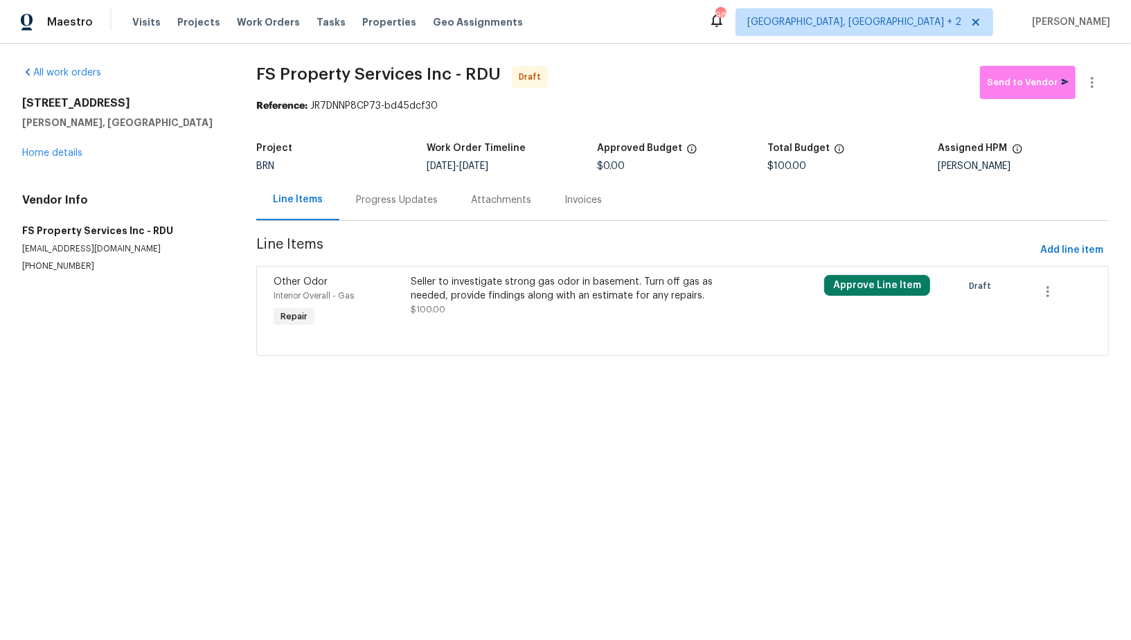
click at [375, 211] on div "Progress Updates" at bounding box center [396, 199] width 115 height 41
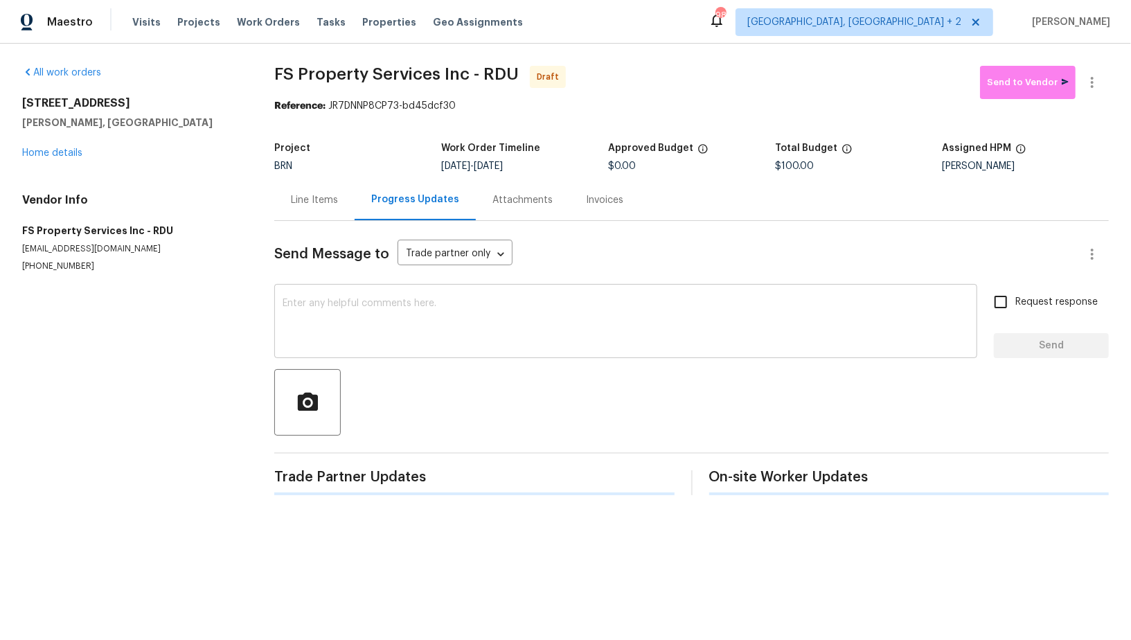
click at [442, 338] on textarea at bounding box center [626, 323] width 687 height 48
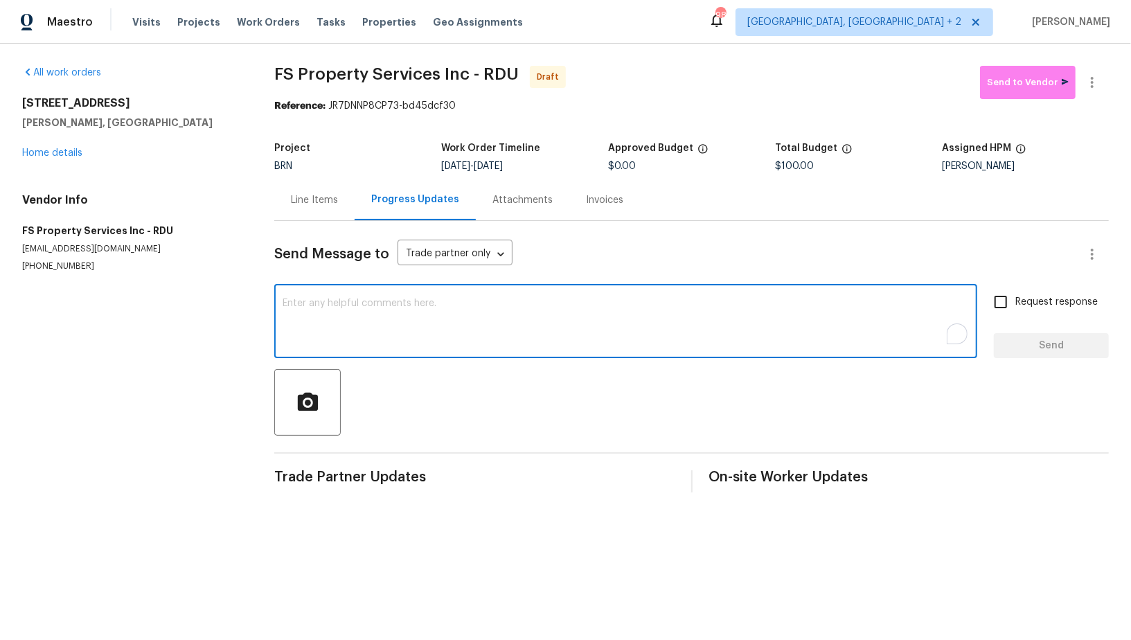
paste textarea "Hi, I'm Padmapriya from Opendoor. Just wanted to check if you received the WO f…"
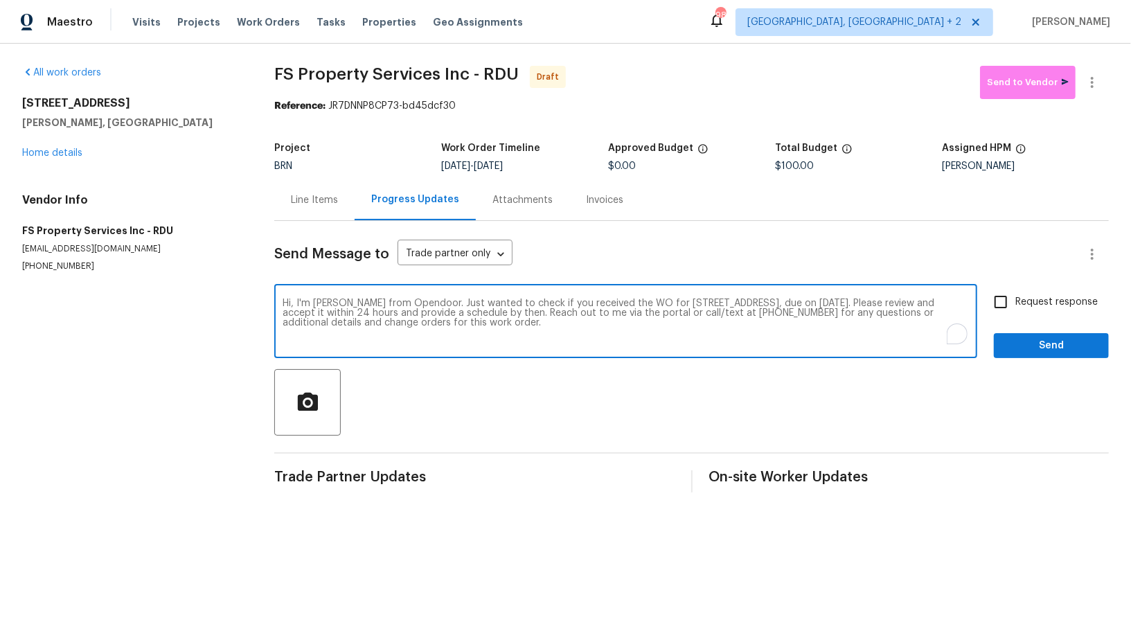
click at [913, 301] on textarea "Hi, I'm Padmapriya from Opendoor. Just wanted to check if you received the WO f…" at bounding box center [626, 323] width 687 height 48
type textarea "Hi, I'm Padmapriya from Opendoor. Just wanted to check if you received the WO f…"
click at [1012, 316] on input "Request response" at bounding box center [1001, 301] width 29 height 29
checkbox input "true"
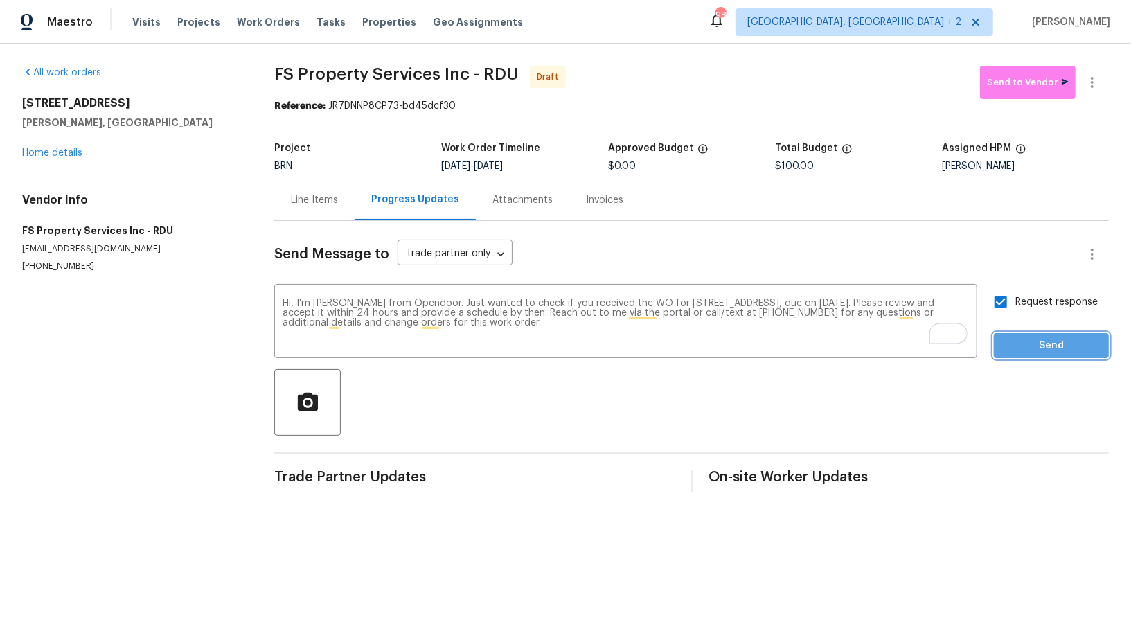
click at [1038, 338] on span "Send" at bounding box center [1051, 345] width 93 height 17
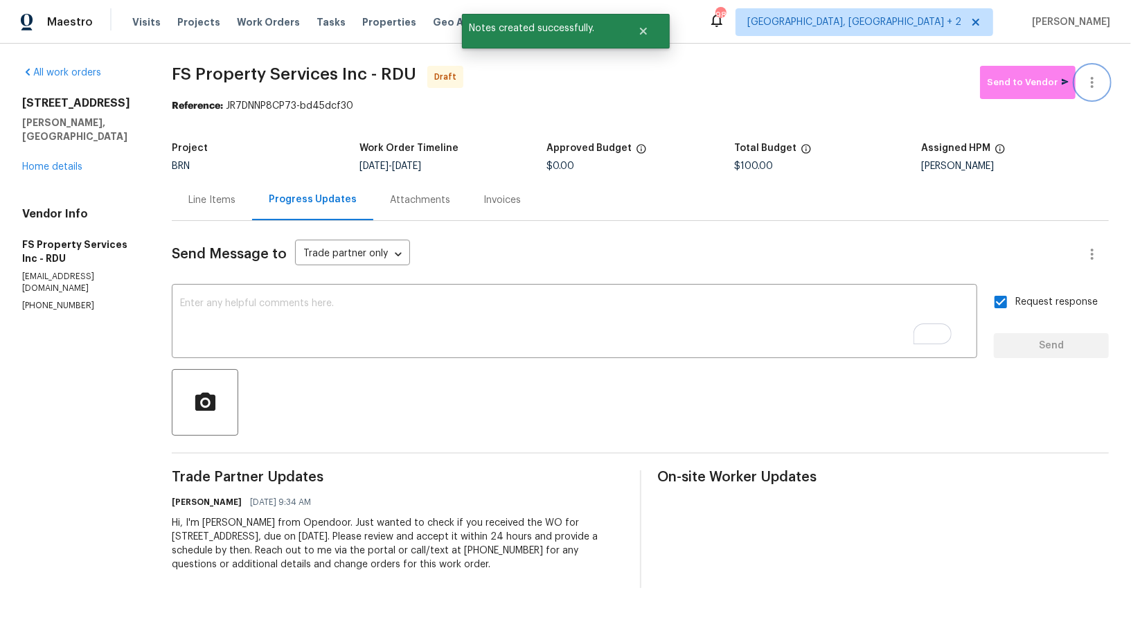
click at [1099, 76] on icon "button" at bounding box center [1092, 82] width 17 height 17
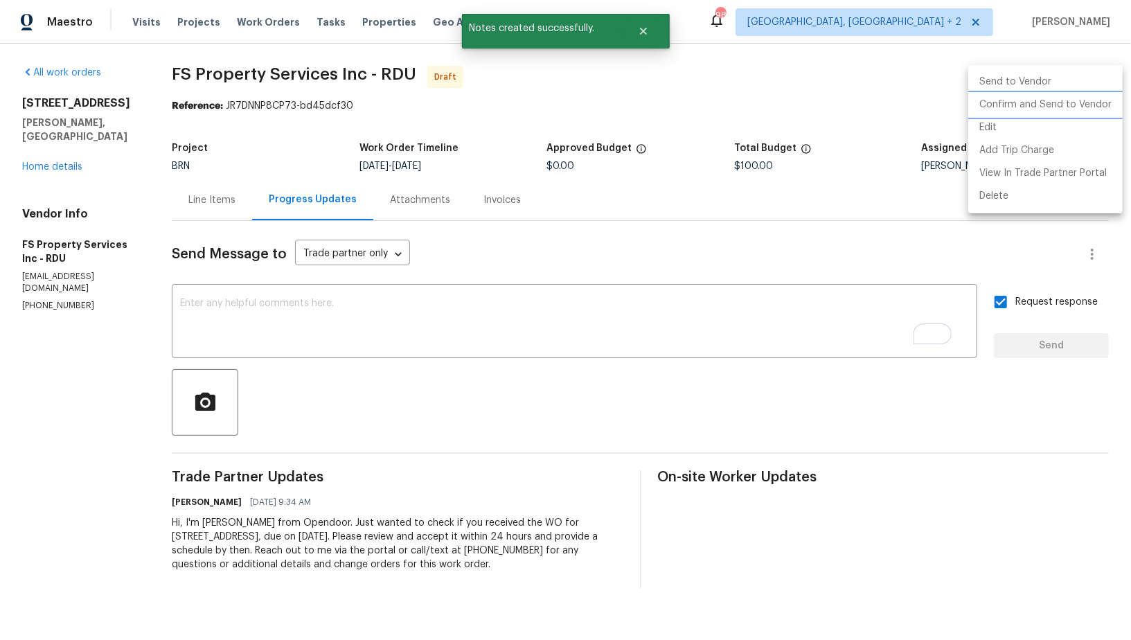
click at [1075, 100] on li "Confirm and Send to Vendor" at bounding box center [1045, 105] width 154 height 23
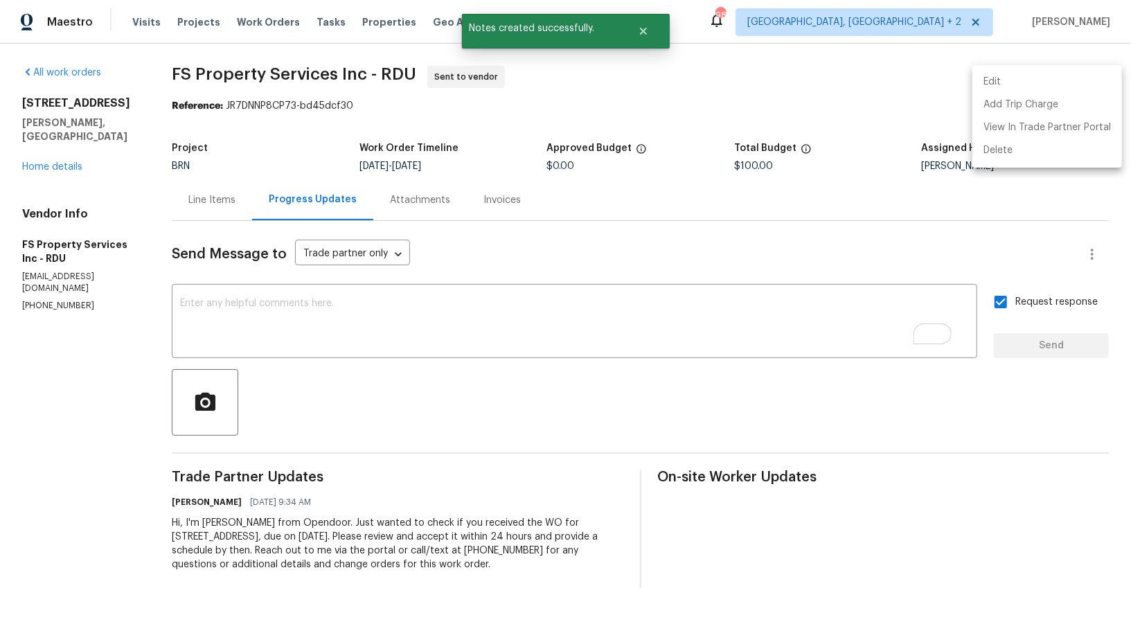
click at [234, 208] on div at bounding box center [565, 320] width 1131 height 640
click at [234, 208] on div "Line Items" at bounding box center [212, 199] width 80 height 41
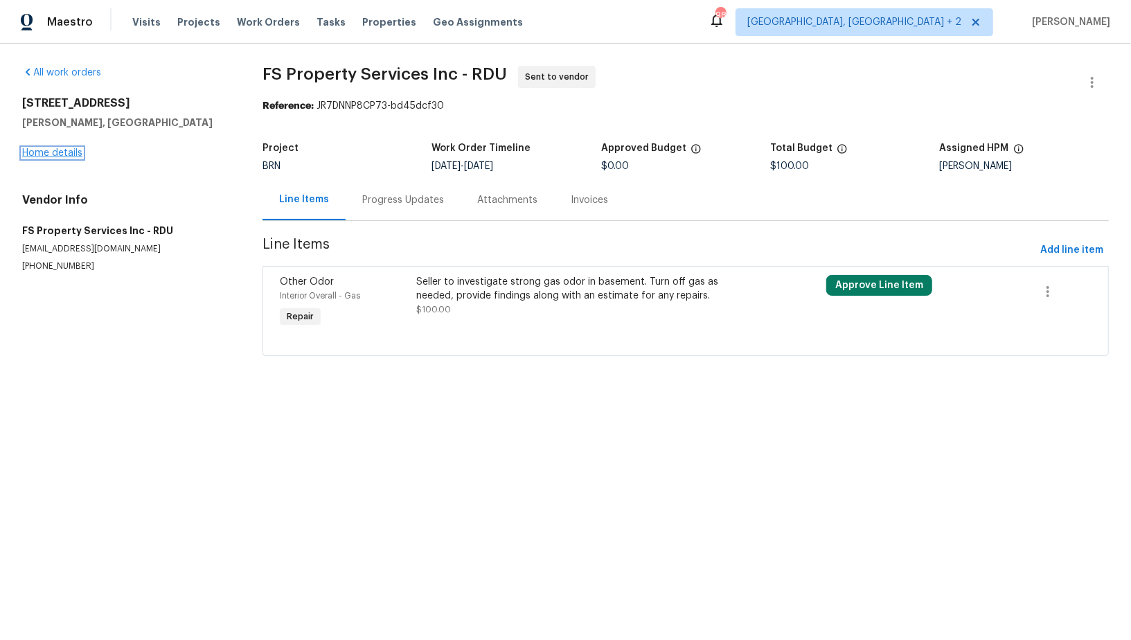
click at [64, 155] on link "Home details" at bounding box center [52, 153] width 60 height 10
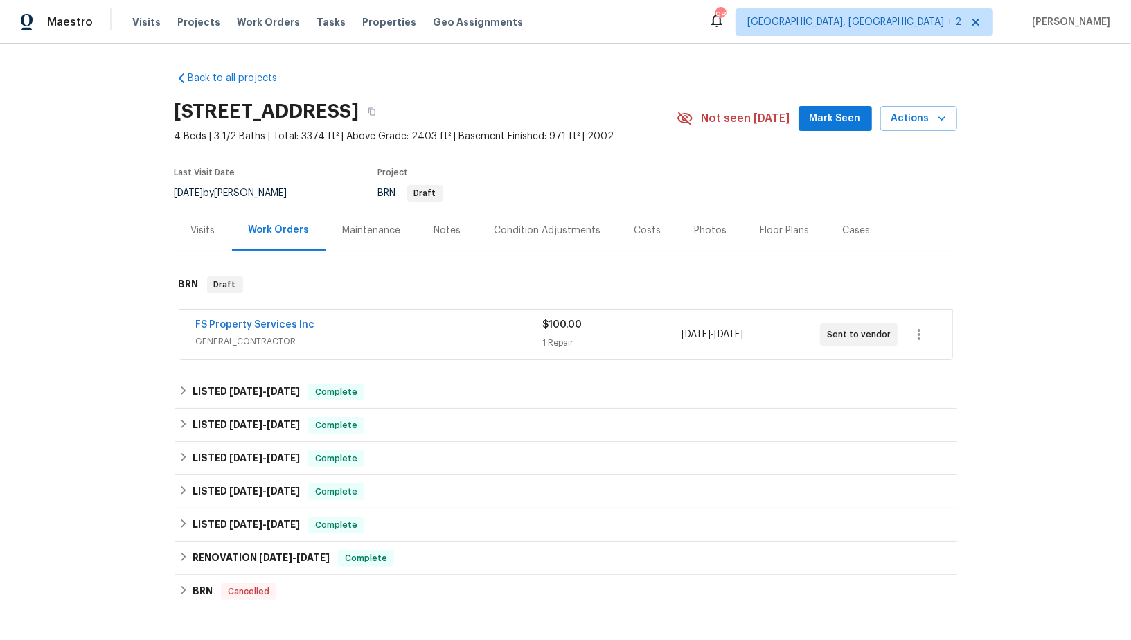
click at [316, 335] on span "GENERAL_CONTRACTOR" at bounding box center [369, 342] width 347 height 14
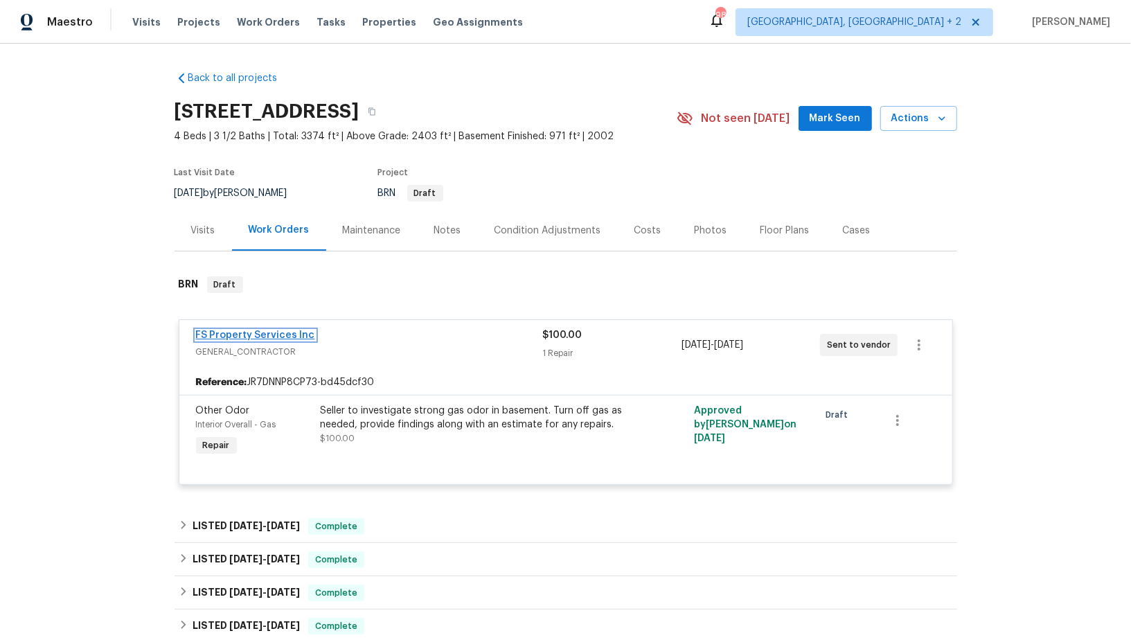
click at [278, 335] on link "FS Property Services Inc" at bounding box center [255, 335] width 119 height 10
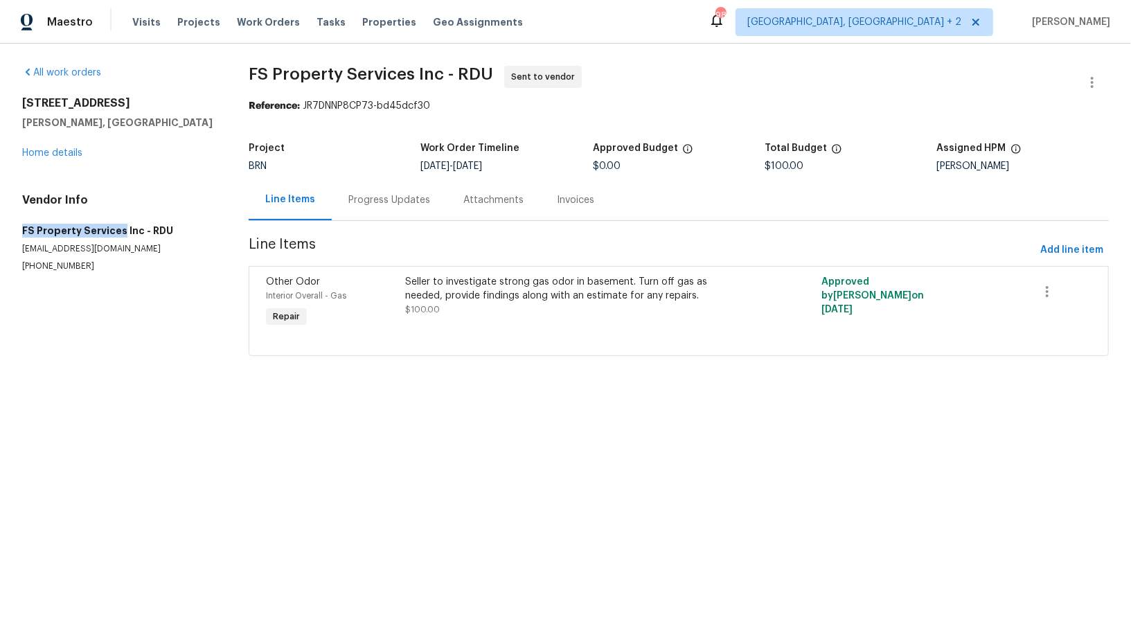
drag, startPoint x: 118, startPoint y: 231, endPoint x: 14, endPoint y: 229, distance: 104.6
click at [14, 229] on div "All work orders 4700 Linaria Ln Fuquay Varina, NC 27526 Home details Vendor Inf…" at bounding box center [565, 219] width 1131 height 351
copy h5 "FS Property Services"
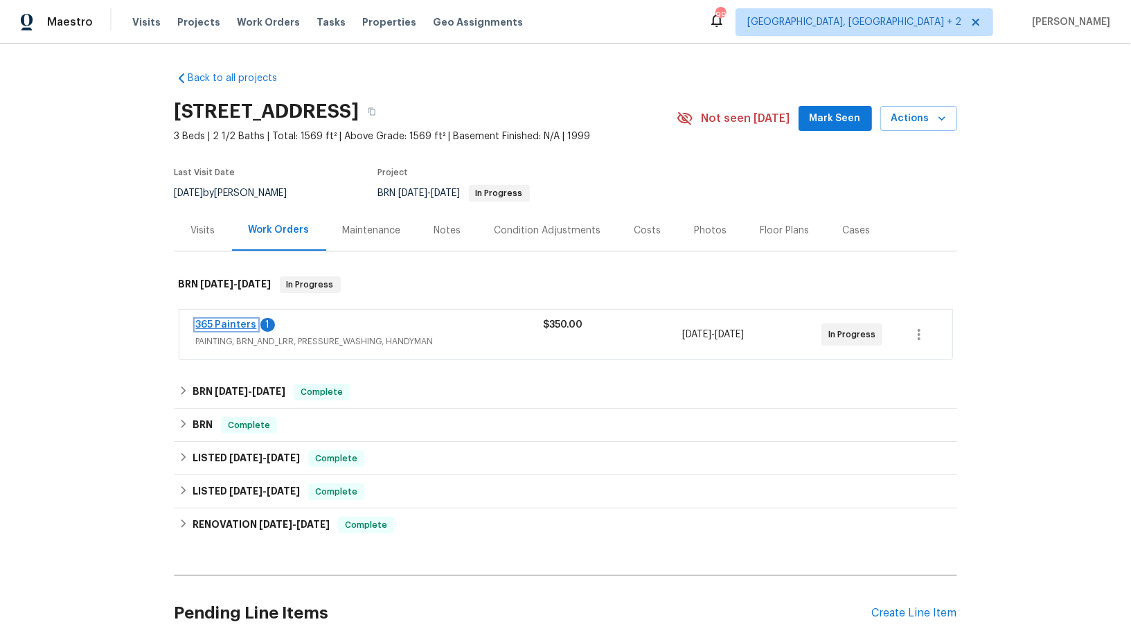
click at [215, 328] on link "365 Painters" at bounding box center [226, 325] width 61 height 10
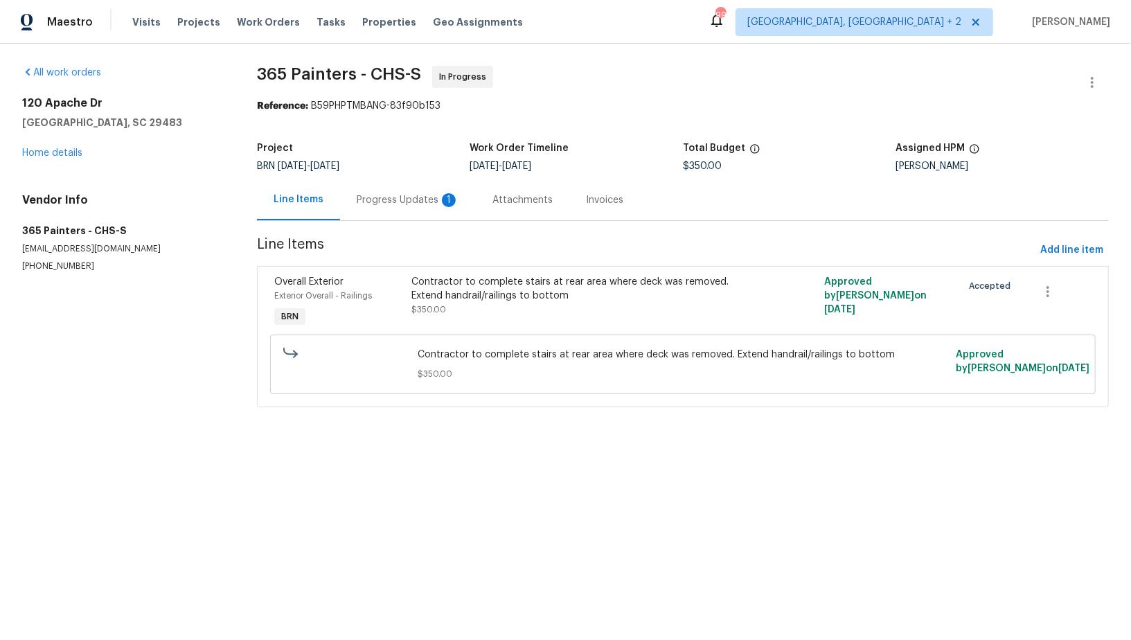
click at [382, 206] on div "Progress Updates 1" at bounding box center [408, 200] width 103 height 14
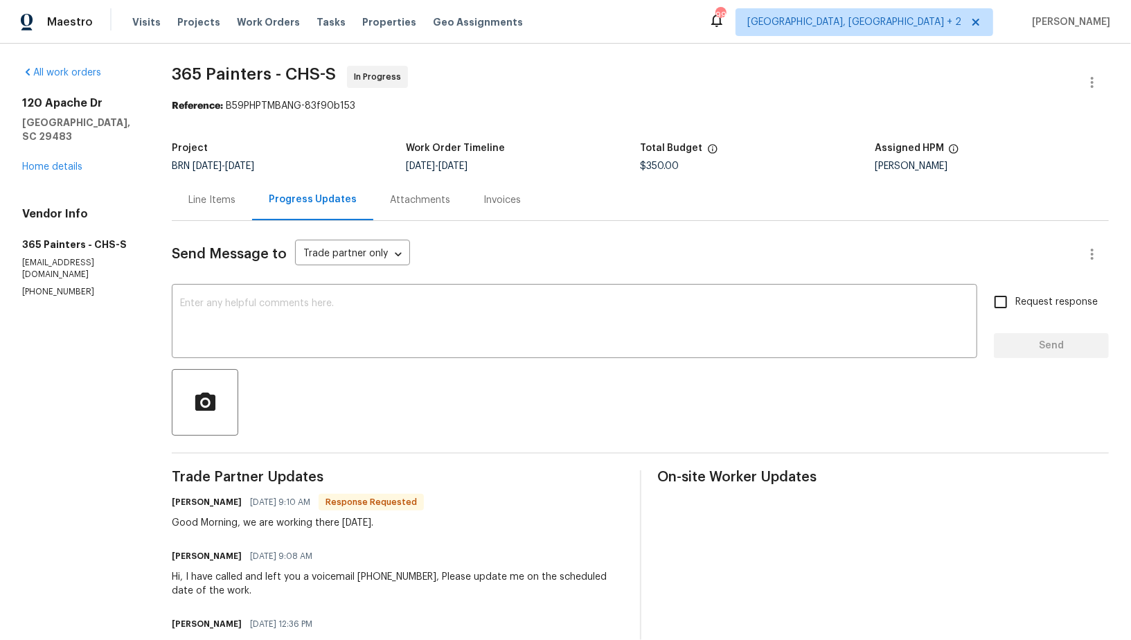
scroll to position [16, 0]
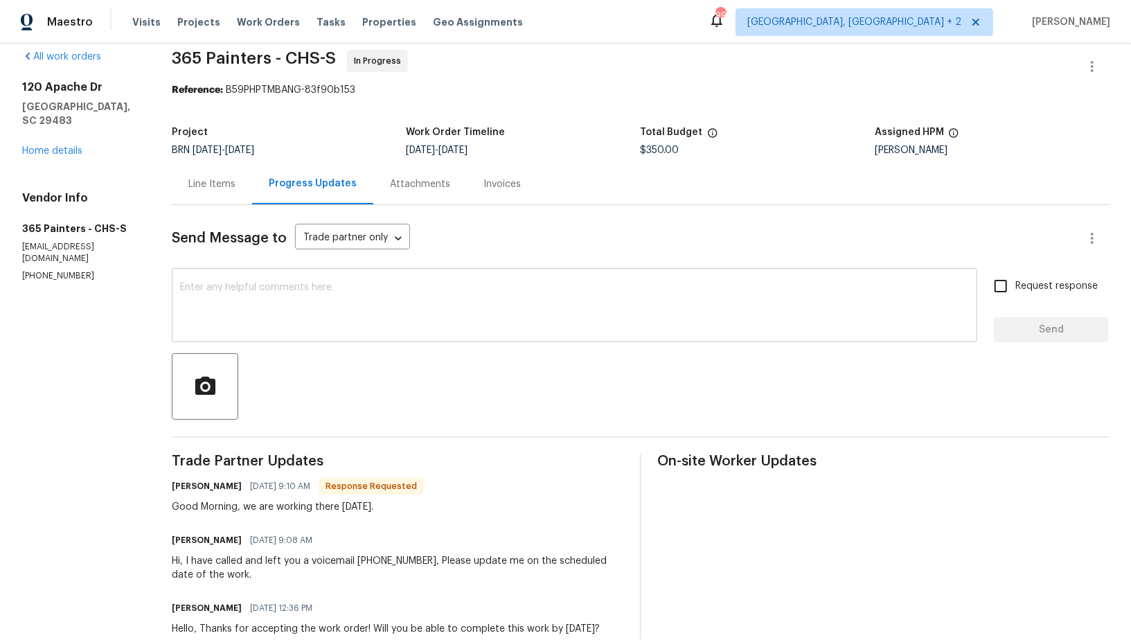
click at [327, 298] on textarea at bounding box center [574, 307] width 789 height 48
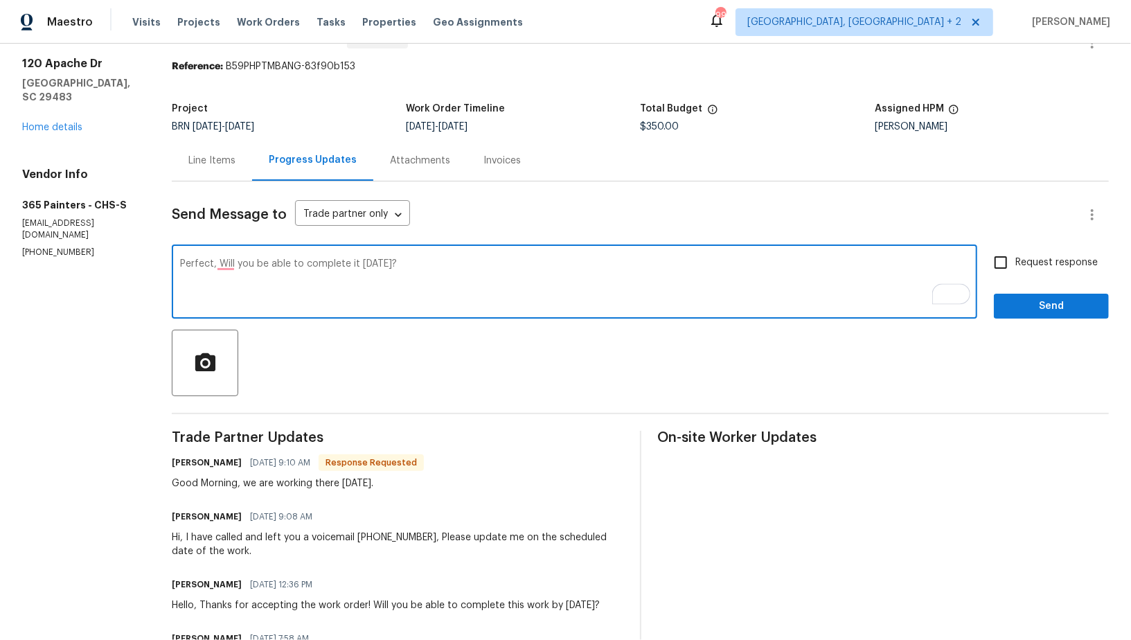
scroll to position [0, 0]
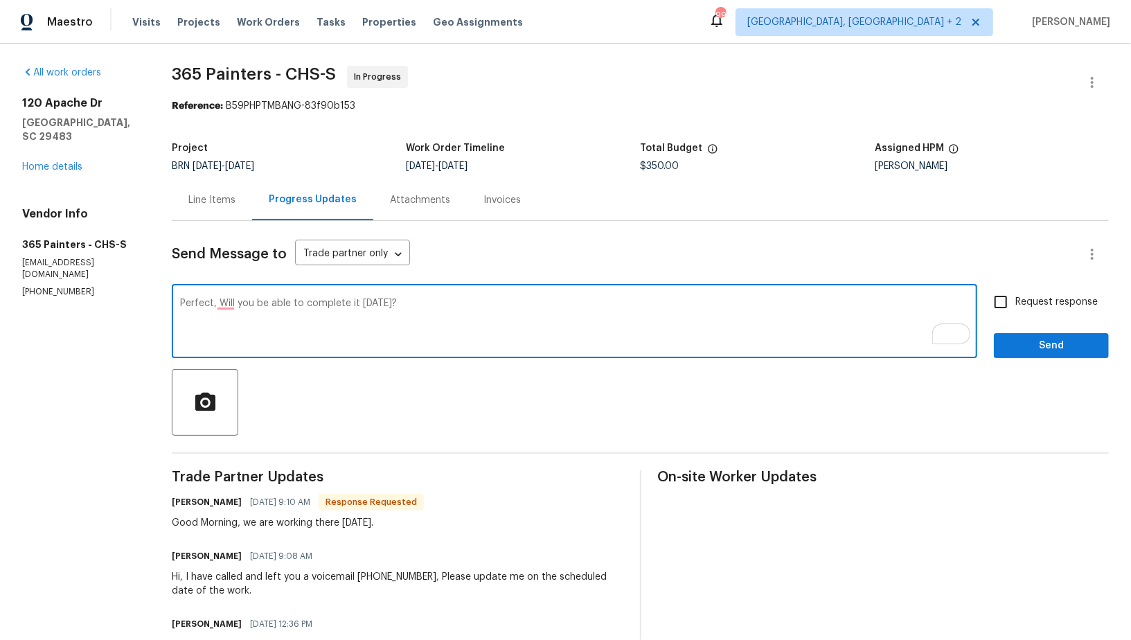
type textarea "Perfect, Will you be able to complete it today?"
click at [1000, 306] on input "Request response" at bounding box center [1001, 301] width 29 height 29
checkbox input "true"
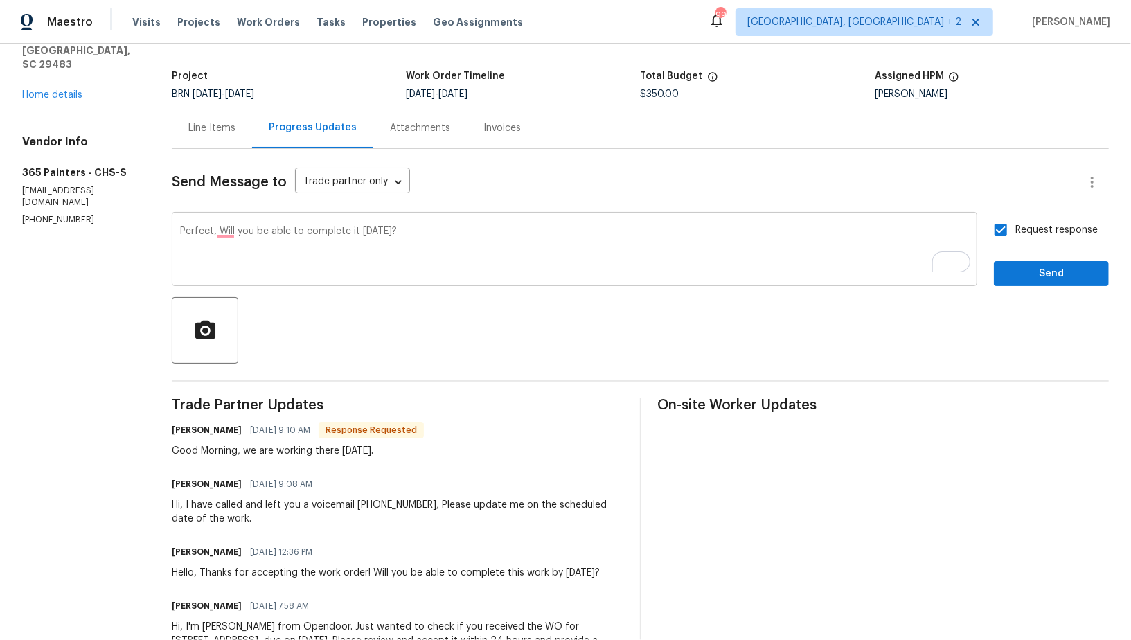
scroll to position [94, 0]
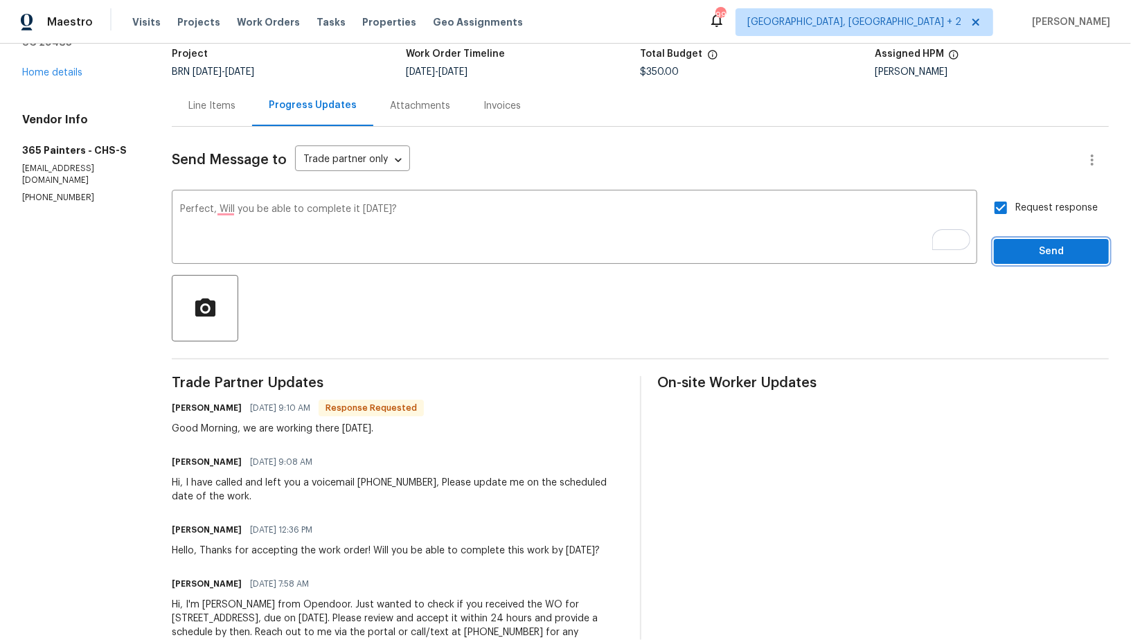
click at [1014, 256] on span "Send" at bounding box center [1051, 251] width 93 height 17
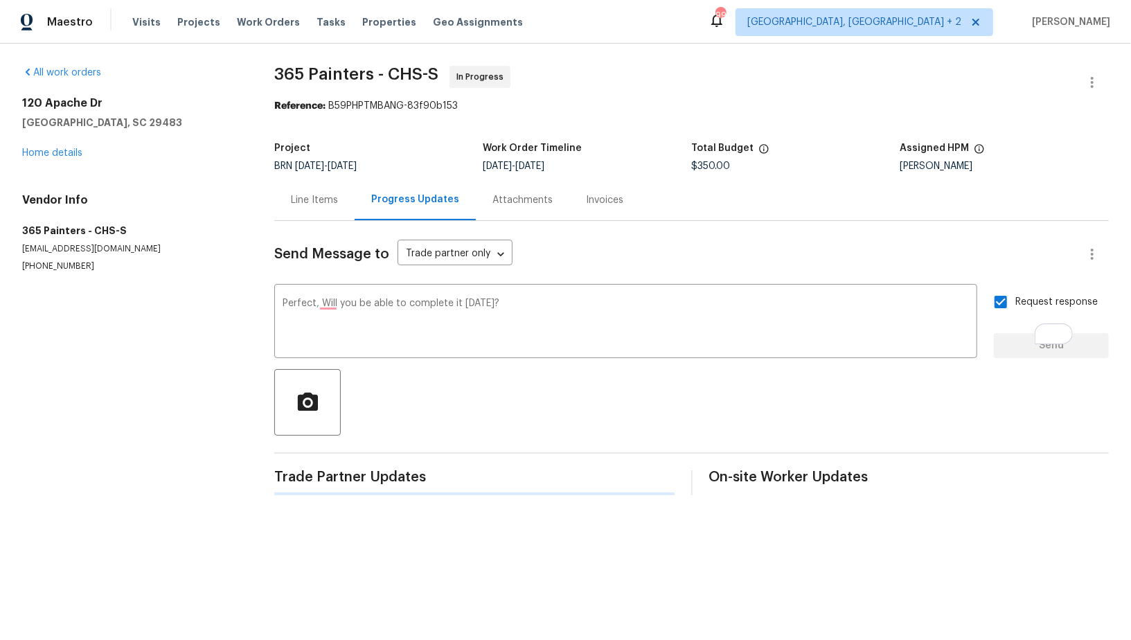
scroll to position [0, 0]
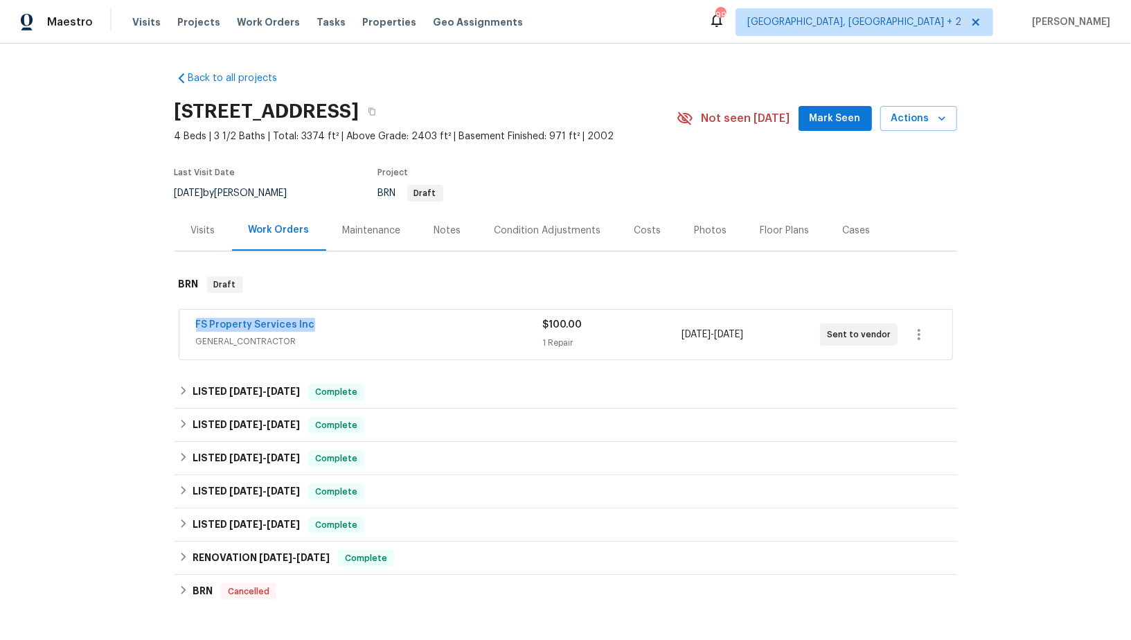
drag, startPoint x: 331, startPoint y: 328, endPoint x: 195, endPoint y: 328, distance: 136.5
click at [195, 328] on div "FS Property Services Inc GENERAL_CONTRACTOR $100.00 1 Repair [DATE] - [DATE] Se…" at bounding box center [565, 335] width 773 height 50
copy link "FS Property Services Inc"
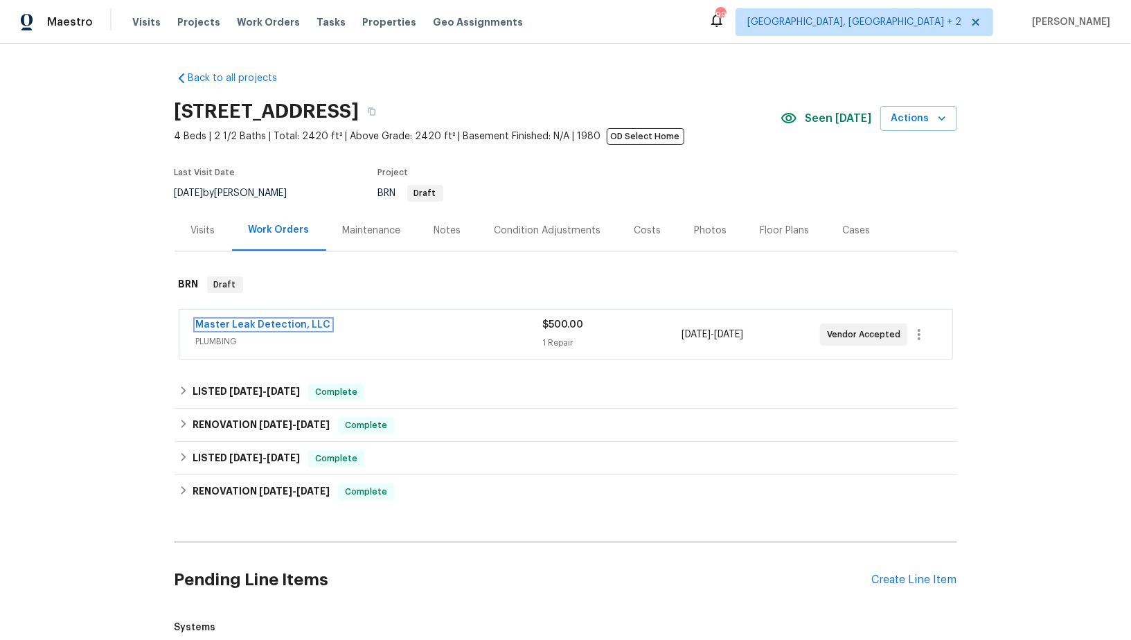
click at [276, 329] on span "Master Leak Detection, LLC" at bounding box center [263, 325] width 135 height 14
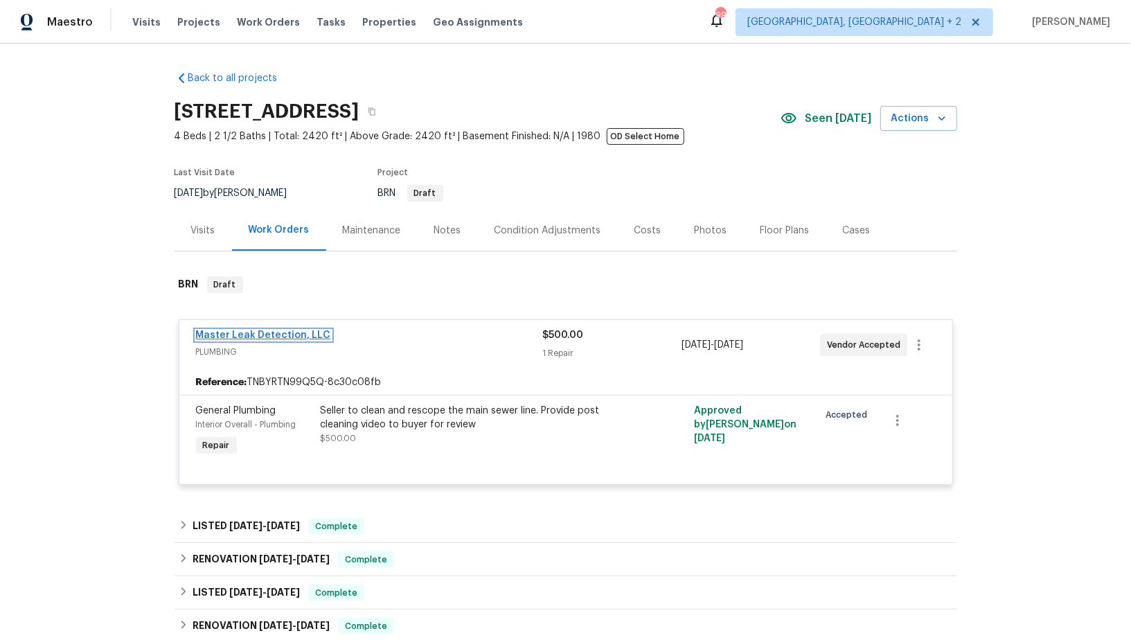
click at [280, 336] on link "Master Leak Detection, LLC" at bounding box center [263, 335] width 135 height 10
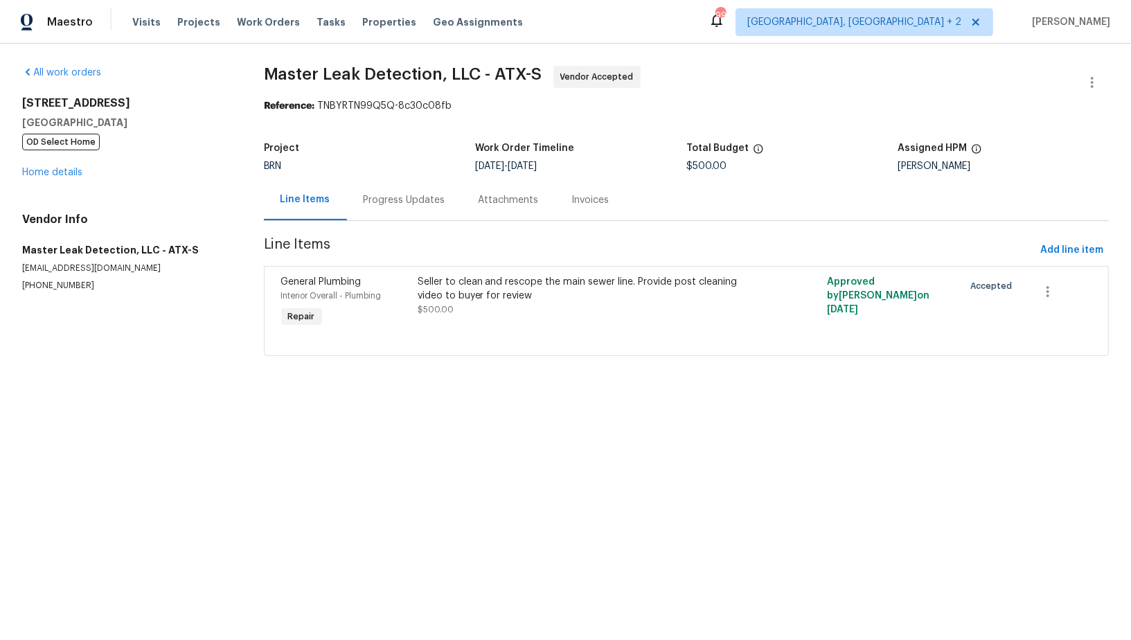
click at [372, 202] on div "Progress Updates" at bounding box center [405, 200] width 82 height 14
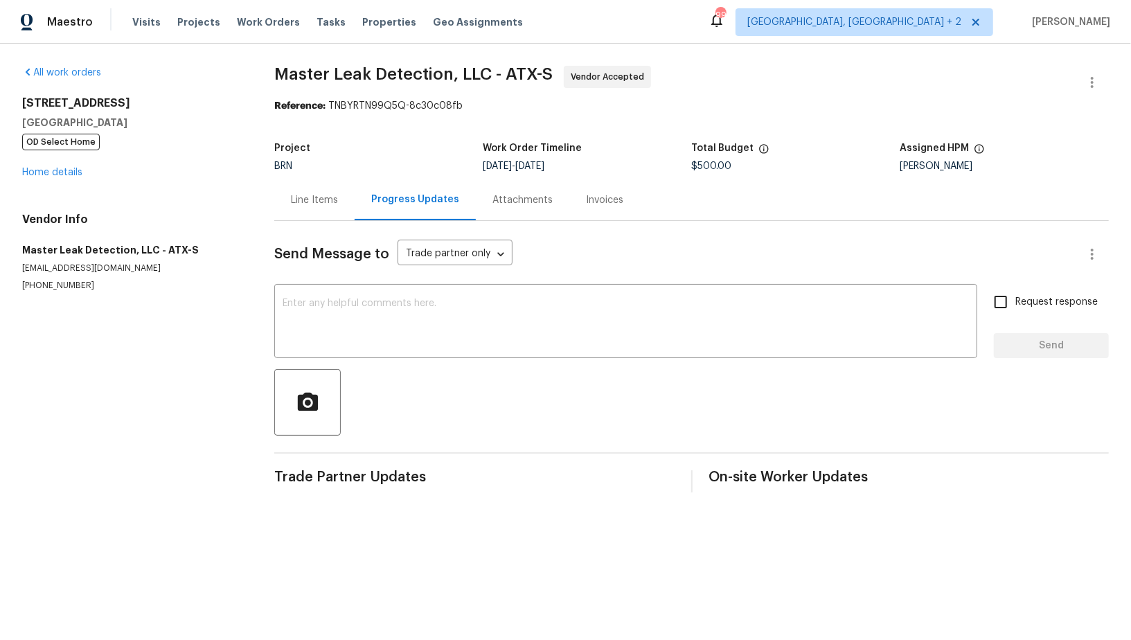
click at [322, 207] on div "Line Items" at bounding box center [314, 199] width 80 height 41
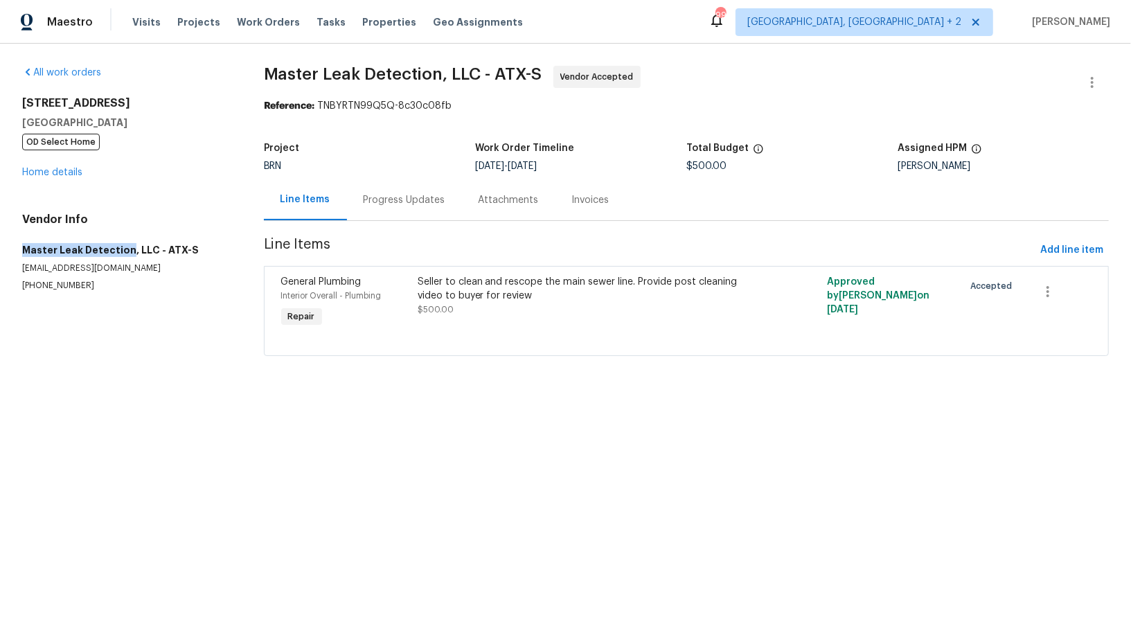
drag, startPoint x: 12, startPoint y: 254, endPoint x: 125, endPoint y: 251, distance: 112.9
click at [125, 251] on div "All work orders [STREET_ADDRESS][PERSON_NAME] OD Select Home Home details Vendo…" at bounding box center [565, 219] width 1131 height 351
copy h5 "Master Leak Detection"
click at [409, 207] on div "Progress Updates" at bounding box center [404, 199] width 115 height 41
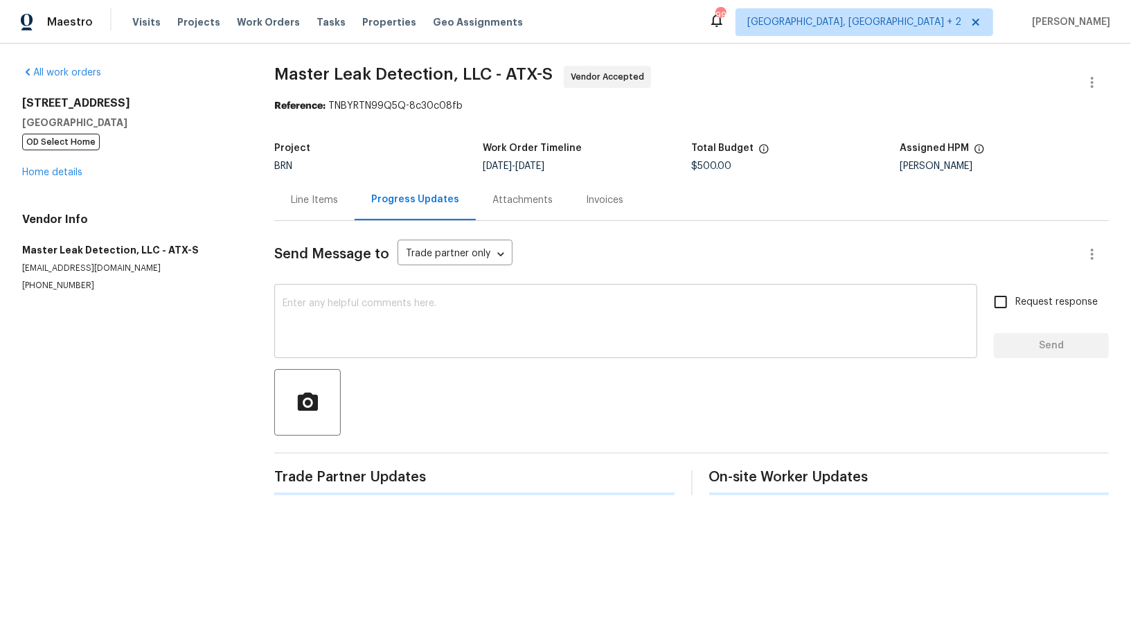
click at [380, 346] on textarea at bounding box center [626, 323] width 687 height 48
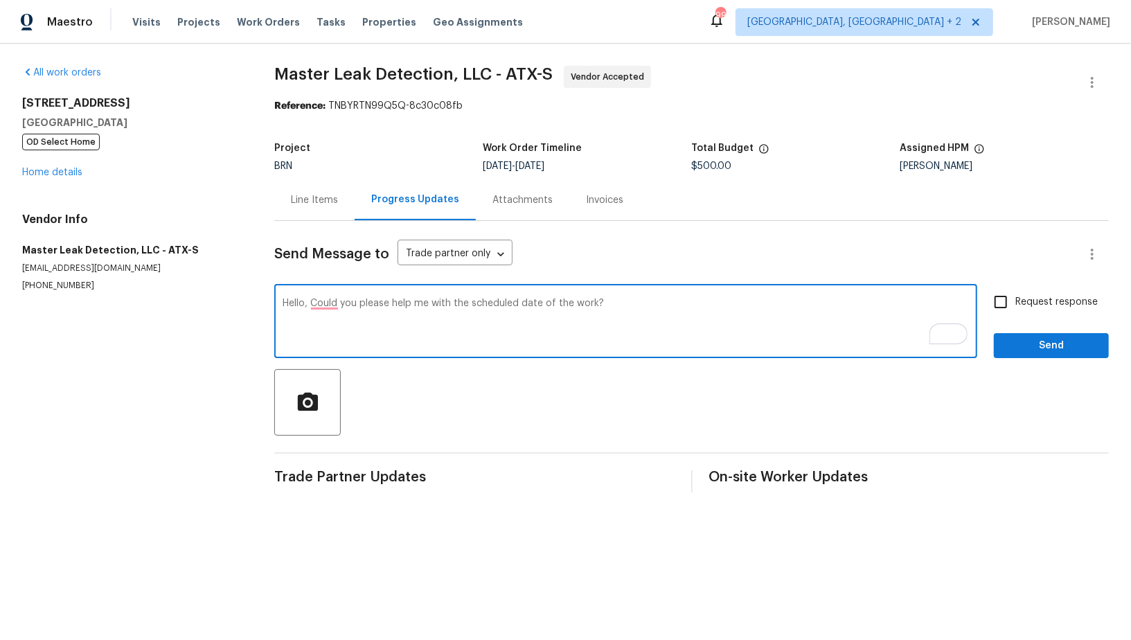
paste textarea "Reach out to me via the portal or call/text at [PHONE_NUMBER] for any questions…"
type textarea "Hello, Could you please help me with the scheduled date of the work? Reach out …"
click at [992, 304] on input "Request response" at bounding box center [1001, 301] width 29 height 29
checkbox input "true"
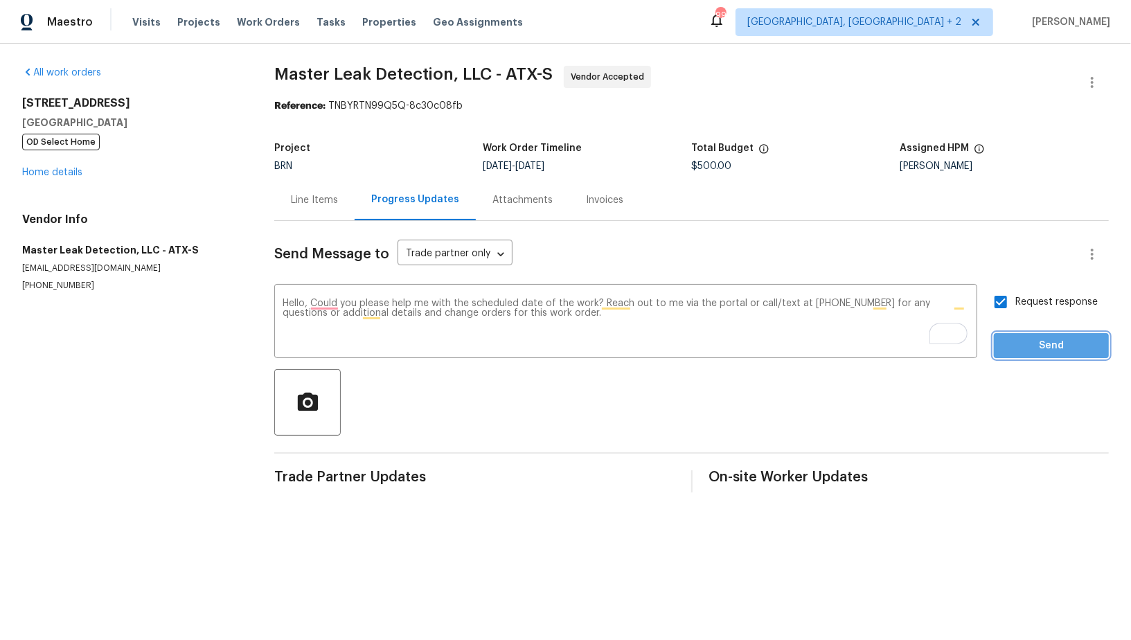
click at [1029, 355] on button "Send" at bounding box center [1051, 346] width 115 height 26
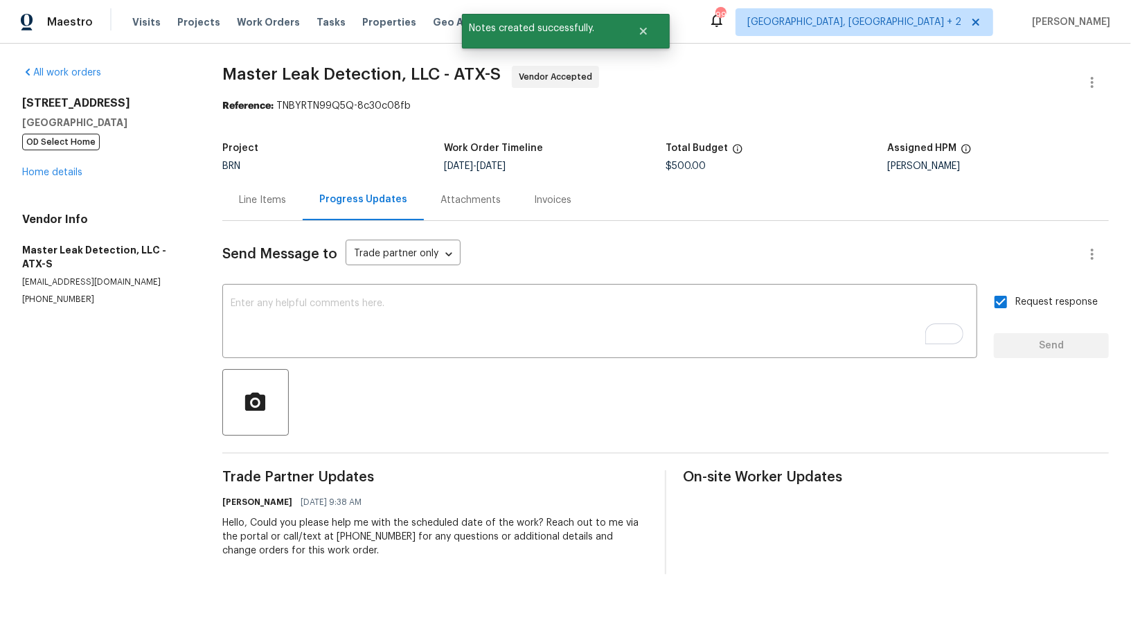
click at [255, 206] on div "Line Items" at bounding box center [262, 200] width 47 height 14
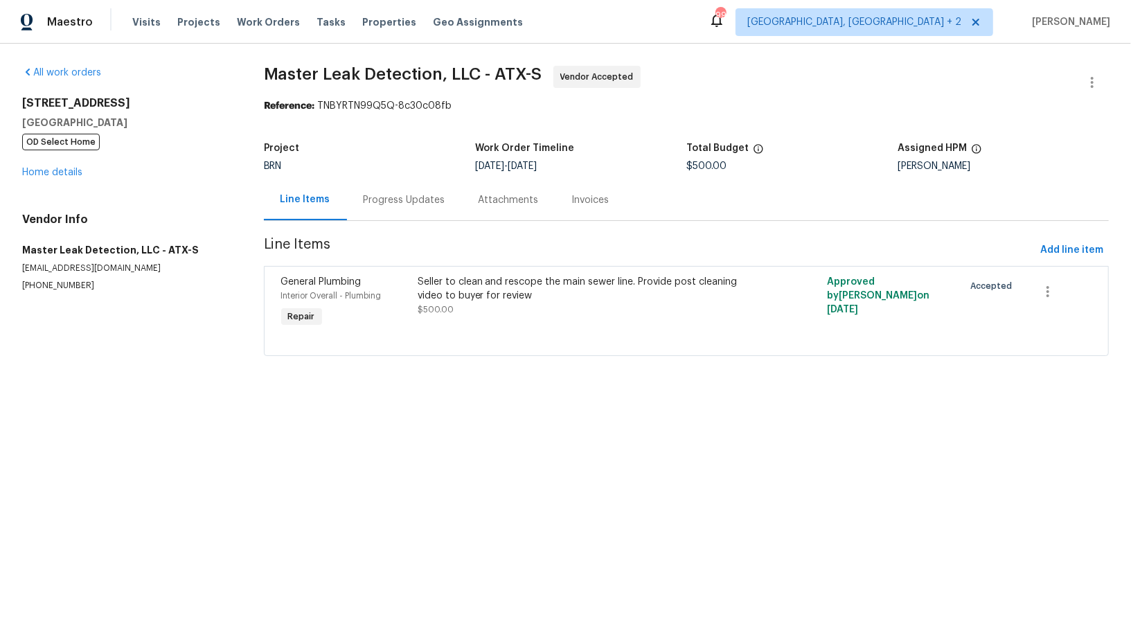
click at [37, 177] on div "[STREET_ADDRESS][PERSON_NAME] OD Select Home Home details" at bounding box center [126, 137] width 209 height 83
click at [56, 170] on link "Home details" at bounding box center [52, 173] width 60 height 10
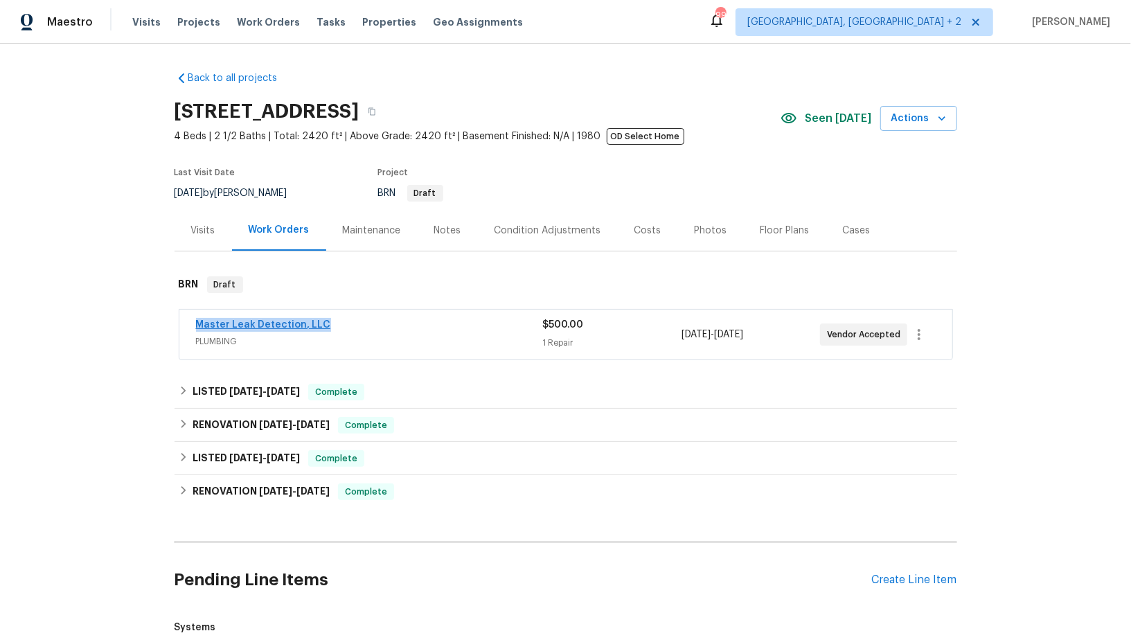
drag, startPoint x: 331, startPoint y: 324, endPoint x: 197, endPoint y: 325, distance: 134.4
click at [196, 325] on div "Master Leak Detection, LLC" at bounding box center [369, 326] width 347 height 17
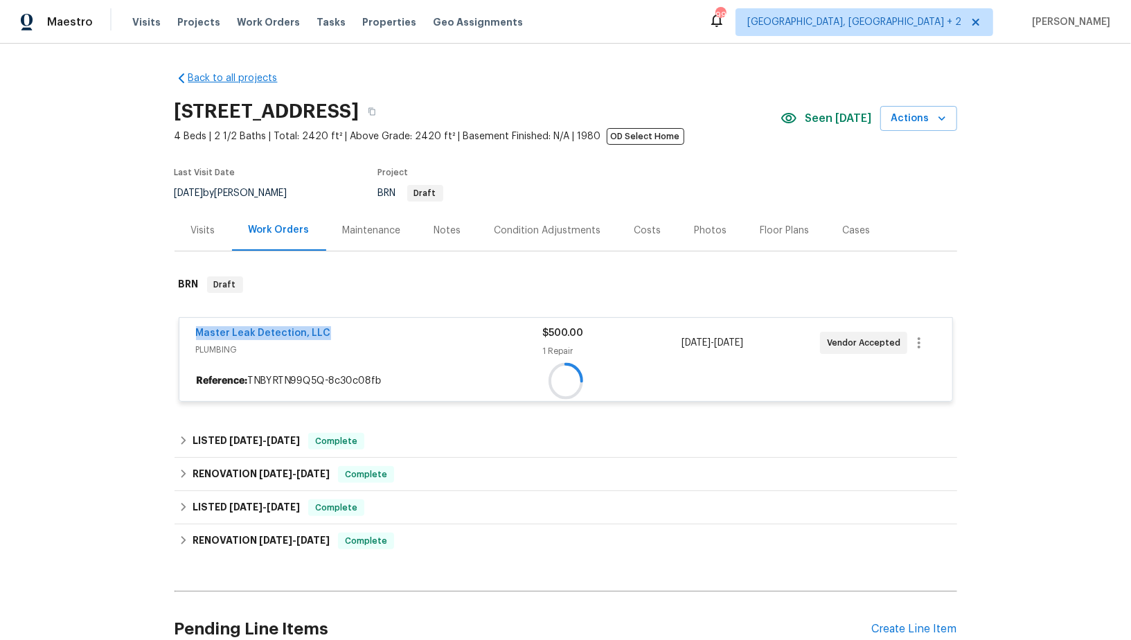
copy link "Master Leak Detection, LLC"
